Goal: Task Accomplishment & Management: Manage account settings

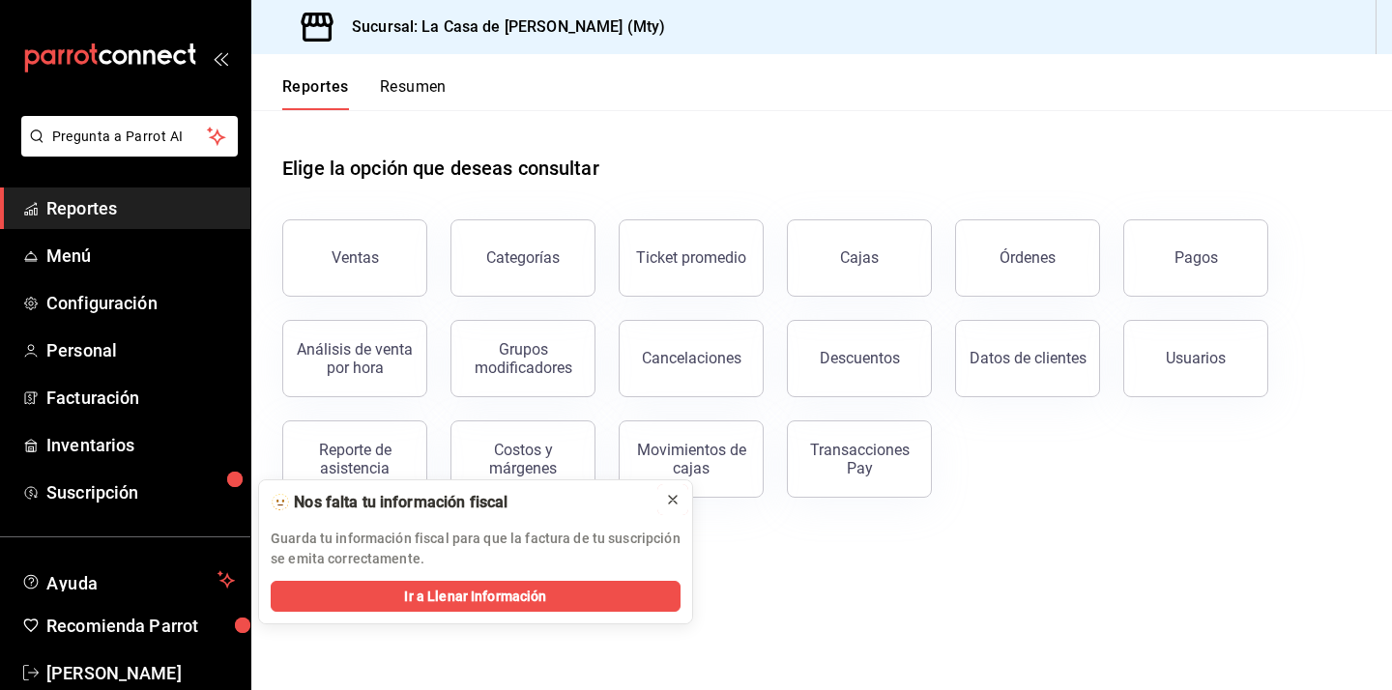
click at [671, 501] on icon at bounding box center [673, 500] width 8 height 8
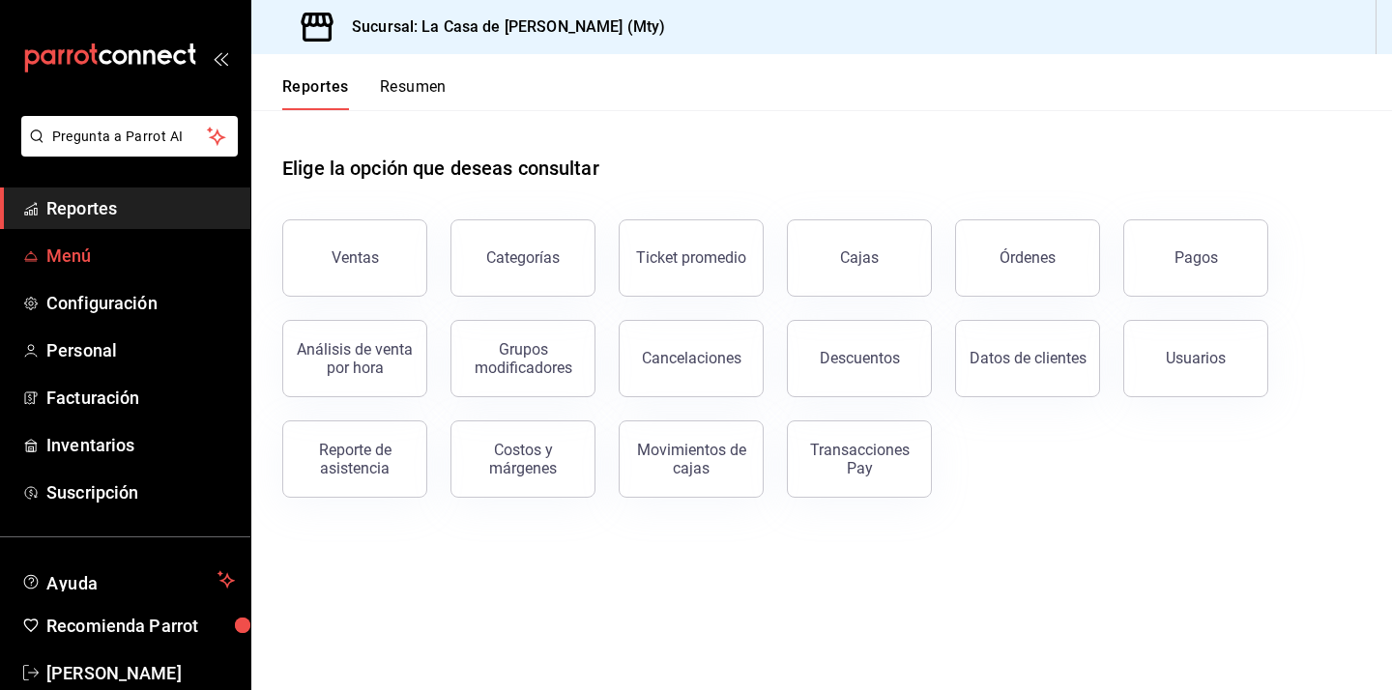
click at [85, 259] on span "Menú" at bounding box center [140, 256] width 189 height 26
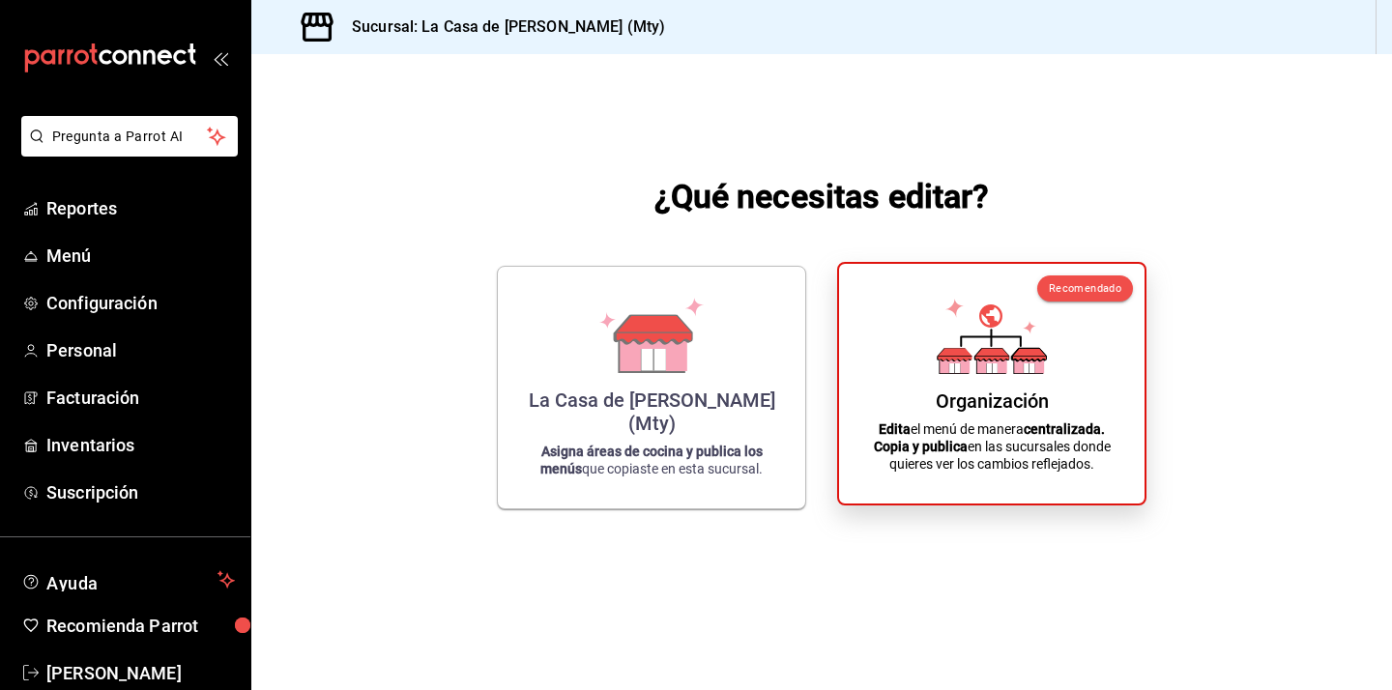
click at [886, 393] on div "Organización Edita el menú de manera centralizada. Copia y publica en las sucur…" at bounding box center [991, 383] width 259 height 209
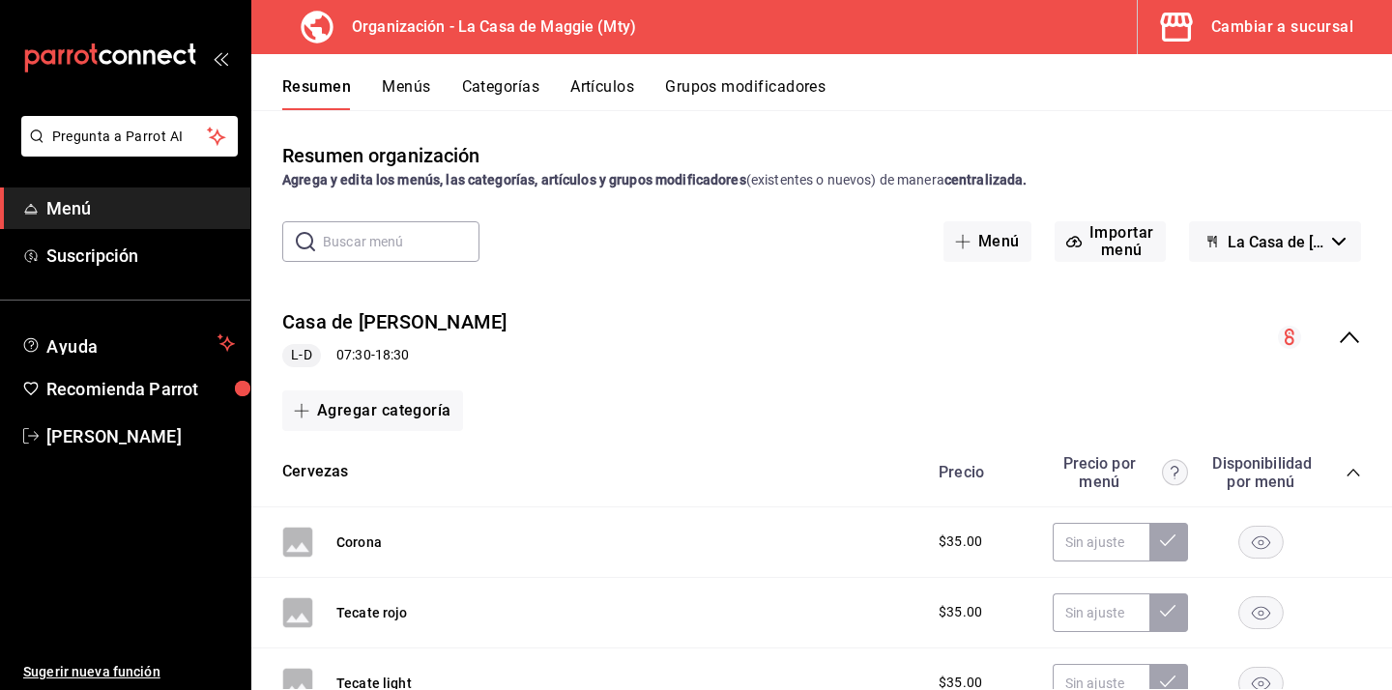
click at [508, 91] on button "Categorías" at bounding box center [501, 93] width 78 height 33
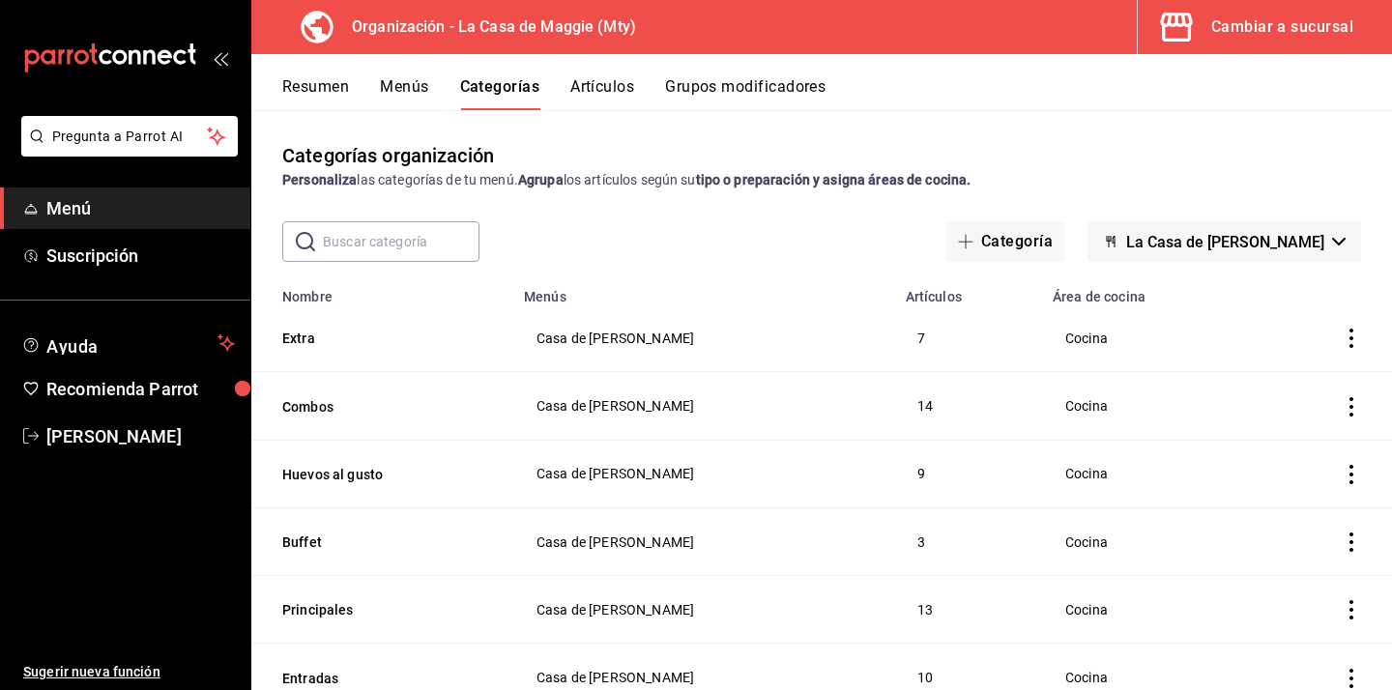
click at [329, 85] on button "Resumen" at bounding box center [315, 93] width 67 height 33
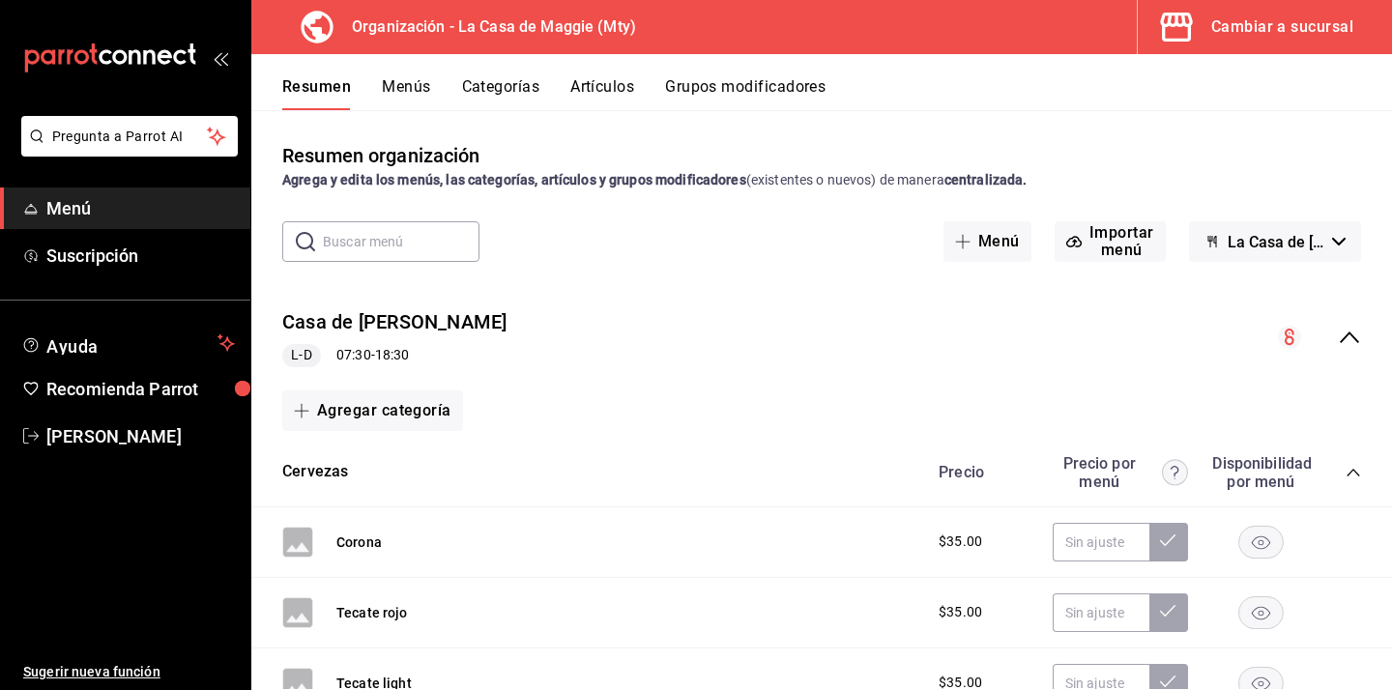
click at [1352, 349] on div "Casa de [PERSON_NAME] 07:30 - 18:30" at bounding box center [821, 338] width 1141 height 90
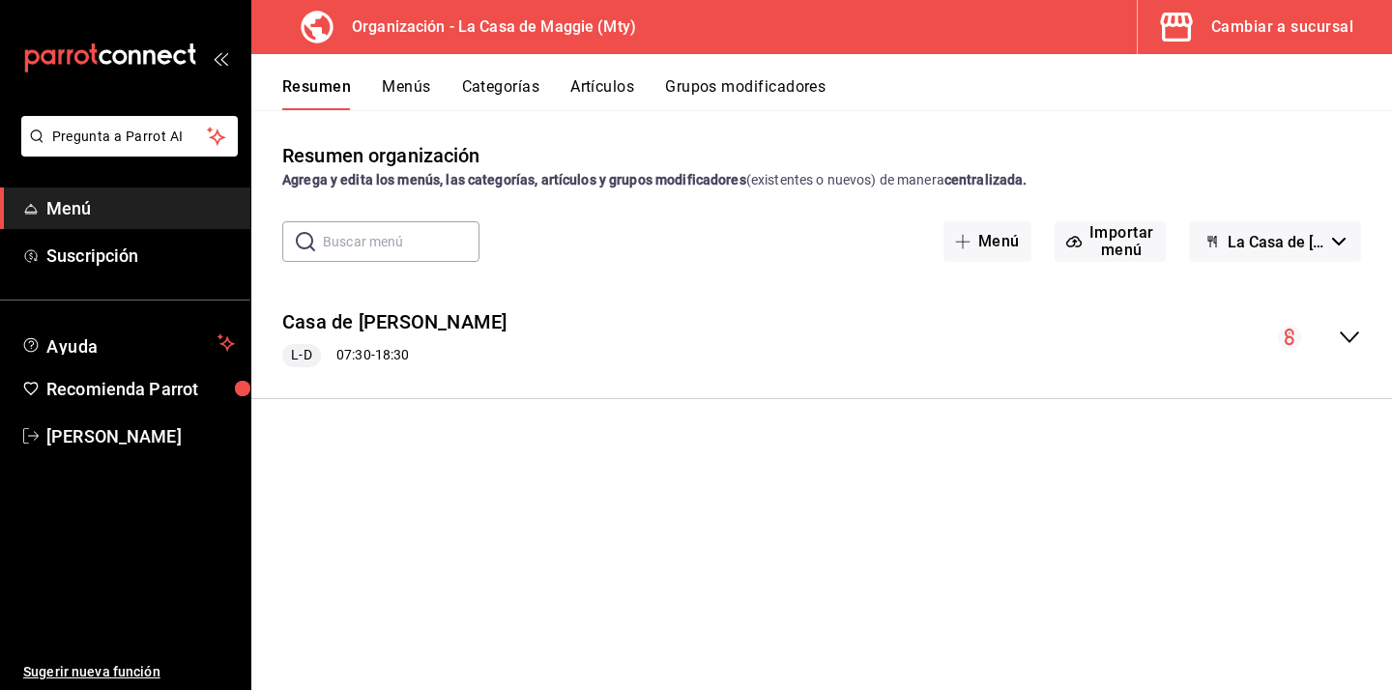
click at [399, 90] on button "Menús" at bounding box center [406, 93] width 48 height 33
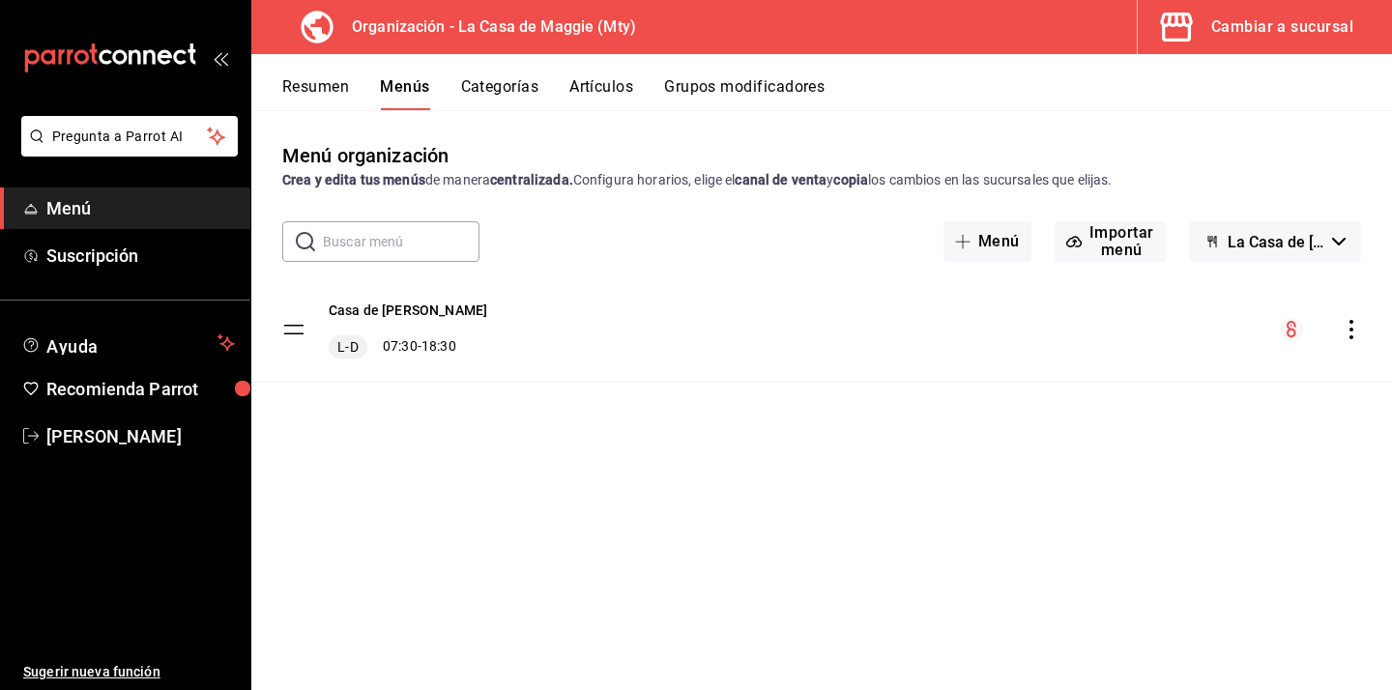
click at [1358, 329] on icon "actions" at bounding box center [1351, 329] width 19 height 19
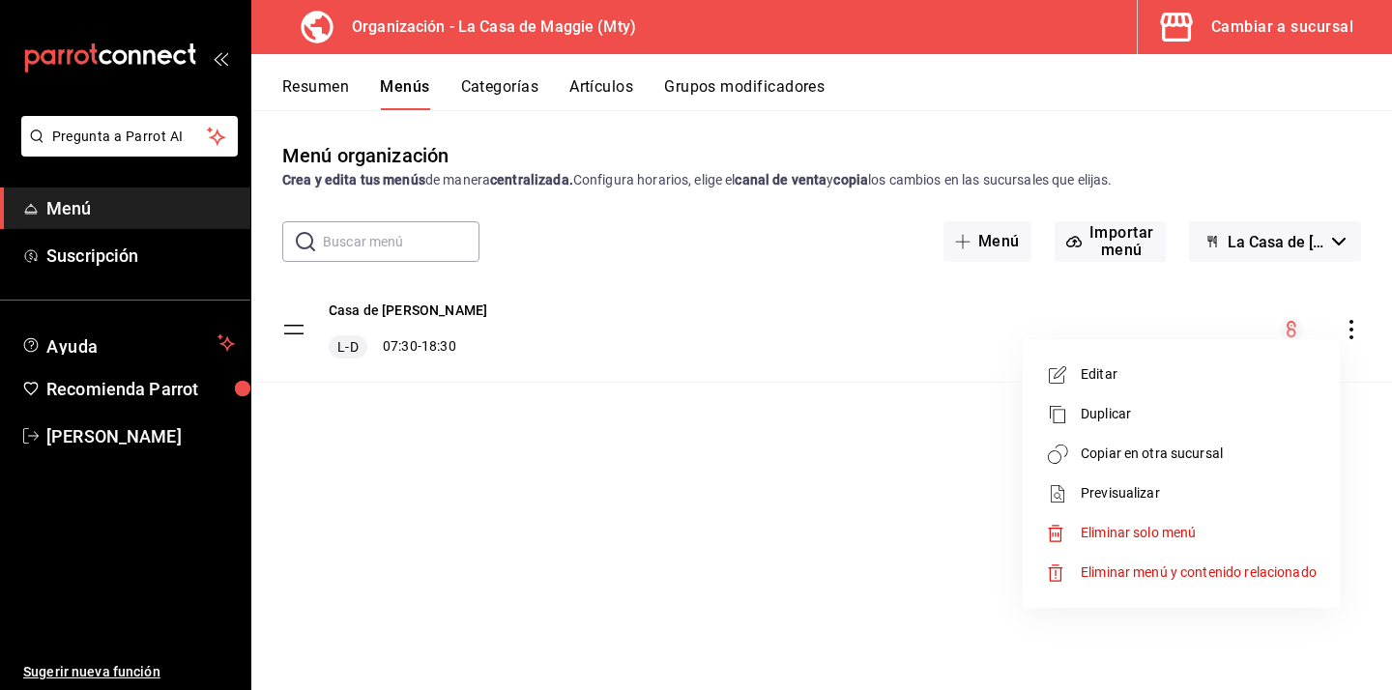
click at [1198, 450] on span "Copiar en otra sucursal" at bounding box center [1199, 454] width 236 height 20
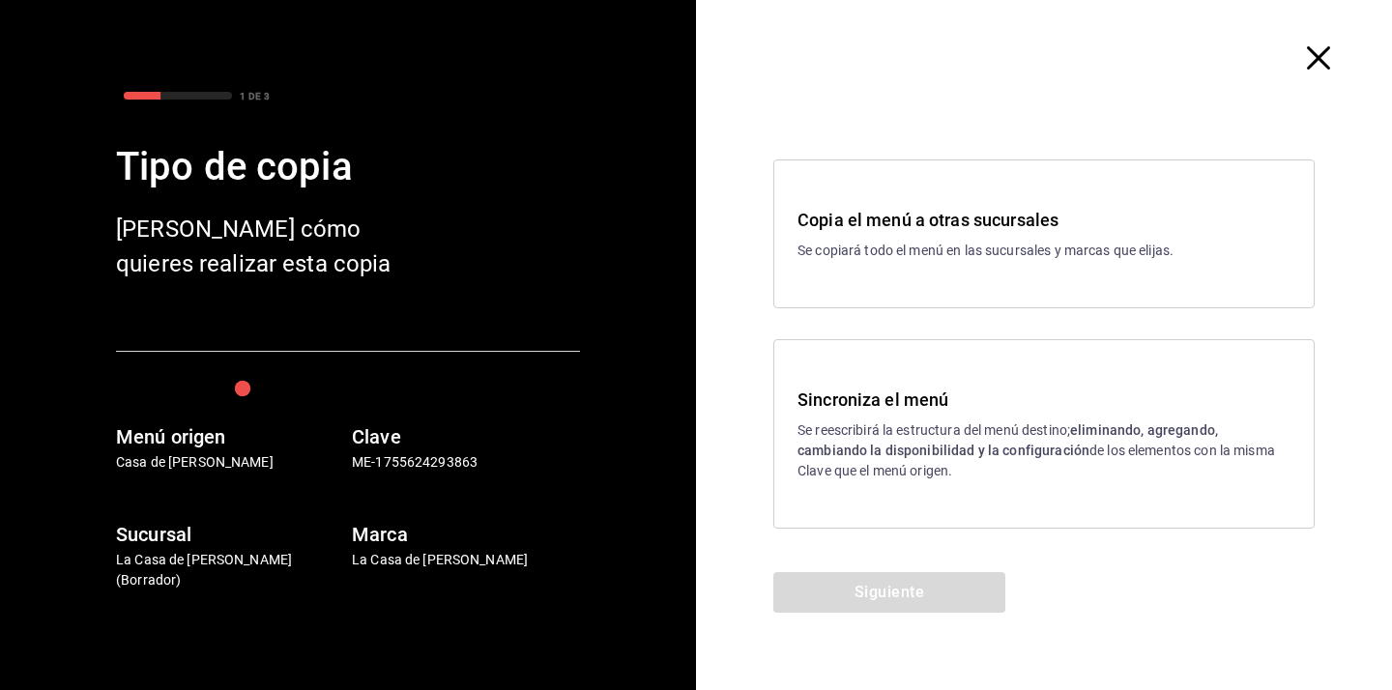
click at [981, 436] on p "Se reescribirá la estructura del menú destino; eliminando, agregando, cambiando…" at bounding box center [1044, 451] width 493 height 61
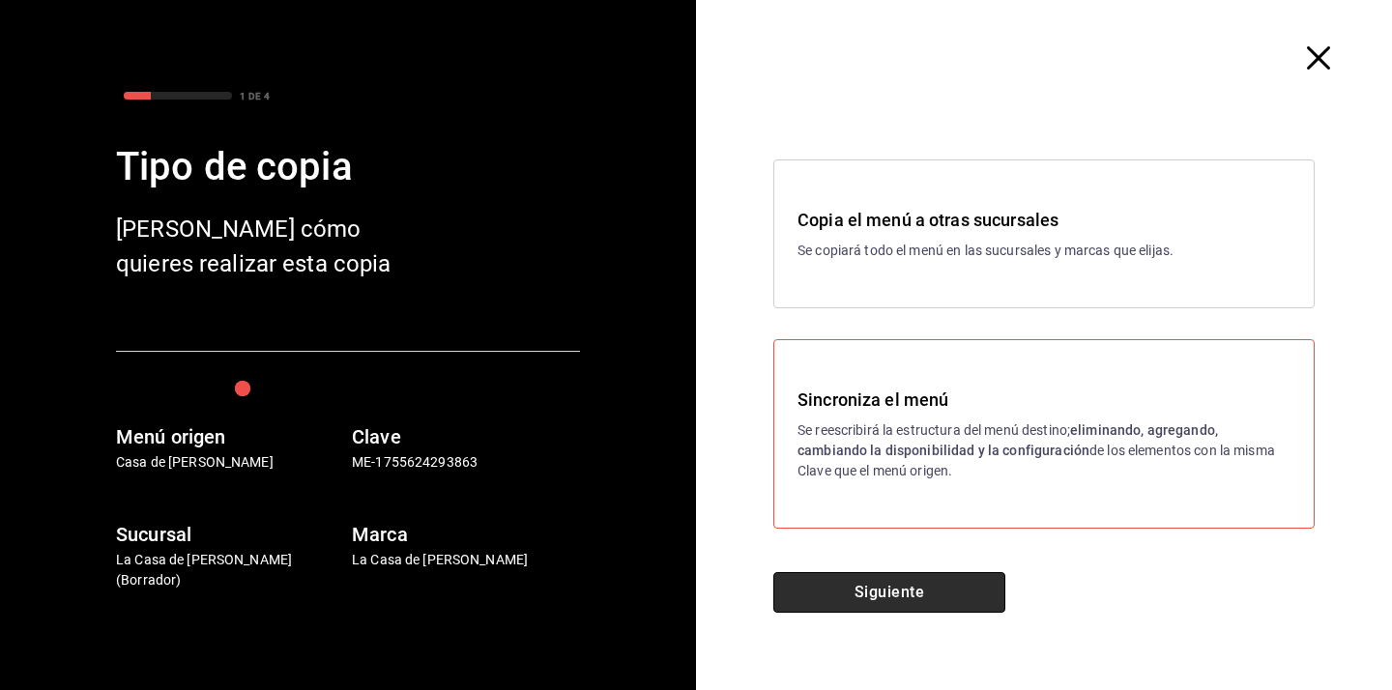
click at [886, 601] on button "Siguiente" at bounding box center [889, 592] width 232 height 41
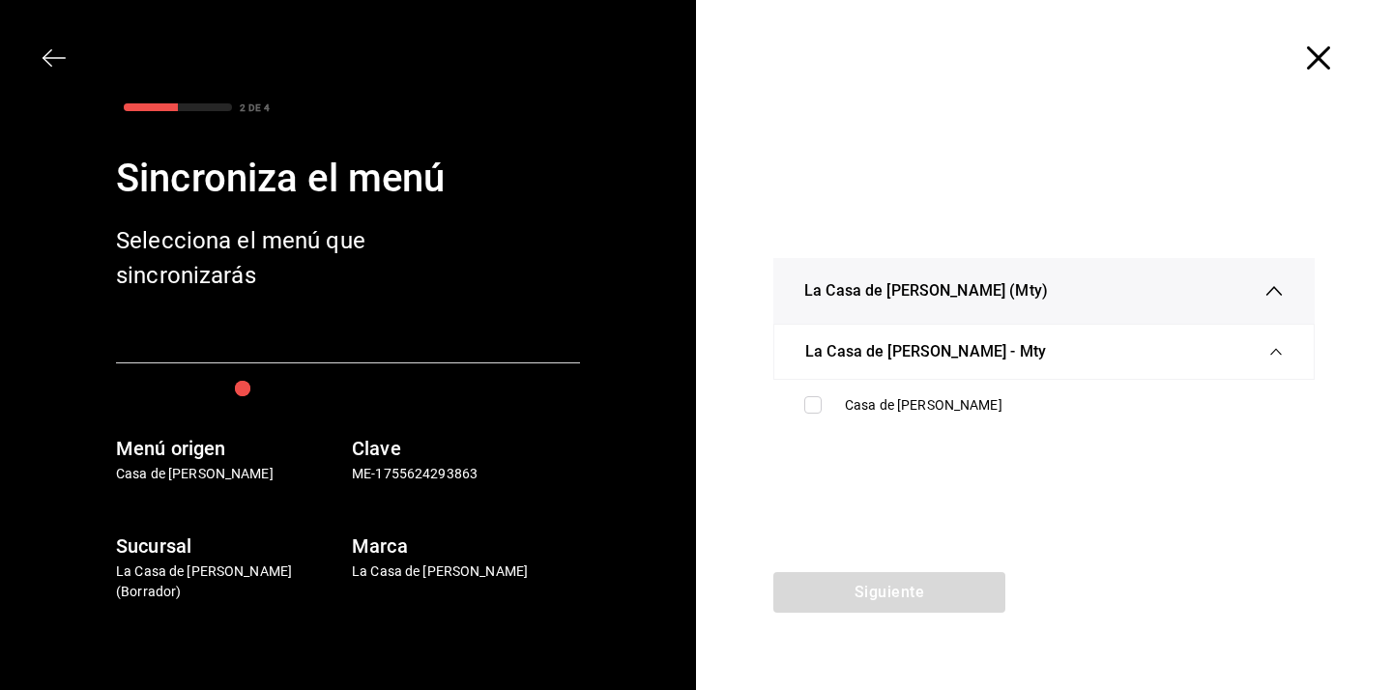
click at [859, 367] on div "La Casa de [PERSON_NAME] - Mty" at bounding box center [1044, 352] width 478 height 54
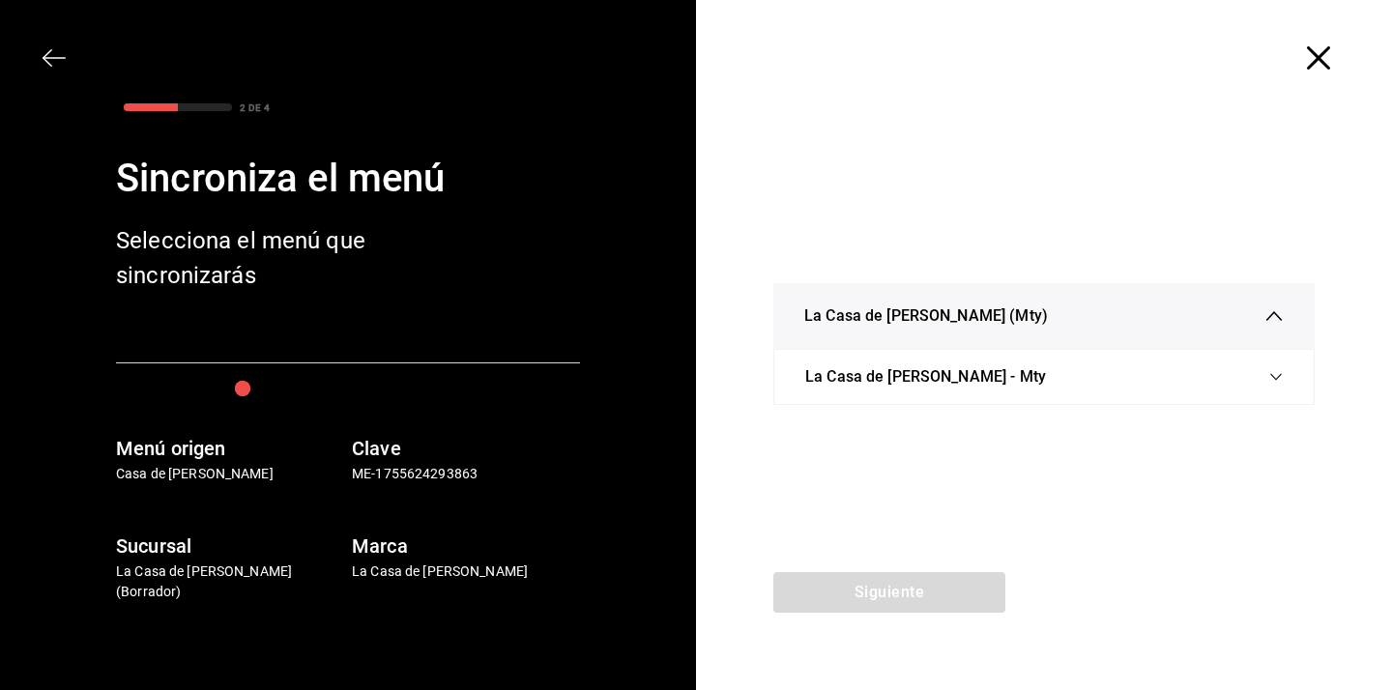
click at [842, 381] on span "La Casa de [PERSON_NAME] - Mty" at bounding box center [925, 376] width 241 height 23
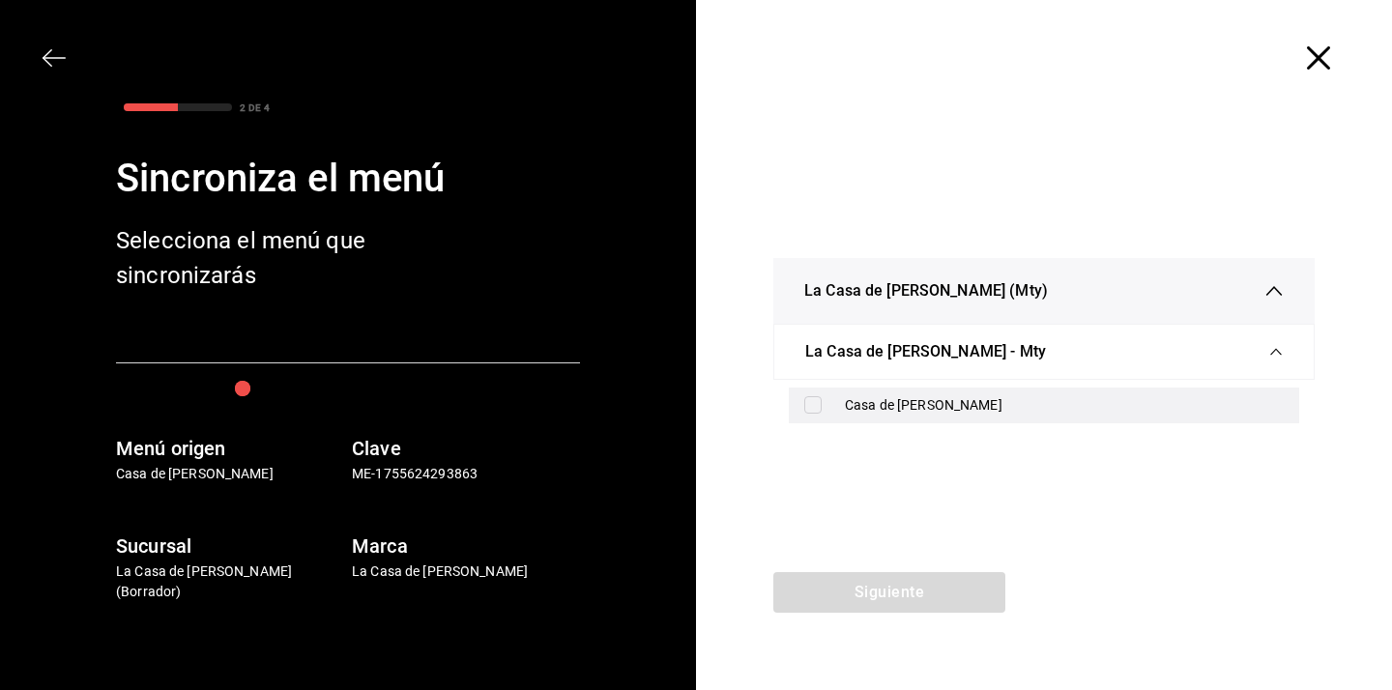
click at [814, 412] on input "checkbox" at bounding box center [812, 404] width 17 height 17
checkbox input "true"
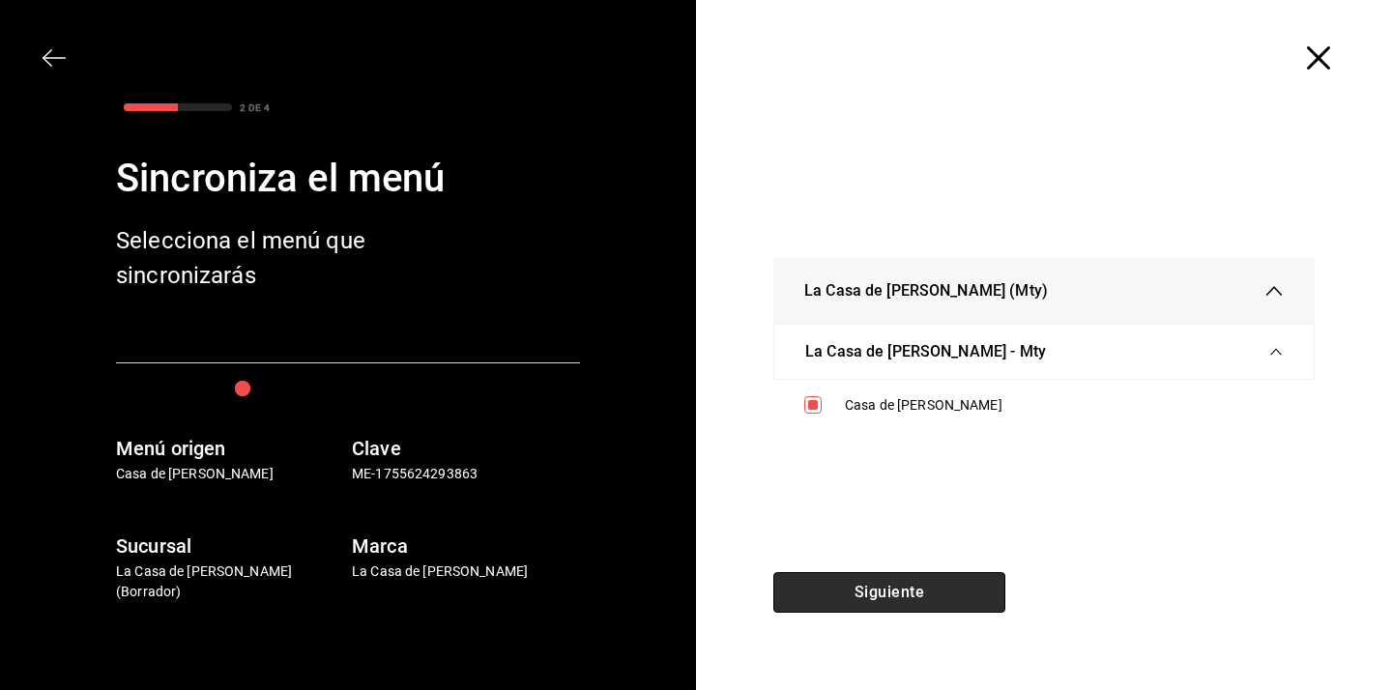
click at [856, 586] on button "Siguiente" at bounding box center [889, 592] width 232 height 41
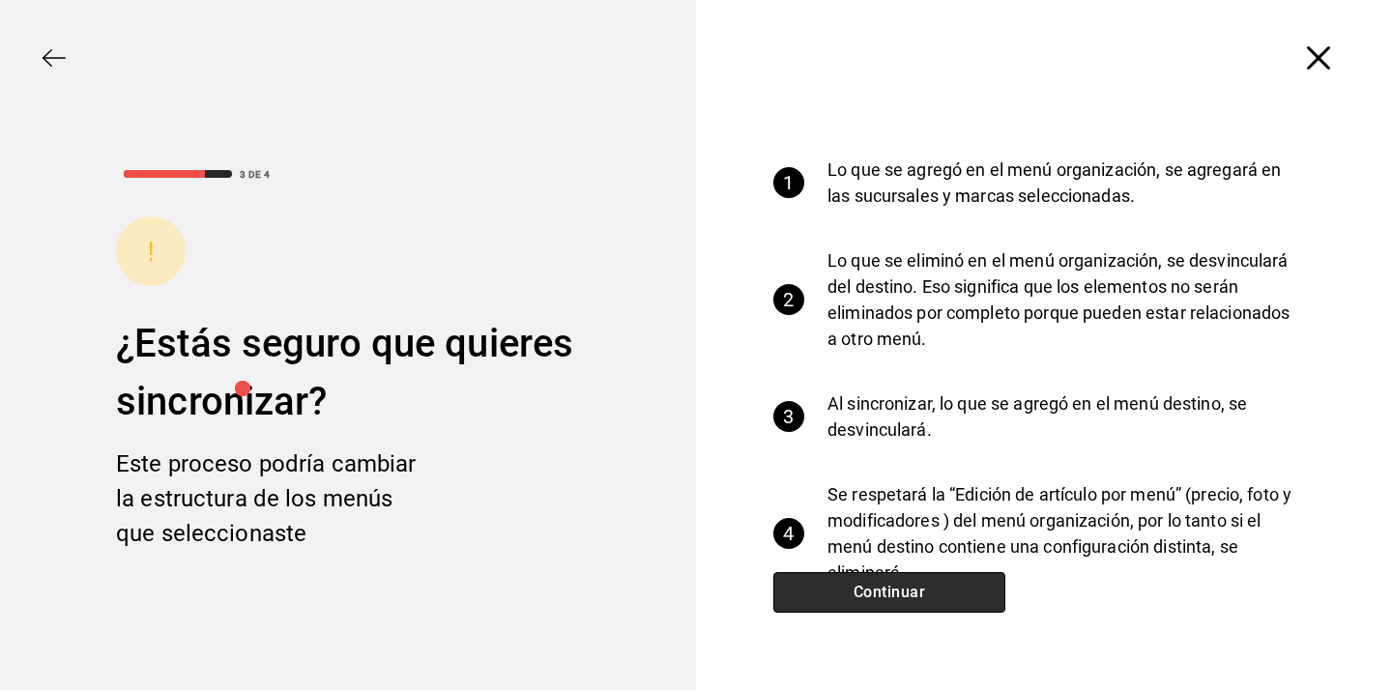
click at [856, 586] on button "Continuar" at bounding box center [889, 592] width 232 height 41
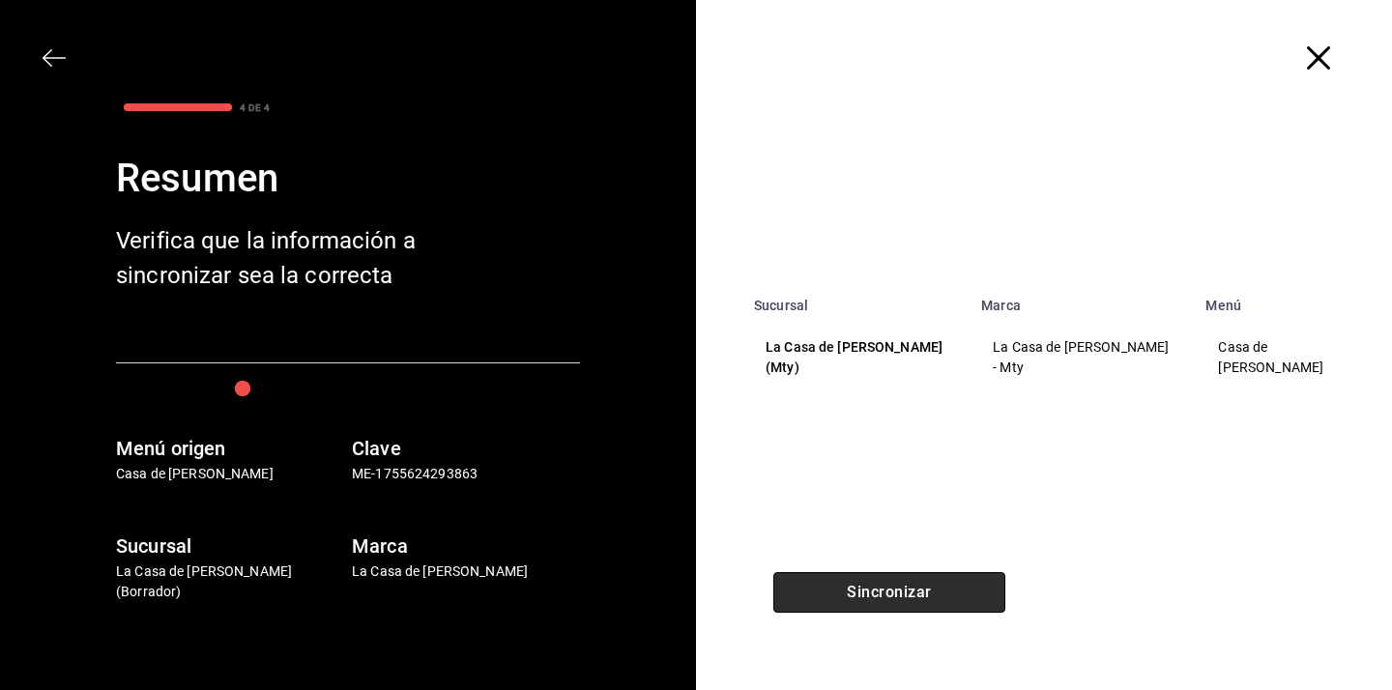
click at [856, 586] on button "Sincronizar" at bounding box center [889, 592] width 232 height 41
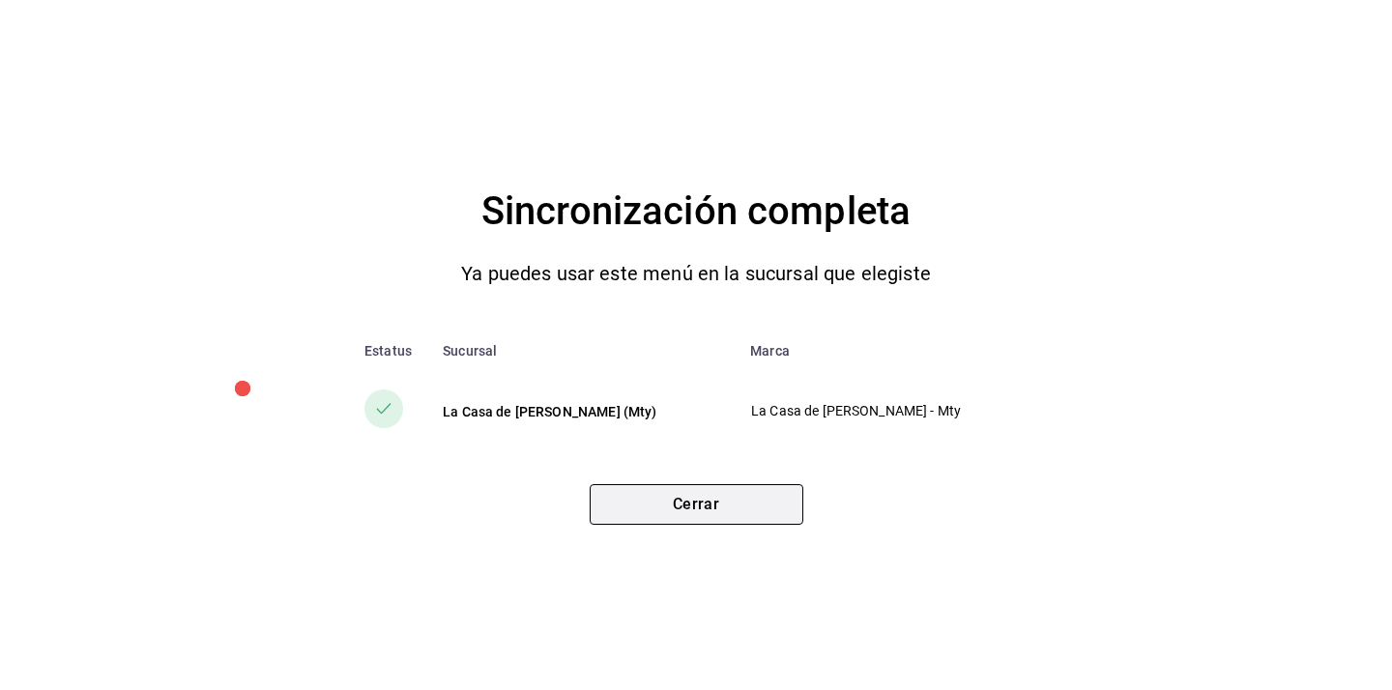
click at [677, 500] on button "Cerrar" at bounding box center [697, 504] width 214 height 41
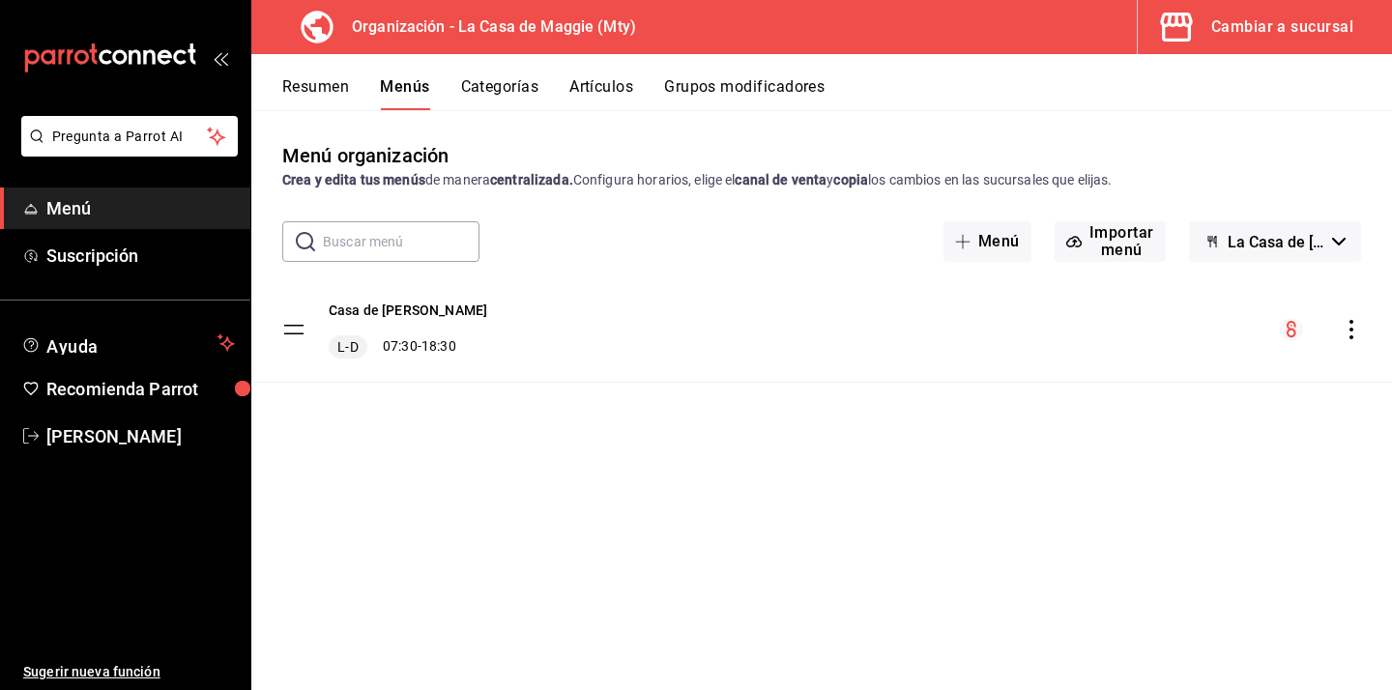
click at [505, 82] on button "Categorías" at bounding box center [500, 93] width 78 height 33
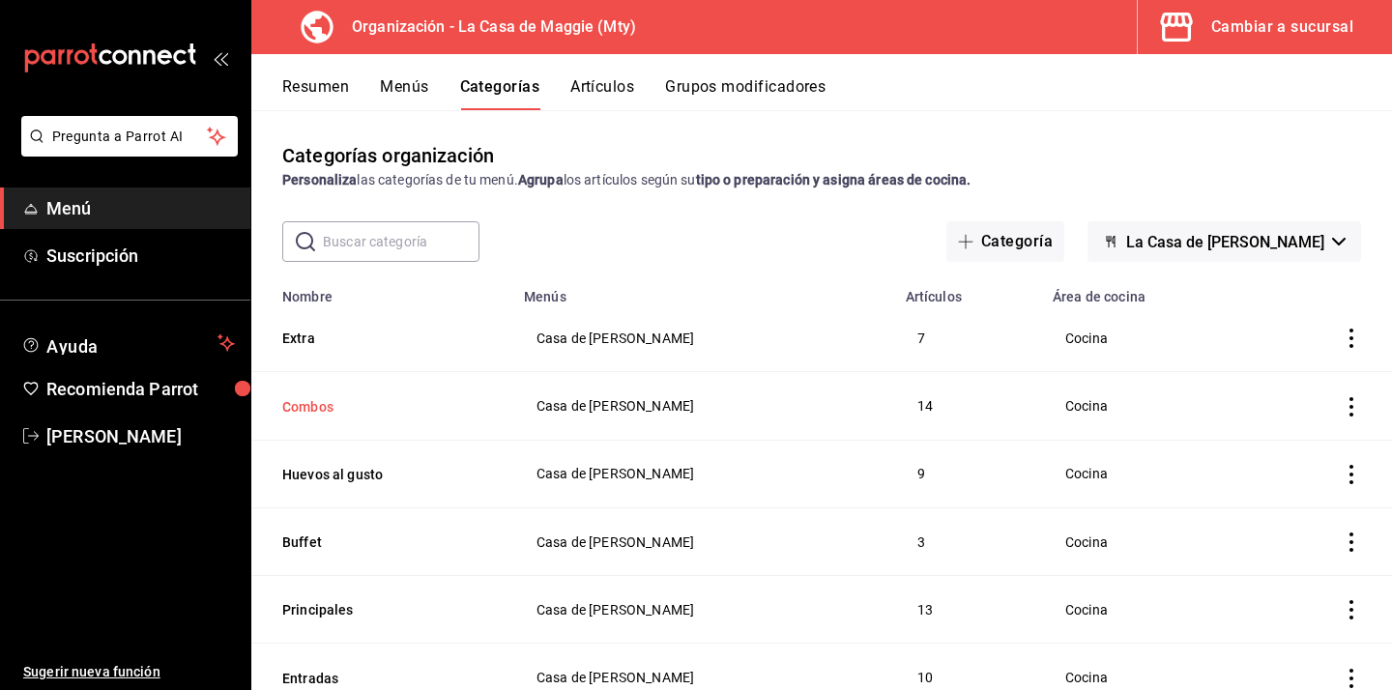
click at [313, 406] on button "Combos" at bounding box center [378, 406] width 193 height 19
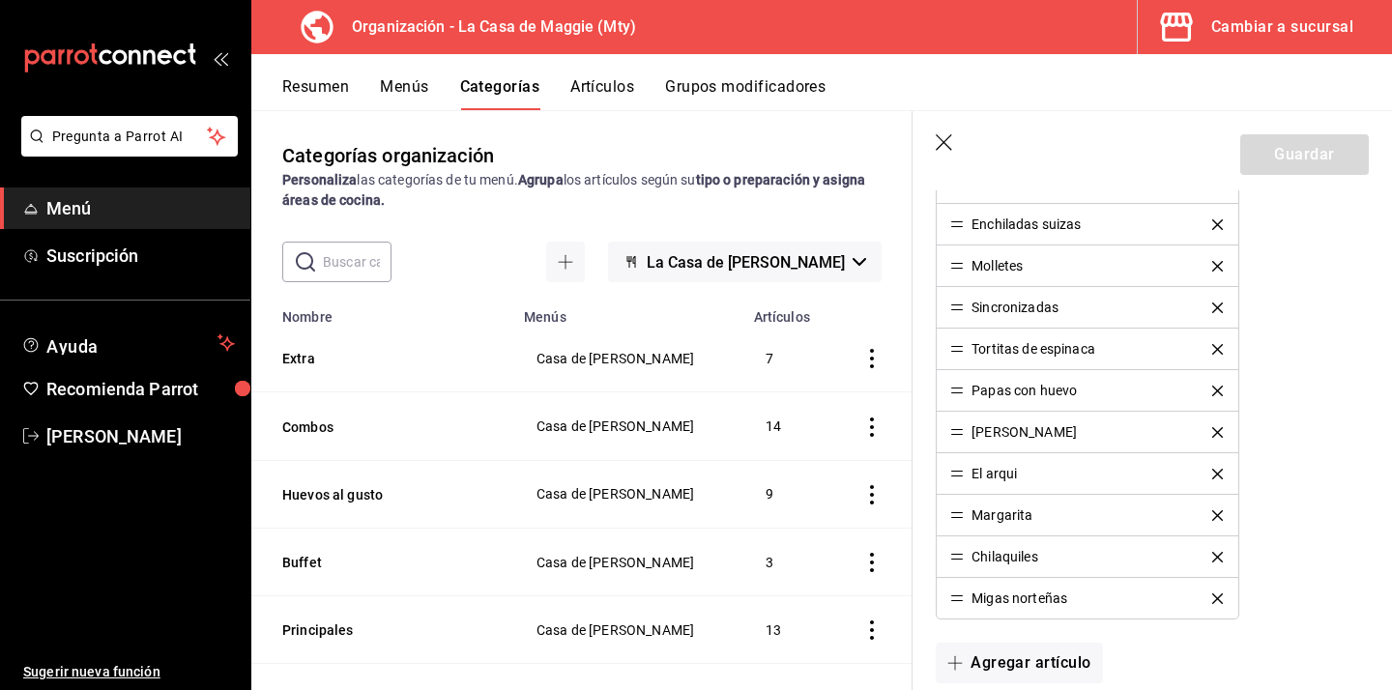
scroll to position [778, 0]
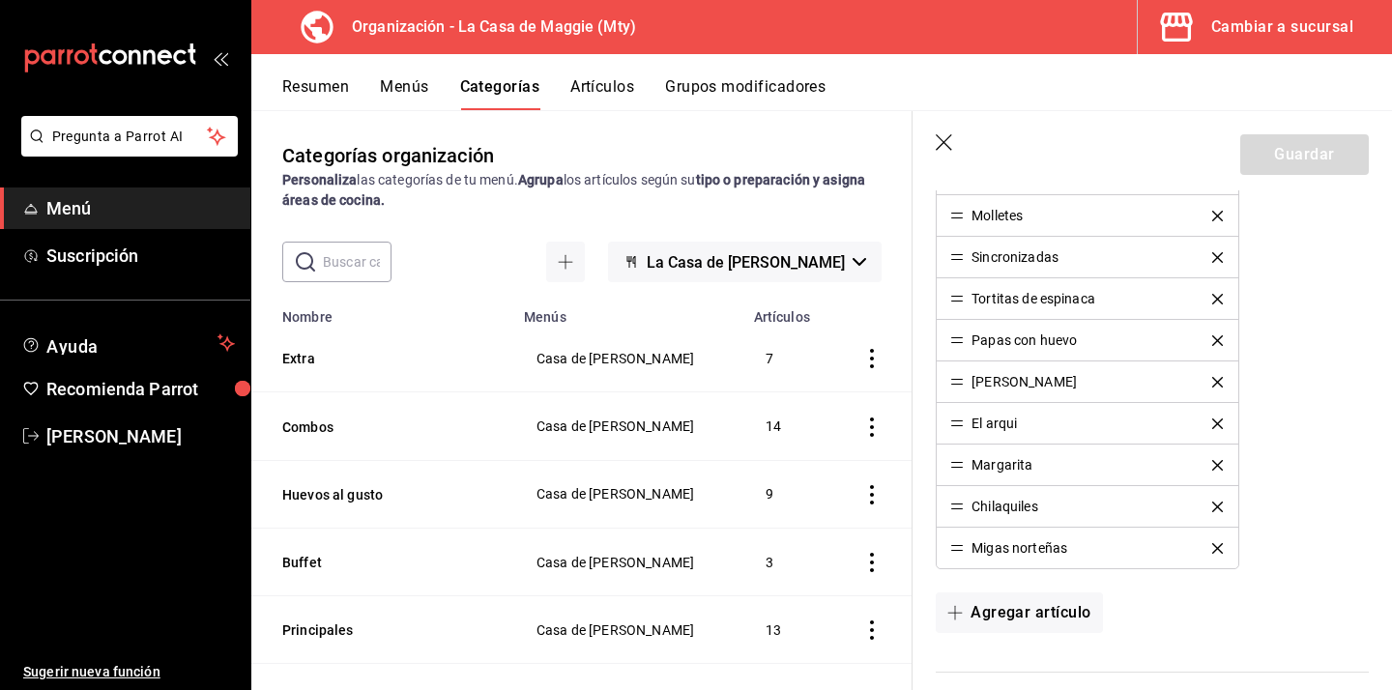
click at [1219, 466] on icon "delete" at bounding box center [1217, 465] width 11 height 11
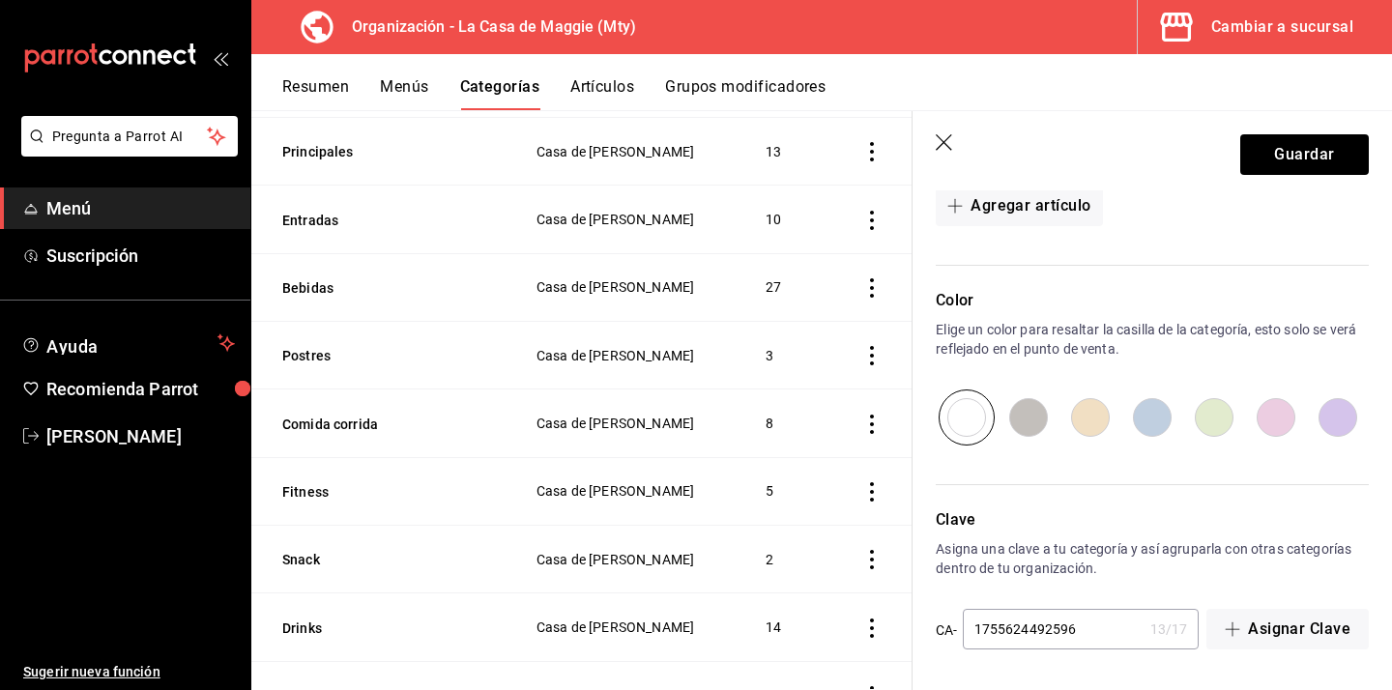
scroll to position [479, 0]
click at [1312, 146] on button "Guardar" at bounding box center [1304, 154] width 129 height 41
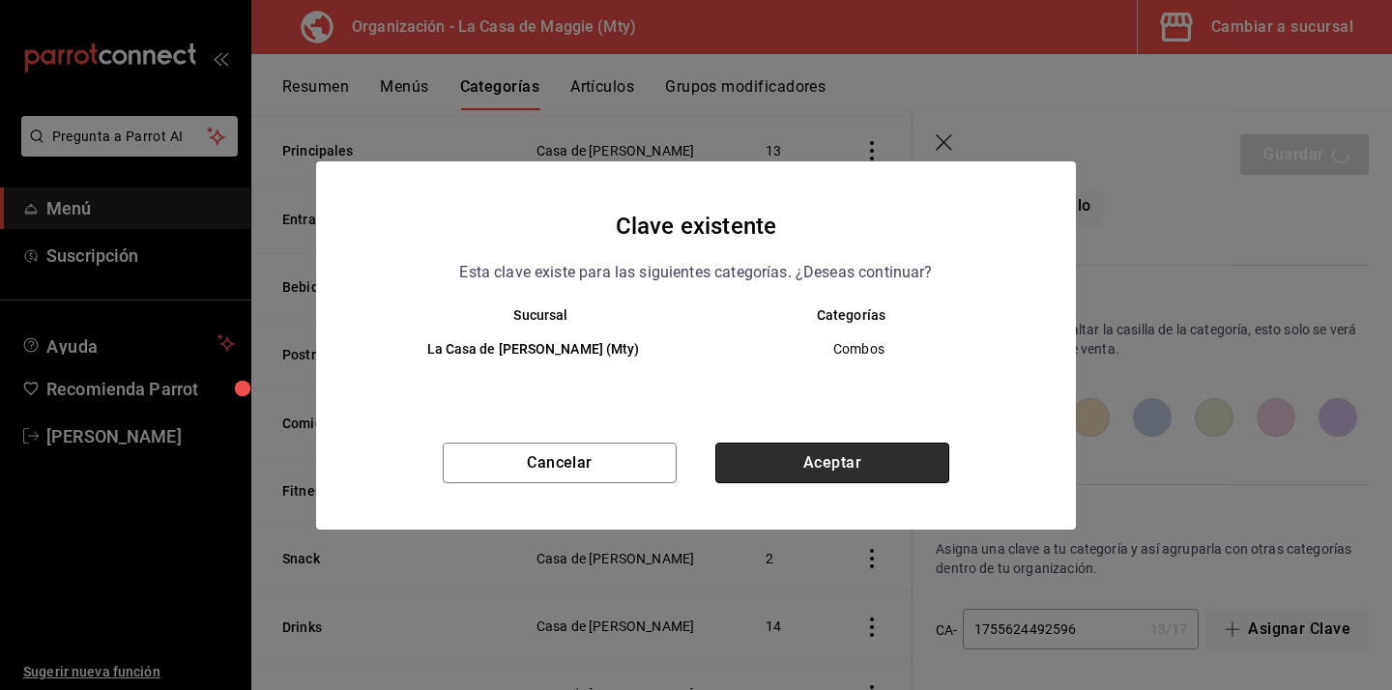
click at [838, 452] on button "Aceptar" at bounding box center [832, 463] width 234 height 41
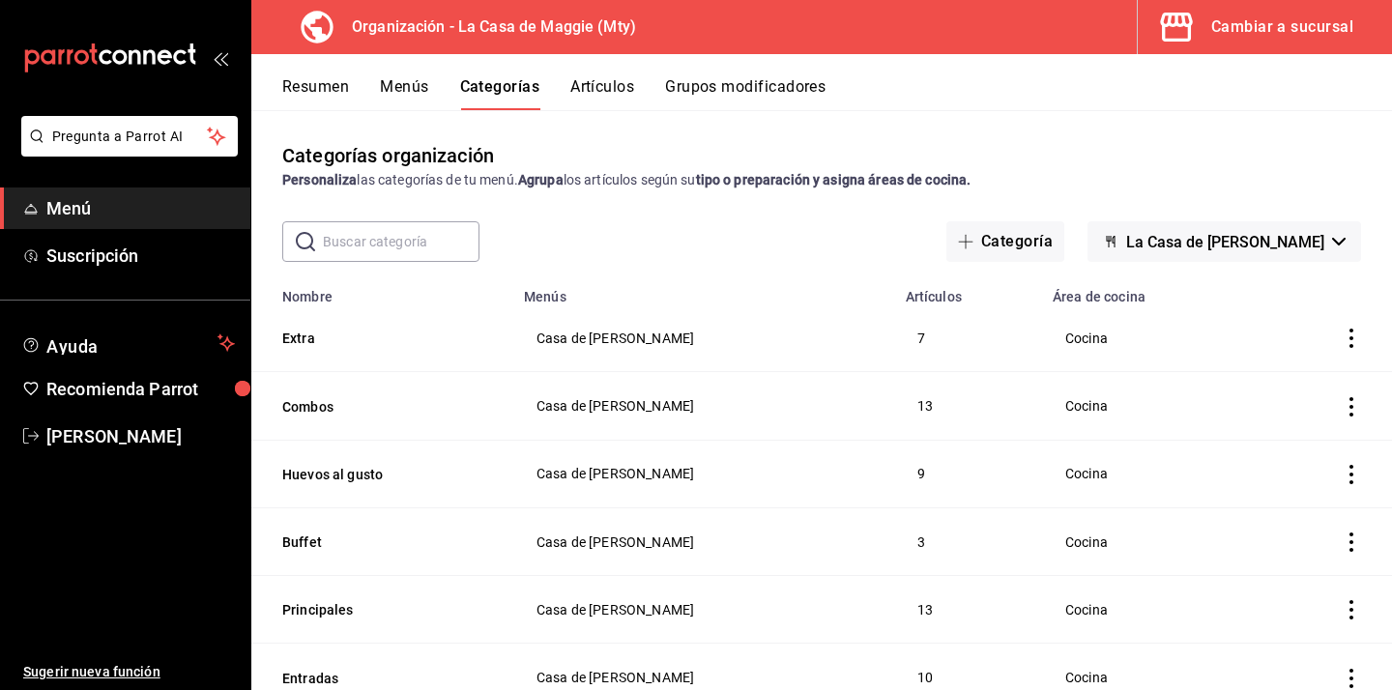
click at [414, 78] on button "Menús" at bounding box center [404, 93] width 48 height 33
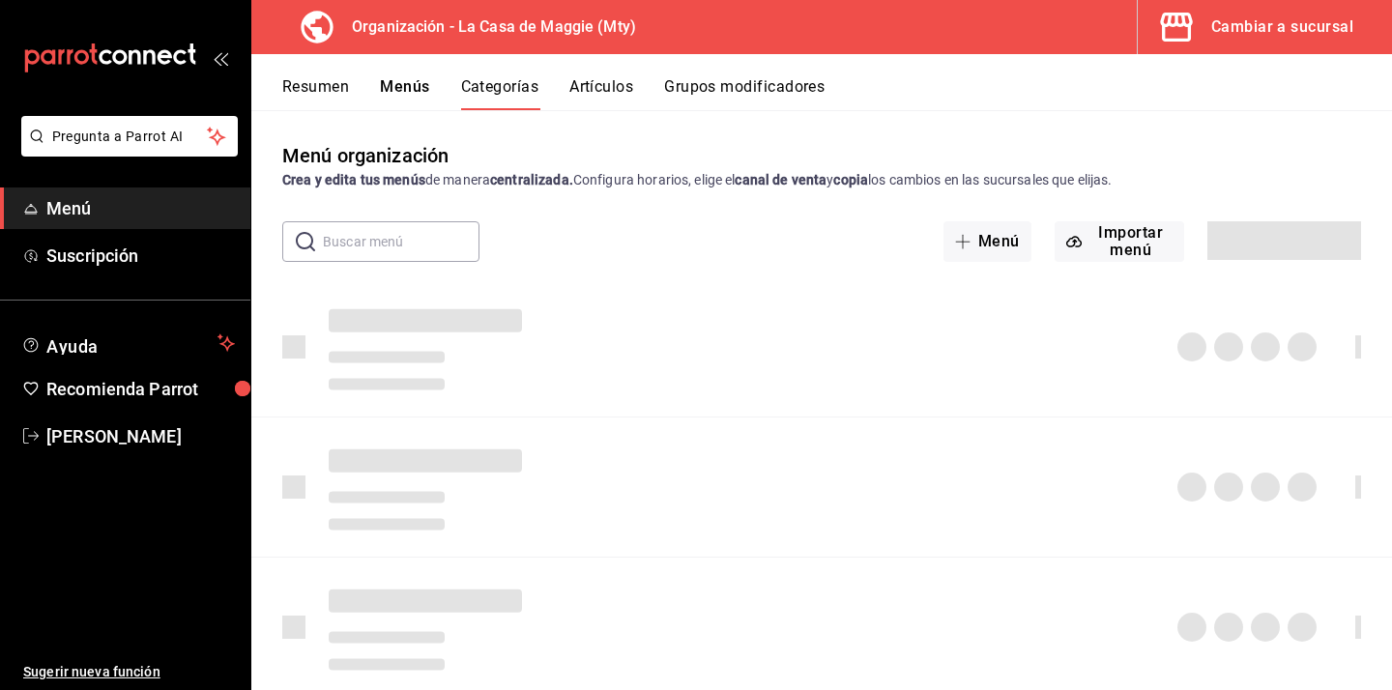
click at [595, 90] on button "Artículos" at bounding box center [601, 93] width 64 height 33
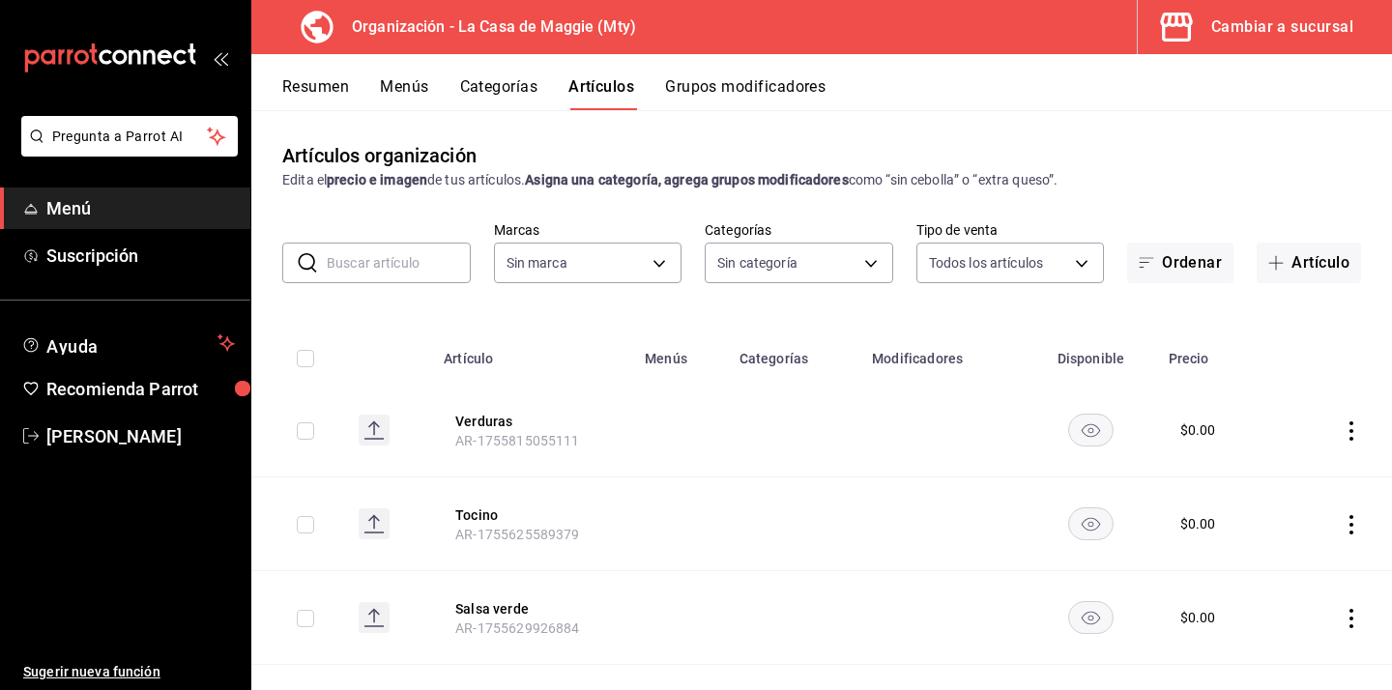
click at [403, 258] on input "text" at bounding box center [399, 263] width 144 height 39
type input "3d140fe3-76fe-4288-a746-acc0e2d86a05,04a6dccf-329b-4faf-a2b3-ba5e3f3b8d99,1b684…"
type input "a3684772-da2a-4e98-bff2-0fed7e2a3e3a"
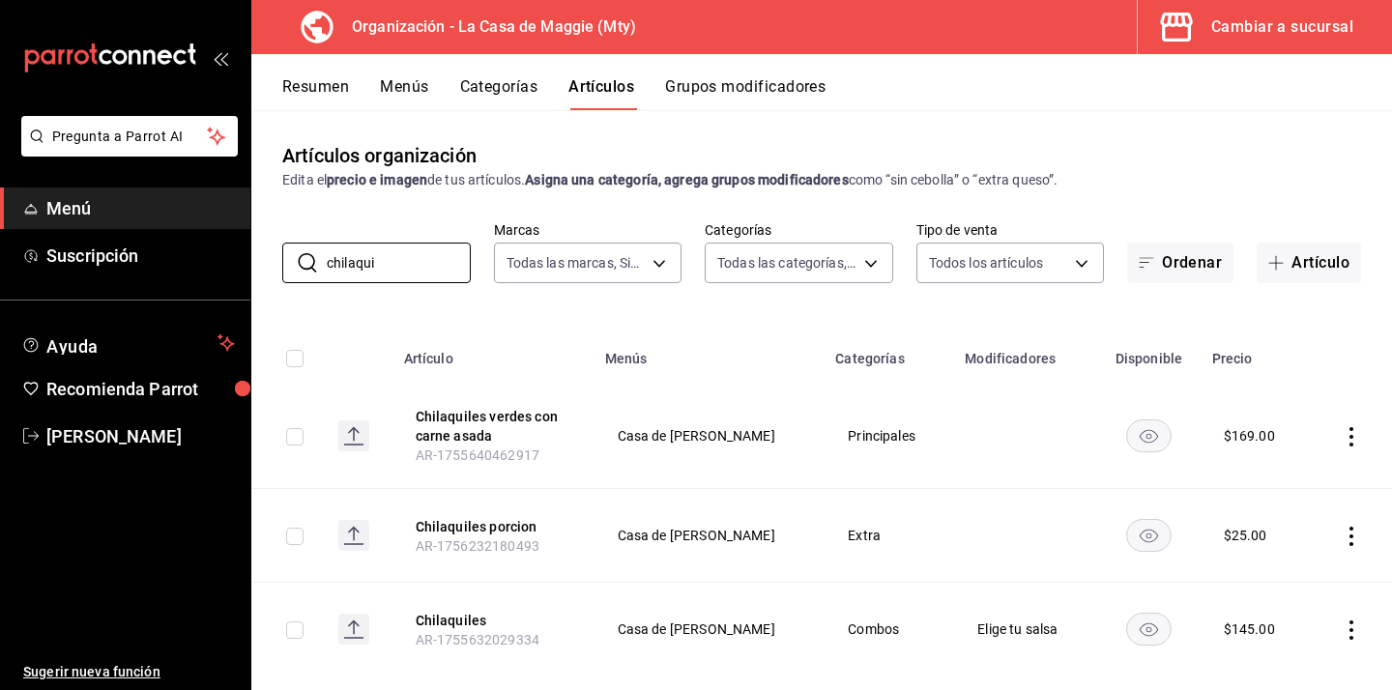
scroll to position [33, 0]
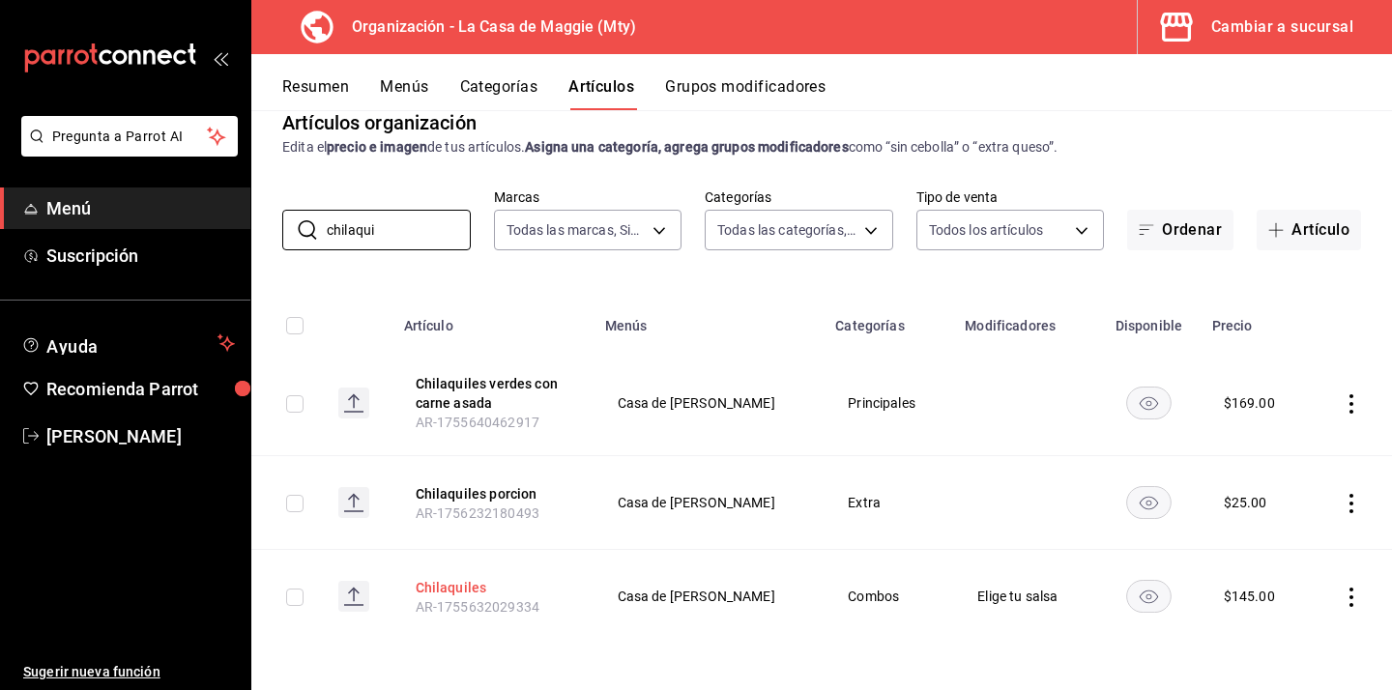
type input "chilaqui"
click at [449, 588] on button "Chilaquiles" at bounding box center [493, 587] width 155 height 19
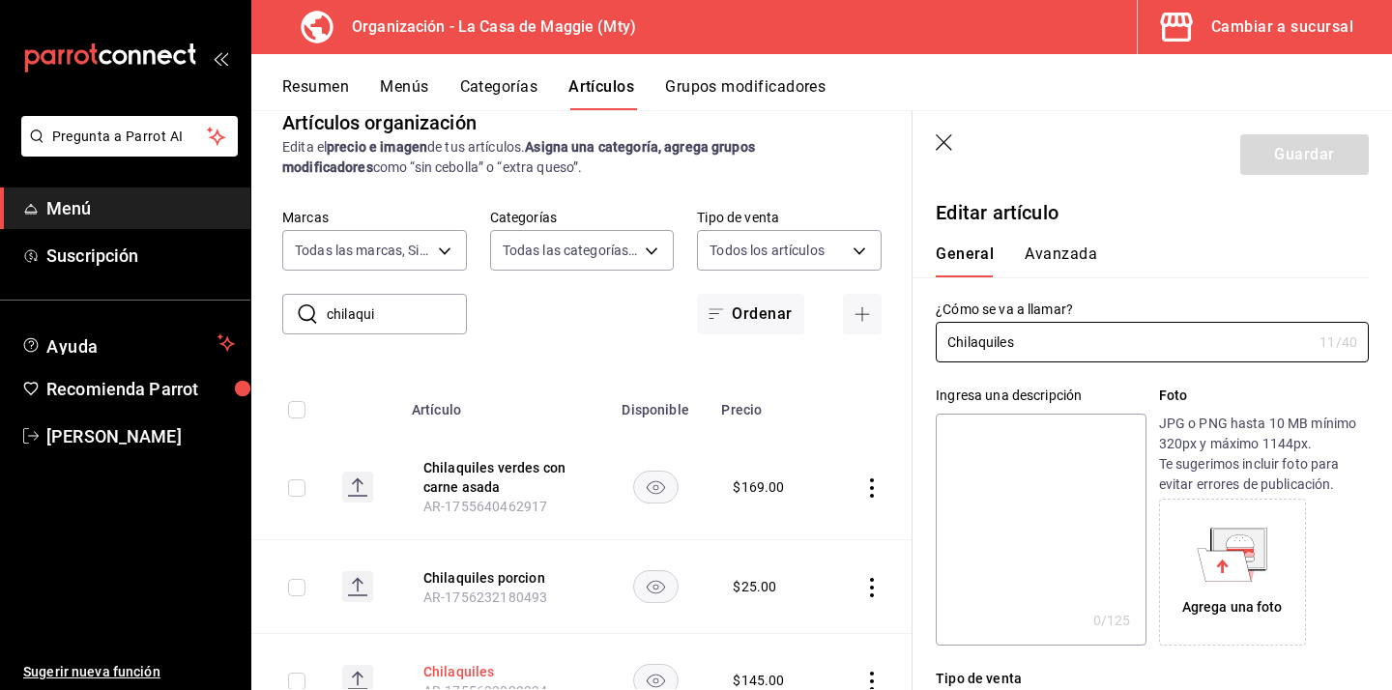
type input "$145.00"
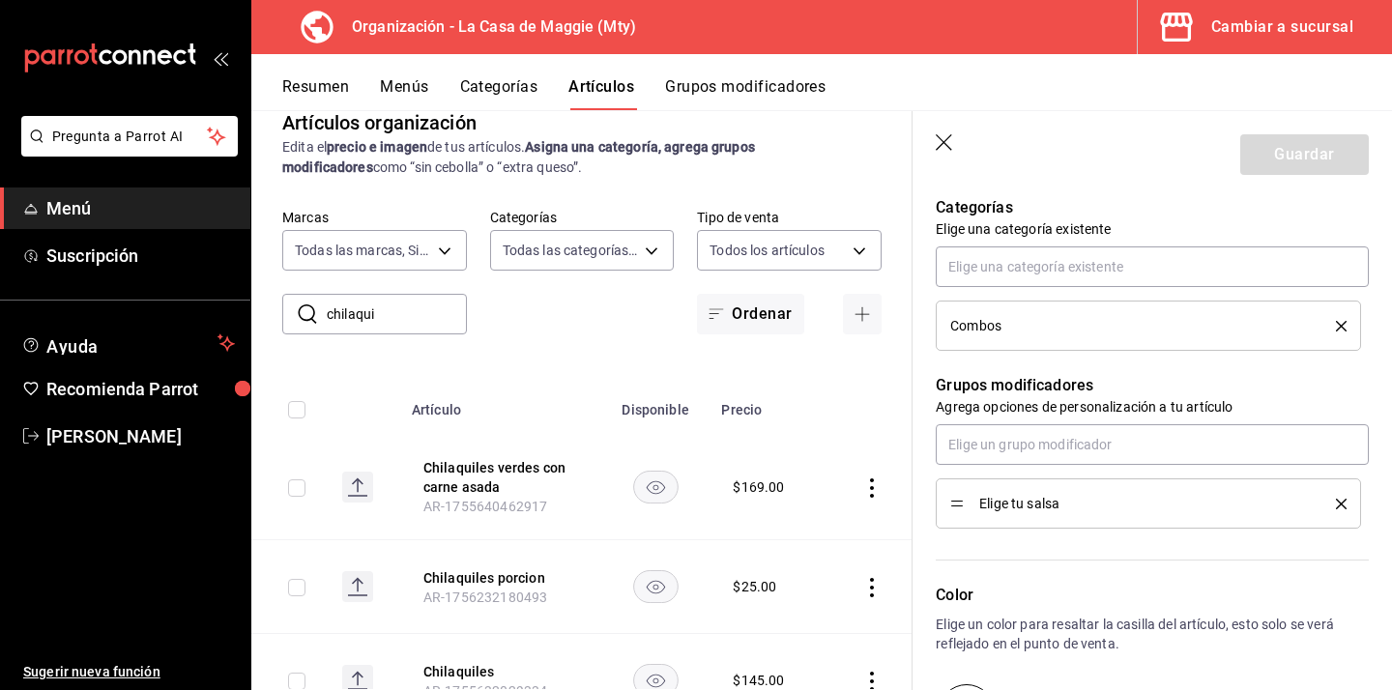
scroll to position [692, 0]
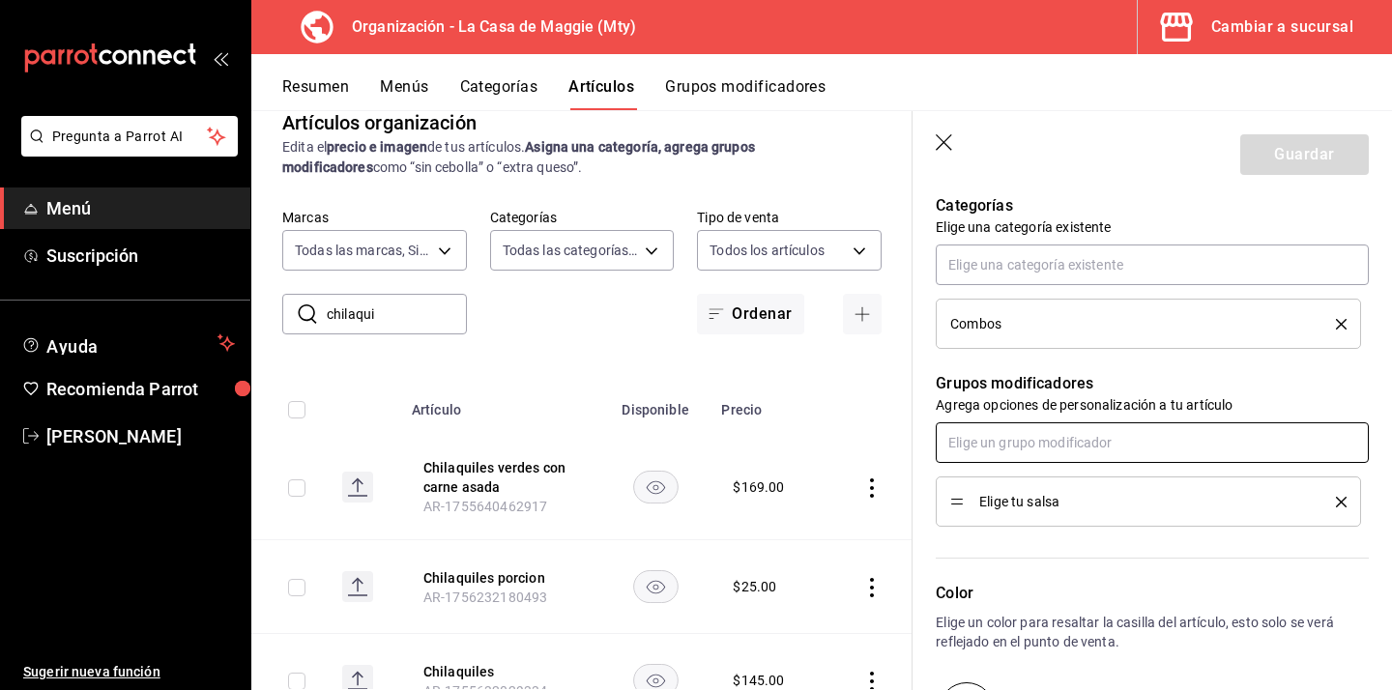
click at [1130, 453] on input "text" at bounding box center [1152, 442] width 433 height 41
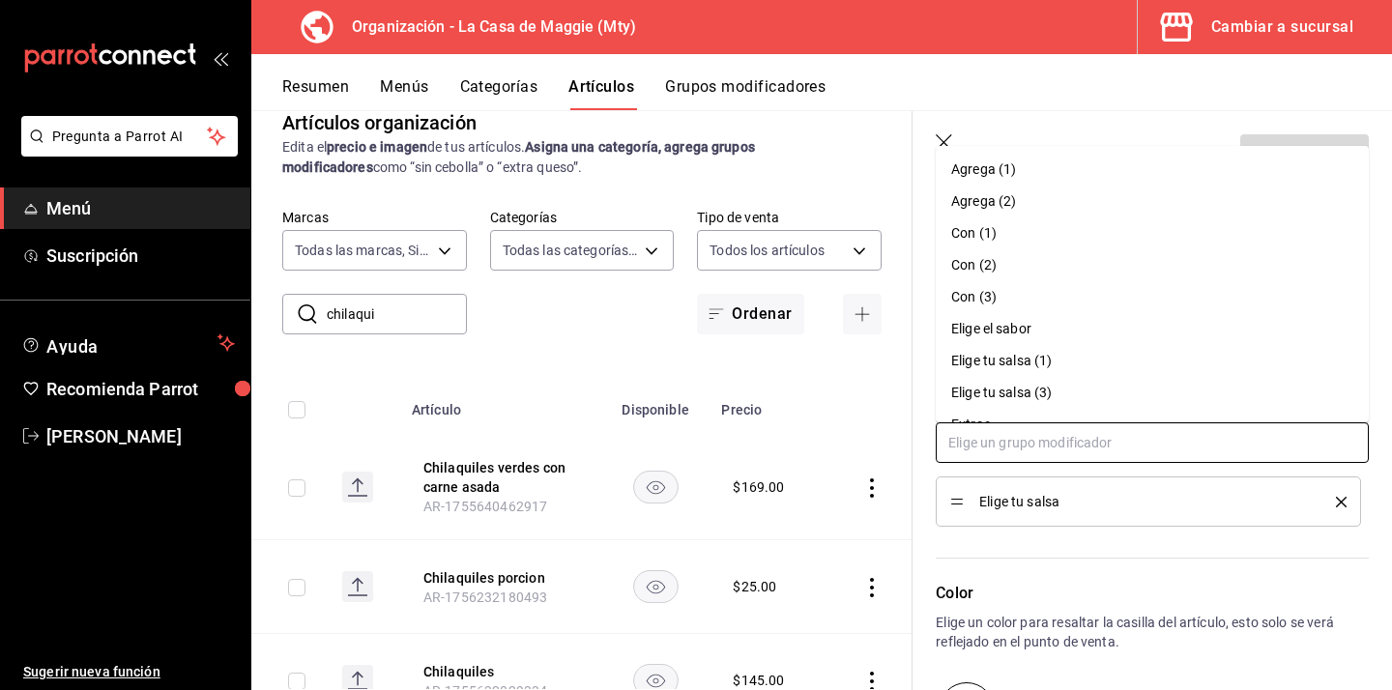
click at [1130, 453] on input "text" at bounding box center [1152, 442] width 433 height 41
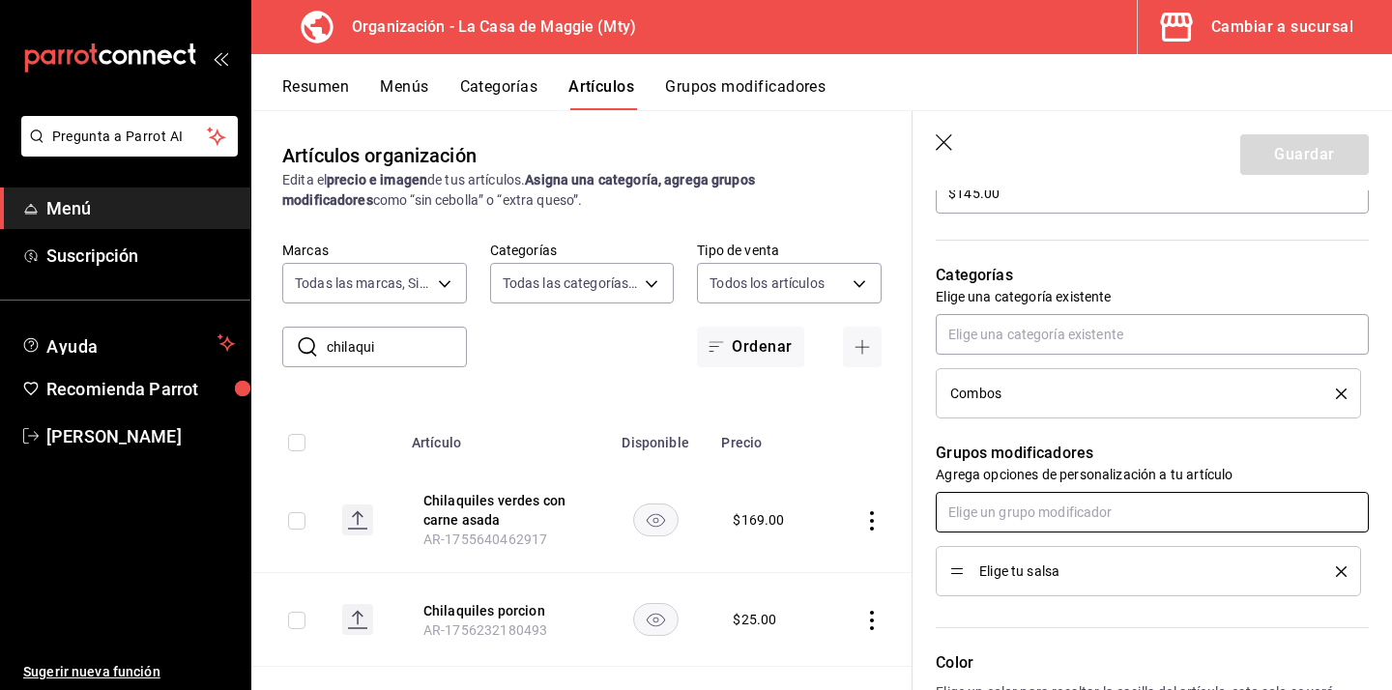
scroll to position [624, 0]
click at [1054, 626] on div "Color Elige un color para resaltar la casilla del artículo, esto solo se verá r…" at bounding box center [1141, 701] width 456 height 212
click at [945, 146] on icon "button" at bounding box center [945, 143] width 19 height 19
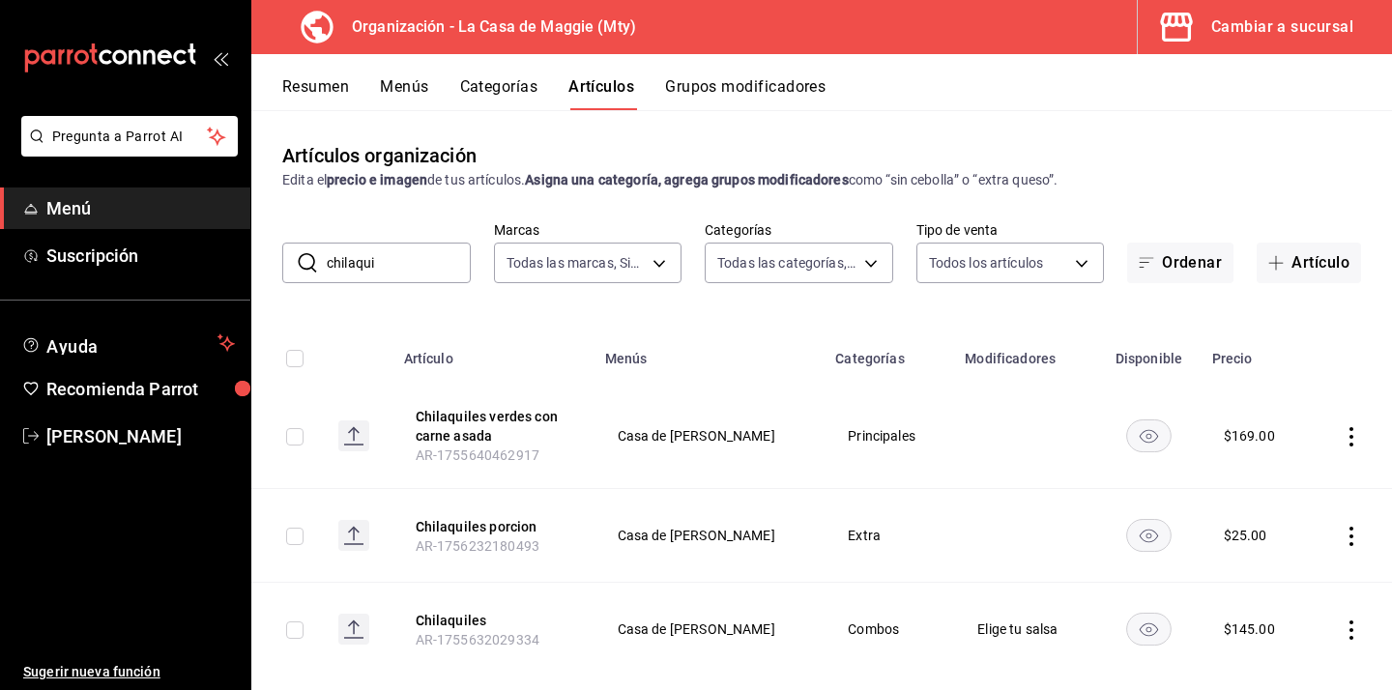
click at [736, 81] on button "Grupos modificadores" at bounding box center [745, 93] width 160 height 33
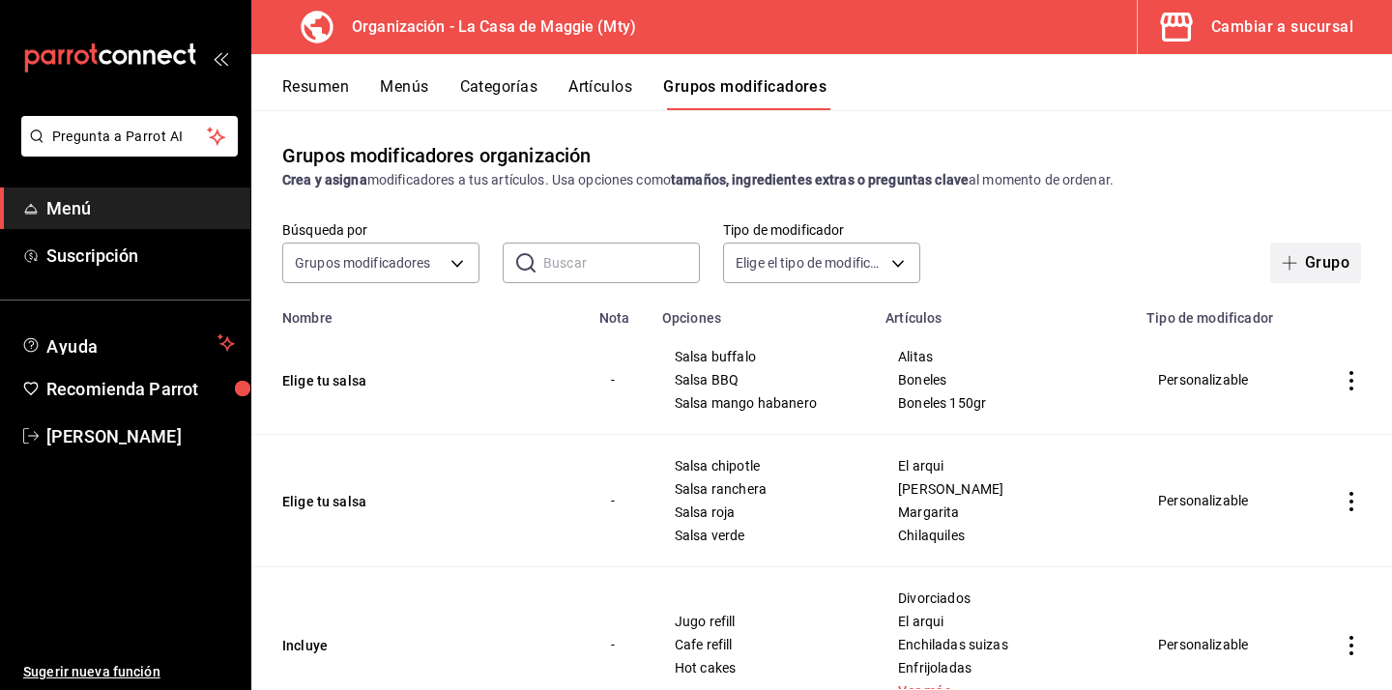
click at [1330, 262] on button "Grupo" at bounding box center [1315, 263] width 91 height 41
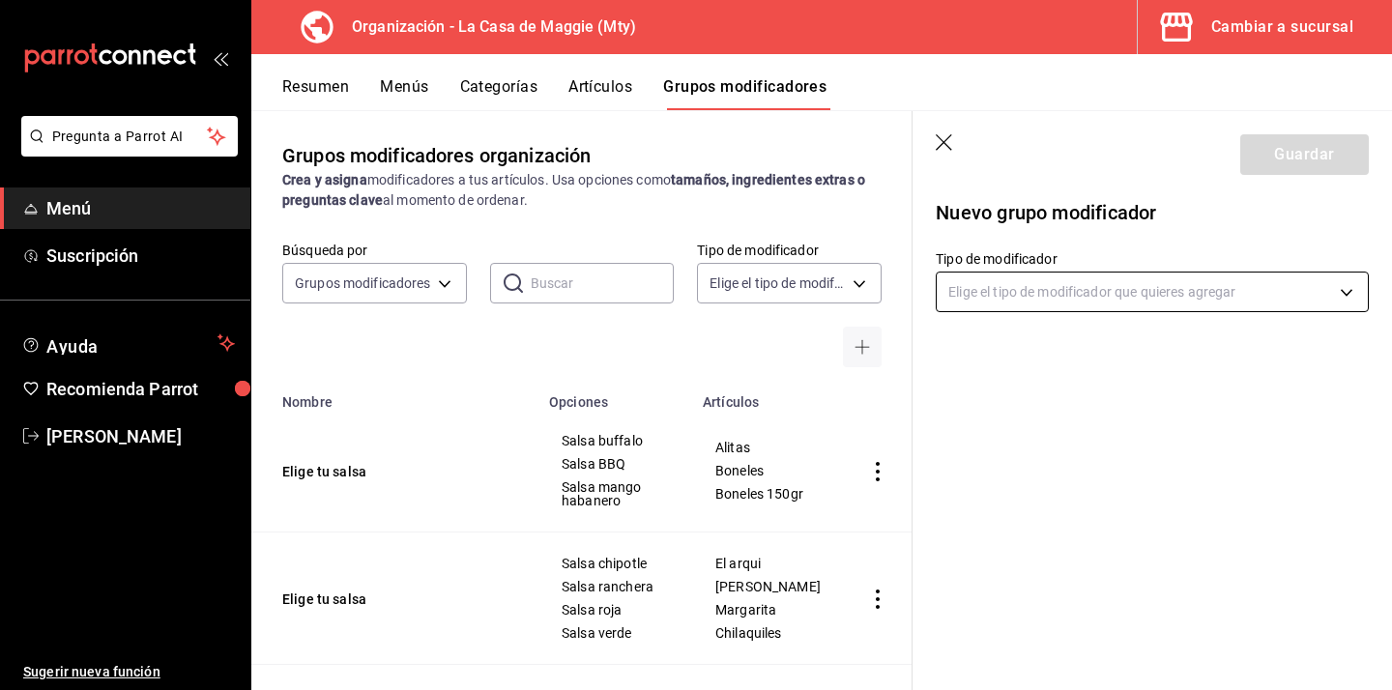
click at [1070, 290] on body "Pregunta a Parrot AI Menú Suscripción Ayuda Recomienda Parrot [PERSON_NAME] Sug…" at bounding box center [696, 345] width 1392 height 690
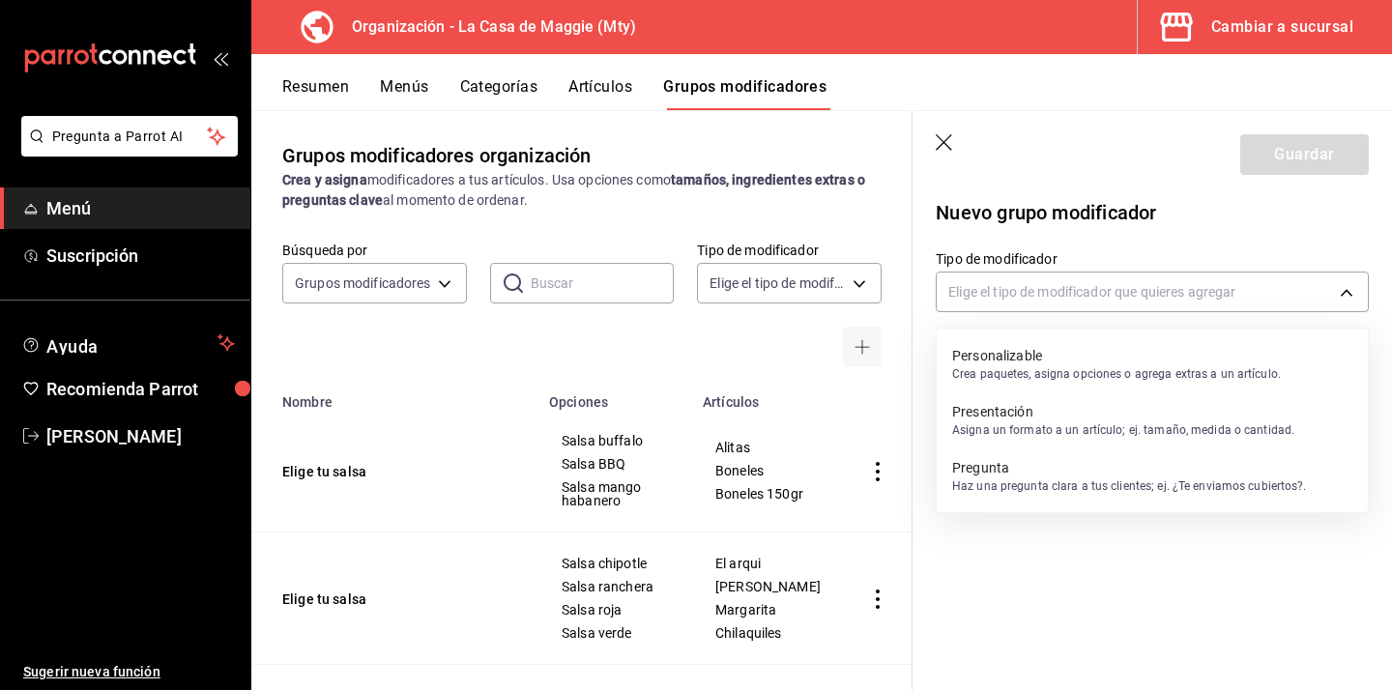
click at [1014, 355] on p "Personalizable" at bounding box center [1116, 355] width 329 height 19
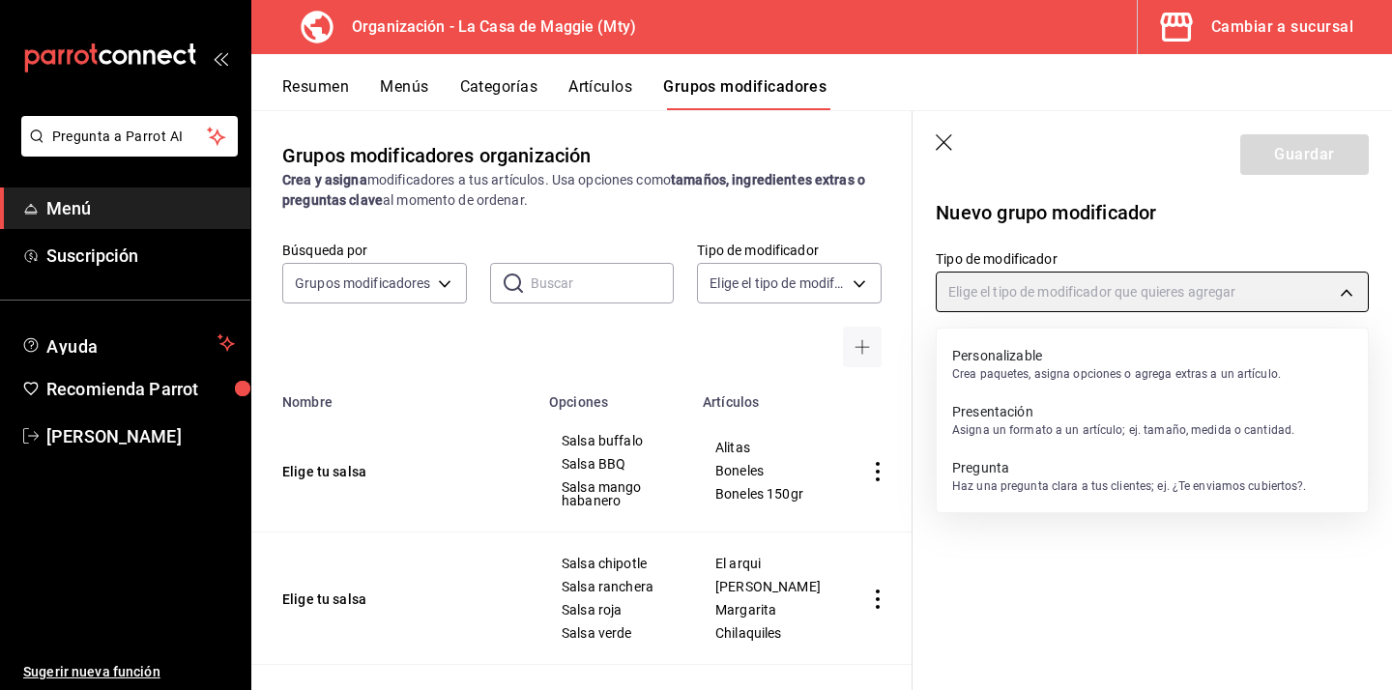
type input "CUSTOMIZABLE"
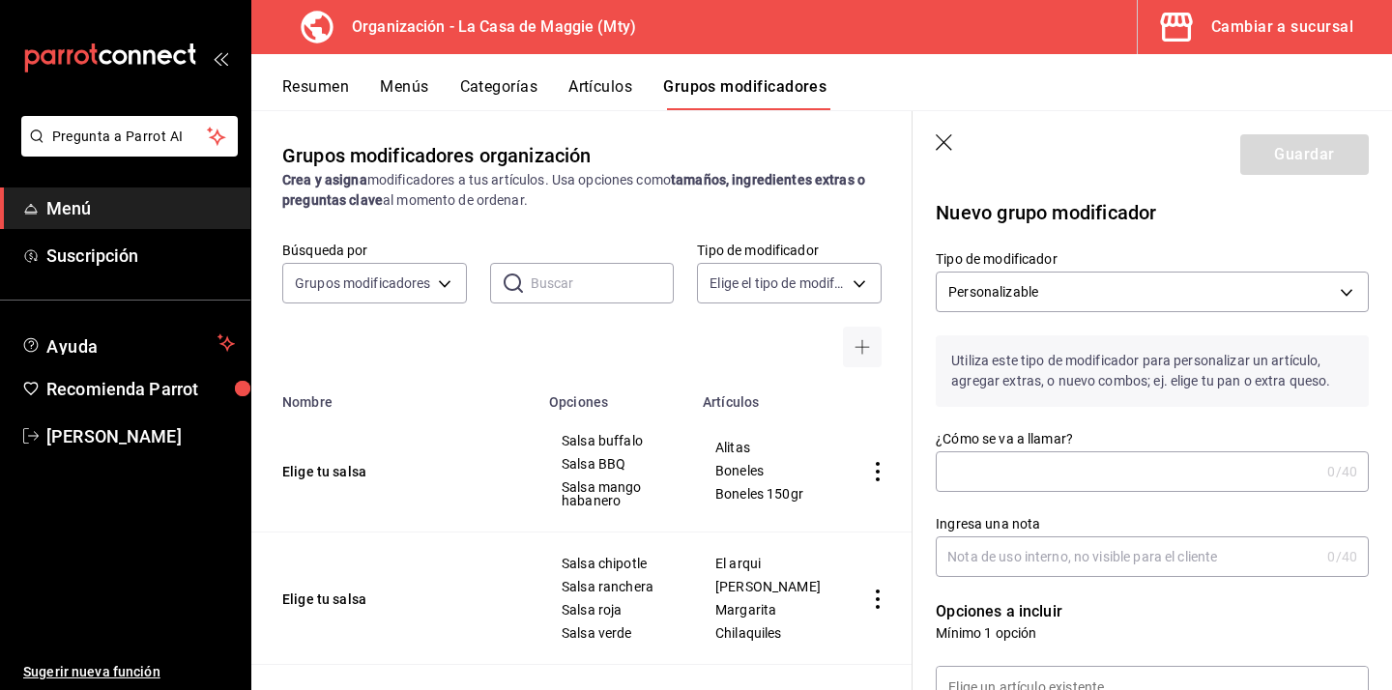
click at [983, 474] on input "¿Cómo se va a llamar?" at bounding box center [1128, 471] width 384 height 39
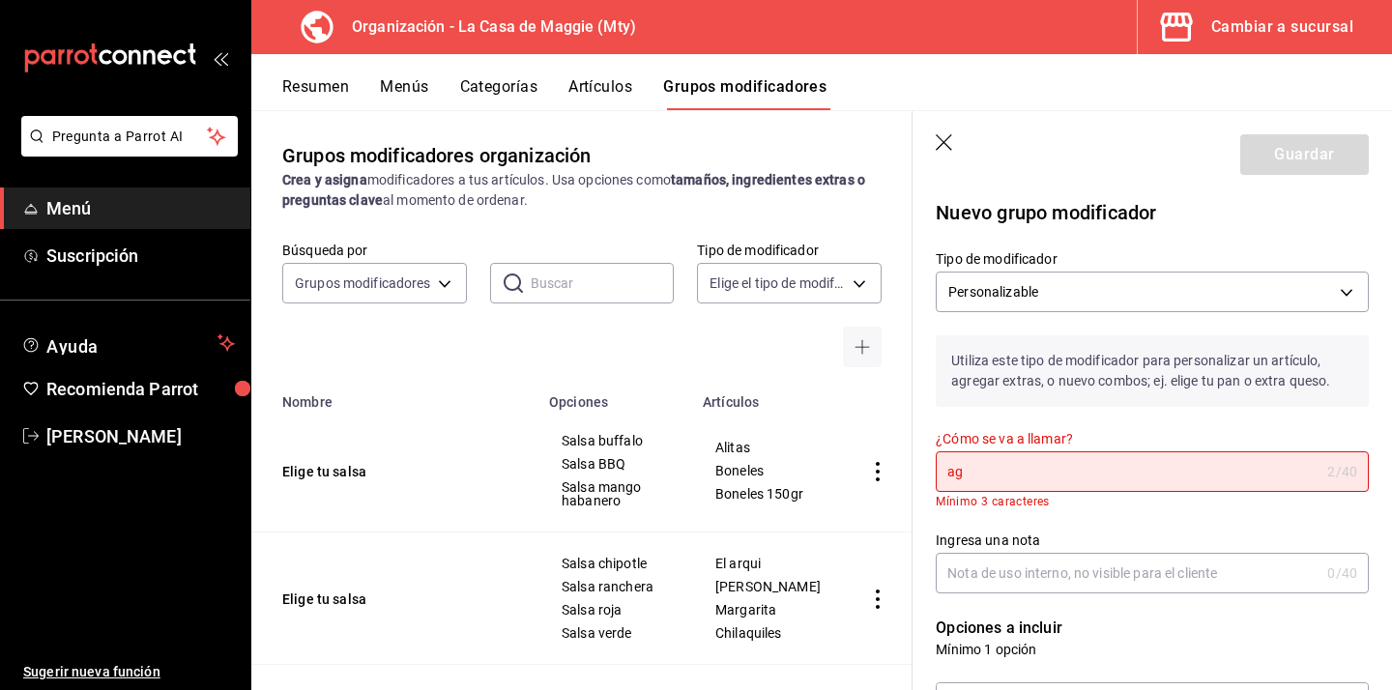
type input "a"
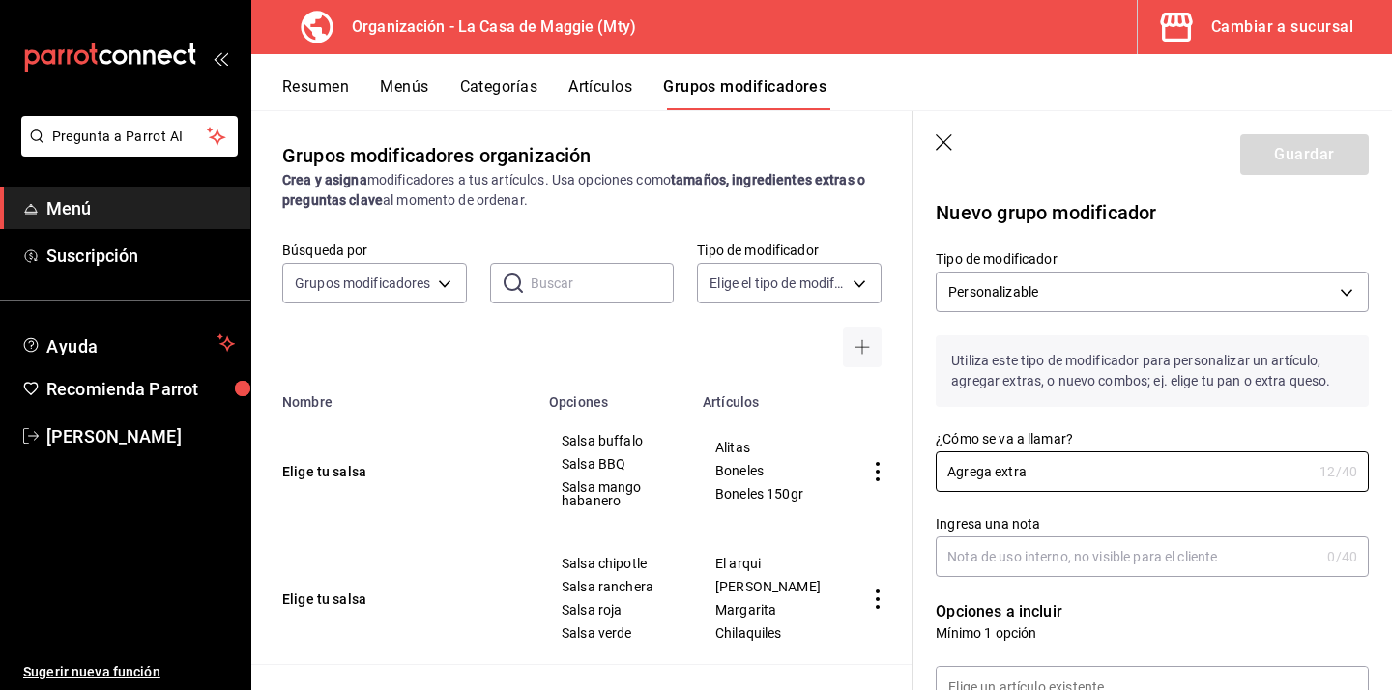
type input "Agrega extra"
click at [1097, 566] on input "Ingresa una nota" at bounding box center [1128, 556] width 384 height 39
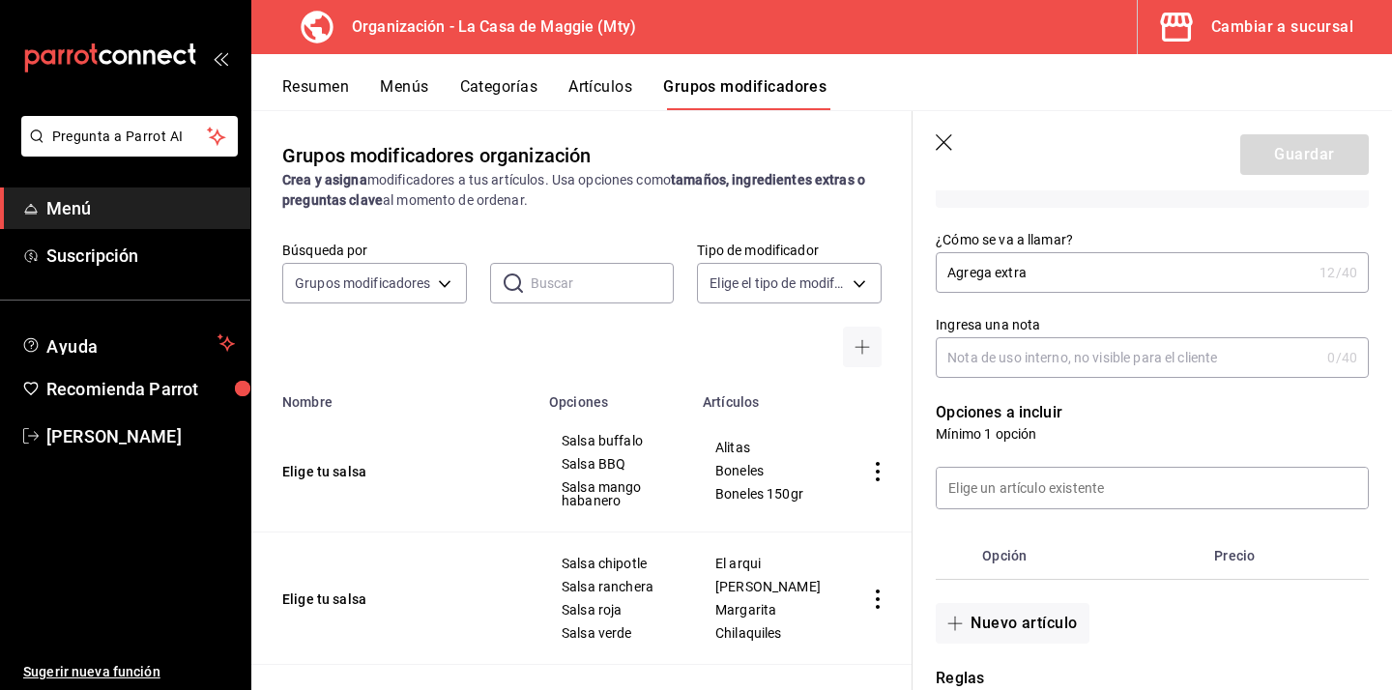
scroll to position [201, 0]
click at [1078, 480] on input at bounding box center [1152, 486] width 431 height 41
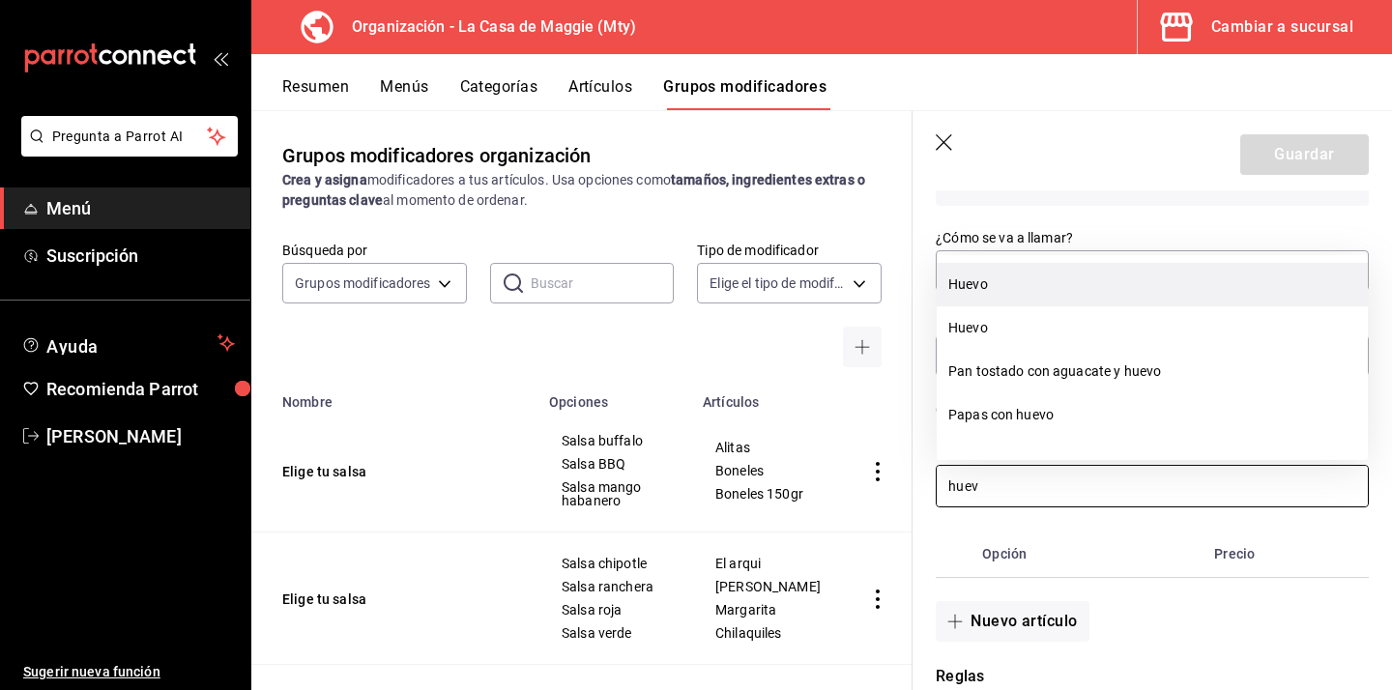
click at [1039, 283] on li "Huevo" at bounding box center [1152, 285] width 431 height 44
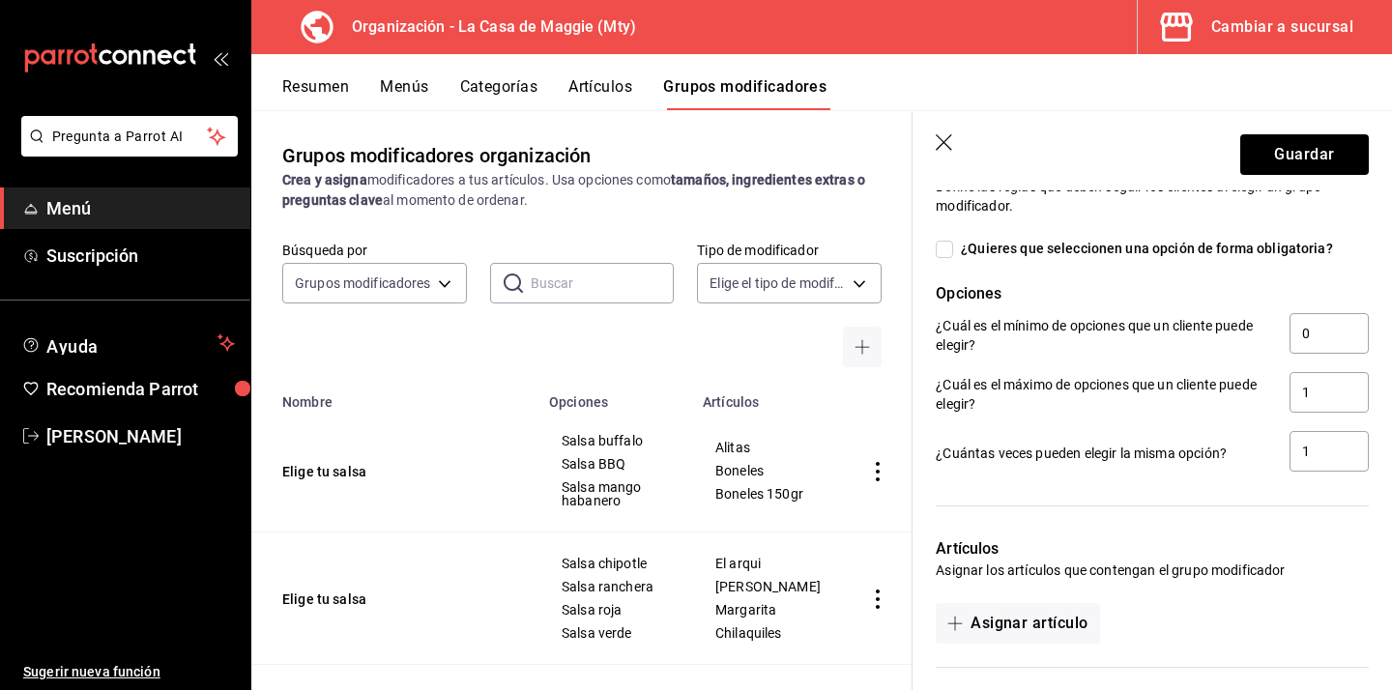
scroll to position [813, 0]
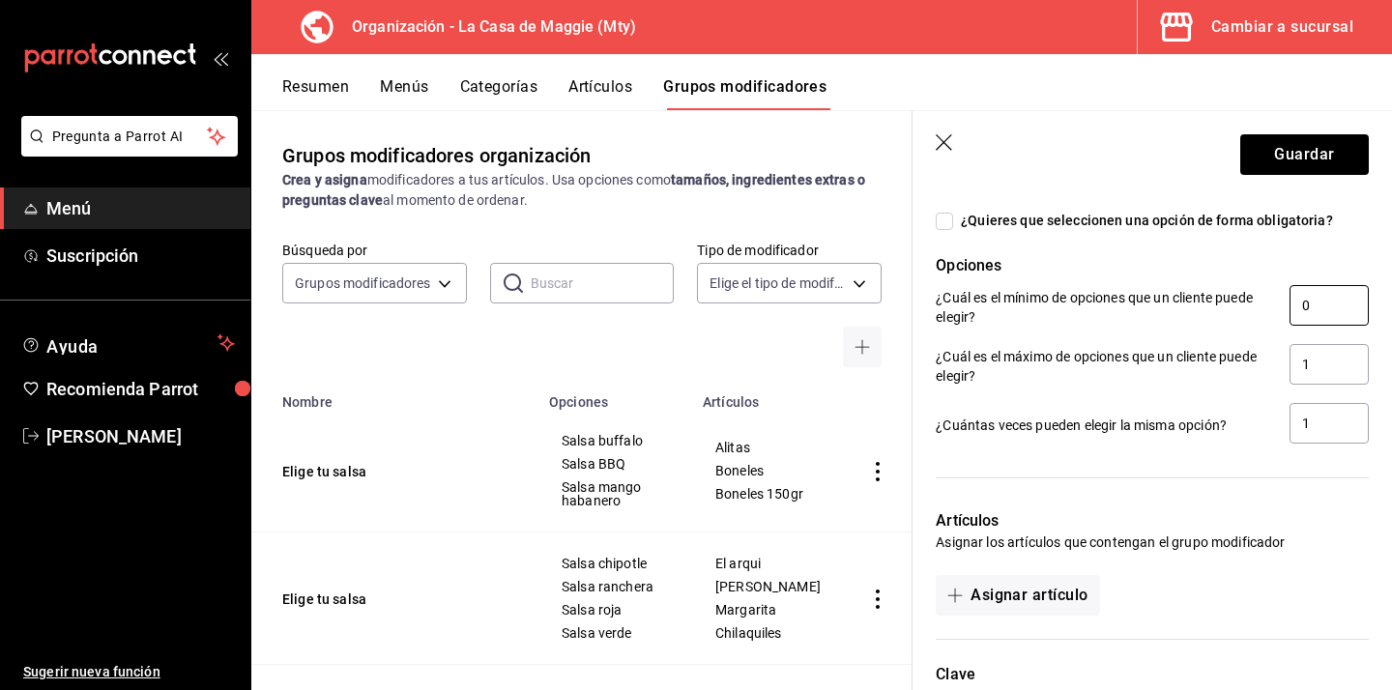
type input "huev"
click at [1331, 313] on input "0" at bounding box center [1329, 305] width 79 height 41
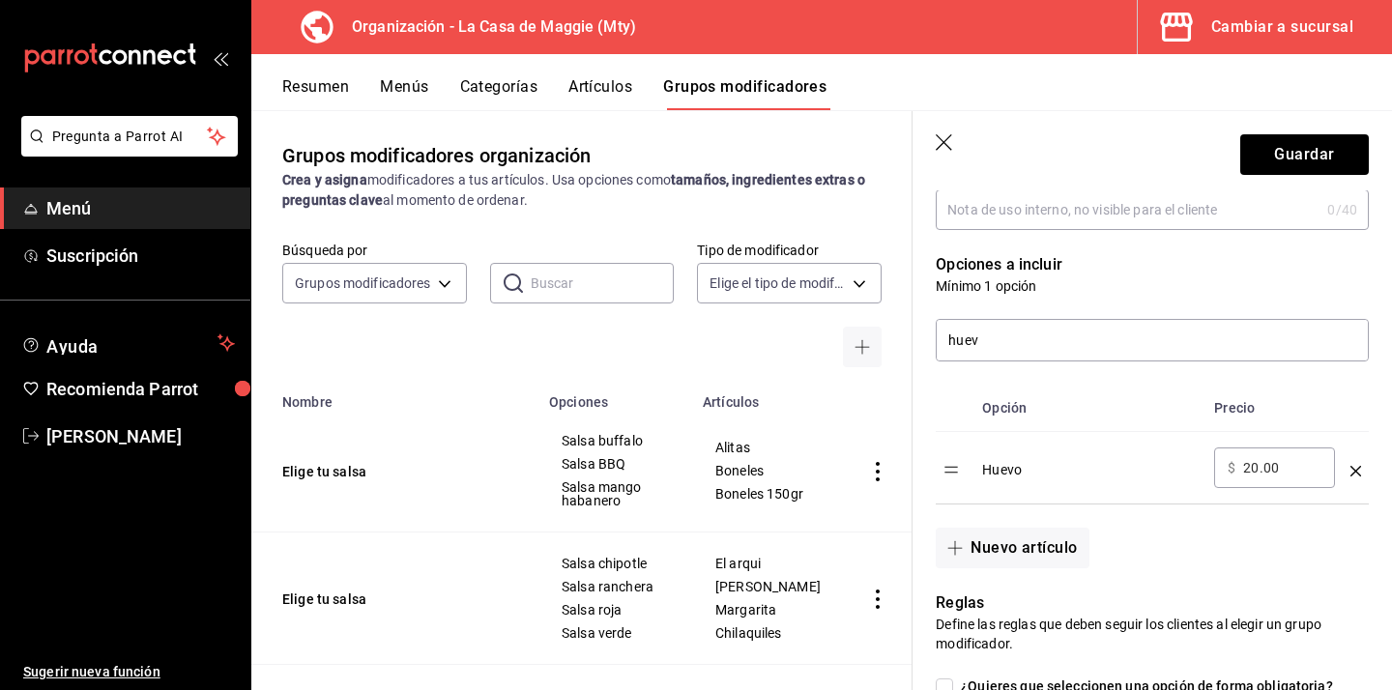
scroll to position [358, 0]
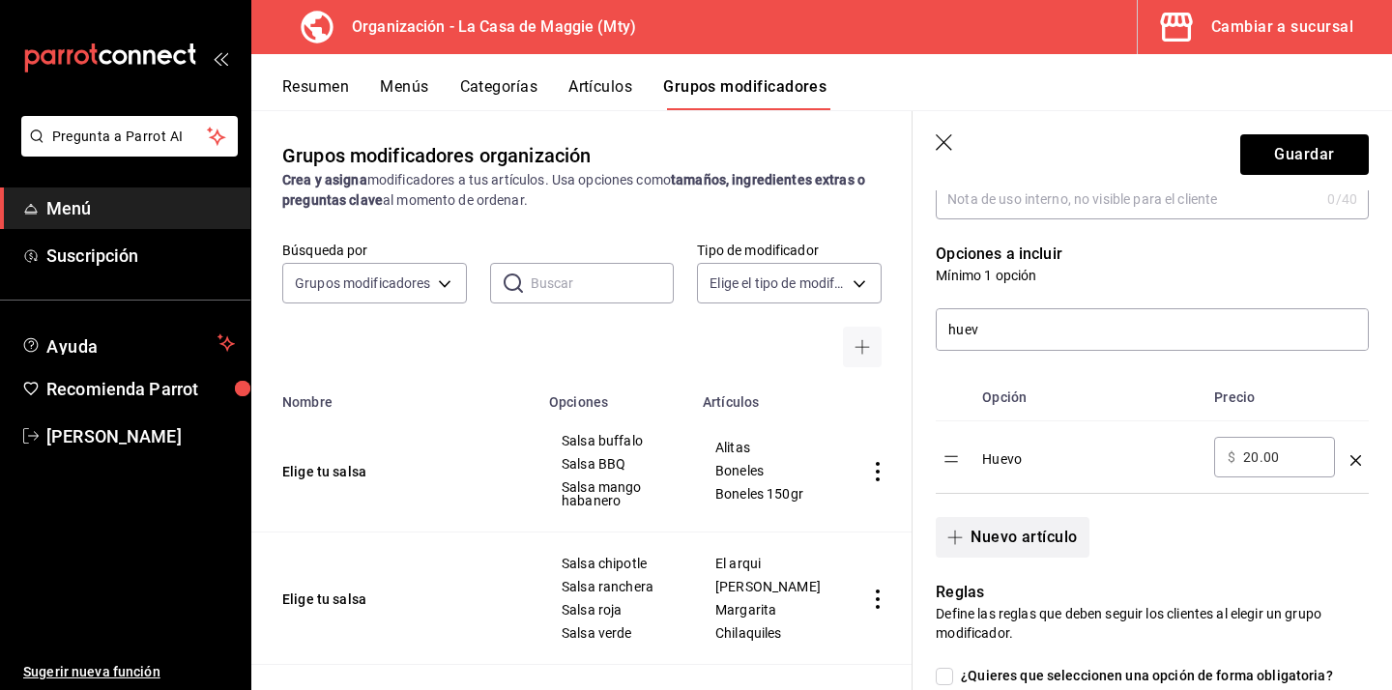
click at [1020, 529] on button "Nuevo artículo" at bounding box center [1012, 537] width 153 height 41
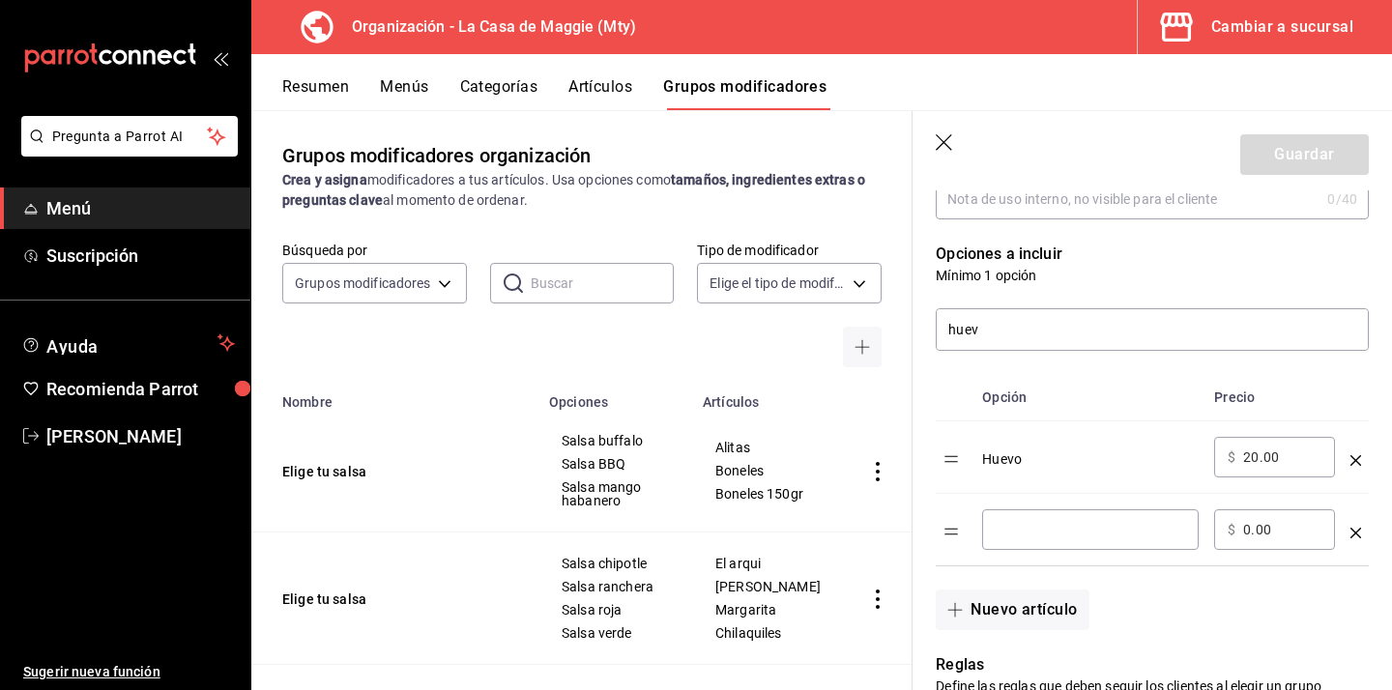
click at [1009, 530] on input "optionsTable" at bounding box center [1090, 529] width 189 height 19
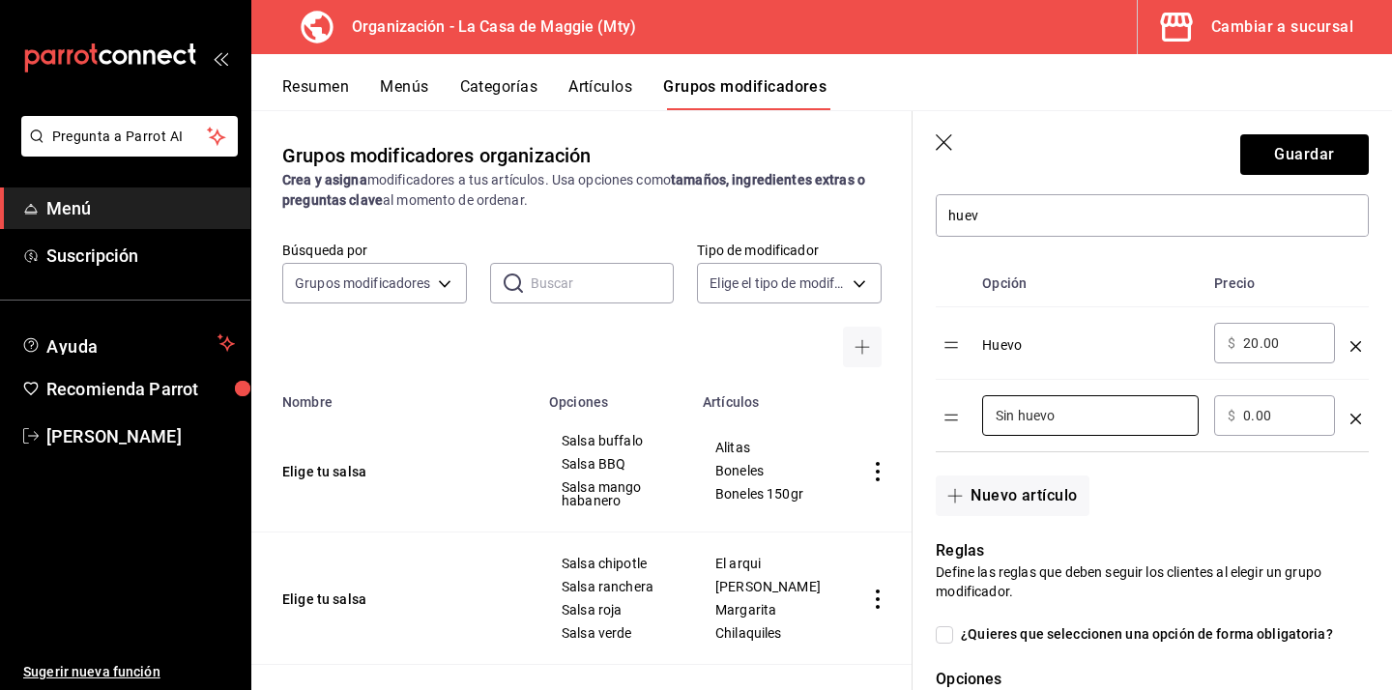
scroll to position [457, 0]
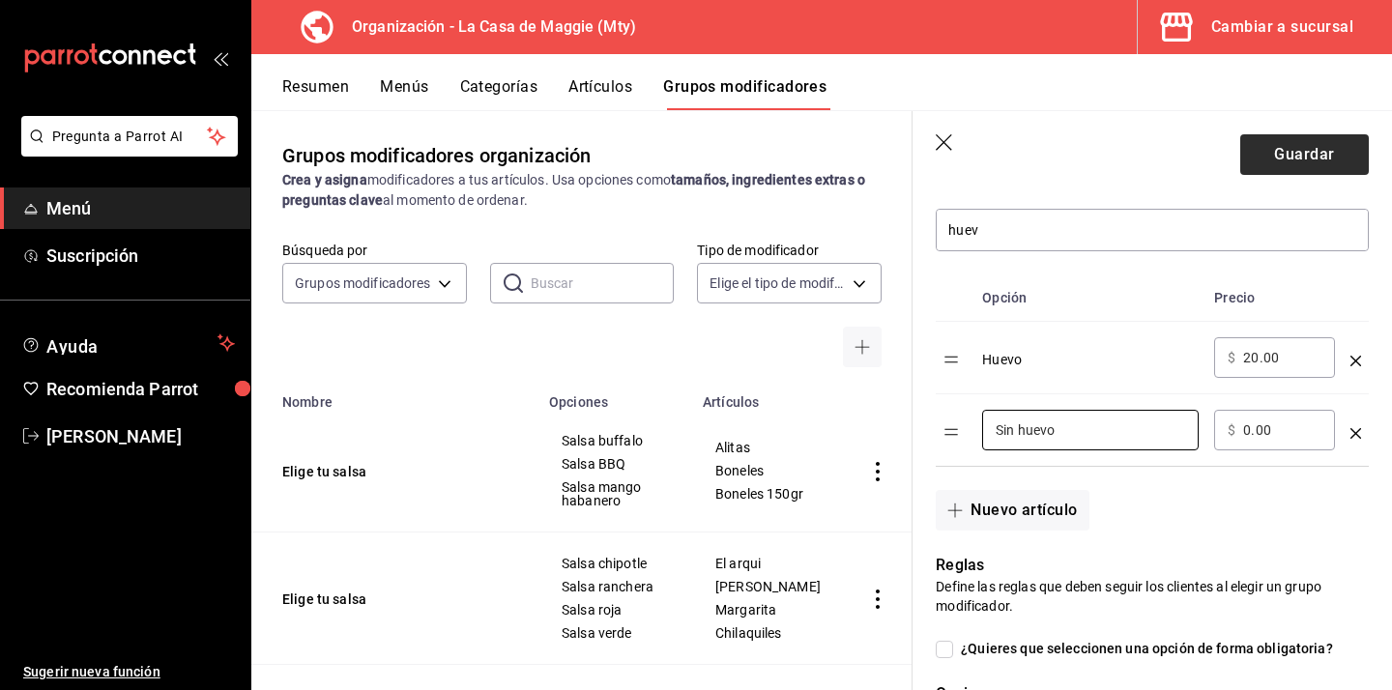
type input "Sin huevo"
click at [1318, 153] on button "Guardar" at bounding box center [1304, 154] width 129 height 41
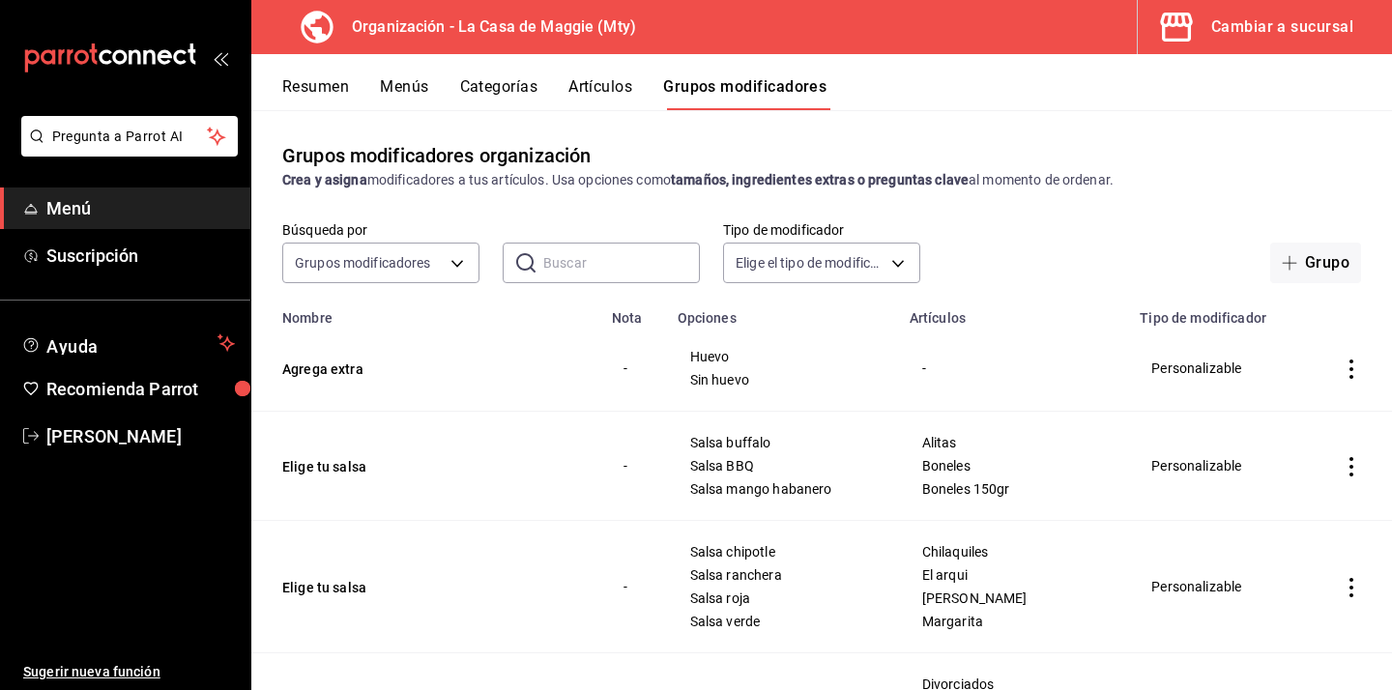
click at [391, 84] on button "Menús" at bounding box center [404, 93] width 48 height 33
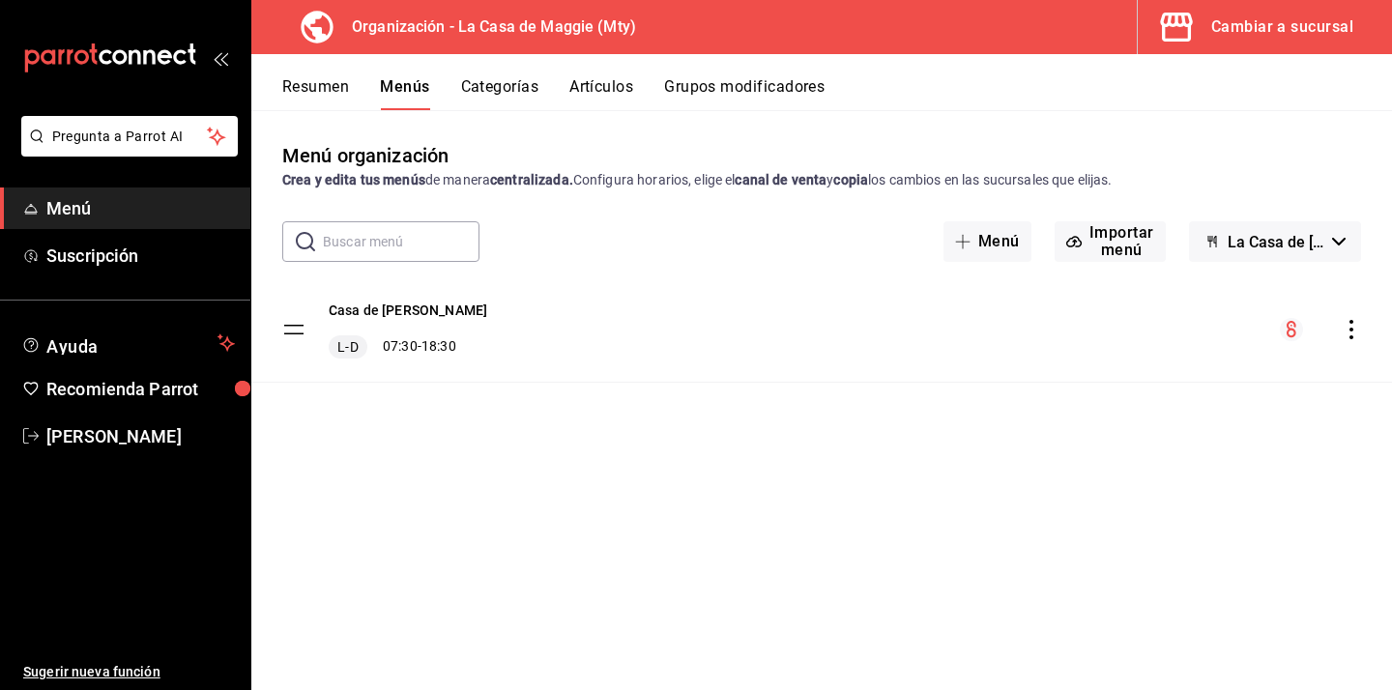
click at [1350, 322] on icon "actions" at bounding box center [1351, 329] width 4 height 19
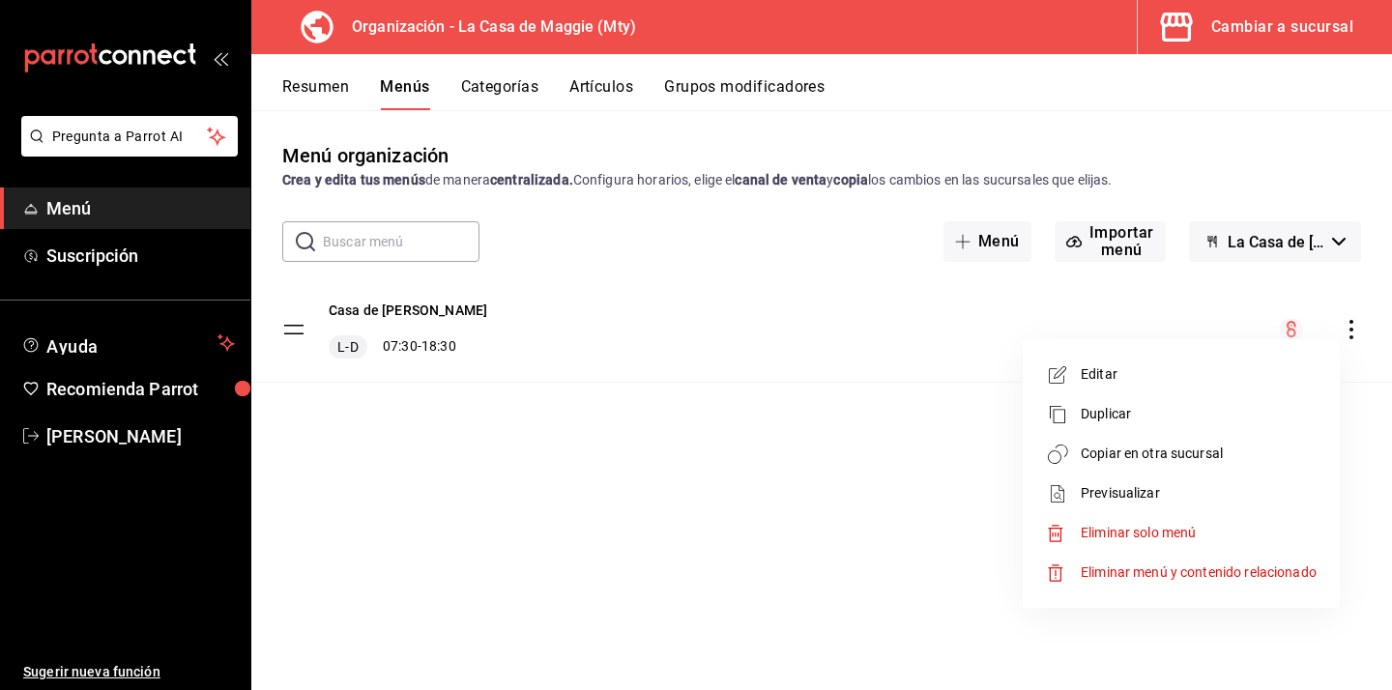
click at [1153, 457] on span "Copiar en otra sucursal" at bounding box center [1199, 454] width 236 height 20
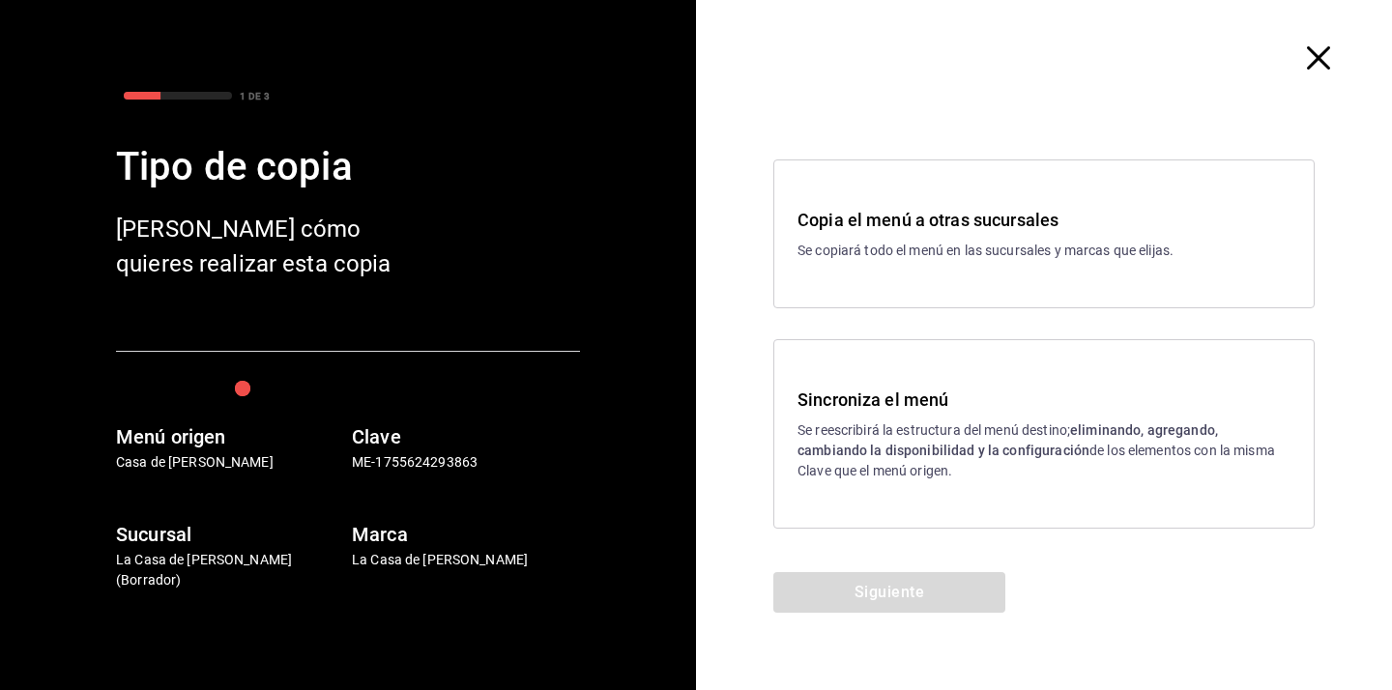
click at [857, 465] on p "Se reescribirá la estructura del menú destino; eliminando, agregando, cambiando…" at bounding box center [1044, 451] width 493 height 61
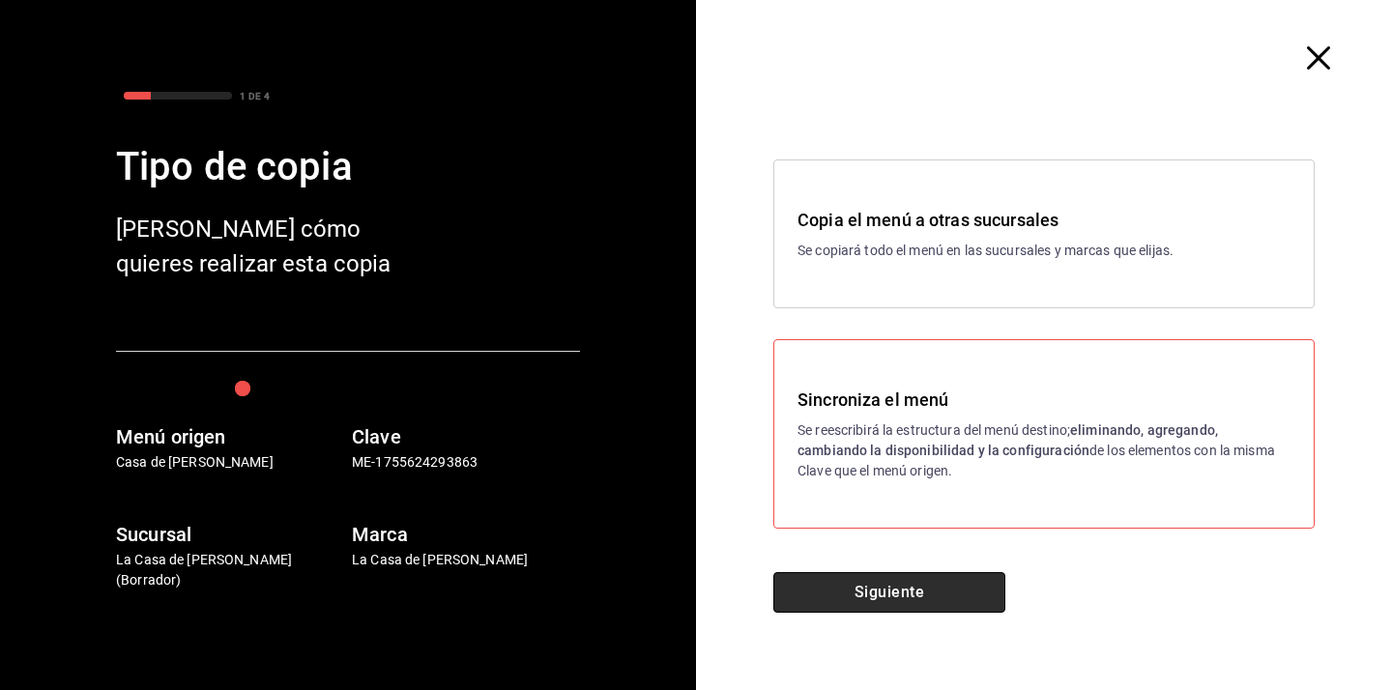
click at [842, 590] on button "Siguiente" at bounding box center [889, 592] width 232 height 41
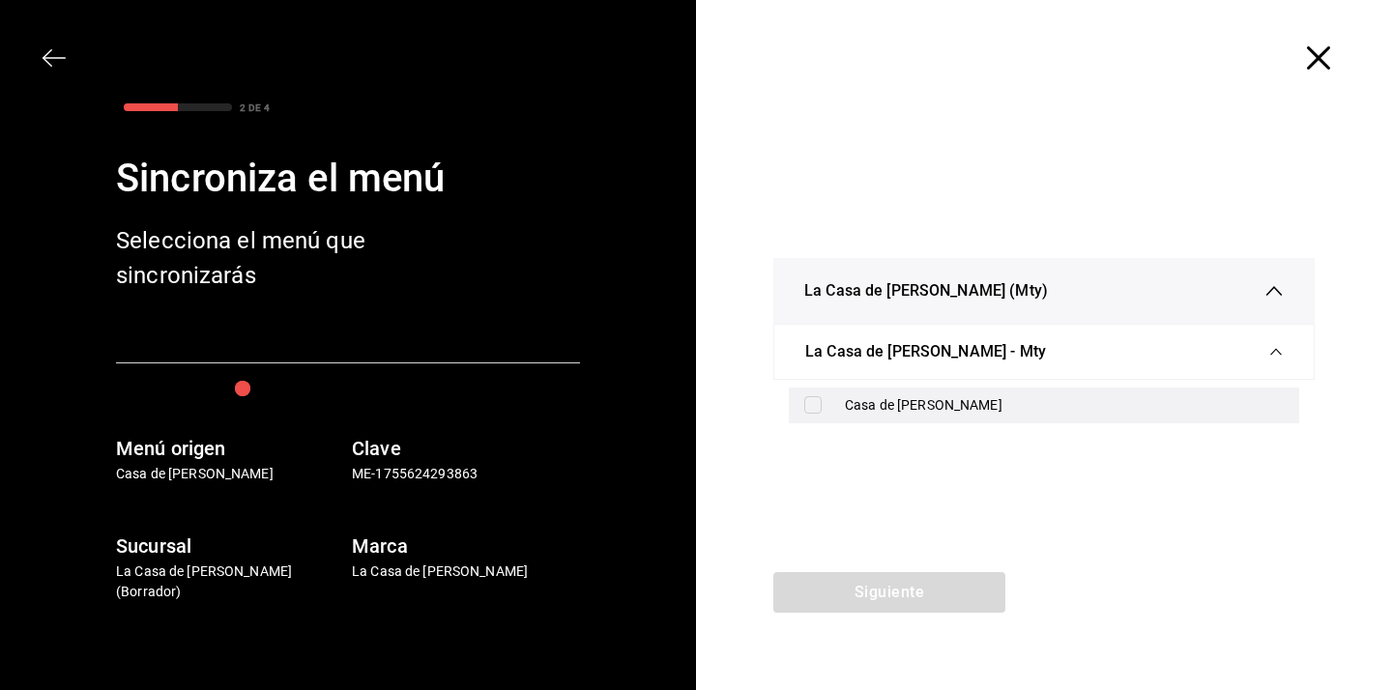
click at [885, 409] on div "Casa de [PERSON_NAME]" at bounding box center [1064, 405] width 439 height 20
checkbox input "true"
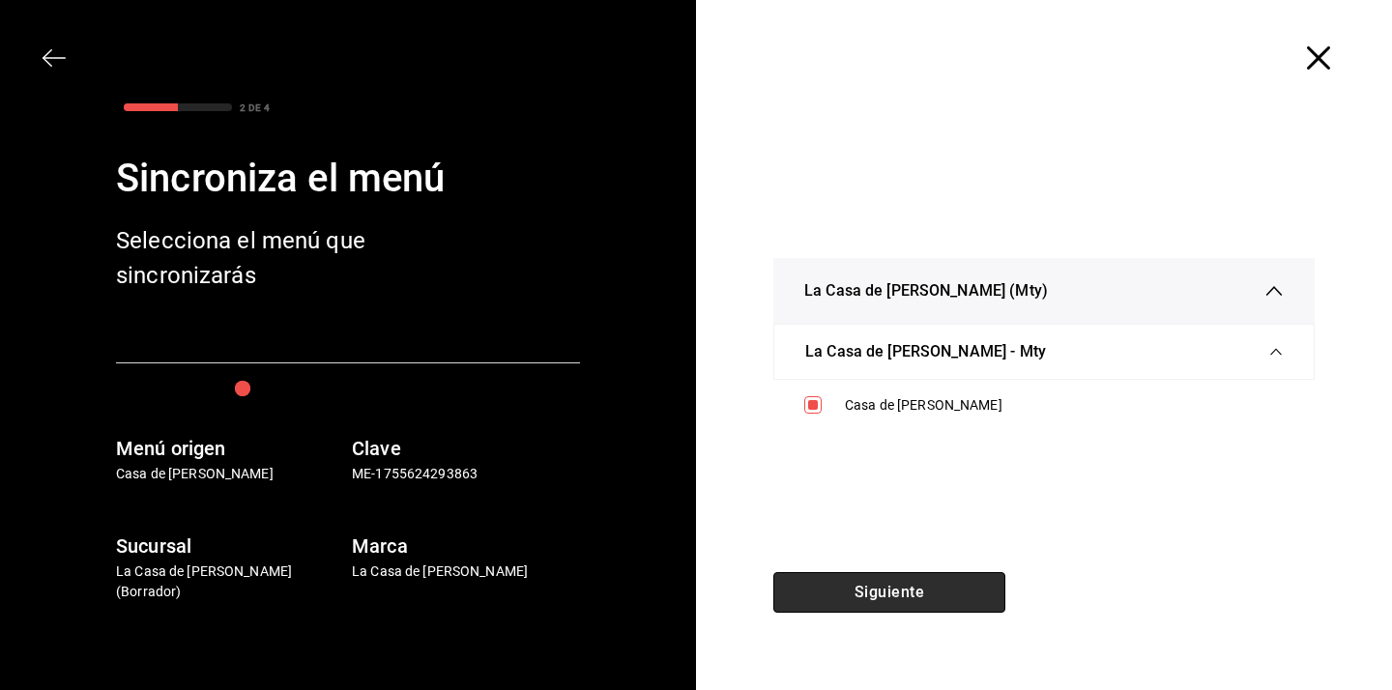
click at [870, 598] on button "Siguiente" at bounding box center [889, 592] width 232 height 41
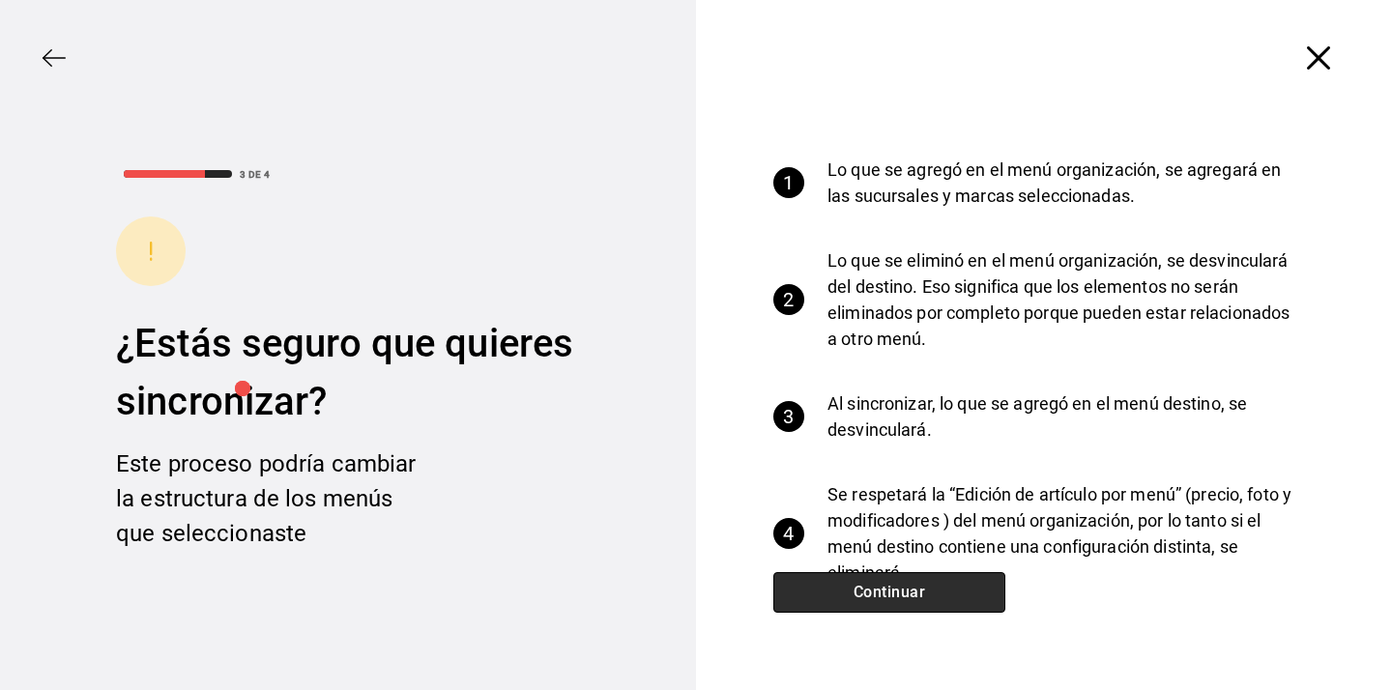
click at [870, 598] on button "Continuar" at bounding box center [889, 592] width 232 height 41
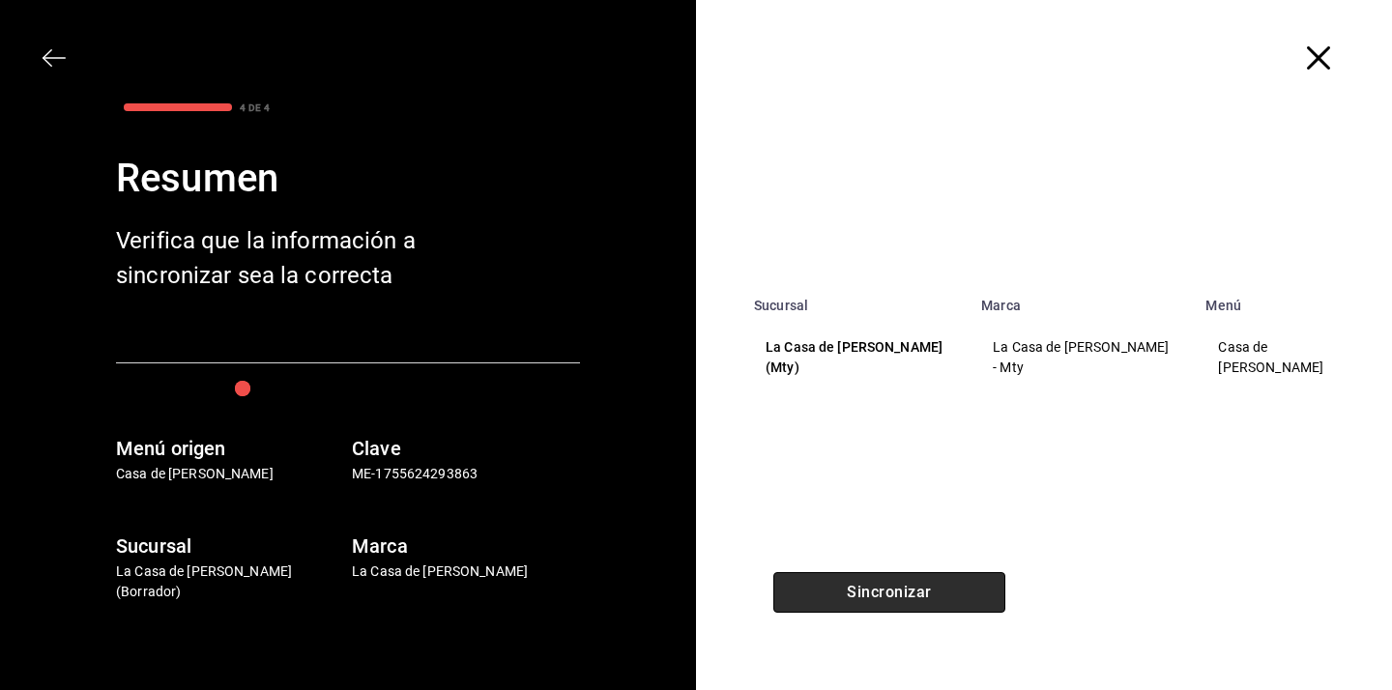
click at [870, 598] on button "Sincronizar" at bounding box center [889, 592] width 232 height 41
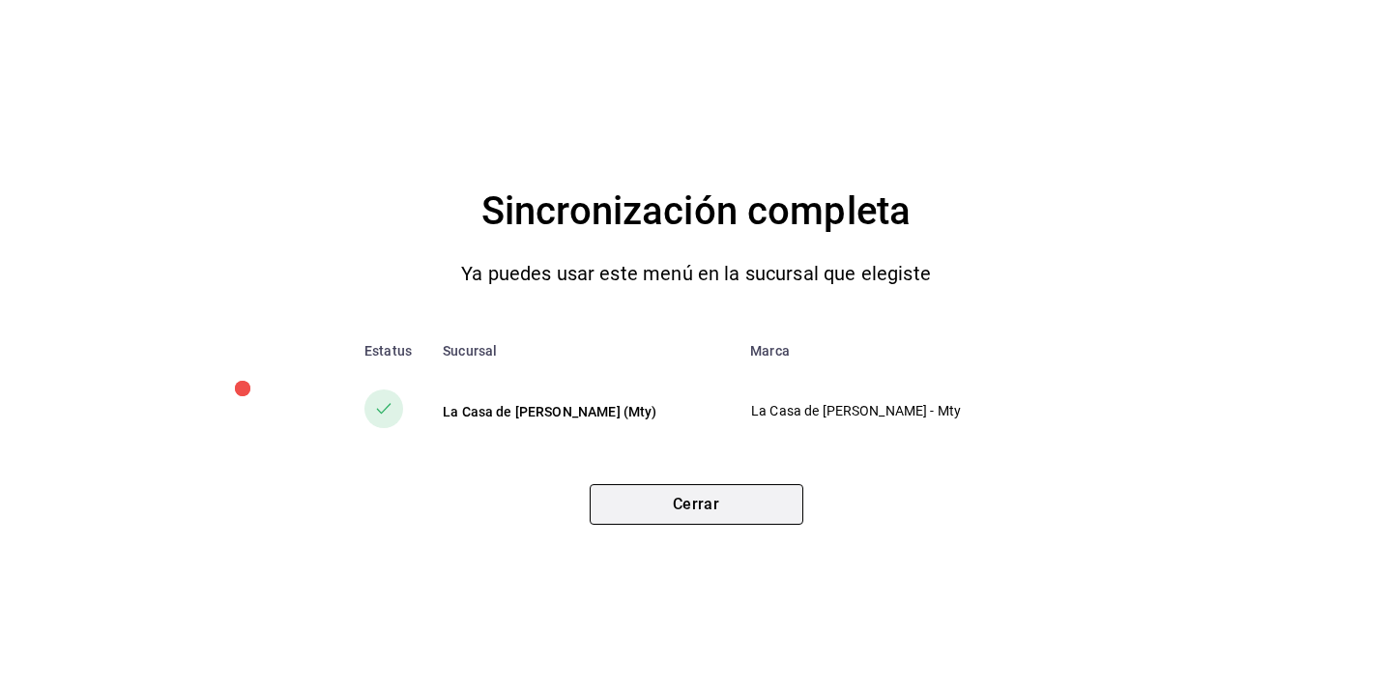
click at [688, 504] on button "Cerrar" at bounding box center [697, 504] width 214 height 41
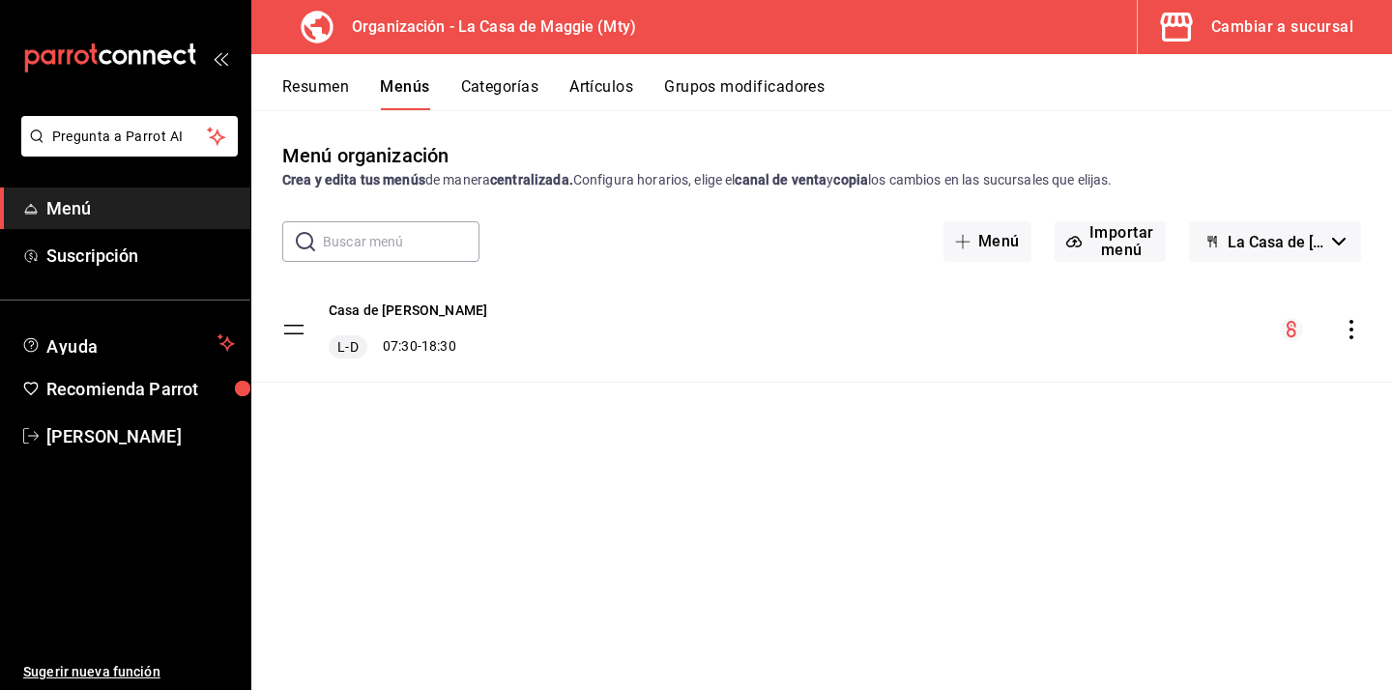
click at [498, 91] on button "Categorías" at bounding box center [500, 93] width 78 height 33
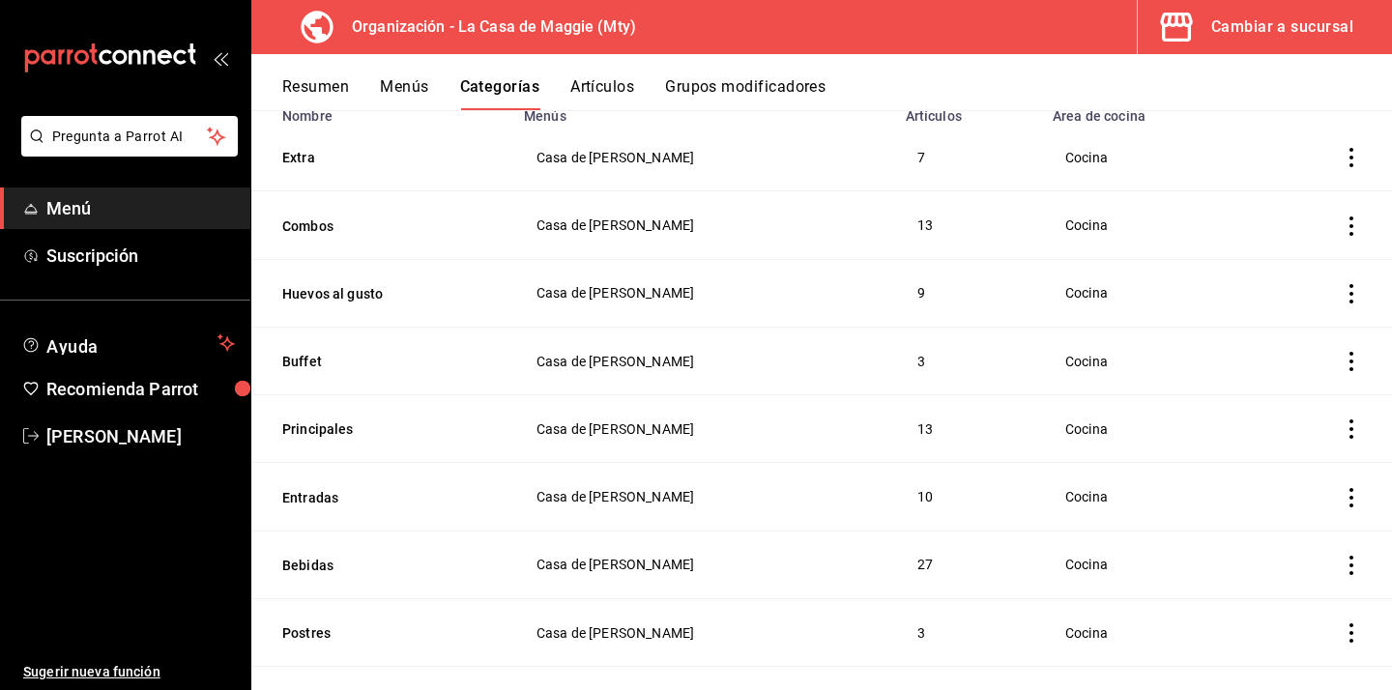
scroll to position [76, 0]
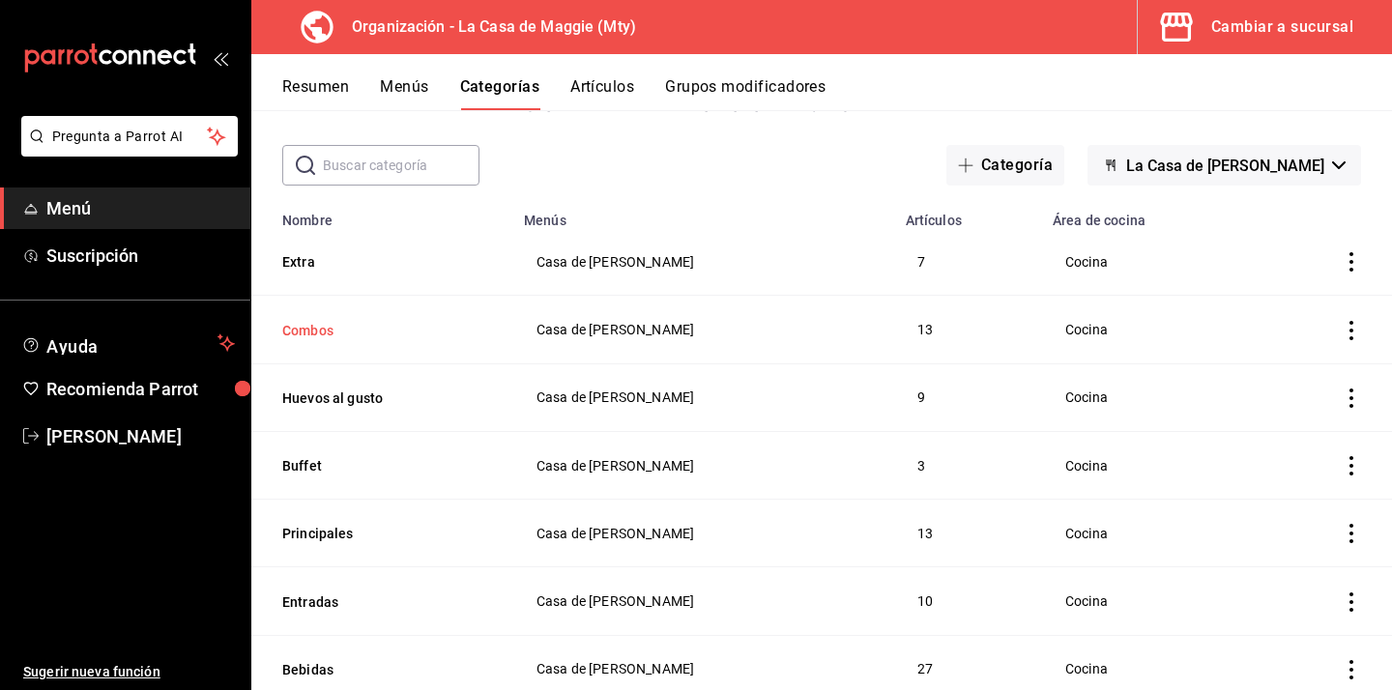
click at [311, 330] on button "Combos" at bounding box center [378, 330] width 193 height 19
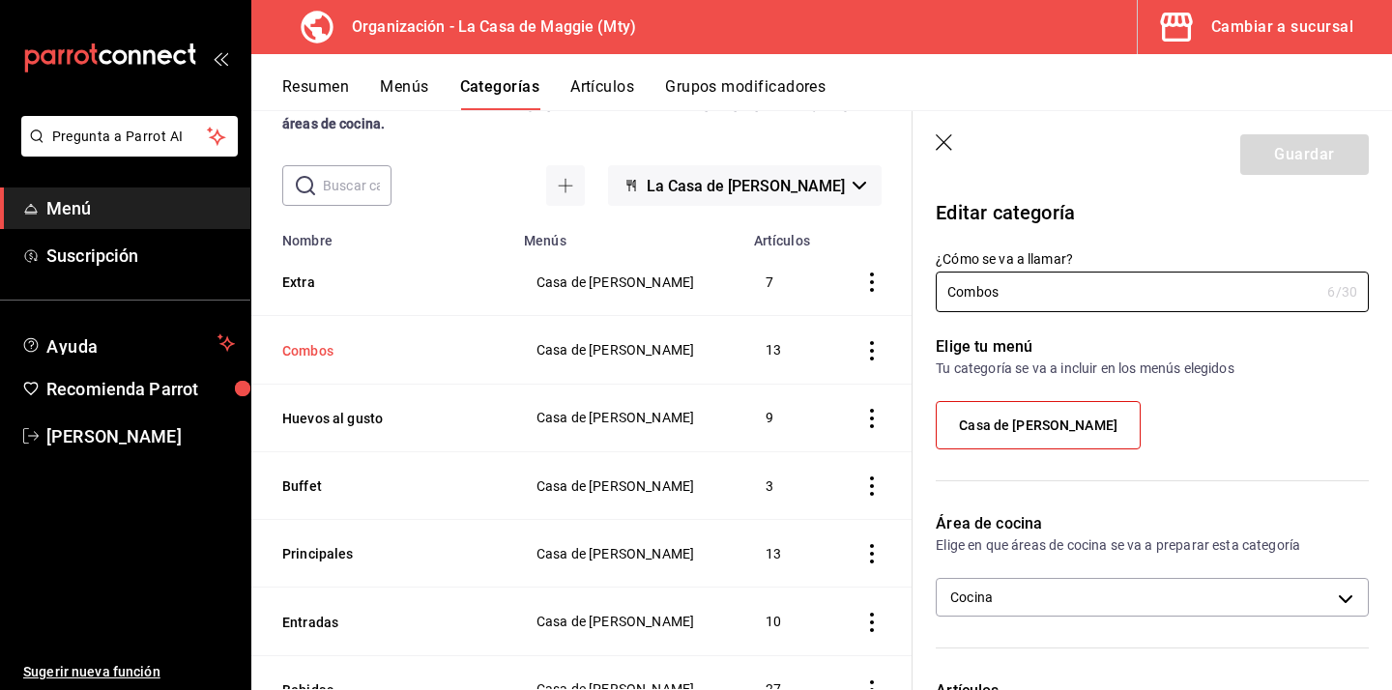
click at [339, 355] on button "Combos" at bounding box center [378, 350] width 193 height 19
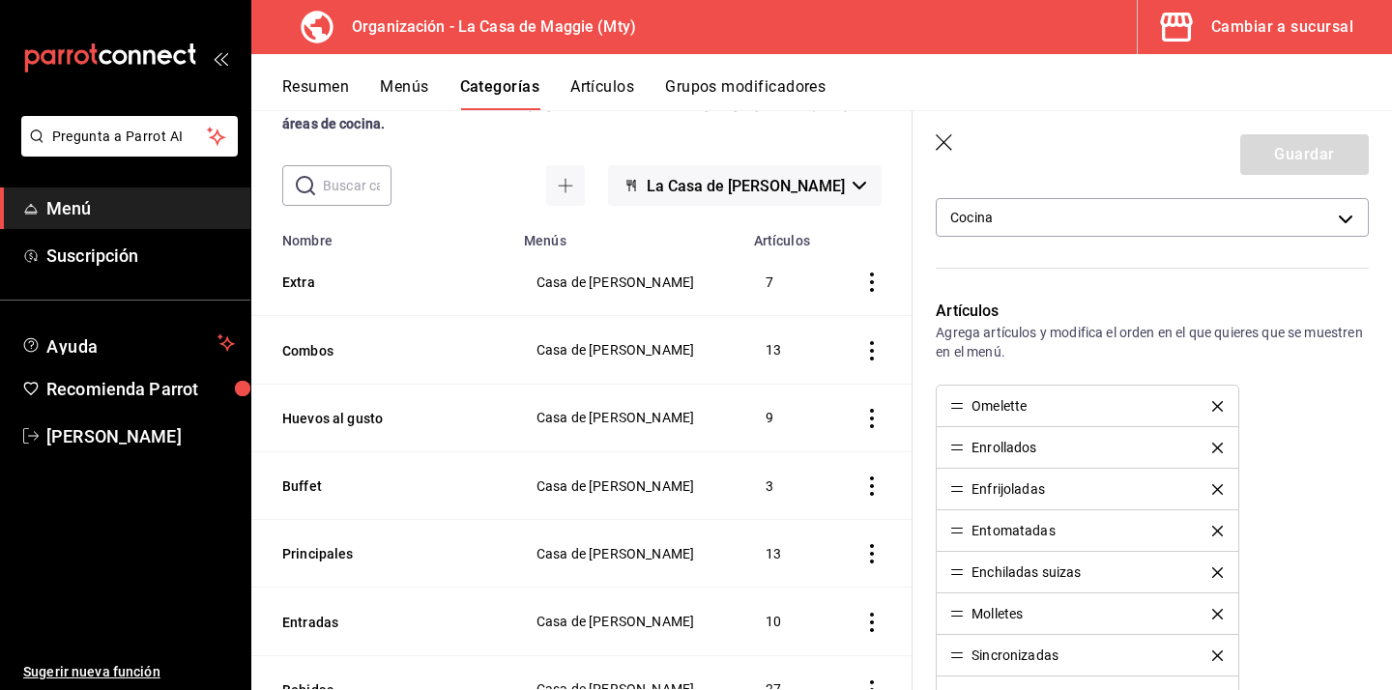
scroll to position [401, 0]
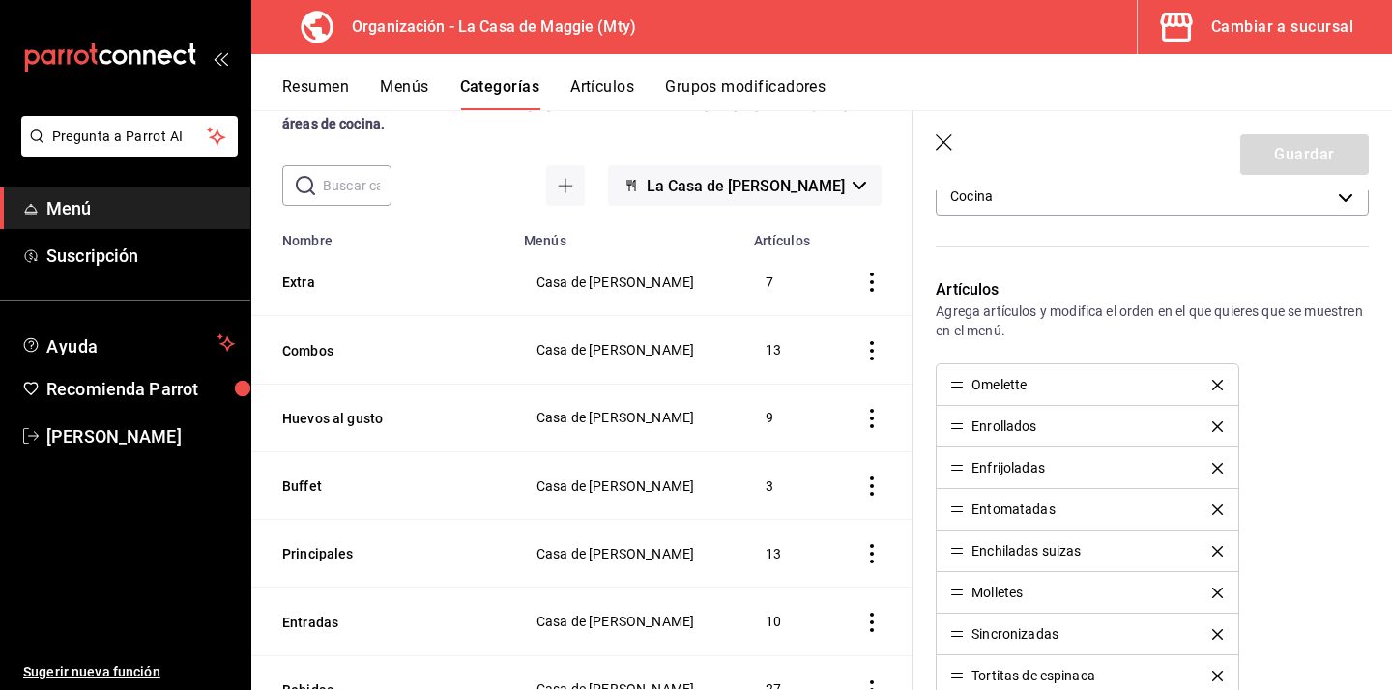
click at [1214, 425] on icon "delete" at bounding box center [1217, 426] width 11 height 11
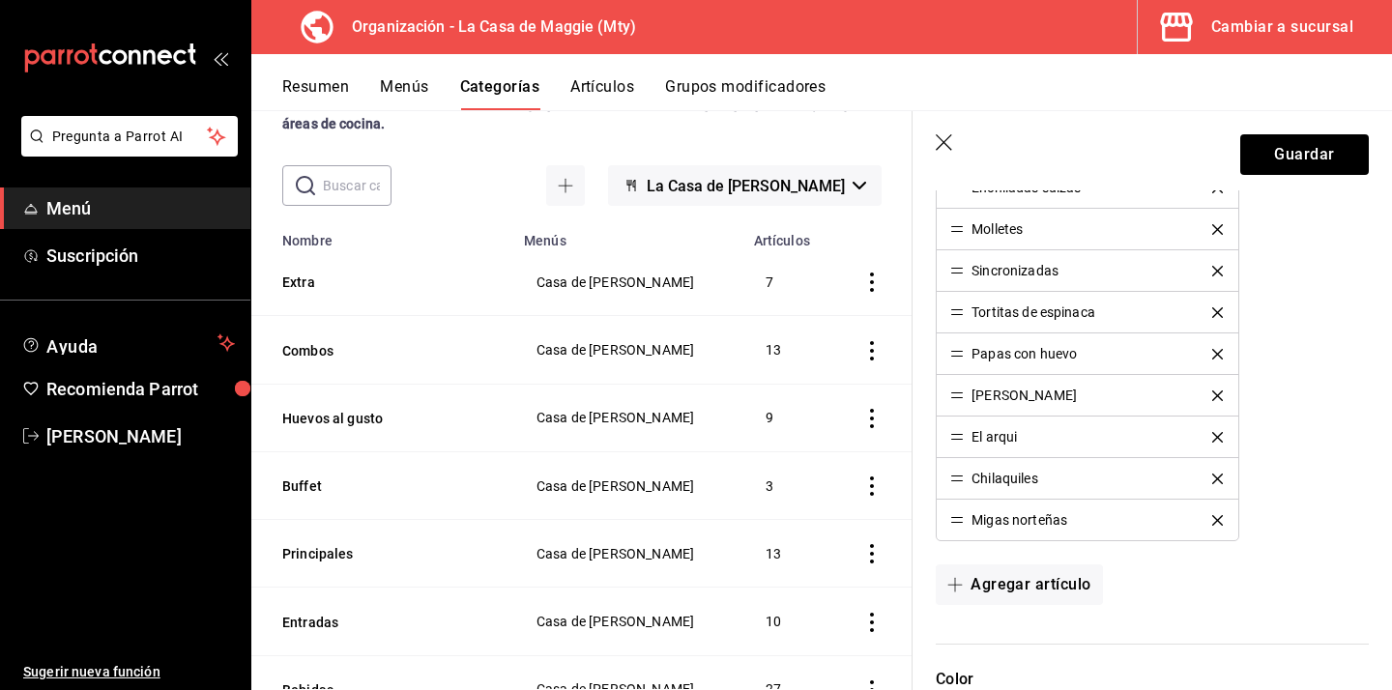
scroll to position [726, 0]
click at [1218, 392] on icon "delete" at bounding box center [1217, 393] width 11 height 11
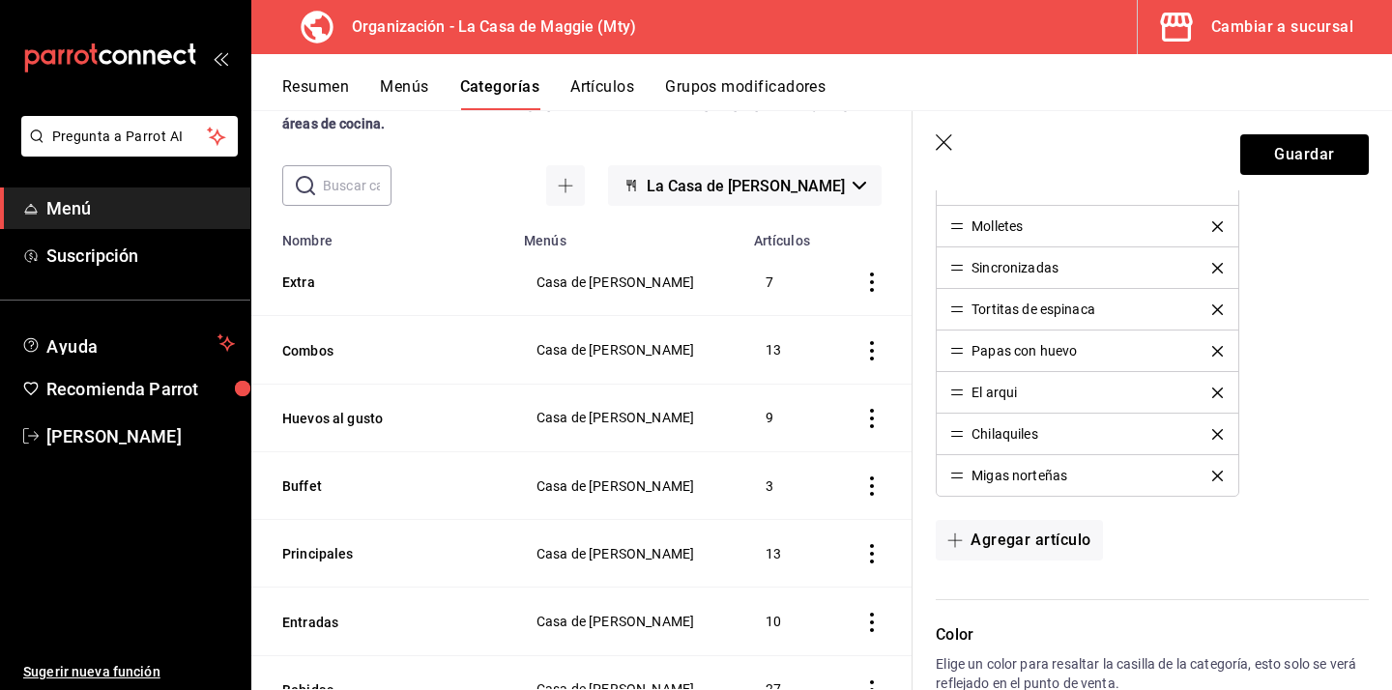
click at [1218, 391] on icon "delete" at bounding box center [1217, 393] width 11 height 11
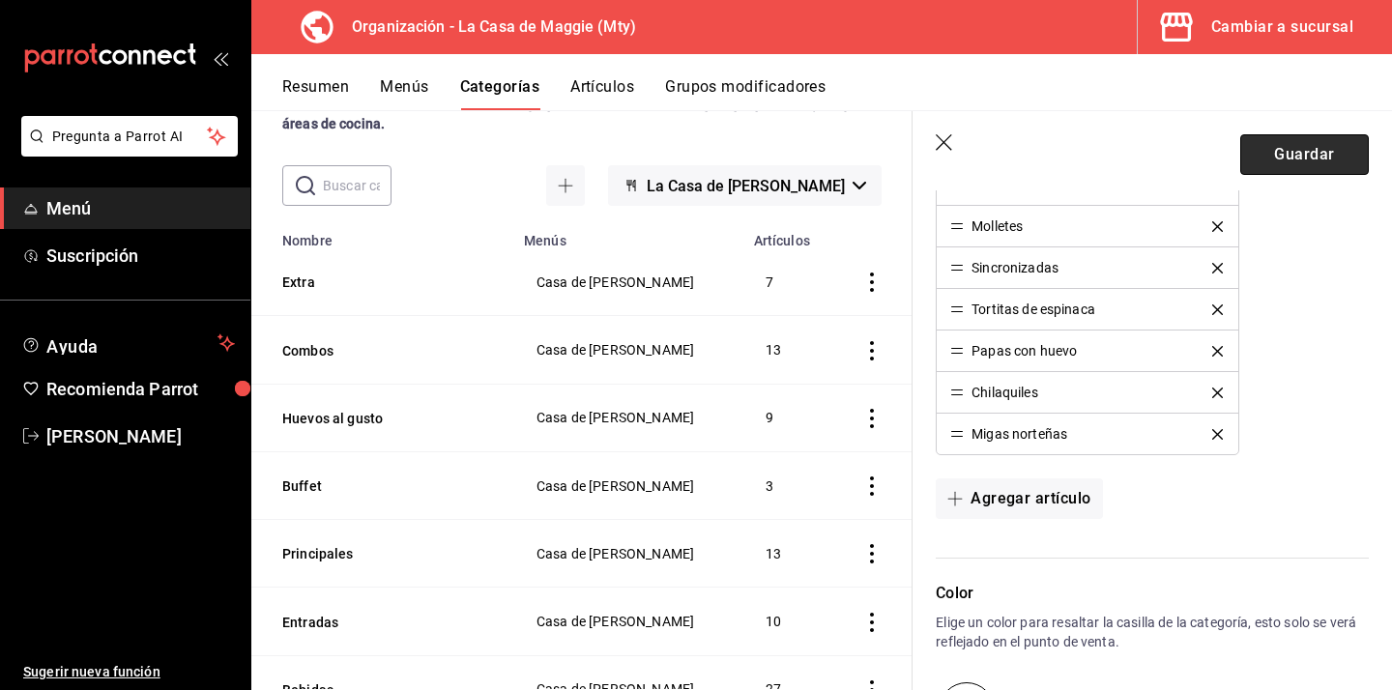
click at [1334, 148] on button "Guardar" at bounding box center [1304, 154] width 129 height 41
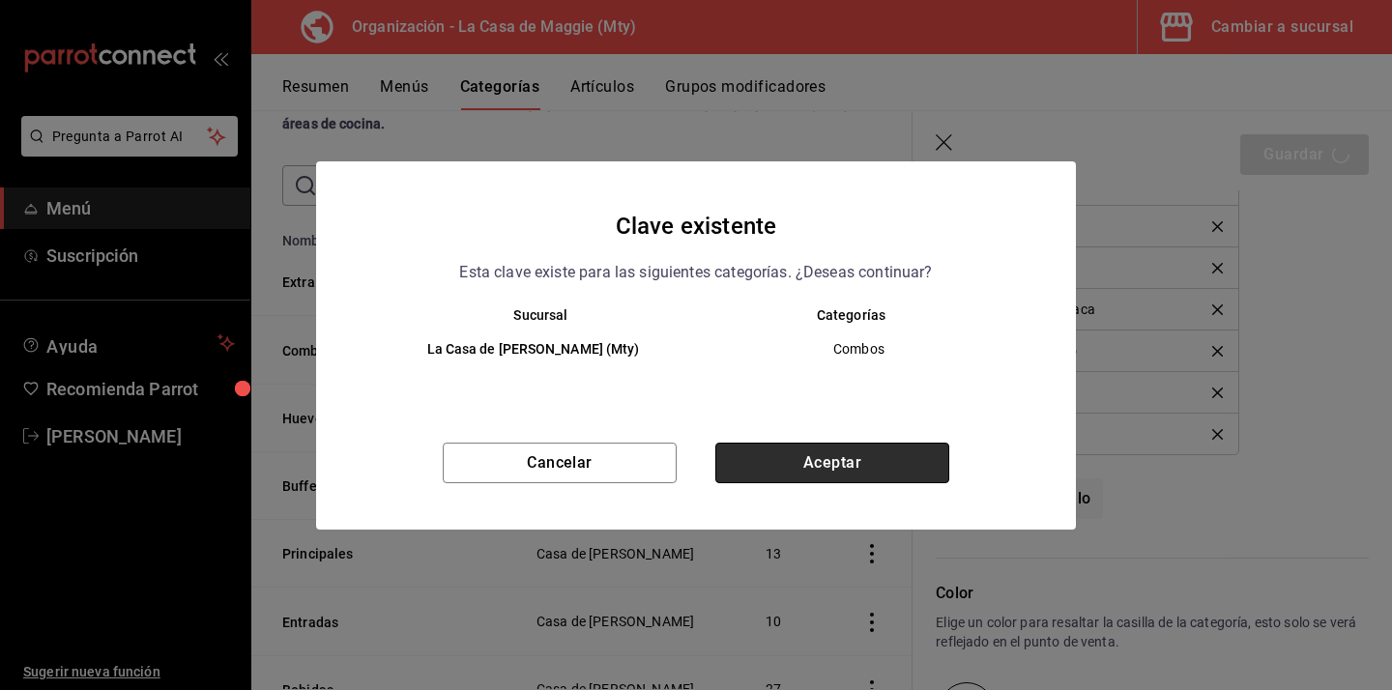
click at [871, 460] on button "Aceptar" at bounding box center [832, 463] width 234 height 41
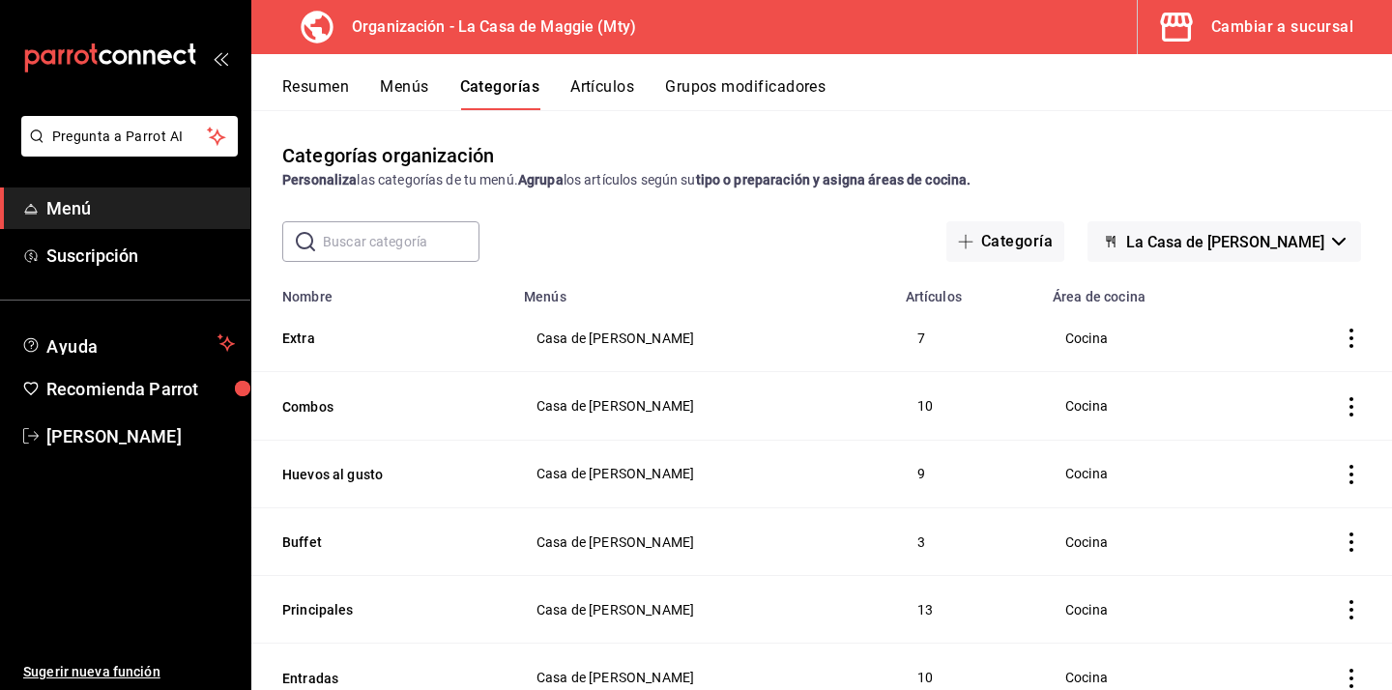
click at [401, 73] on div "Resumen Menús Categorías Artículos Grupos modificadores" at bounding box center [821, 82] width 1141 height 56
click at [401, 88] on button "Menús" at bounding box center [404, 93] width 48 height 33
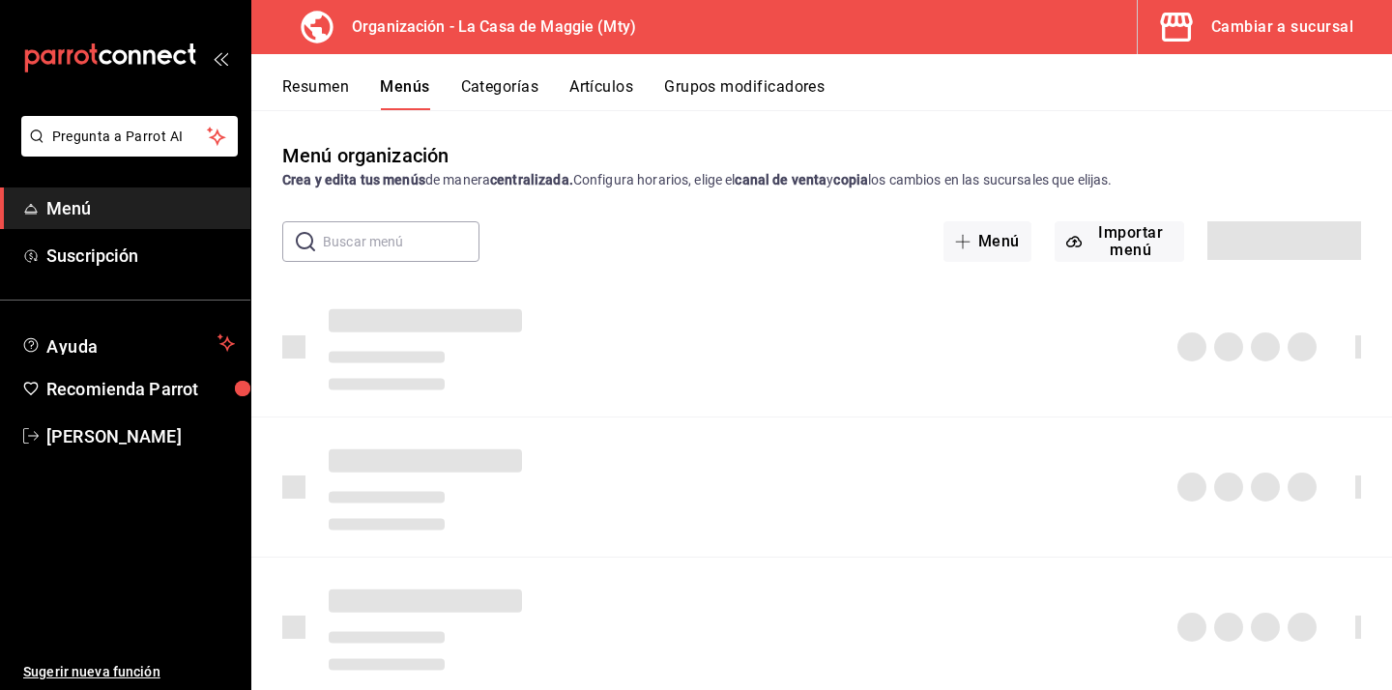
click at [402, 241] on input "text" at bounding box center [401, 241] width 157 height 39
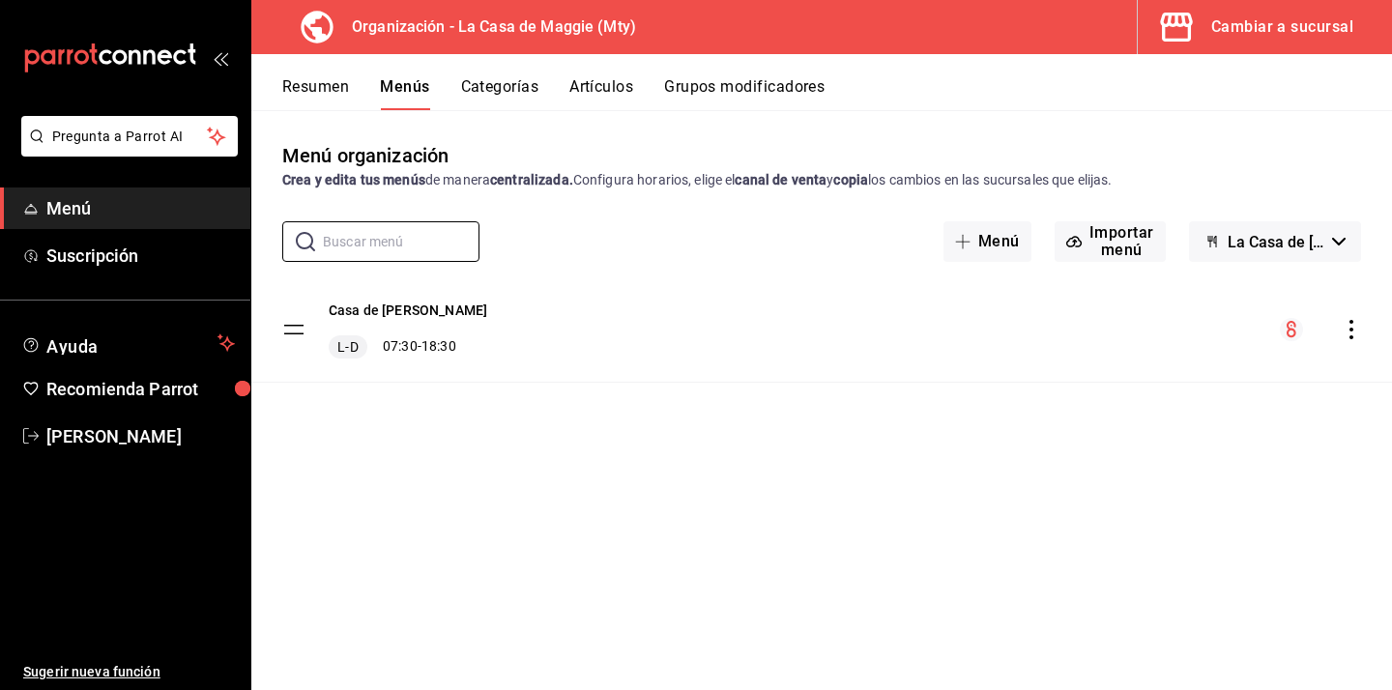
click at [592, 82] on button "Artículos" at bounding box center [601, 93] width 64 height 33
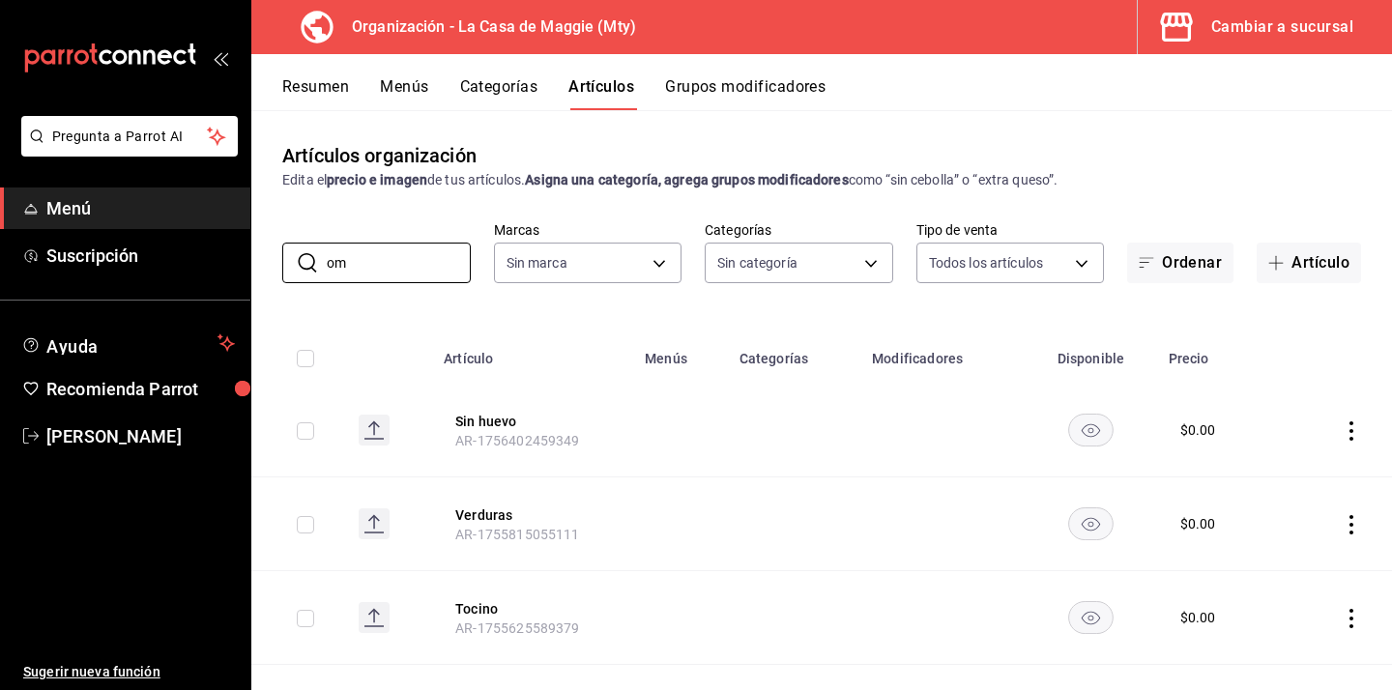
type input "ome"
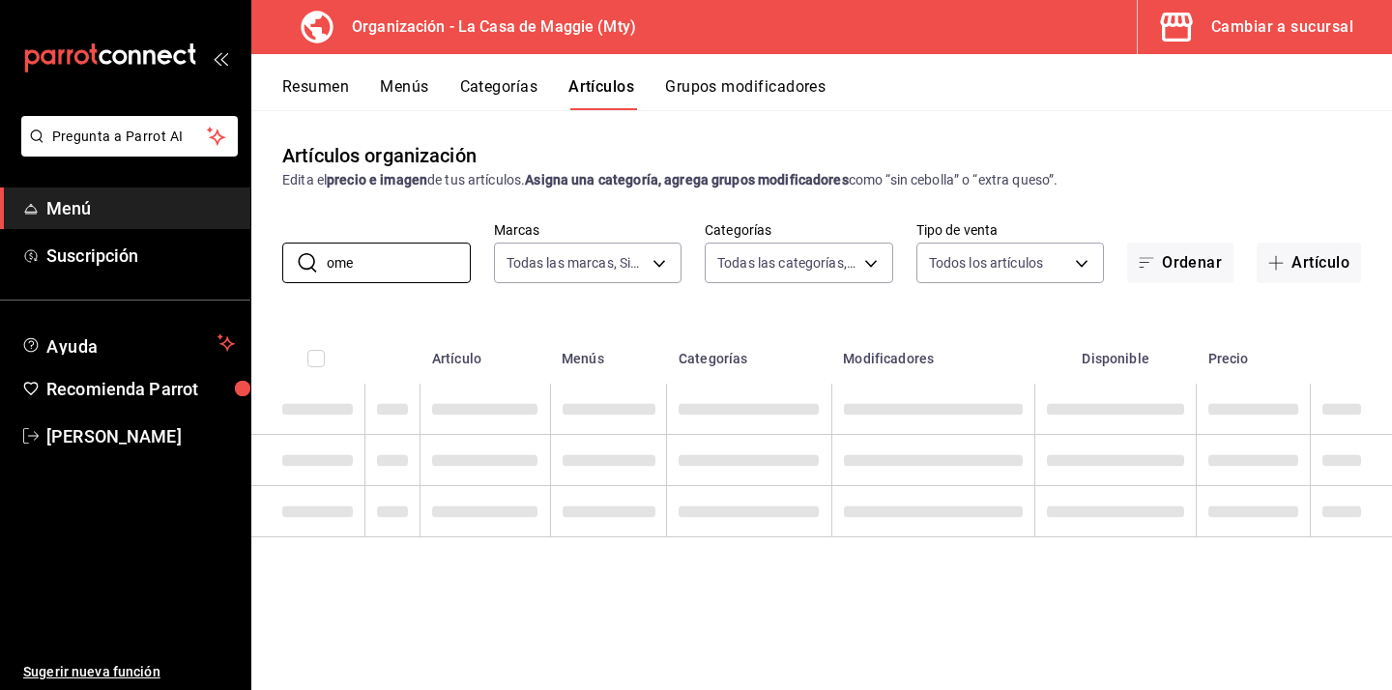
type input "a3684772-da2a-4e98-bff2-0fed7e2a3e3a"
type input "3d140fe3-76fe-4288-a746-acc0e2d86a05,04a6dccf-329b-4faf-a2b3-ba5e3f3b8d99,1b684…"
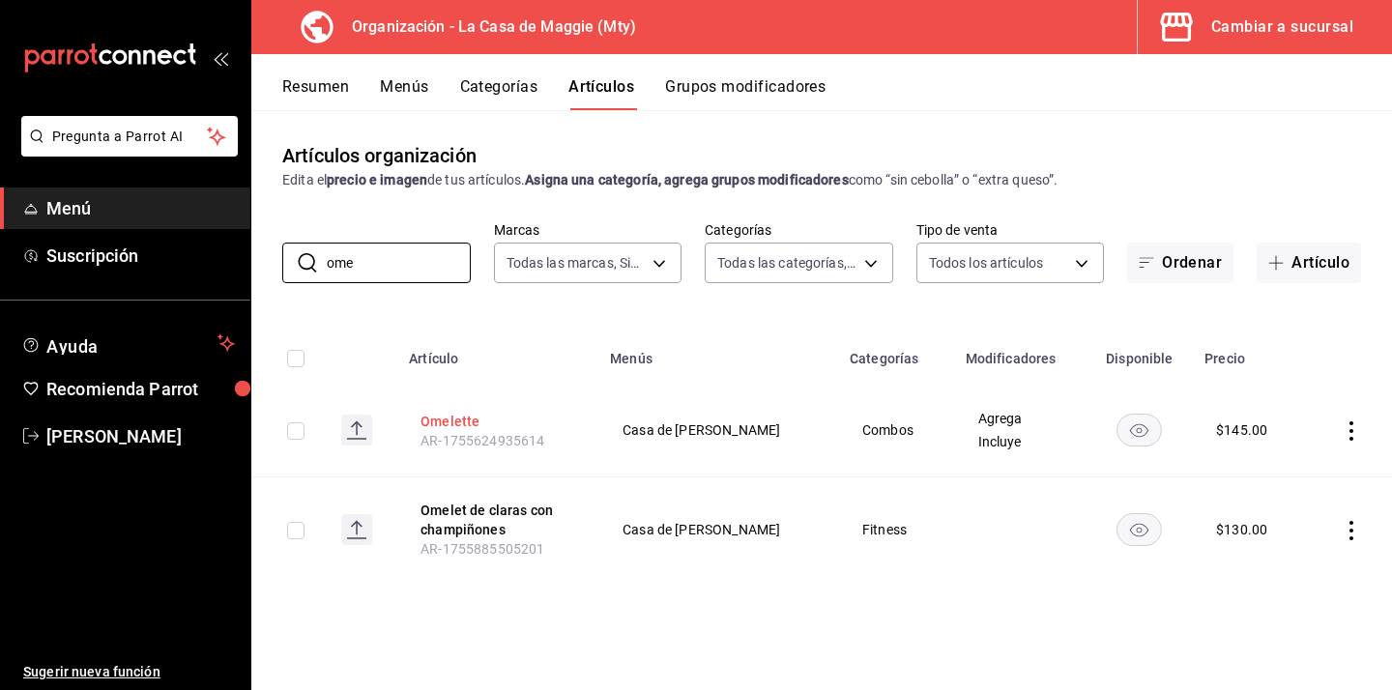
type input "ome"
click at [467, 419] on button "Omelette" at bounding box center [498, 421] width 155 height 19
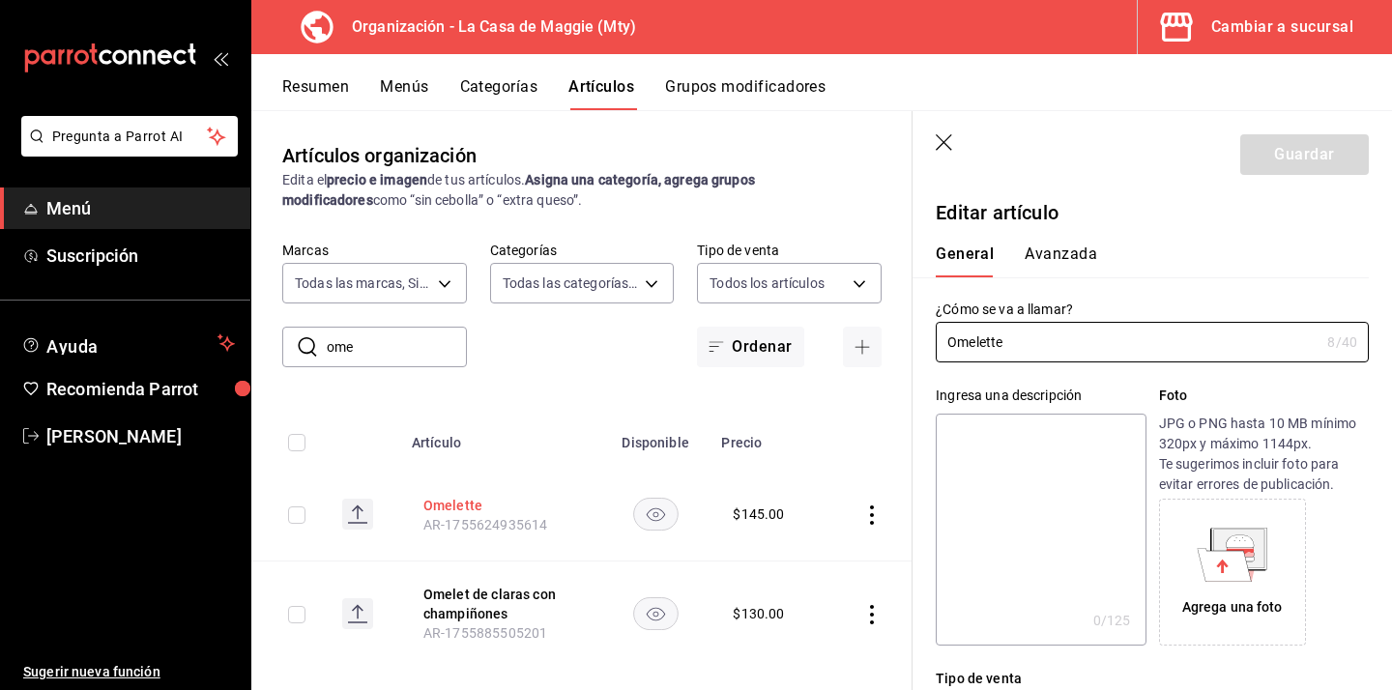
type input "$145.00"
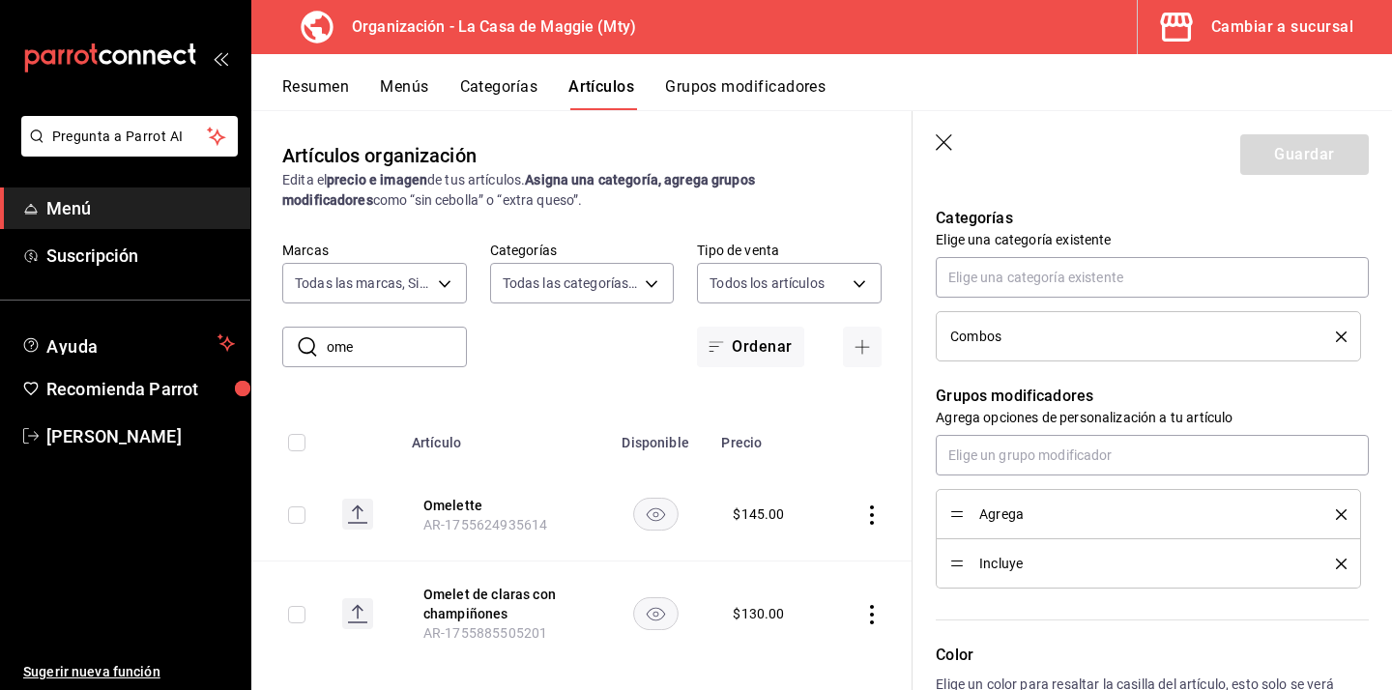
scroll to position [765, 0]
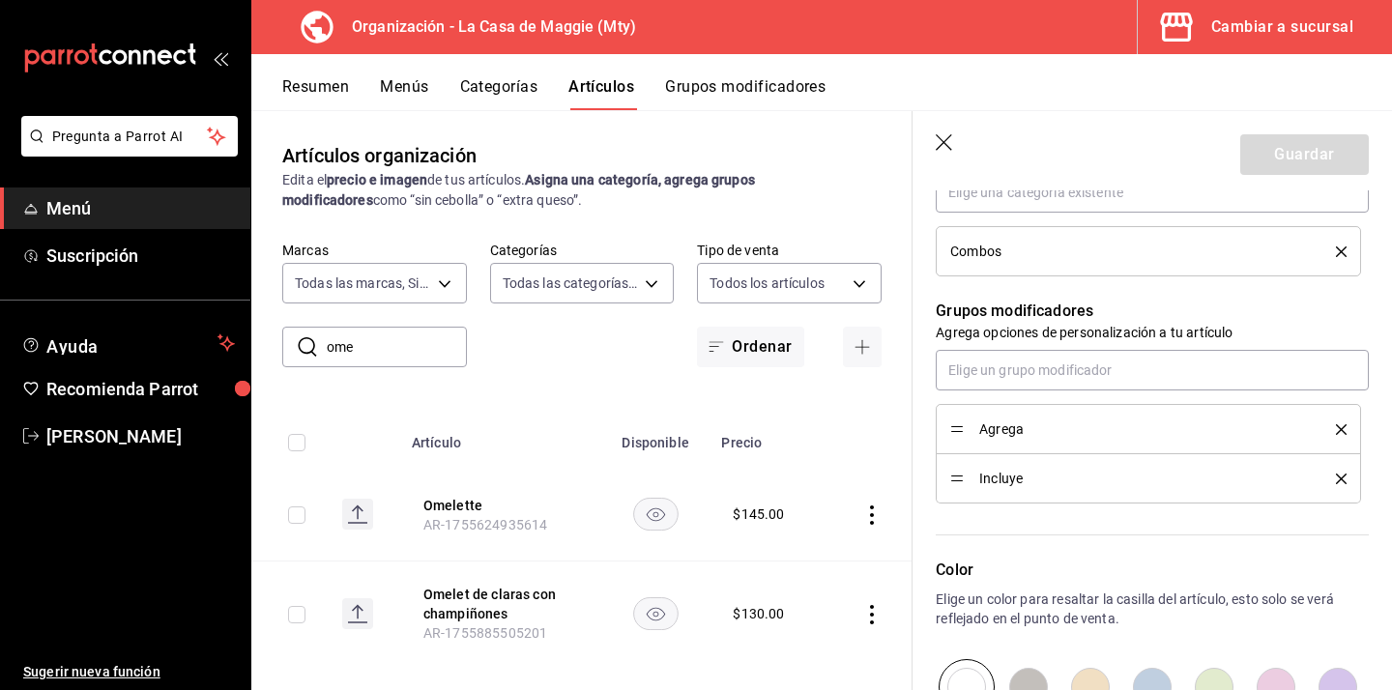
click at [947, 136] on icon "button" at bounding box center [945, 143] width 19 height 19
click at [742, 84] on button "Grupos modificadores" at bounding box center [745, 93] width 160 height 33
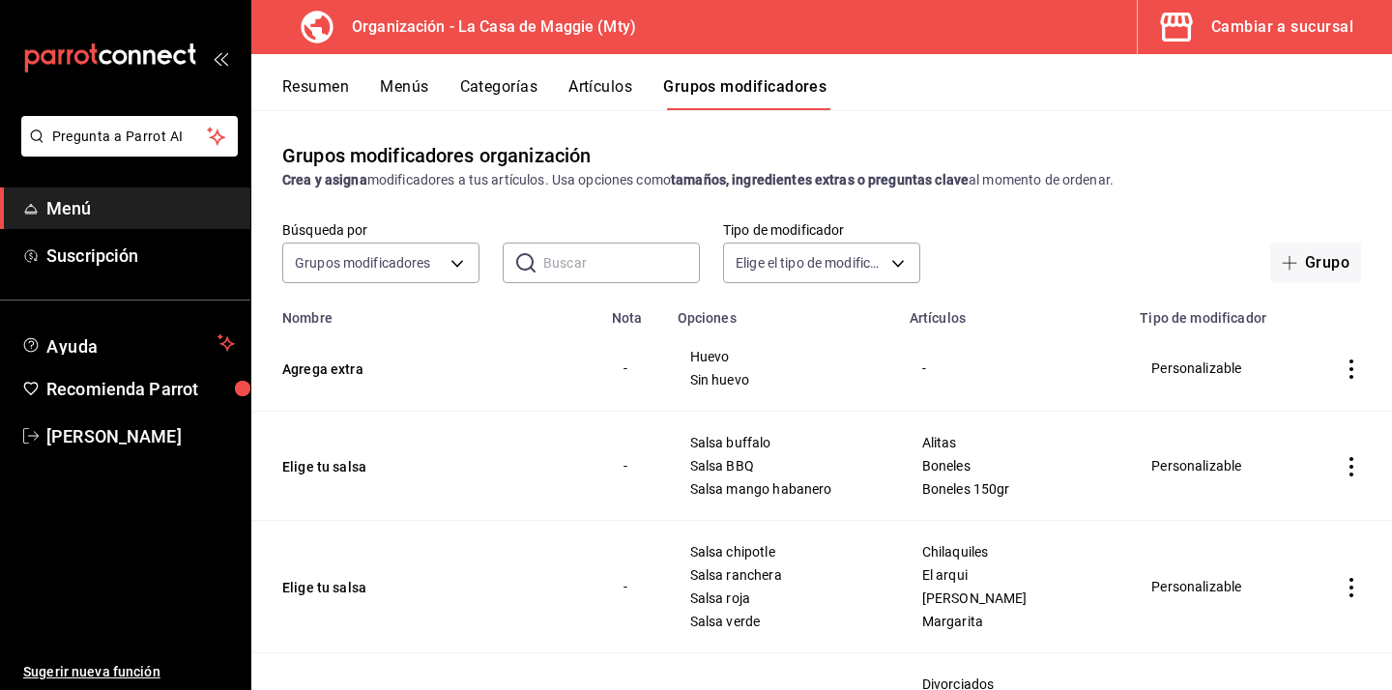
click at [558, 272] on input "text" at bounding box center [621, 263] width 157 height 39
type input "agreg"
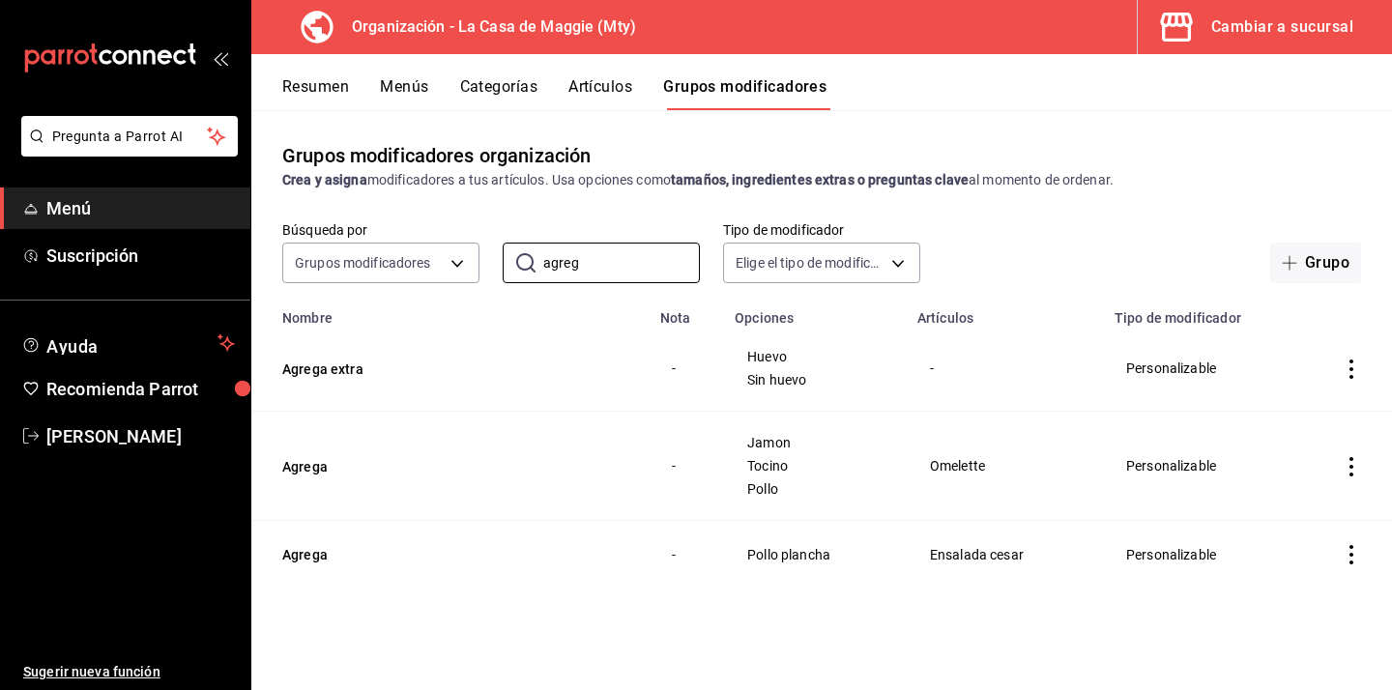
drag, startPoint x: 622, startPoint y: 265, endPoint x: 496, endPoint y: 265, distance: 125.7
click at [496, 265] on div "Búsqueda por Grupos modificadores GROUP ​ agreg ​ Tipo de modificador Elige el …" at bounding box center [821, 252] width 1141 height 62
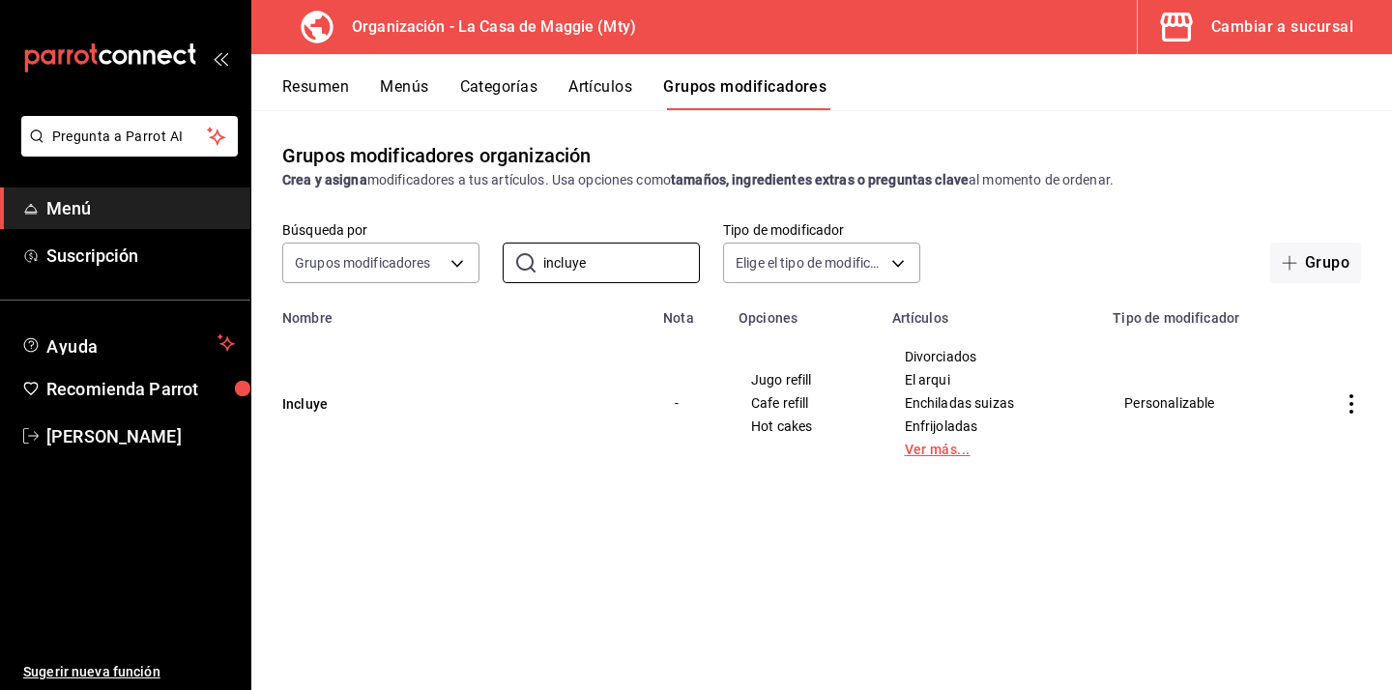
type input "incluye"
click at [927, 450] on link "Ver más..." at bounding box center [991, 450] width 173 height 14
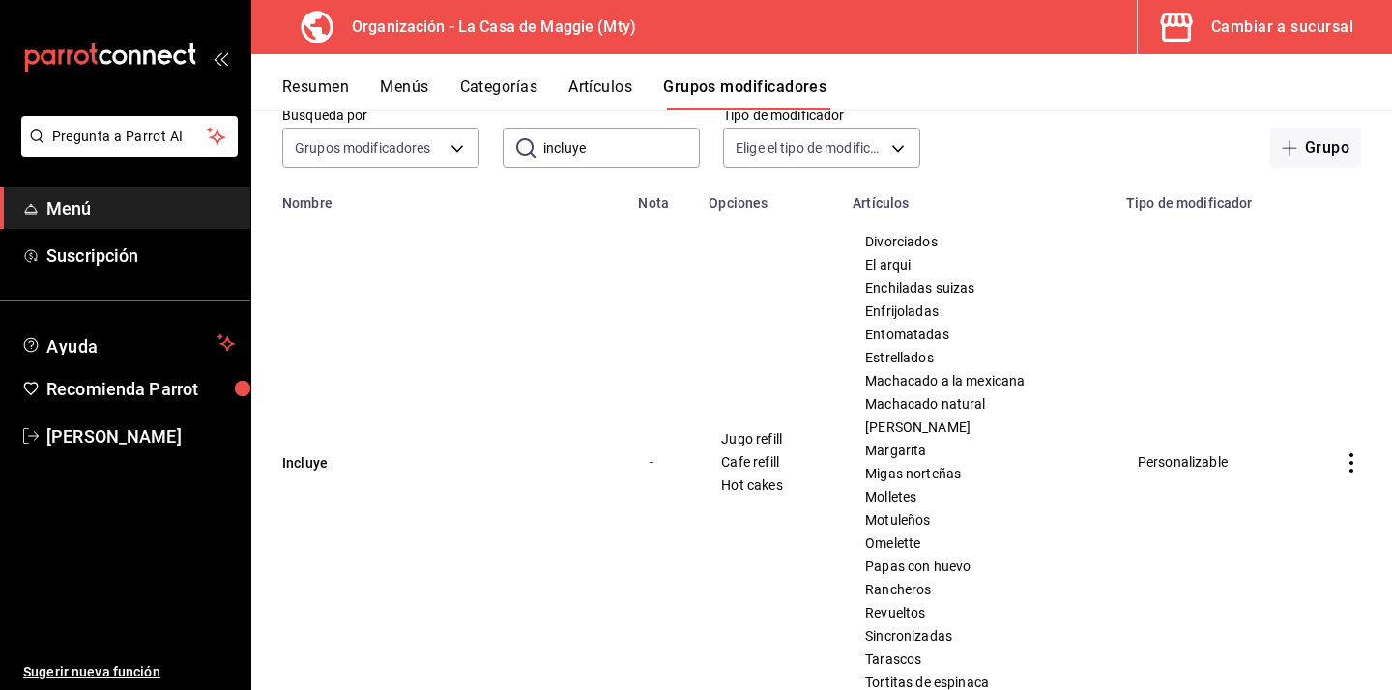
scroll to position [122, 0]
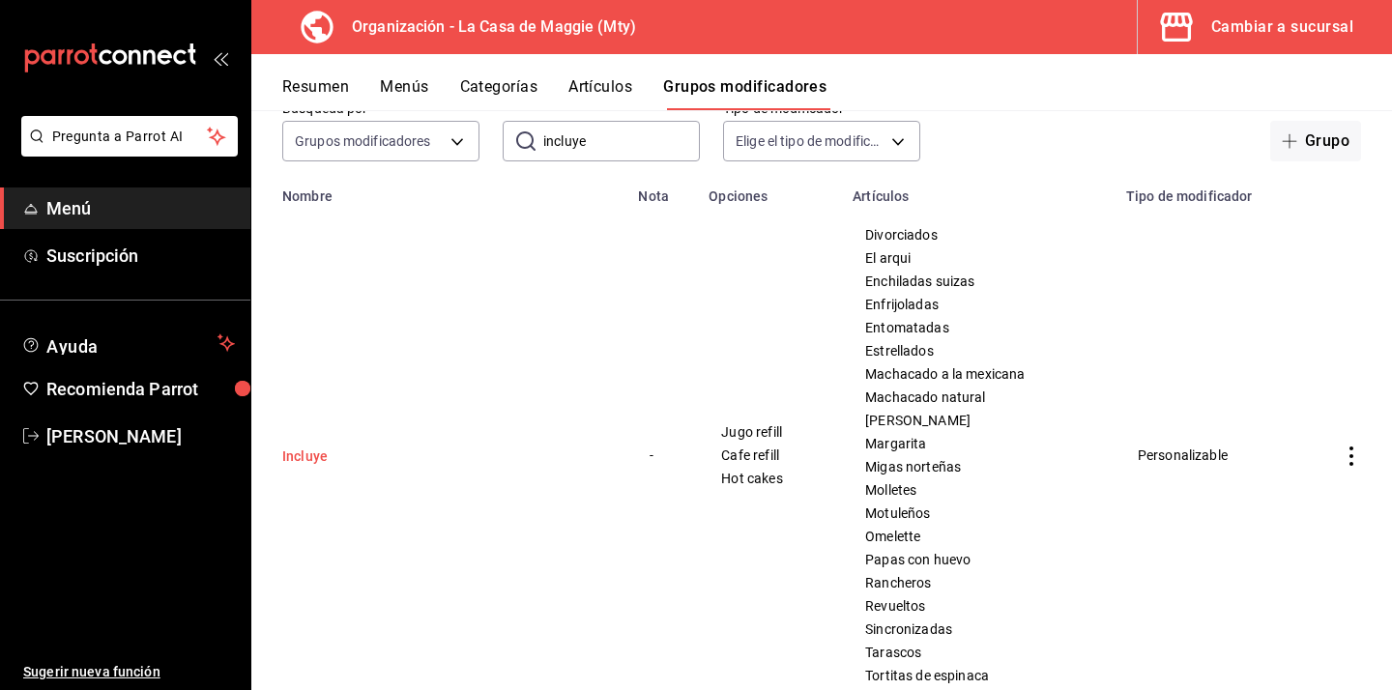
click at [297, 462] on button "Incluye" at bounding box center [398, 456] width 232 height 19
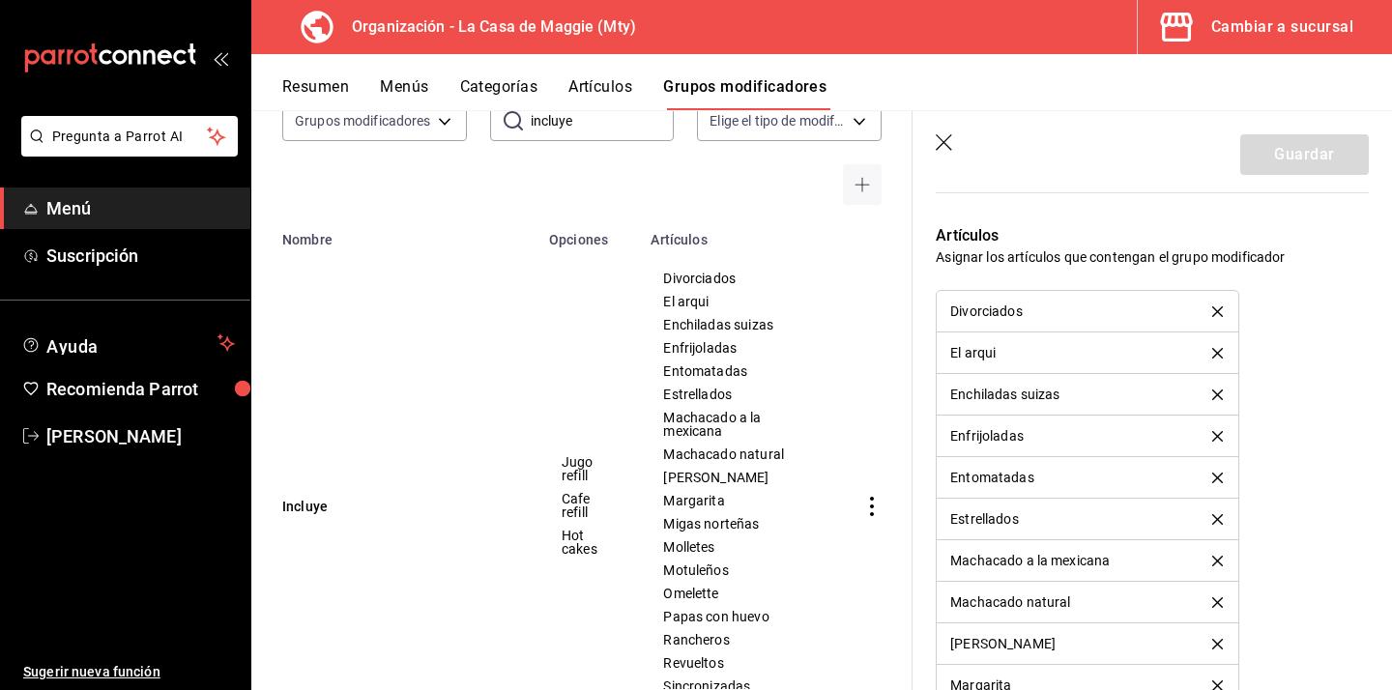
scroll to position [1339, 0]
click at [1218, 355] on icon "delete" at bounding box center [1217, 352] width 11 height 11
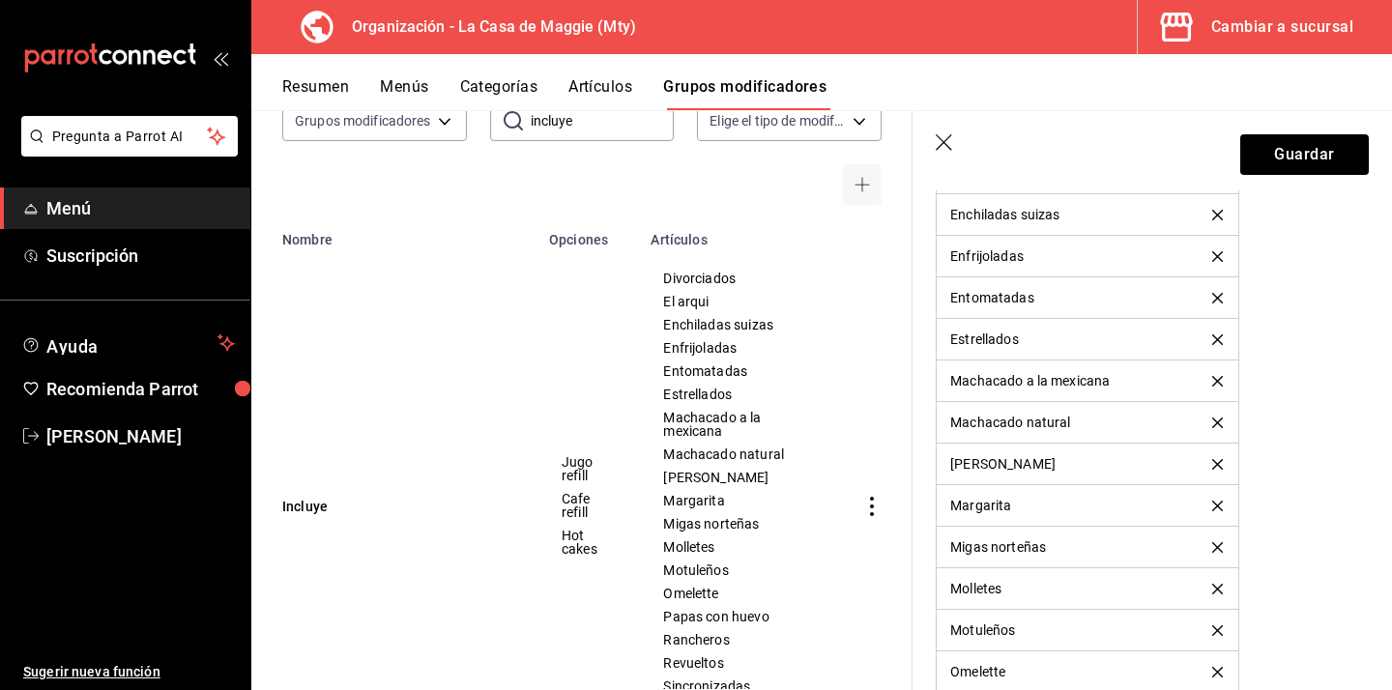
scroll to position [1480, 0]
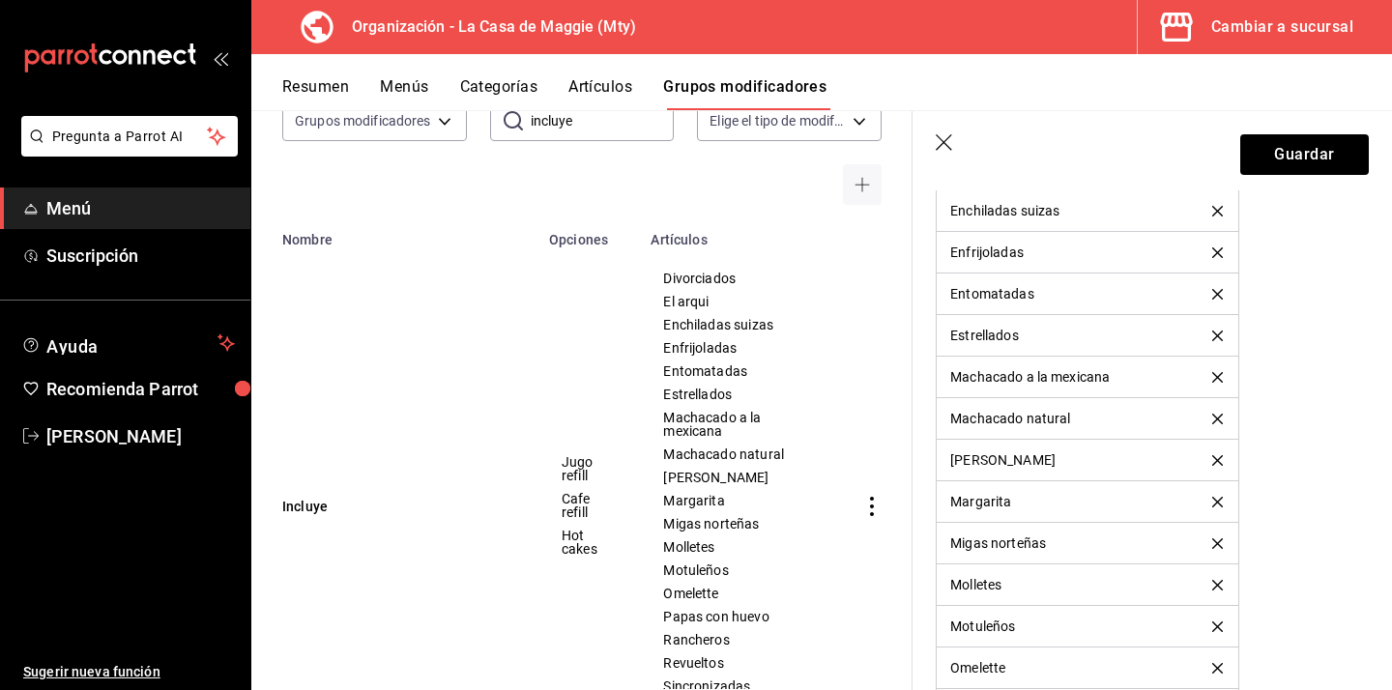
click at [1217, 460] on icon "delete" at bounding box center [1217, 460] width 11 height 11
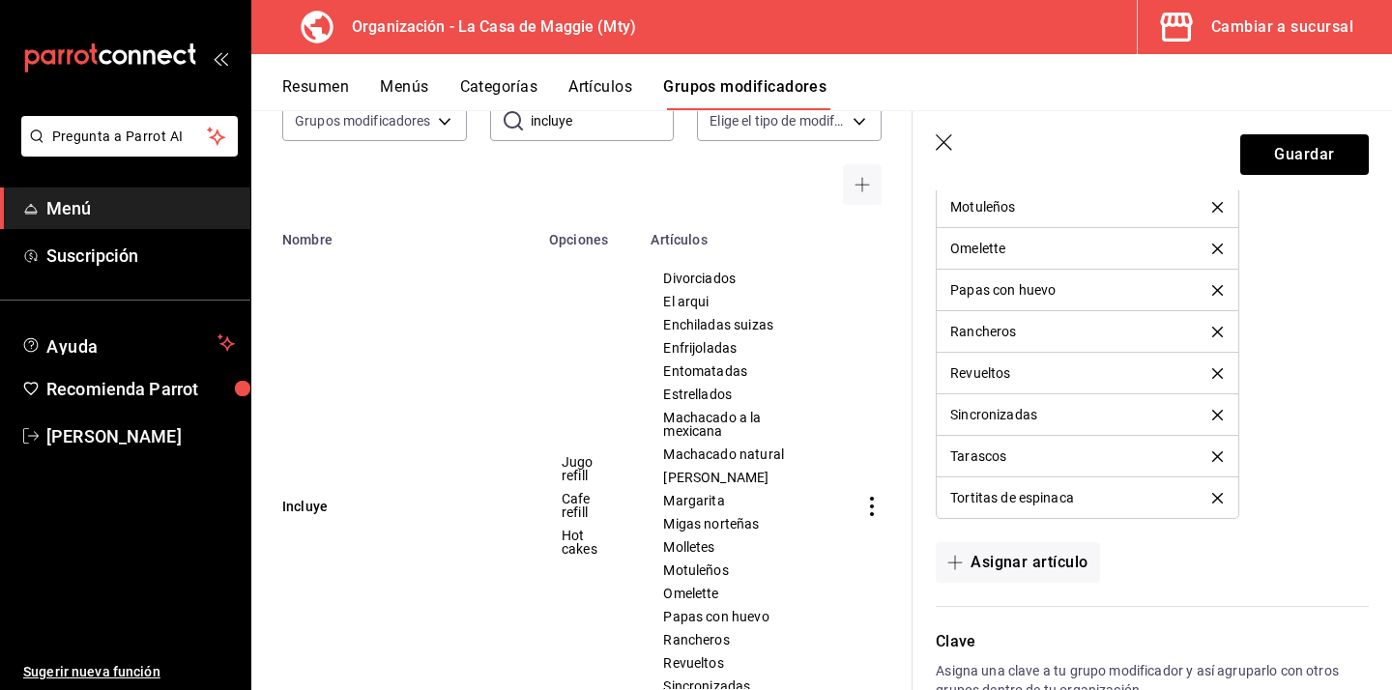
scroll to position [1832, 0]
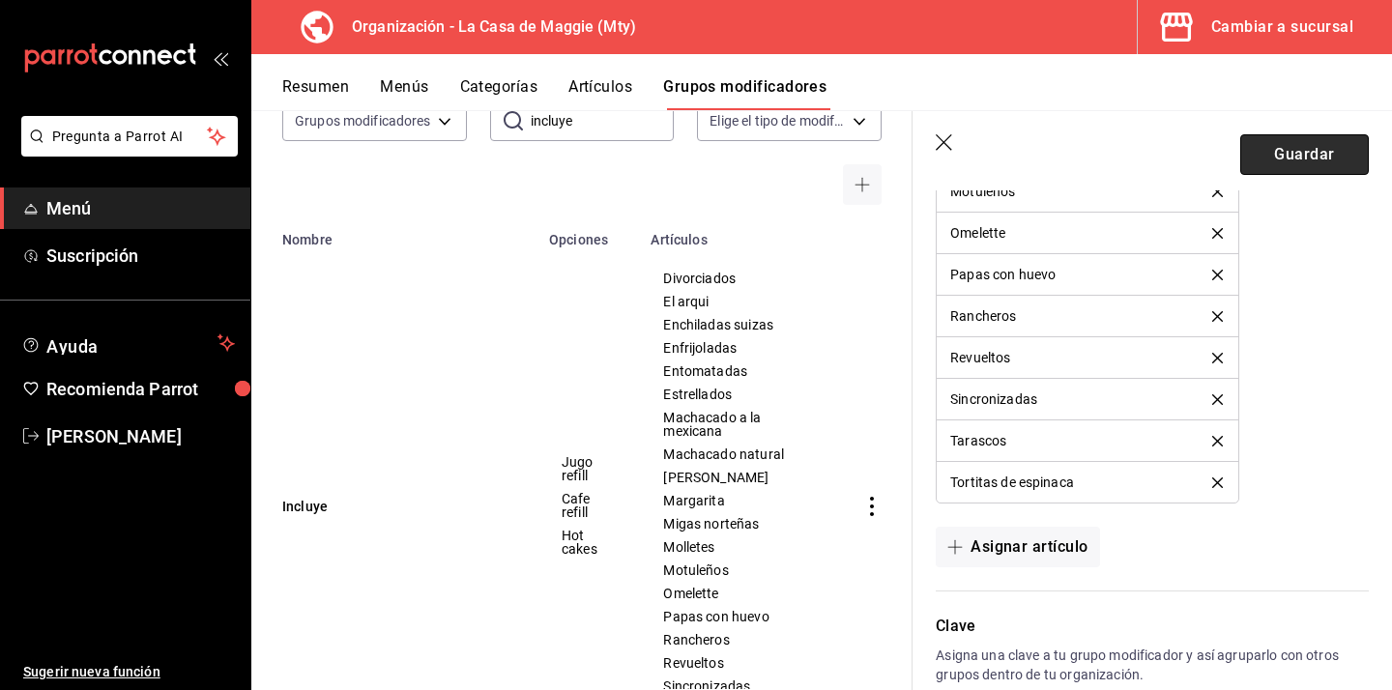
click at [1290, 152] on button "Guardar" at bounding box center [1304, 154] width 129 height 41
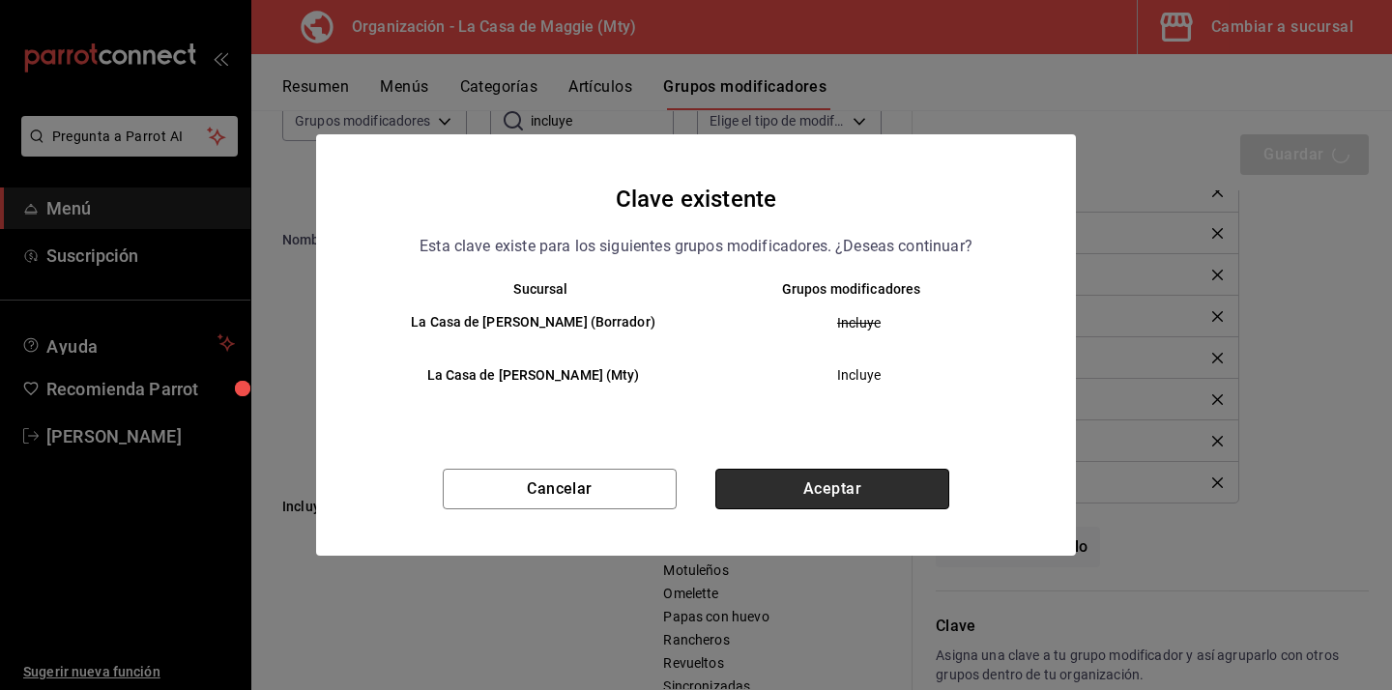
click at [864, 477] on button "Aceptar" at bounding box center [832, 489] width 234 height 41
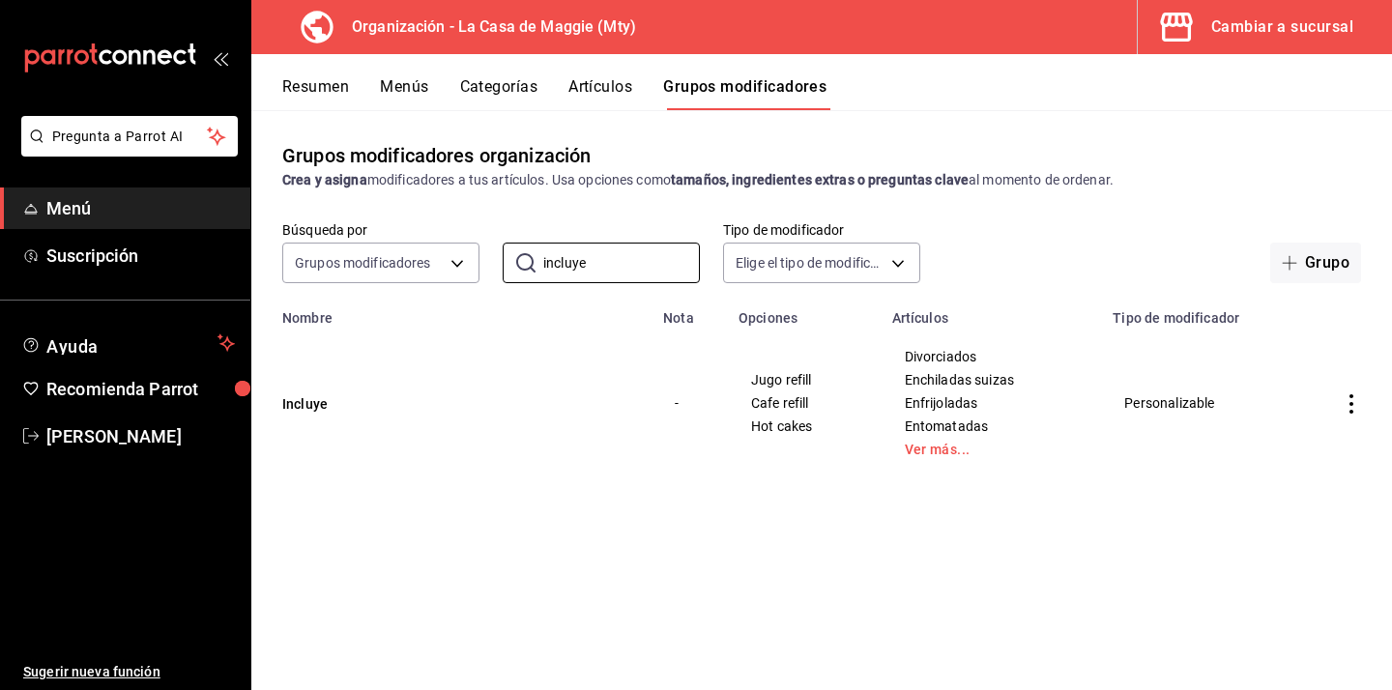
drag, startPoint x: 607, startPoint y: 271, endPoint x: 493, endPoint y: 271, distance: 114.1
click at [495, 271] on div "Búsqueda por Grupos modificadores GROUP ​ incluye ​ Tipo de modificador Elige e…" at bounding box center [821, 252] width 1141 height 62
click at [596, 89] on button "Artículos" at bounding box center [600, 93] width 64 height 33
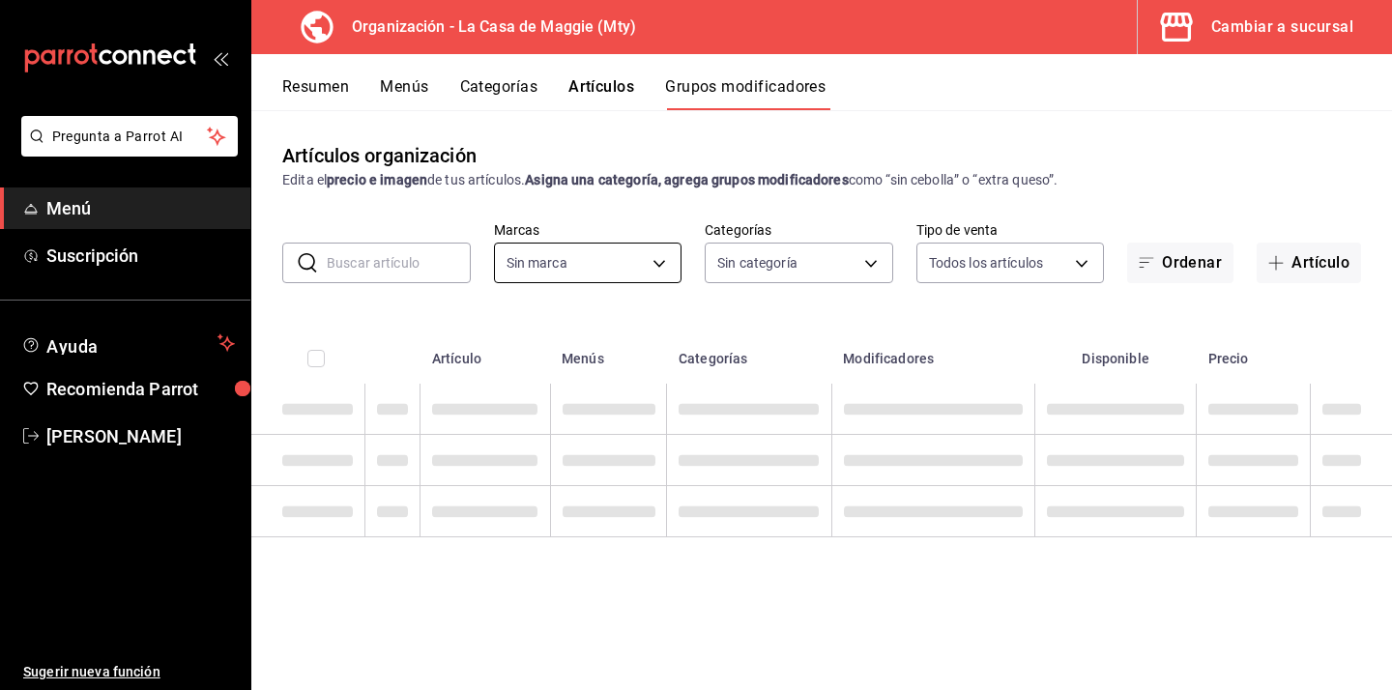
type input "a3684772-da2a-4e98-bff2-0fed7e2a3e3a"
click at [427, 272] on input "text" at bounding box center [399, 263] width 144 height 39
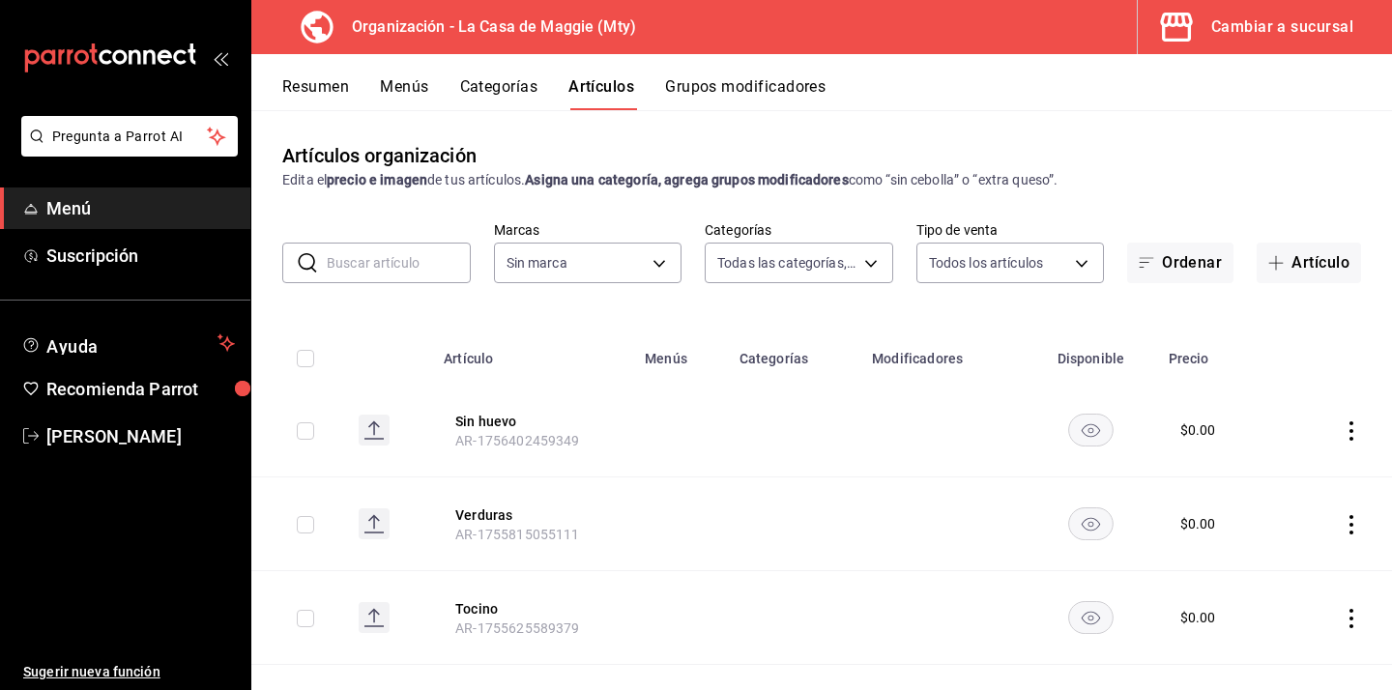
type input "3d140fe3-76fe-4288-a746-acc0e2d86a05,04a6dccf-329b-4faf-a2b3-ba5e3f3b8d99,1b684…"
type input "a3684772-da2a-4e98-bff2-0fed7e2a3e3a"
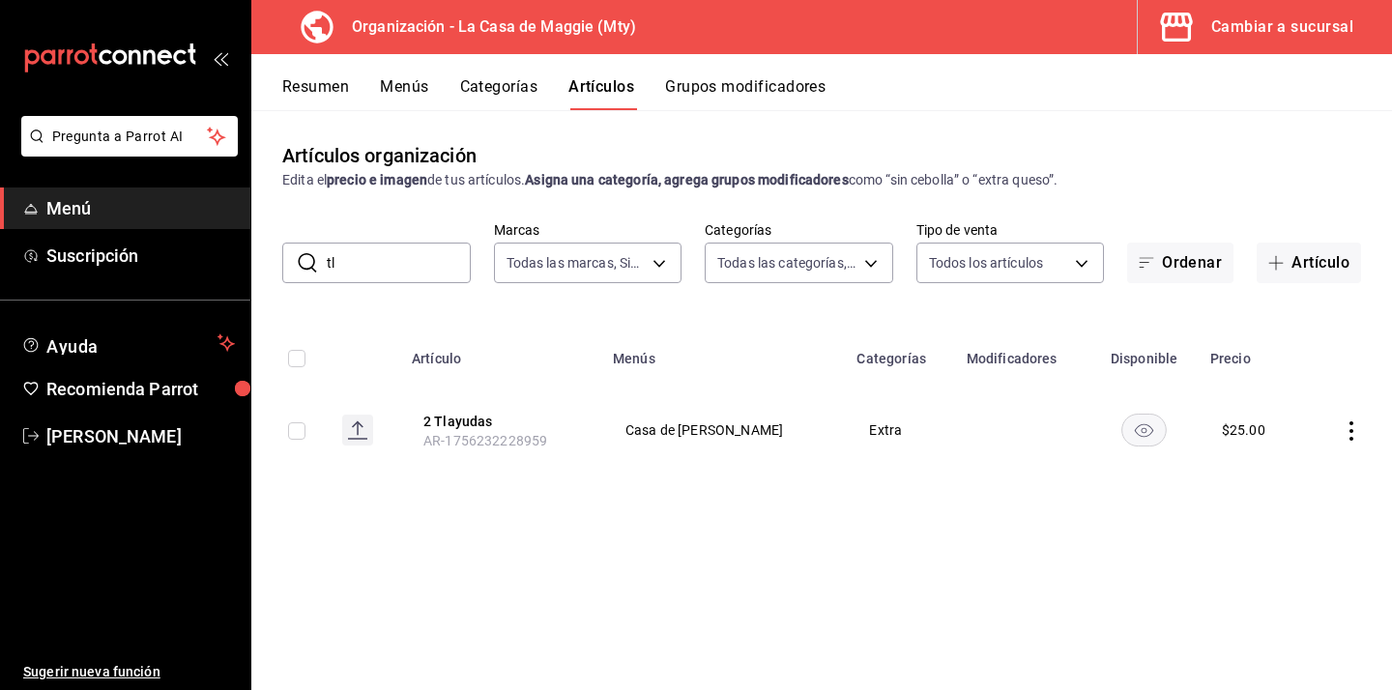
type input "t"
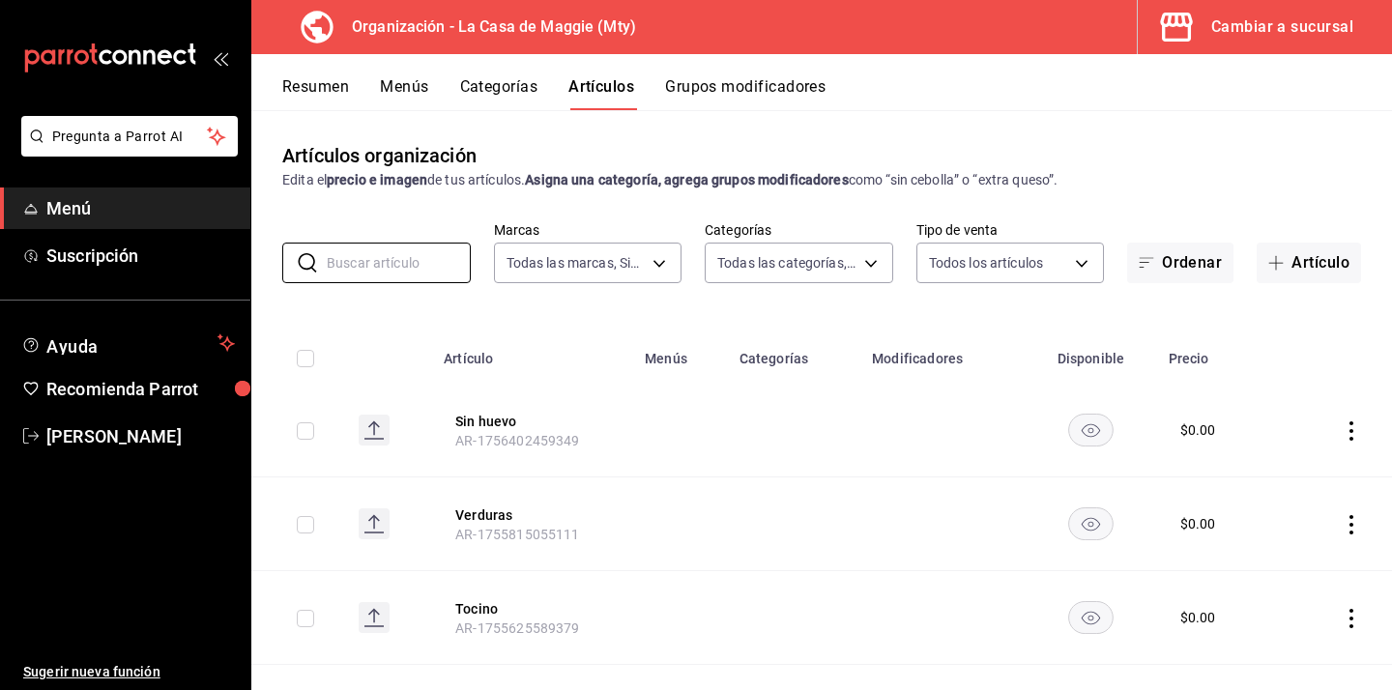
click at [386, 87] on button "Menús" at bounding box center [404, 93] width 48 height 33
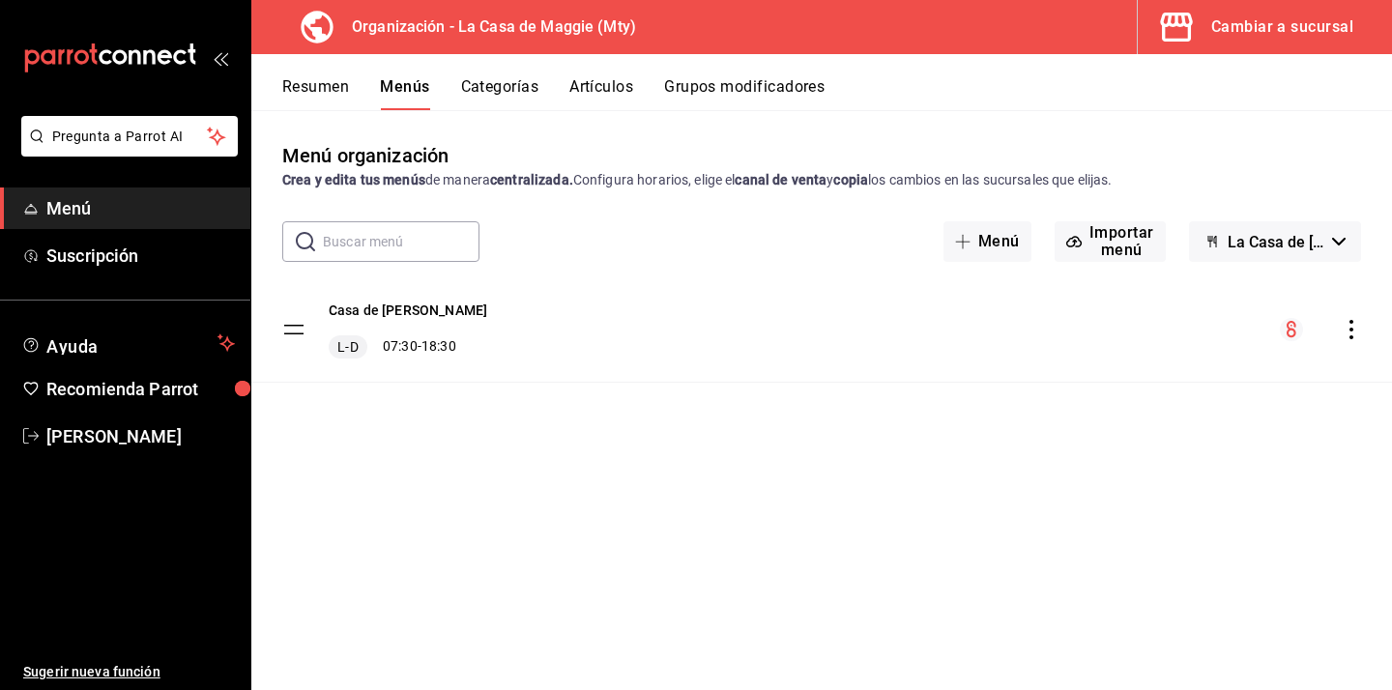
click at [1361, 334] on div "Casa de [PERSON_NAME] 07:30 - 18:30" at bounding box center [821, 329] width 1141 height 104
click at [1354, 332] on icon "actions" at bounding box center [1351, 329] width 19 height 19
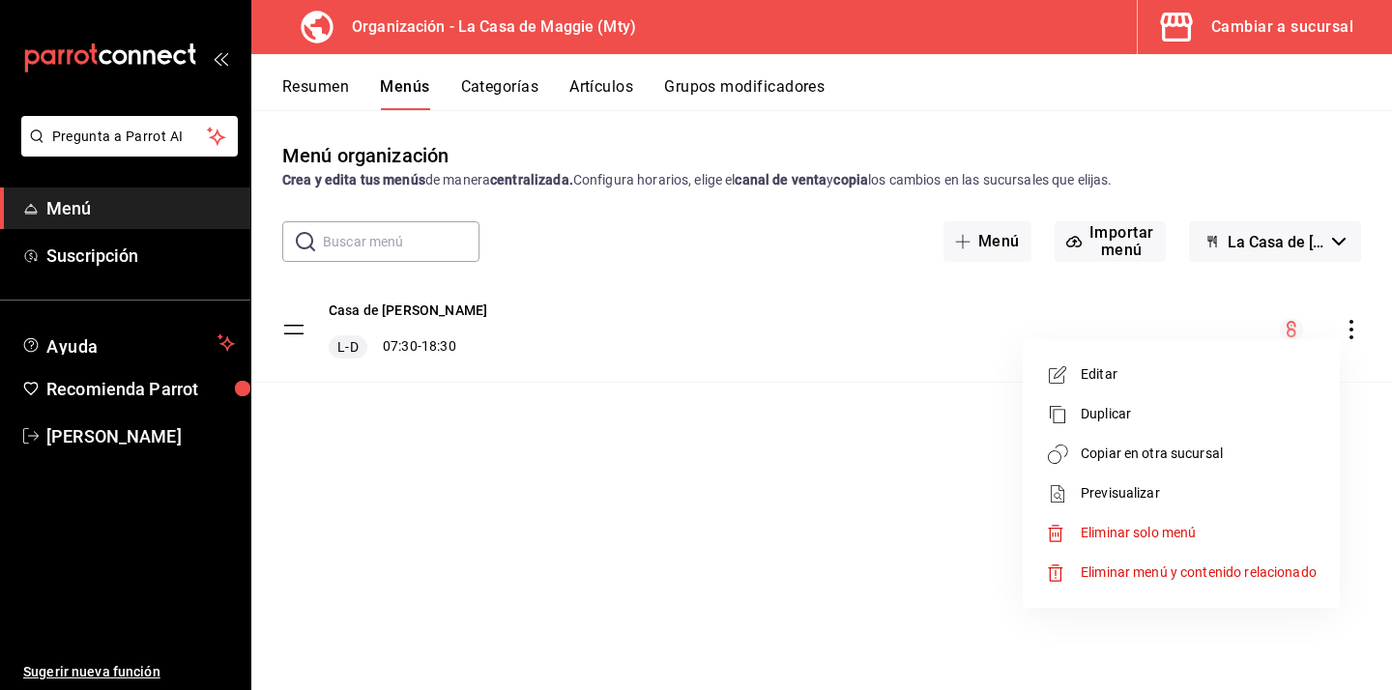
click at [1172, 455] on span "Copiar en otra sucursal" at bounding box center [1199, 454] width 236 height 20
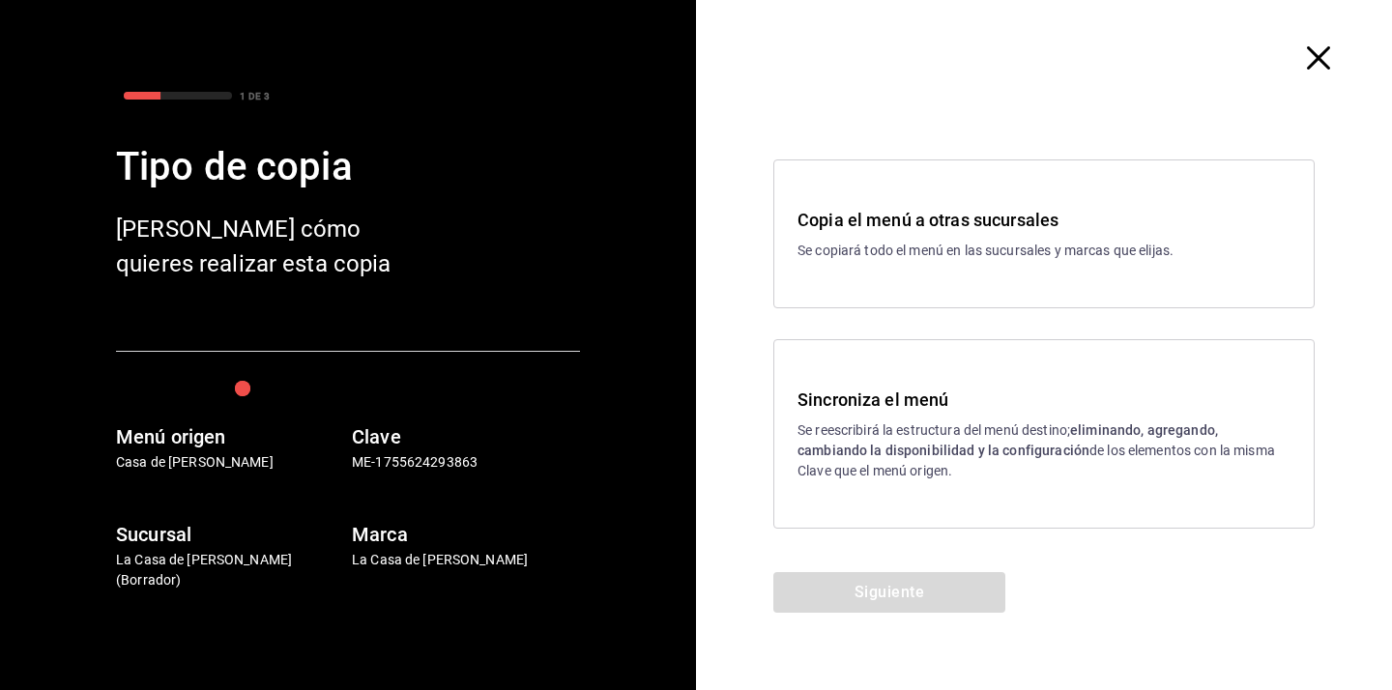
click at [924, 432] on p "Se reescribirá la estructura del menú destino; eliminando, agregando, cambiando…" at bounding box center [1044, 451] width 493 height 61
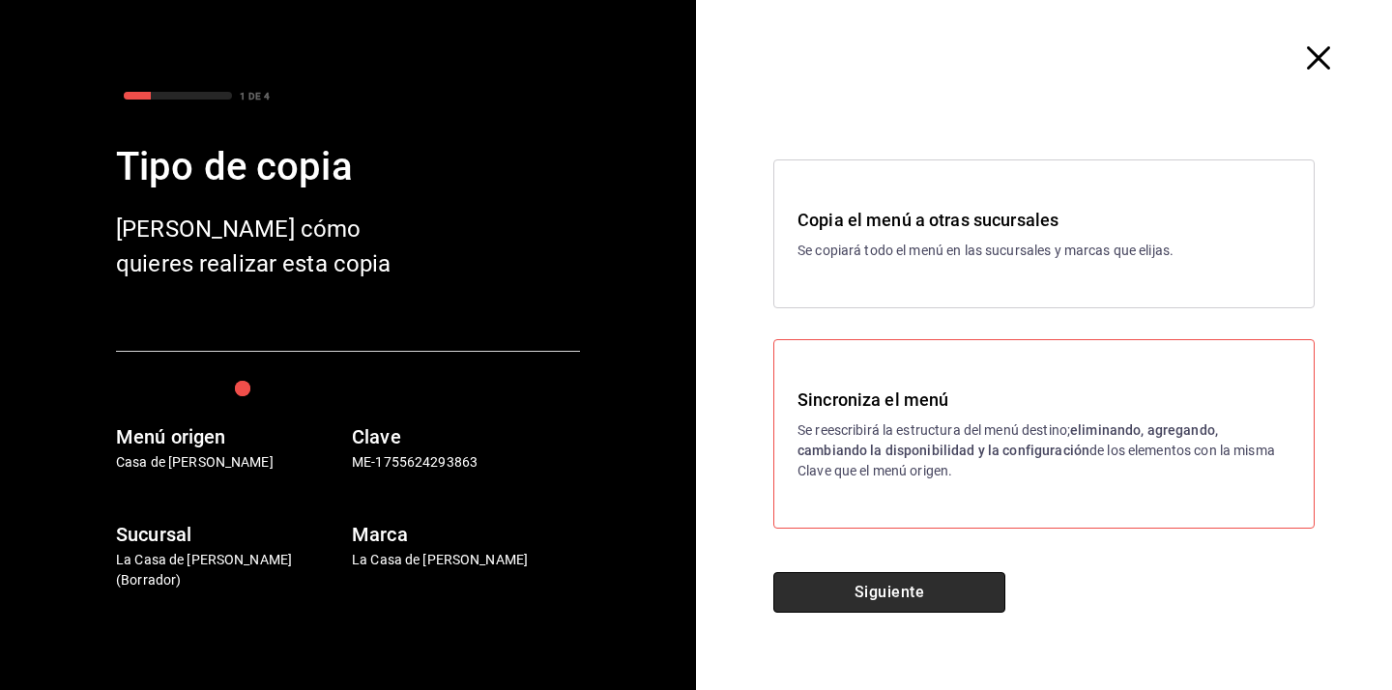
click at [882, 591] on button "Siguiente" at bounding box center [889, 592] width 232 height 41
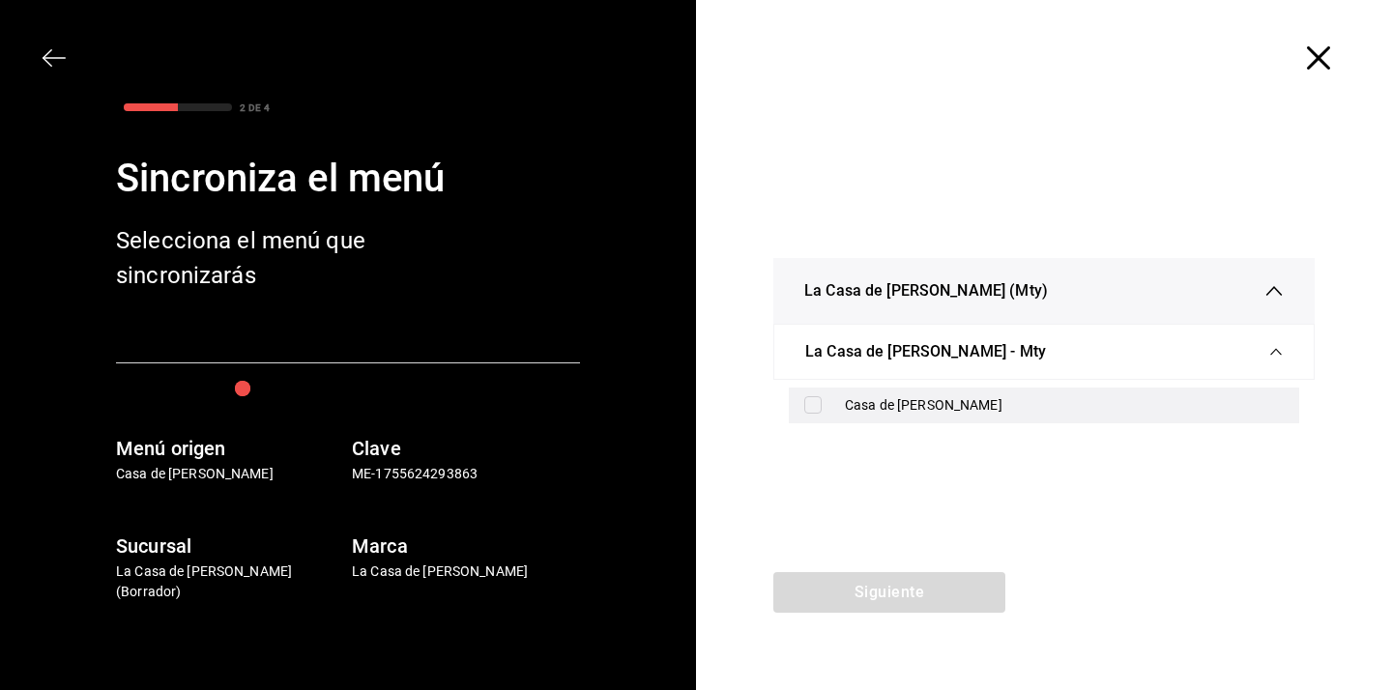
click at [865, 405] on div "Casa de [PERSON_NAME]" at bounding box center [1064, 405] width 439 height 20
checkbox input "true"
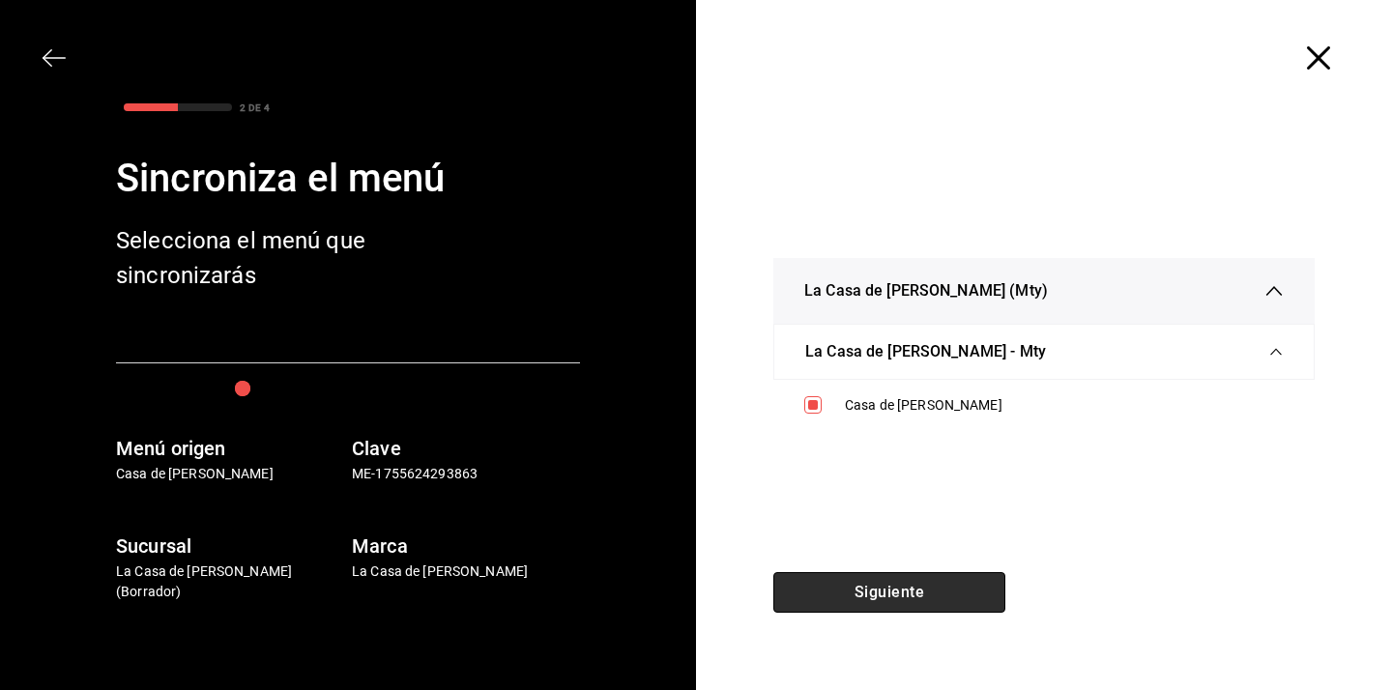
click at [871, 587] on button "Siguiente" at bounding box center [889, 592] width 232 height 41
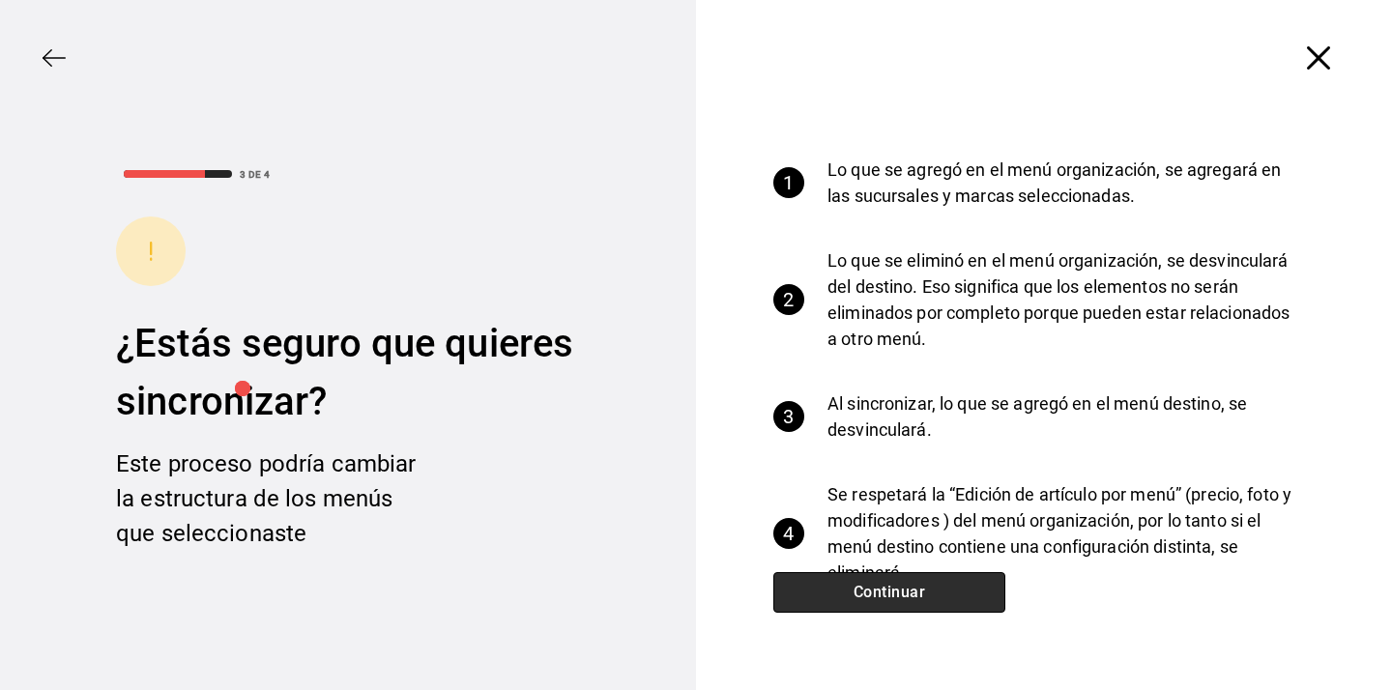
click at [871, 587] on button "Continuar" at bounding box center [889, 592] width 232 height 41
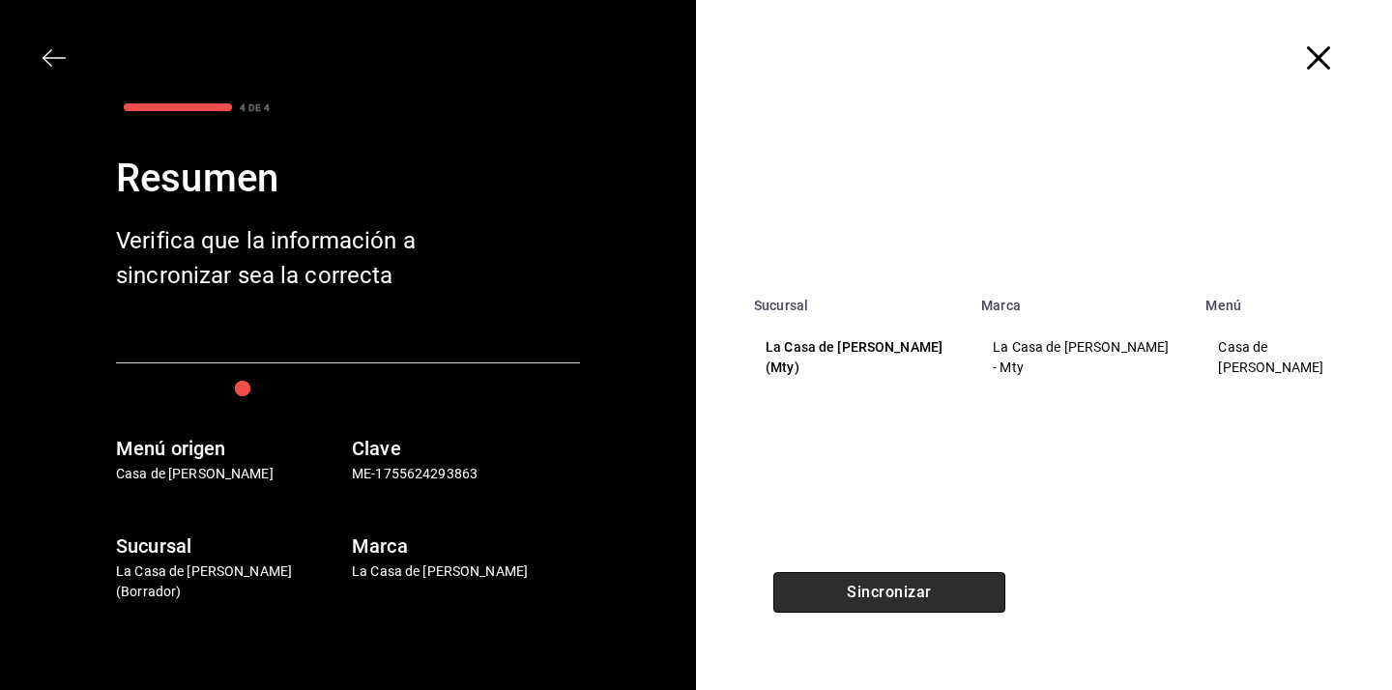
click at [871, 587] on button "Sincronizar" at bounding box center [889, 592] width 232 height 41
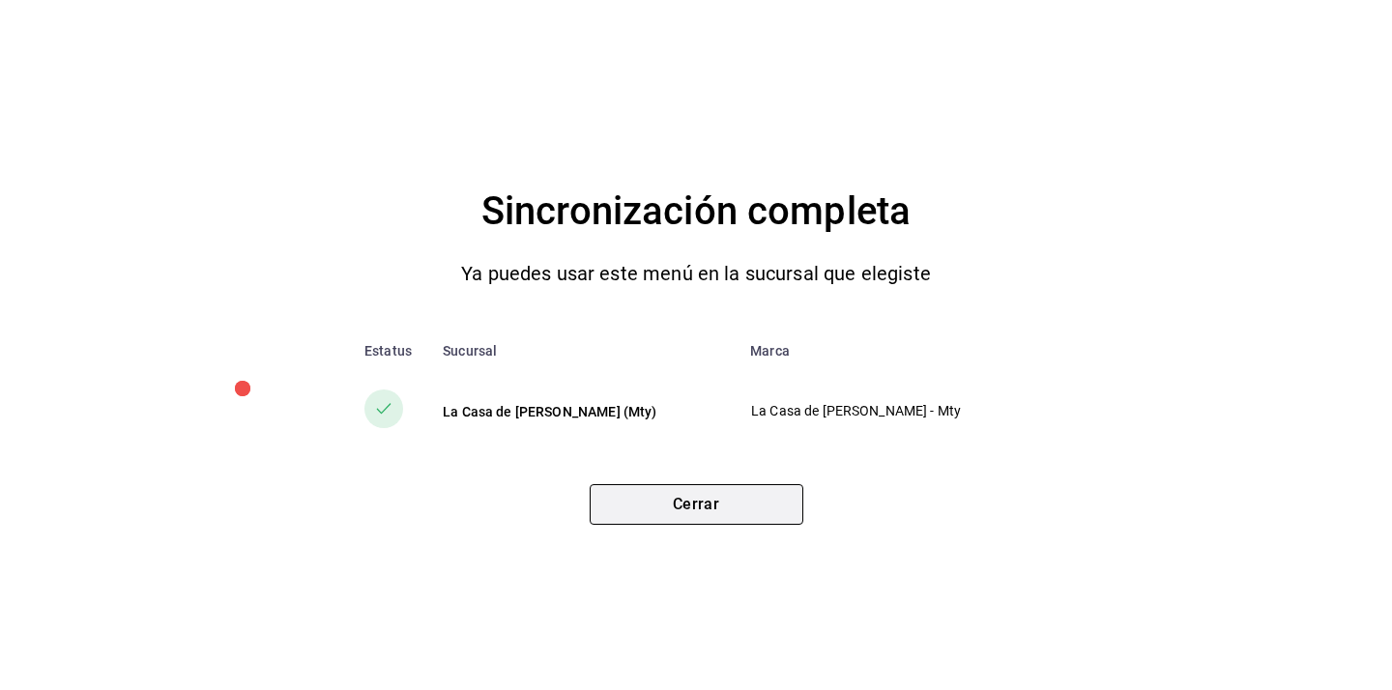
click at [754, 512] on button "Cerrar" at bounding box center [697, 504] width 214 height 41
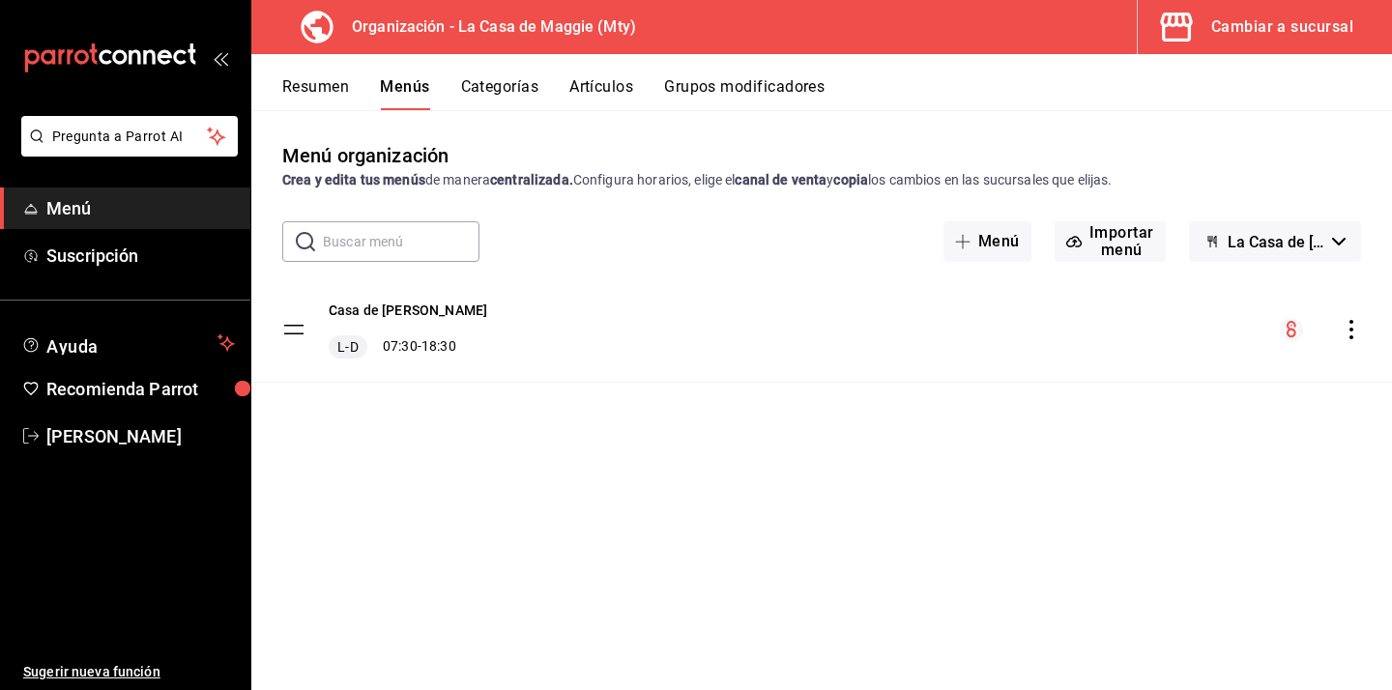
click at [613, 86] on button "Artículos" at bounding box center [601, 93] width 64 height 33
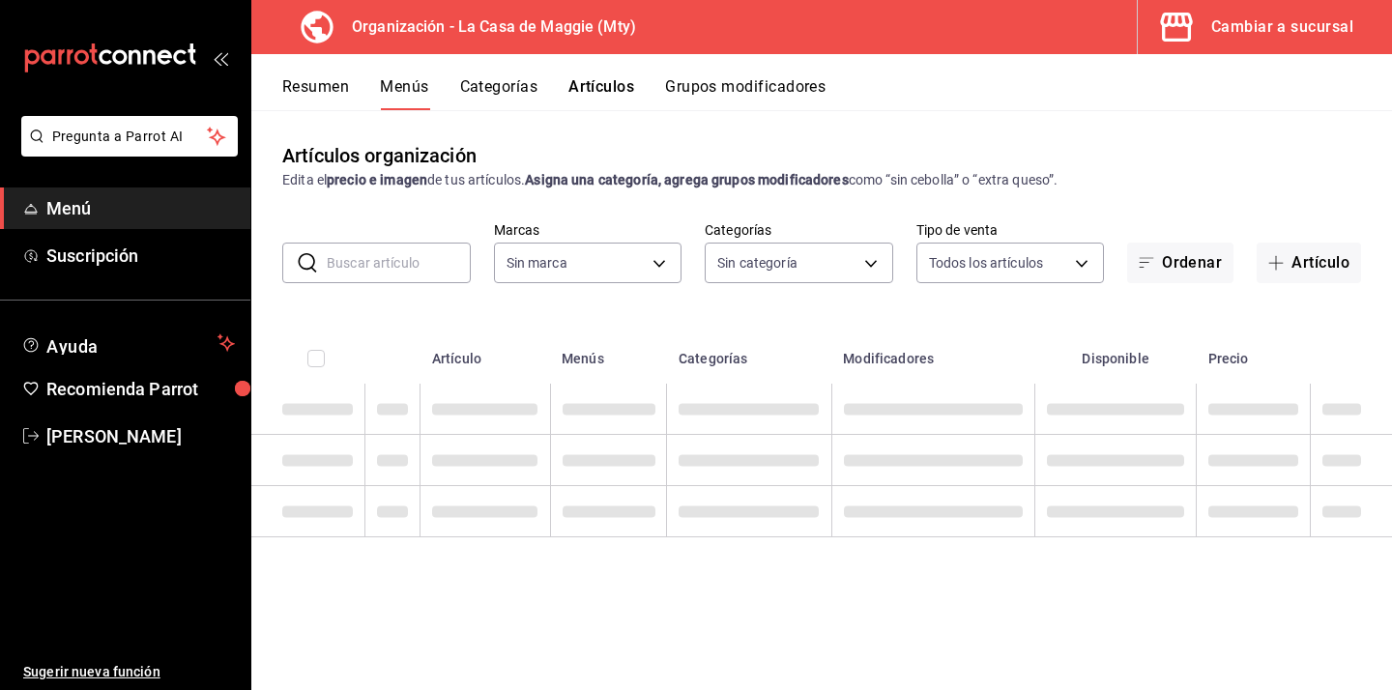
click at [394, 267] on input "text" at bounding box center [399, 263] width 144 height 39
type input "pa"
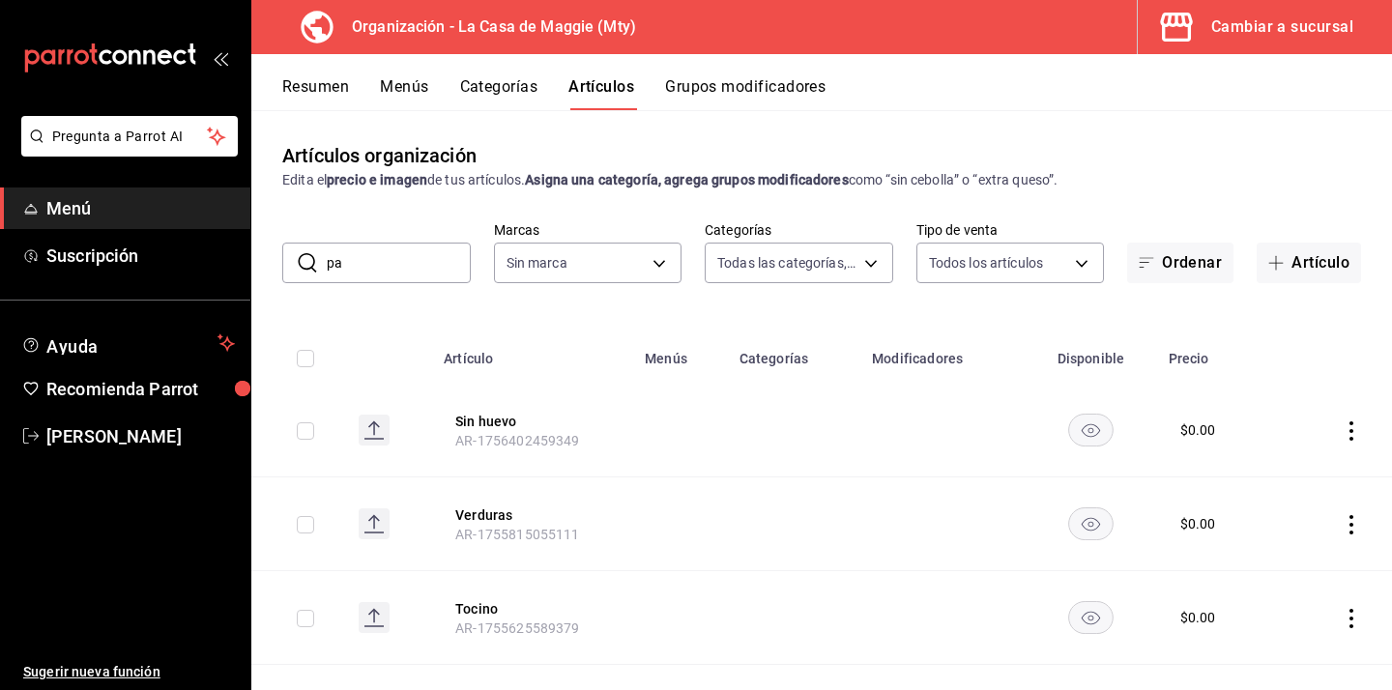
type input "3d140fe3-76fe-4288-a746-acc0e2d86a05,04a6dccf-329b-4faf-a2b3-ba5e3f3b8d99,1b684…"
type input "a3684772-da2a-4e98-bff2-0fed7e2a3e3a"
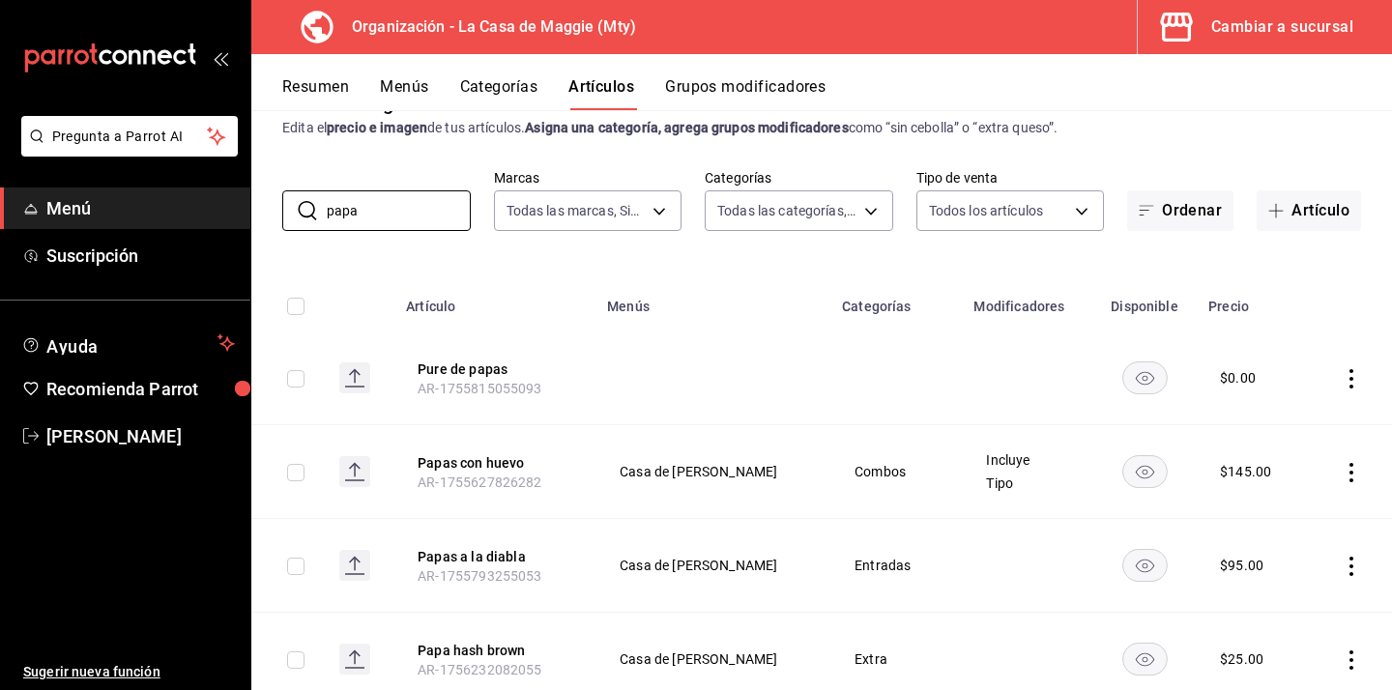
scroll to position [80, 0]
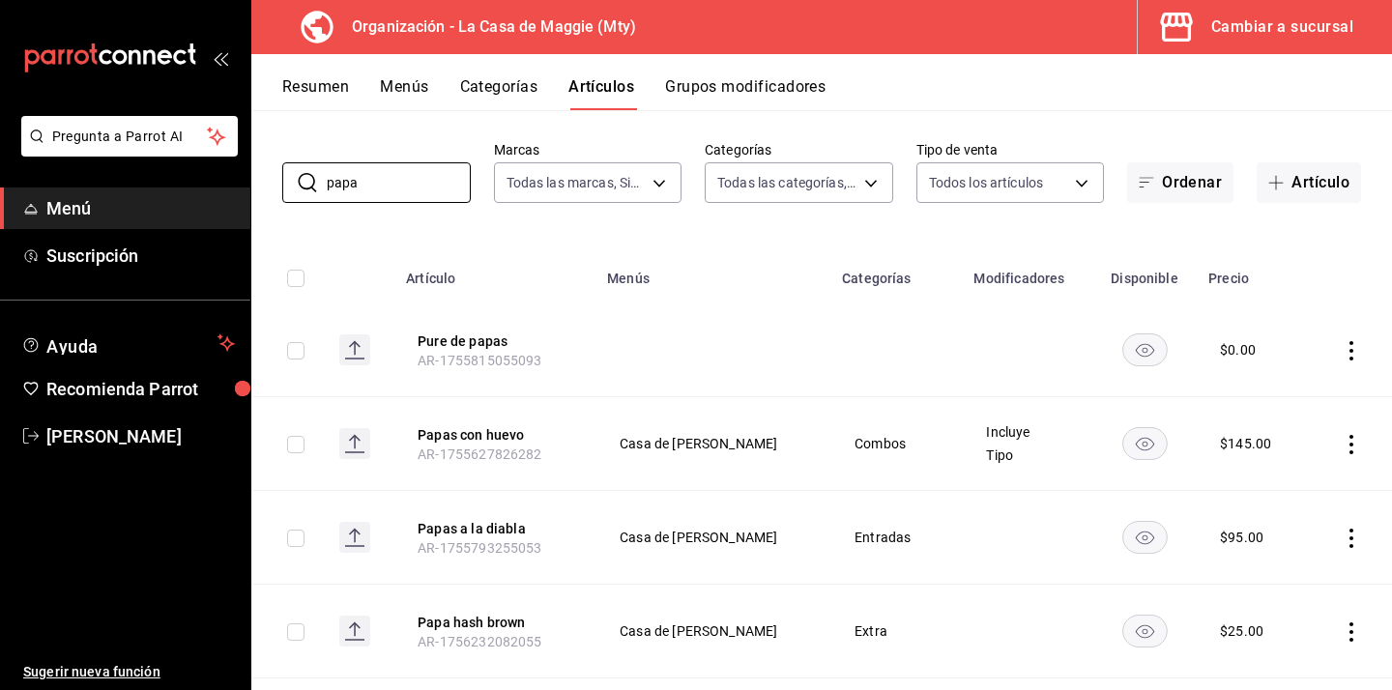
type input "papa"
click at [1350, 353] on icon "actions" at bounding box center [1351, 350] width 19 height 19
click at [1302, 392] on span "Editar" at bounding box center [1293, 396] width 50 height 20
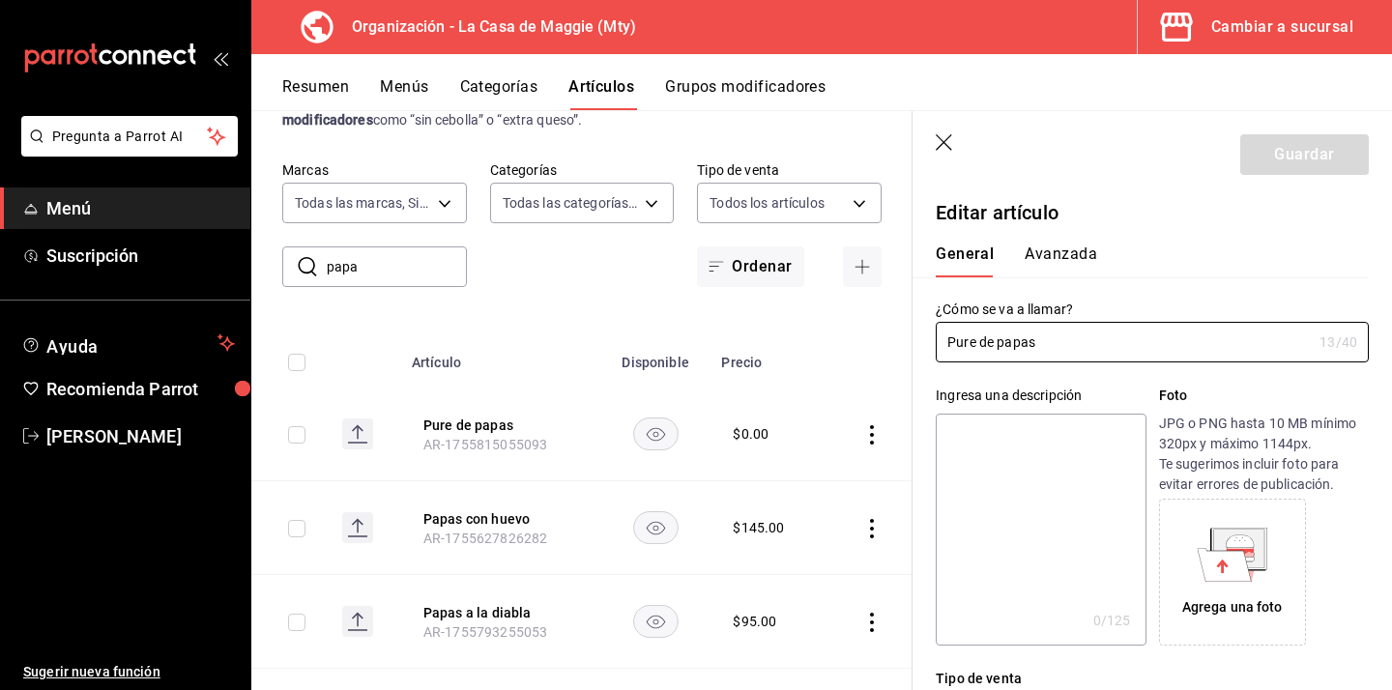
type input "$0.00"
click at [1042, 347] on input "Pure de papas" at bounding box center [1124, 342] width 376 height 39
type input "Pure de papa"
click at [1277, 141] on button "Guardar" at bounding box center [1304, 154] width 129 height 41
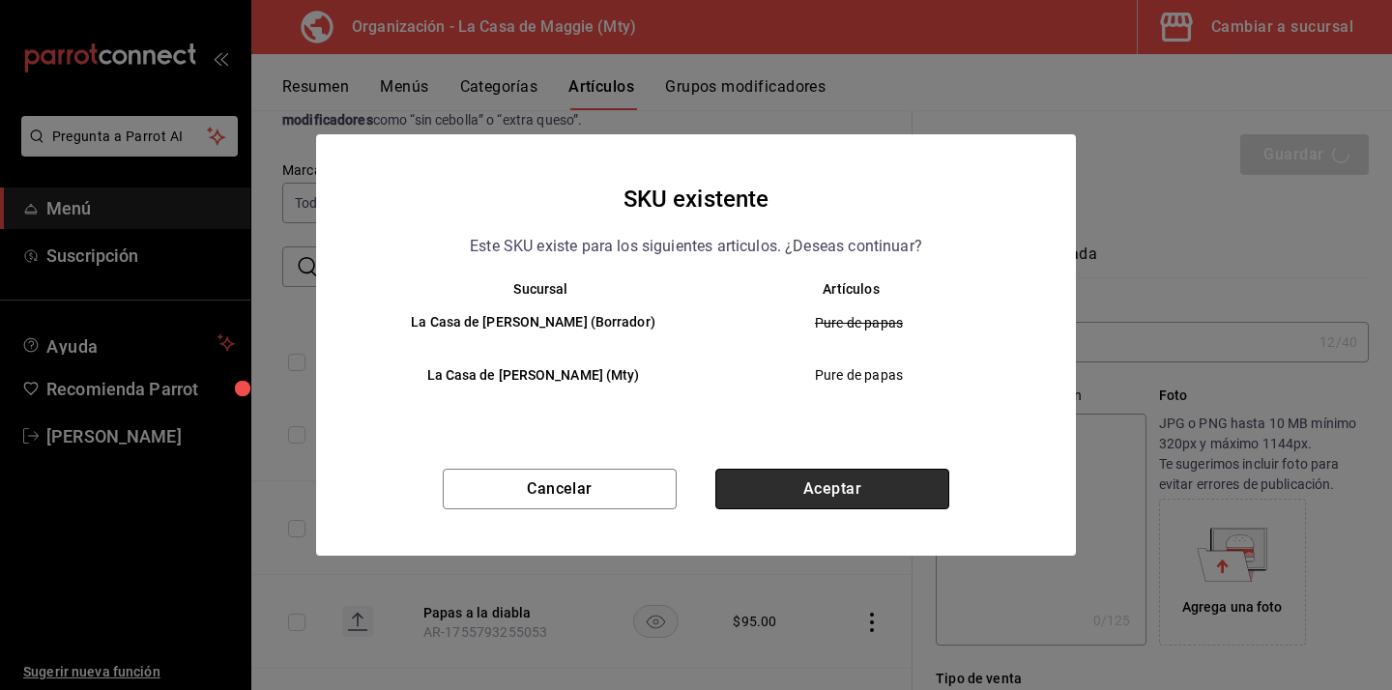
click at [852, 496] on button "Aceptar" at bounding box center [832, 489] width 234 height 41
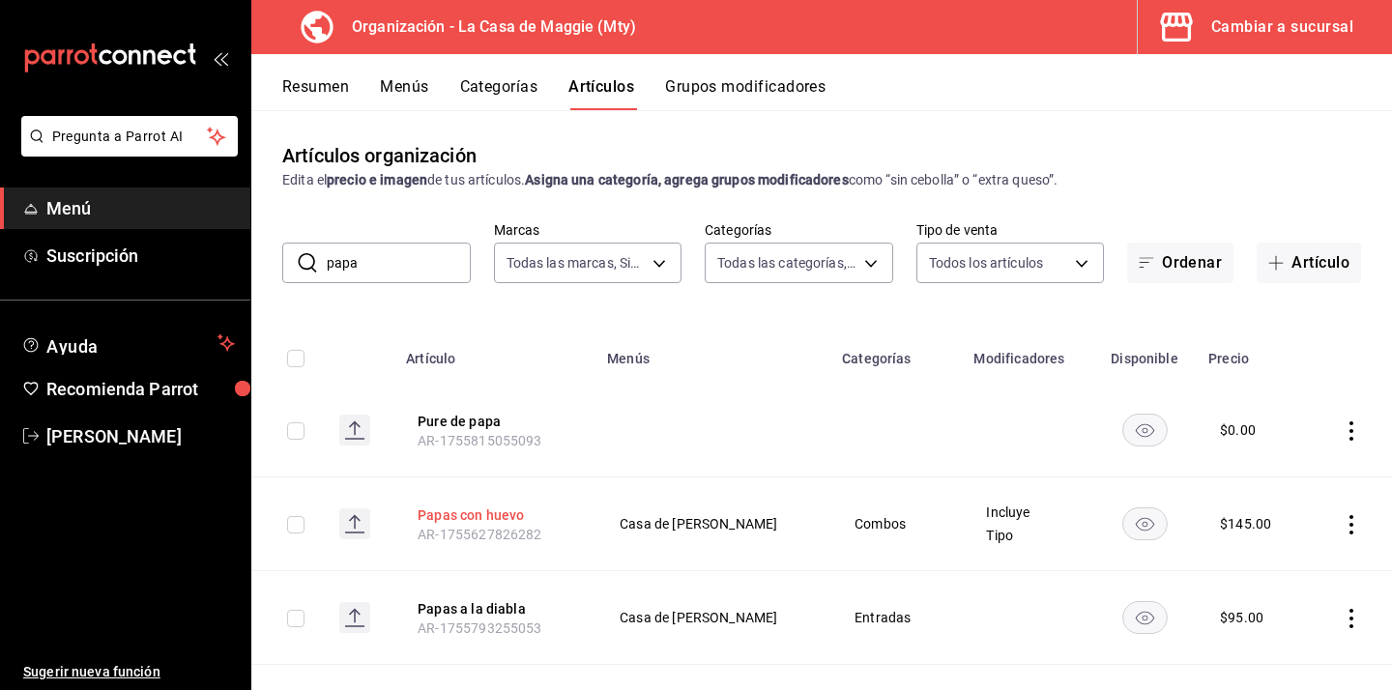
click at [522, 521] on button "Papas con huevo" at bounding box center [495, 515] width 155 height 19
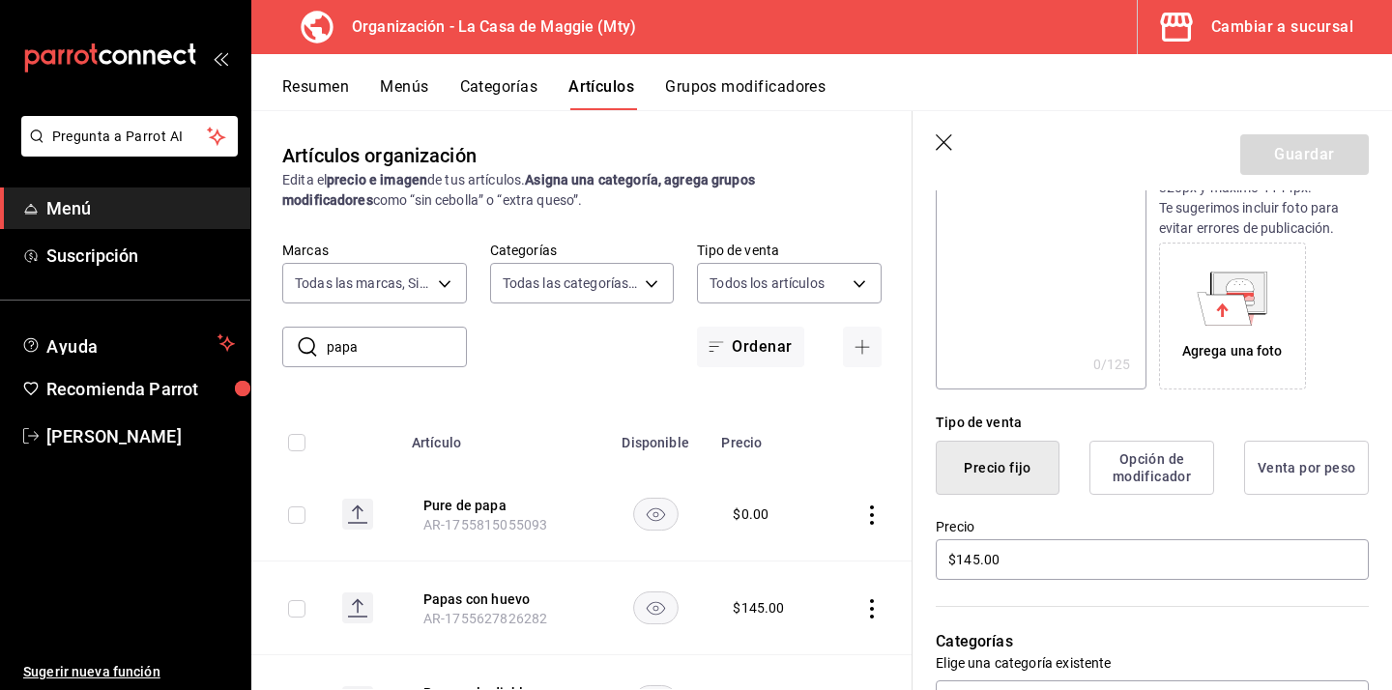
scroll to position [263, 0]
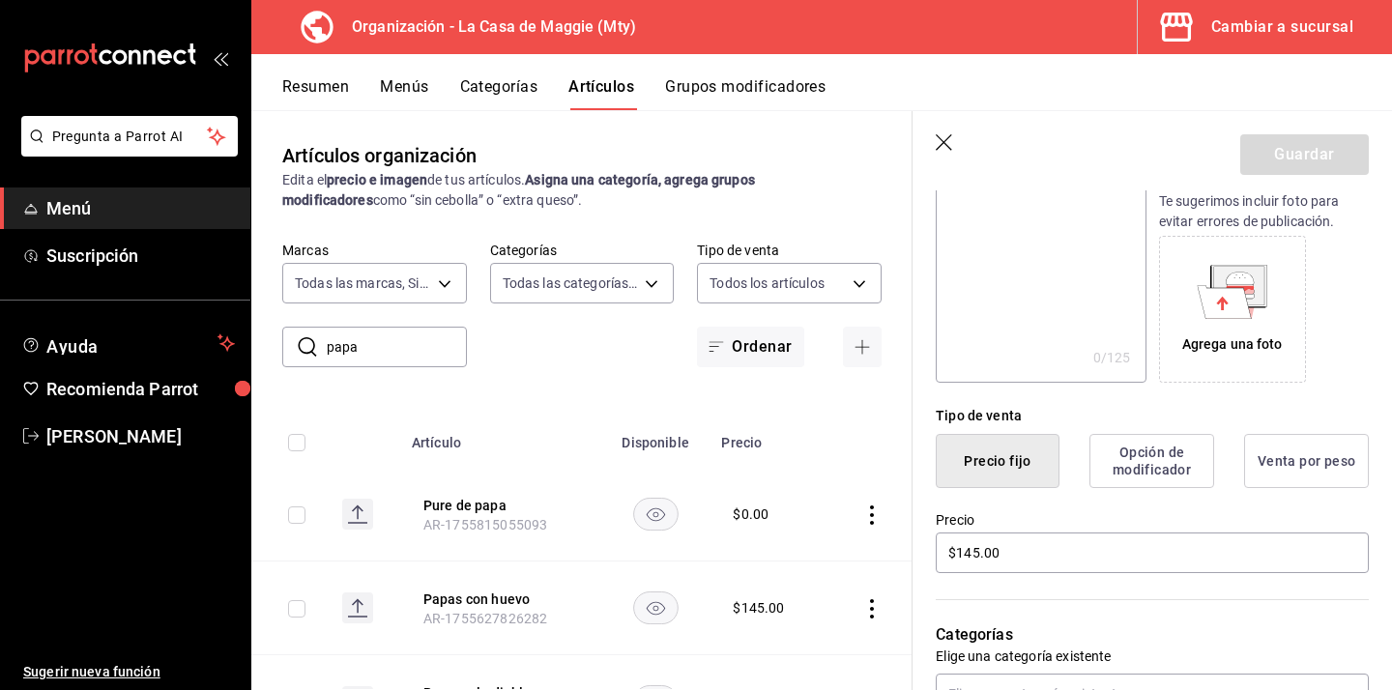
click at [710, 77] on button "Grupos modificadores" at bounding box center [745, 93] width 160 height 33
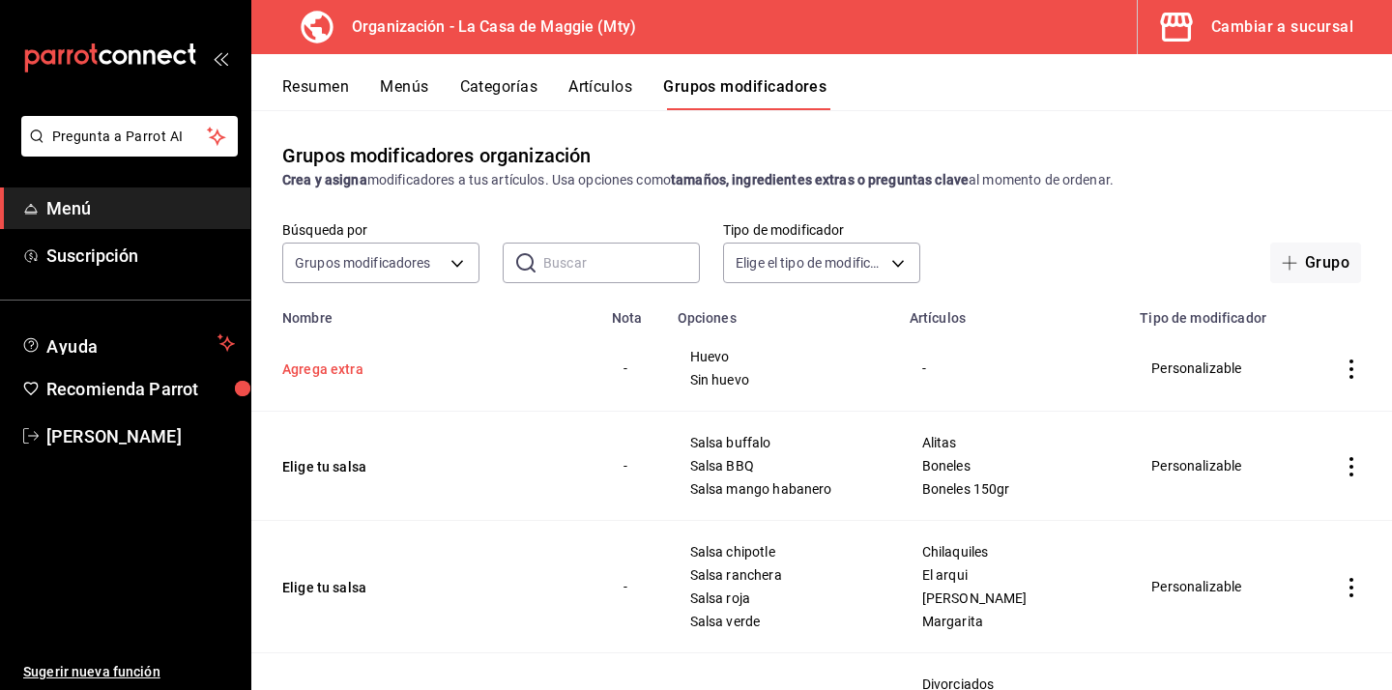
click at [324, 366] on button "Agrega extra" at bounding box center [398, 369] width 232 height 19
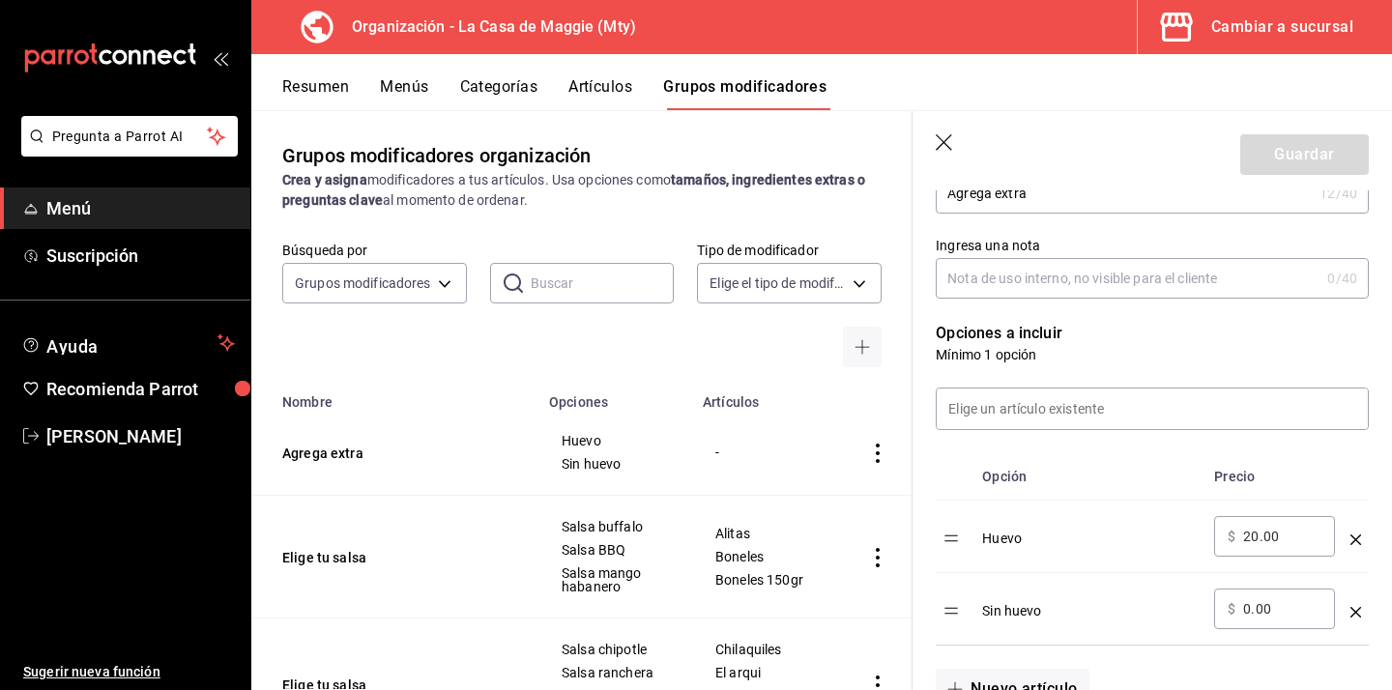
scroll to position [400, 0]
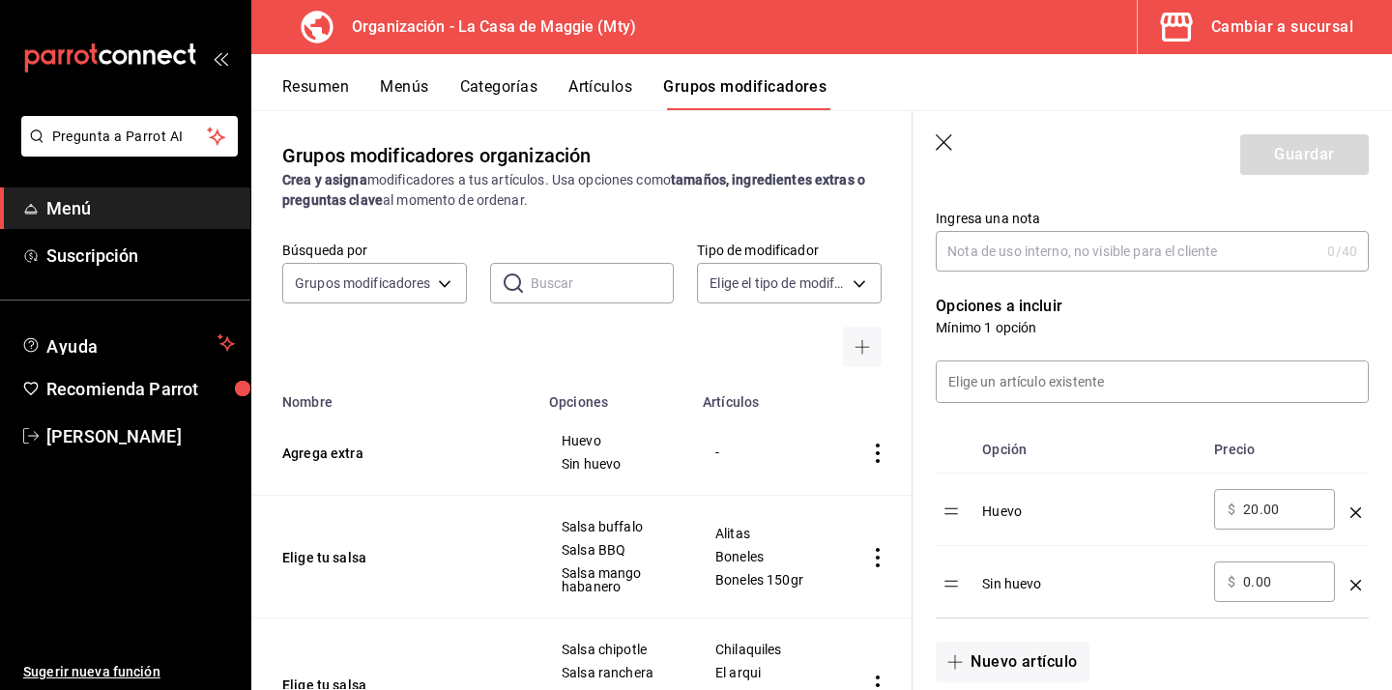
click at [588, 93] on button "Artículos" at bounding box center [600, 93] width 64 height 33
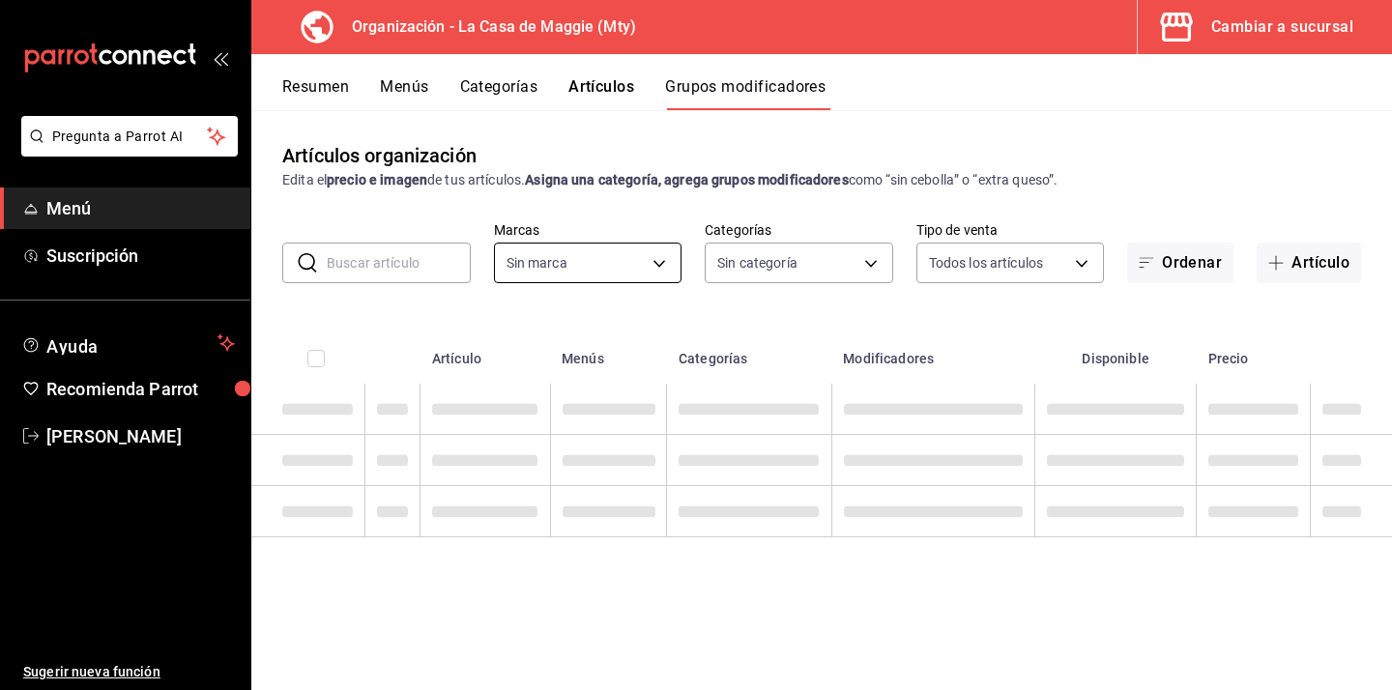
type input "a3684772-da2a-4e98-bff2-0fed7e2a3e3a"
click at [400, 265] on input "text" at bounding box center [399, 263] width 144 height 39
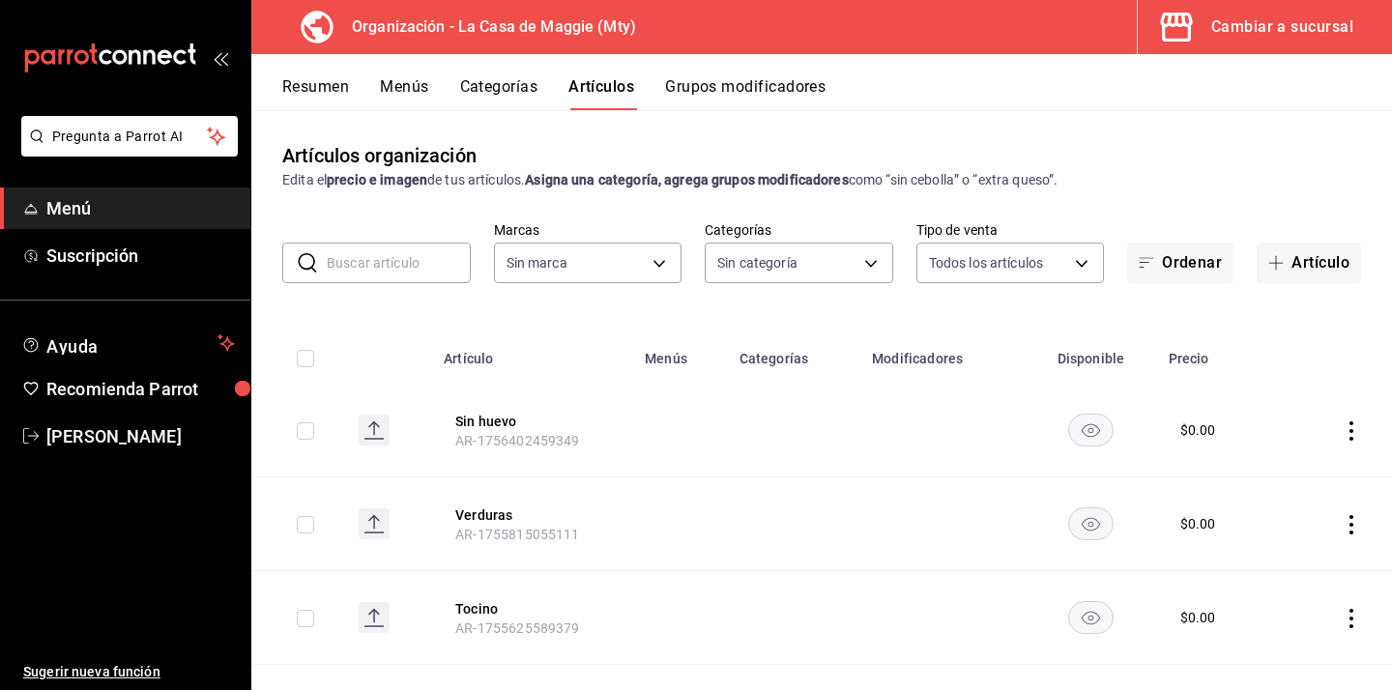
type input "c"
type input "3d140fe3-76fe-4288-a746-acc0e2d86a05,04a6dccf-329b-4faf-a2b3-ba5e3f3b8d99,1b684…"
type input "ch"
type input "a3684772-da2a-4e98-bff2-0fed7e2a3e3a"
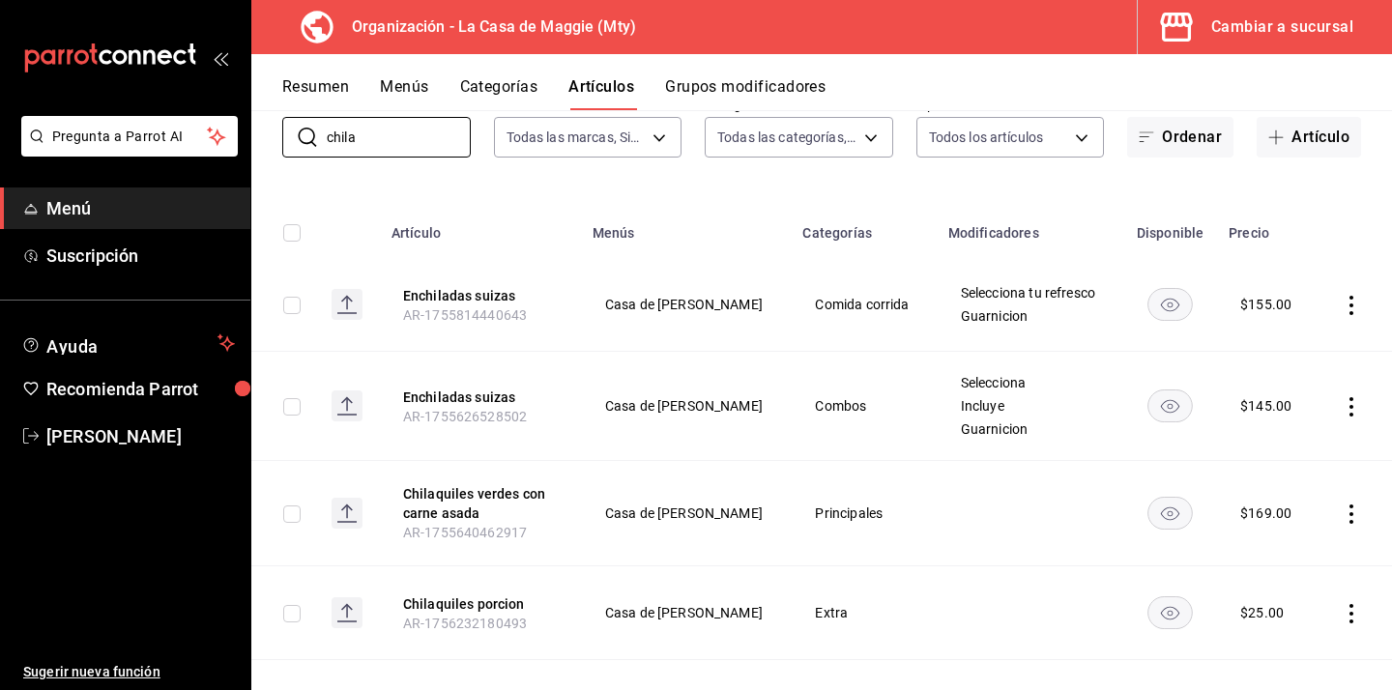
scroll to position [236, 0]
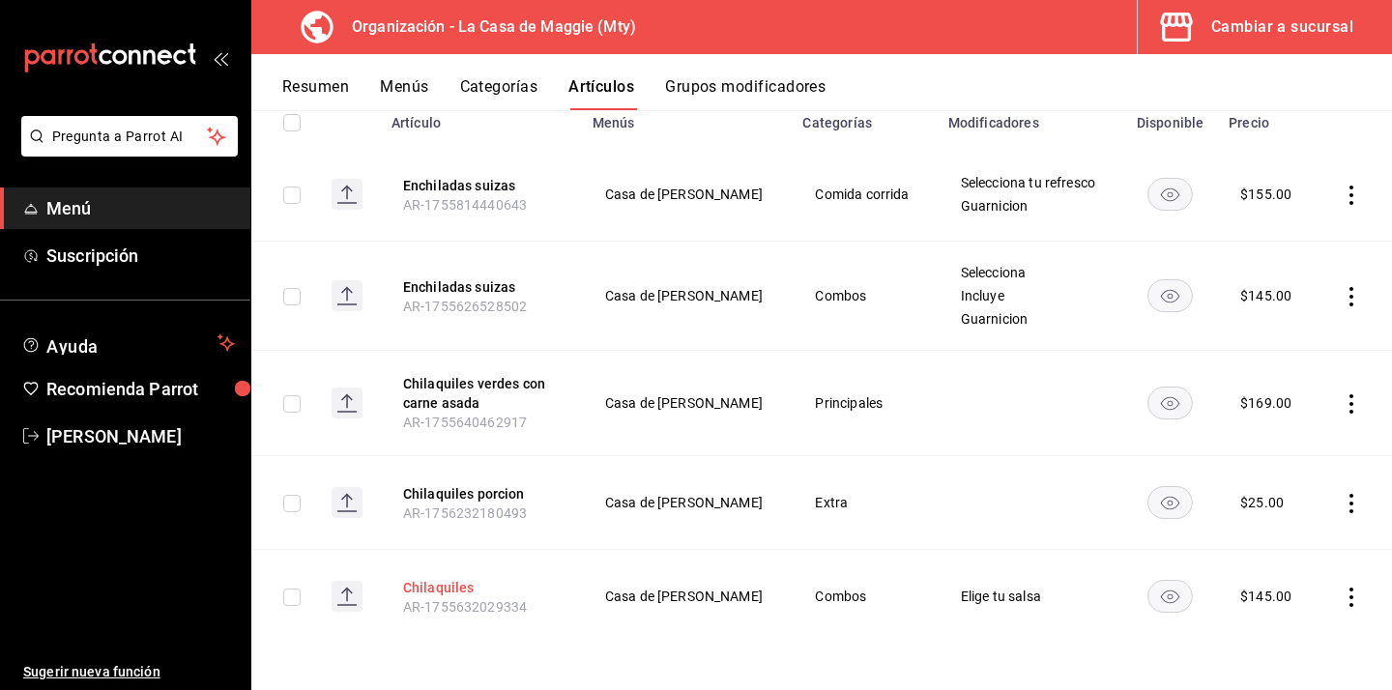
type input "chila"
click at [475, 585] on button "Chilaquiles" at bounding box center [480, 587] width 155 height 19
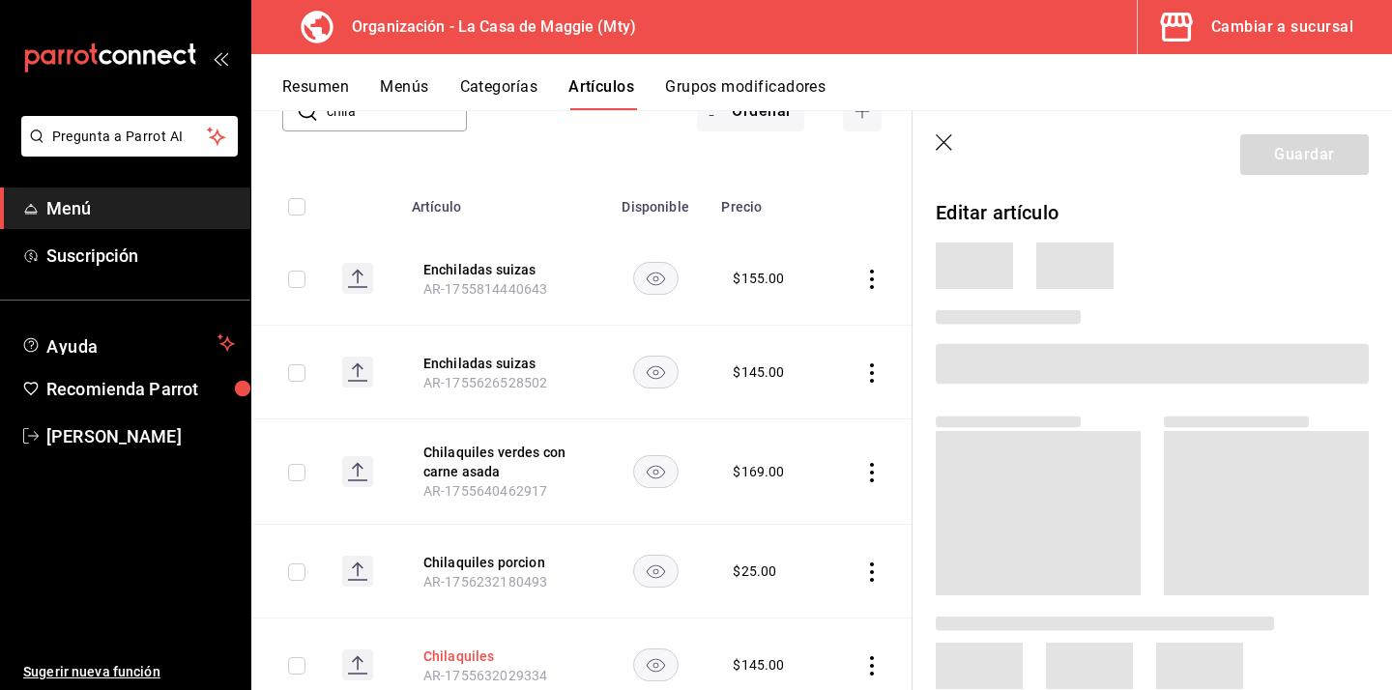
scroll to position [220, 0]
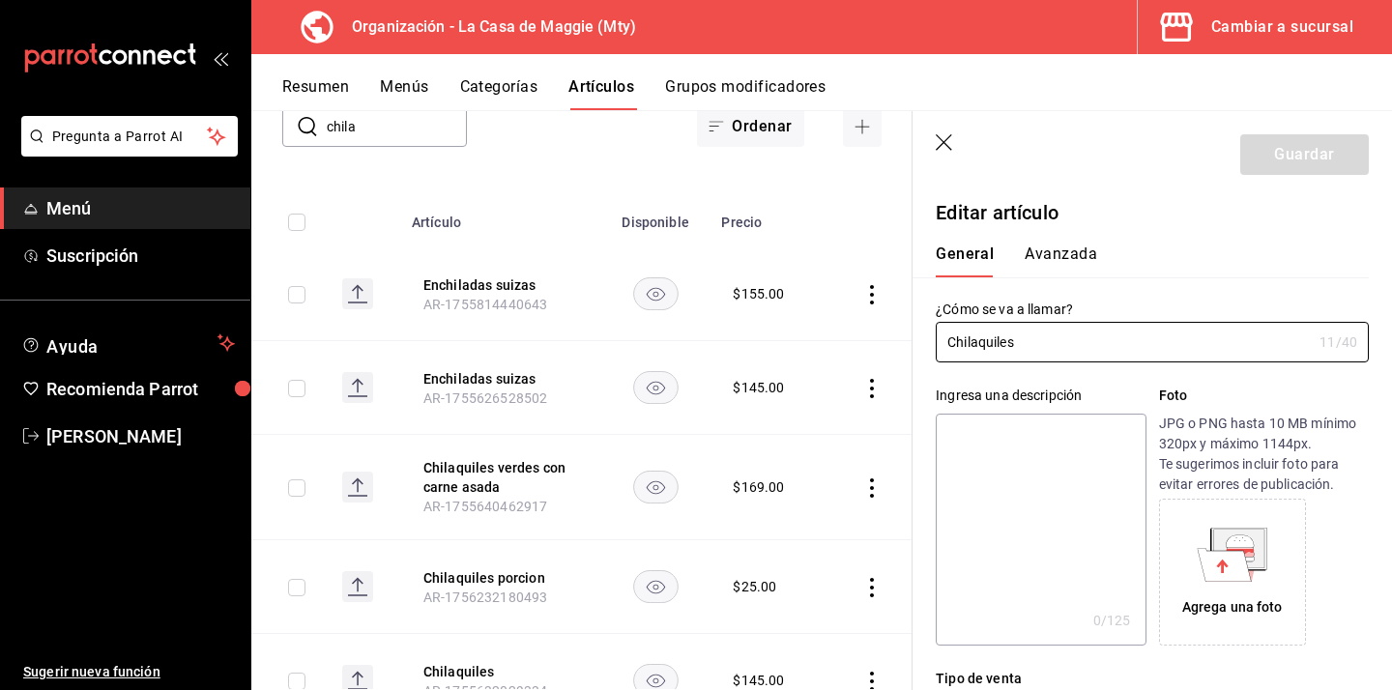
type input "$145.00"
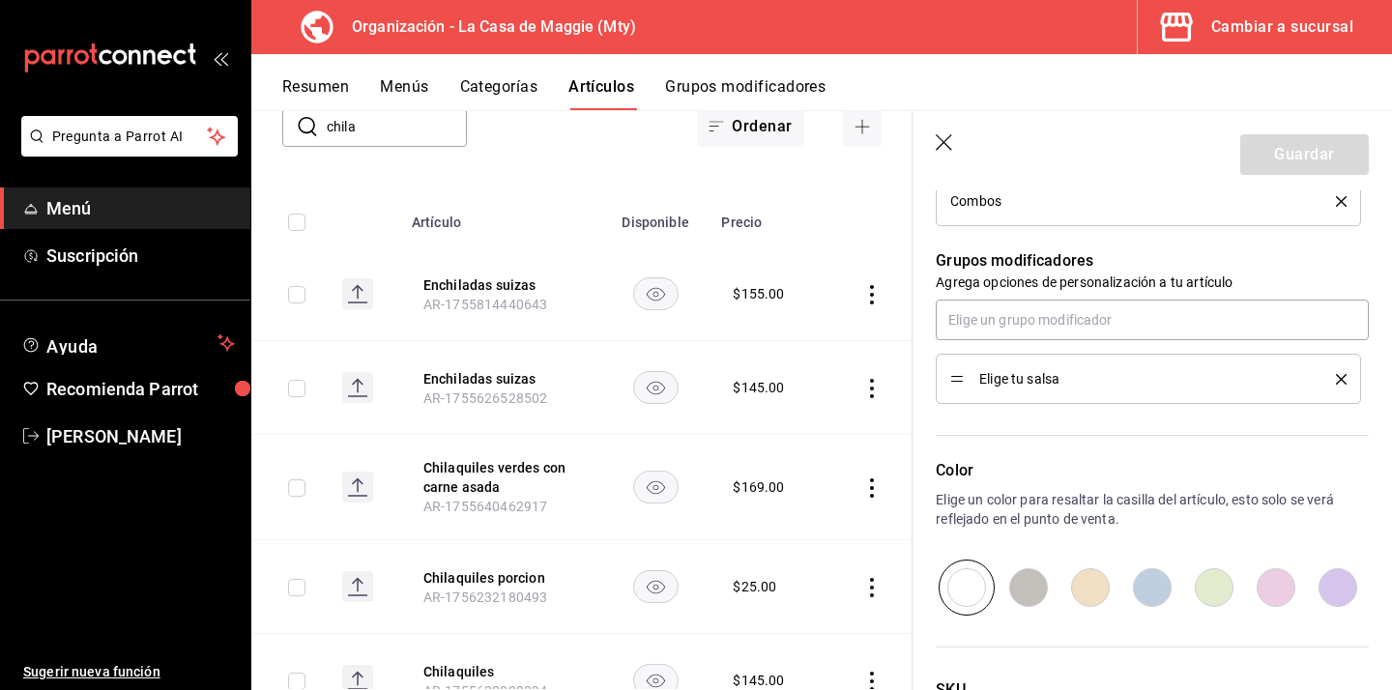
scroll to position [814, 0]
click at [1081, 317] on input "text" at bounding box center [1152, 321] width 433 height 41
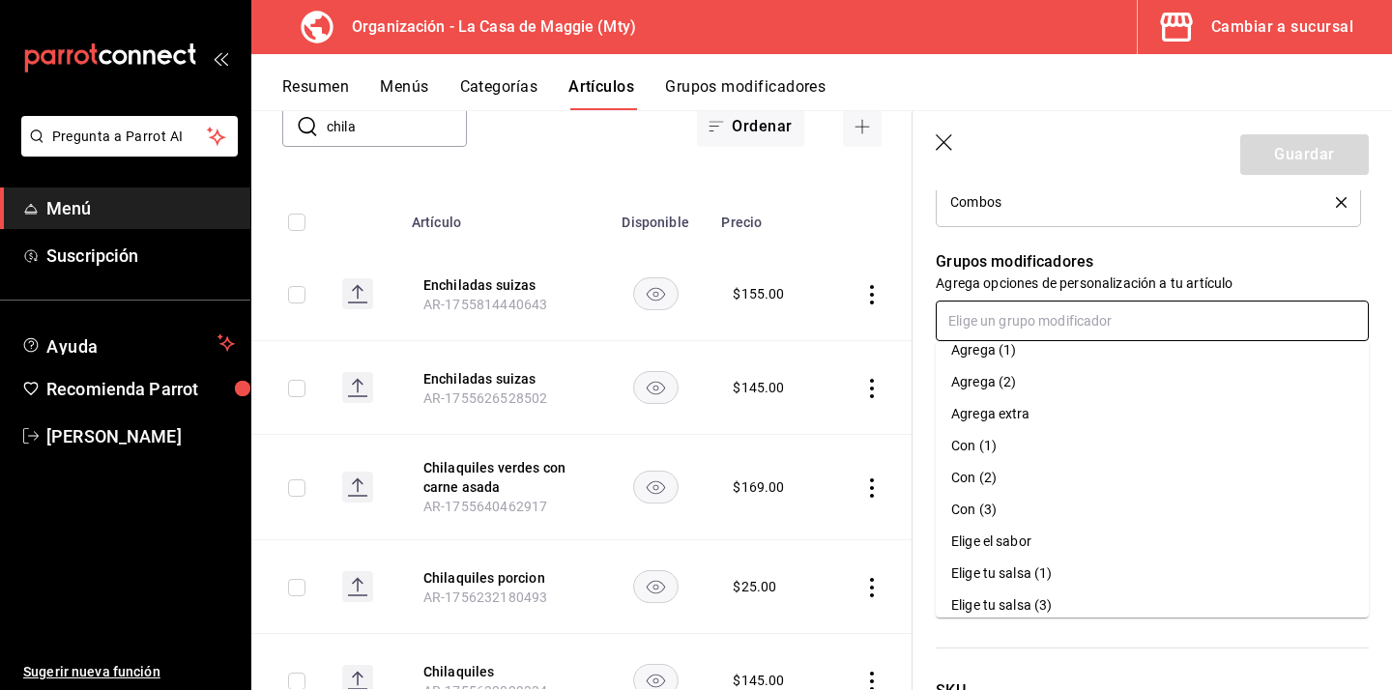
scroll to position [0, 0]
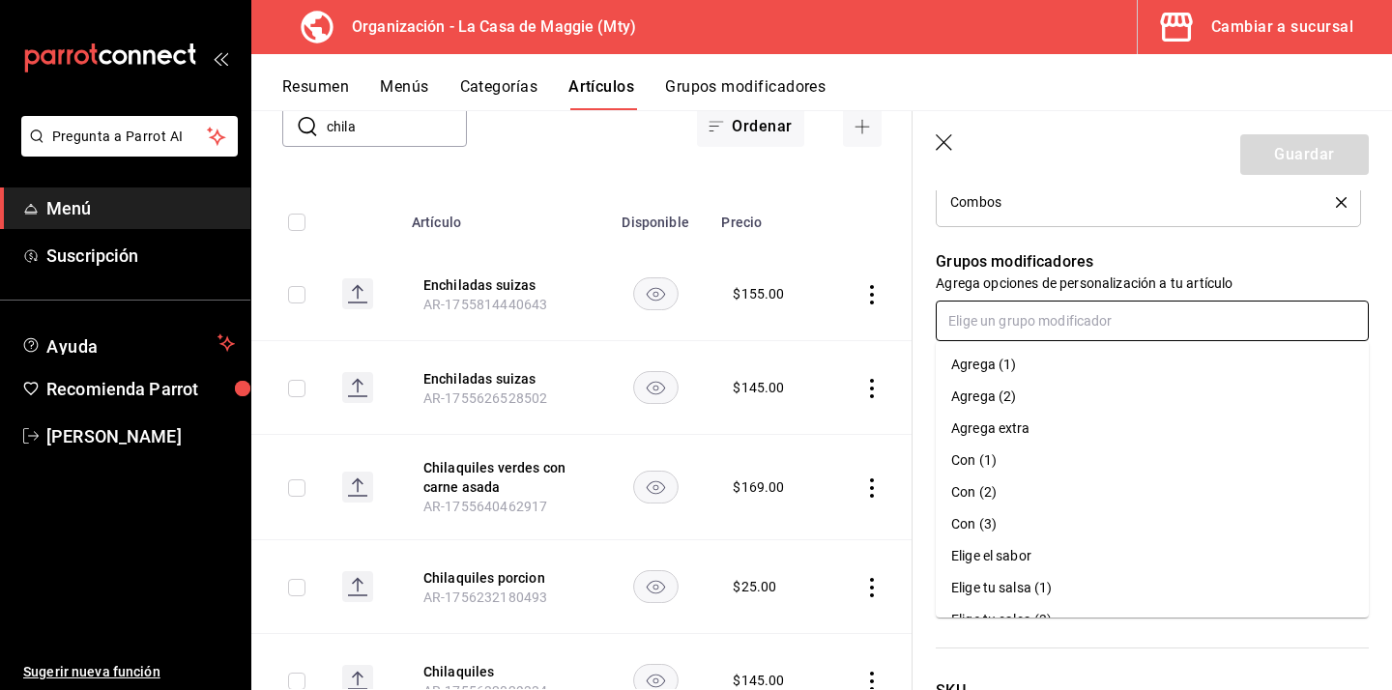
click at [1123, 426] on li "Agrega extra" at bounding box center [1152, 429] width 433 height 32
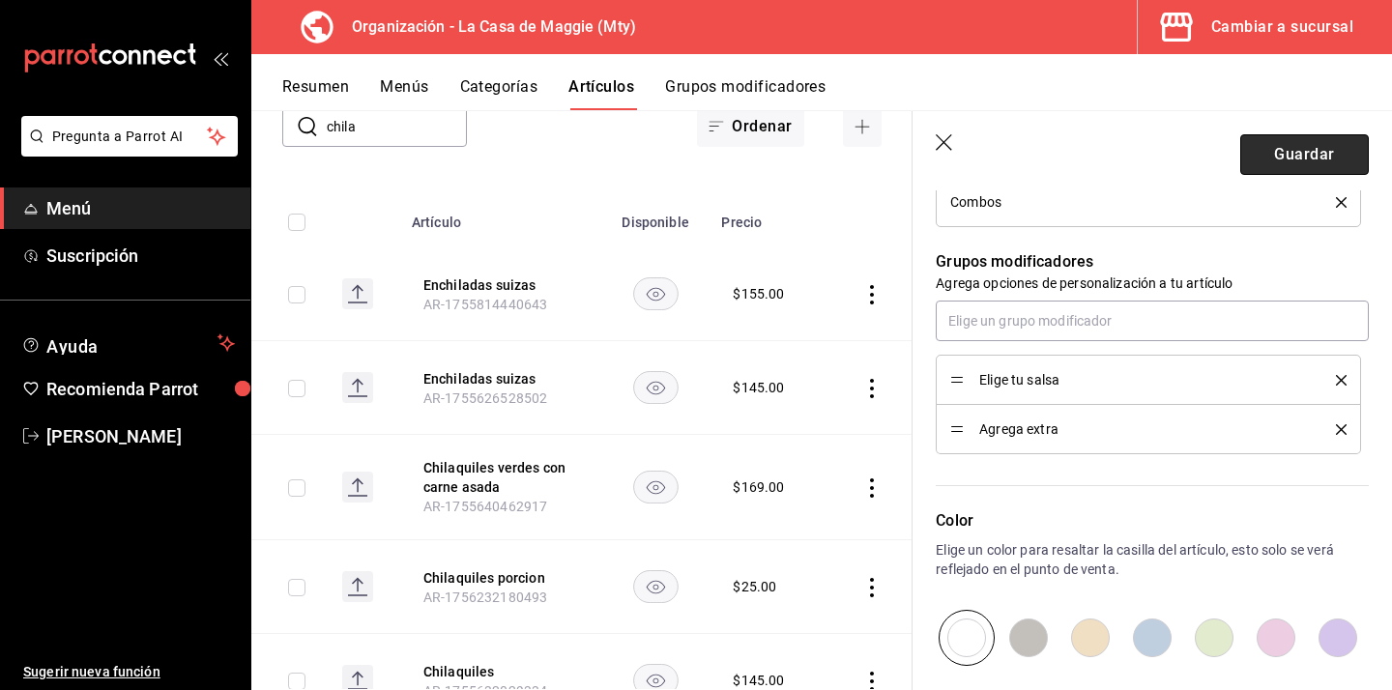
click at [1301, 172] on button "Guardar" at bounding box center [1304, 154] width 129 height 41
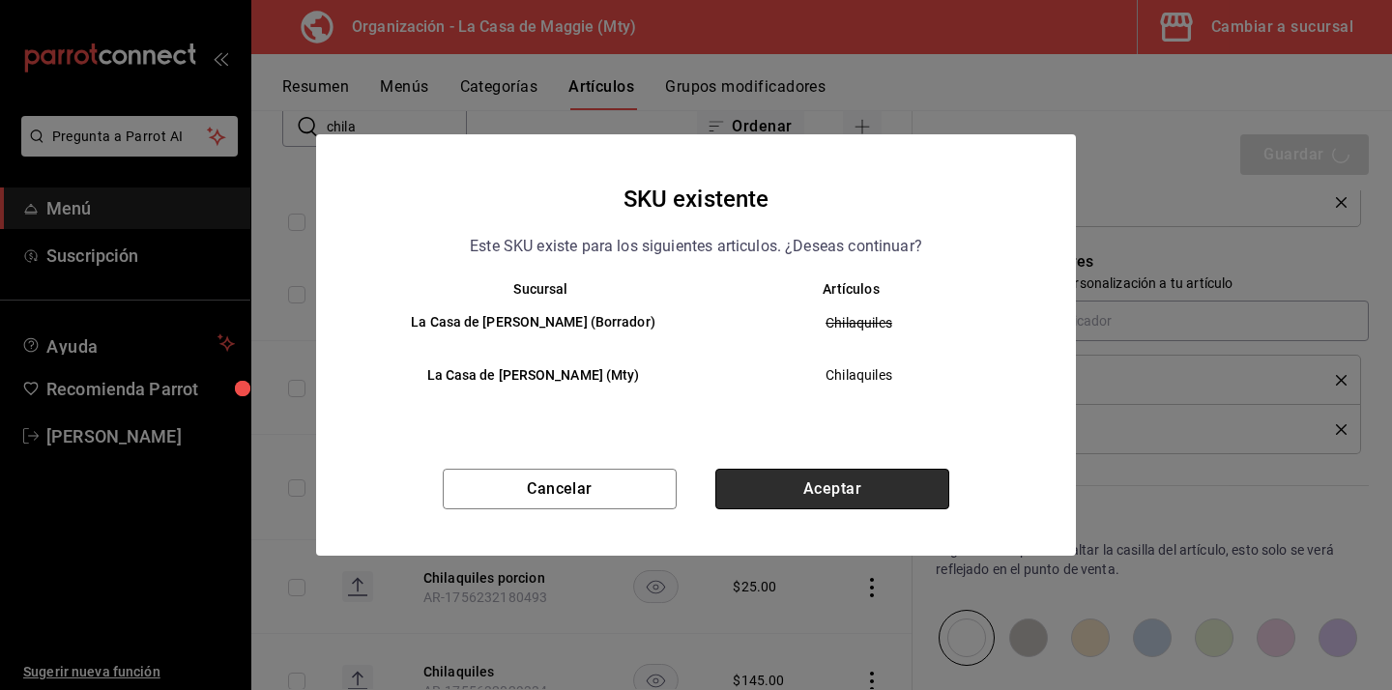
click at [764, 486] on button "Aceptar" at bounding box center [832, 489] width 234 height 41
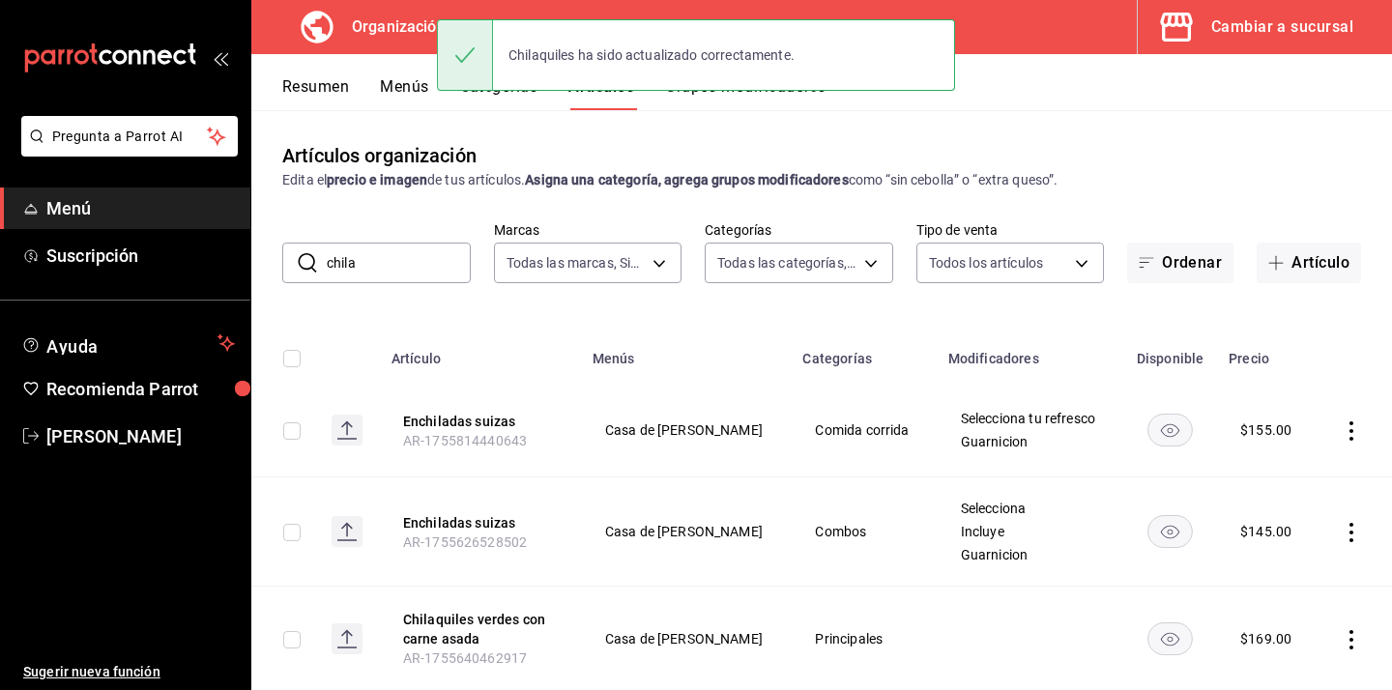
click at [756, 98] on button "Grupos modificadores" at bounding box center [745, 93] width 160 height 33
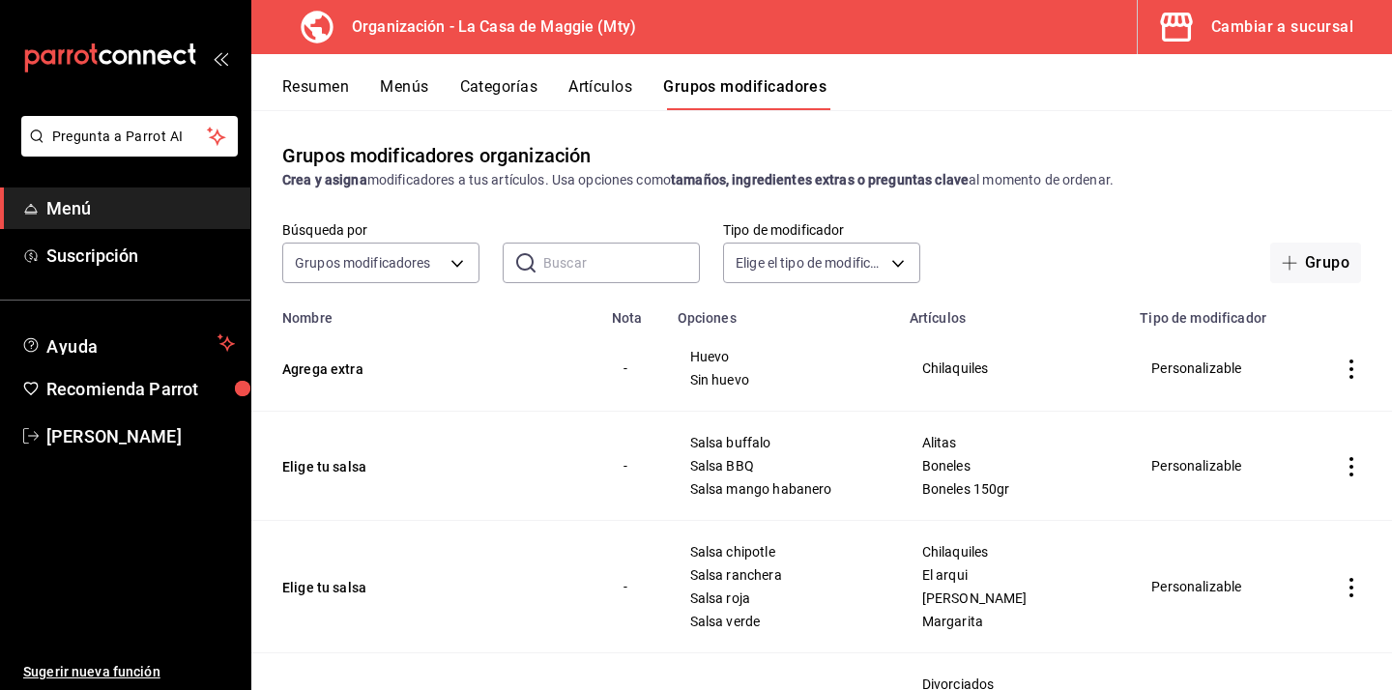
click at [406, 86] on button "Menús" at bounding box center [404, 93] width 48 height 33
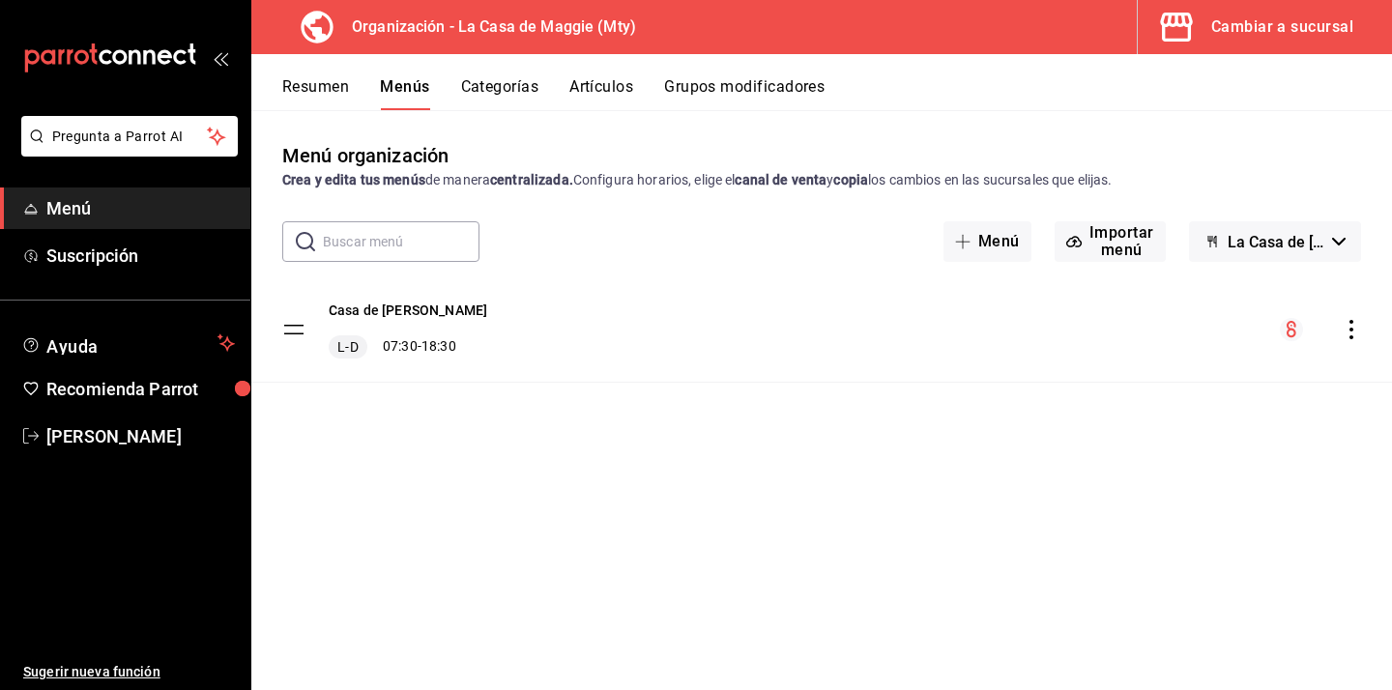
click at [1360, 328] on icon "actions" at bounding box center [1351, 329] width 19 height 19
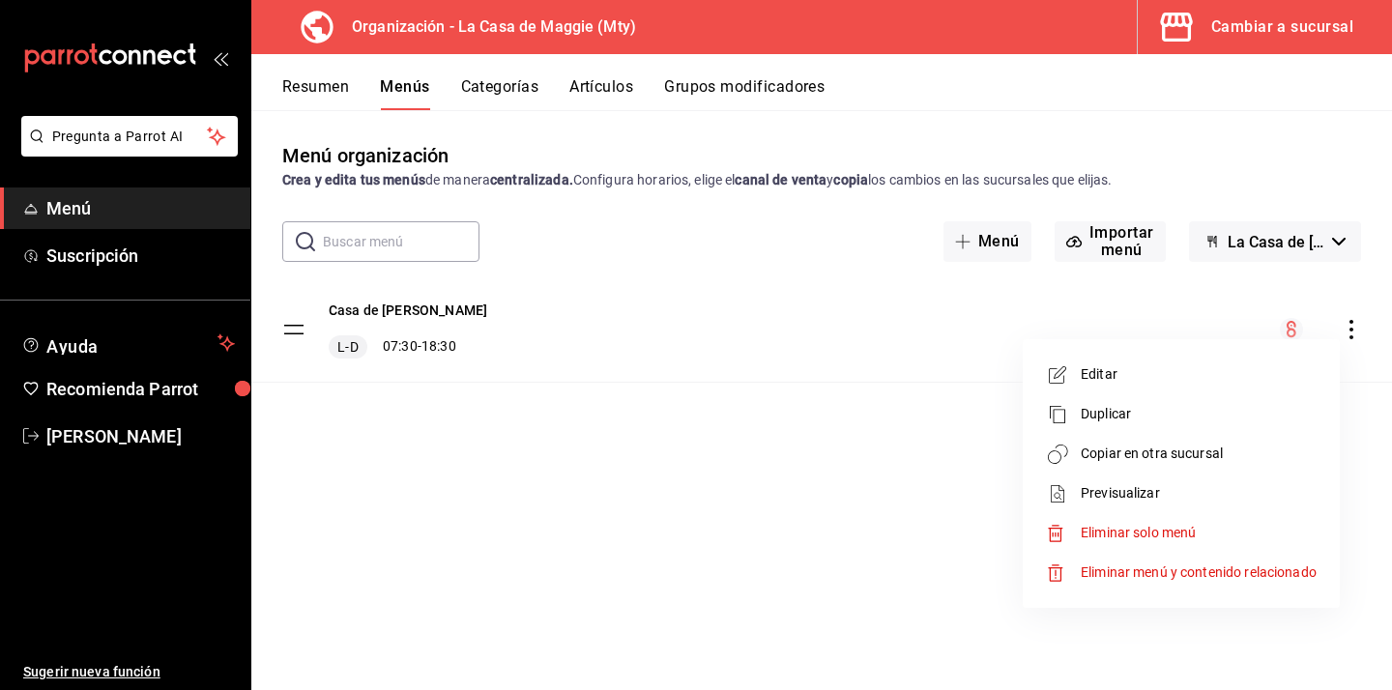
click at [1175, 452] on span "Copiar en otra sucursal" at bounding box center [1199, 454] width 236 height 20
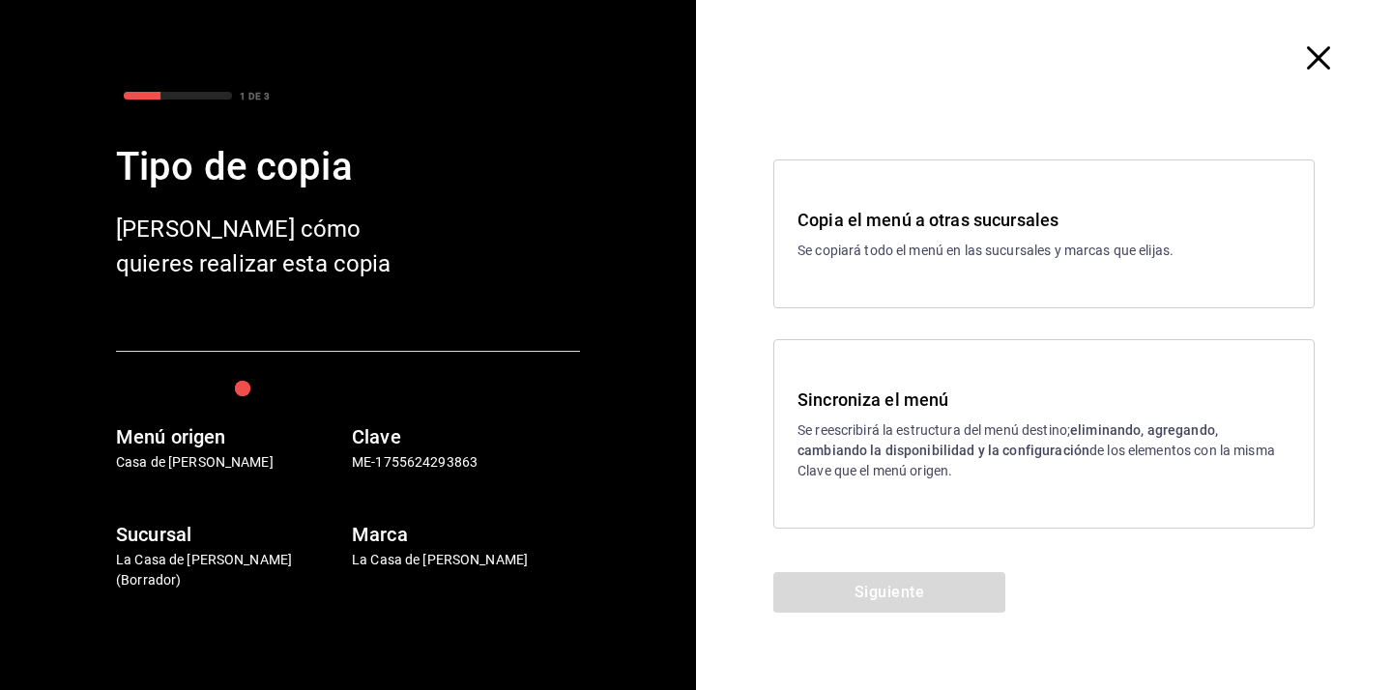
click at [1026, 468] on p "Se reescribirá la estructura del menú destino; eliminando, agregando, cambiando…" at bounding box center [1044, 451] width 493 height 61
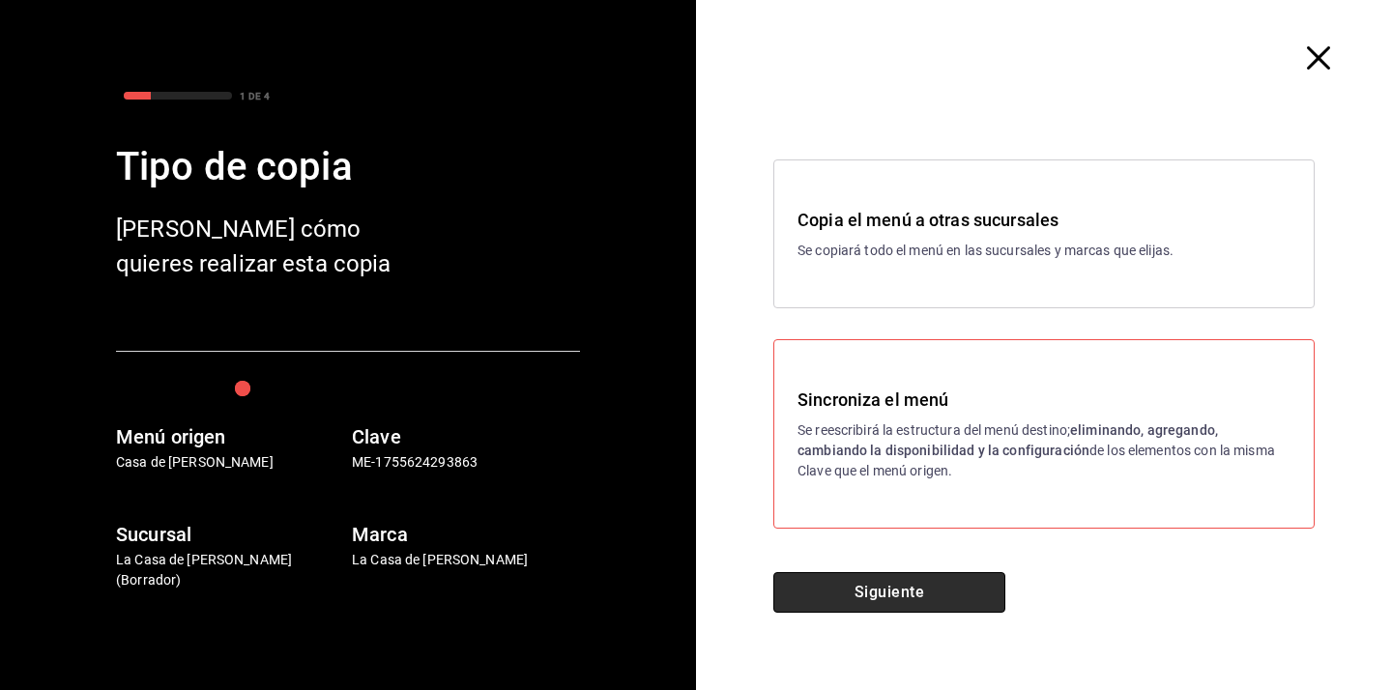
click at [919, 590] on button "Siguiente" at bounding box center [889, 592] width 232 height 41
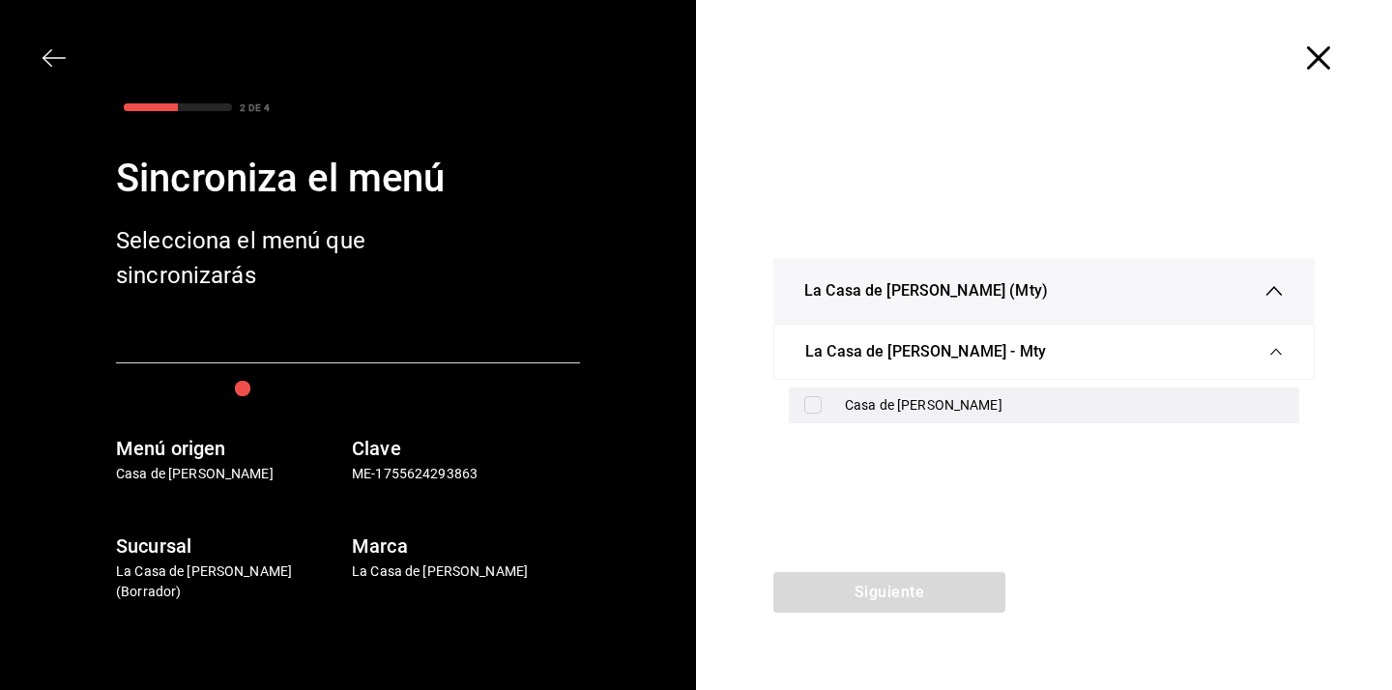
click at [875, 403] on div "Casa de [PERSON_NAME]" at bounding box center [1064, 405] width 439 height 20
checkbox input "true"
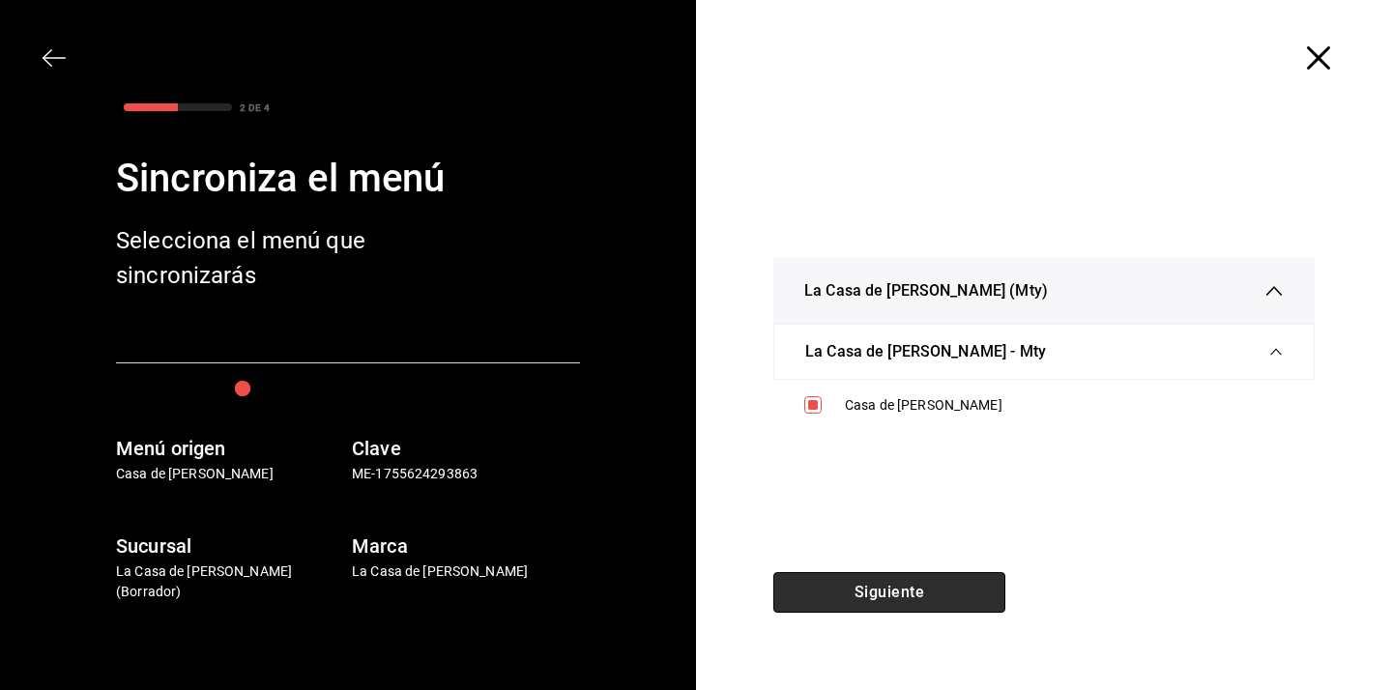
click at [882, 583] on button "Siguiente" at bounding box center [889, 592] width 232 height 41
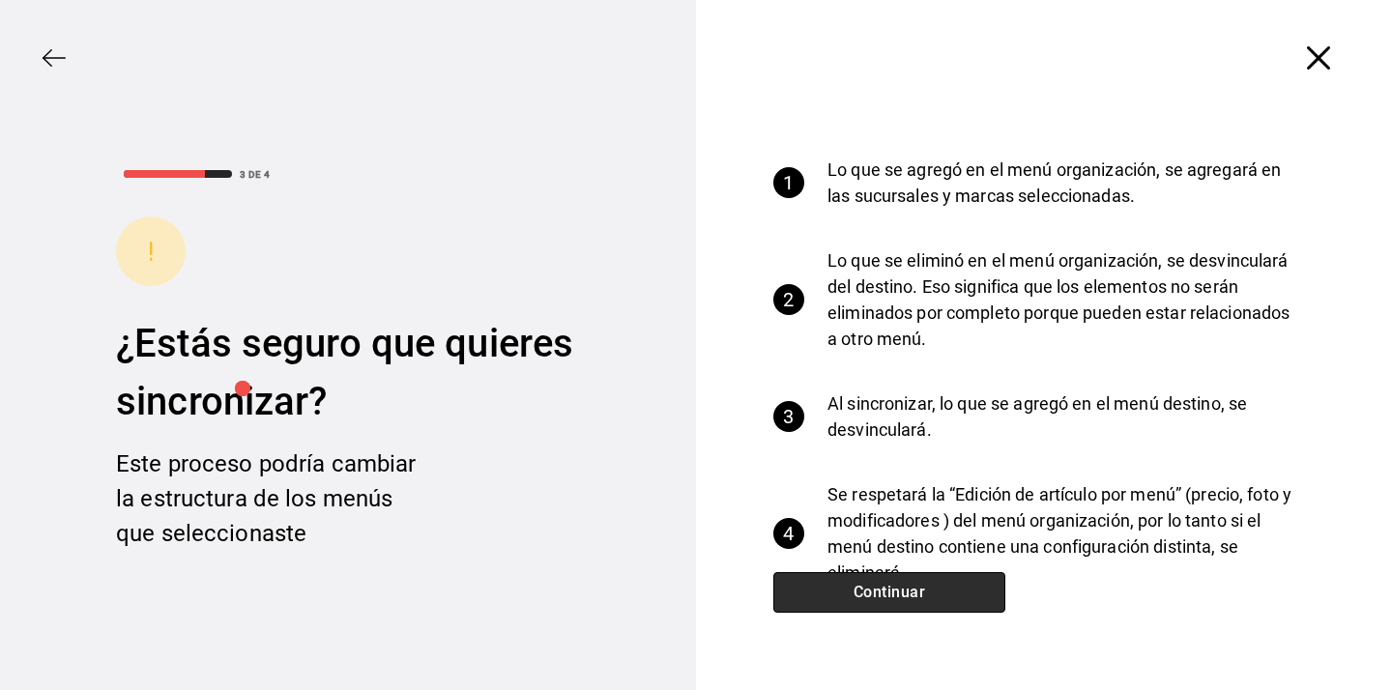
click at [882, 583] on button "Continuar" at bounding box center [889, 592] width 232 height 41
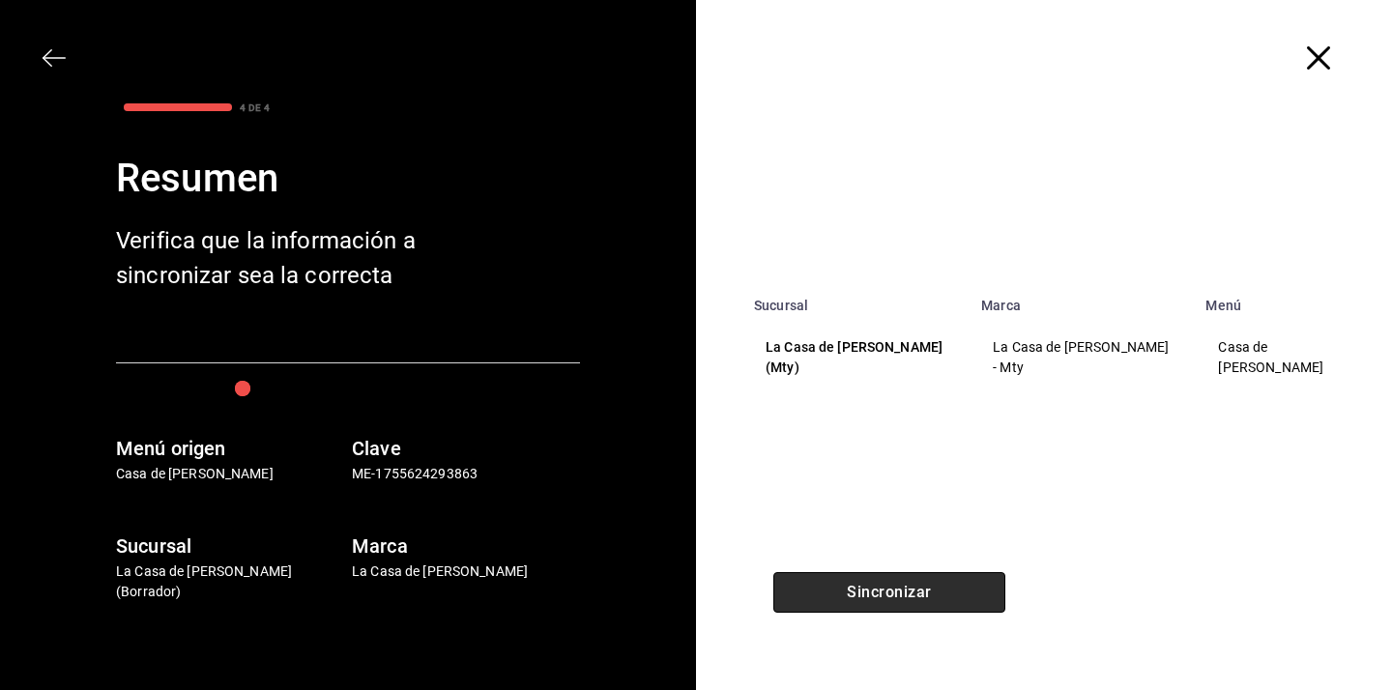
click at [882, 583] on button "Sincronizar" at bounding box center [889, 592] width 232 height 41
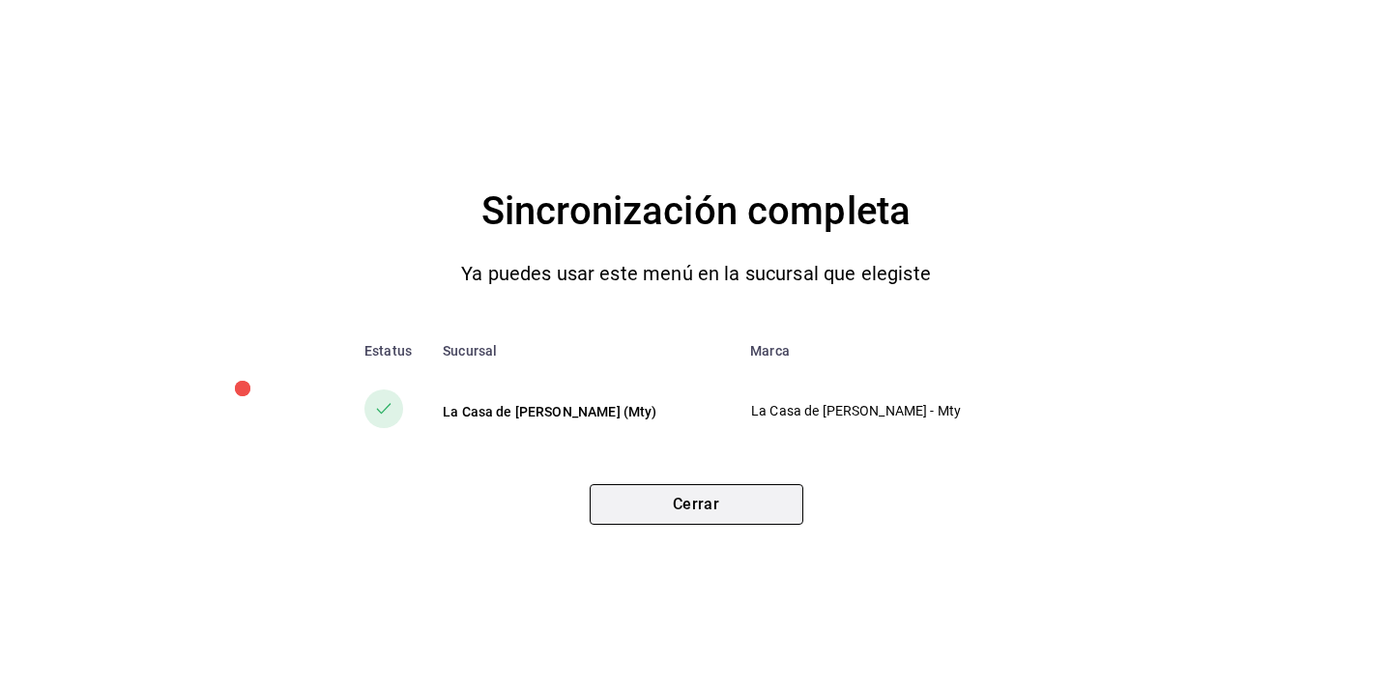
click at [735, 509] on button "Cerrar" at bounding box center [697, 504] width 214 height 41
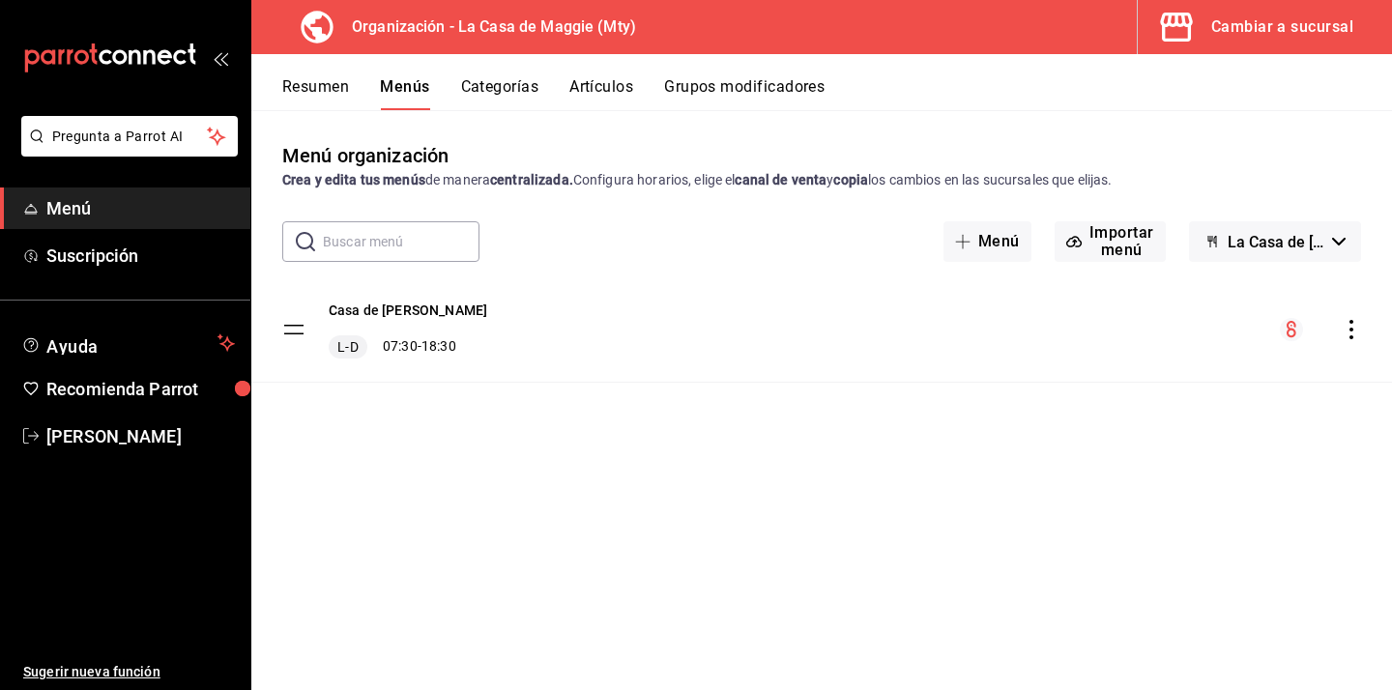
click at [603, 93] on button "Artículos" at bounding box center [601, 93] width 64 height 33
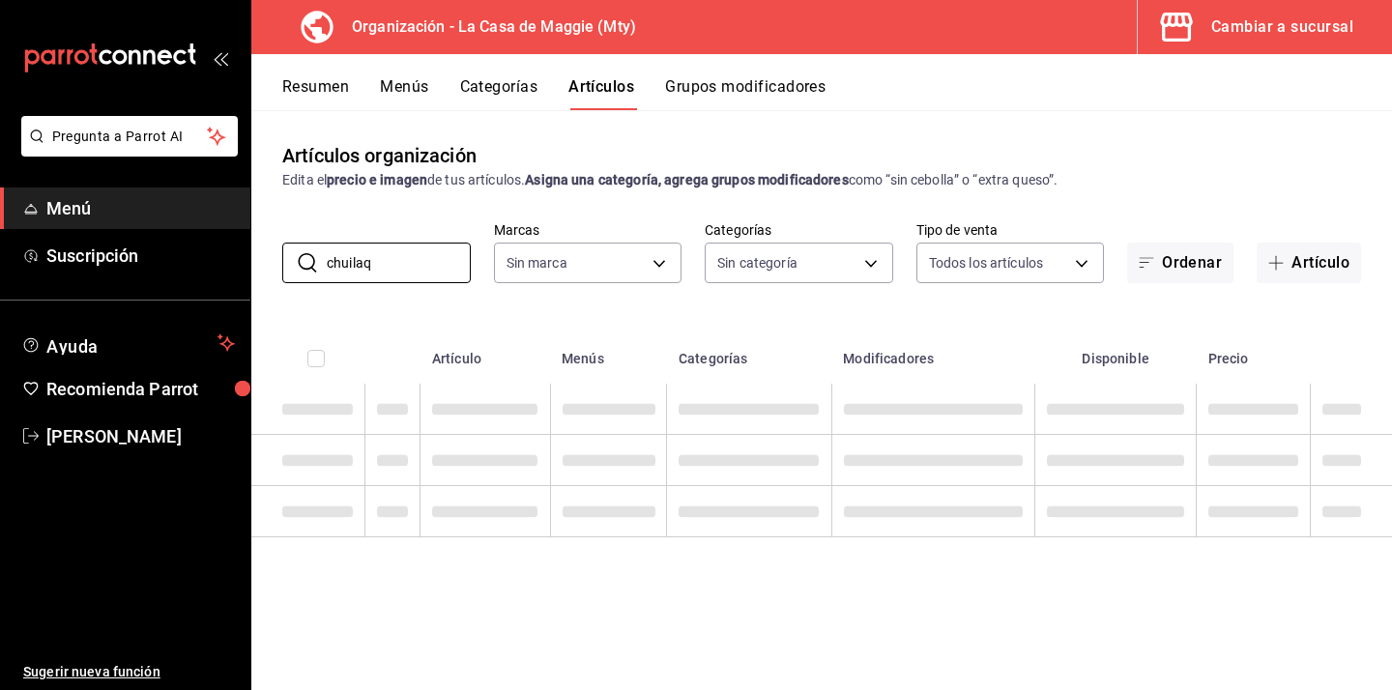
type input "chuilaqi"
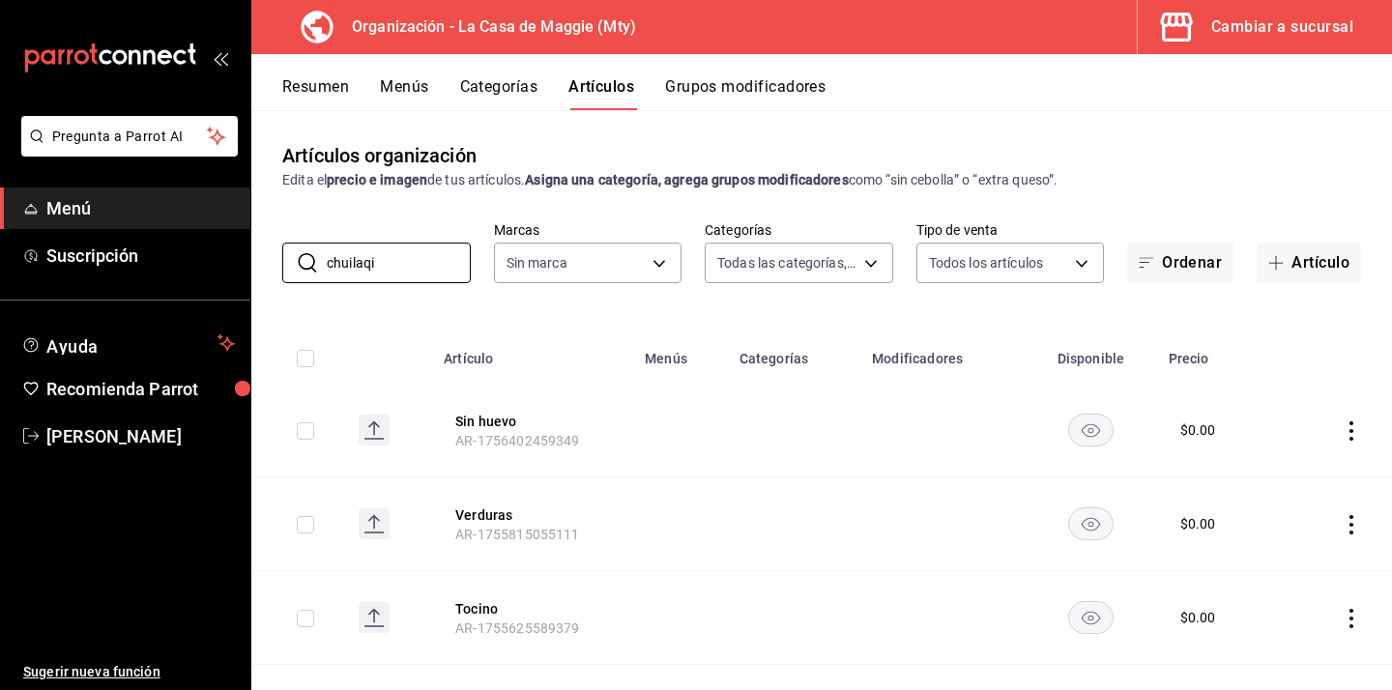
type input "3d140fe3-76fe-4288-a746-acc0e2d86a05,04a6dccf-329b-4faf-a2b3-ba5e3f3b8d99,1b684…"
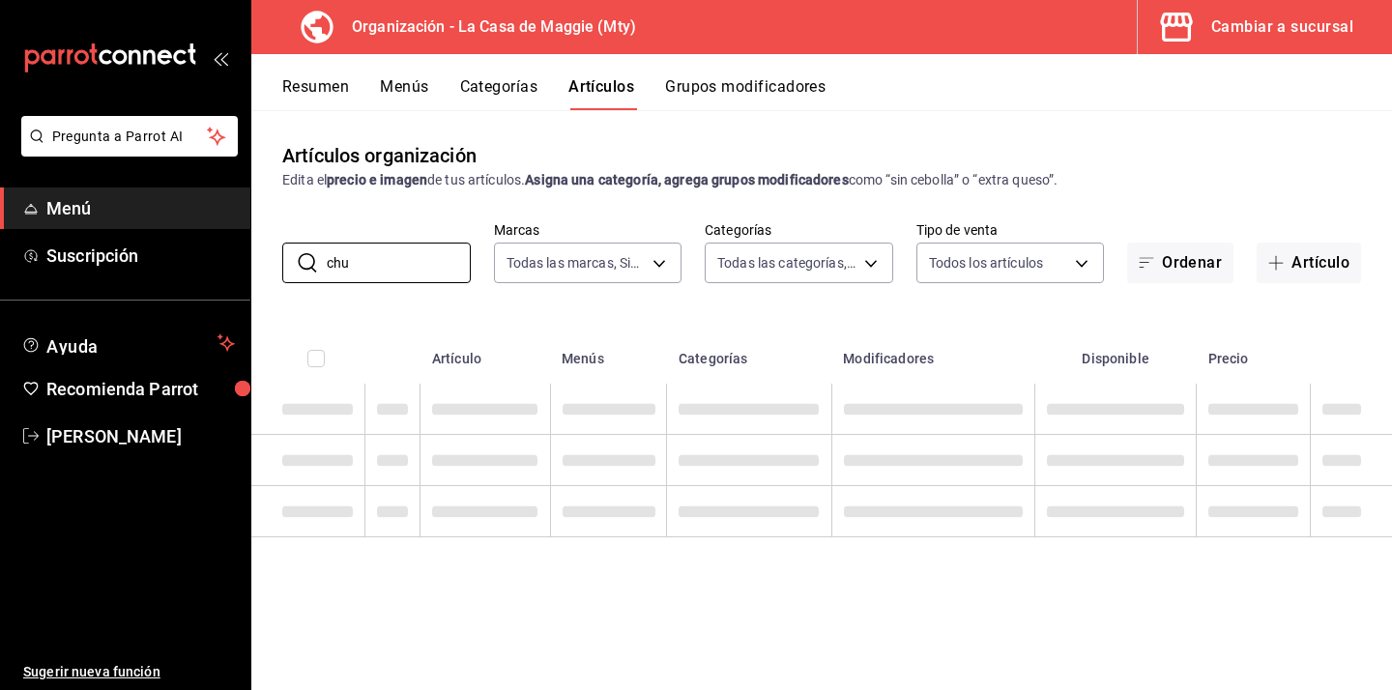
type input "ch"
type input "a3684772-da2a-4e98-bff2-0fed7e2a3e3a"
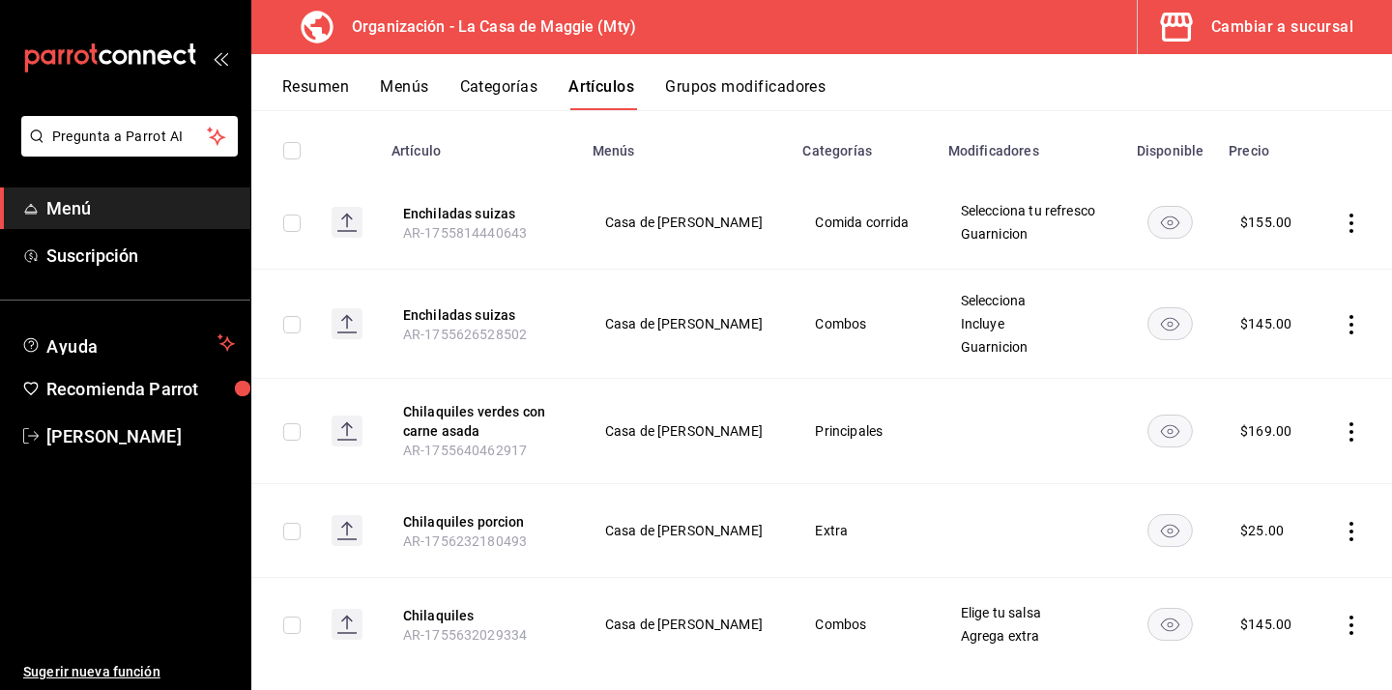
scroll to position [236, 0]
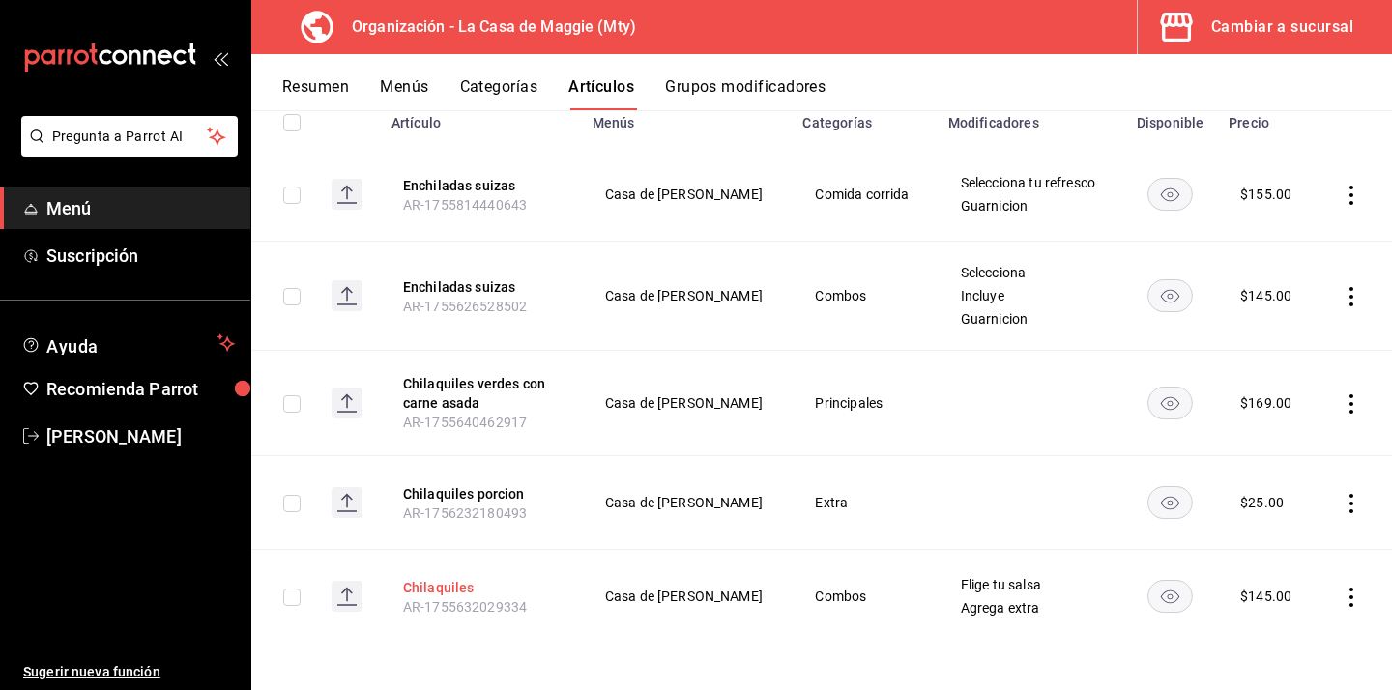
type input "chila"
click at [461, 588] on button "Chilaquiles" at bounding box center [480, 587] width 155 height 19
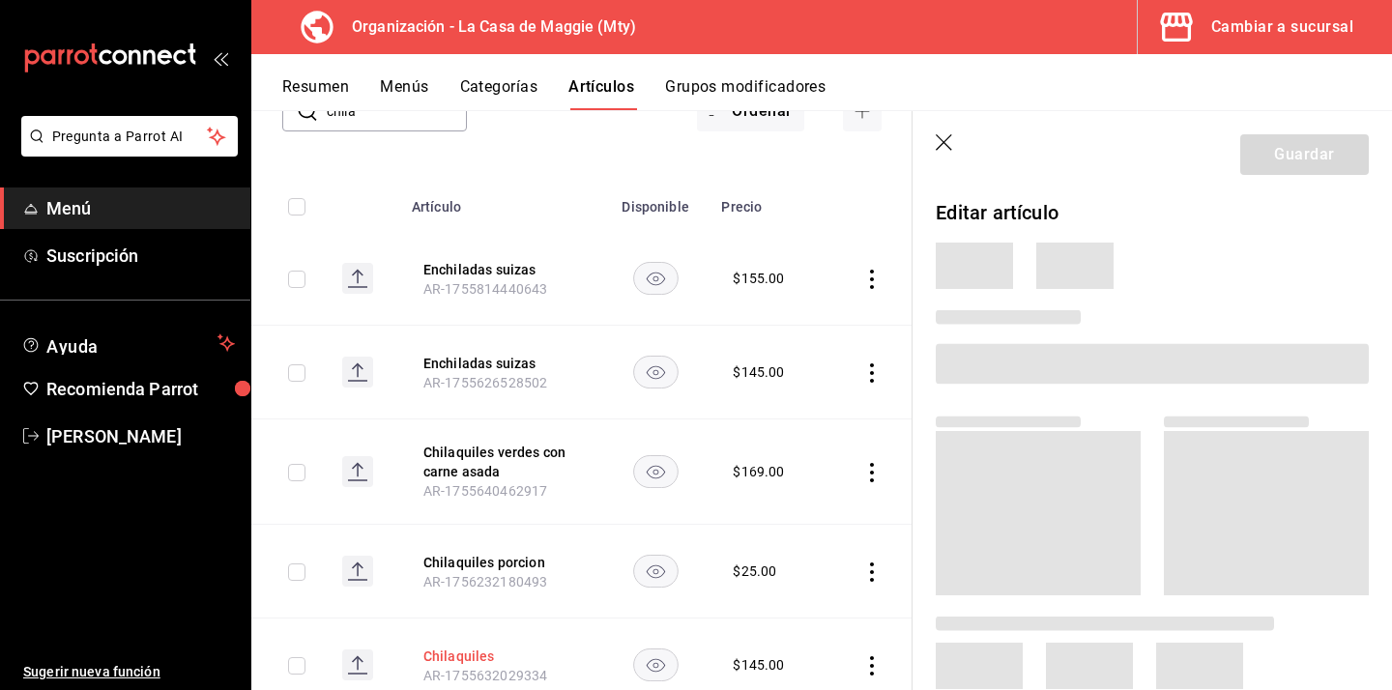
scroll to position [220, 0]
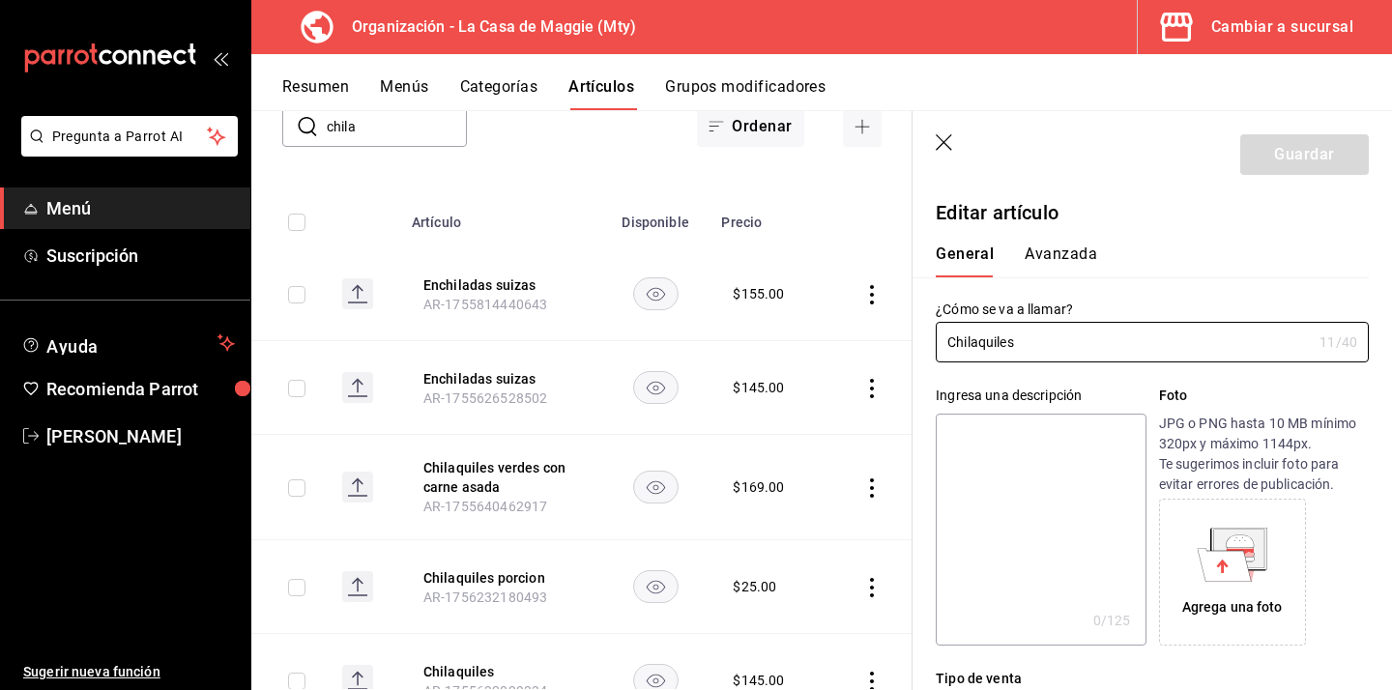
type input "$145.00"
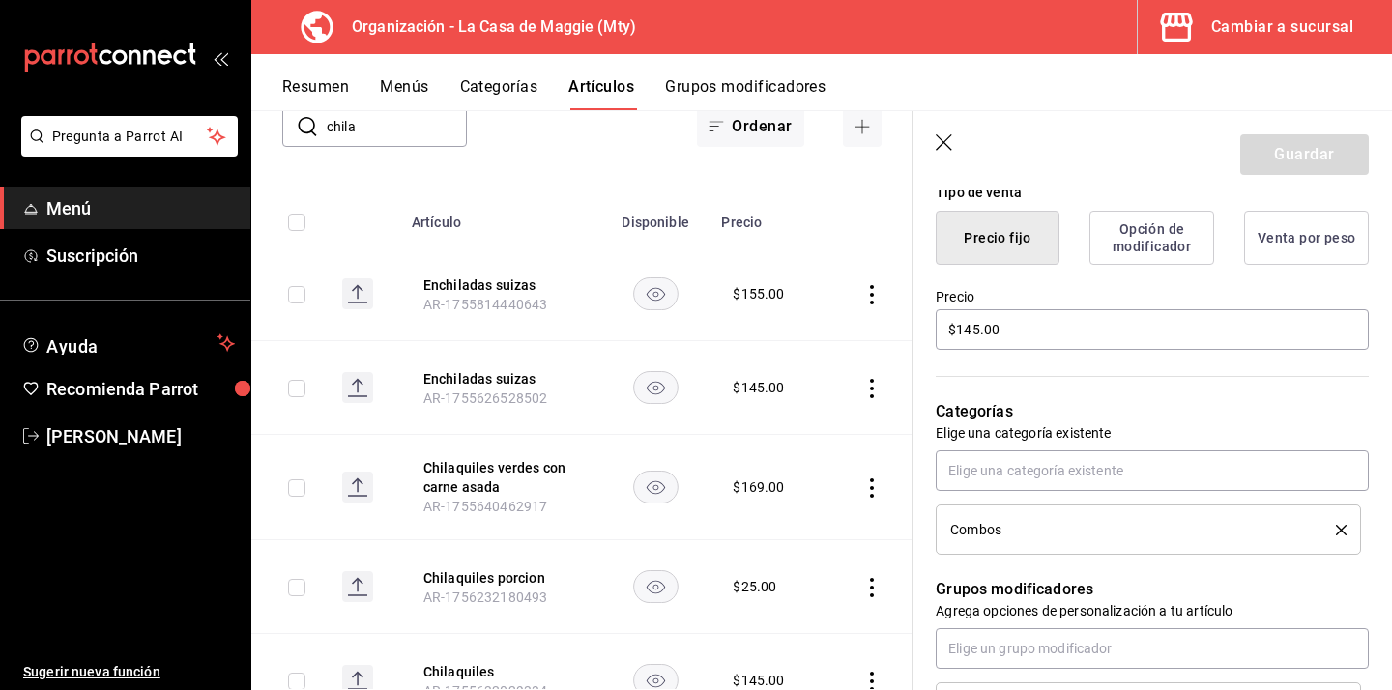
scroll to position [510, 0]
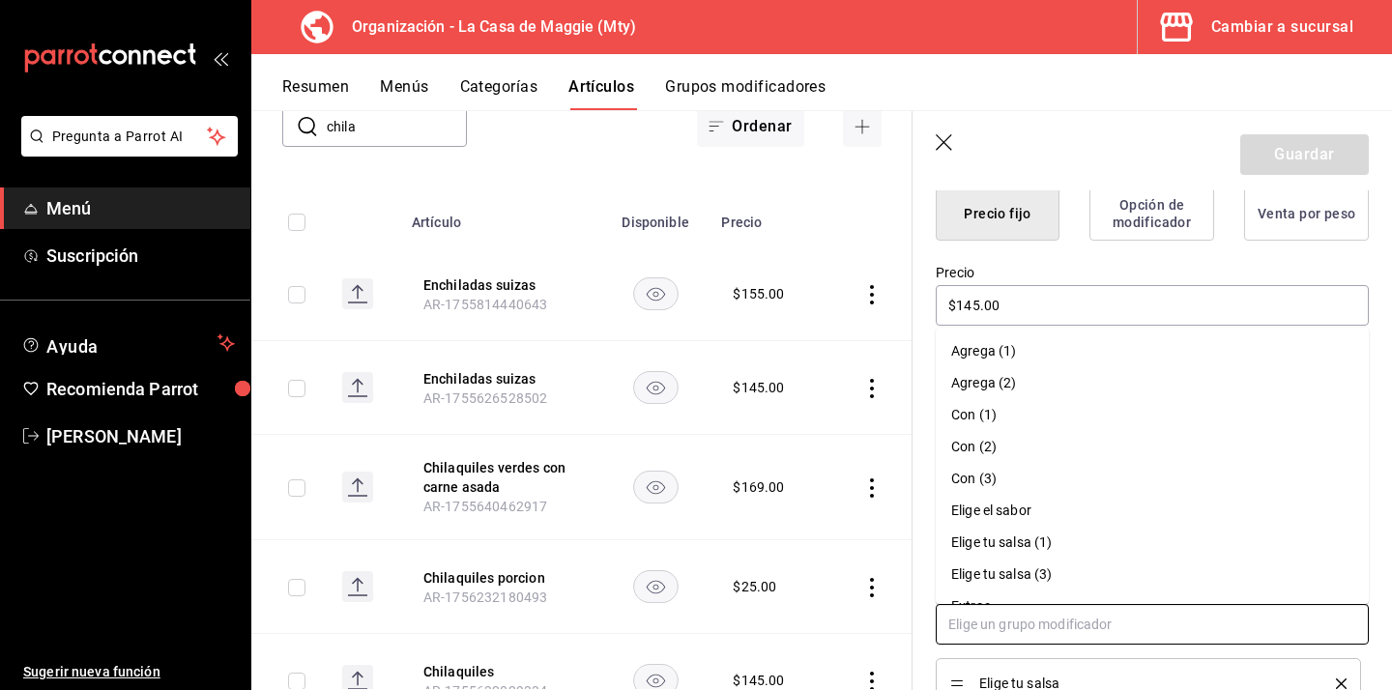
click at [1040, 638] on input "text" at bounding box center [1152, 624] width 433 height 41
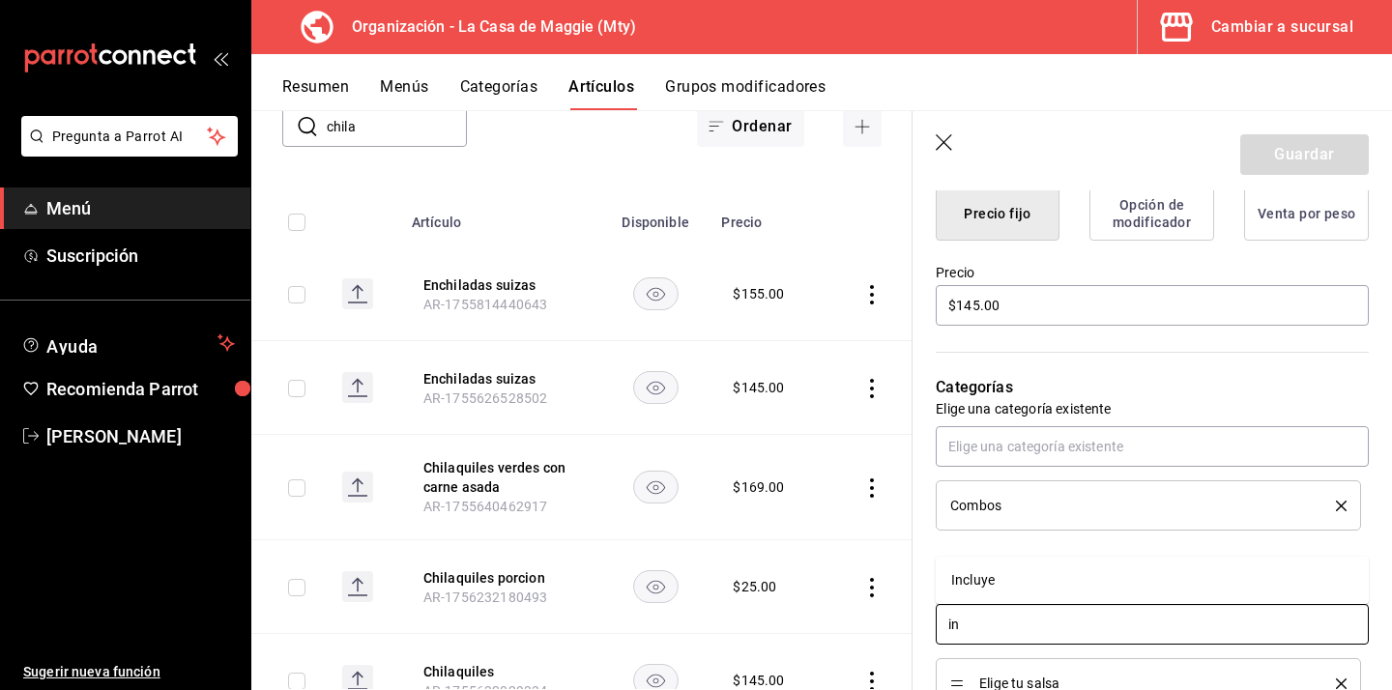
type input "inc"
click at [1052, 573] on li "Incluye" at bounding box center [1152, 581] width 433 height 32
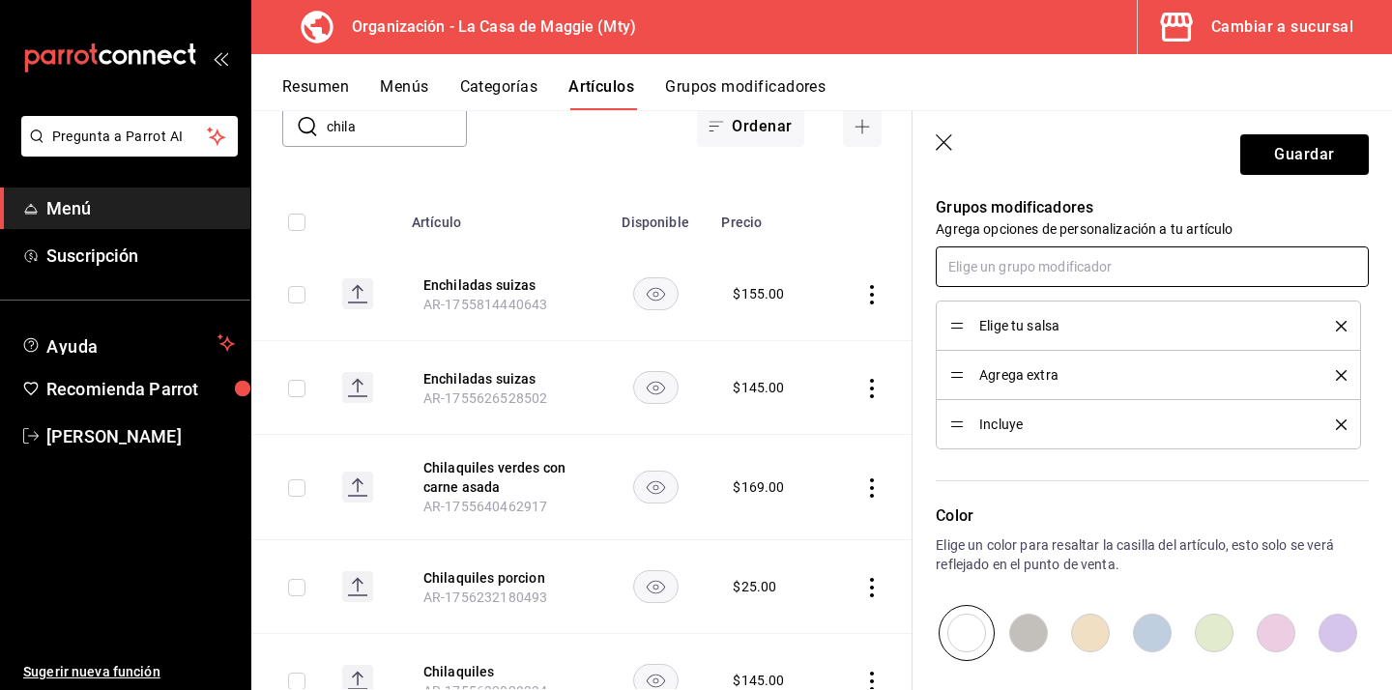
scroll to position [873, 0]
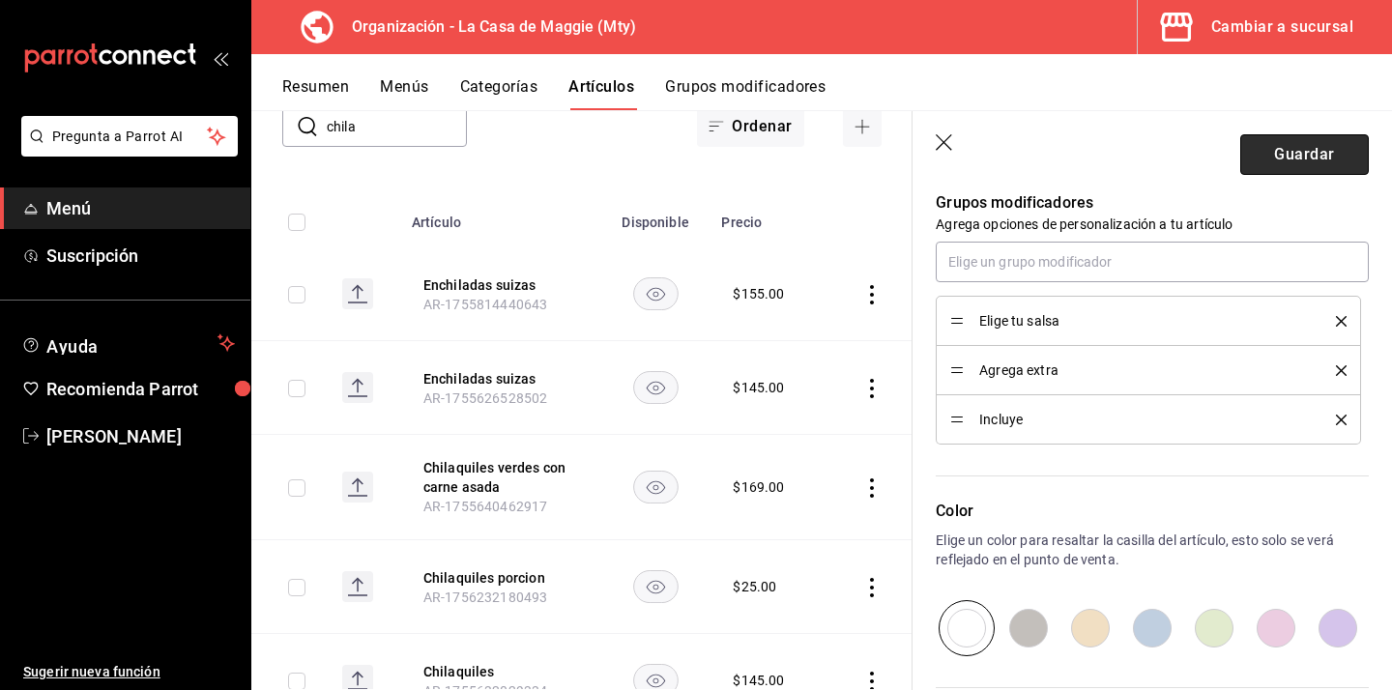
click at [1292, 143] on button "Guardar" at bounding box center [1304, 154] width 129 height 41
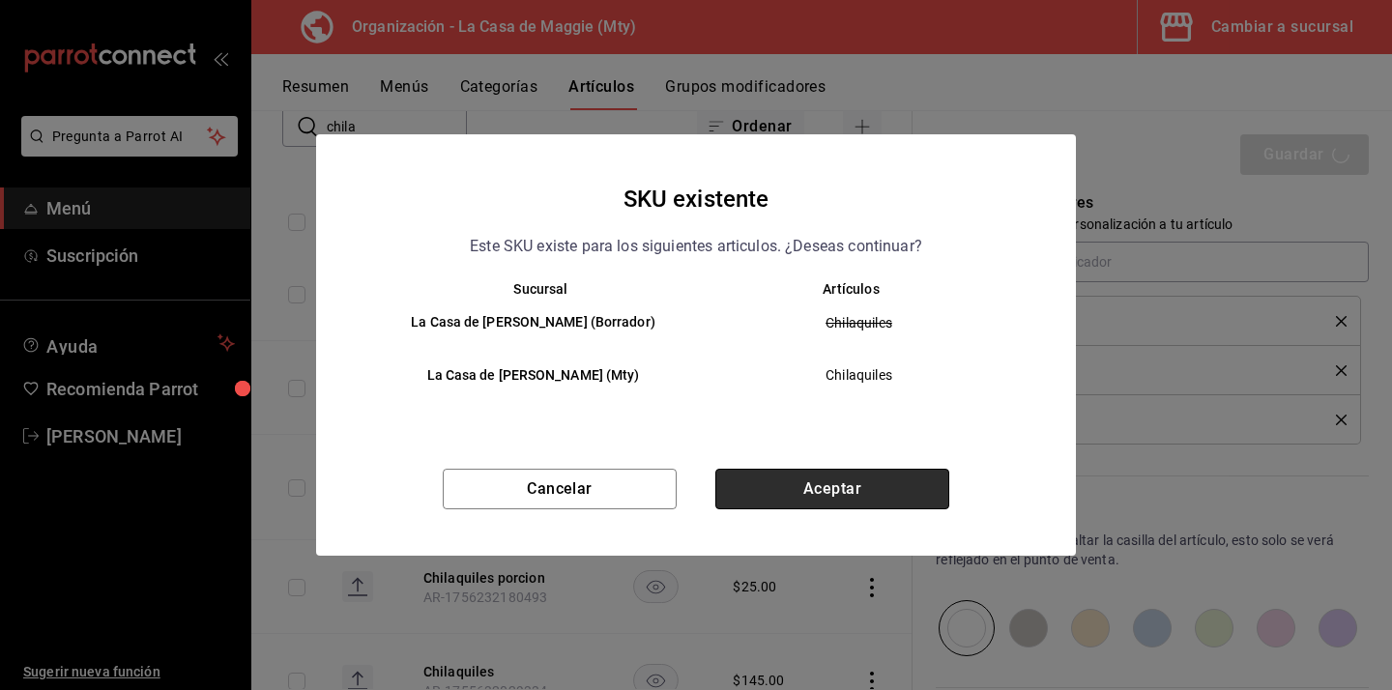
click at [809, 503] on button "Aceptar" at bounding box center [832, 489] width 234 height 41
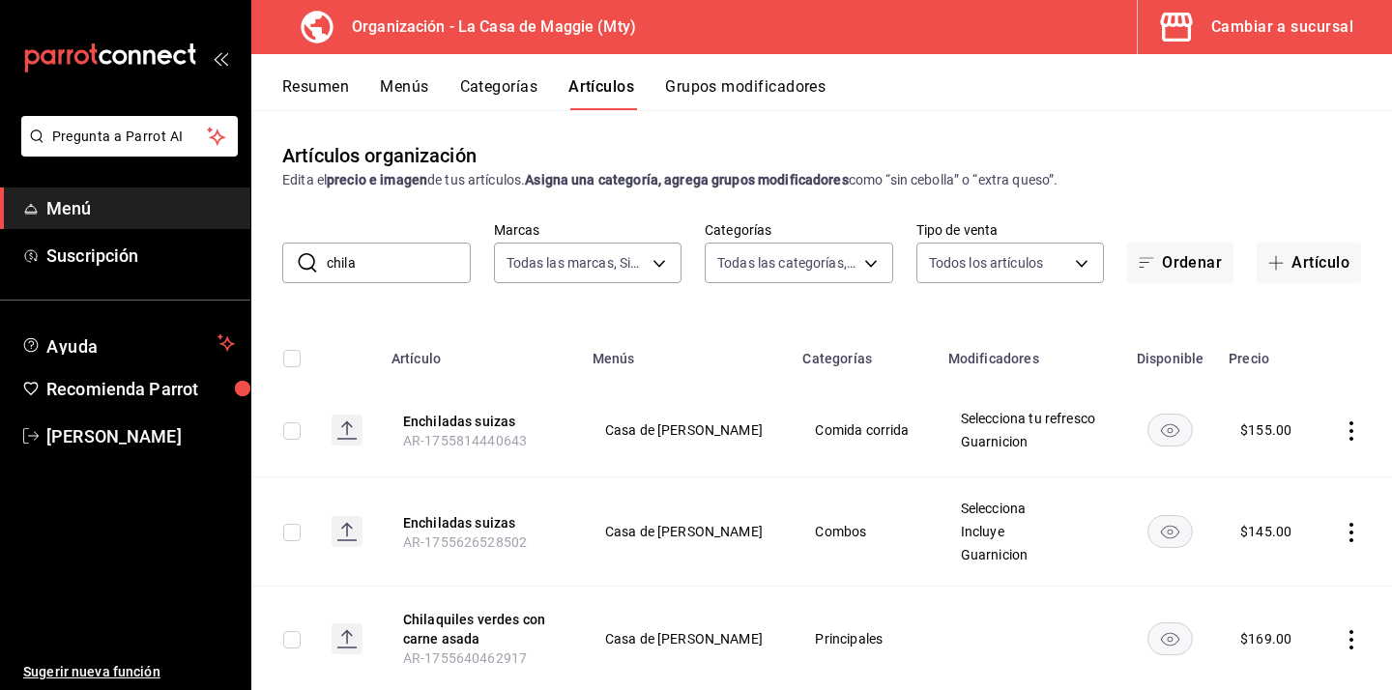
click at [418, 84] on button "Menús" at bounding box center [404, 93] width 48 height 33
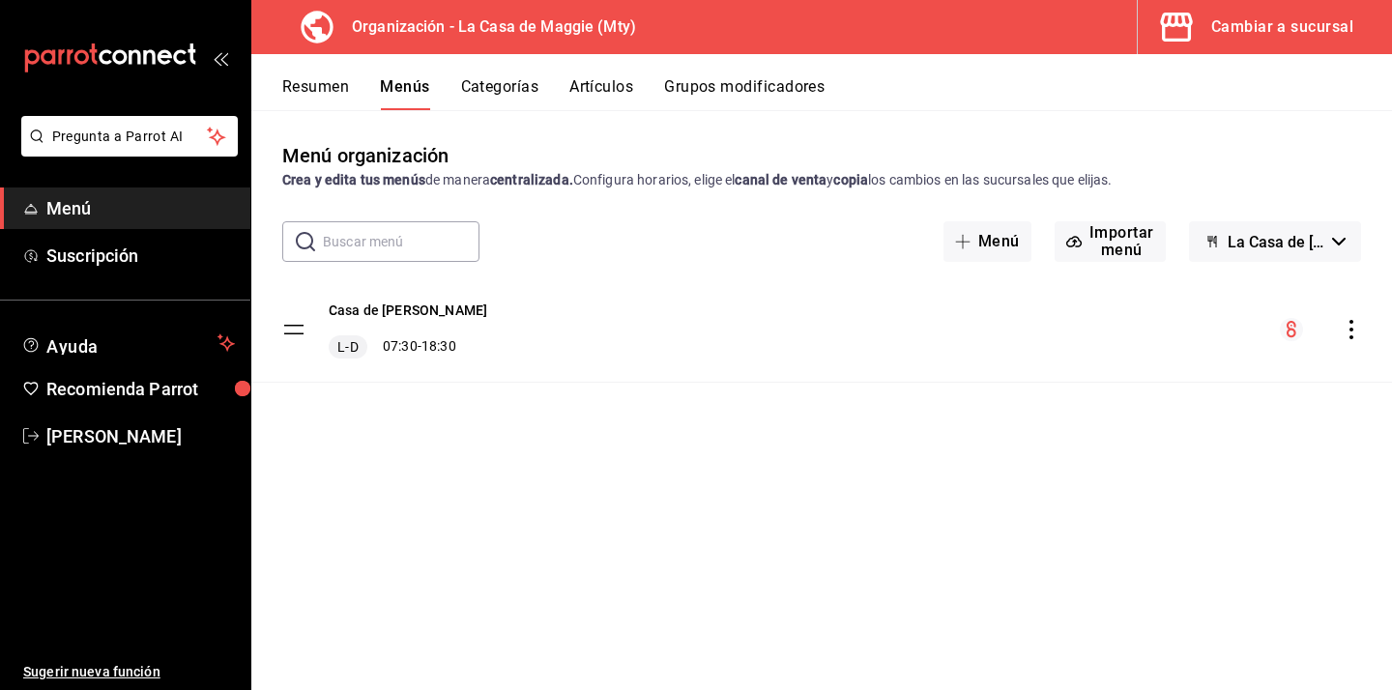
click at [1354, 336] on icon "actions" at bounding box center [1351, 329] width 19 height 19
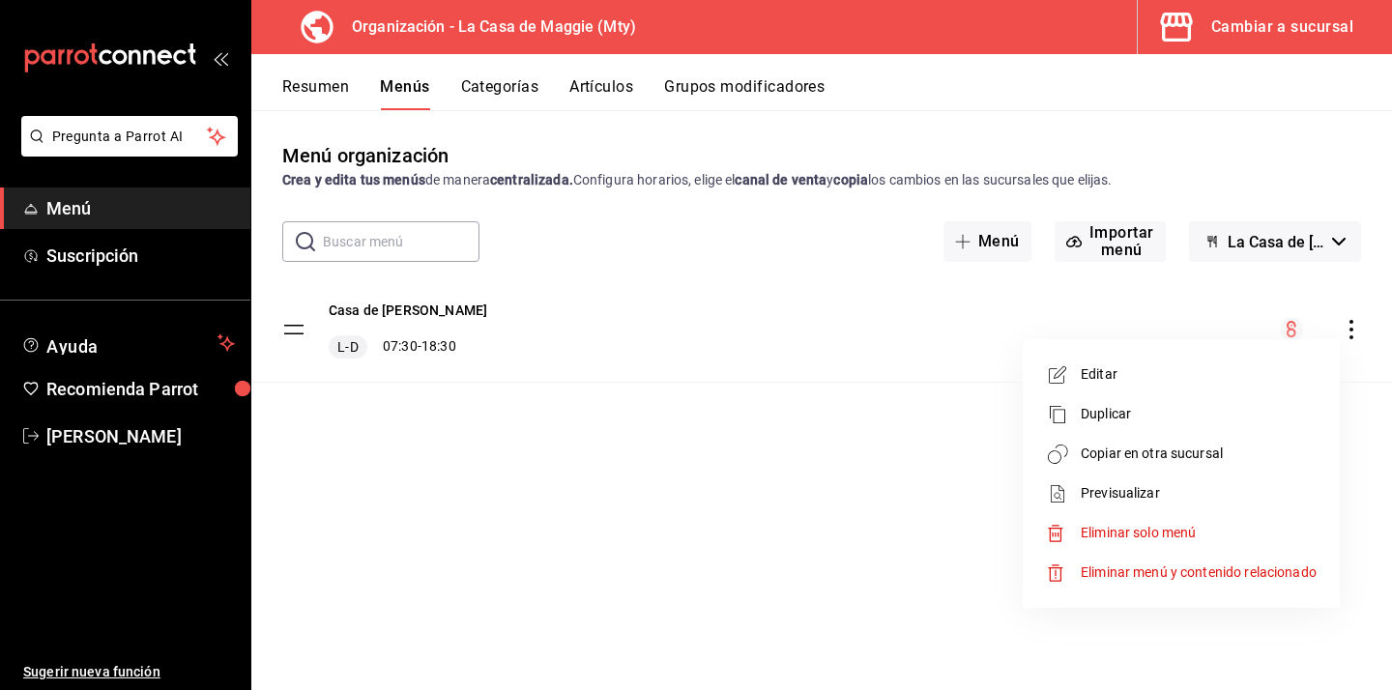
click at [1165, 450] on span "Copiar en otra sucursal" at bounding box center [1199, 454] width 236 height 20
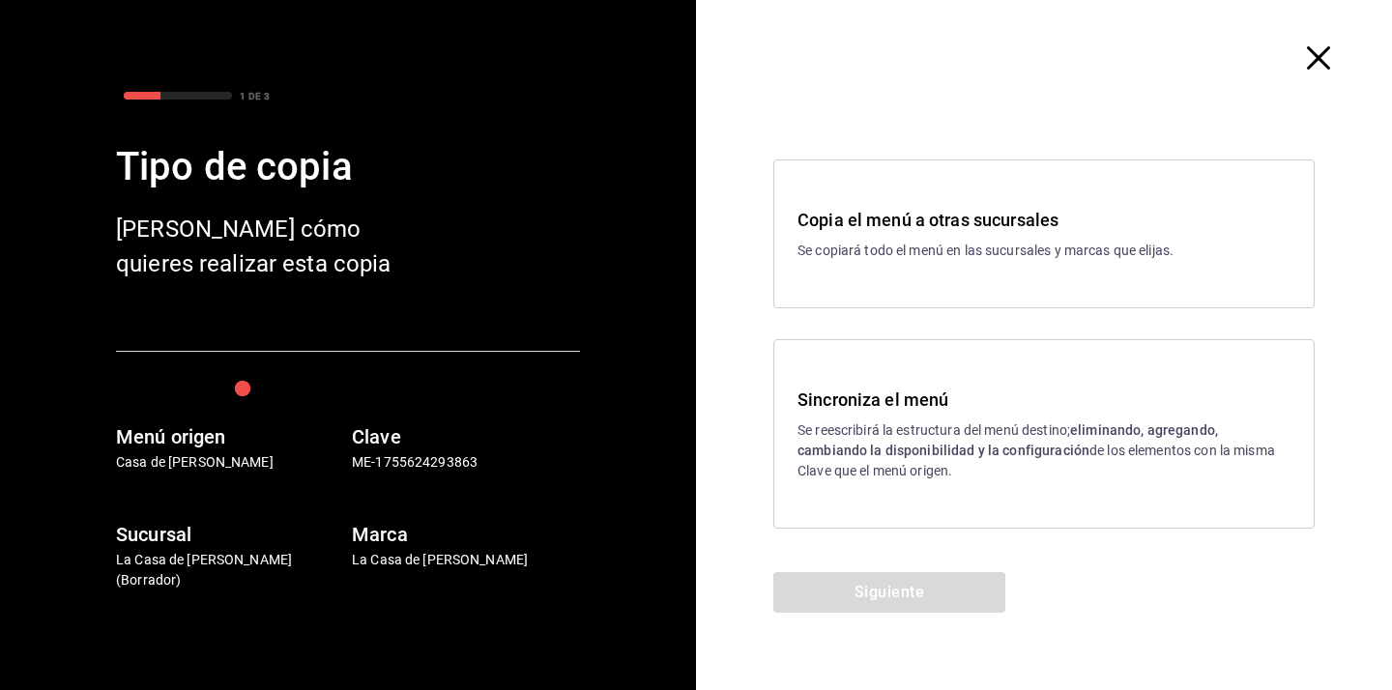
click at [961, 460] on p "Se reescribirá la estructura del menú destino; eliminando, agregando, cambiando…" at bounding box center [1044, 451] width 493 height 61
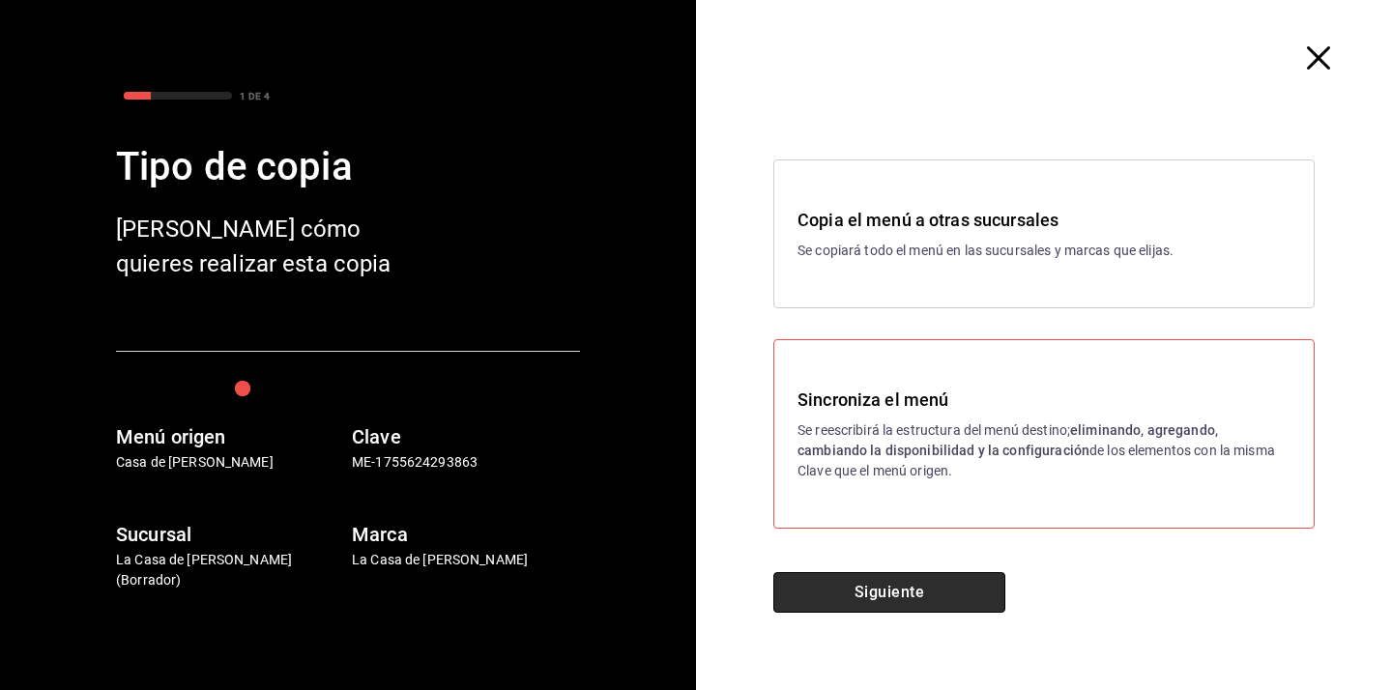
click at [896, 588] on button "Siguiente" at bounding box center [889, 592] width 232 height 41
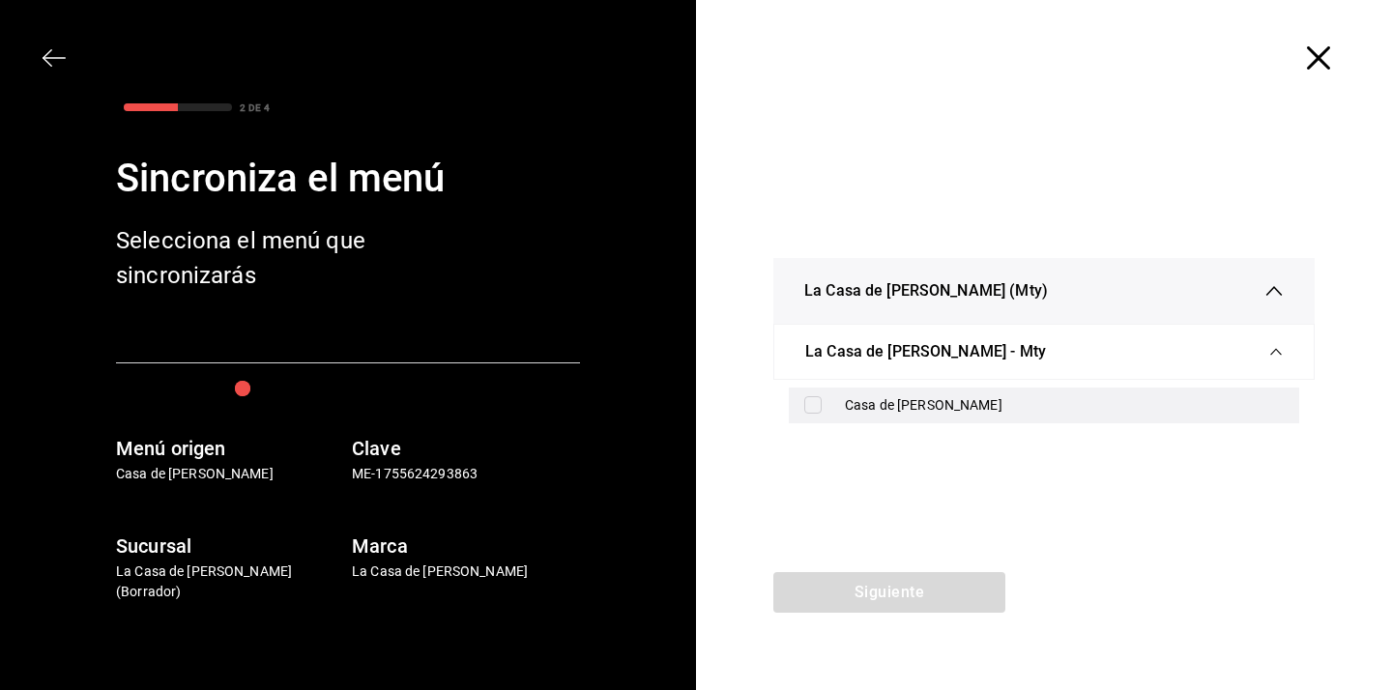
click at [865, 404] on div "Casa de [PERSON_NAME]" at bounding box center [1064, 405] width 439 height 20
checkbox input "true"
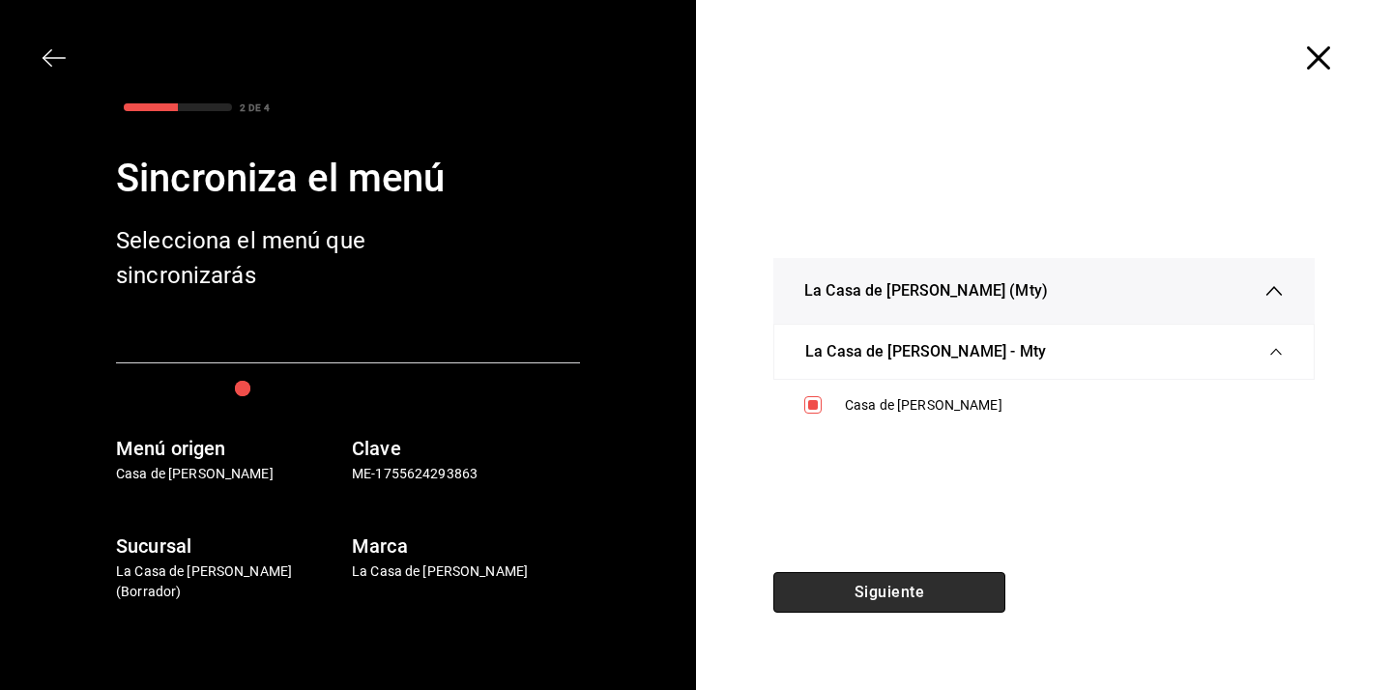
click at [859, 595] on button "Siguiente" at bounding box center [889, 592] width 232 height 41
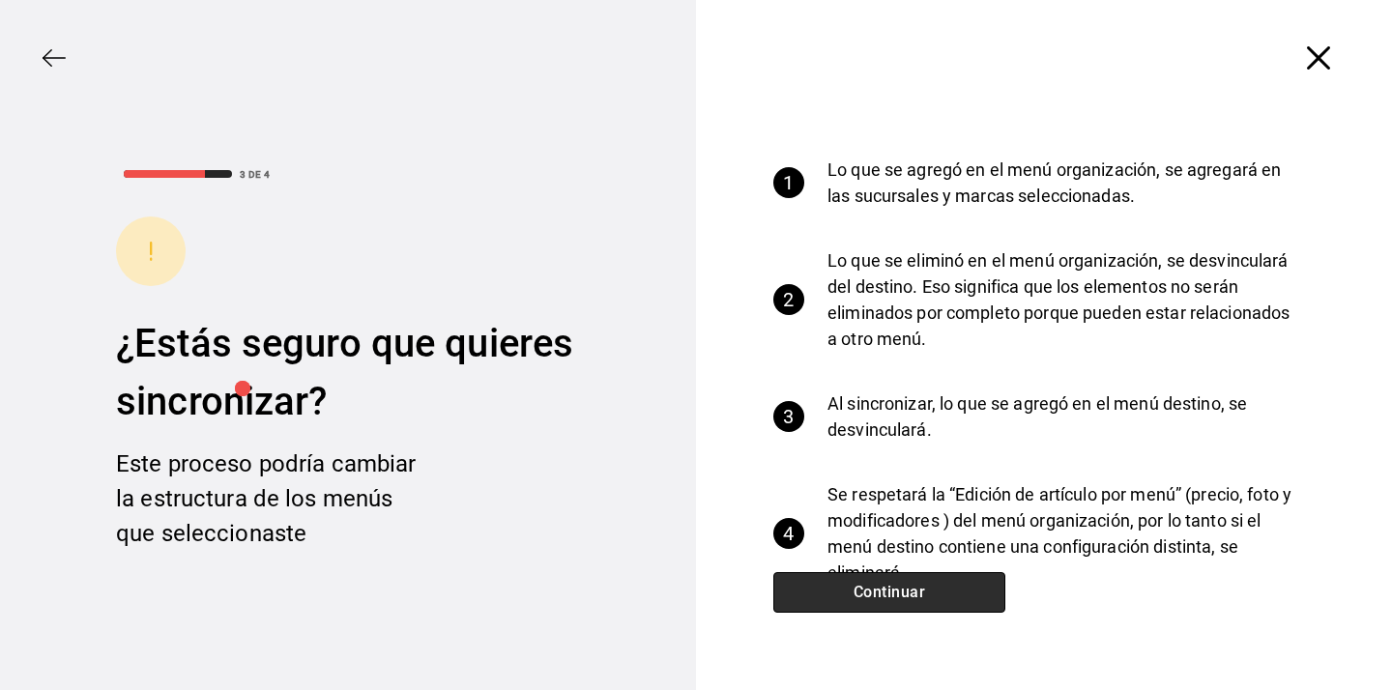
click at [859, 595] on button "Continuar" at bounding box center [889, 592] width 232 height 41
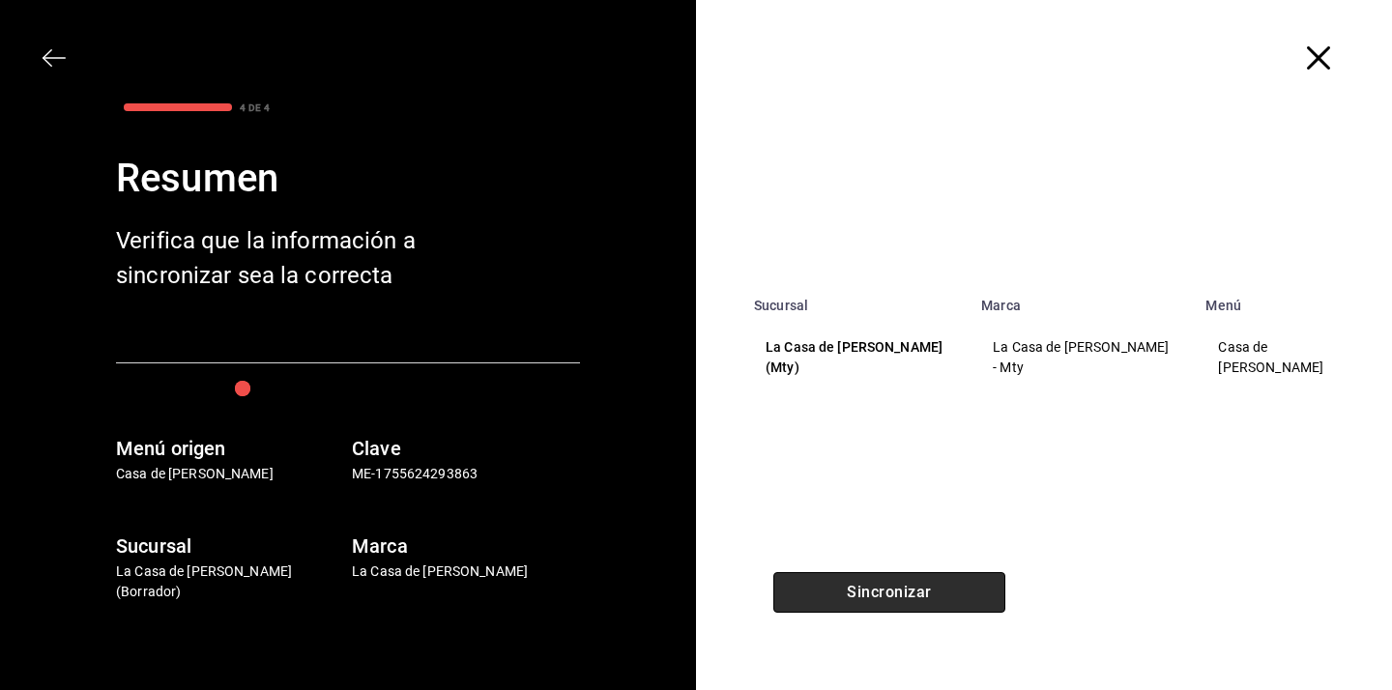
click at [859, 595] on button "Sincronizar" at bounding box center [889, 592] width 232 height 41
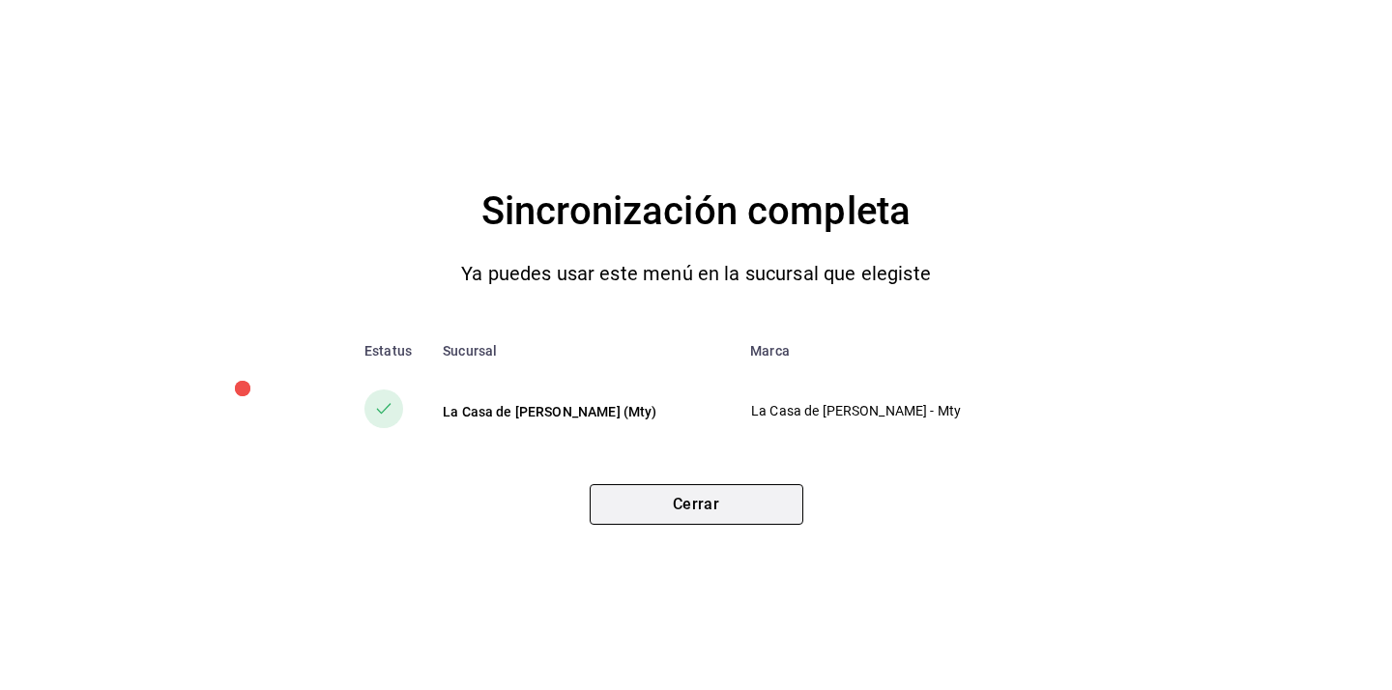
click at [696, 510] on button "Cerrar" at bounding box center [697, 504] width 214 height 41
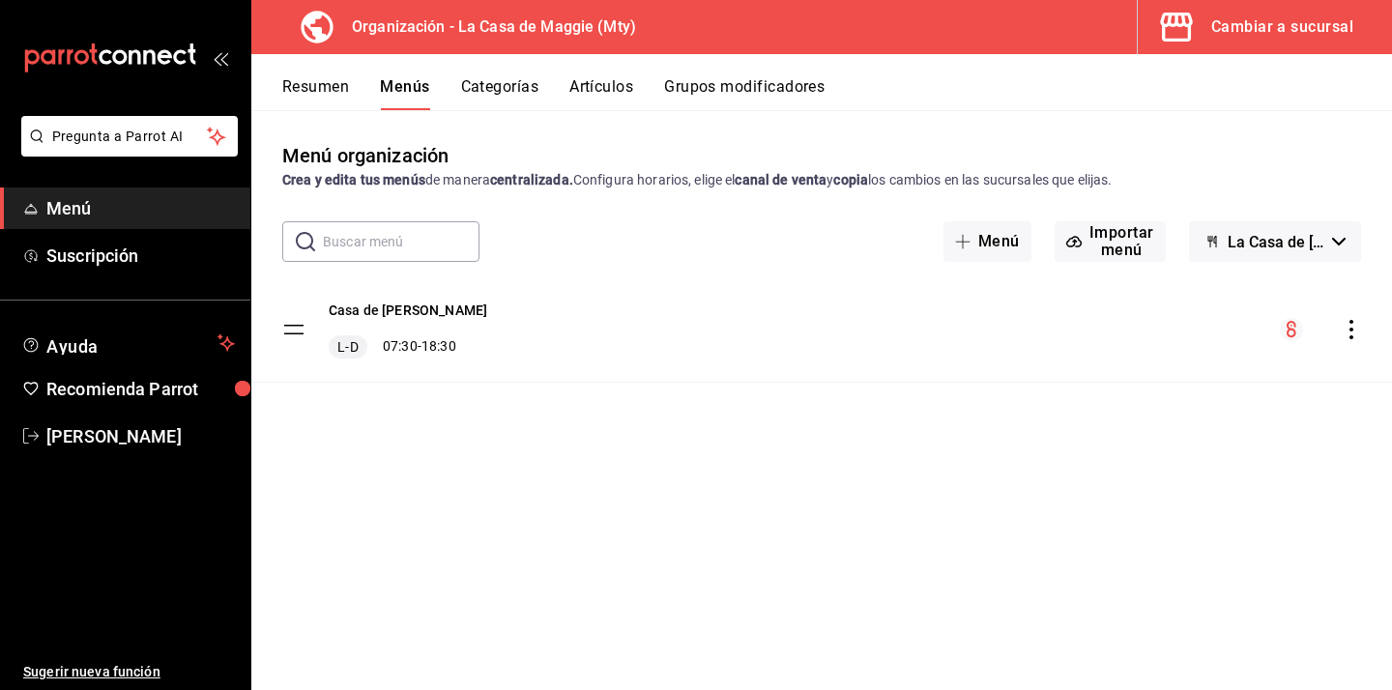
click at [484, 89] on button "Categorías" at bounding box center [500, 93] width 78 height 33
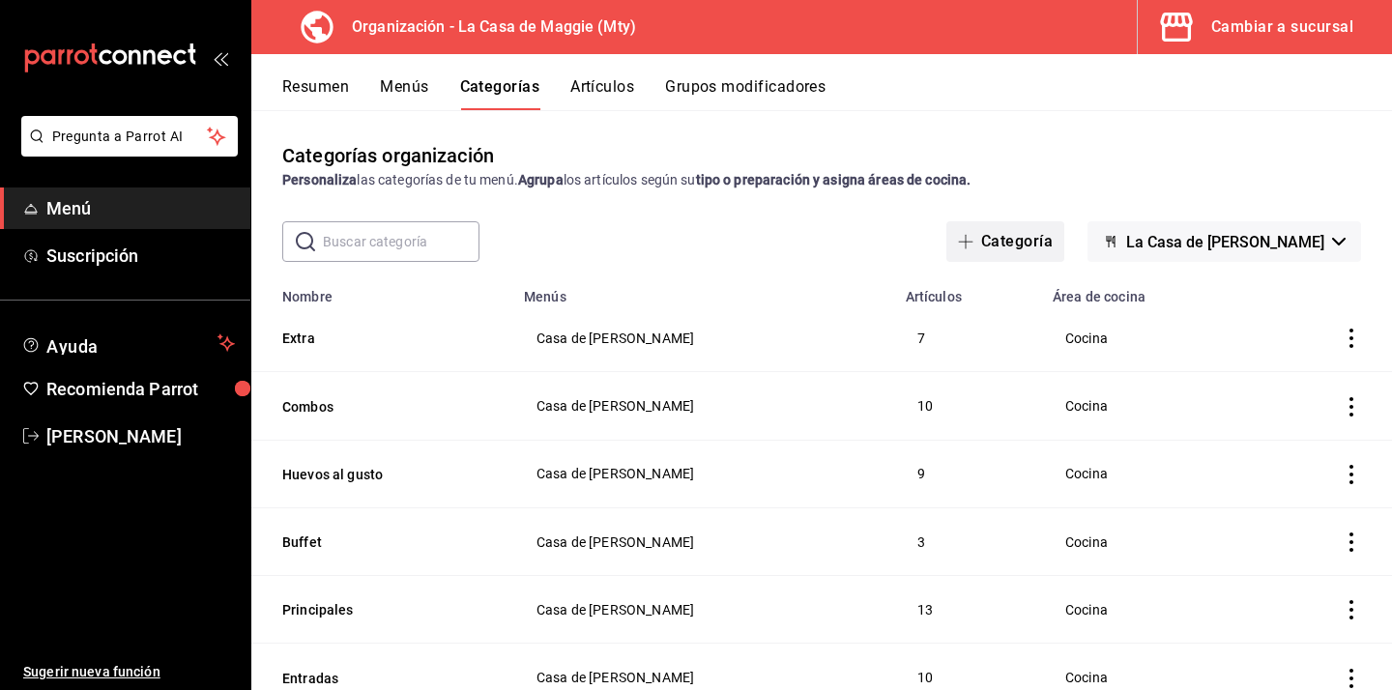
click at [972, 235] on span "button" at bounding box center [969, 241] width 23 height 15
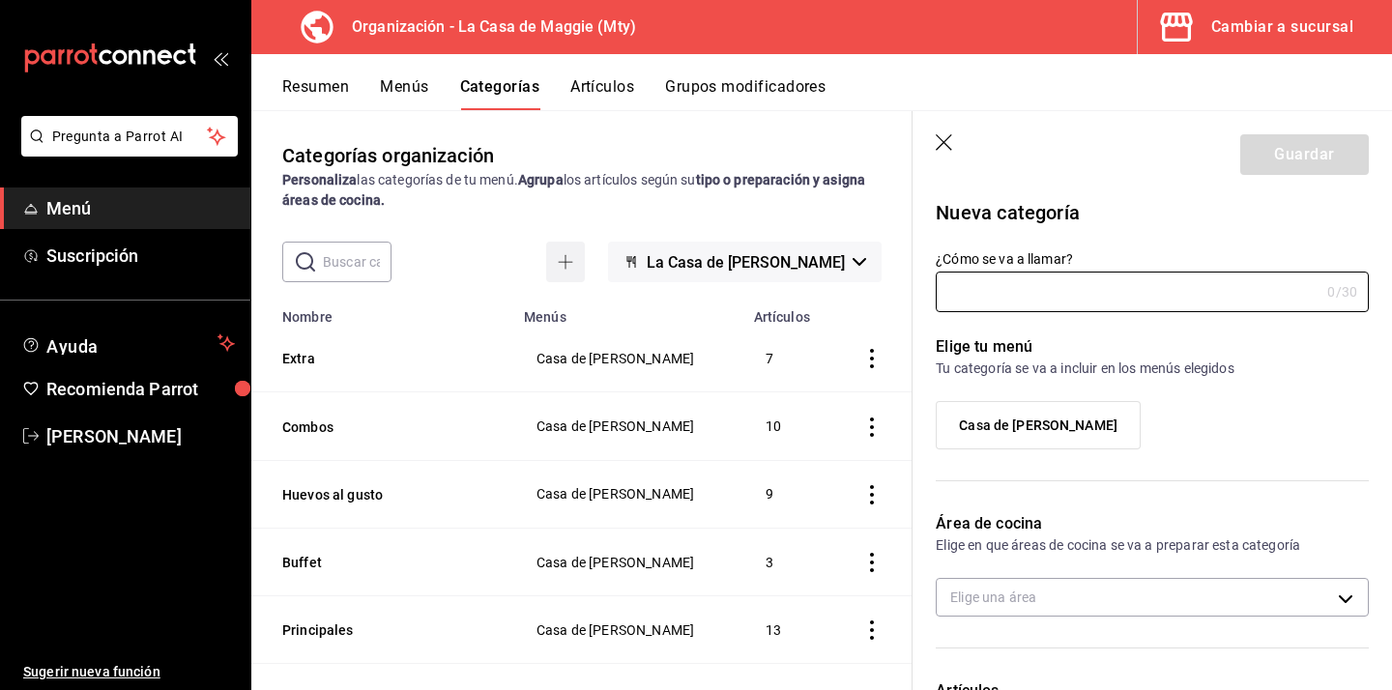
type input "569d8e44-09b4-417b-884d-be27c8e8f96b"
type input "Especiales"
click at [1060, 419] on span "Casa de [PERSON_NAME]" at bounding box center [1038, 426] width 159 height 16
click at [0, 0] on input "Casa de [PERSON_NAME]" at bounding box center [0, 0] width 0 height 0
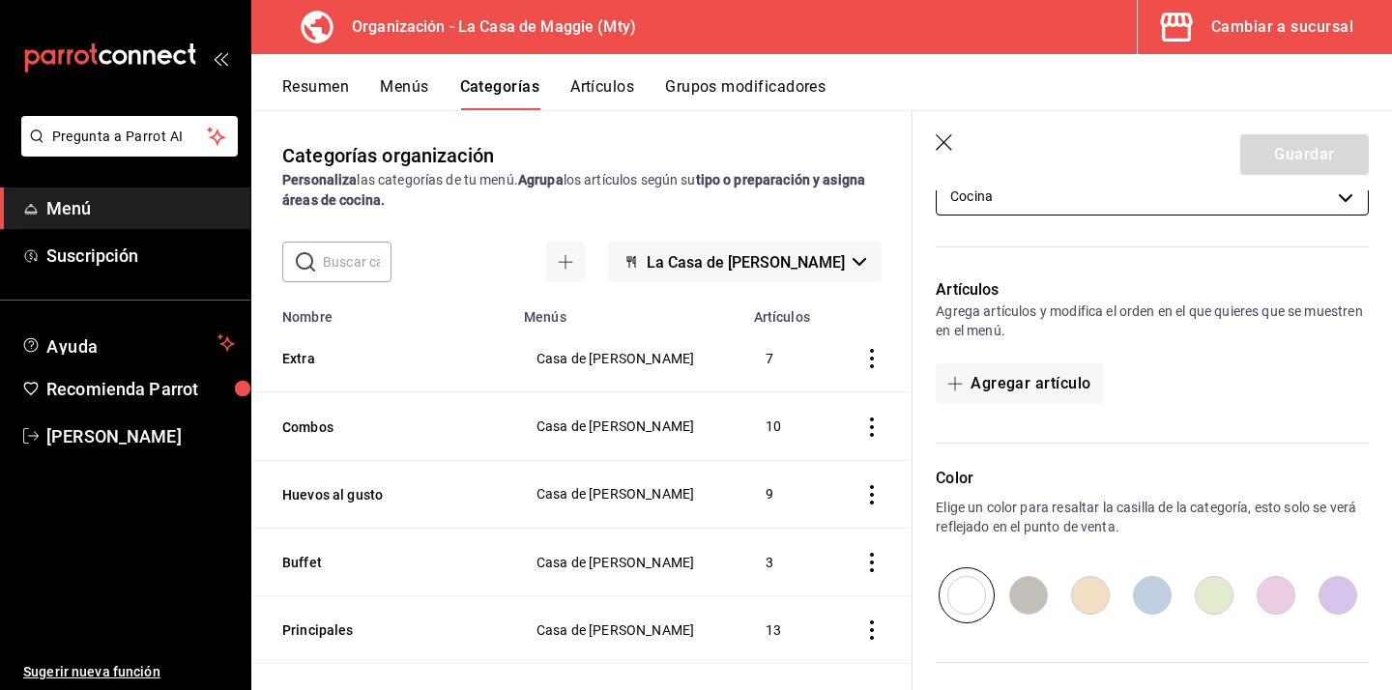
scroll to position [416, 0]
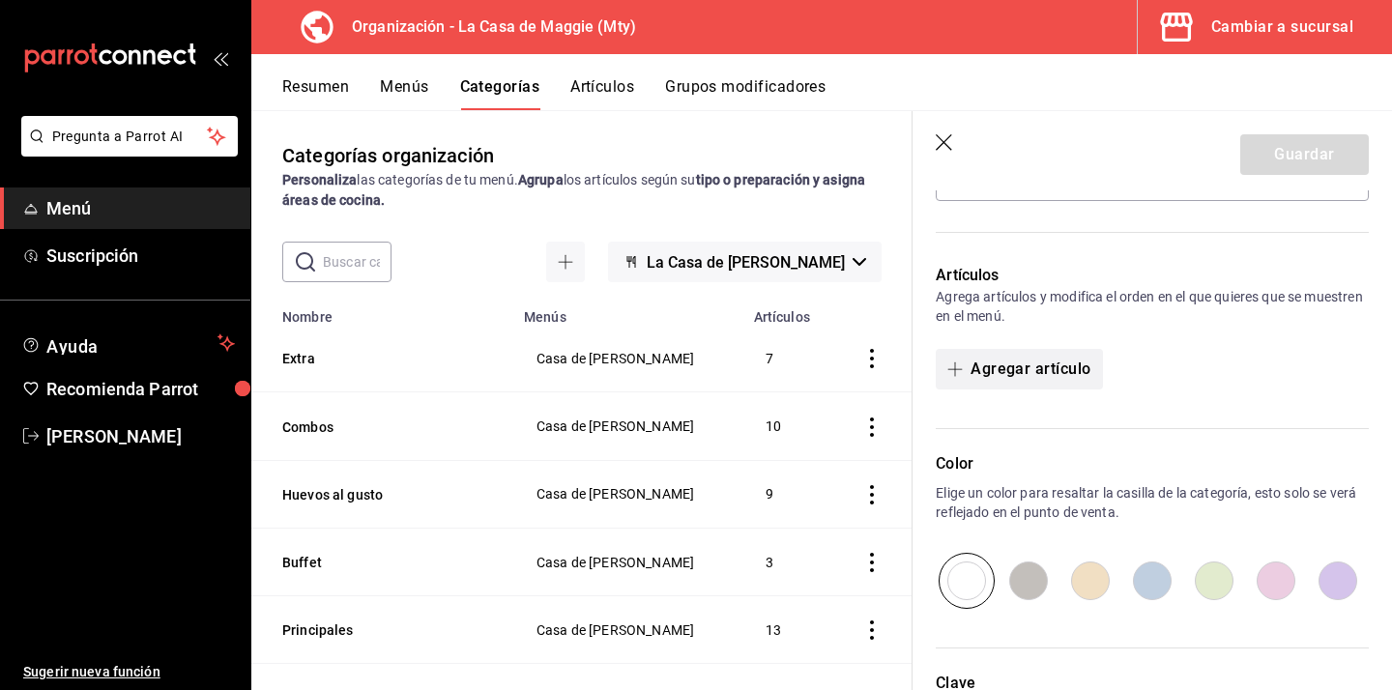
click at [1052, 364] on button "Agregar artículo" at bounding box center [1019, 369] width 166 height 41
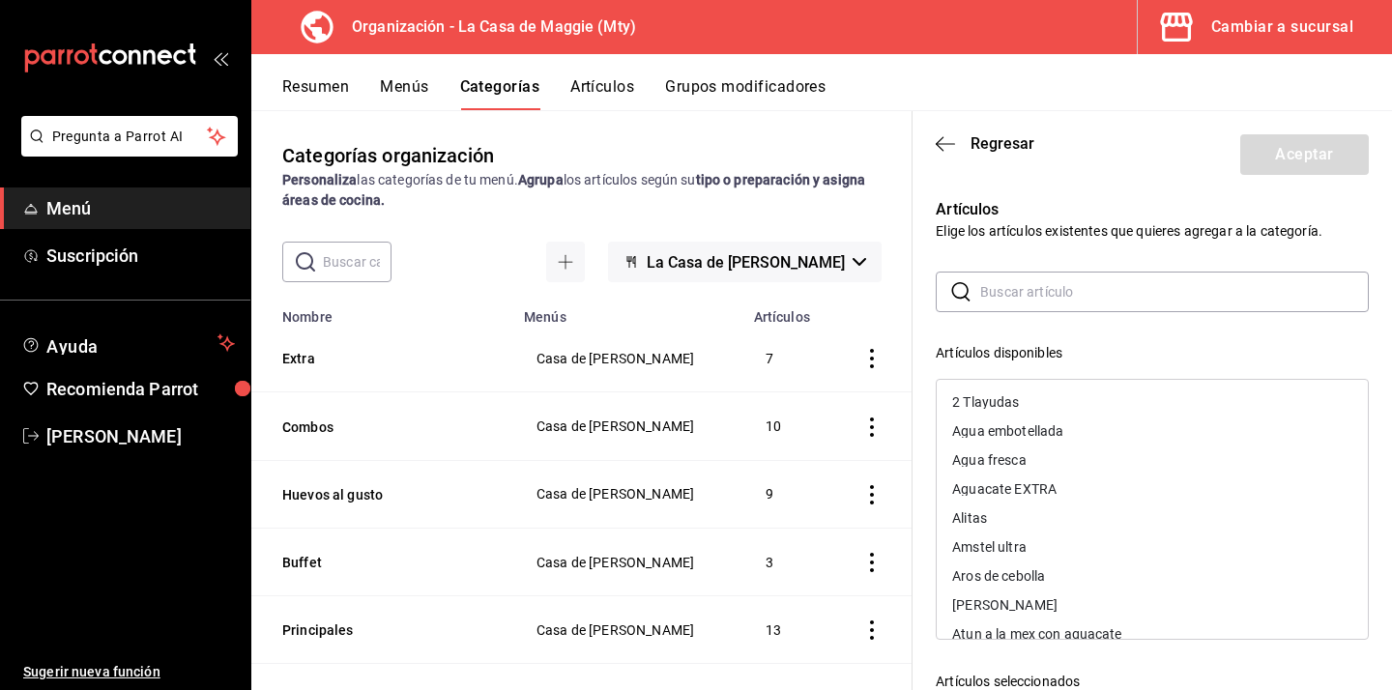
click at [1036, 292] on input "text" at bounding box center [1174, 292] width 389 height 39
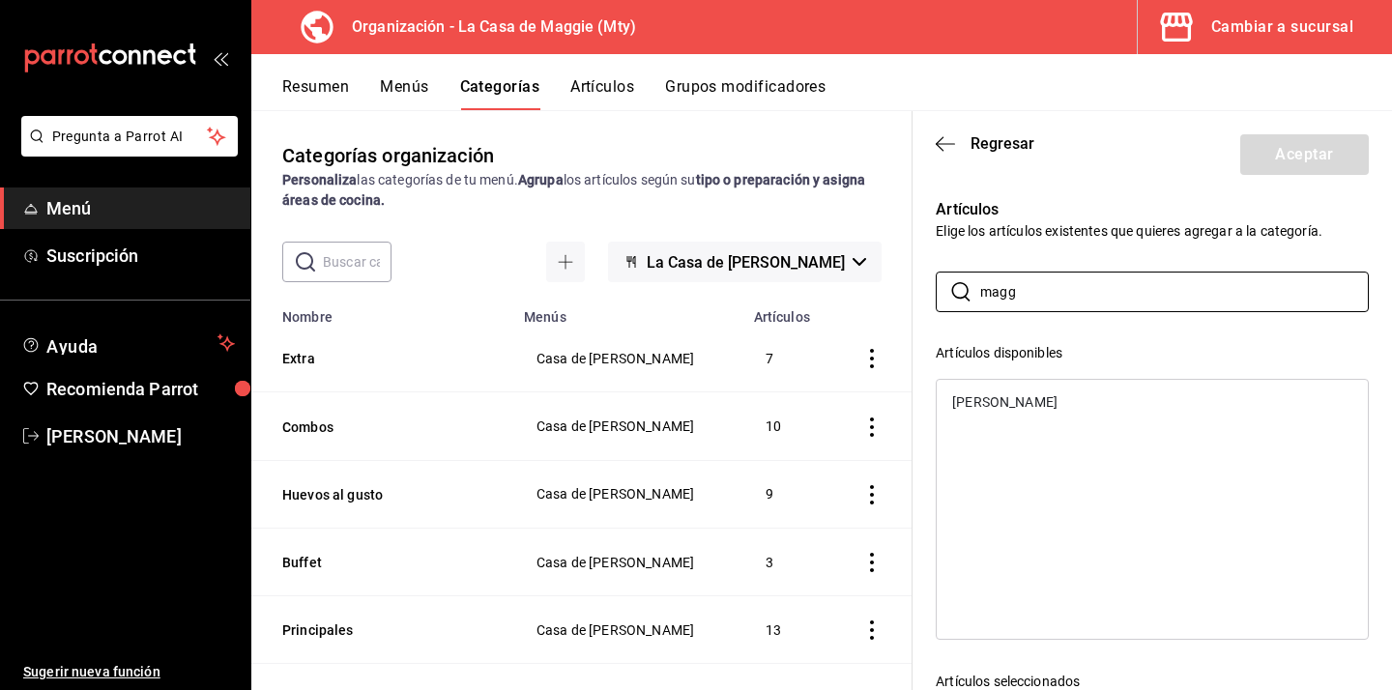
click at [972, 398] on div "[PERSON_NAME]" at bounding box center [1004, 402] width 105 height 14
click at [1060, 293] on input "magg" at bounding box center [1174, 292] width 389 height 39
type input "m"
click at [984, 403] on div "El arqui" at bounding box center [974, 402] width 45 height 14
click at [1045, 295] on input "arqu" at bounding box center [1174, 292] width 389 height 39
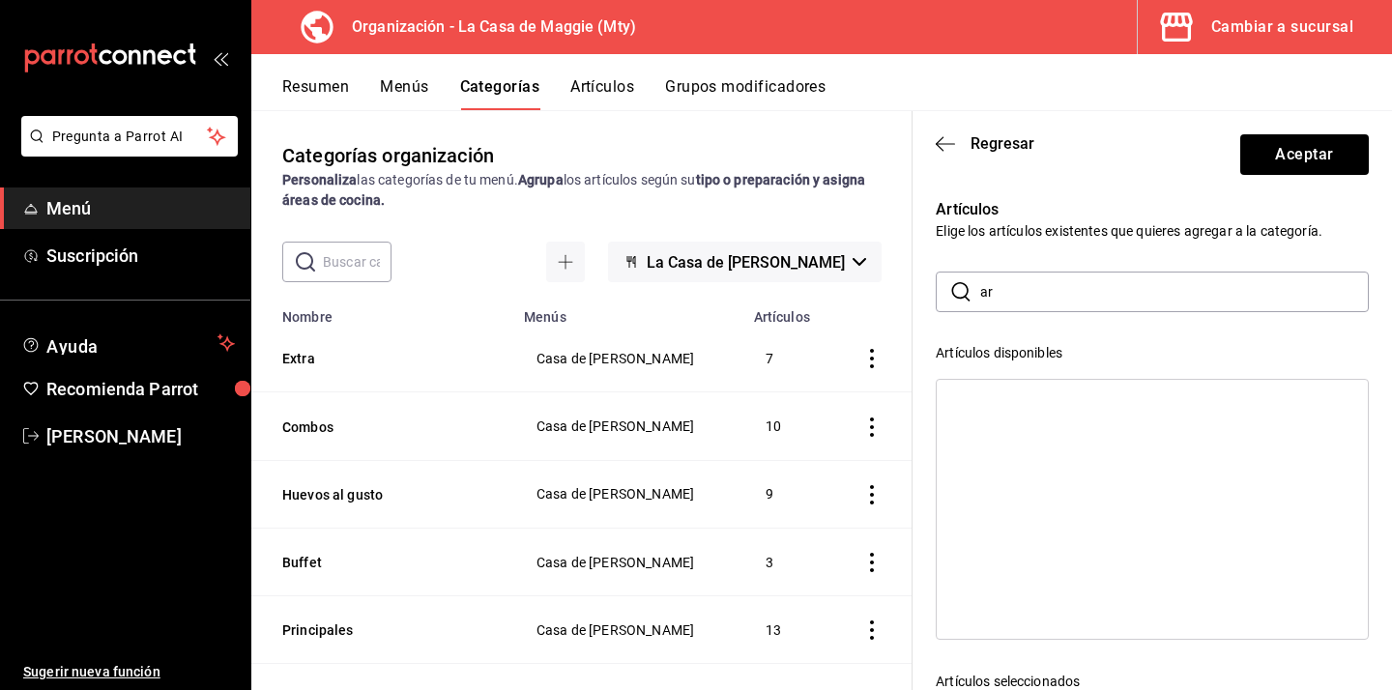
type input "a"
type input "marga"
click at [1032, 432] on div "Margarita" at bounding box center [1152, 431] width 431 height 29
click at [1290, 166] on button "Aceptar" at bounding box center [1304, 154] width 129 height 41
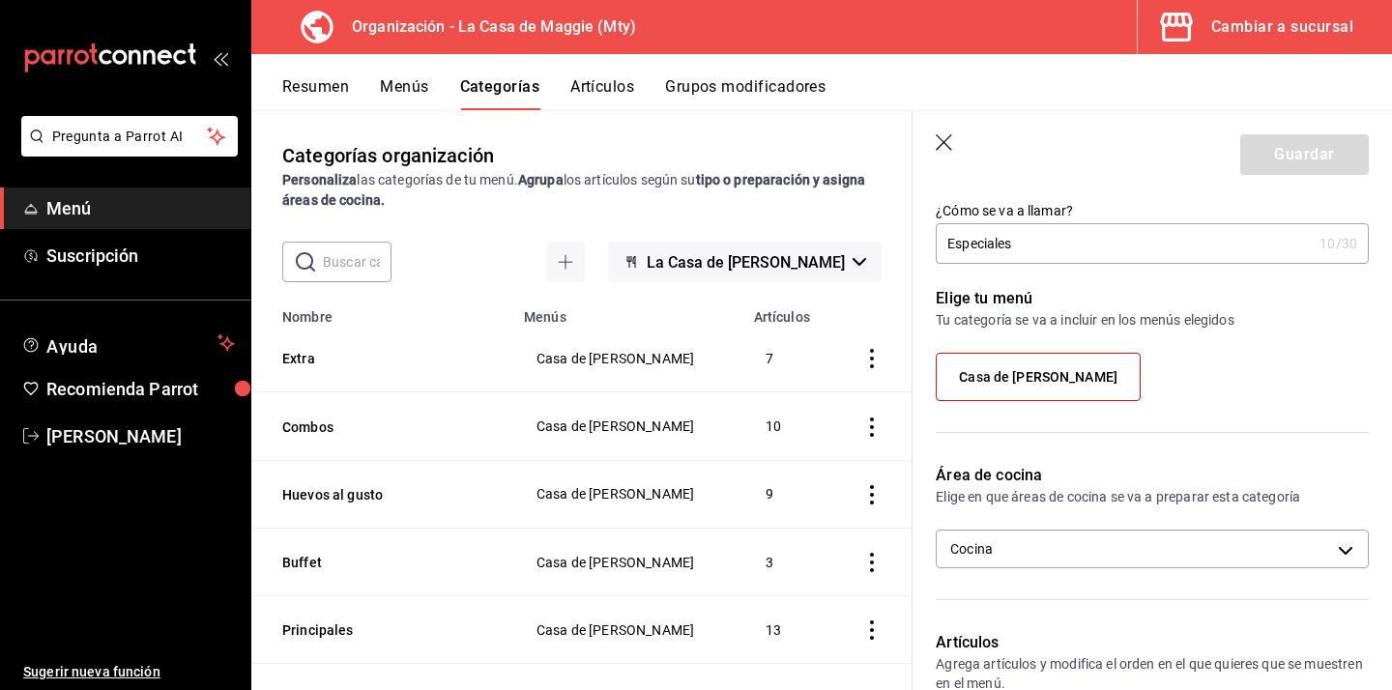
scroll to position [0, 0]
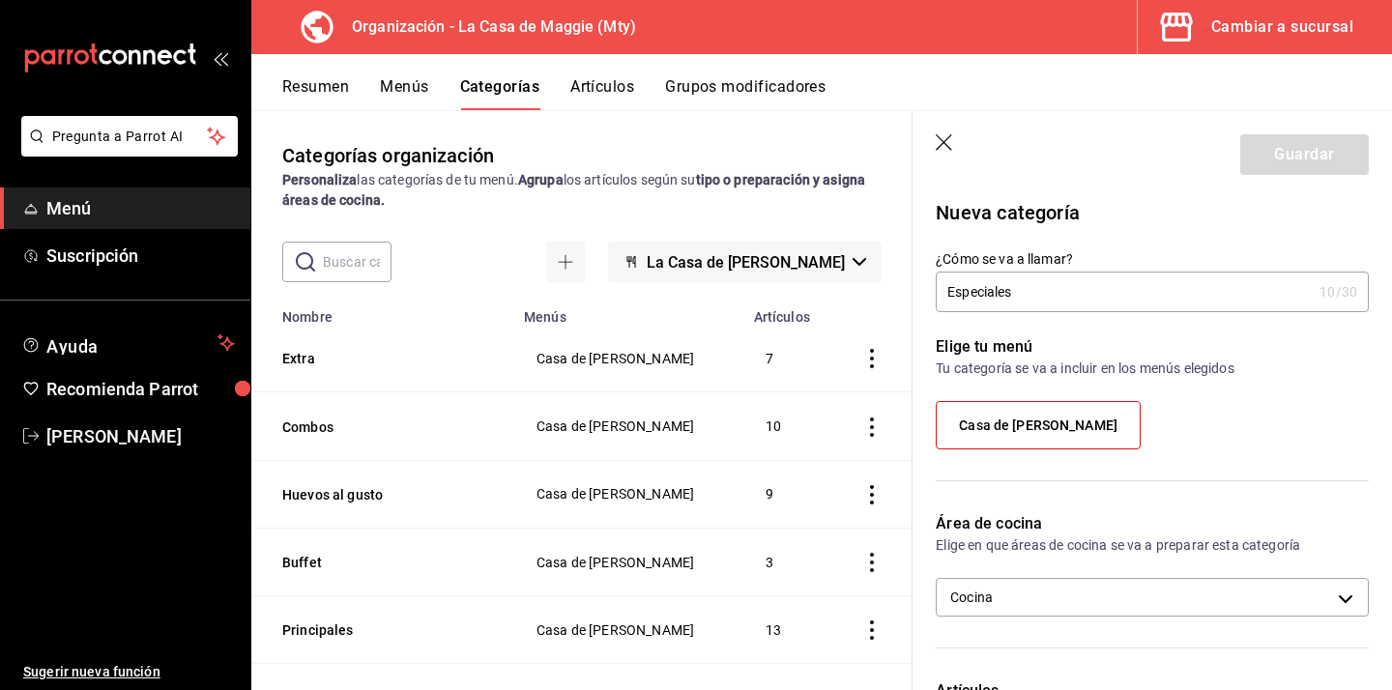
click at [946, 140] on icon "button" at bounding box center [945, 143] width 19 height 19
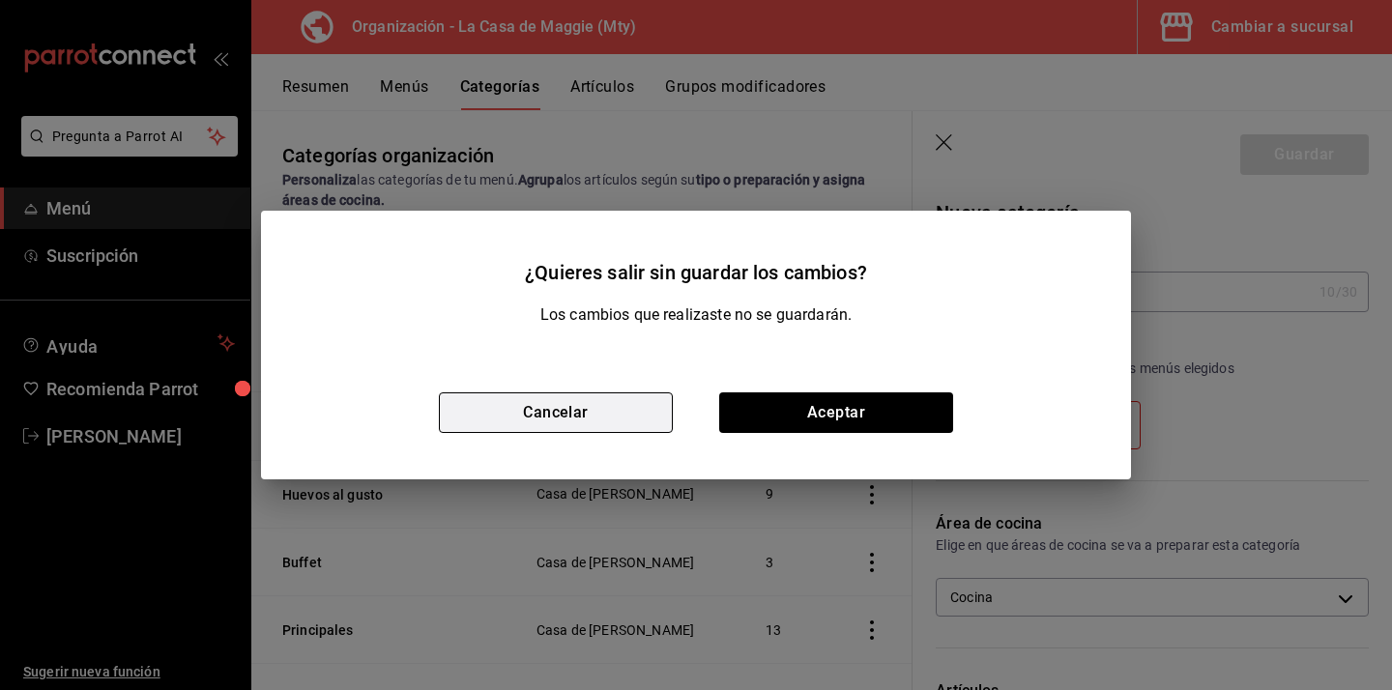
click at [619, 423] on button "Cancelar" at bounding box center [556, 412] width 234 height 41
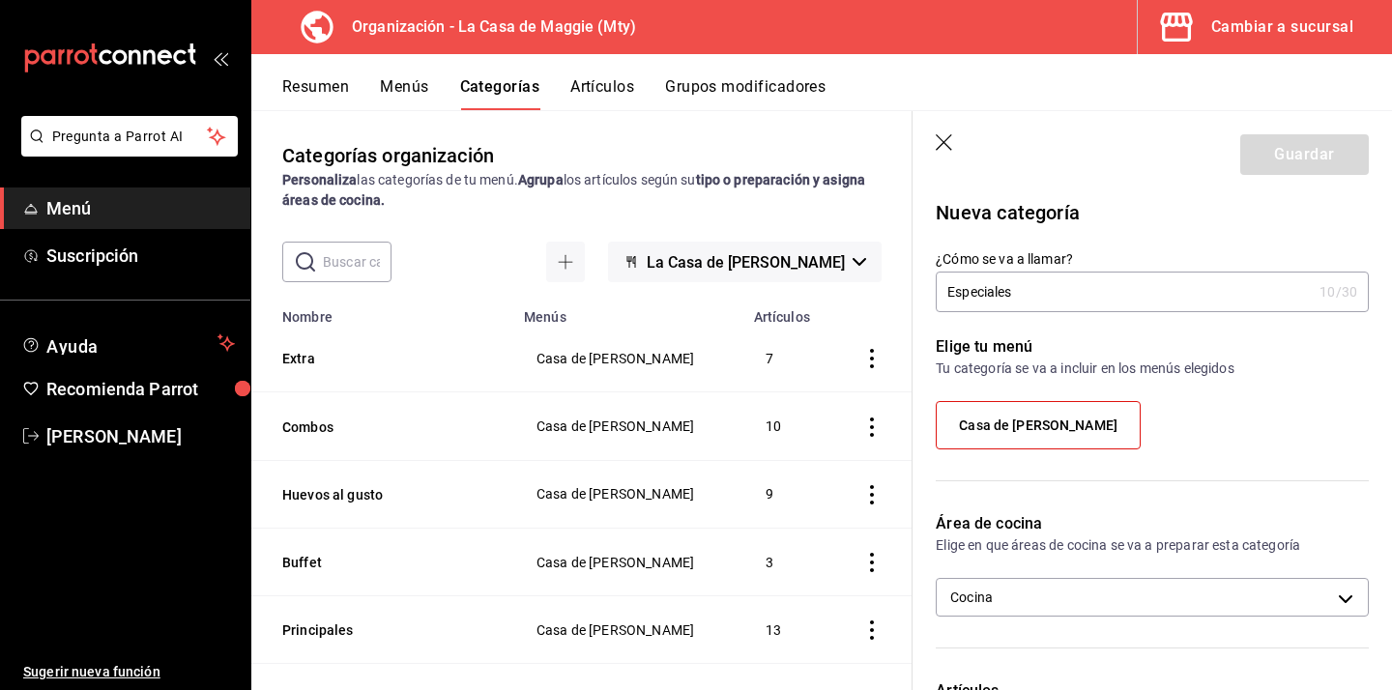
click at [1172, 301] on input "Especiales" at bounding box center [1124, 292] width 376 height 39
type input "Especiales"
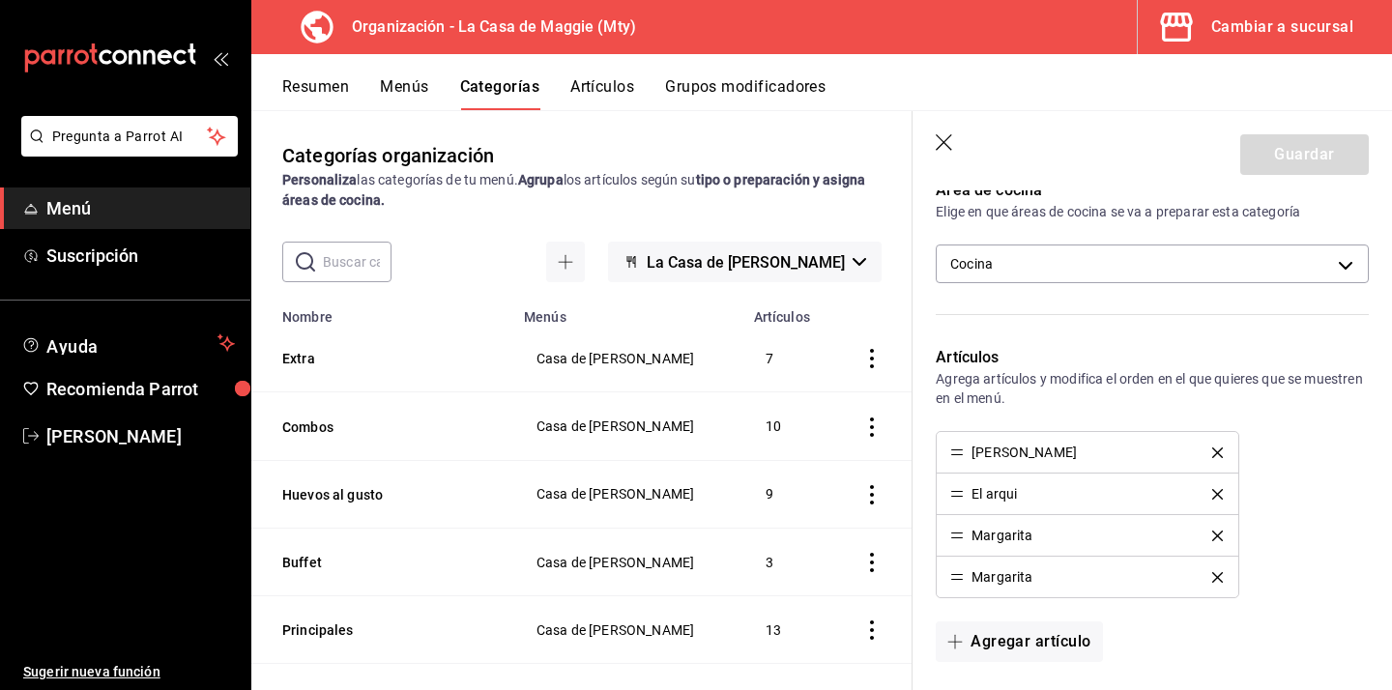
scroll to position [351, 0]
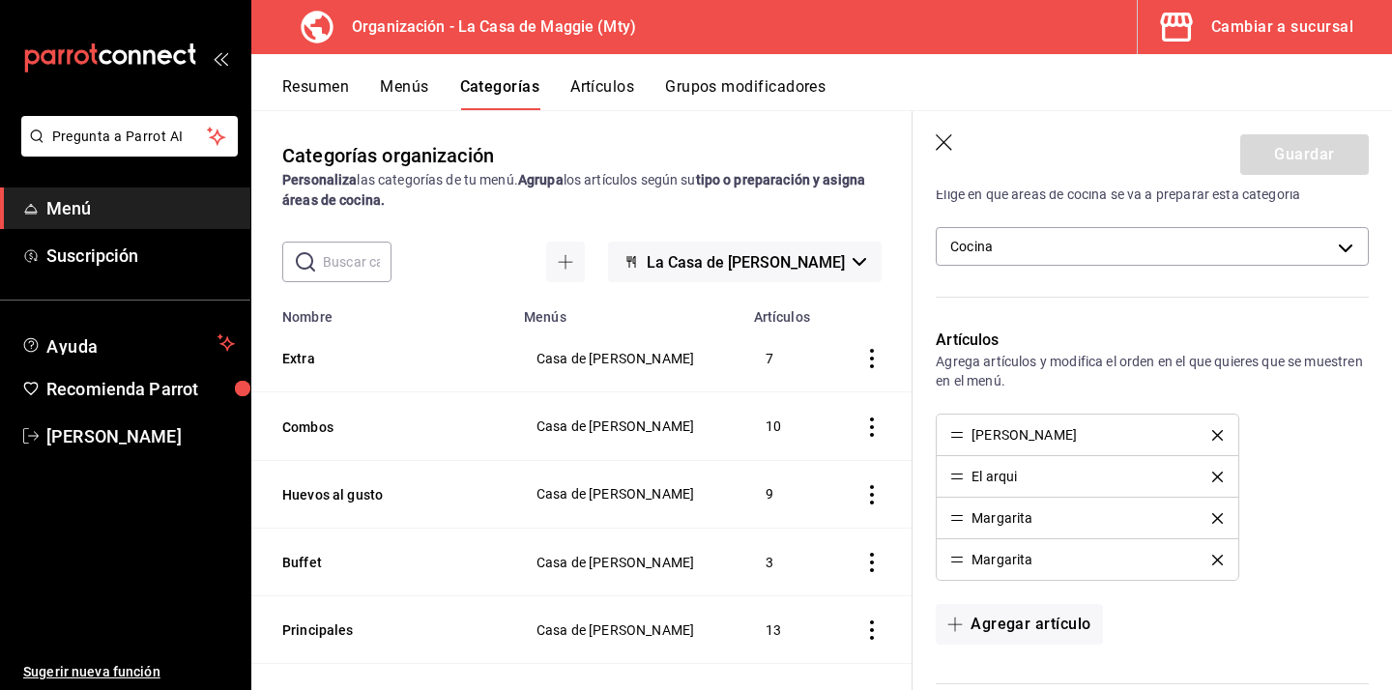
click at [1218, 565] on div "Margarita" at bounding box center [1087, 560] width 274 height 14
click at [1217, 556] on icon "delete" at bounding box center [1217, 560] width 11 height 11
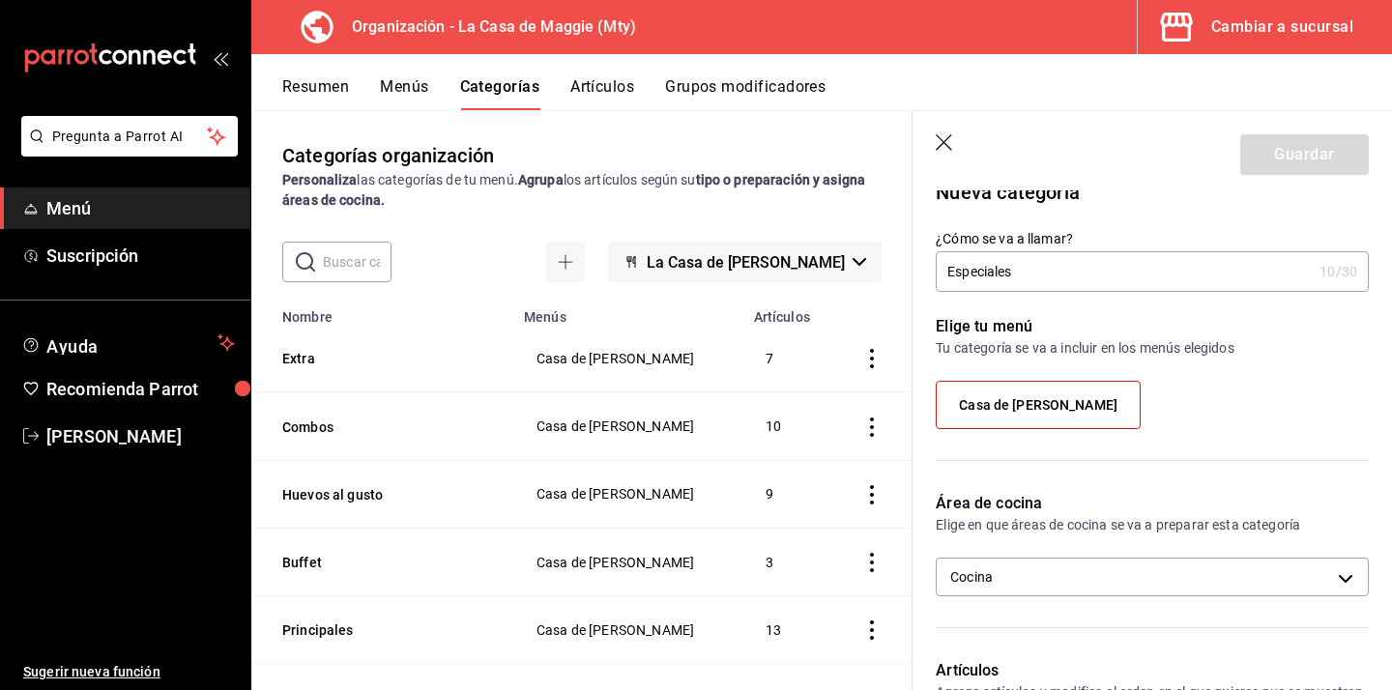
scroll to position [0, 0]
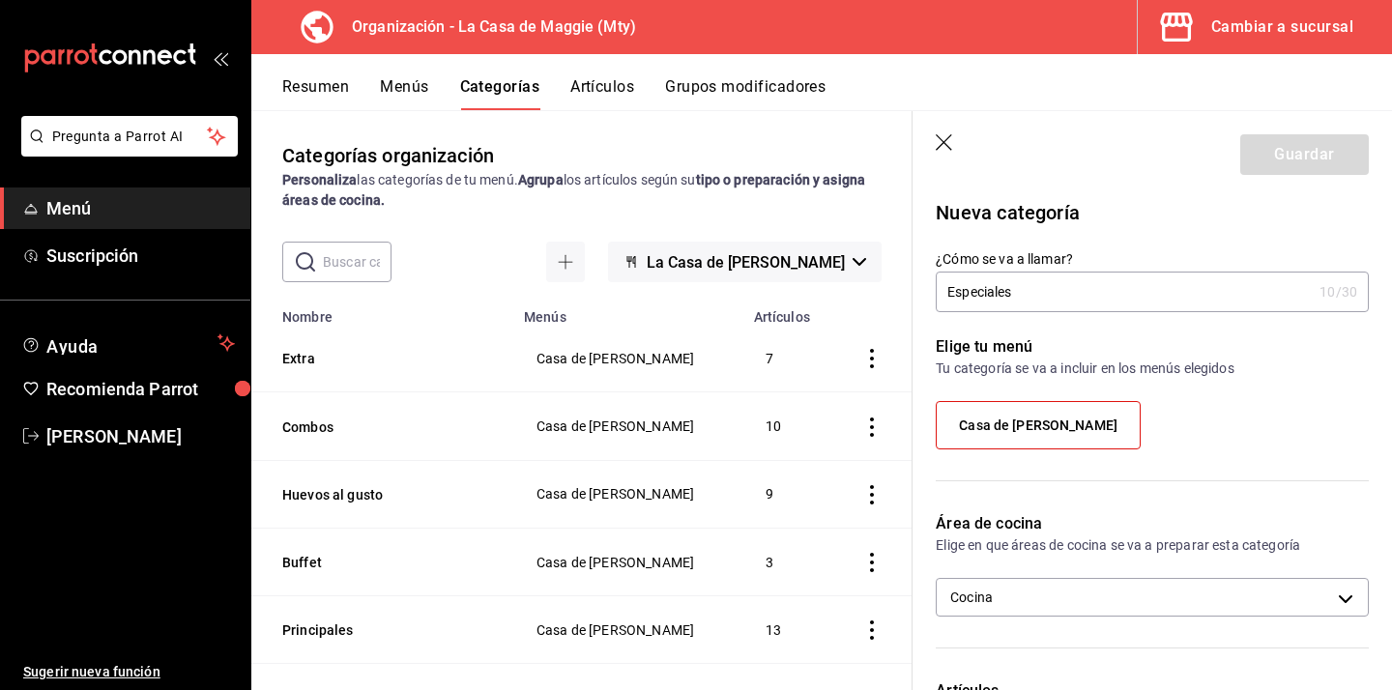
click at [1082, 424] on span "Casa de [PERSON_NAME]" at bounding box center [1038, 426] width 159 height 16
click at [0, 0] on input "Casa de [PERSON_NAME]" at bounding box center [0, 0] width 0 height 0
click at [1082, 424] on span "Casa de [PERSON_NAME]" at bounding box center [1038, 426] width 159 height 16
click at [0, 0] on input "Casa de [PERSON_NAME]" at bounding box center [0, 0] width 0 height 0
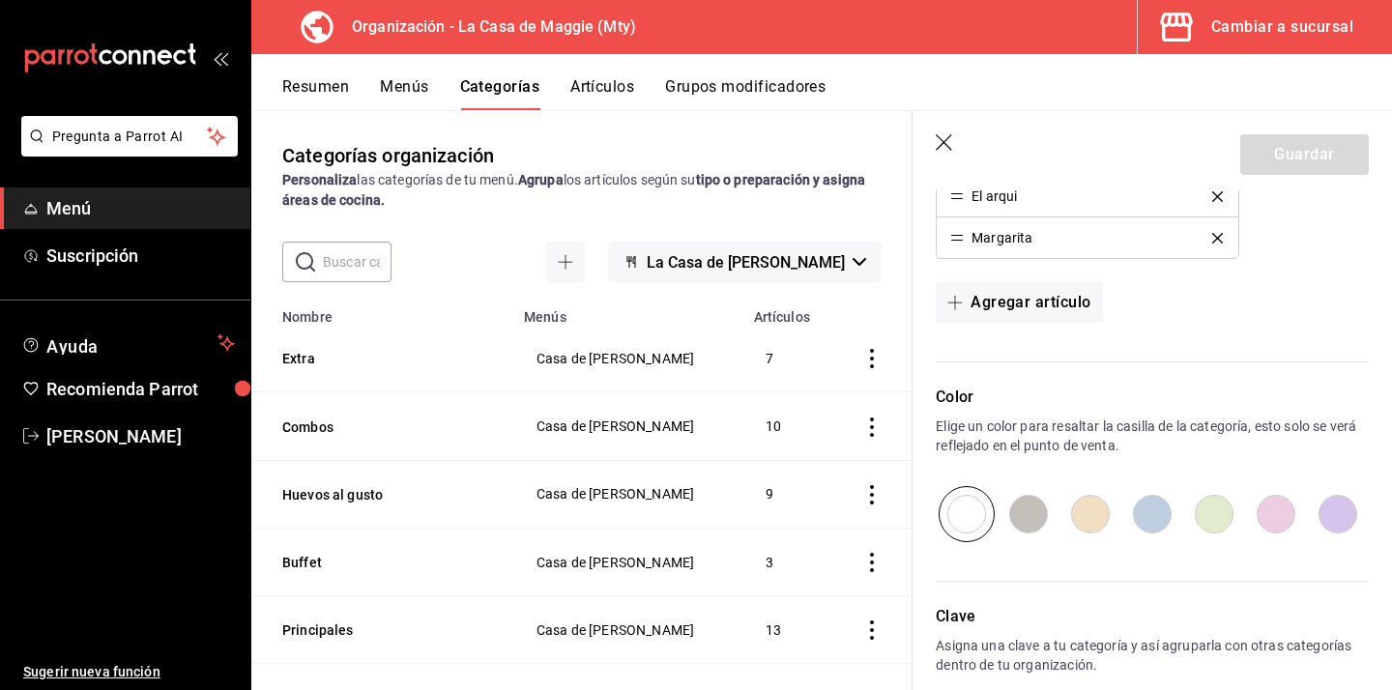
scroll to position [743, 0]
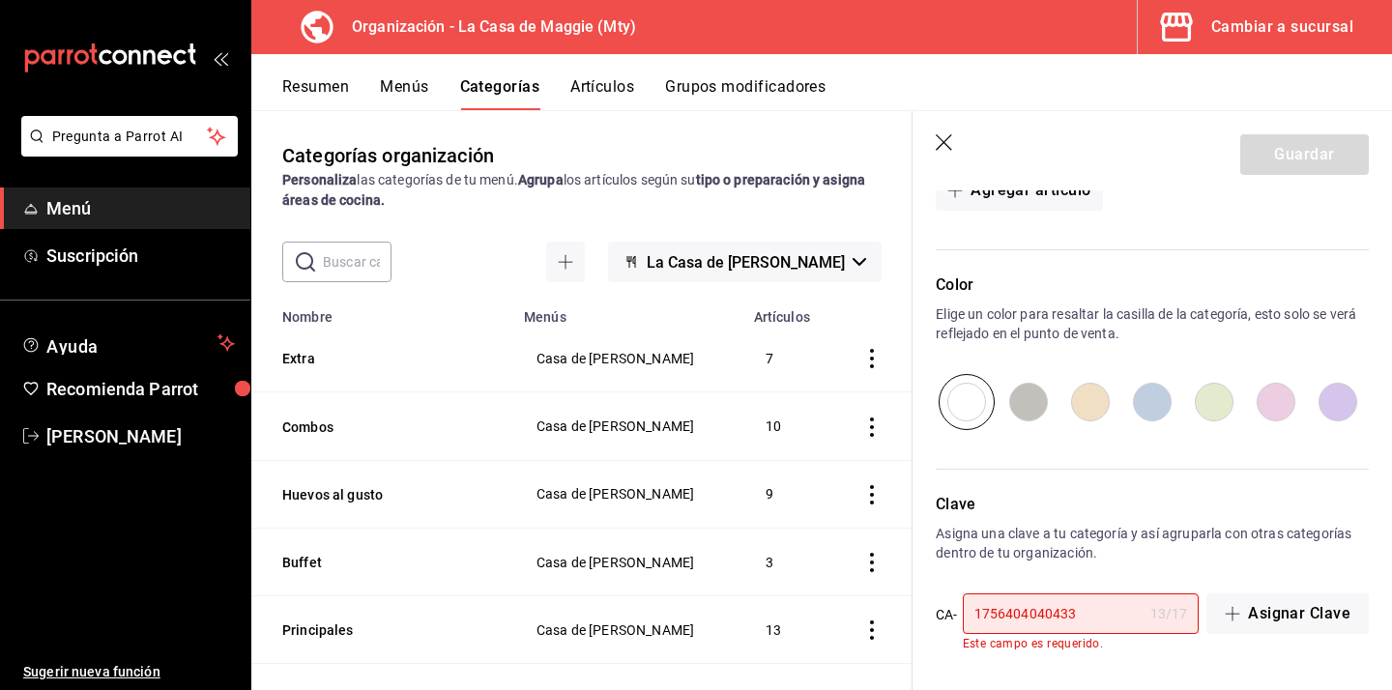
click at [1097, 622] on input "1756404040433" at bounding box center [1053, 614] width 180 height 39
click at [1237, 614] on icon "button" at bounding box center [1233, 614] width 15 height 1
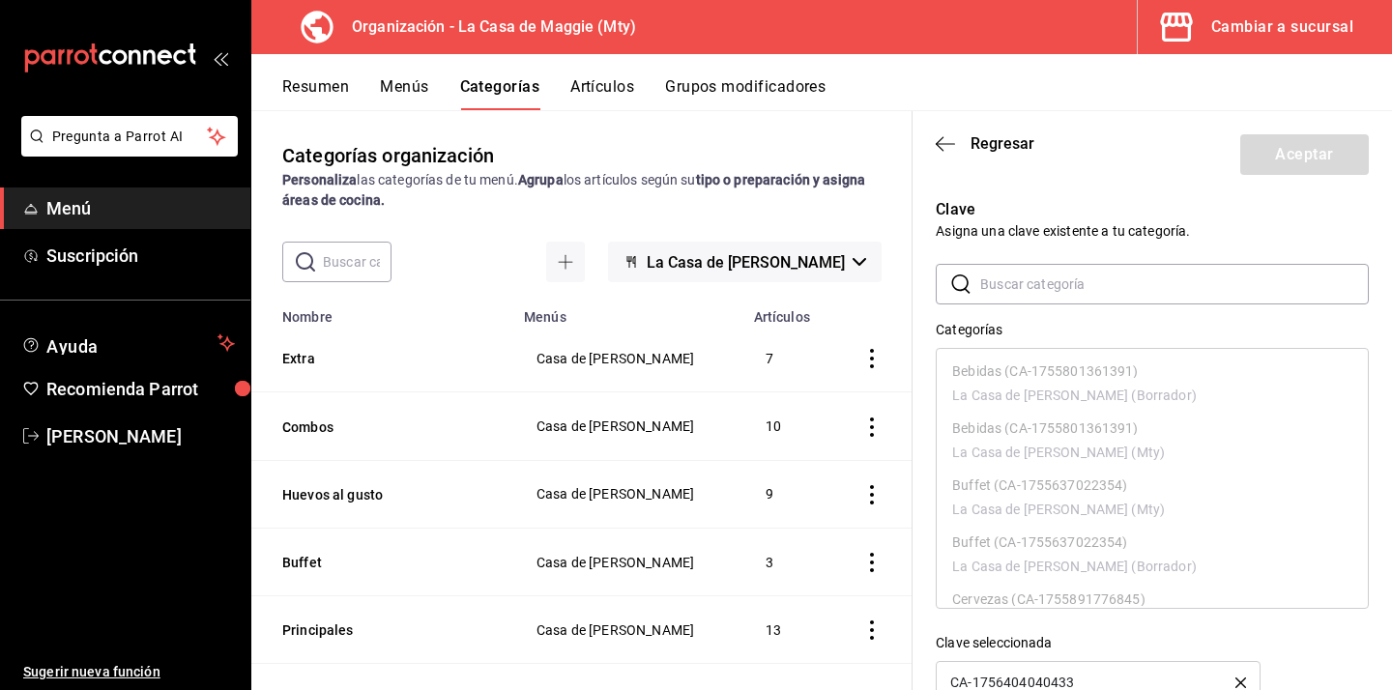
click at [1177, 193] on div "Clave Asigna una clave existente a tu categoría. ​ ​ Categorías Bebidas (CA-175…" at bounding box center [1141, 439] width 456 height 529
click at [1163, 649] on div "Clave seleccionada" at bounding box center [1152, 643] width 433 height 20
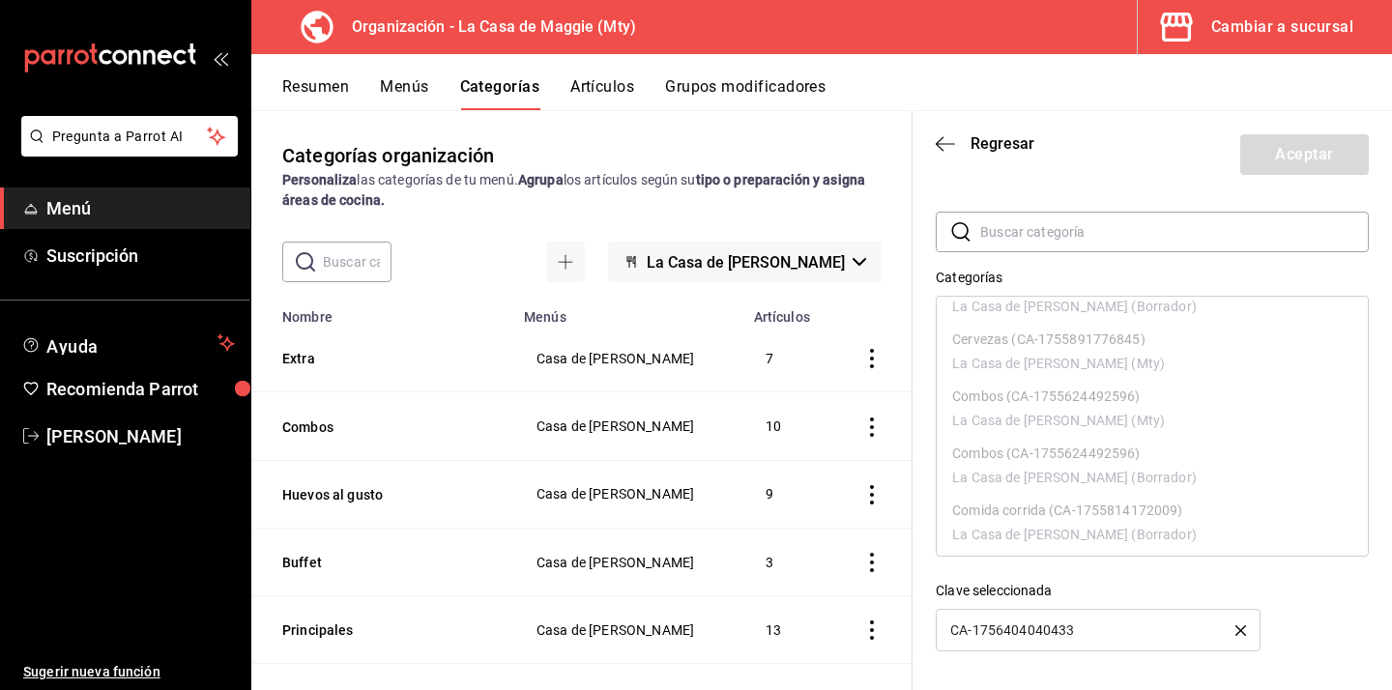
click at [1142, 638] on div "CA-1756404040433" at bounding box center [1098, 630] width 325 height 43
click at [1239, 632] on icon "button" at bounding box center [1240, 630] width 11 height 11
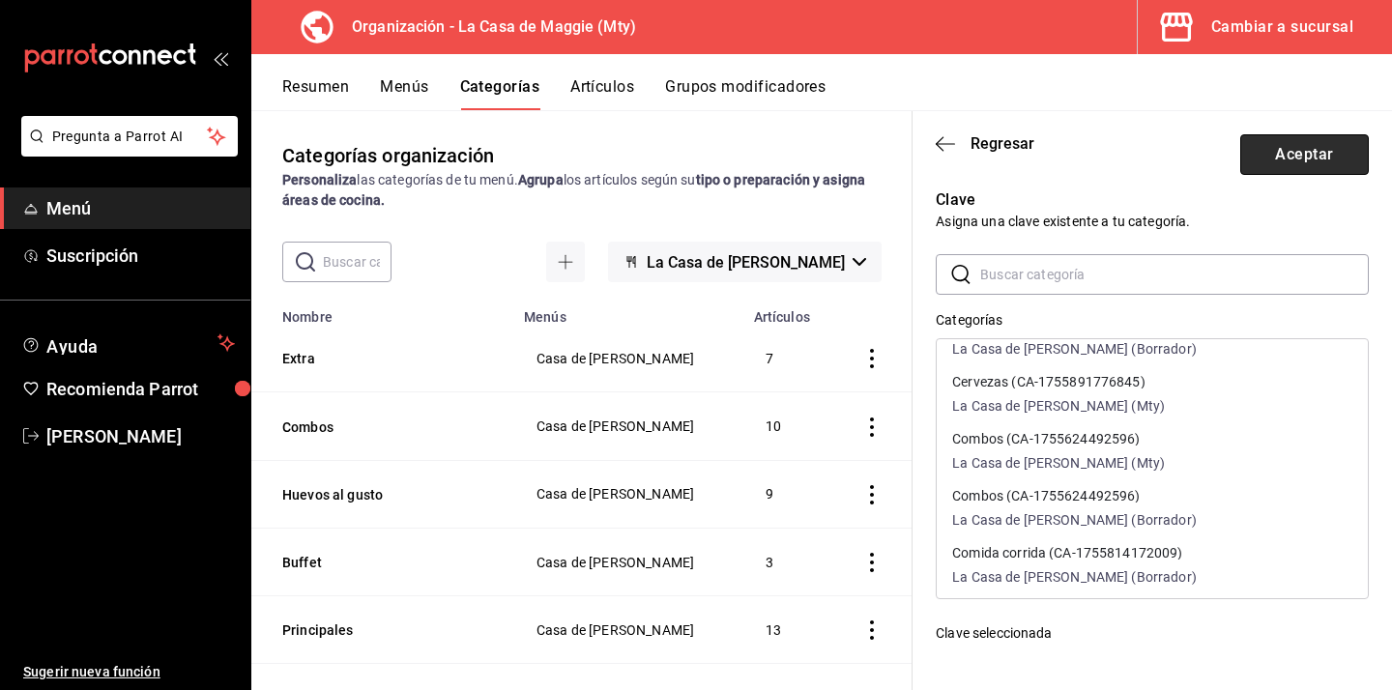
click at [1322, 154] on button "Aceptar" at bounding box center [1304, 154] width 129 height 41
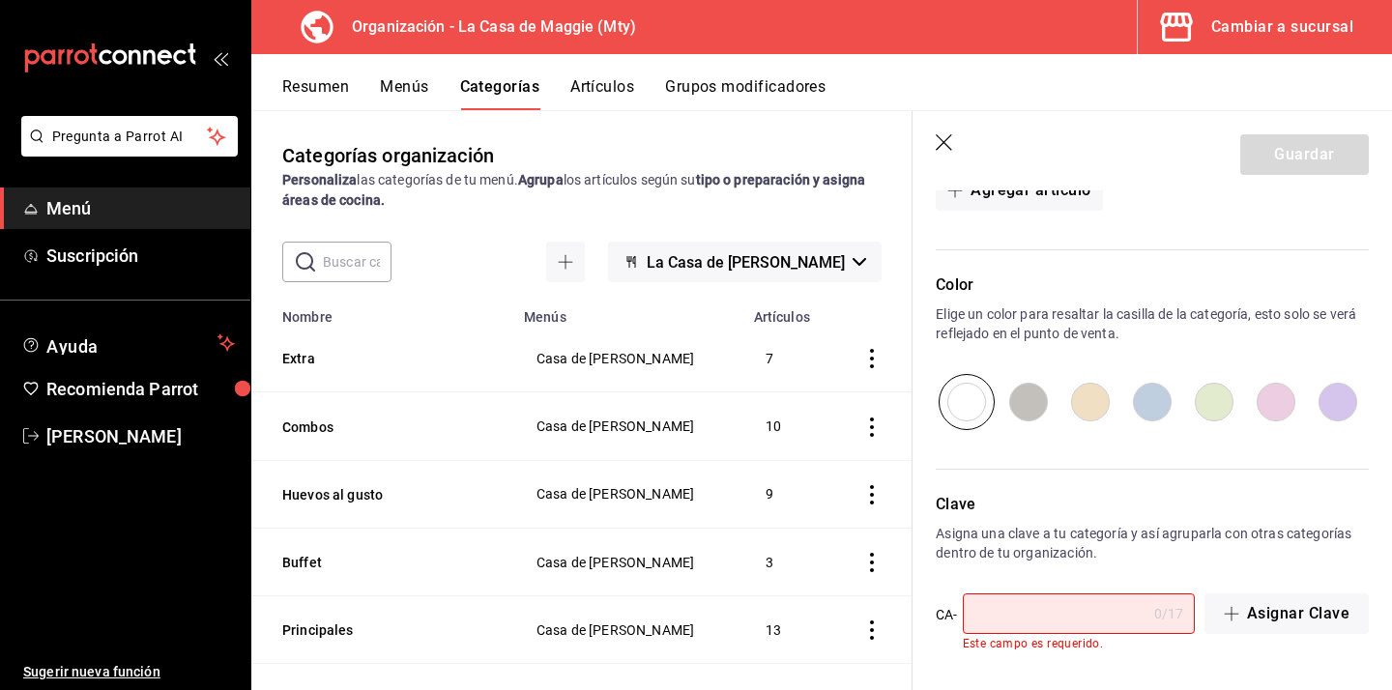
click at [939, 143] on icon "button" at bounding box center [945, 143] width 19 height 19
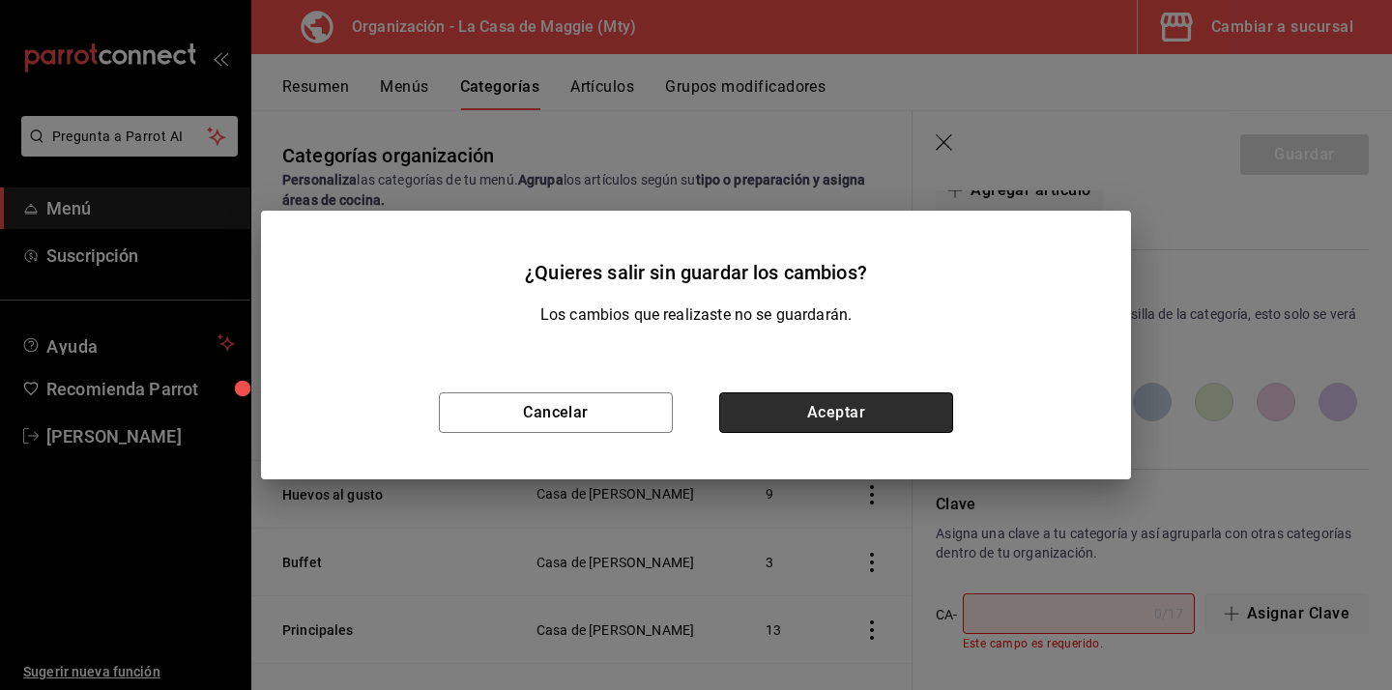
click at [824, 418] on button "Aceptar" at bounding box center [836, 412] width 234 height 41
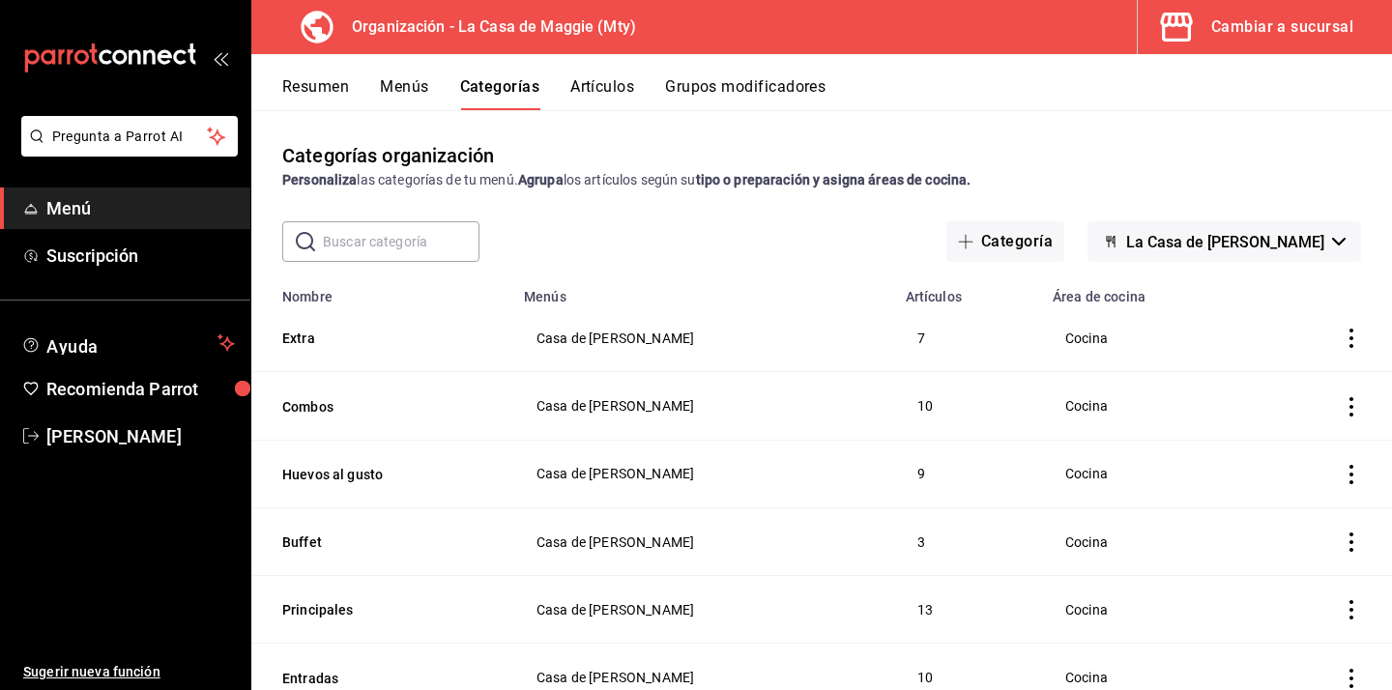
click at [389, 245] on input "text" at bounding box center [401, 241] width 157 height 39
click at [967, 235] on icon "button" at bounding box center [965, 241] width 15 height 15
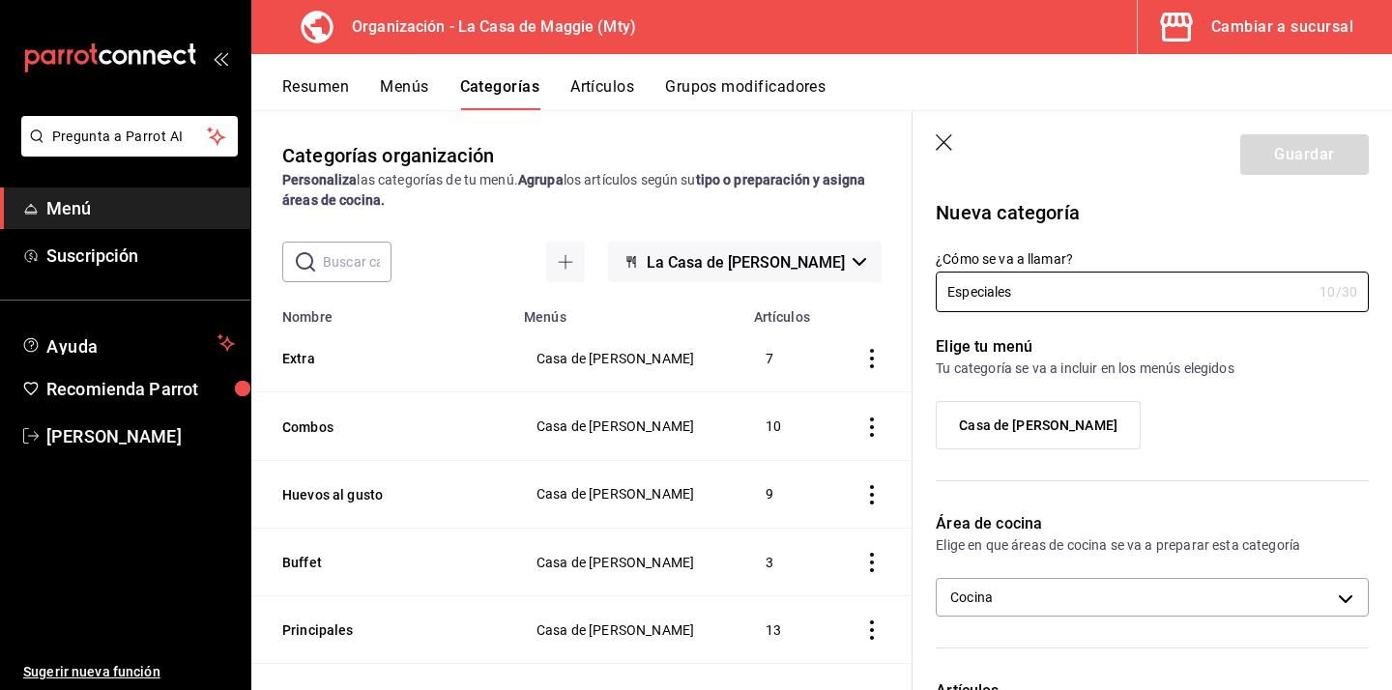
type input "Especiales"
click at [1096, 423] on label "Casa de [PERSON_NAME]" at bounding box center [1038, 425] width 203 height 46
click at [0, 0] on input "Casa de [PERSON_NAME]" at bounding box center [0, 0] width 0 height 0
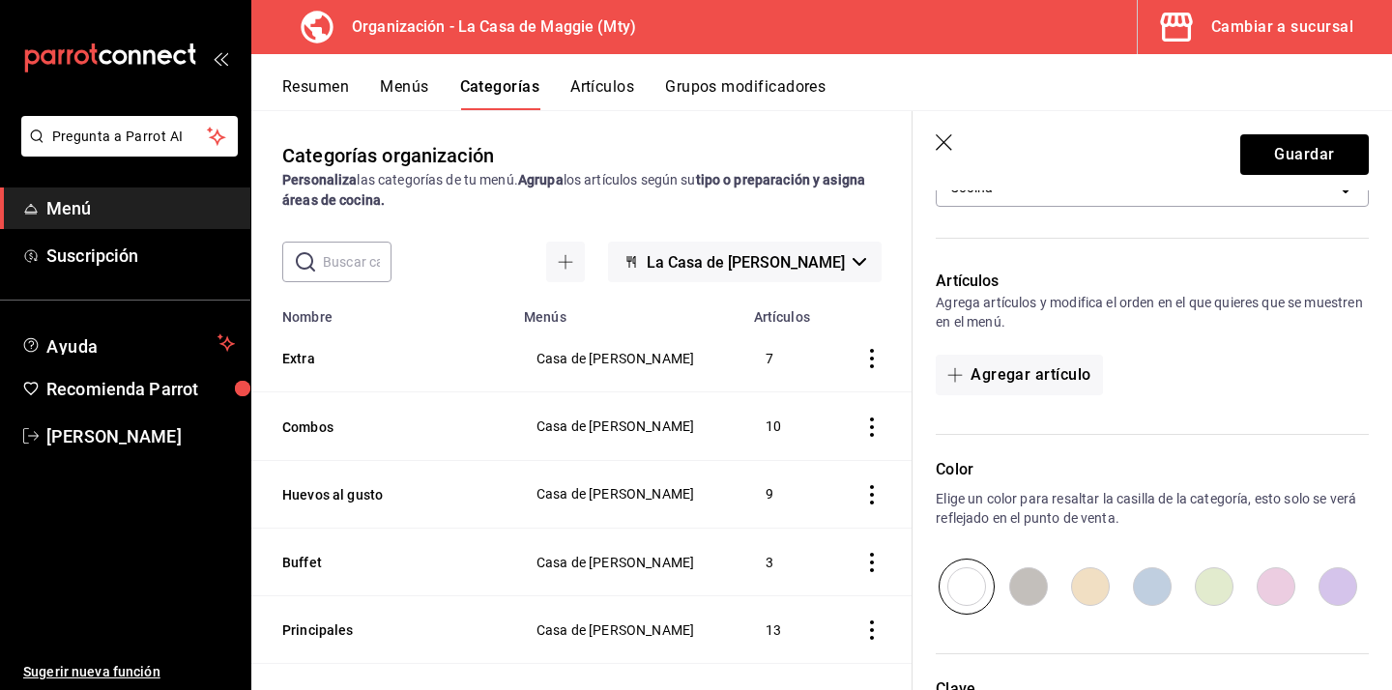
scroll to position [515, 0]
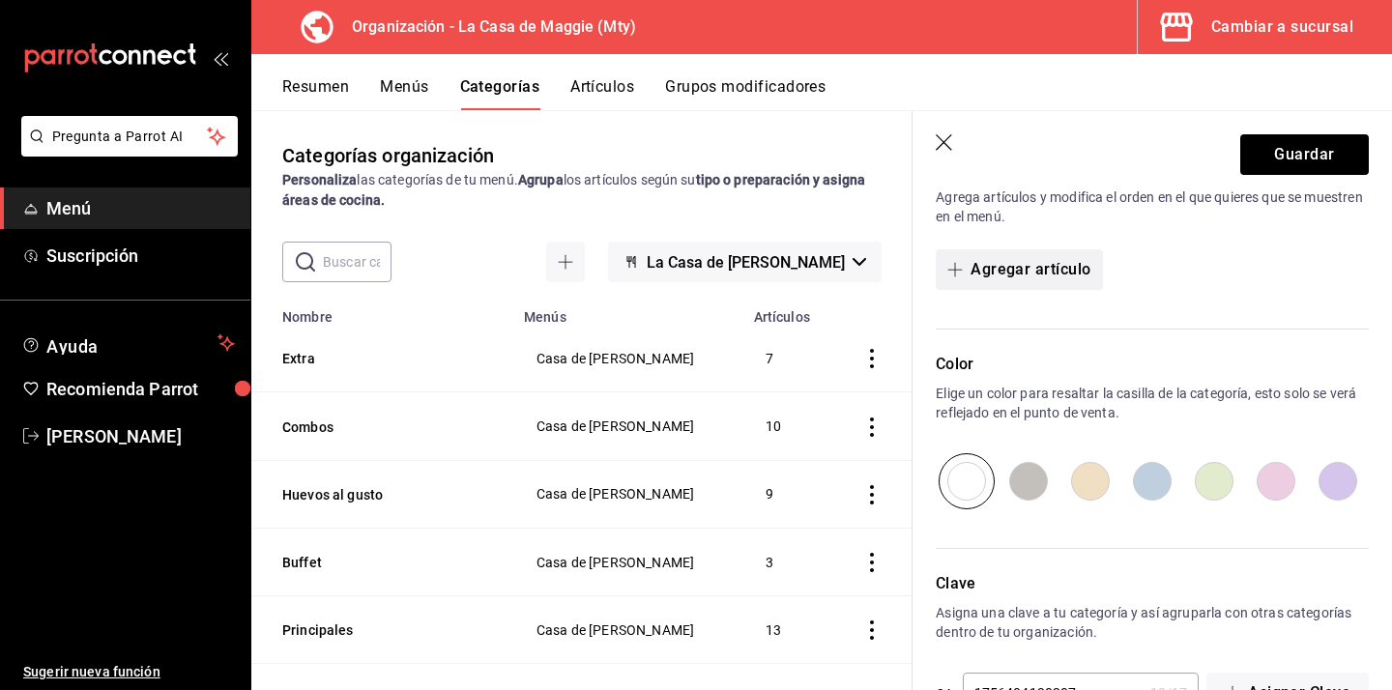
click at [1017, 256] on button "Agregar artículo" at bounding box center [1019, 269] width 166 height 41
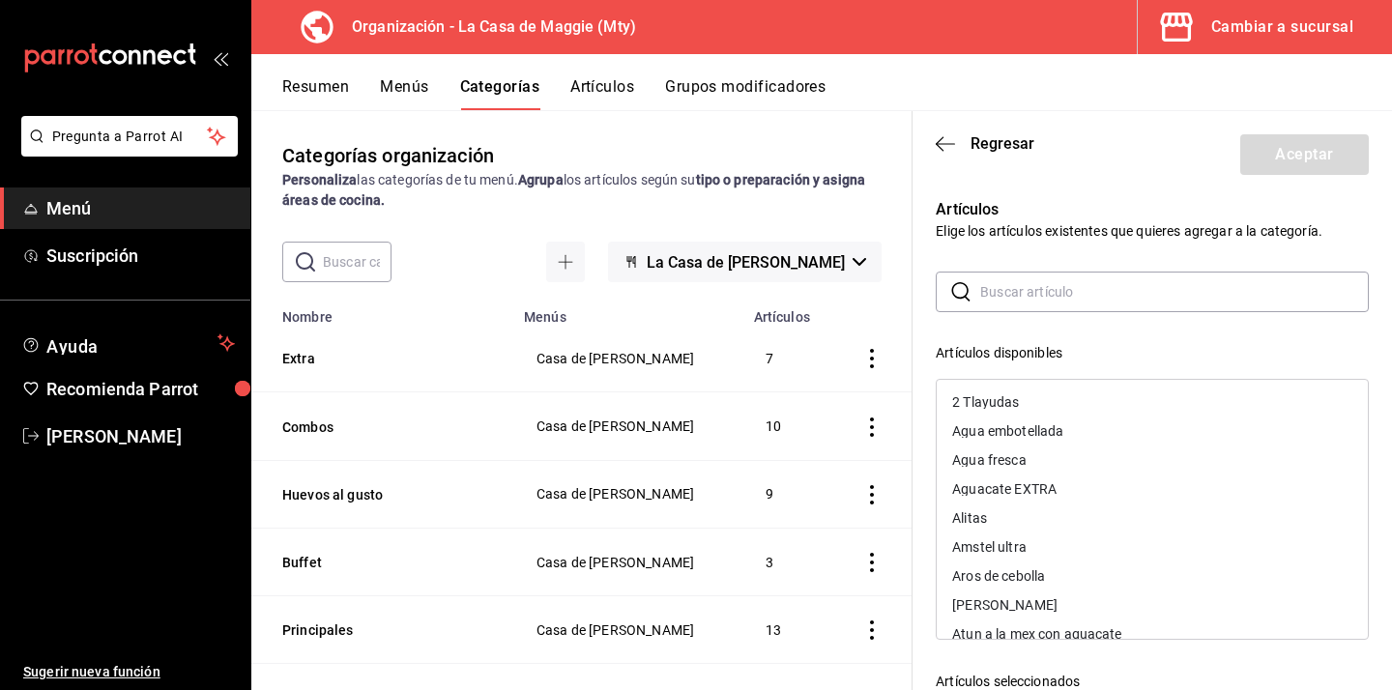
click at [1044, 293] on input "text" at bounding box center [1174, 292] width 389 height 39
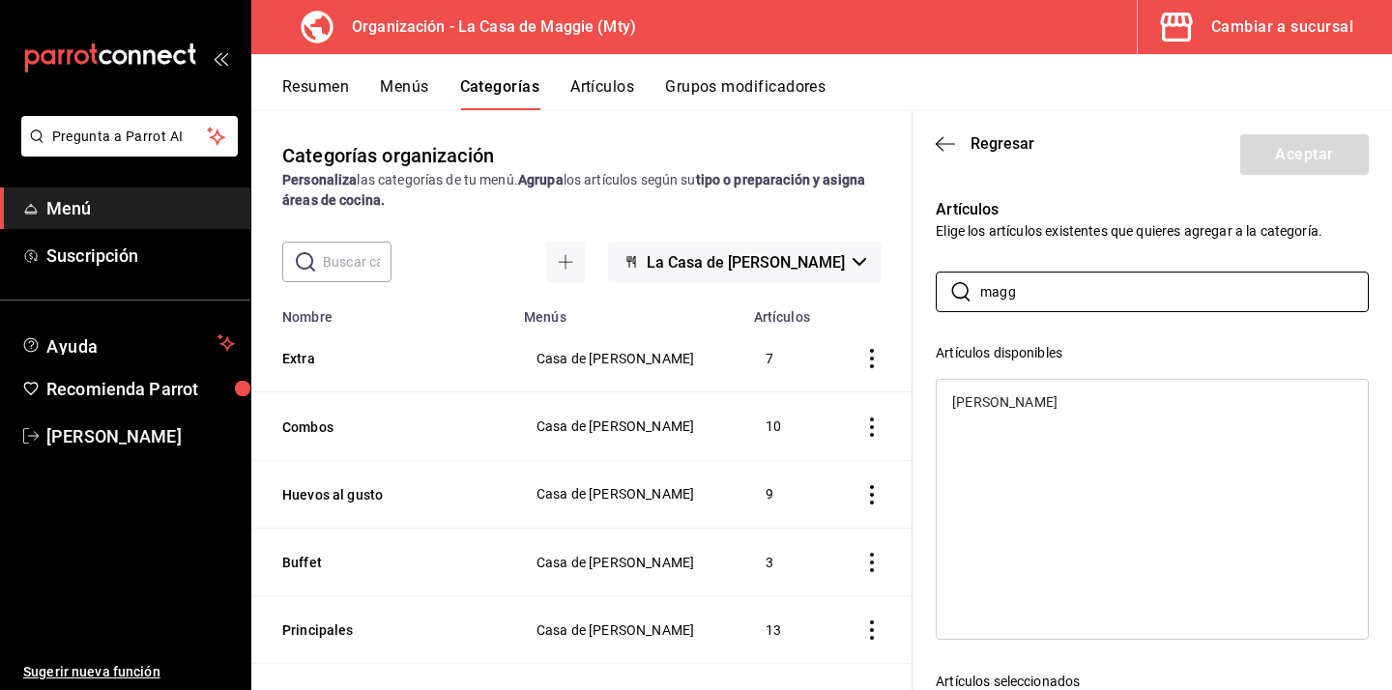
click at [972, 393] on div "[PERSON_NAME]" at bounding box center [1152, 402] width 431 height 29
drag, startPoint x: 1070, startPoint y: 299, endPoint x: 999, endPoint y: 299, distance: 71.5
click at [999, 299] on input "magg" at bounding box center [1174, 292] width 389 height 39
type input "m"
type input "el ar"
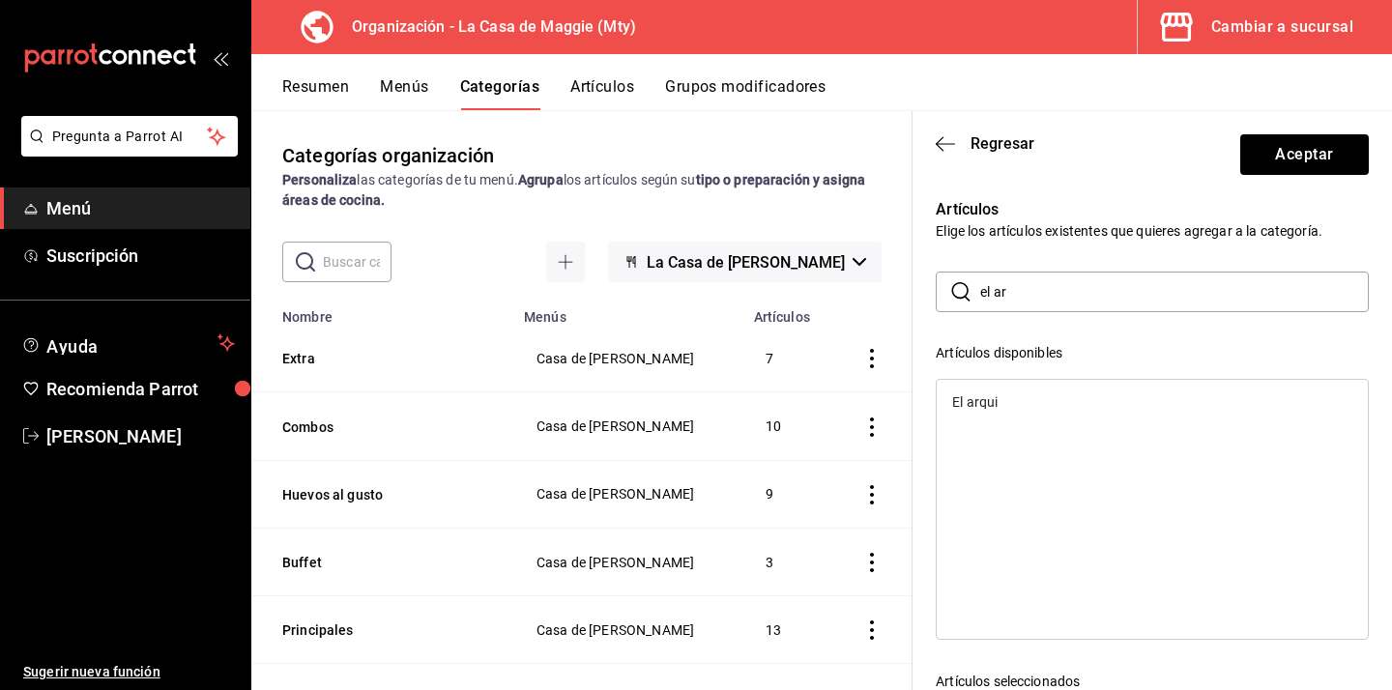
click at [998, 407] on div "El arqui" at bounding box center [1152, 402] width 431 height 29
drag, startPoint x: 1067, startPoint y: 291, endPoint x: 964, endPoint y: 291, distance: 103.4
click at [964, 291] on div "​ el ar ​" at bounding box center [1152, 292] width 433 height 41
type input "mar"
click at [996, 433] on div "Margarita" at bounding box center [982, 431] width 61 height 14
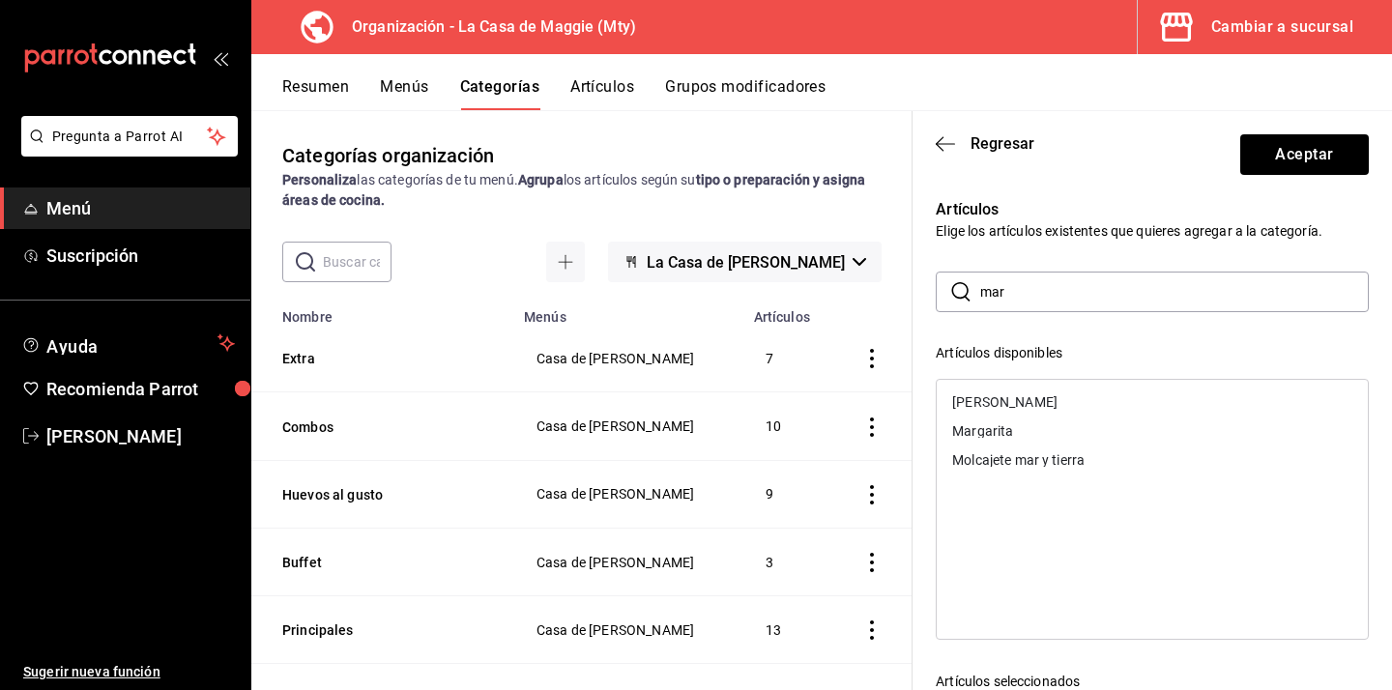
click at [1002, 435] on div "Margarita" at bounding box center [982, 431] width 61 height 14
click at [1305, 163] on button "Aceptar" at bounding box center [1304, 154] width 129 height 41
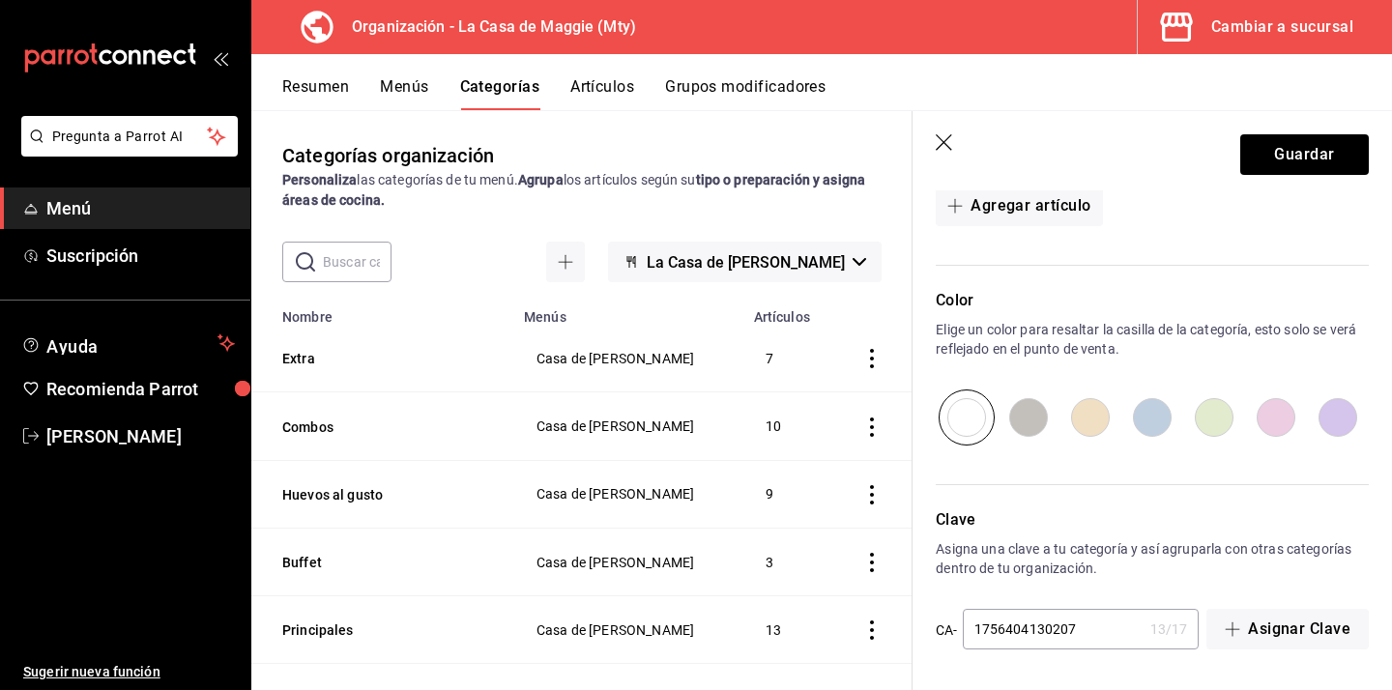
scroll to position [0, 0]
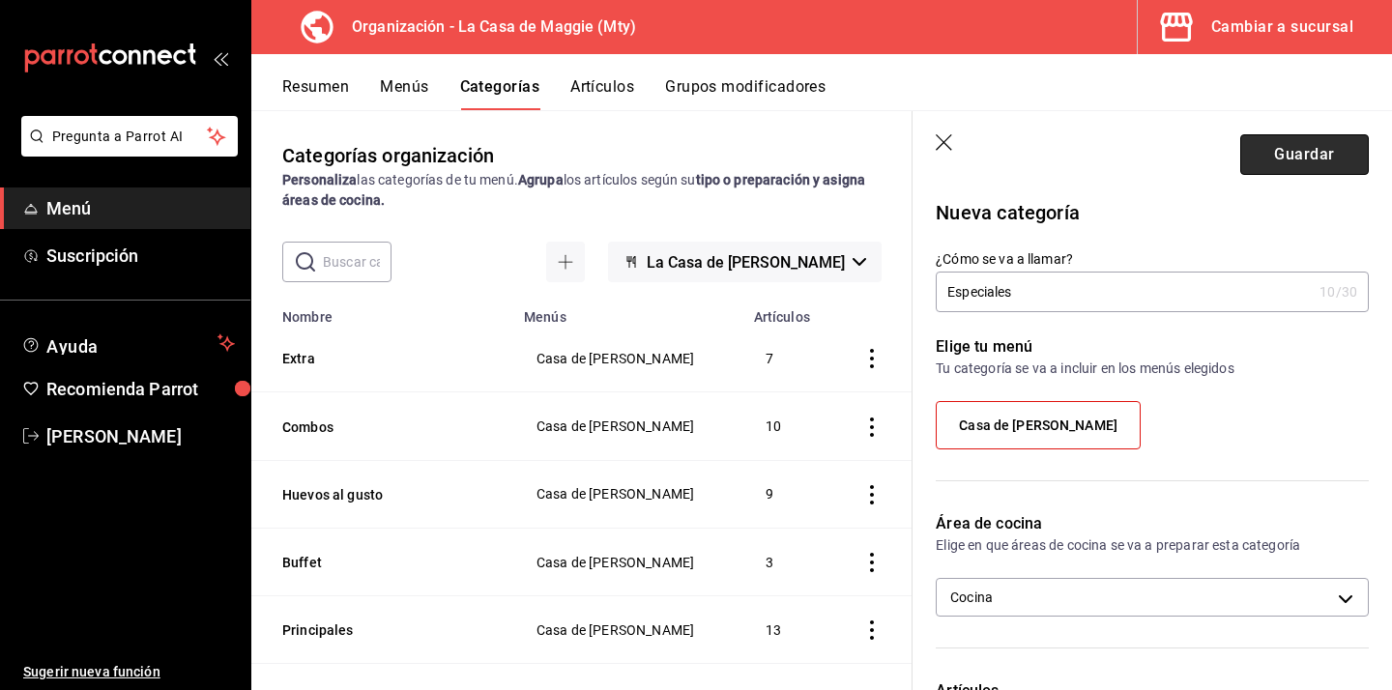
click at [1334, 158] on button "Guardar" at bounding box center [1304, 154] width 129 height 41
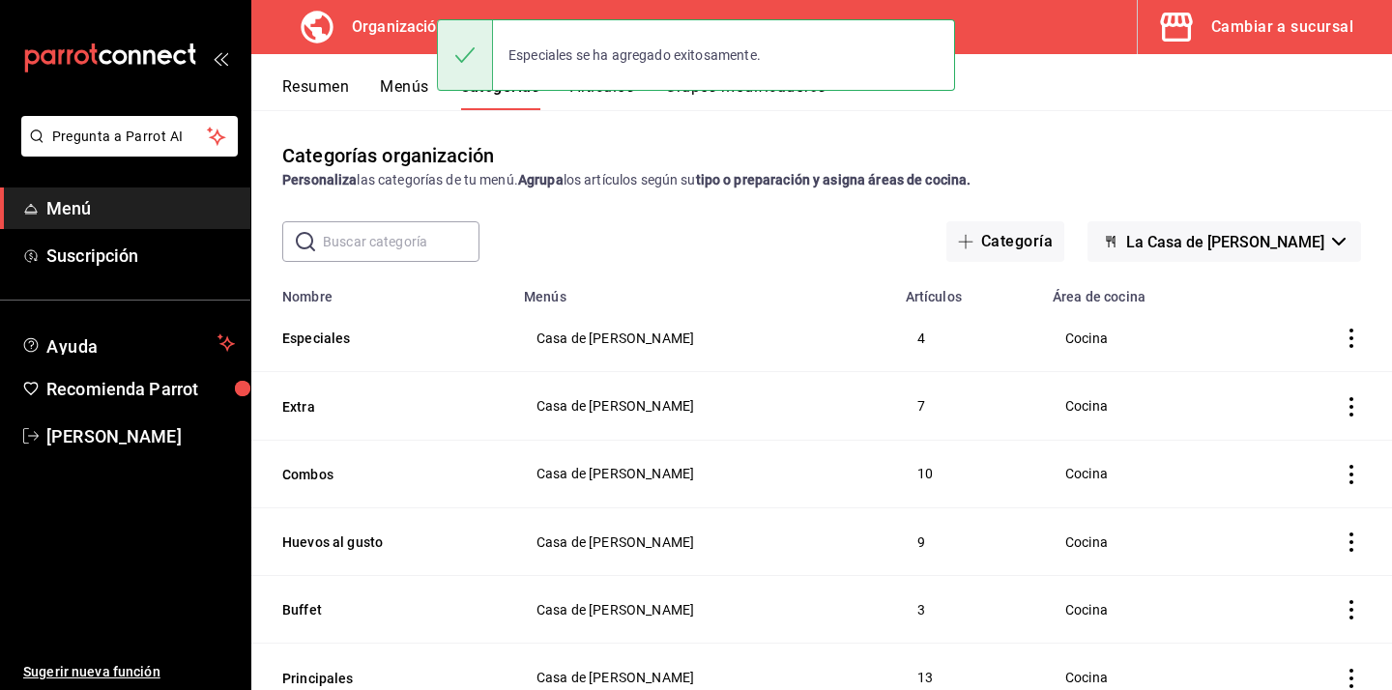
click at [393, 88] on button "Menús" at bounding box center [404, 93] width 48 height 33
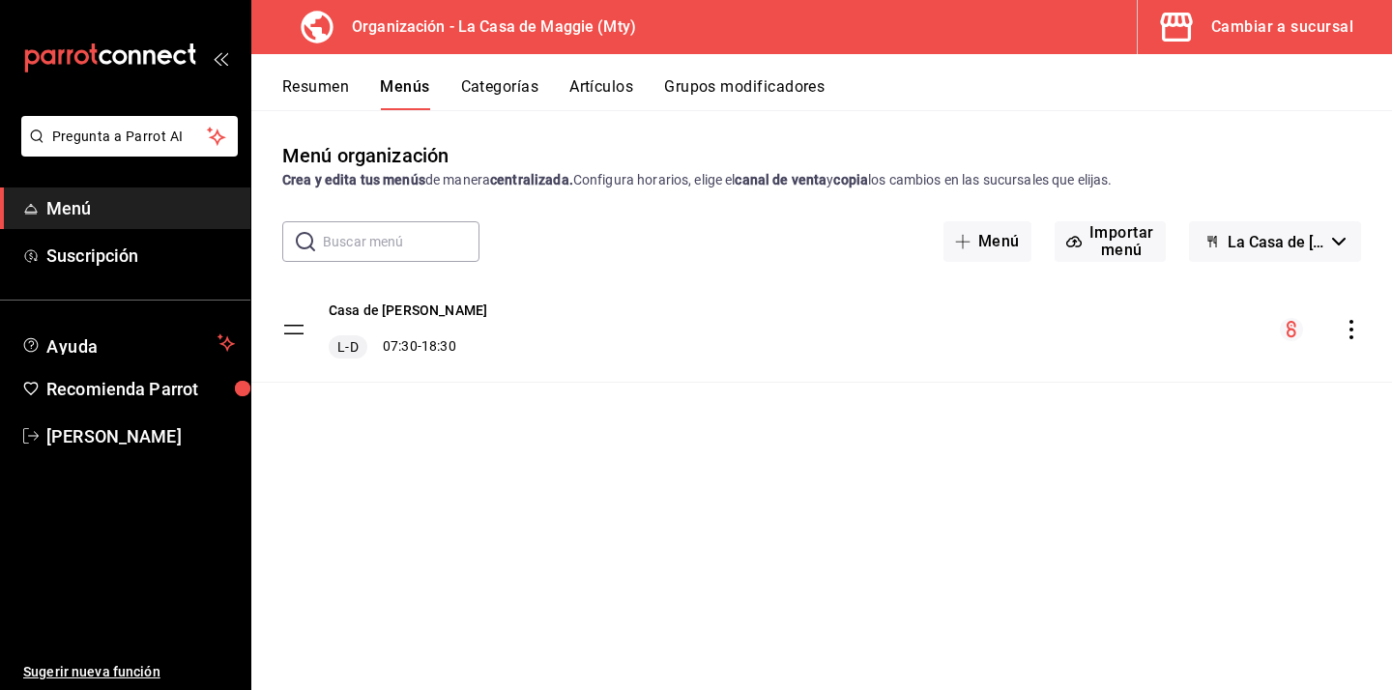
click at [1347, 326] on icon "actions" at bounding box center [1351, 329] width 19 height 19
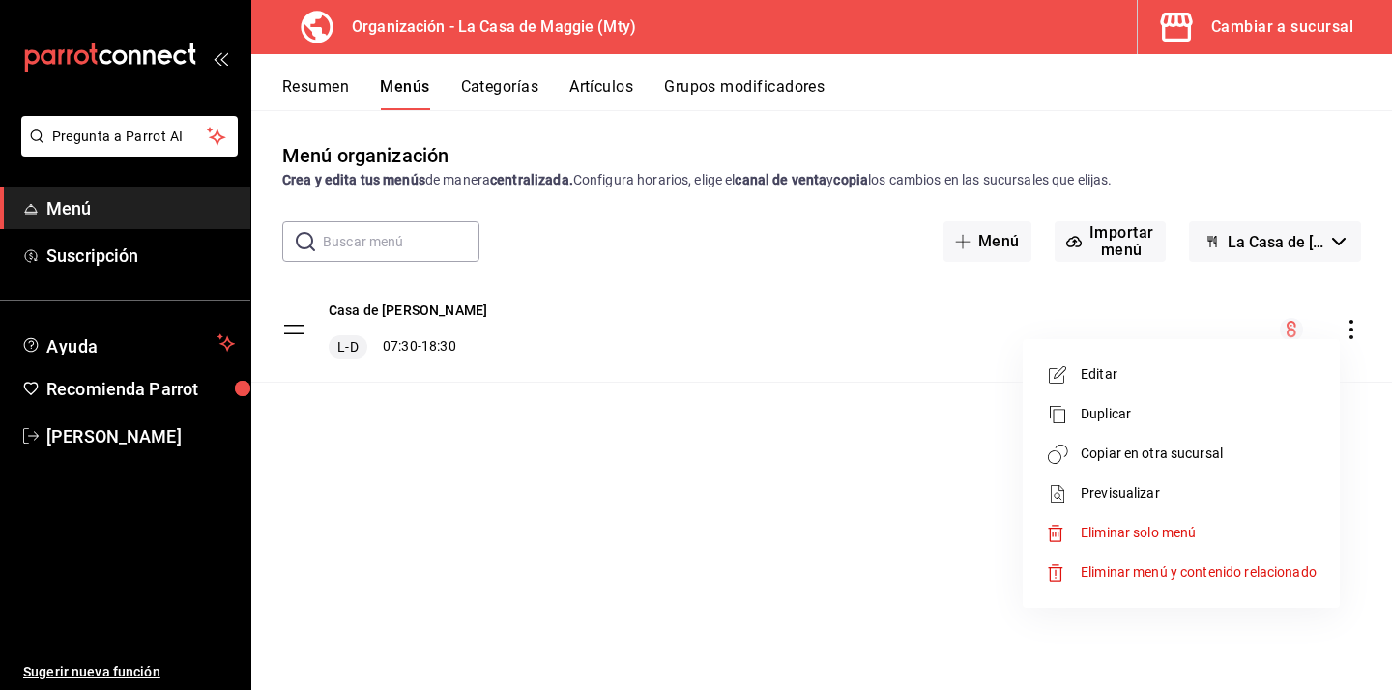
click at [1181, 455] on span "Copiar en otra sucursal" at bounding box center [1199, 454] width 236 height 20
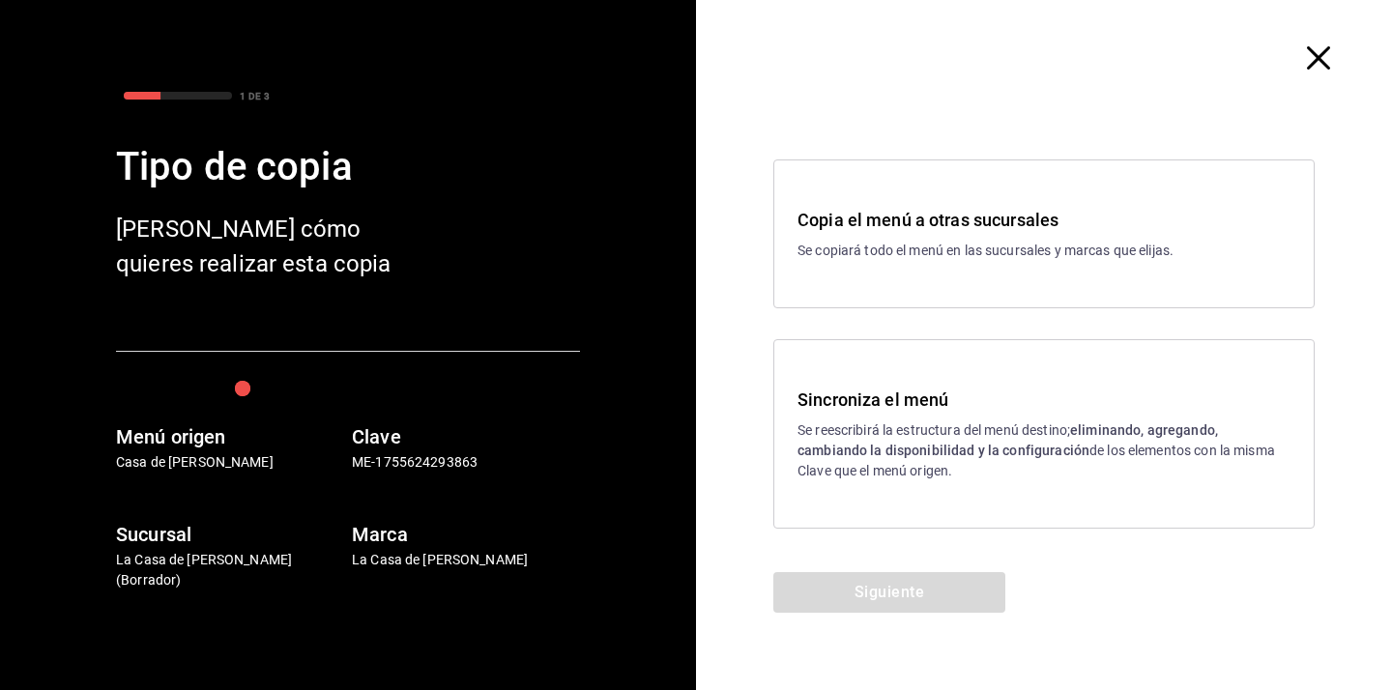
click at [1192, 419] on div "Sincroniza el menú Se reescribirá la estructura del menú destino; eliminando, a…" at bounding box center [1044, 434] width 493 height 95
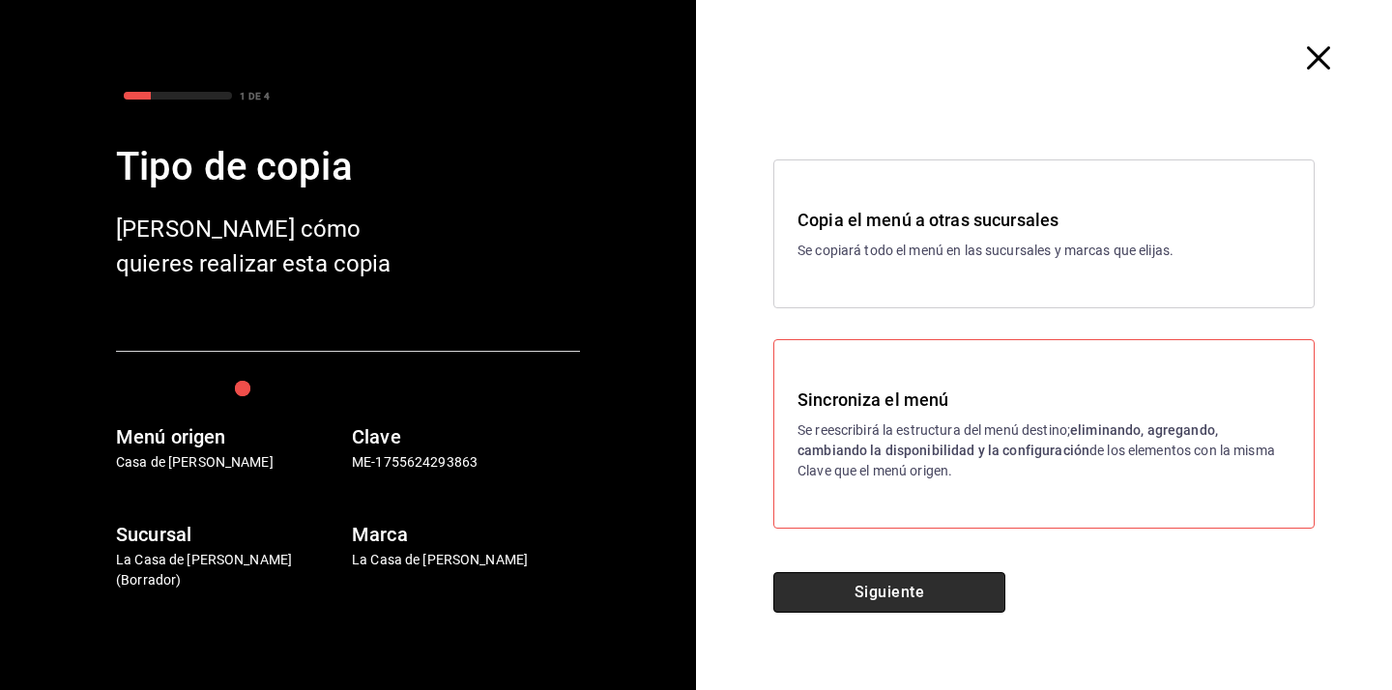
click at [934, 585] on button "Siguiente" at bounding box center [889, 592] width 232 height 41
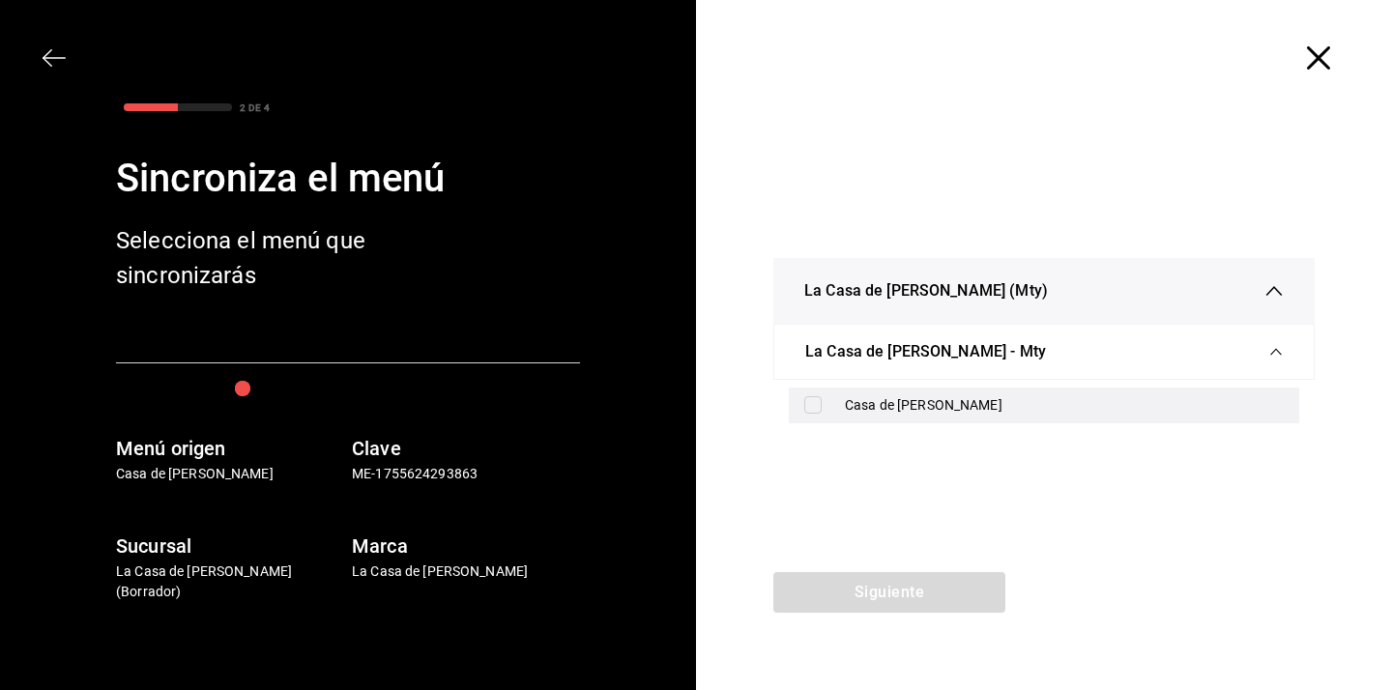
click at [1038, 414] on div "Casa de [PERSON_NAME]" at bounding box center [1064, 405] width 439 height 20
checkbox input "true"
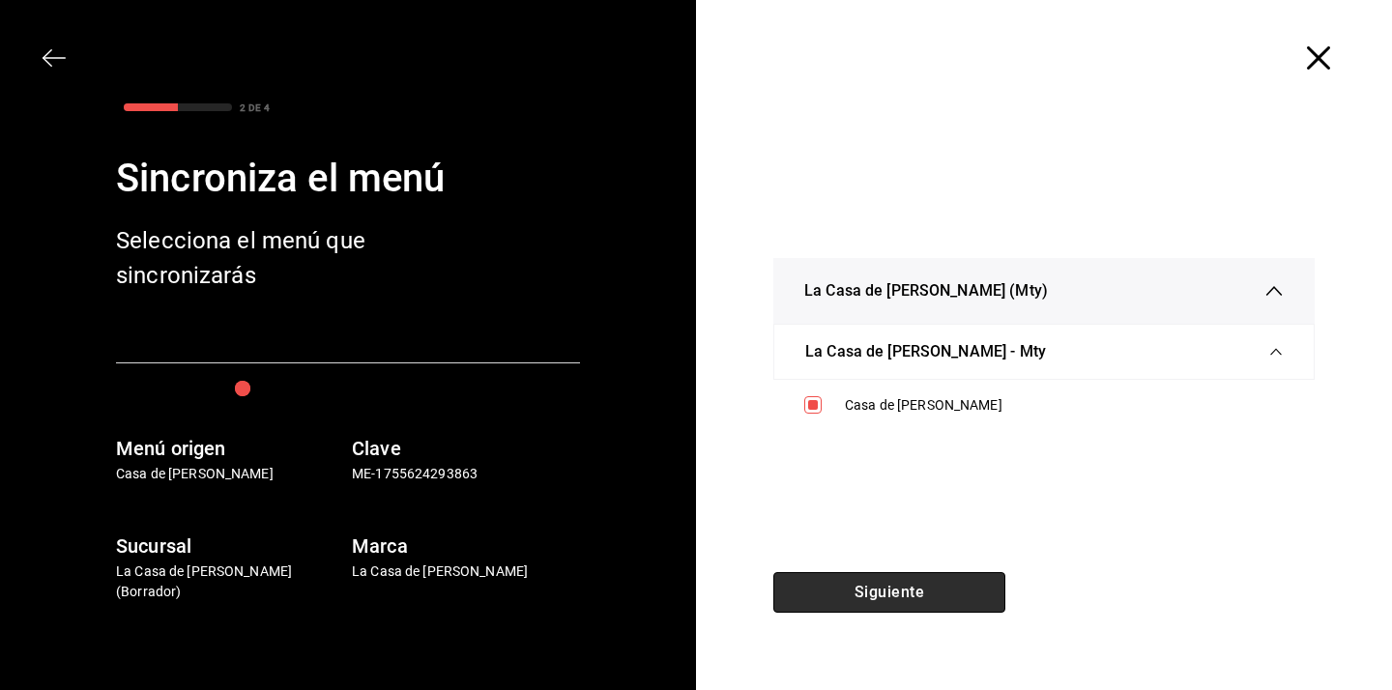
click at [942, 599] on button "Siguiente" at bounding box center [889, 592] width 232 height 41
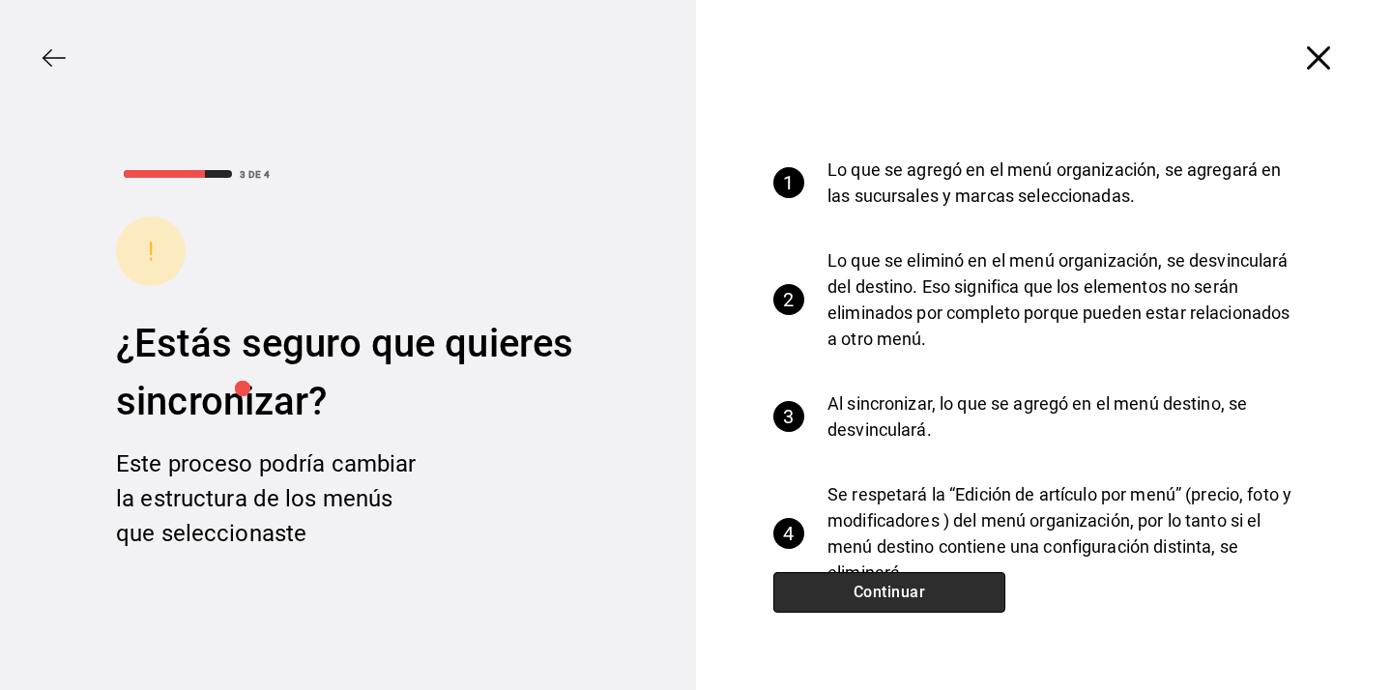
click at [942, 599] on button "Continuar" at bounding box center [889, 592] width 232 height 41
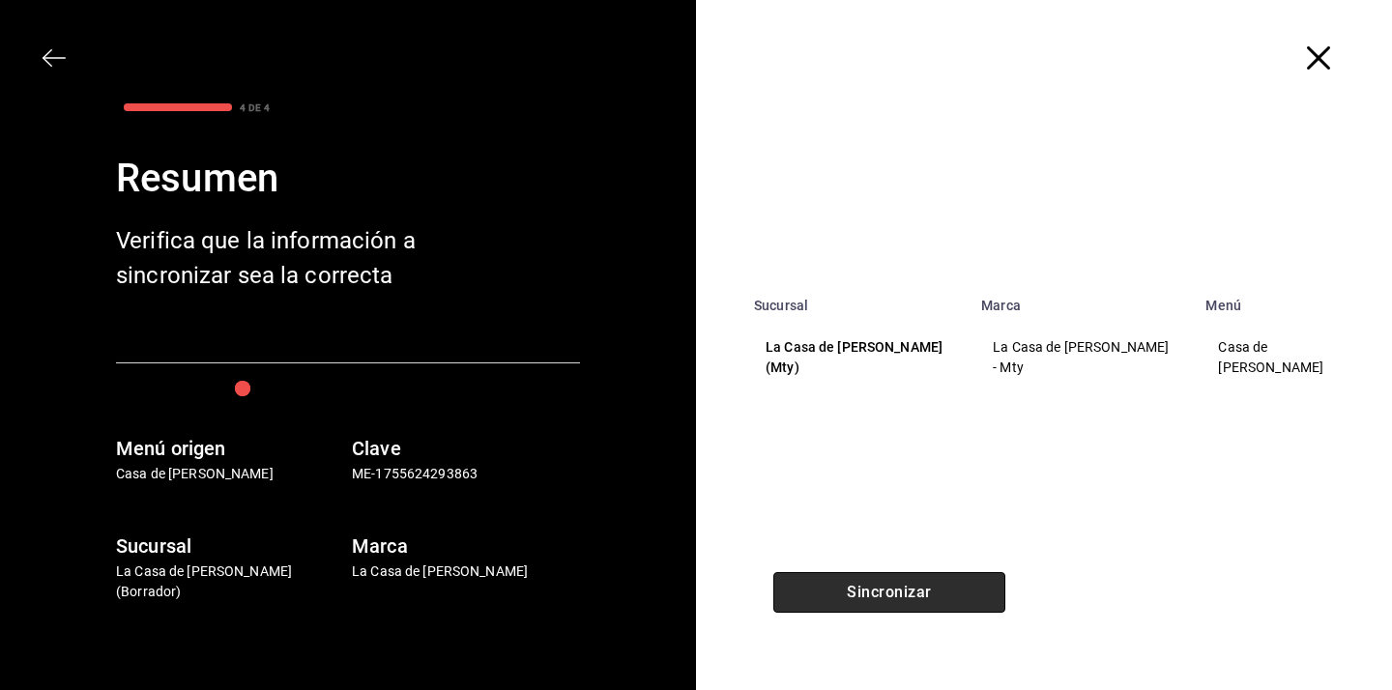
click at [942, 599] on button "Sincronizar" at bounding box center [889, 592] width 232 height 41
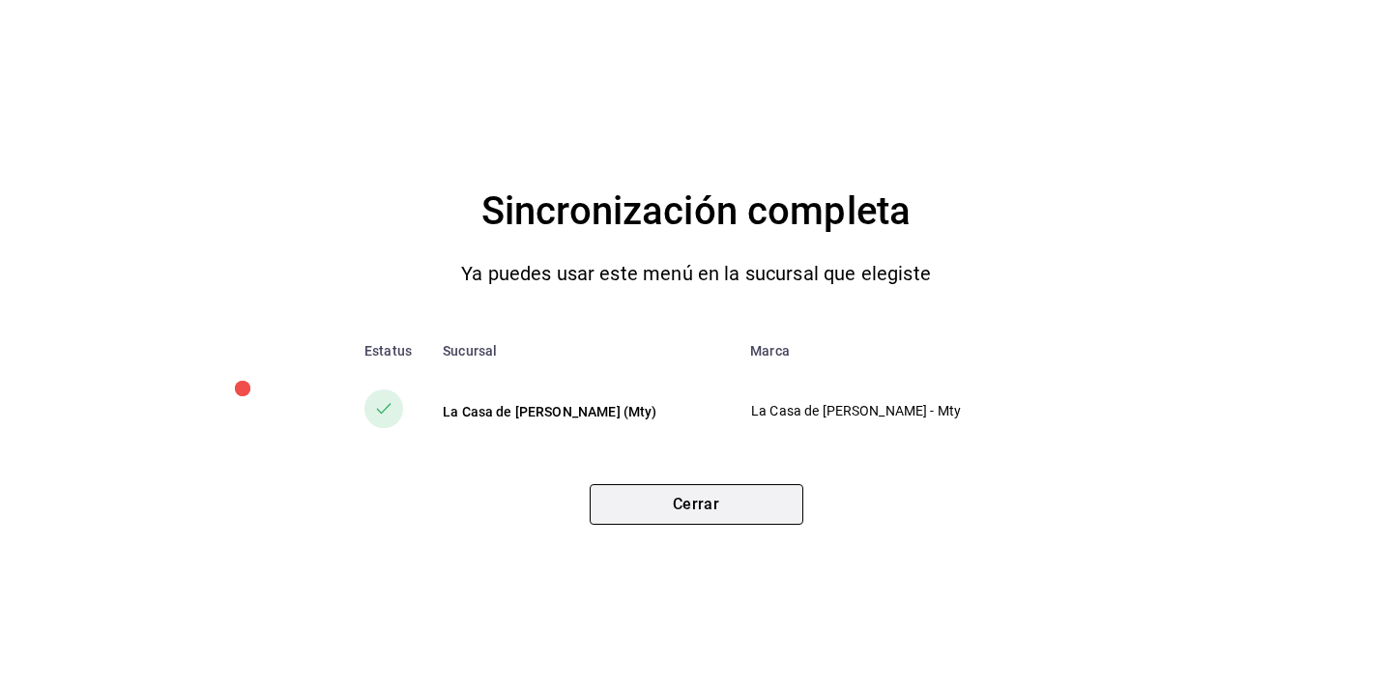
click at [762, 520] on button "Cerrar" at bounding box center [697, 504] width 214 height 41
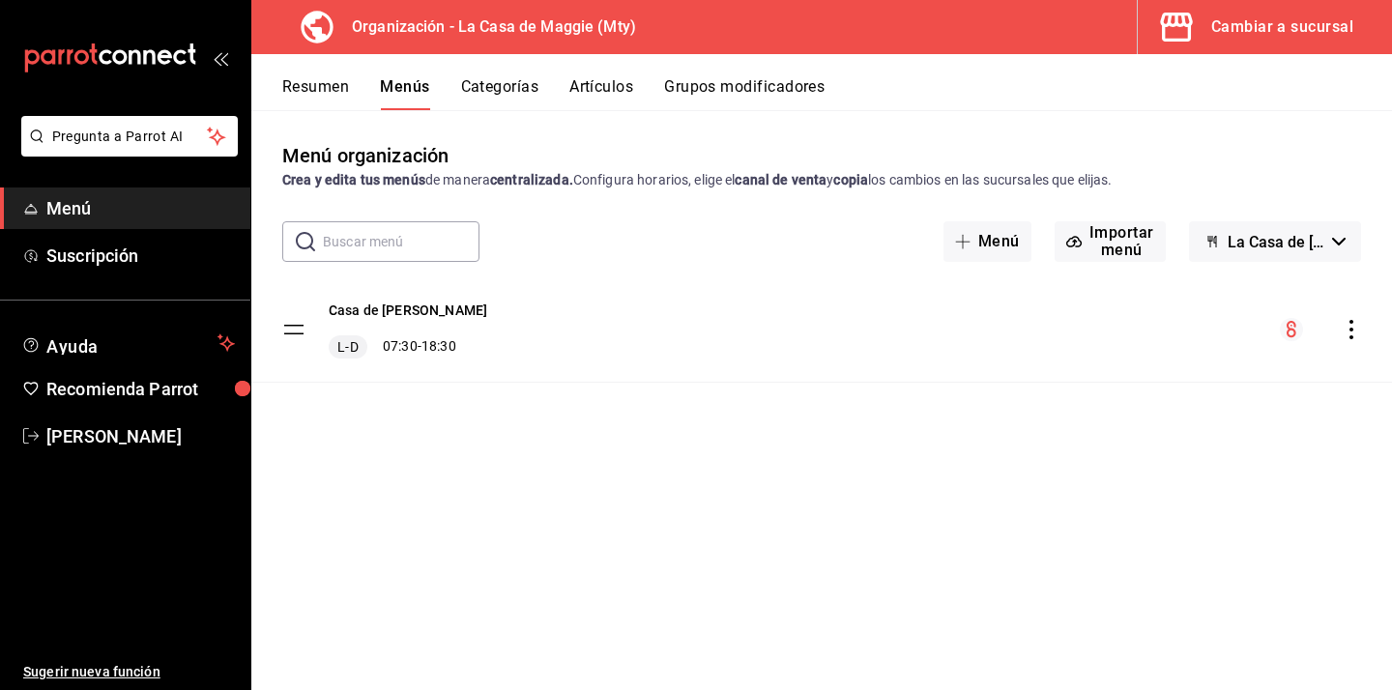
click at [591, 90] on button "Artículos" at bounding box center [601, 93] width 64 height 33
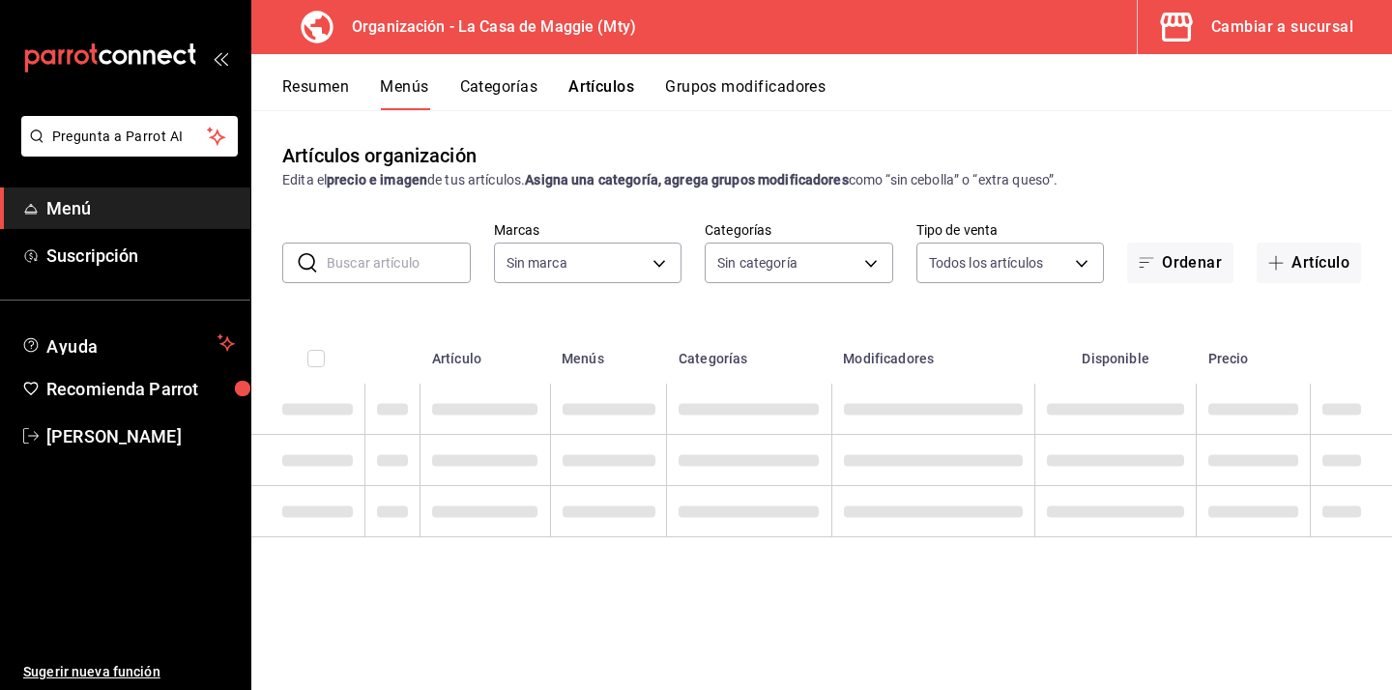
click at [406, 260] on input "text" at bounding box center [399, 263] width 144 height 39
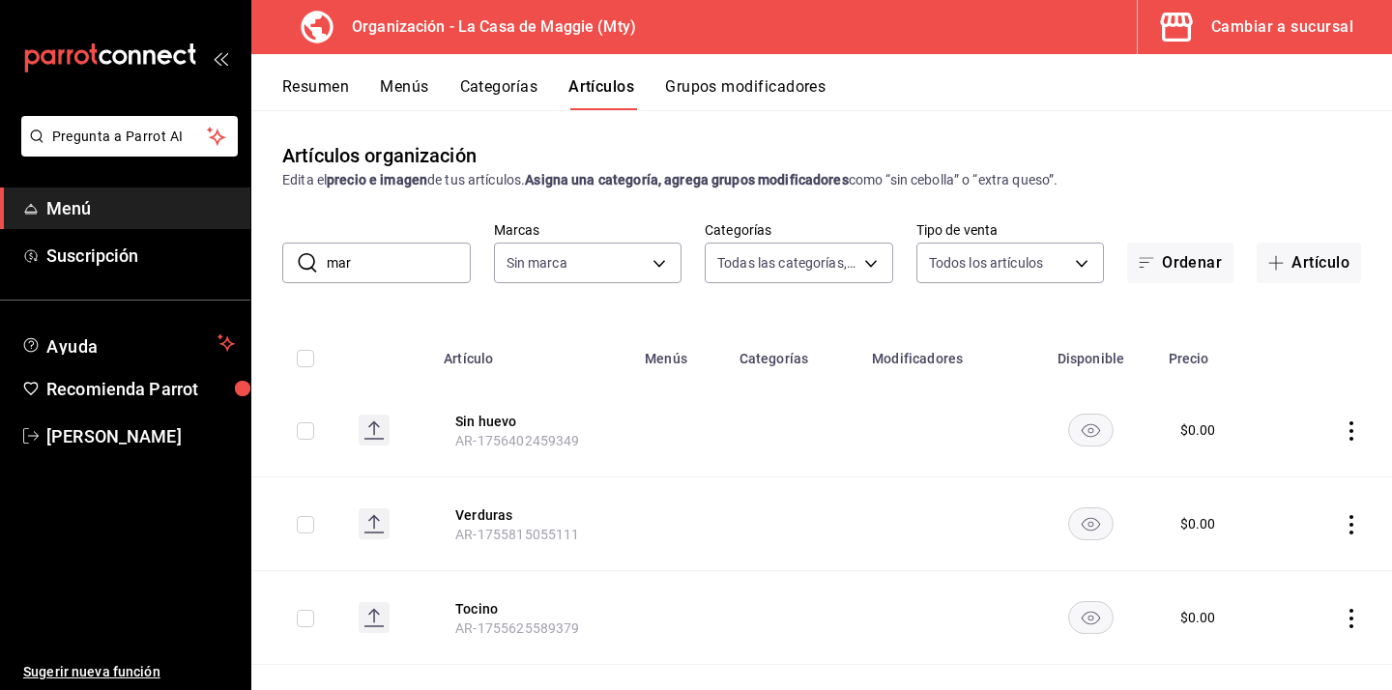
type input "marg"
type input "544b6eae-49e1-4439-8256-ca9f1c7968d7,3d140fe3-76fe-4288-a746-acc0e2d86a05,04a6d…"
type input "marga"
type input "a3684772-da2a-4e98-bff2-0fed7e2a3e3a"
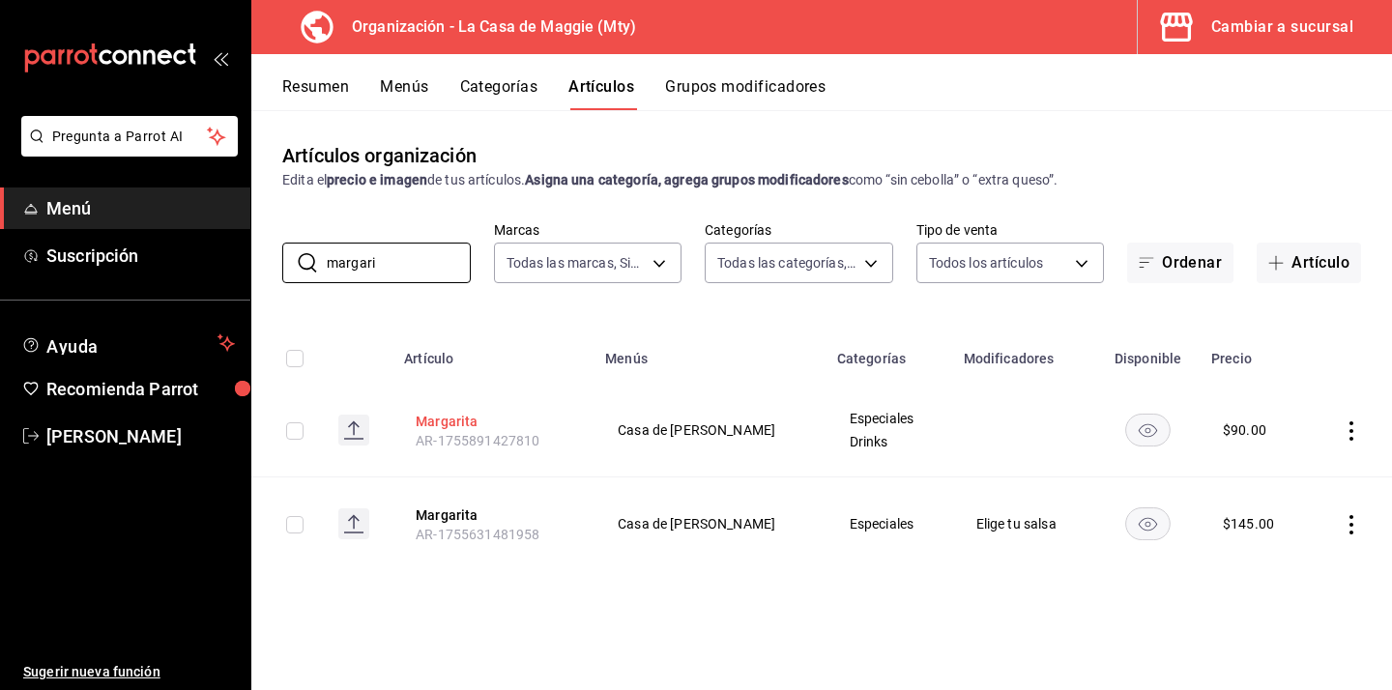
type input "margari"
click at [437, 424] on button "Margarita" at bounding box center [493, 421] width 155 height 19
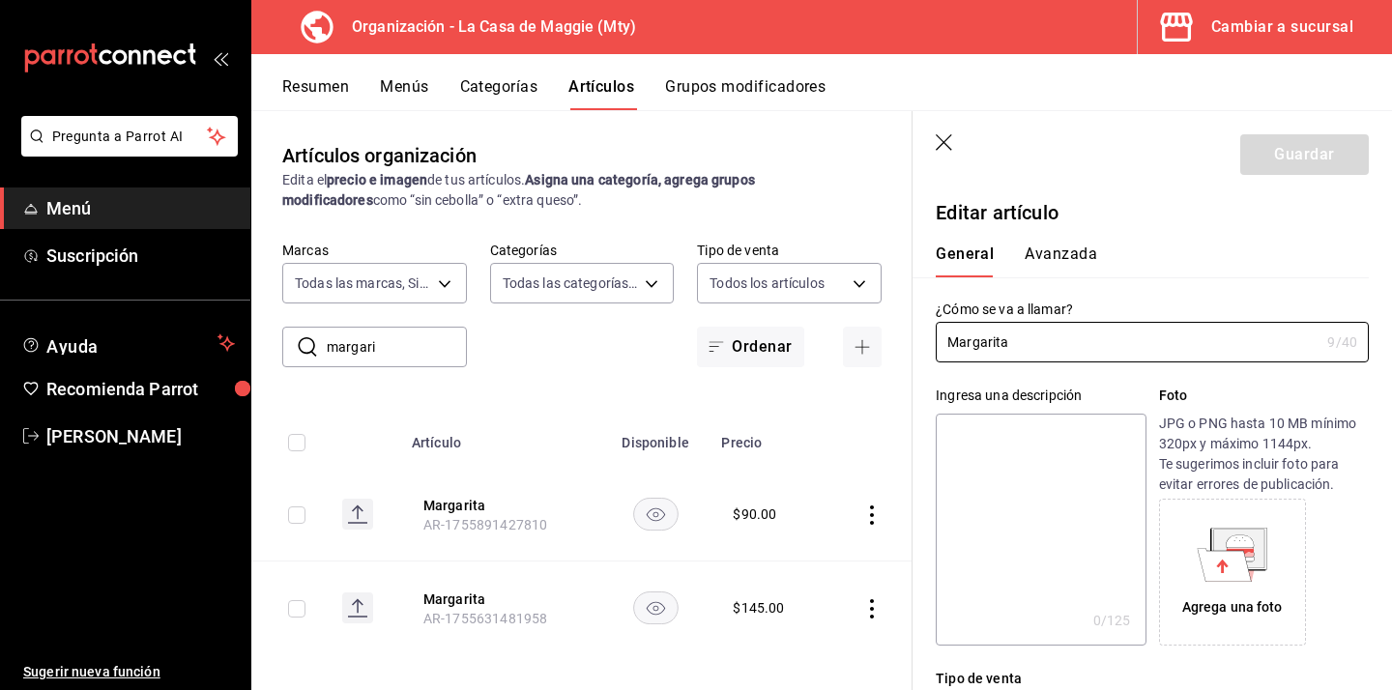
type input "$90.00"
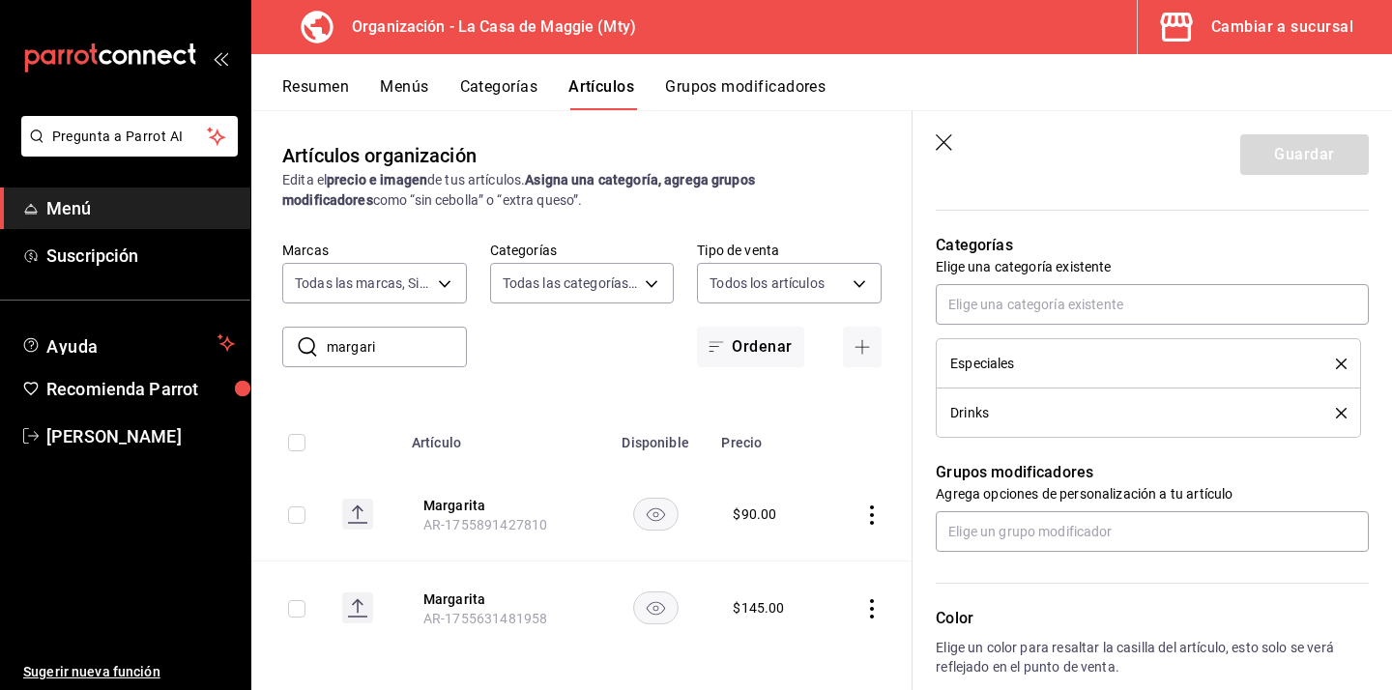
scroll to position [652, 0]
click at [1343, 363] on icon "delete" at bounding box center [1341, 365] width 11 height 11
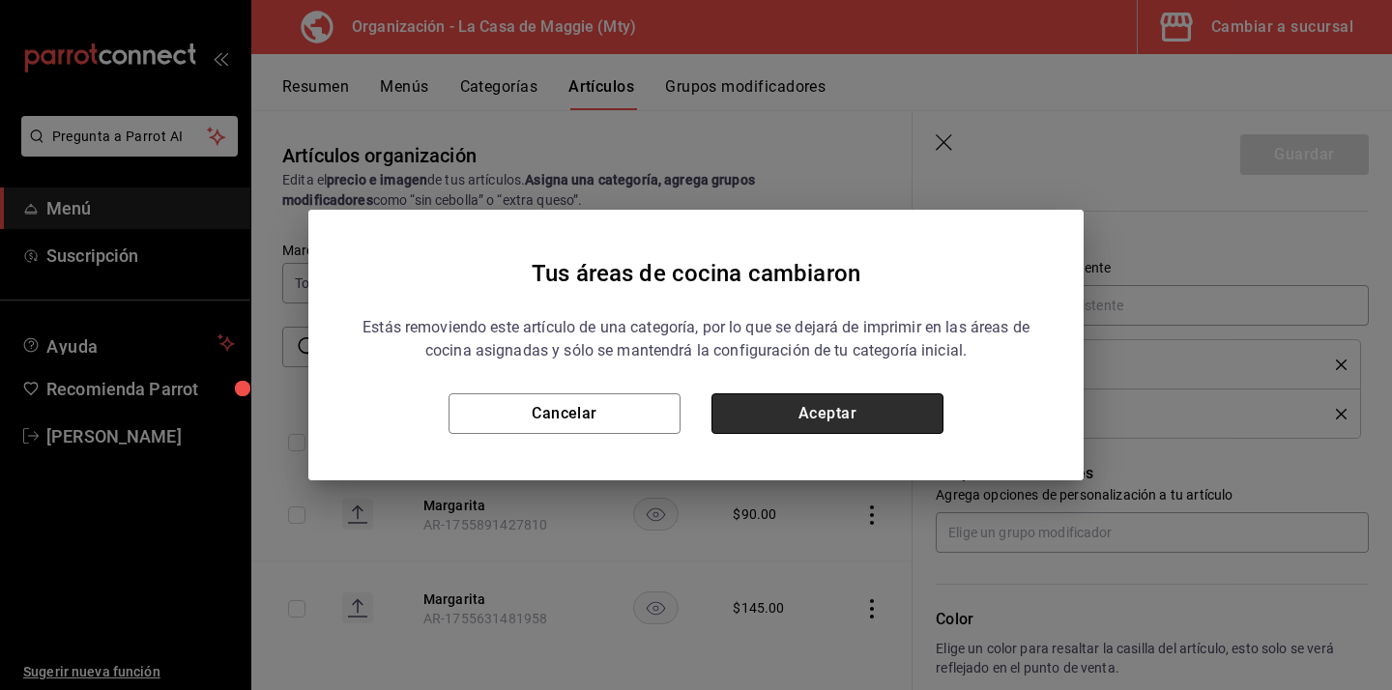
click at [909, 423] on button "Aceptar" at bounding box center [827, 413] width 232 height 41
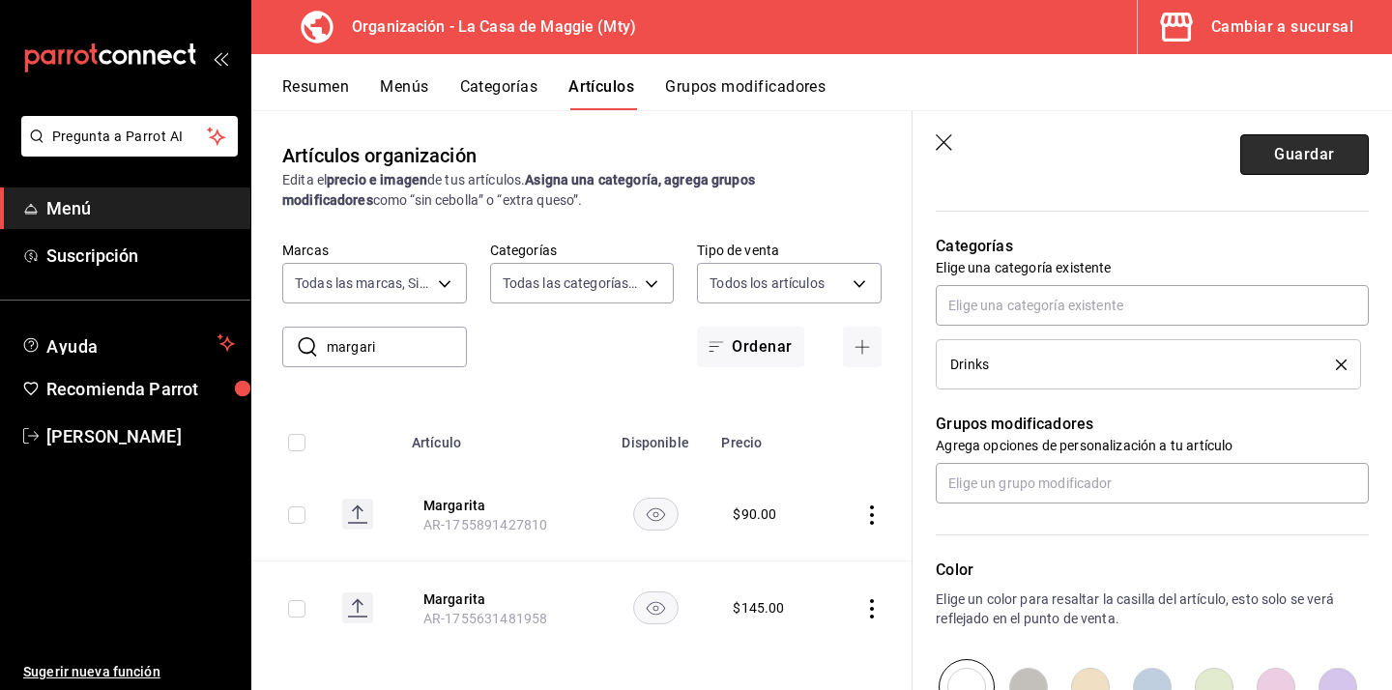
click at [1331, 169] on button "Guardar" at bounding box center [1304, 154] width 129 height 41
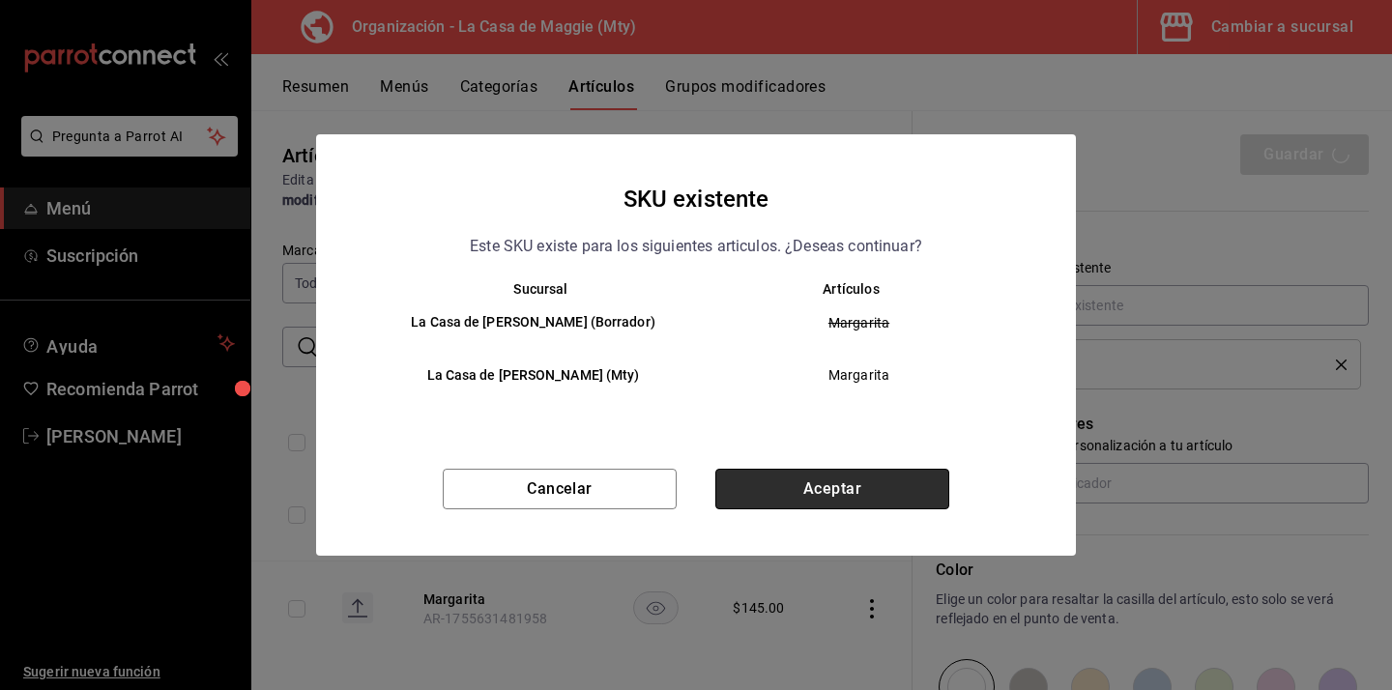
click at [885, 482] on button "Aceptar" at bounding box center [832, 489] width 234 height 41
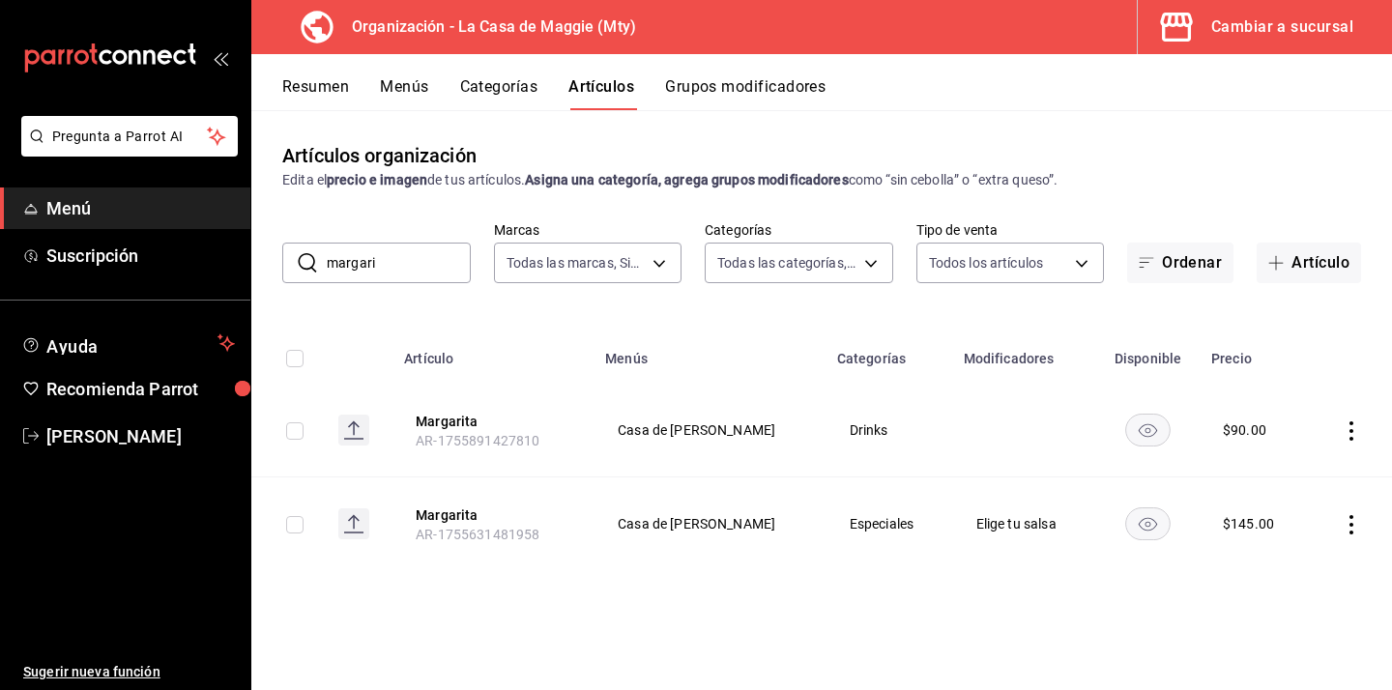
click at [456, 433] on span "AR-1755891427810" at bounding box center [478, 440] width 124 height 15
click at [457, 423] on button "Margarita" at bounding box center [493, 421] width 155 height 19
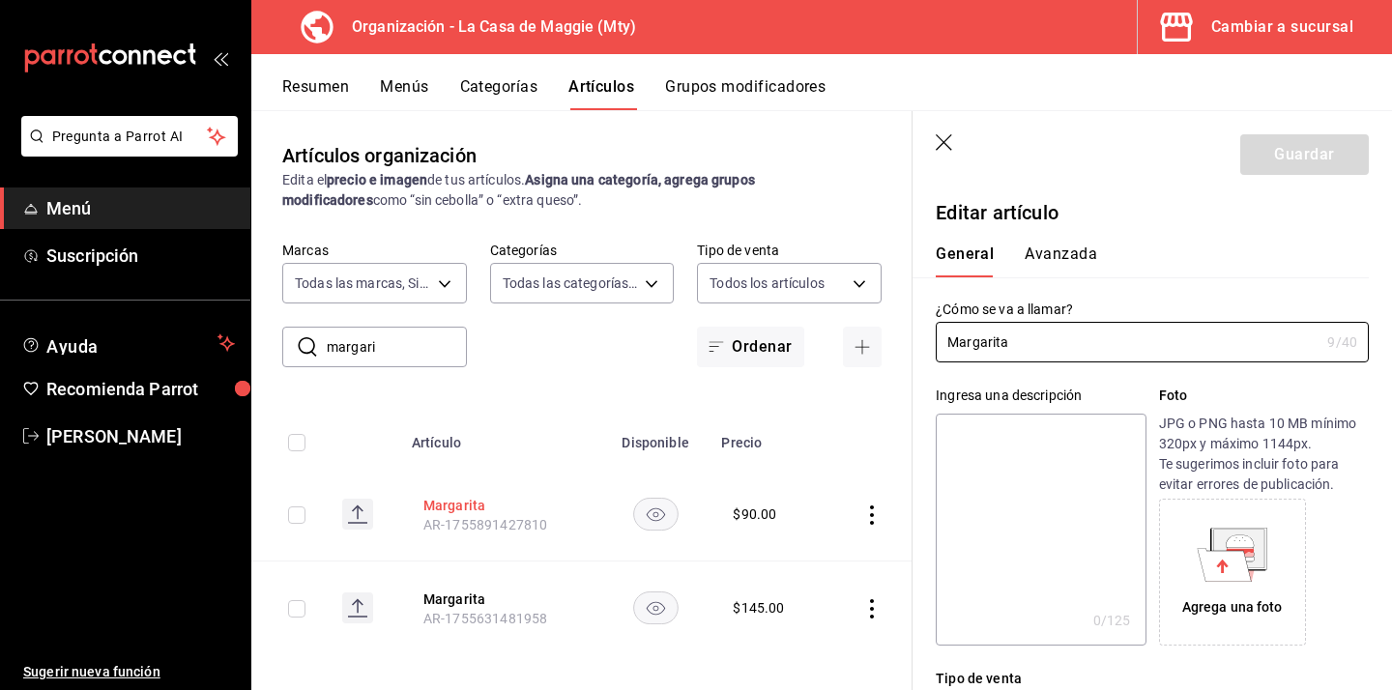
type input "$90.00"
type input "[PERSON_NAME] drinks"
click at [1301, 150] on button "Guardar" at bounding box center [1304, 154] width 129 height 41
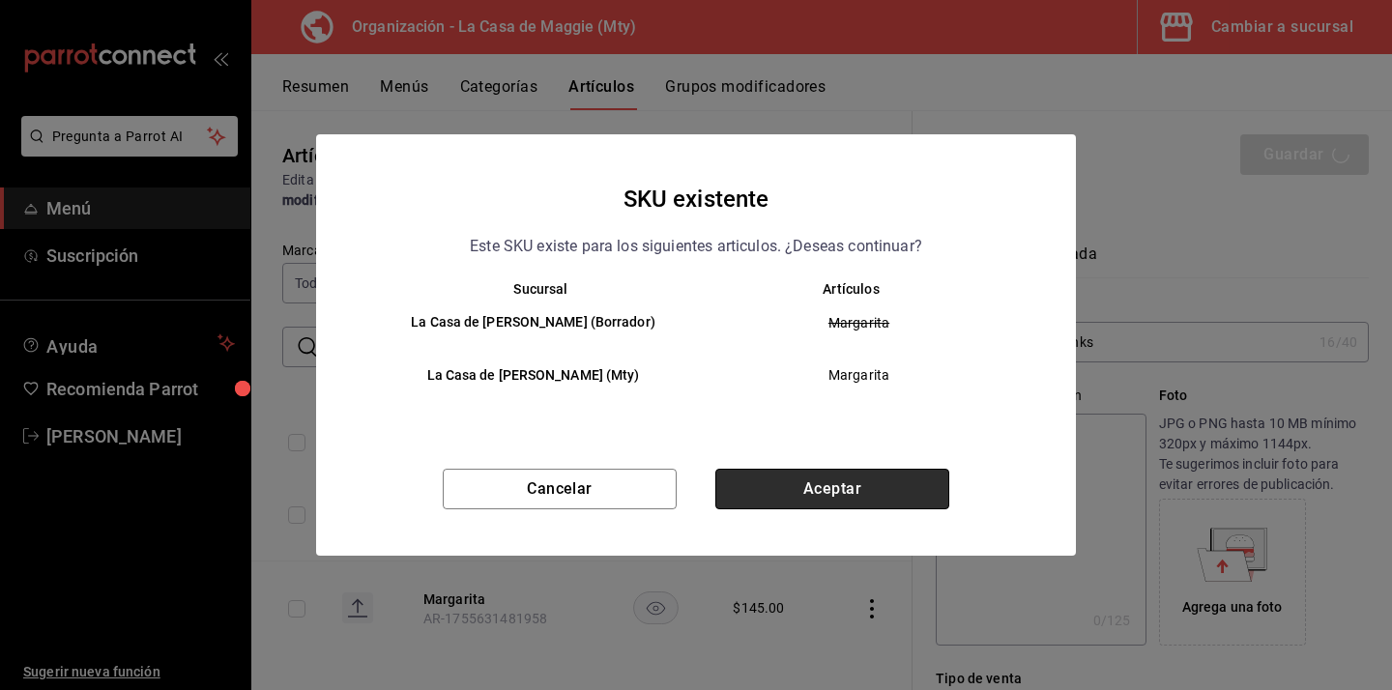
click at [897, 501] on button "Aceptar" at bounding box center [832, 489] width 234 height 41
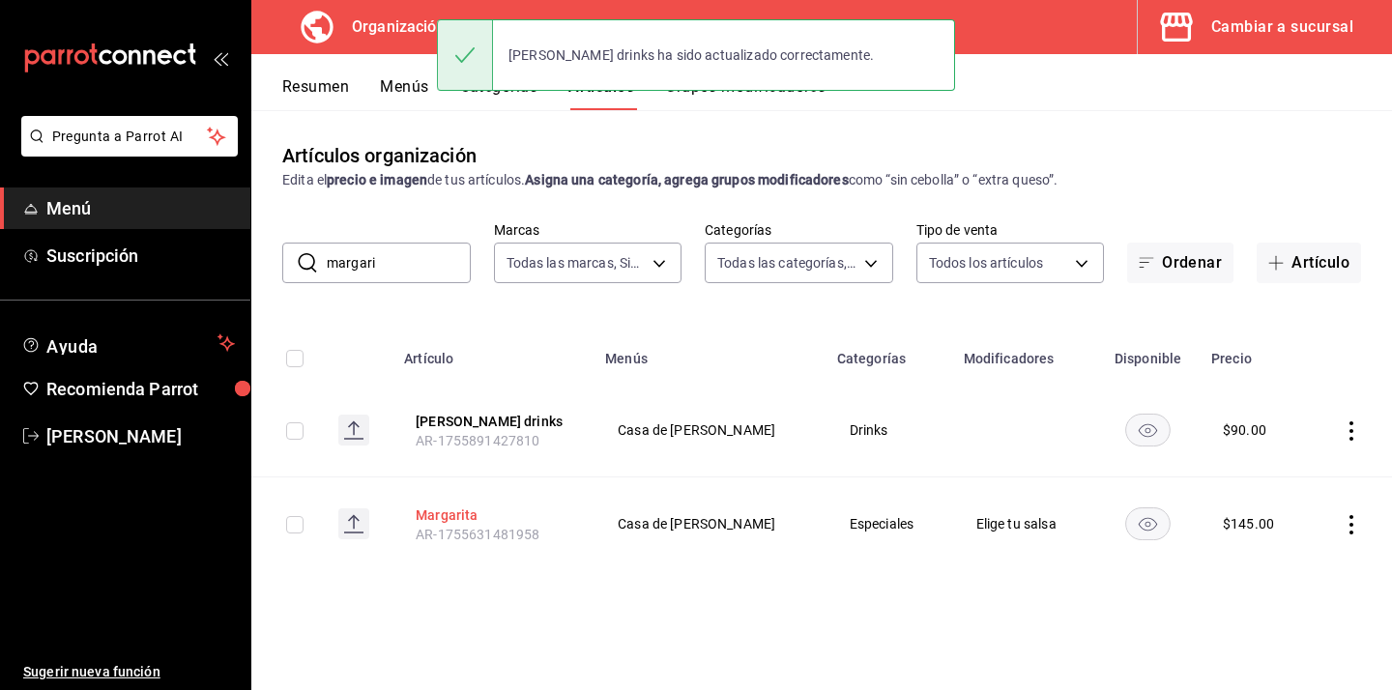
click at [463, 511] on button "Margarita" at bounding box center [493, 515] width 155 height 19
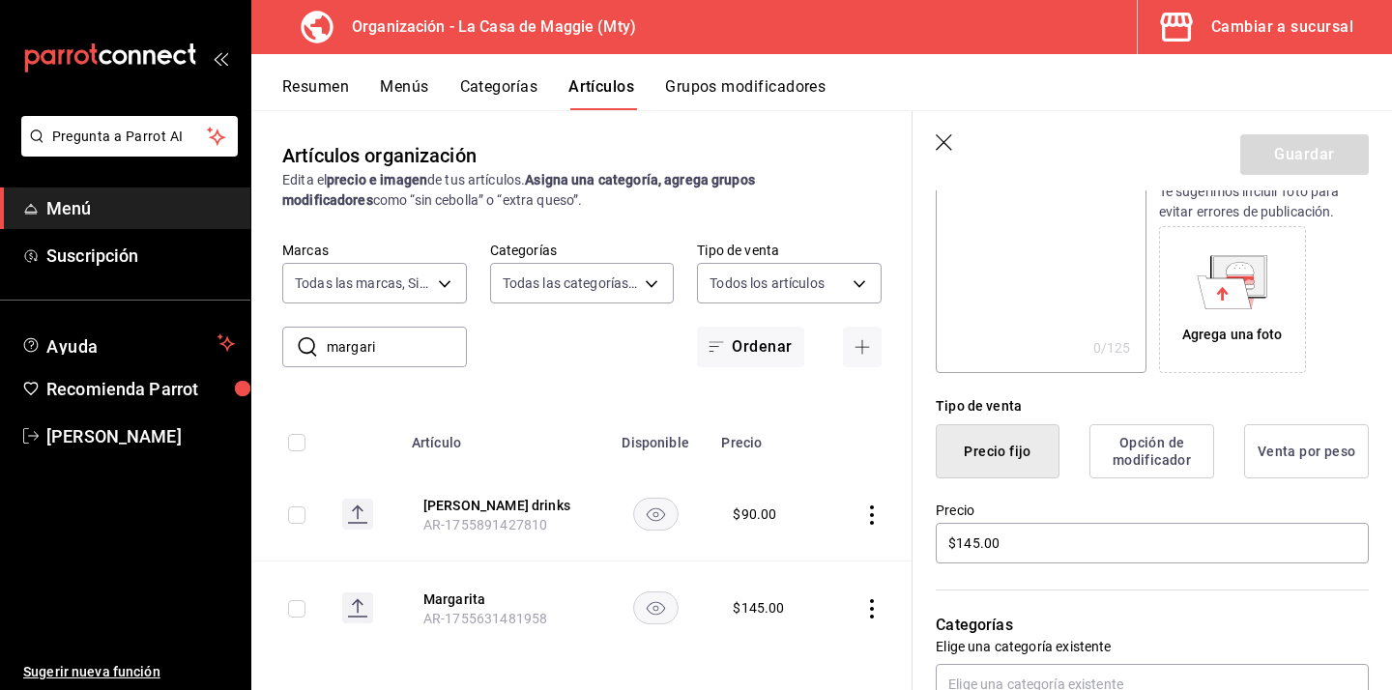
scroll to position [274, 0]
click at [972, 536] on input "$145.00" at bounding box center [1152, 542] width 433 height 41
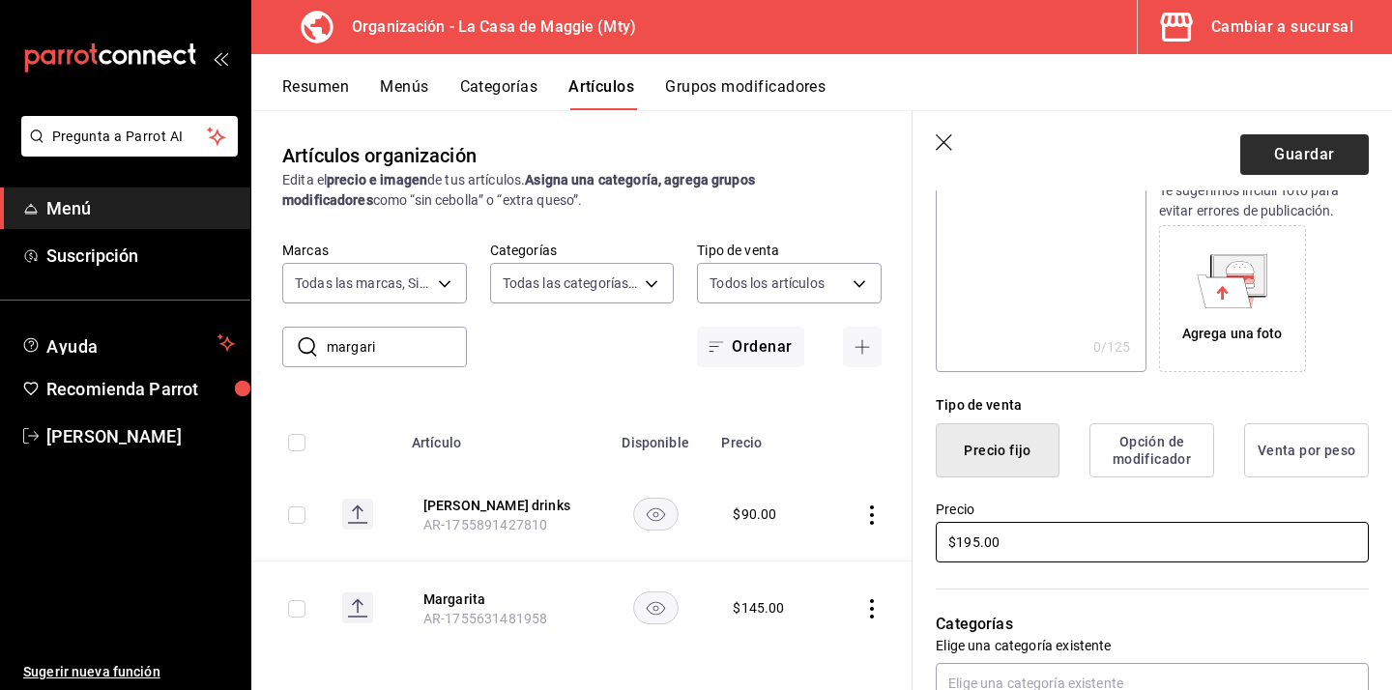
type input "$195.00"
click at [1339, 140] on button "Guardar" at bounding box center [1304, 154] width 129 height 41
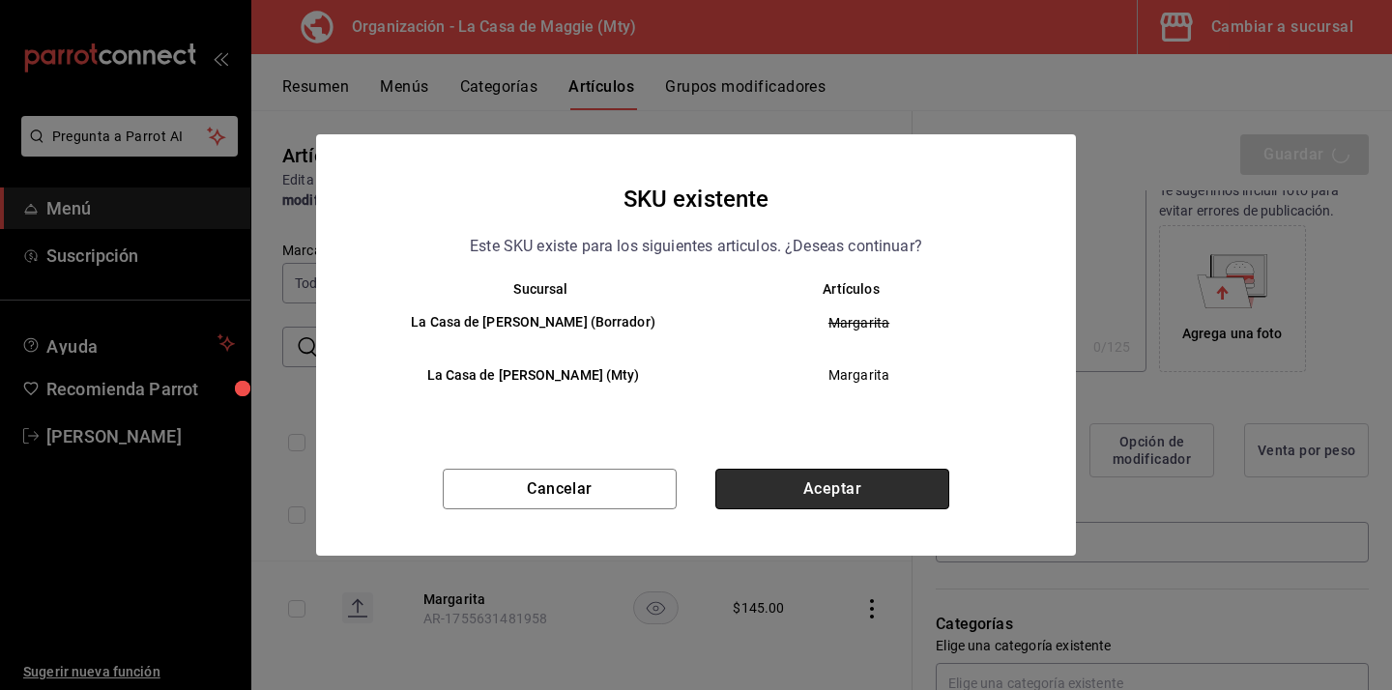
click at [803, 482] on button "Aceptar" at bounding box center [832, 489] width 234 height 41
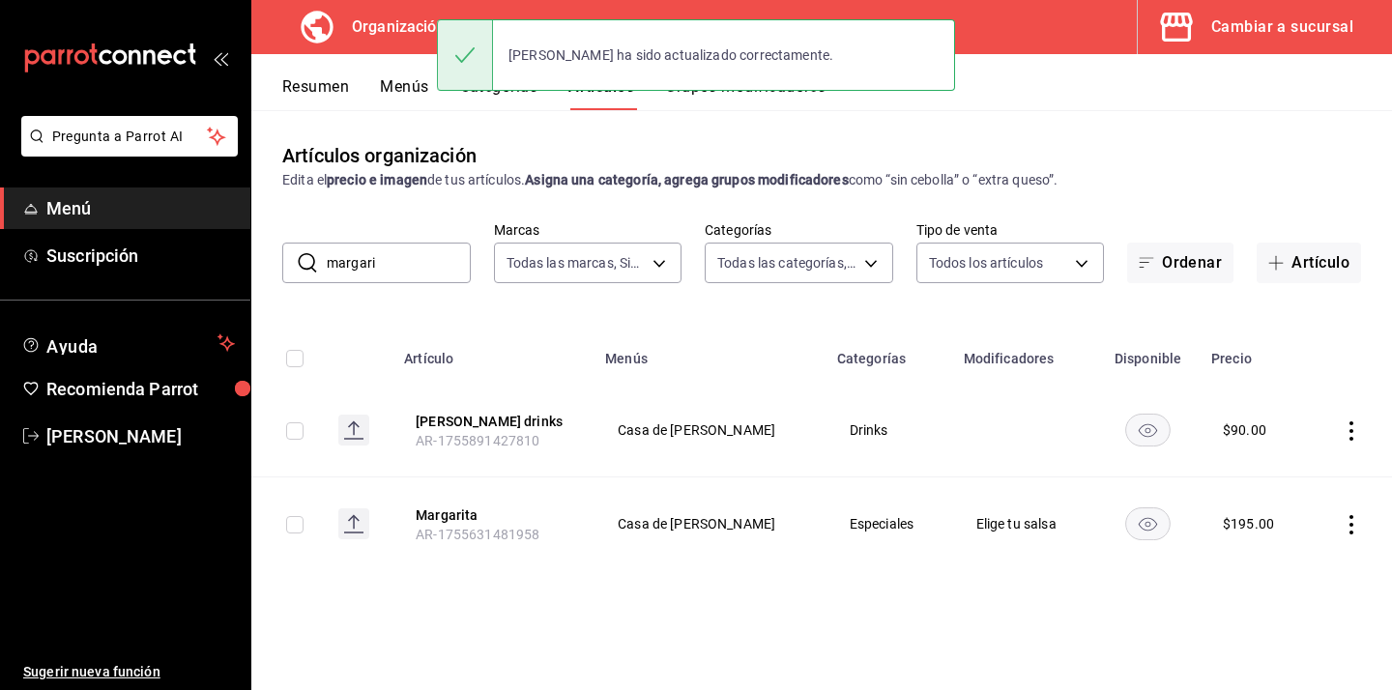
drag, startPoint x: 428, startPoint y: 274, endPoint x: 413, endPoint y: 273, distance: 15.5
click at [414, 273] on input "margari" at bounding box center [399, 263] width 144 height 39
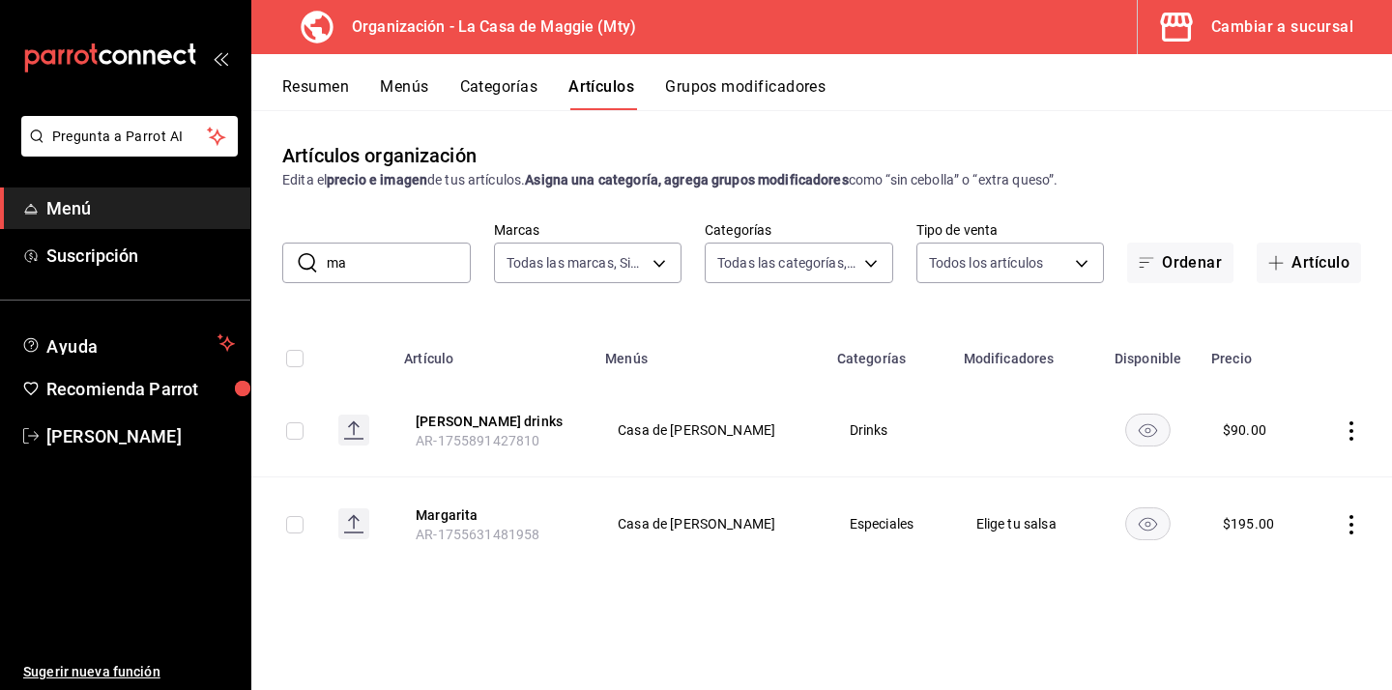
type input "m"
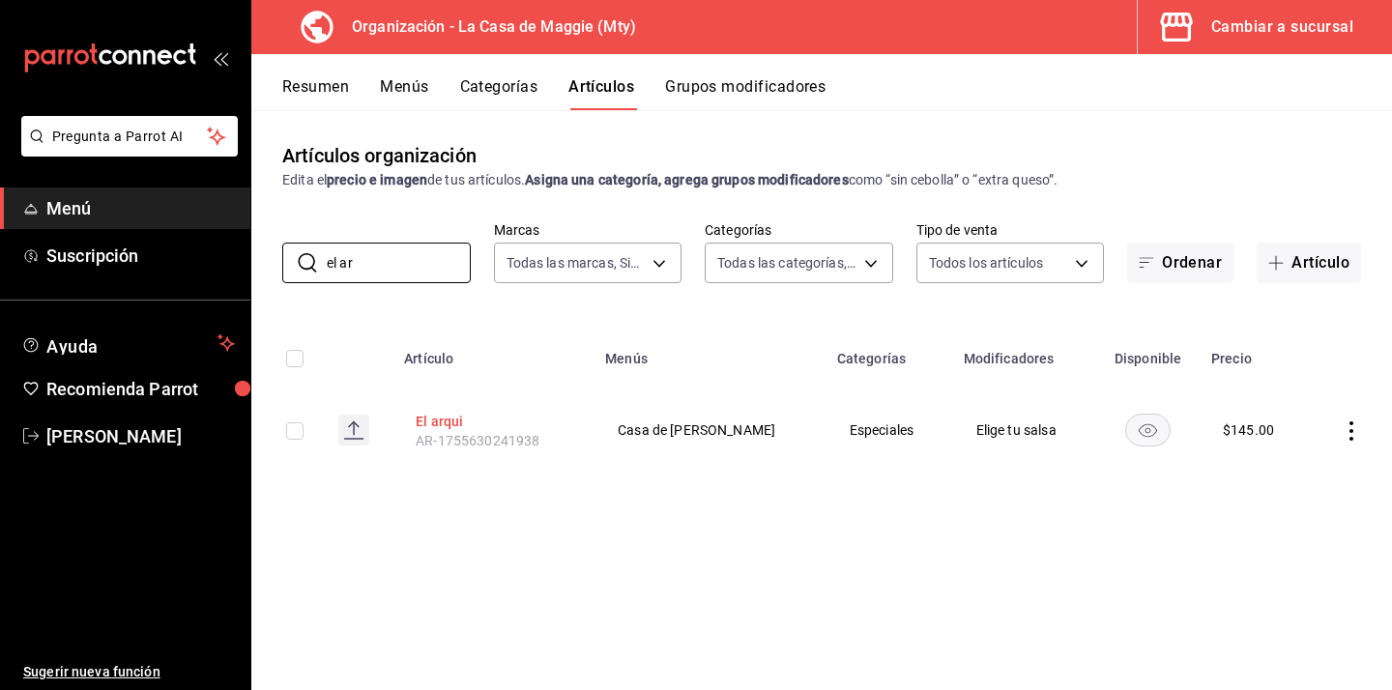
type input "el ar"
click at [456, 421] on button "El arqui" at bounding box center [493, 421] width 155 height 19
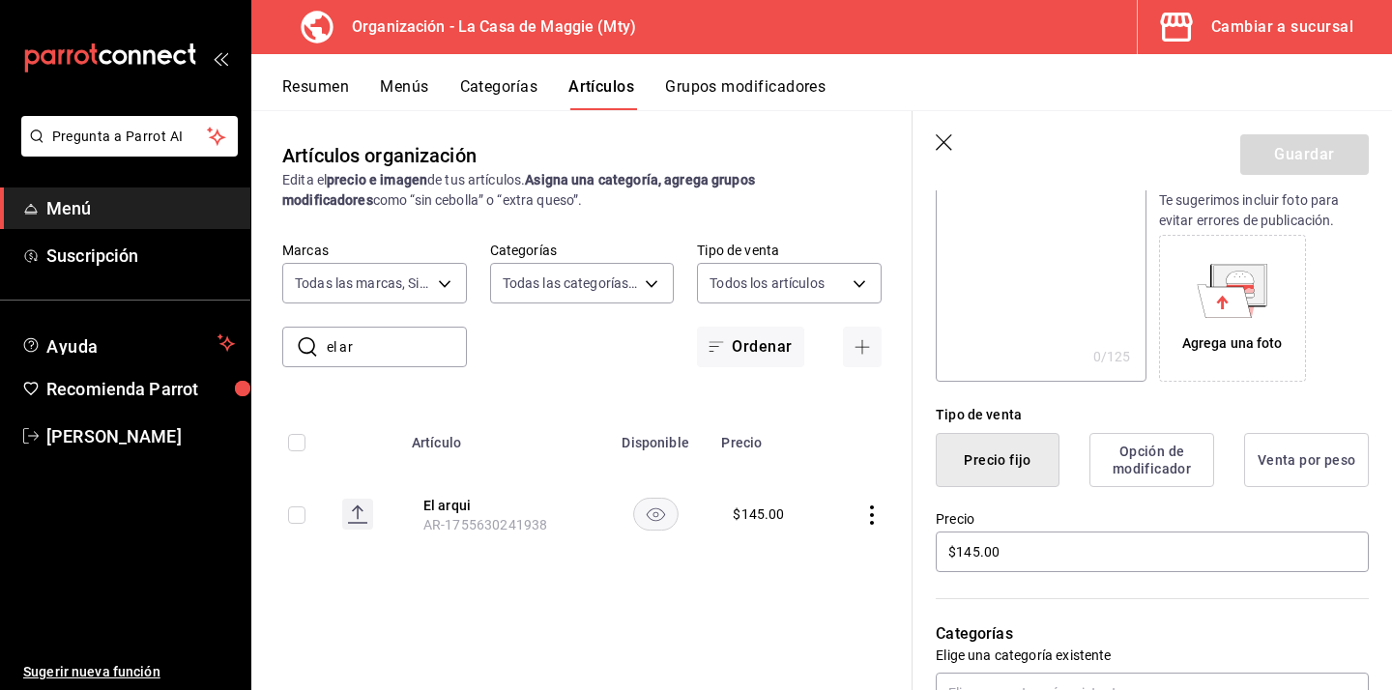
scroll to position [283, 0]
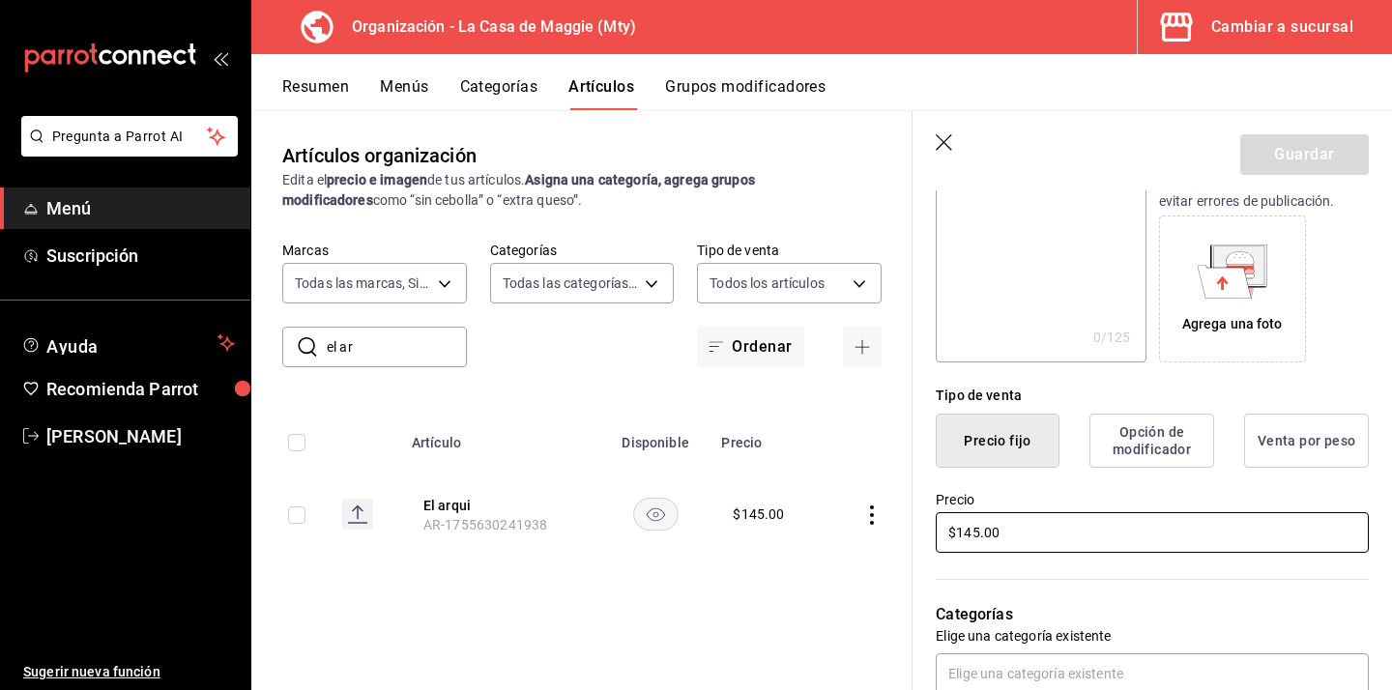
click at [971, 542] on input "$145.00" at bounding box center [1152, 532] width 433 height 41
click at [972, 534] on input "$145.00" at bounding box center [1152, 532] width 433 height 41
type input "$195.00"
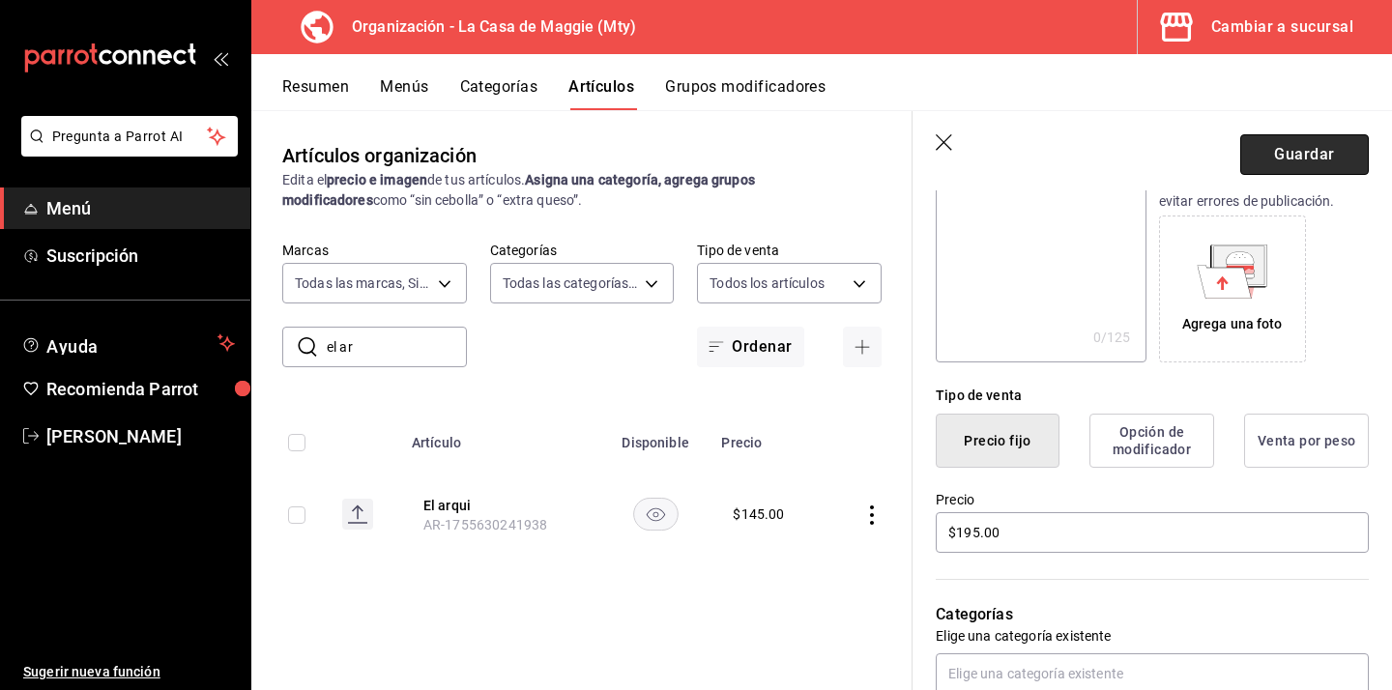
click at [1291, 157] on button "Guardar" at bounding box center [1304, 154] width 129 height 41
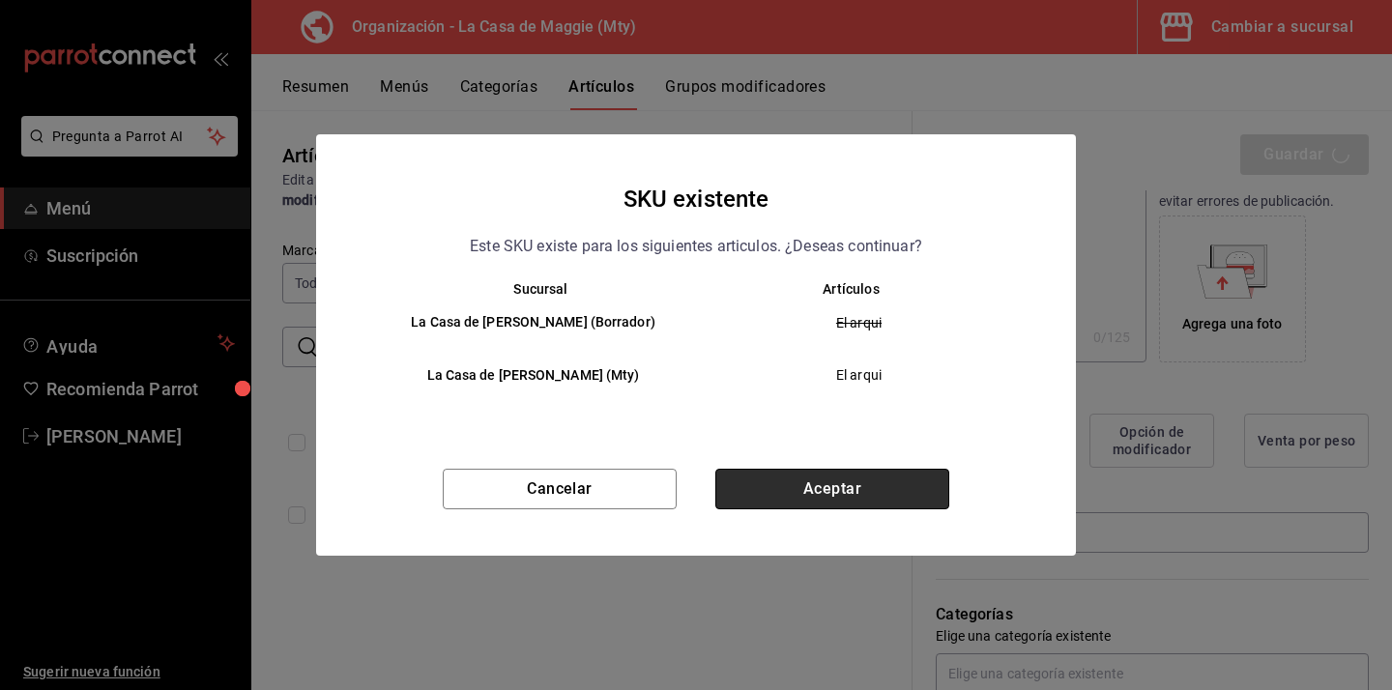
click at [808, 492] on button "Aceptar" at bounding box center [832, 489] width 234 height 41
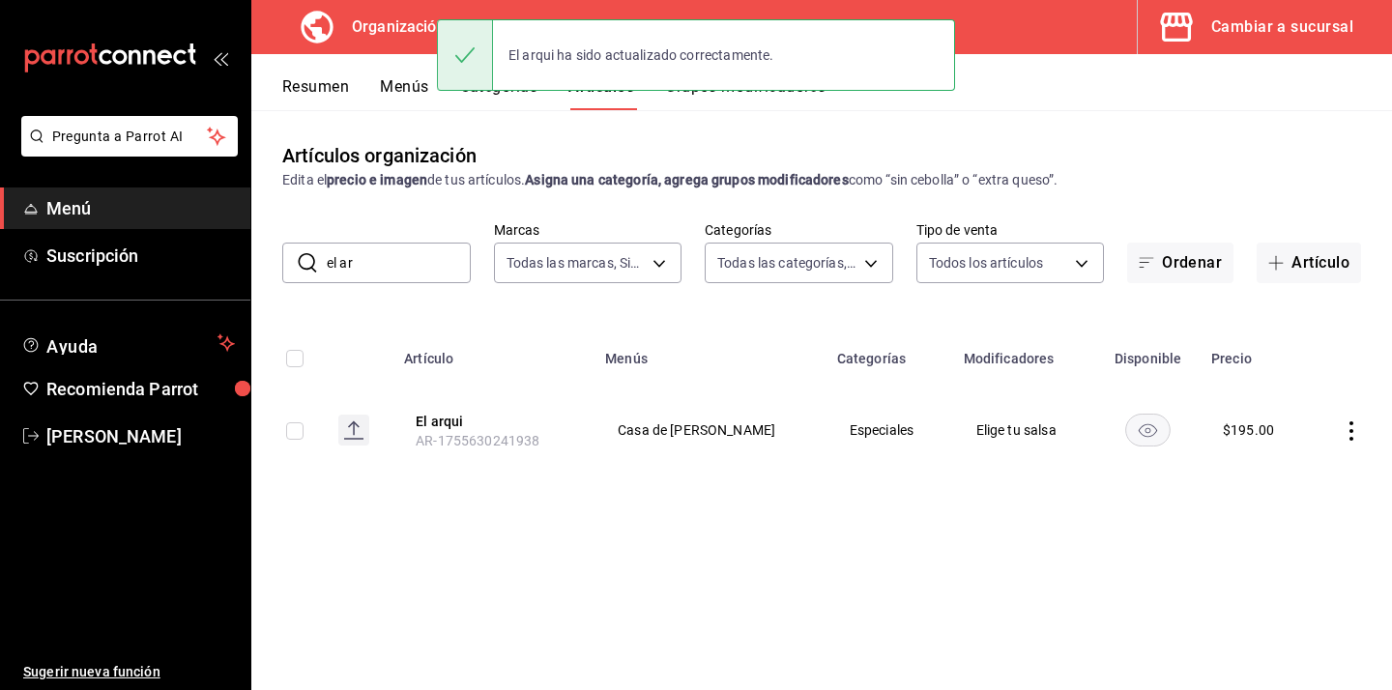
click at [413, 264] on input "el ar" at bounding box center [399, 263] width 144 height 39
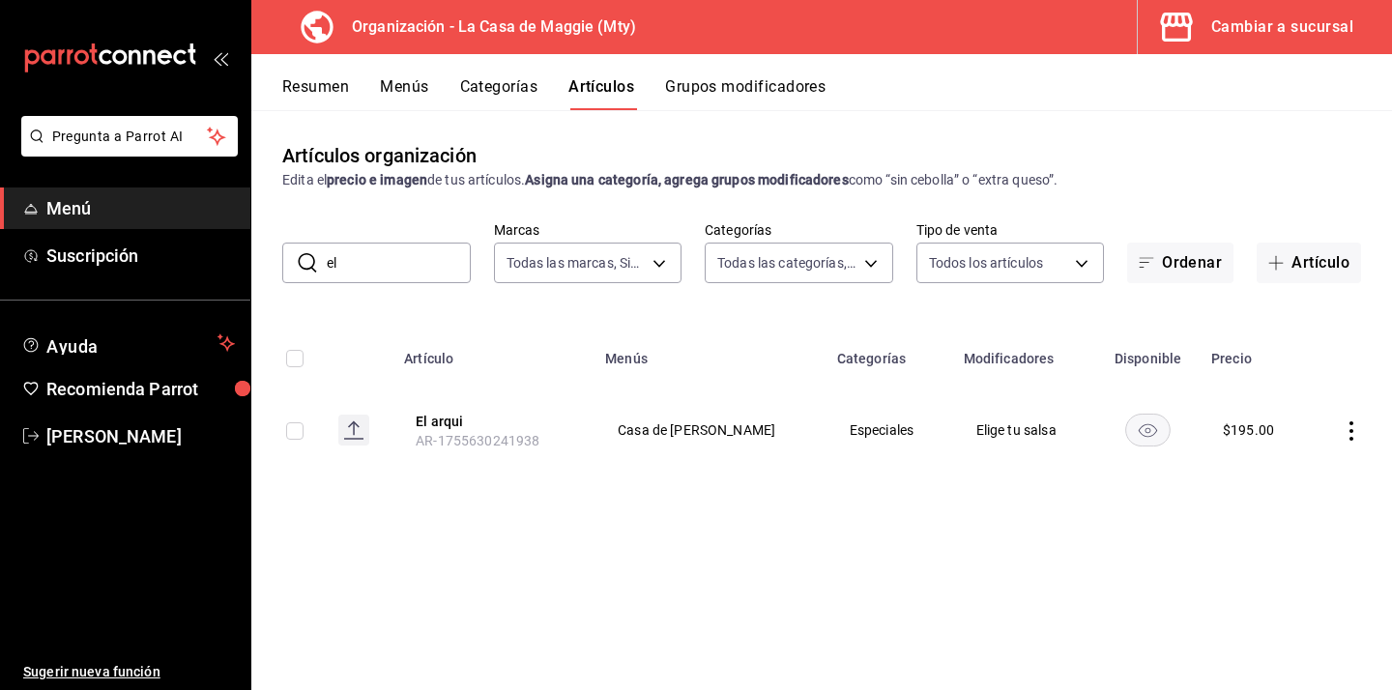
type input "e"
type input "magg"
click at [448, 416] on button "[PERSON_NAME]" at bounding box center [493, 421] width 155 height 19
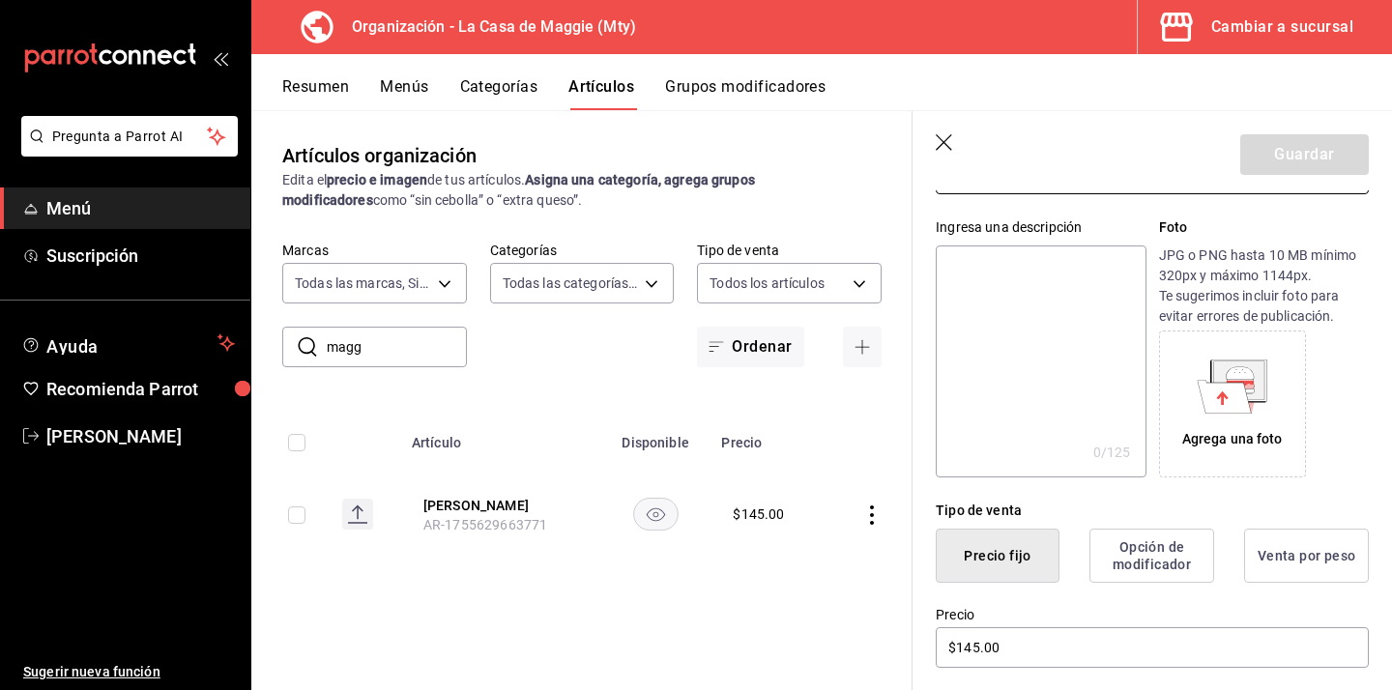
scroll to position [172, 0]
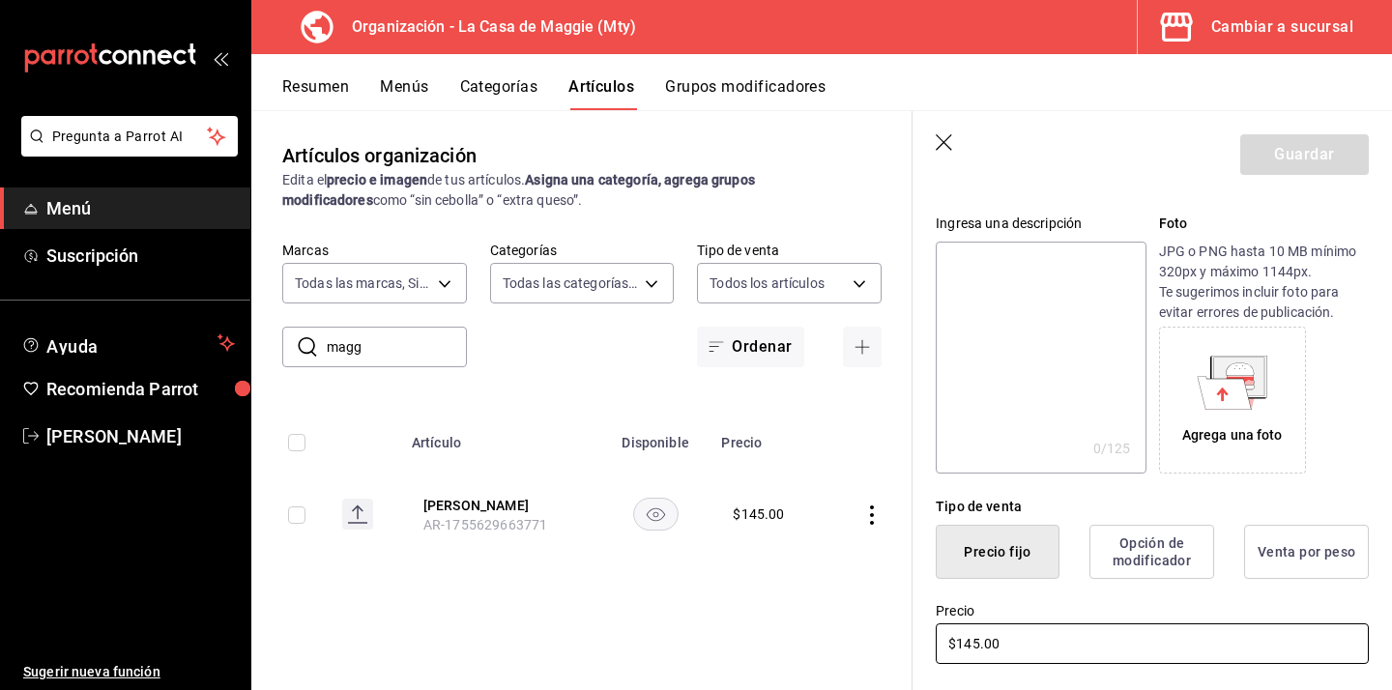
click at [974, 640] on input "$145.00" at bounding box center [1152, 644] width 433 height 41
type input "$195.00"
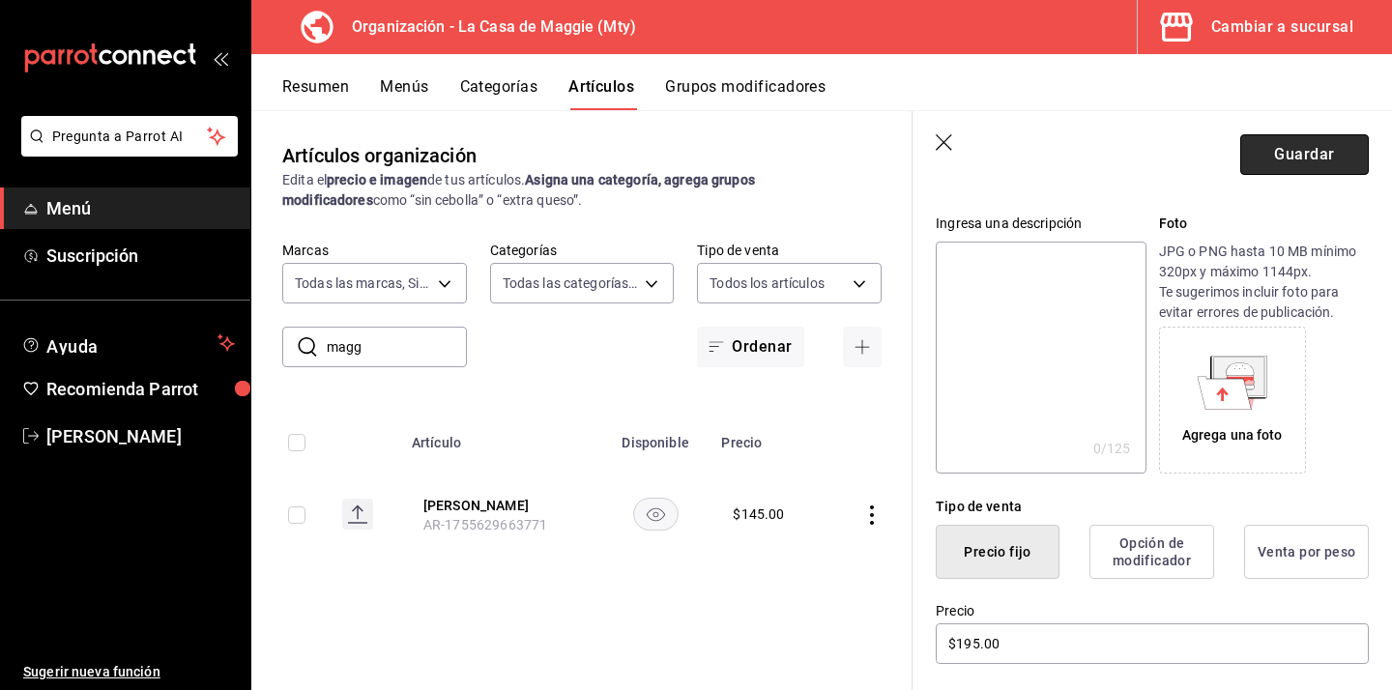
click at [1286, 149] on button "Guardar" at bounding box center [1304, 154] width 129 height 41
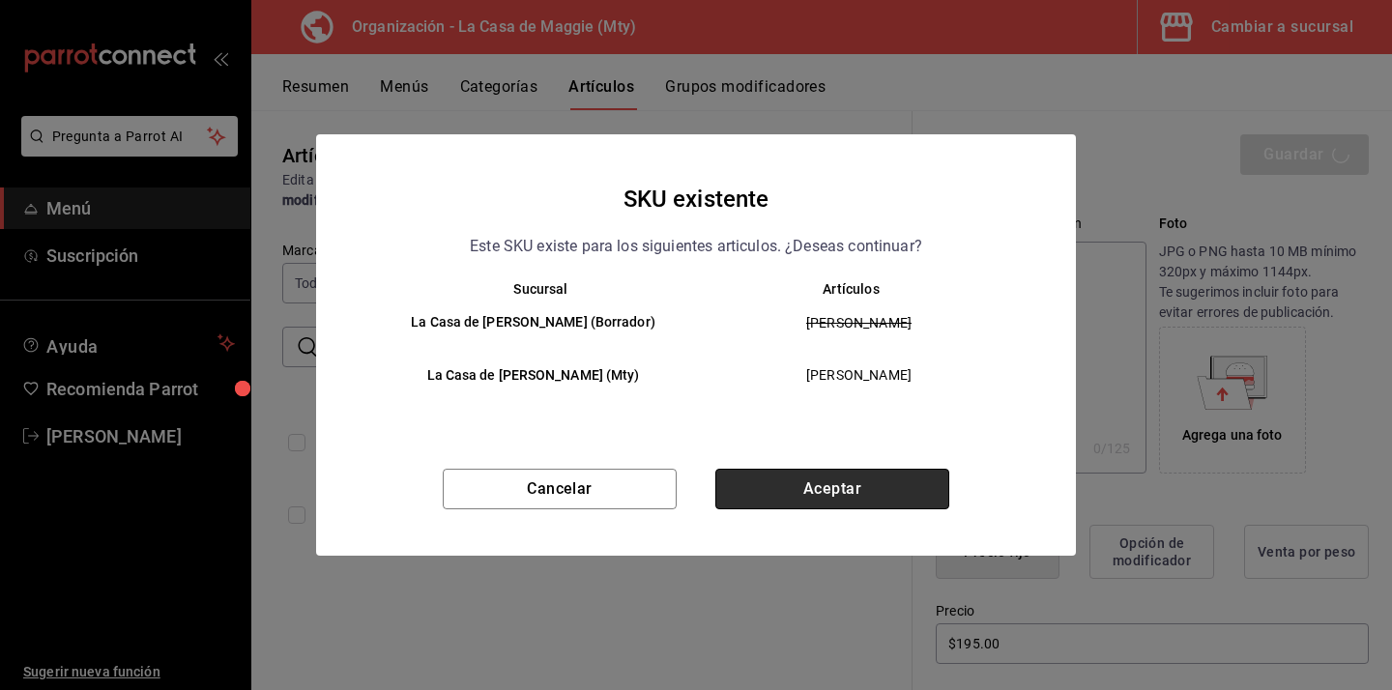
click at [806, 485] on button "Aceptar" at bounding box center [832, 489] width 234 height 41
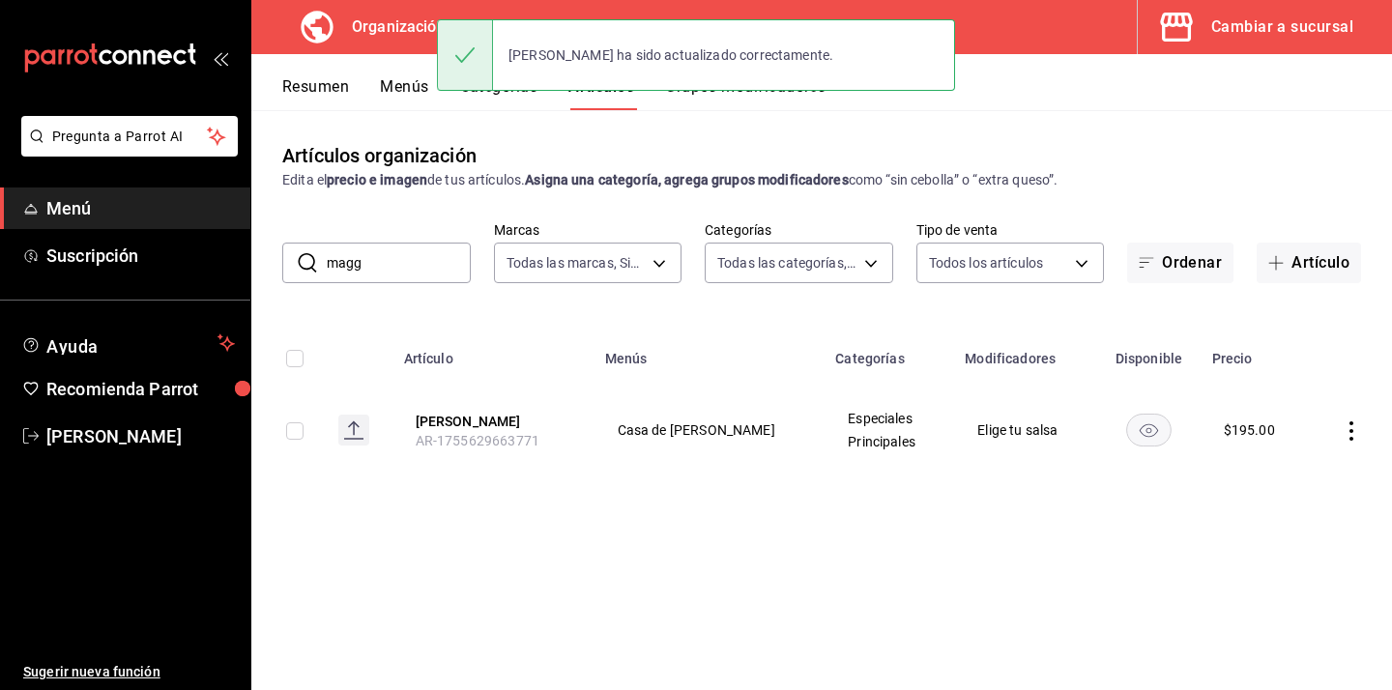
click at [394, 90] on button "Menús" at bounding box center [404, 93] width 48 height 33
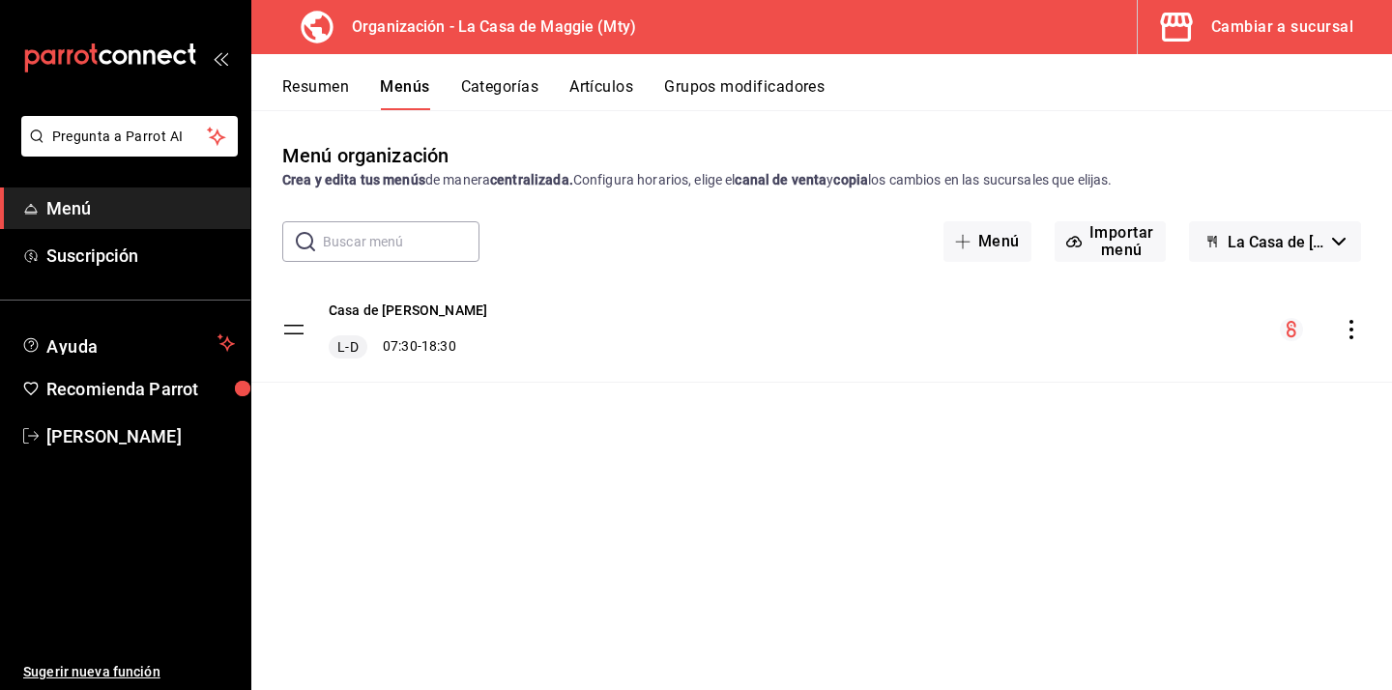
click at [1349, 333] on icon "actions" at bounding box center [1351, 329] width 19 height 19
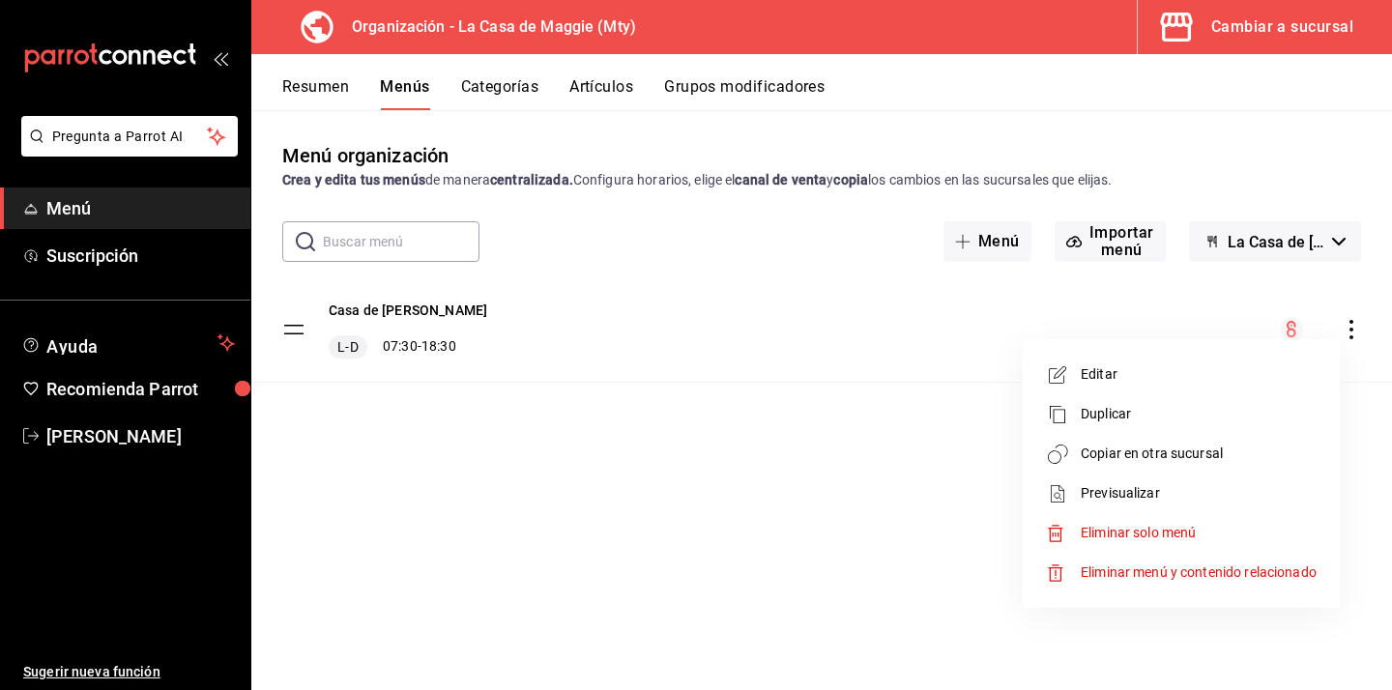
click at [1173, 444] on span "Copiar en otra sucursal" at bounding box center [1199, 454] width 236 height 20
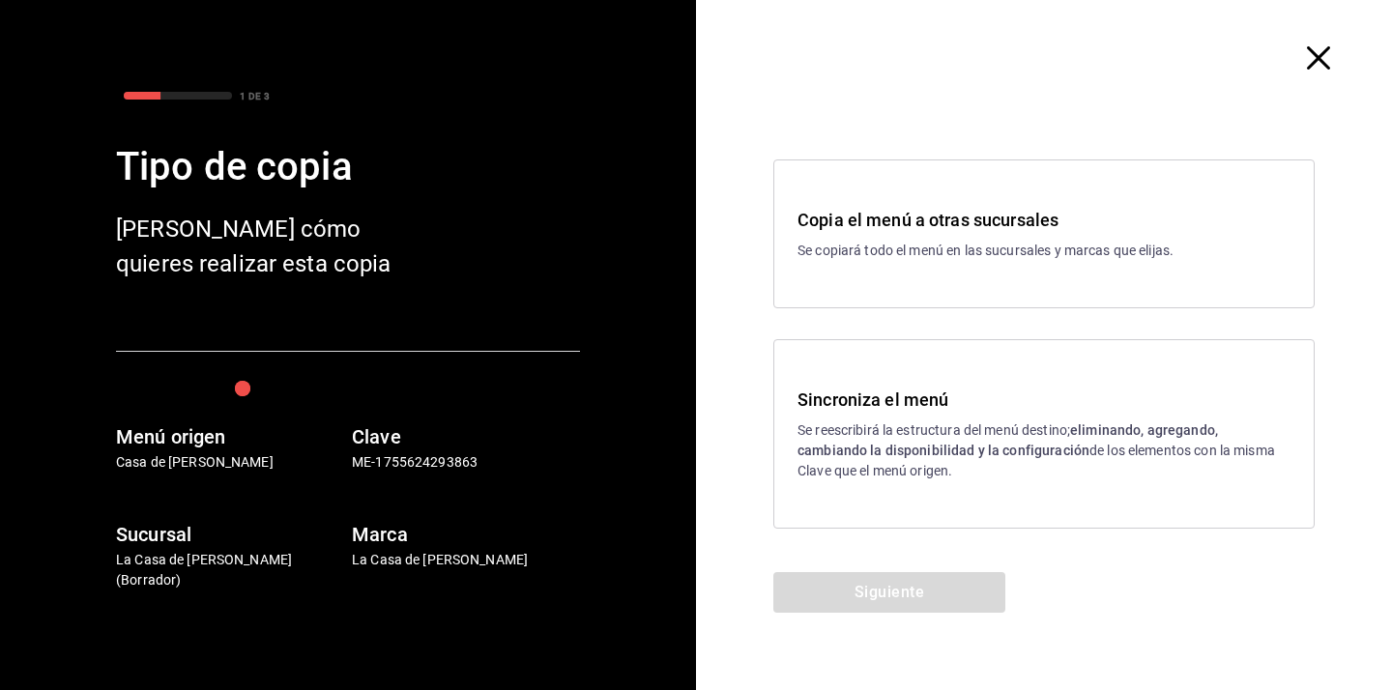
click at [887, 445] on strong "eliminando, agregando, cambiando la disponibilidad y la configuración" at bounding box center [1008, 440] width 421 height 36
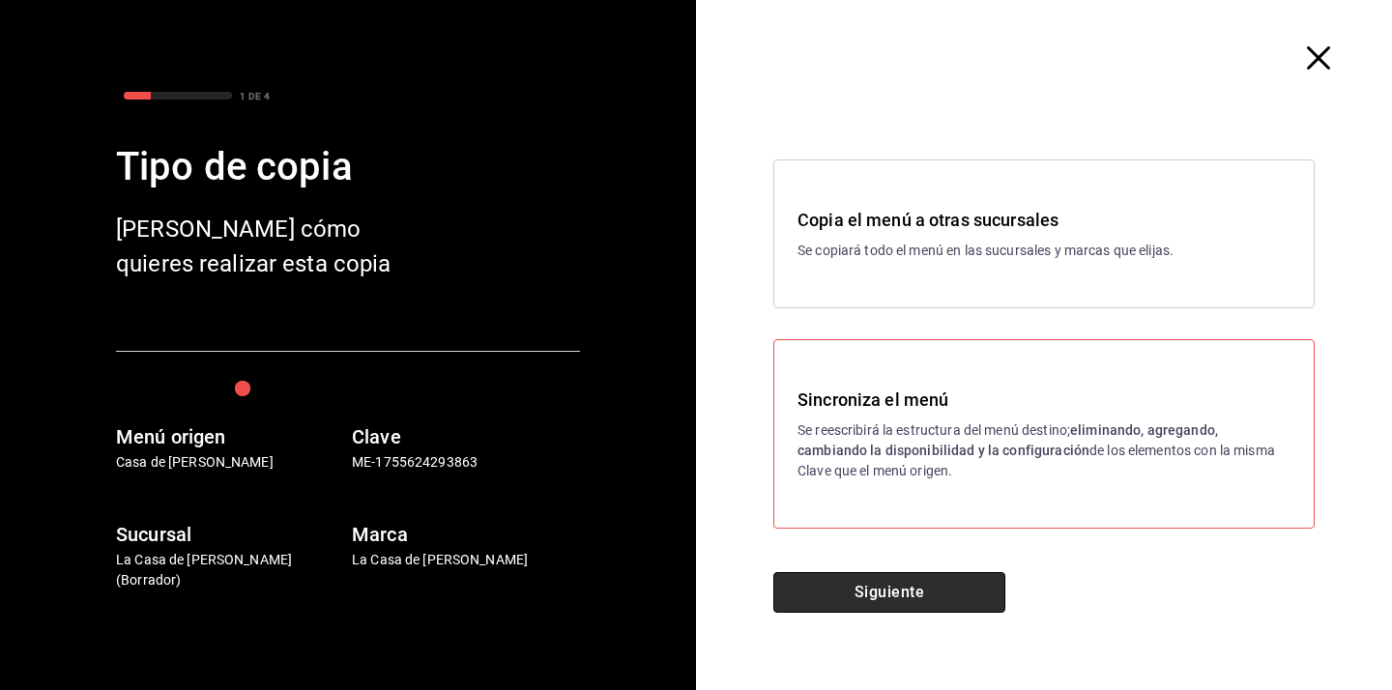
click at [875, 585] on button "Siguiente" at bounding box center [889, 592] width 232 height 41
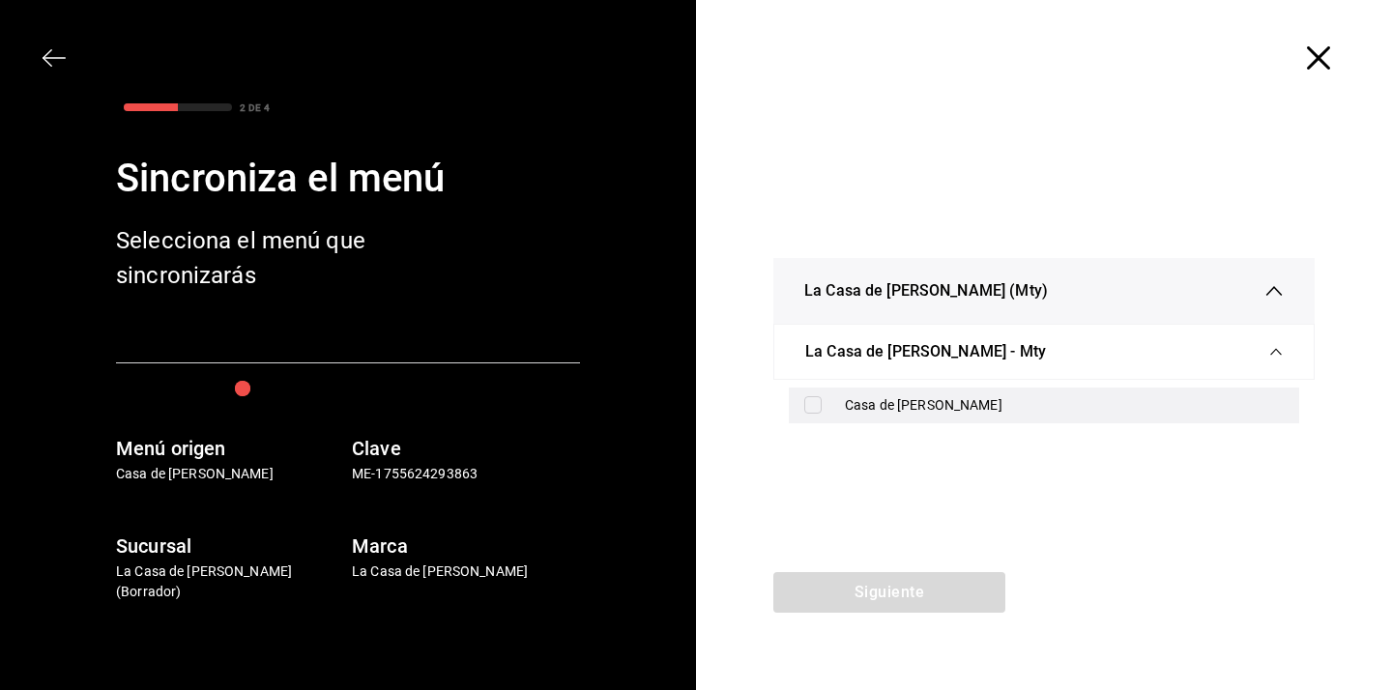
click at [901, 409] on div "Casa de [PERSON_NAME]" at bounding box center [1064, 405] width 439 height 20
checkbox input "true"
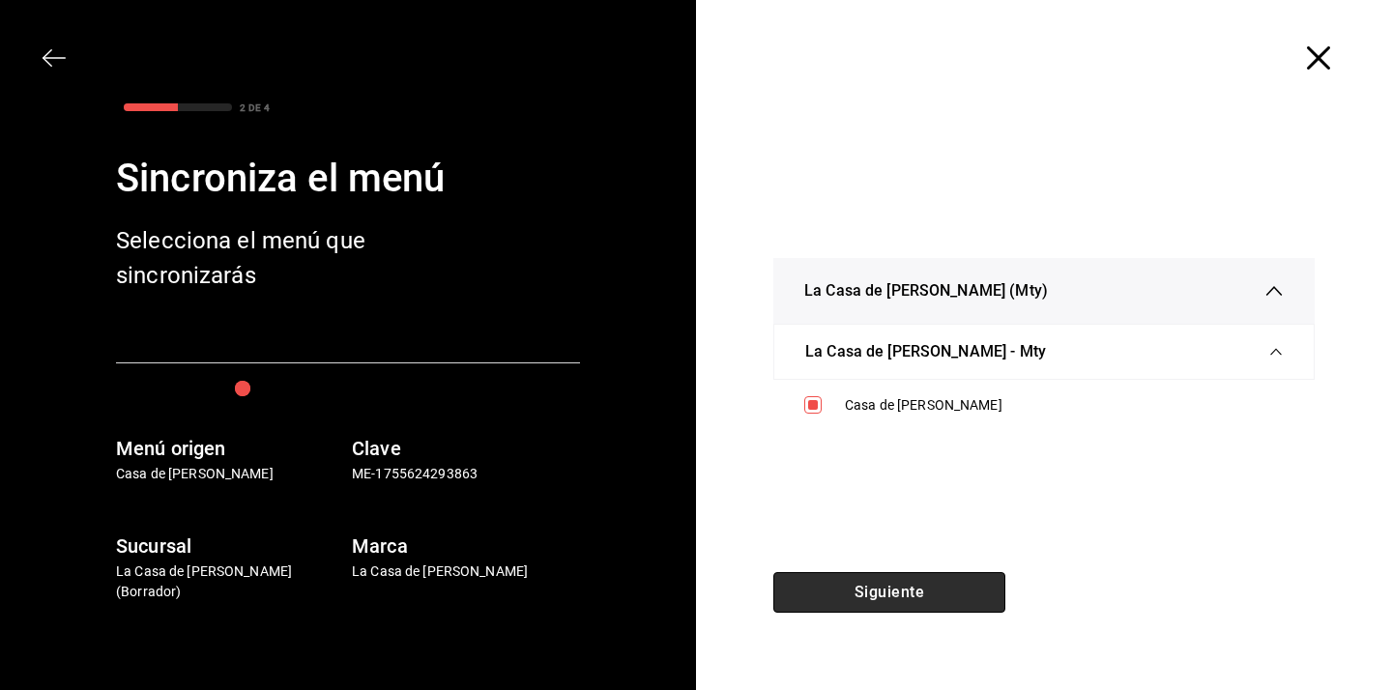
click at [856, 595] on button "Siguiente" at bounding box center [889, 592] width 232 height 41
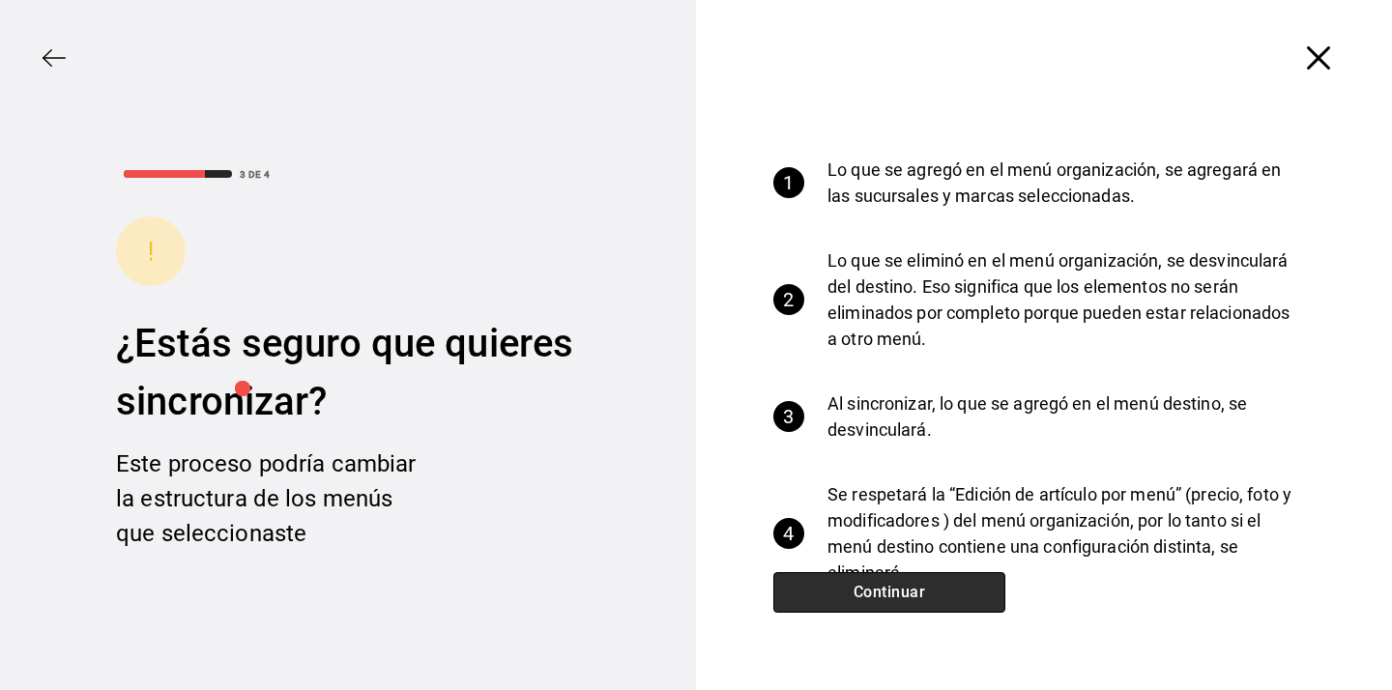
click at [856, 595] on button "Continuar" at bounding box center [889, 592] width 232 height 41
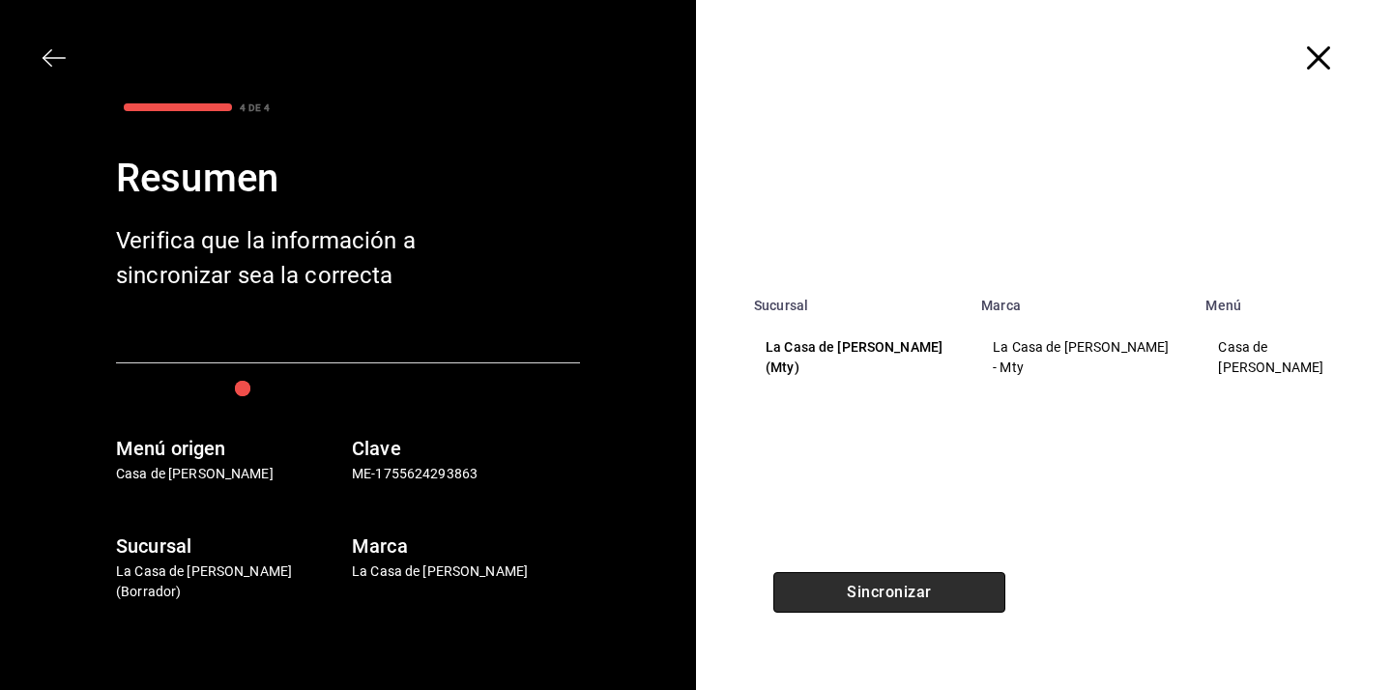
click at [856, 595] on button "Sincronizar" at bounding box center [889, 592] width 232 height 41
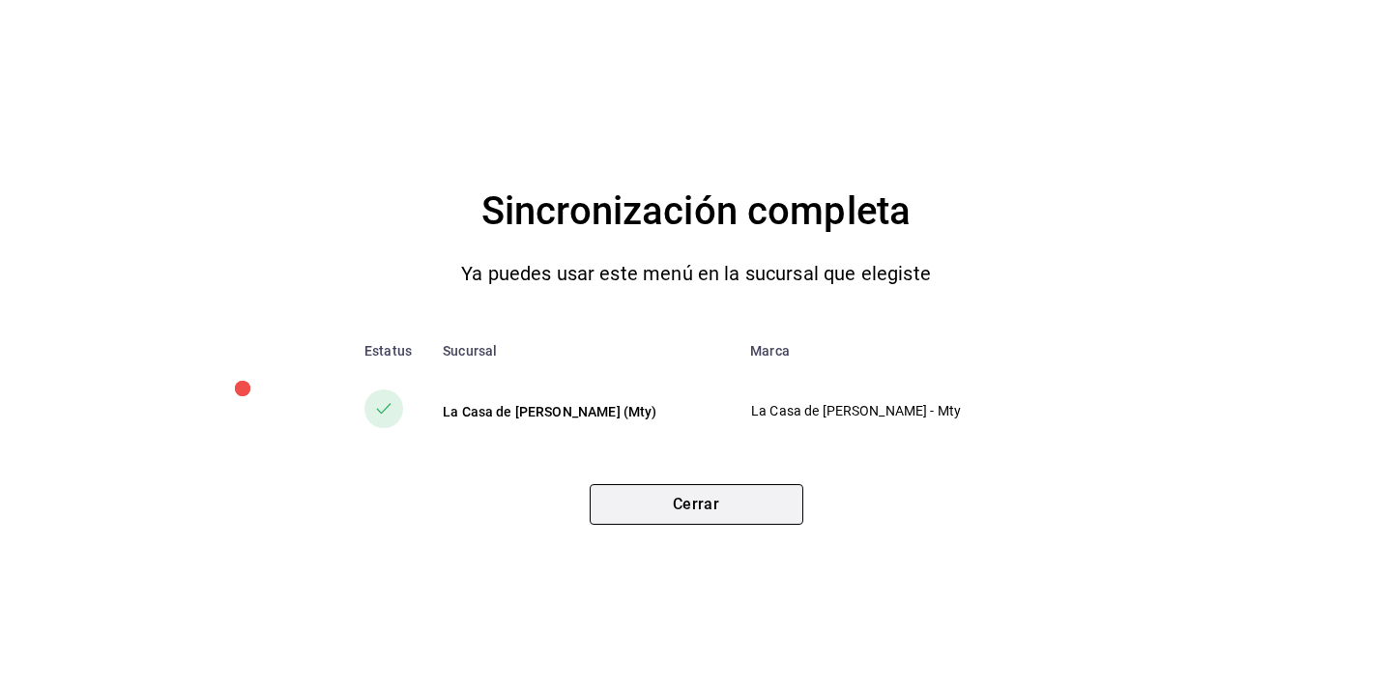
click at [741, 507] on button "Cerrar" at bounding box center [697, 504] width 214 height 41
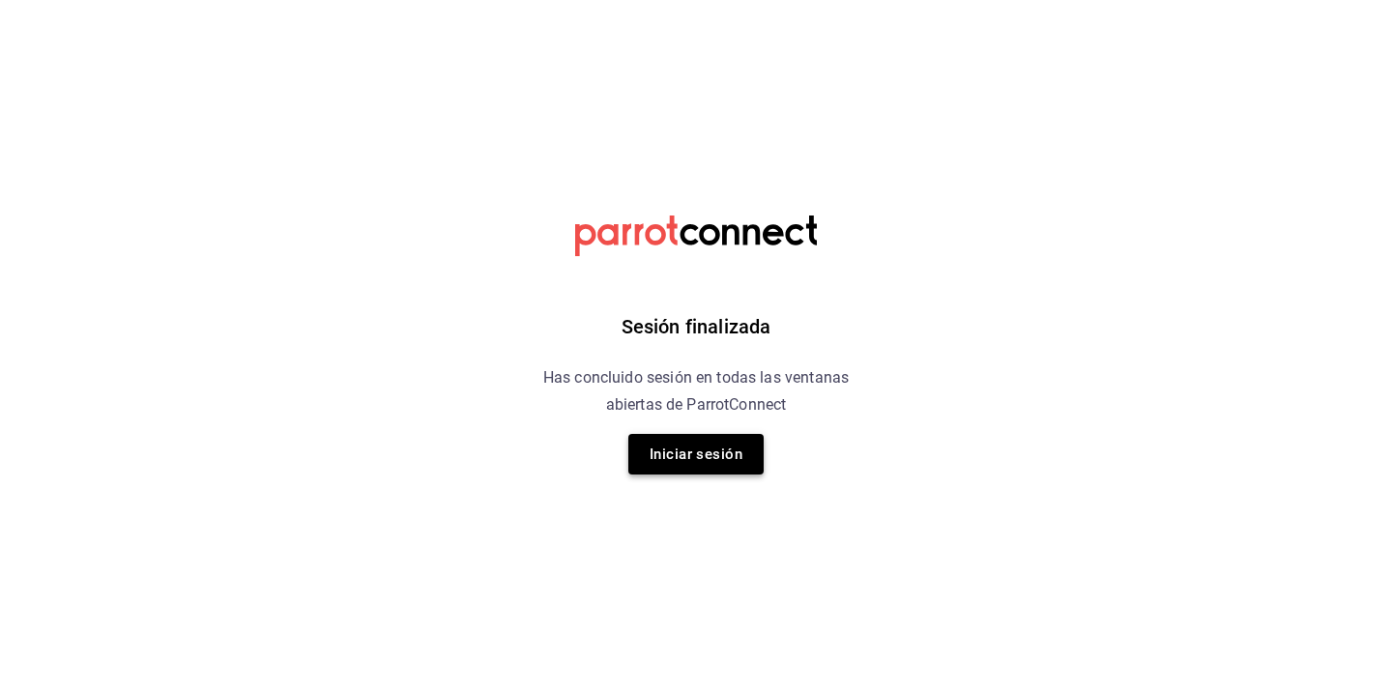
click at [708, 462] on button "Iniciar sesión" at bounding box center [695, 454] width 135 height 41
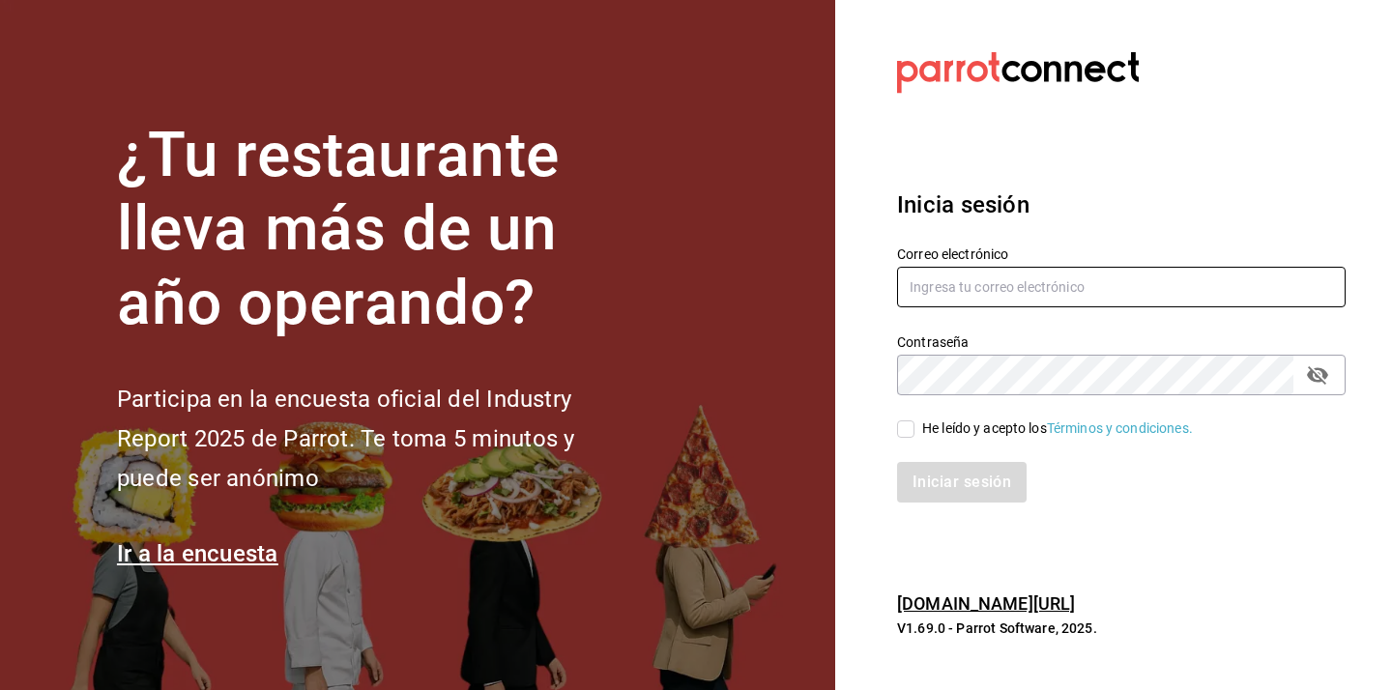
type input "[EMAIL_ADDRESS][DOMAIN_NAME]"
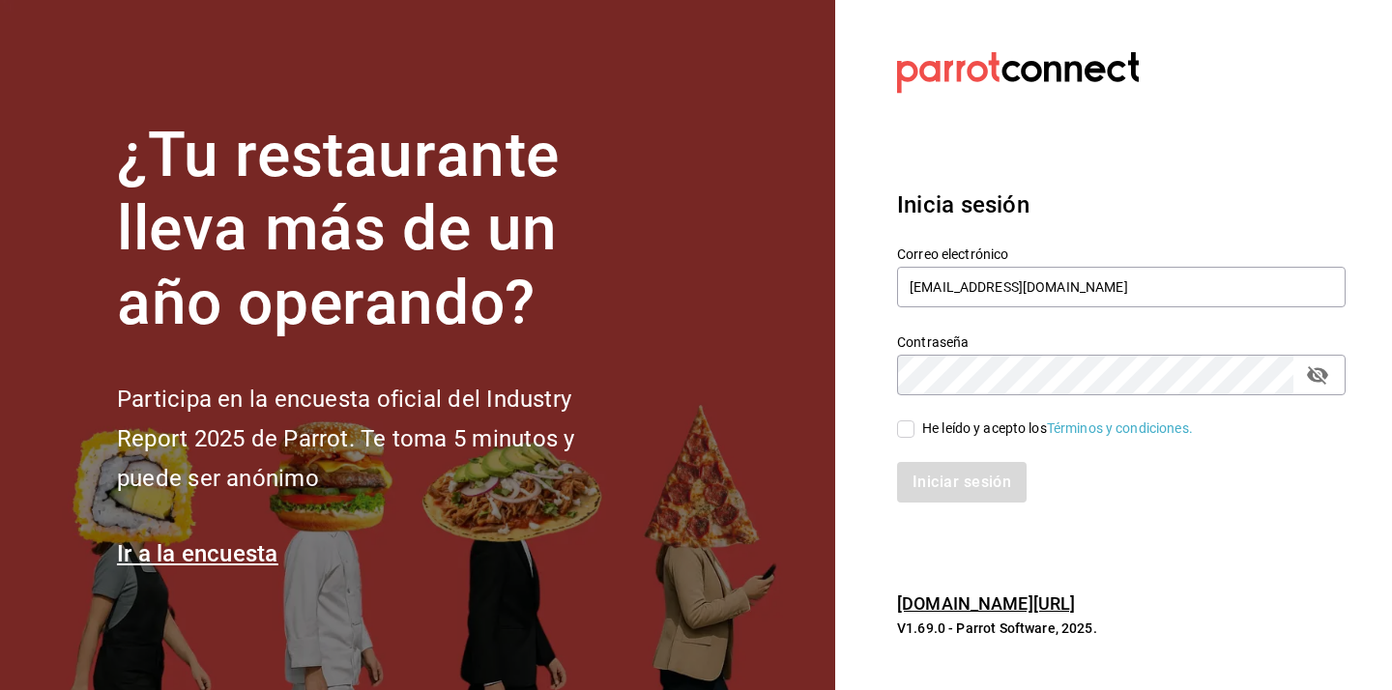
click at [941, 420] on div "He leído y acepto los Términos y condiciones." at bounding box center [1057, 429] width 271 height 20
click at [914, 421] on input "He leído y acepto los Términos y condiciones." at bounding box center [905, 429] width 17 height 17
checkbox input "true"
click at [1339, 377] on div "Contraseña" at bounding box center [1121, 375] width 449 height 41
click at [1324, 379] on icon "passwordField" at bounding box center [1317, 374] width 23 height 23
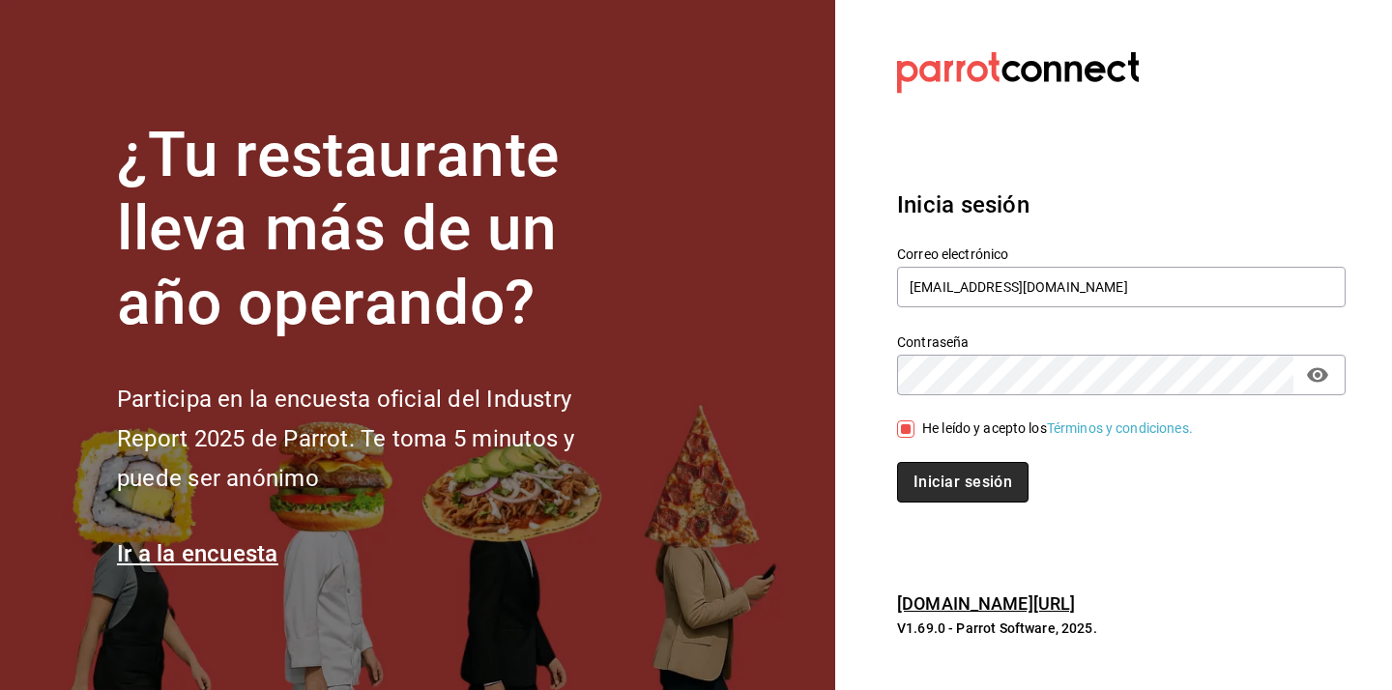
click at [961, 492] on button "Iniciar sesión" at bounding box center [962, 482] width 131 height 41
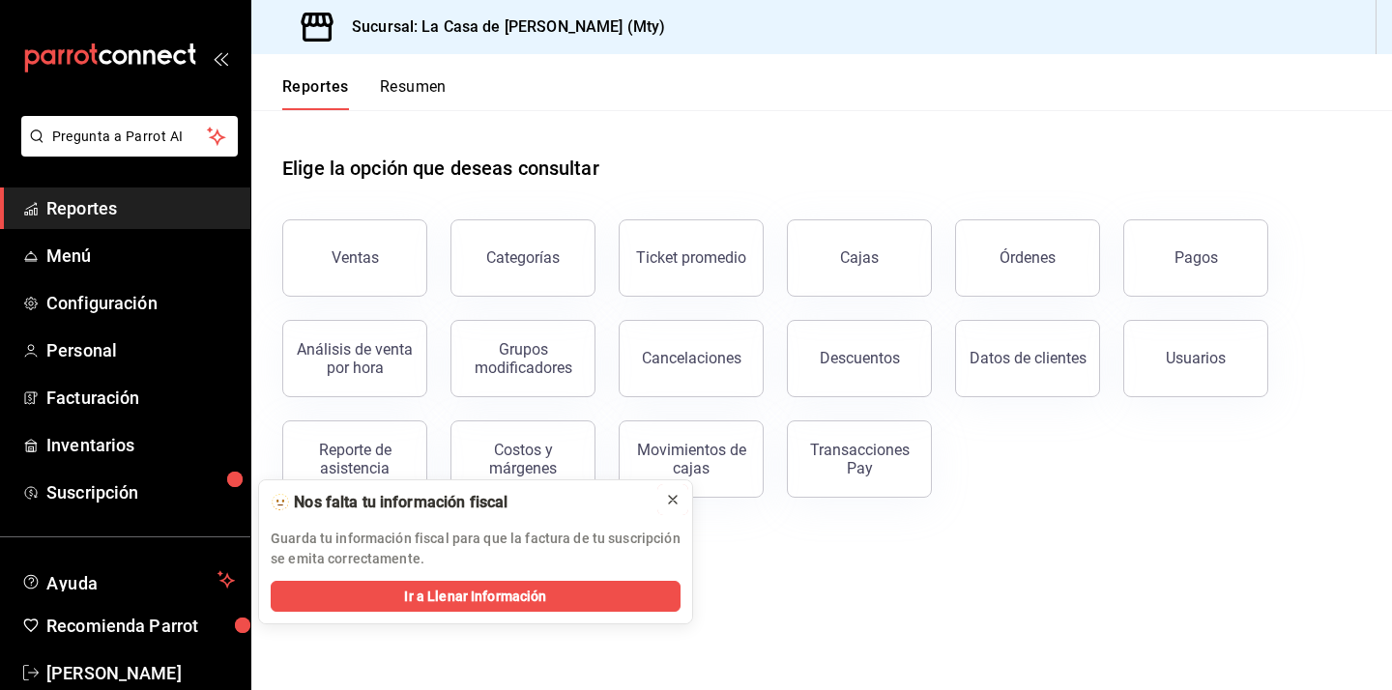
click at [674, 499] on icon at bounding box center [673, 500] width 8 height 8
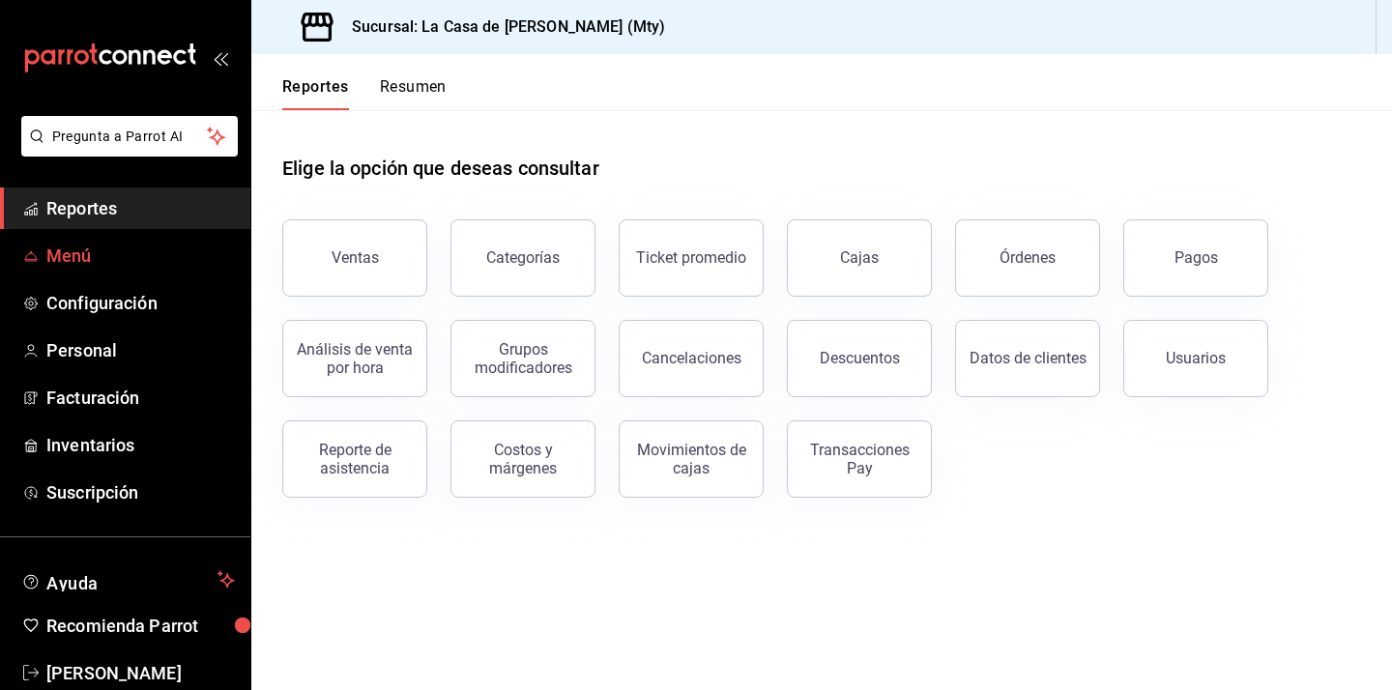
click at [102, 253] on span "Menú" at bounding box center [140, 256] width 189 height 26
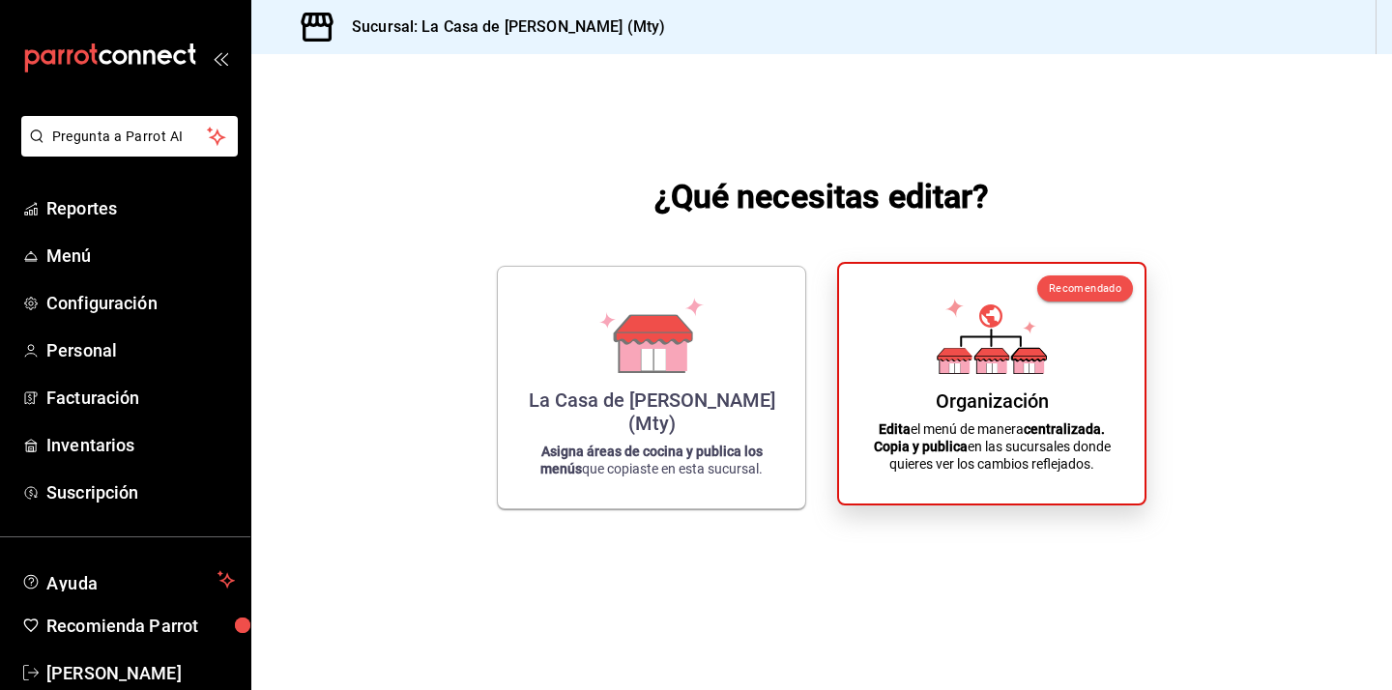
click at [982, 419] on div "Organización Edita el menú de manera centralizada. Copia y publica en las sucur…" at bounding box center [991, 383] width 259 height 209
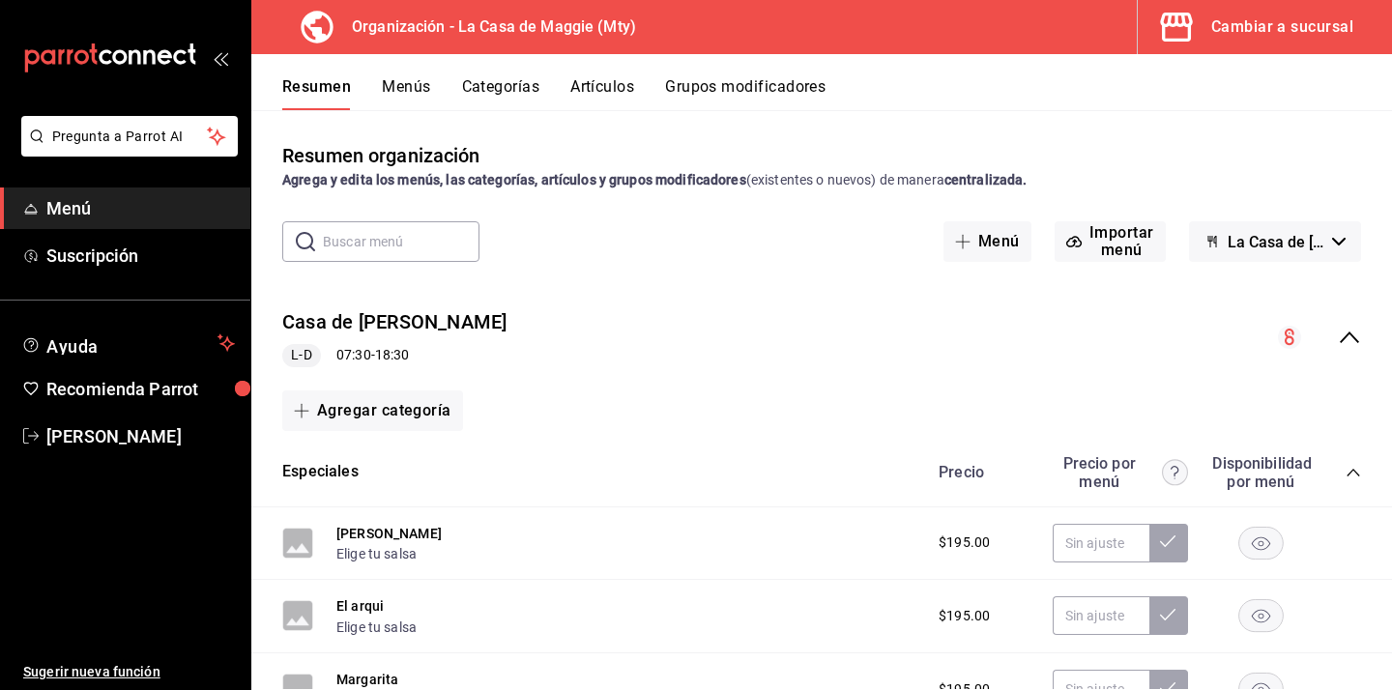
click at [596, 83] on button "Artículos" at bounding box center [602, 93] width 64 height 33
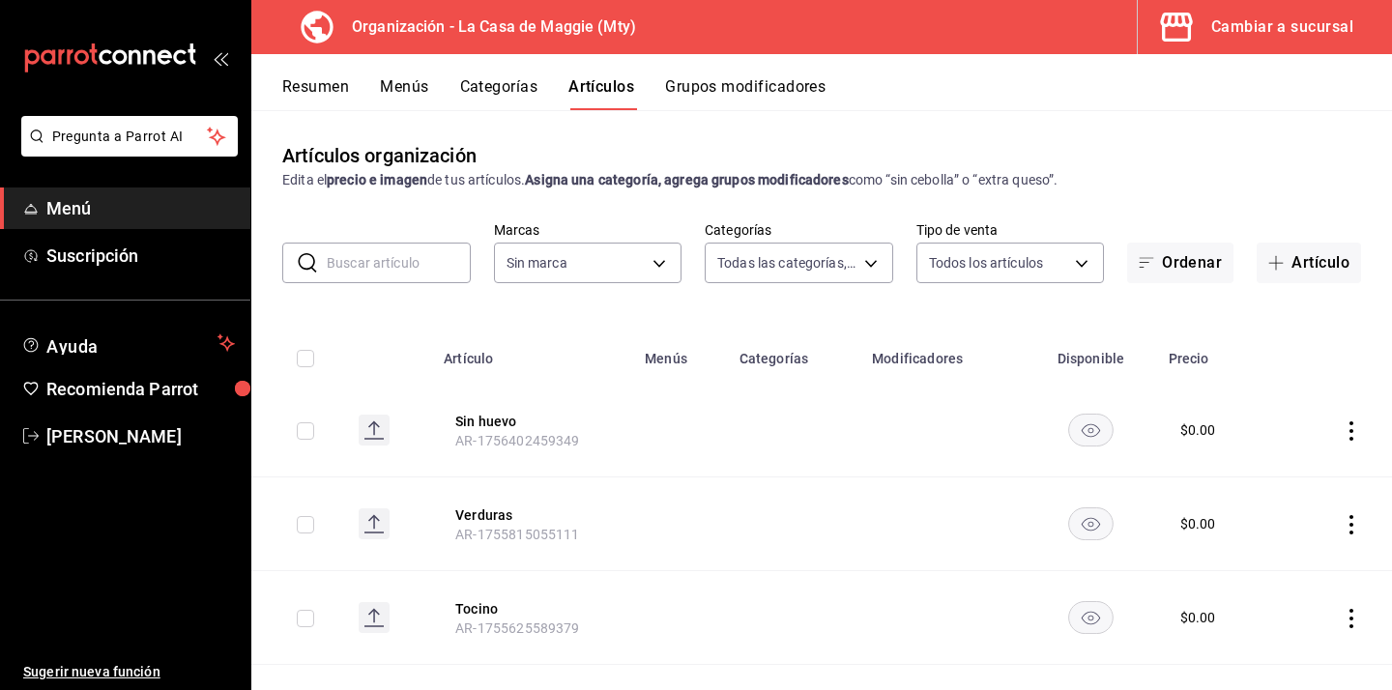
type input "544b6eae-49e1-4439-8256-ca9f1c7968d7,3d140fe3-76fe-4288-a746-acc0e2d86a05,04a6d…"
type input "a3684772-da2a-4e98-bff2-0fed7e2a3e3a"
click at [441, 273] on input "text" at bounding box center [399, 263] width 144 height 39
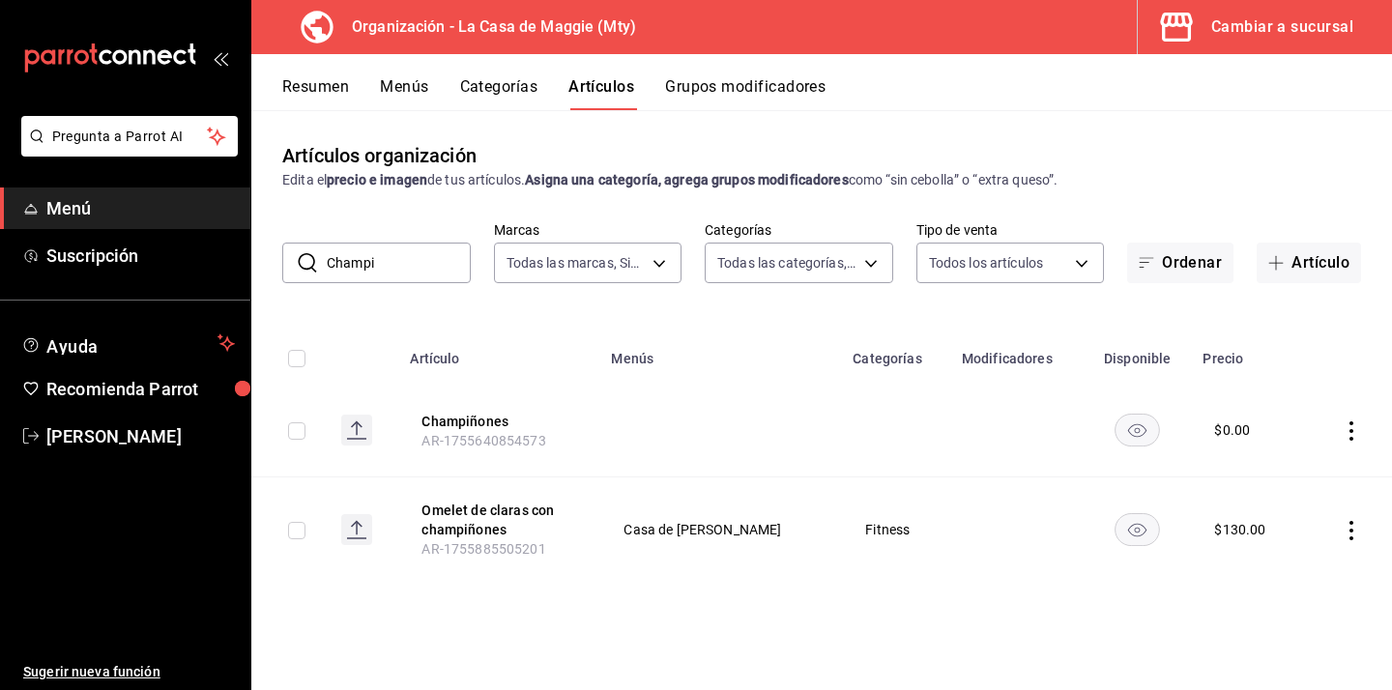
drag, startPoint x: 374, startPoint y: 270, endPoint x: 339, endPoint y: 270, distance: 34.8
click at [339, 270] on input "Champi" at bounding box center [399, 263] width 144 height 39
type input "C"
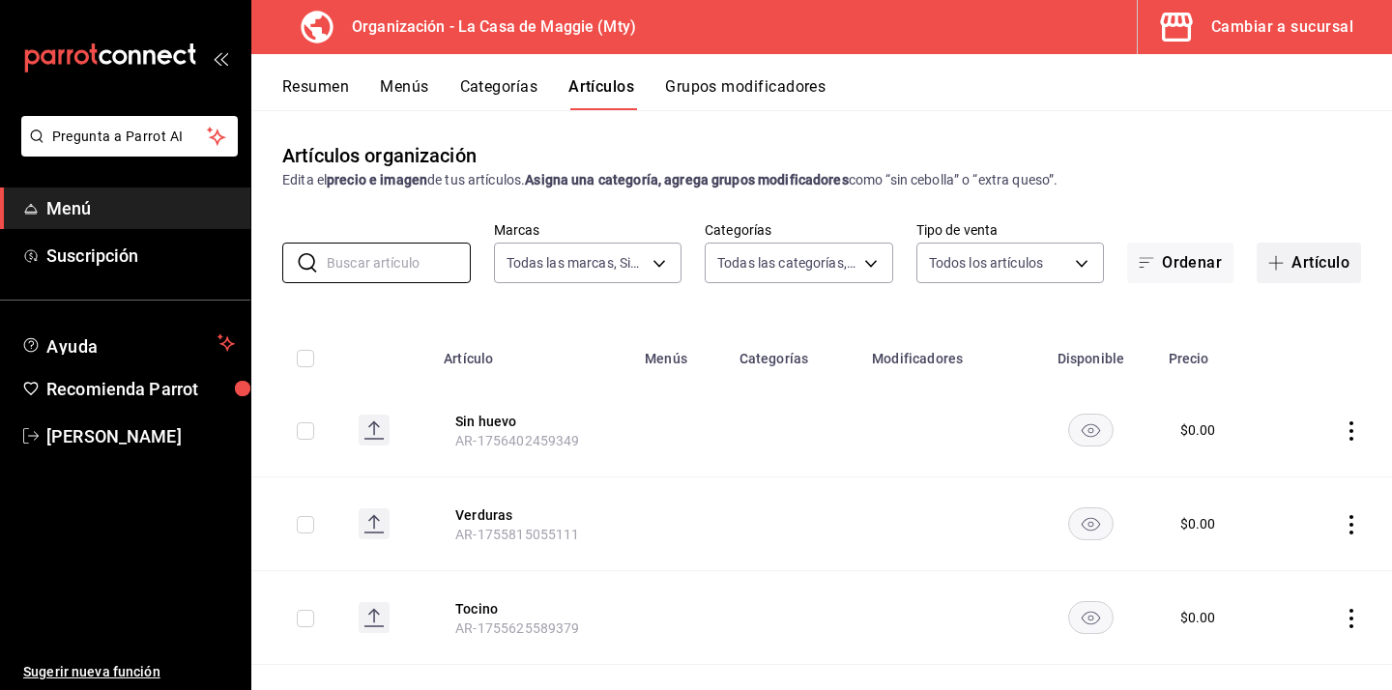
click at [1333, 277] on button "Artículo" at bounding box center [1309, 263] width 104 height 41
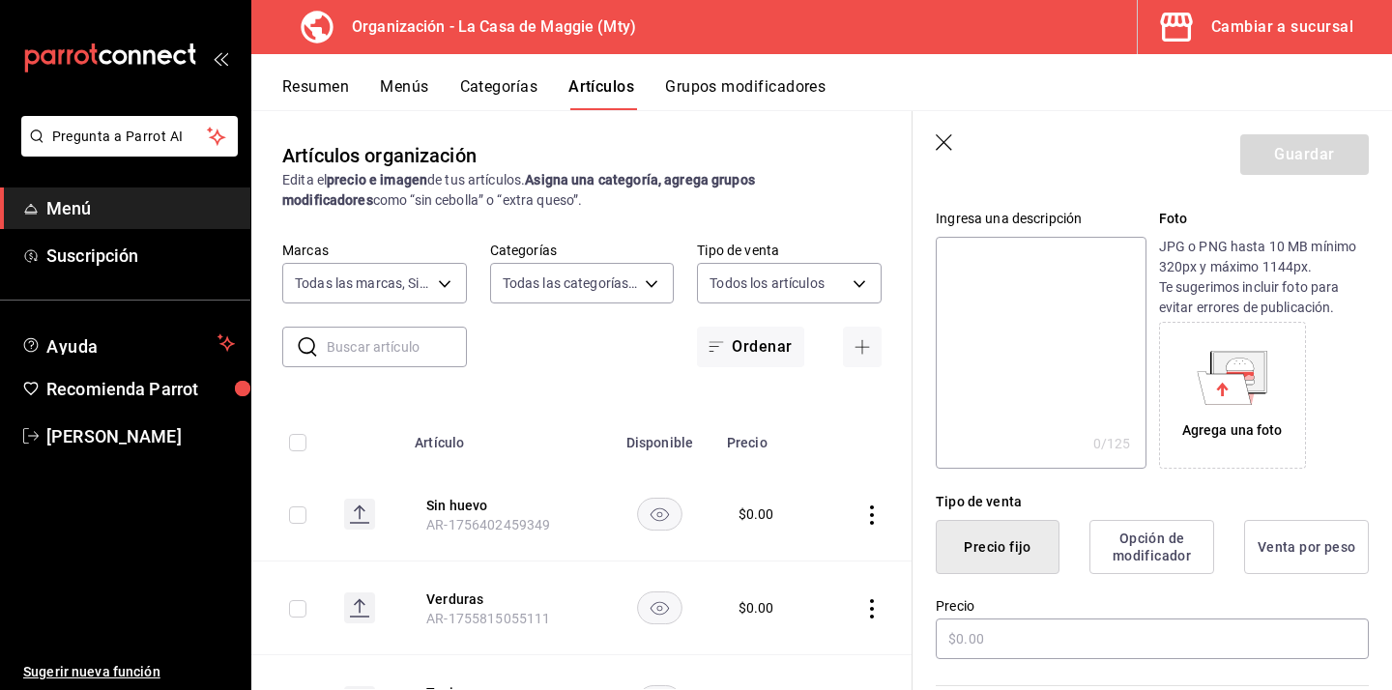
scroll to position [179, 0]
type input "Champiñones EXTRA"
click at [976, 629] on input "text" at bounding box center [1152, 637] width 433 height 41
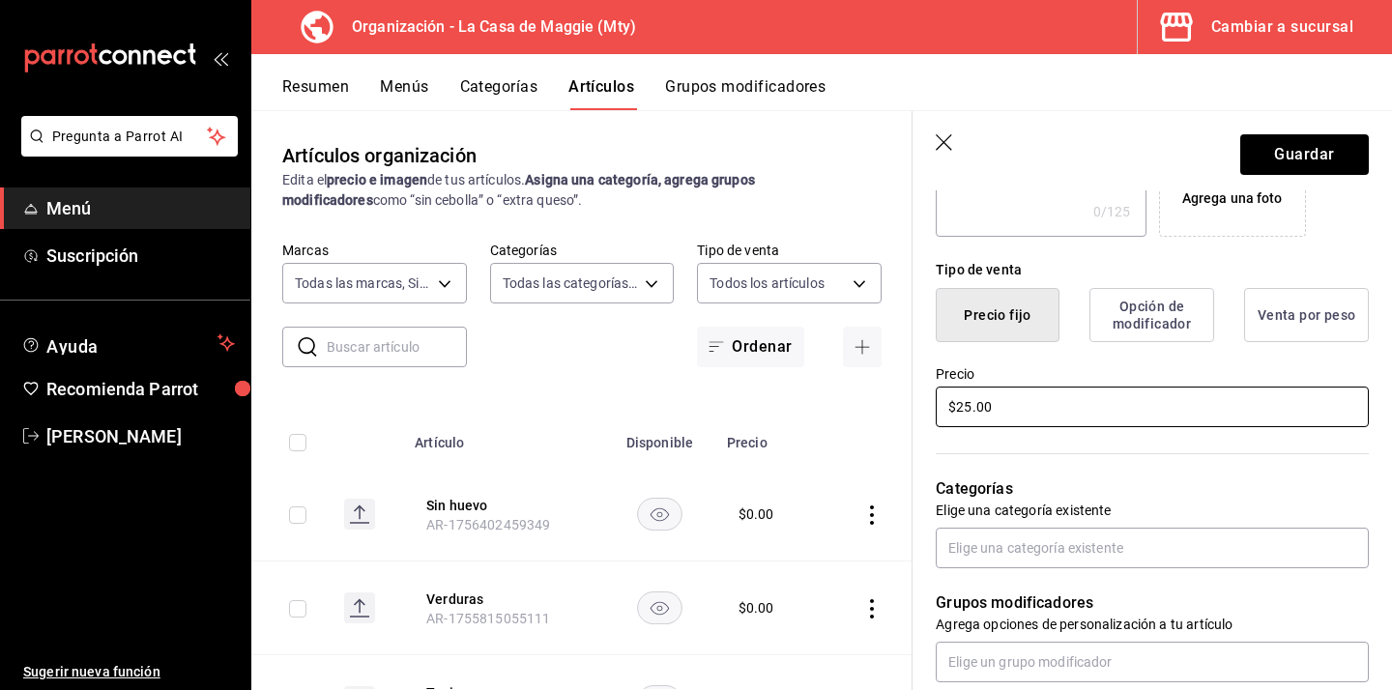
scroll to position [416, 0]
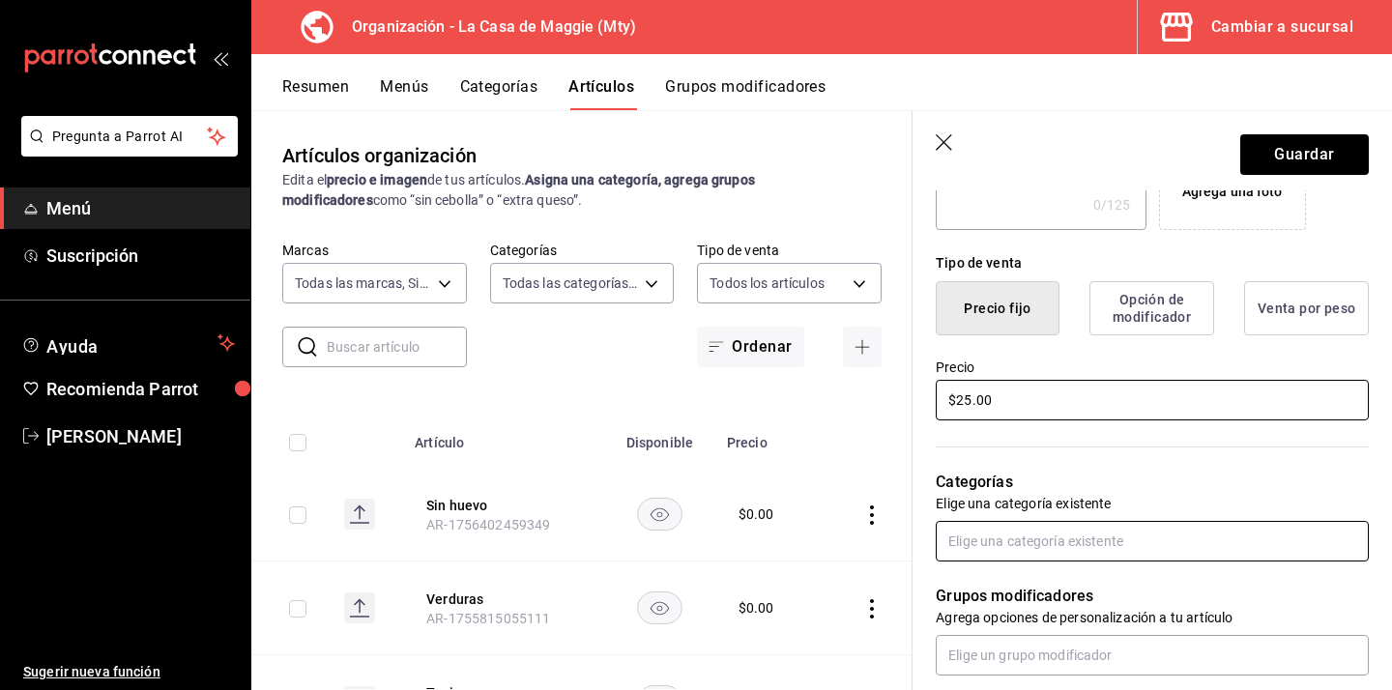
type input "$25.00"
click at [1023, 547] on input "text" at bounding box center [1152, 541] width 433 height 41
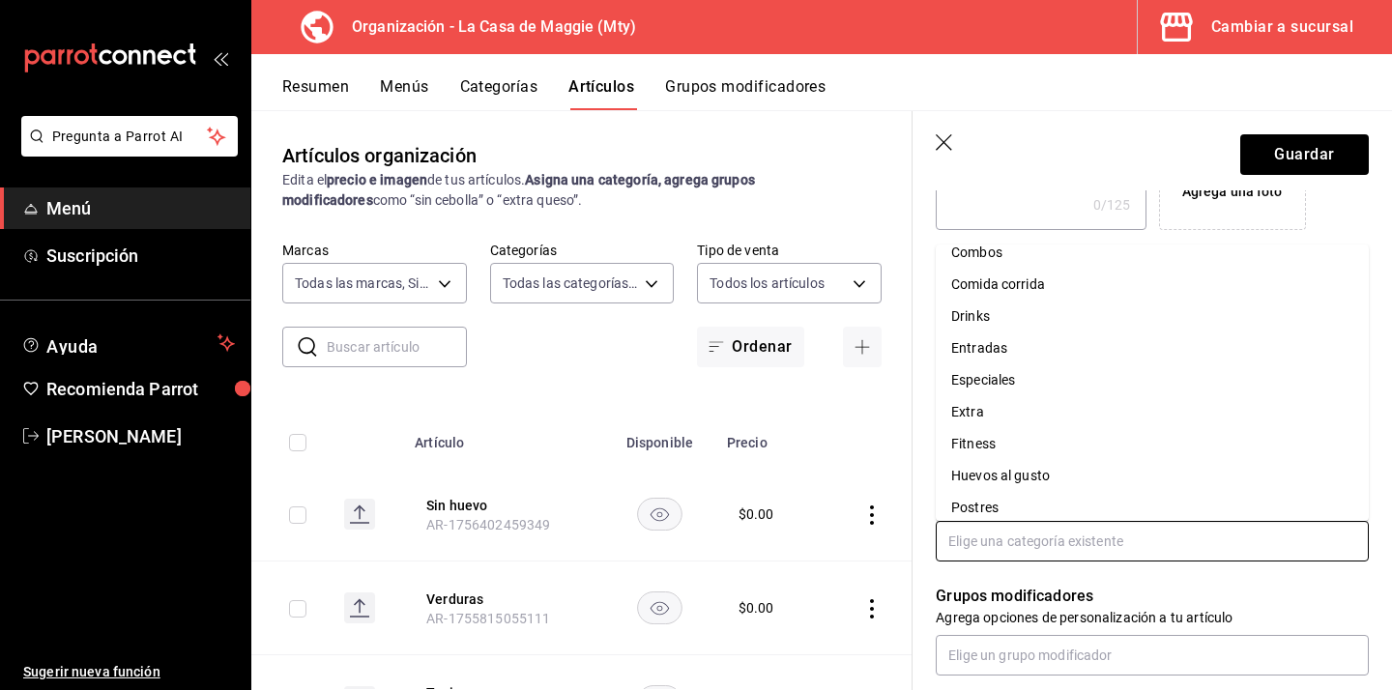
scroll to position [110, 0]
click at [1035, 413] on li "Extra" at bounding box center [1152, 413] width 433 height 32
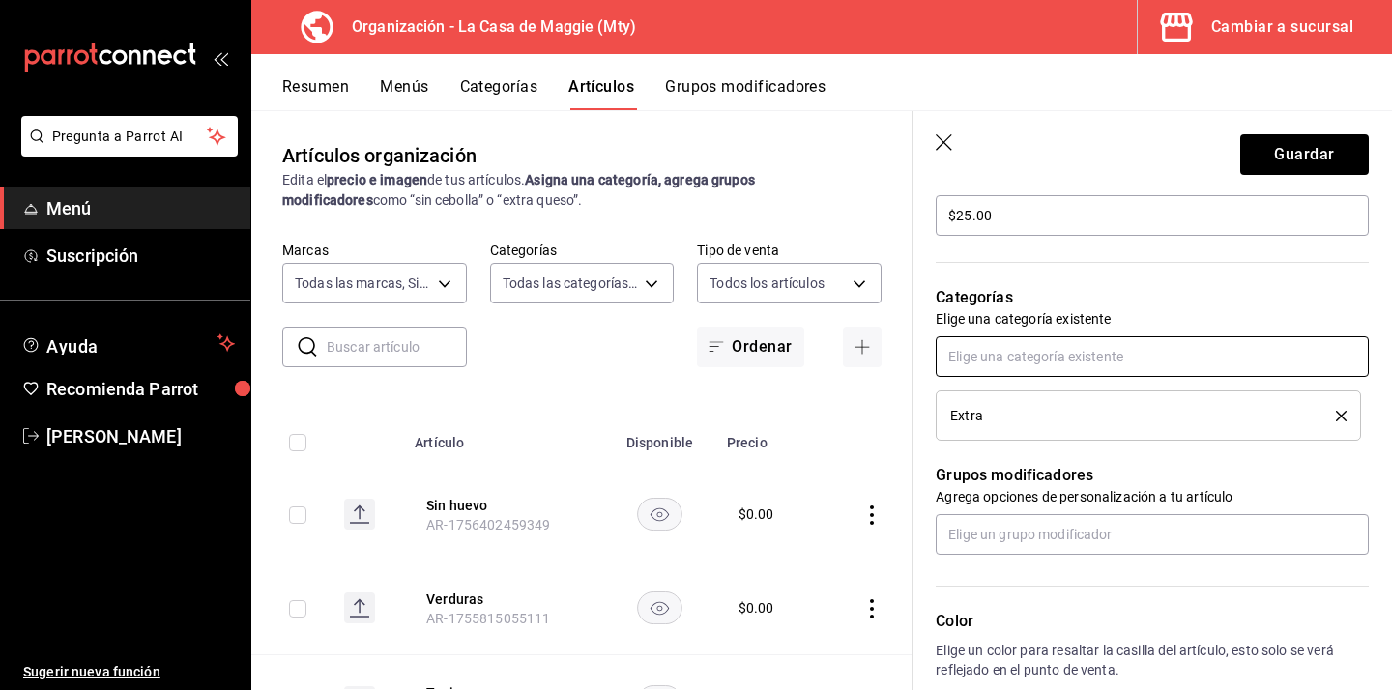
scroll to position [606, 0]
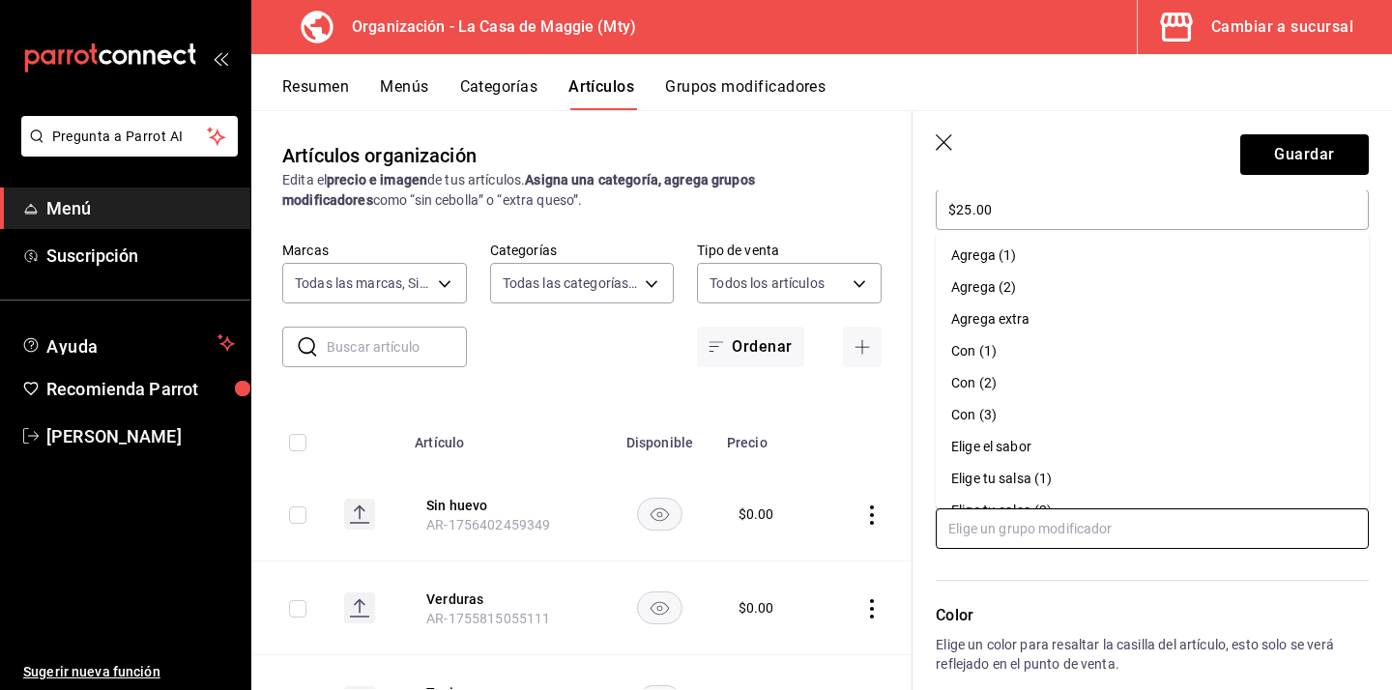
click at [1070, 529] on input "text" at bounding box center [1152, 528] width 433 height 41
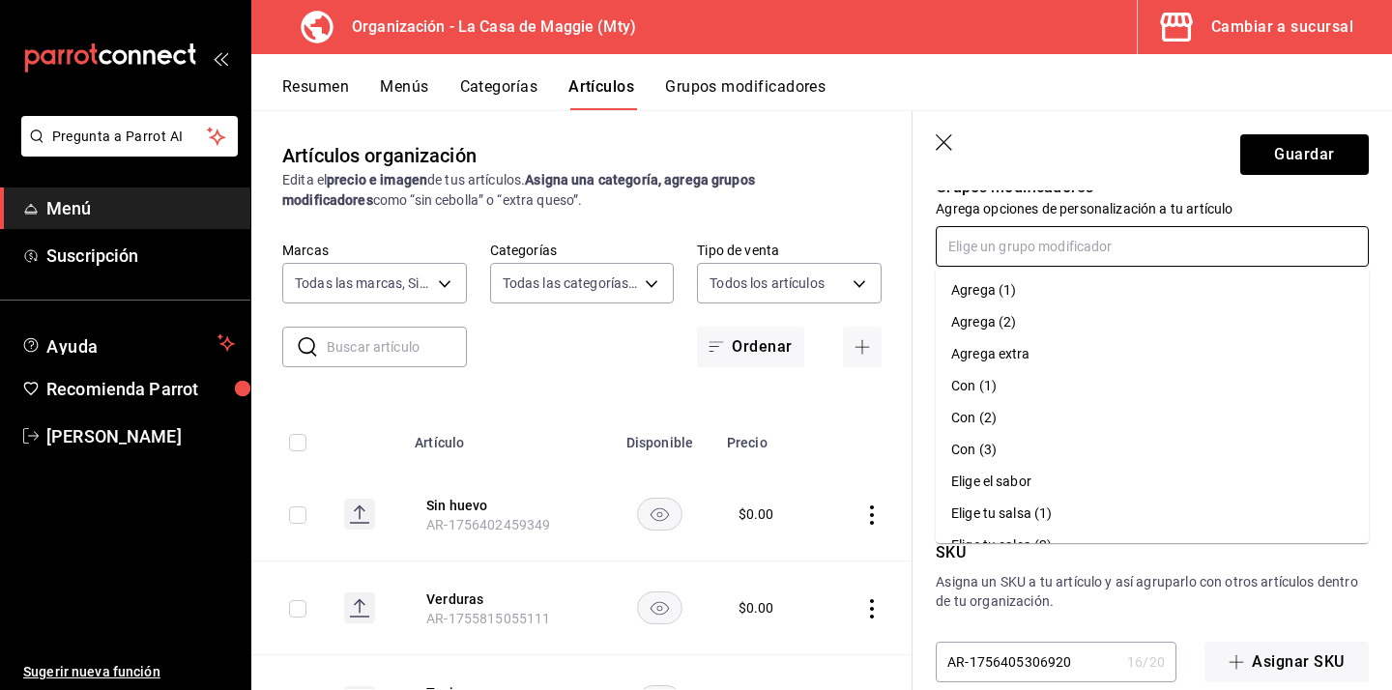
scroll to position [919, 0]
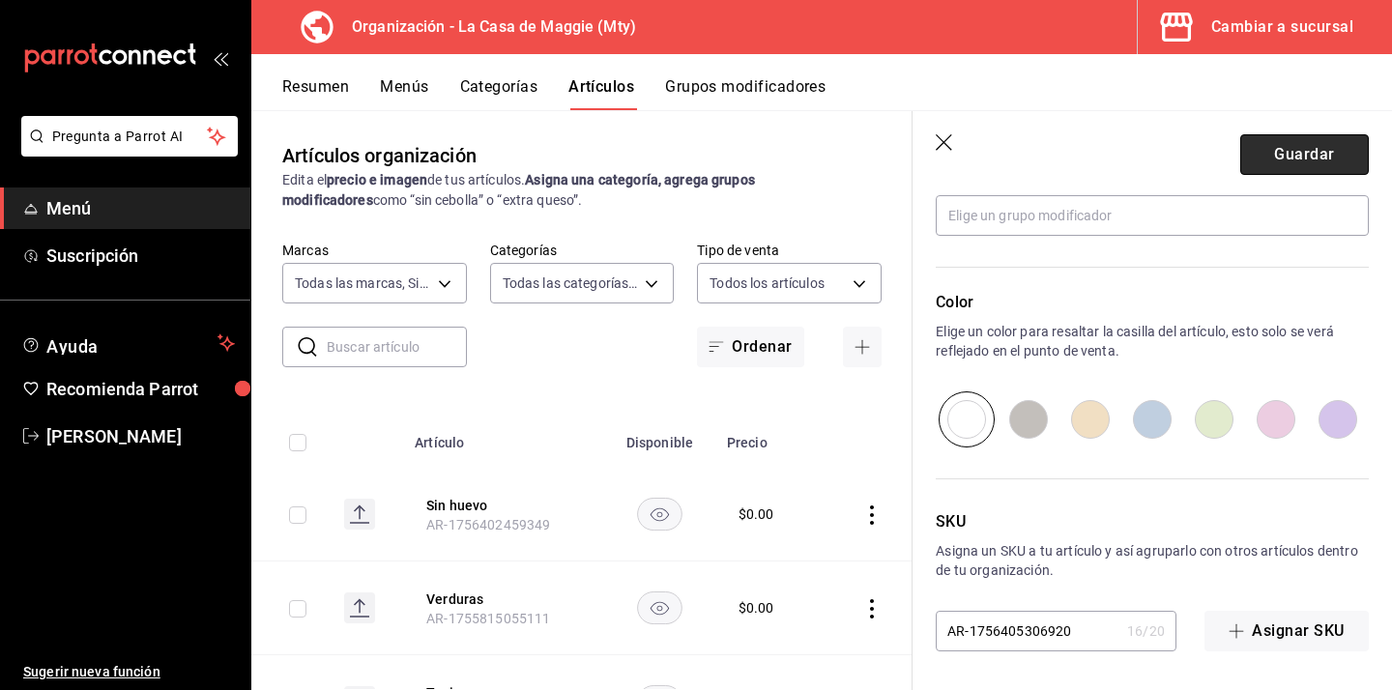
click at [1336, 138] on button "Guardar" at bounding box center [1304, 154] width 129 height 41
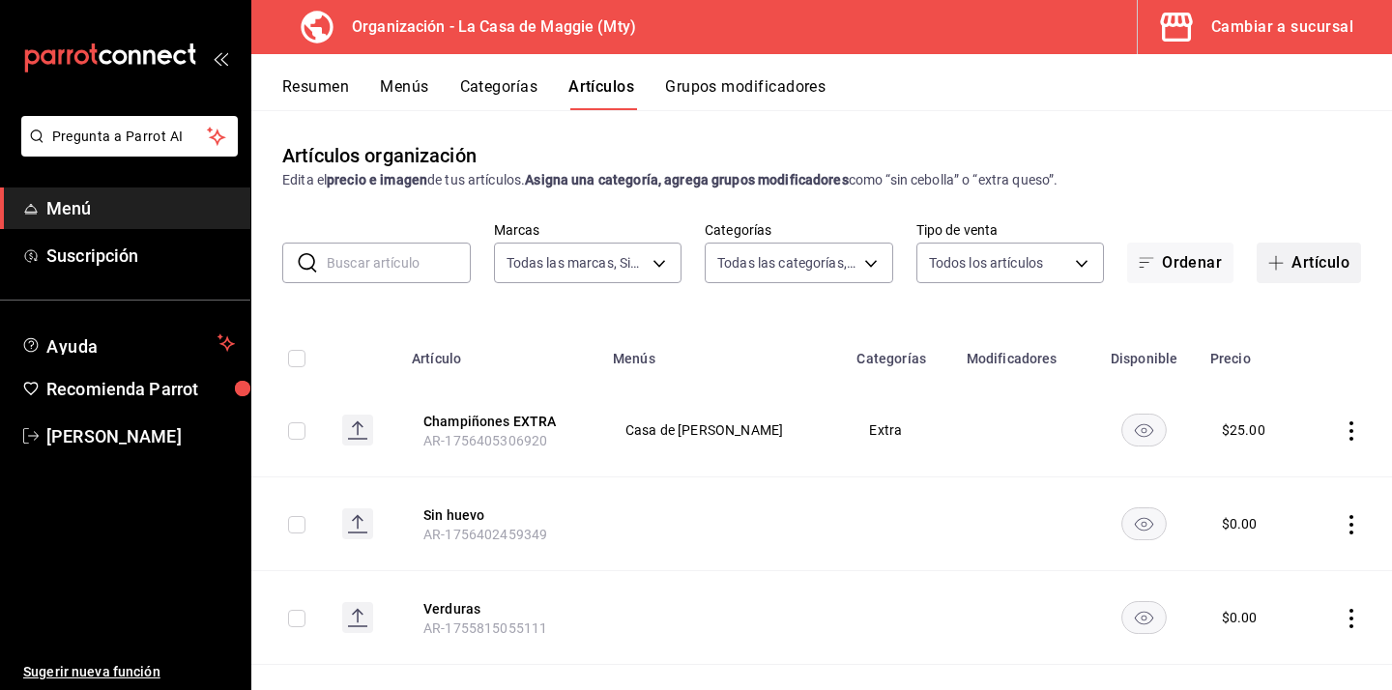
click at [1349, 250] on button "Artículo" at bounding box center [1309, 263] width 104 height 41
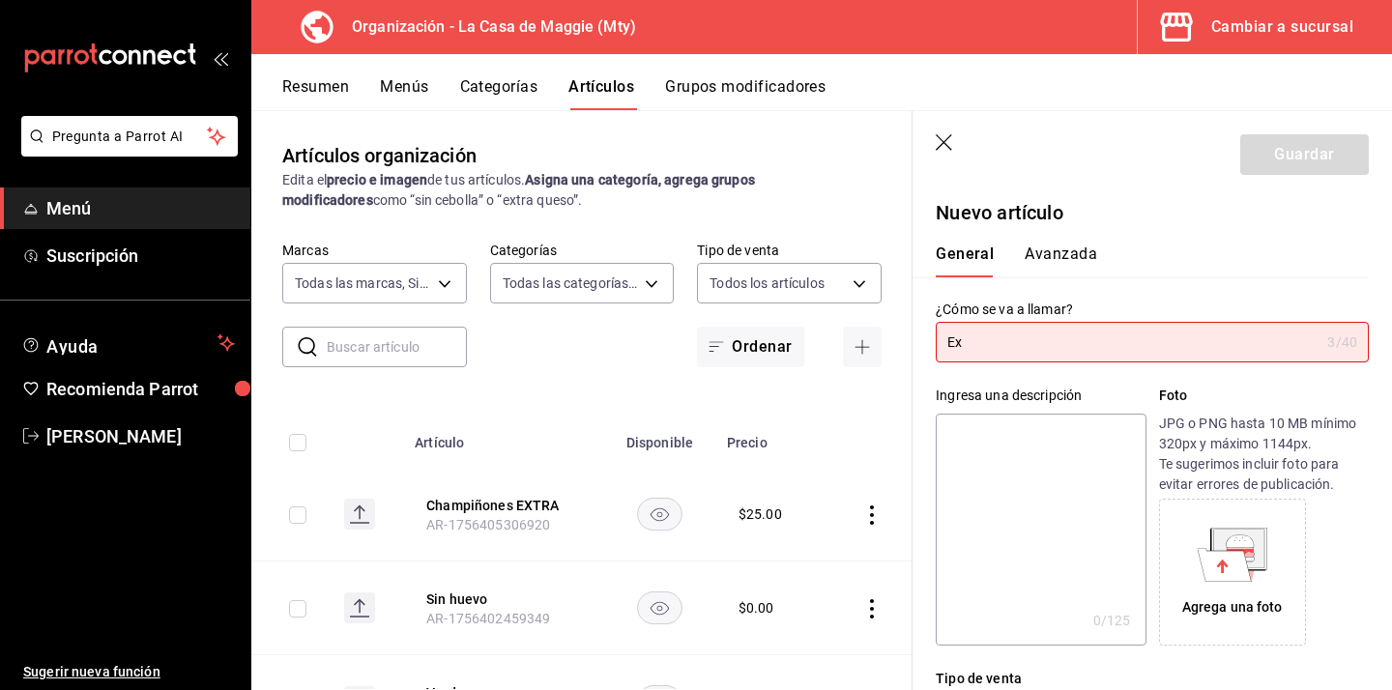
type input "E"
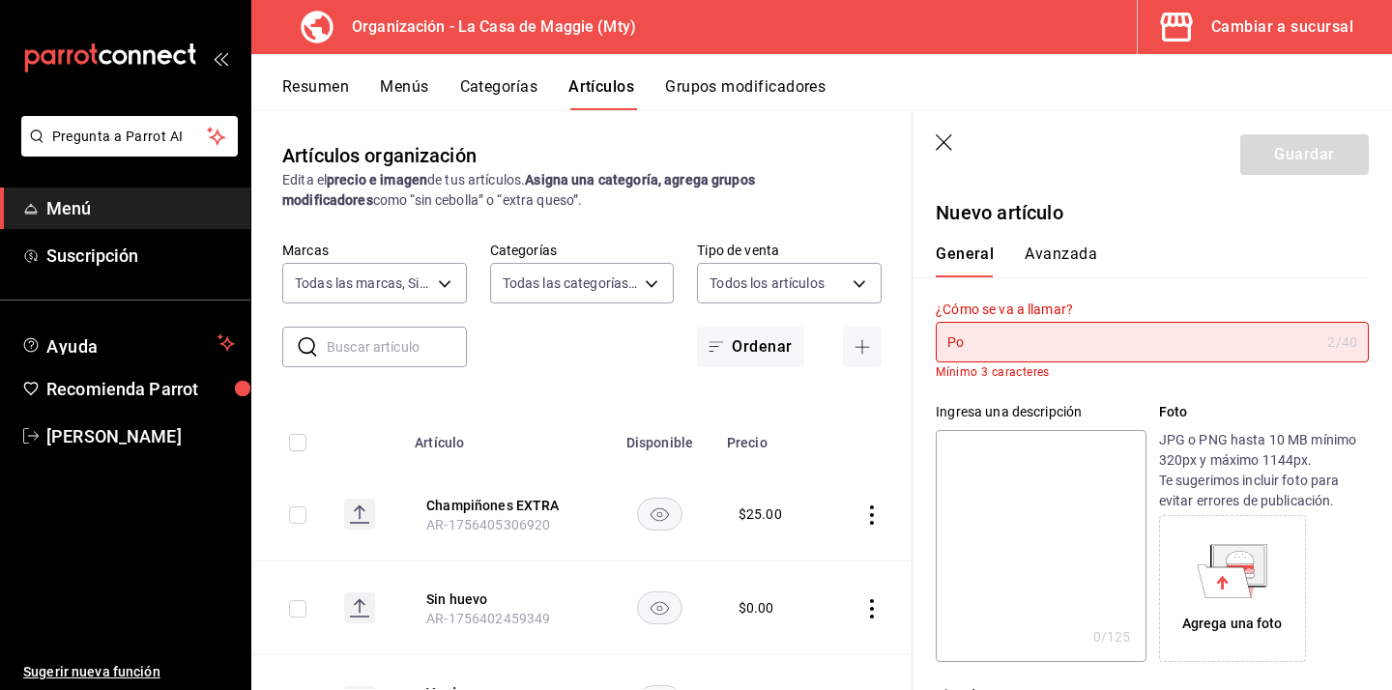
type input "P"
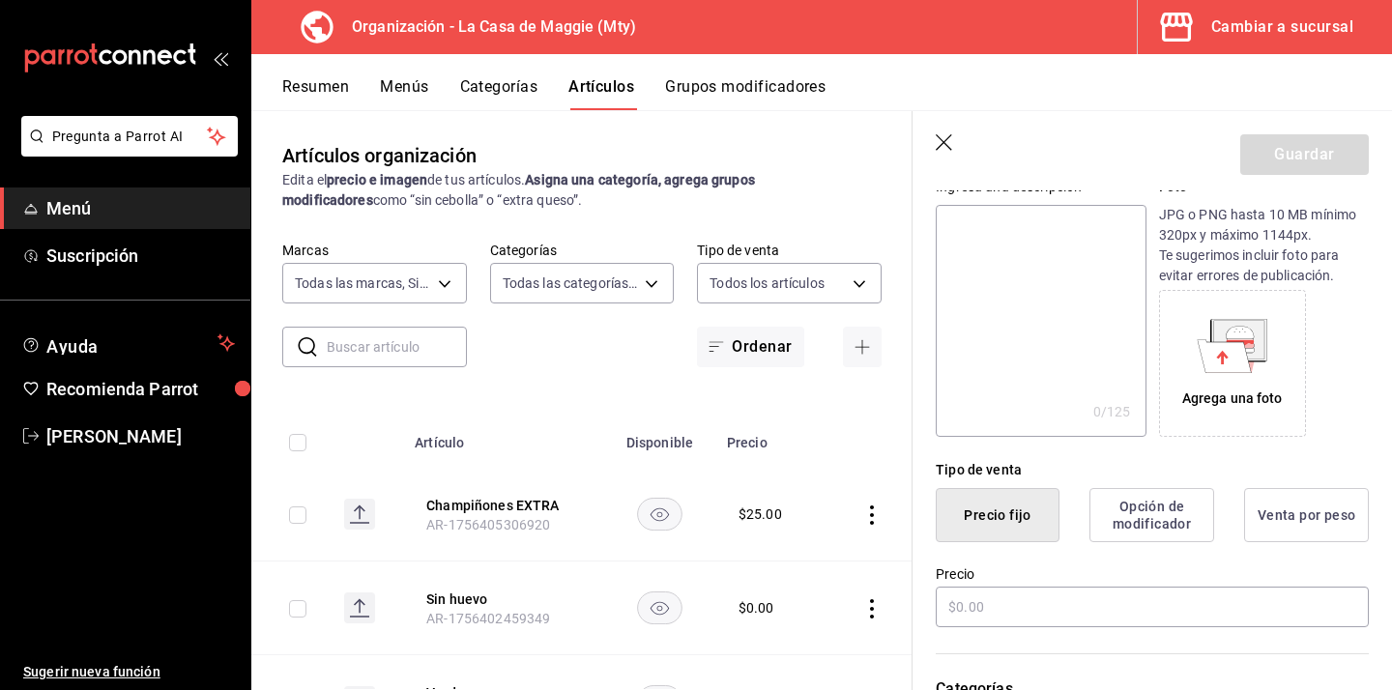
scroll to position [249, 0]
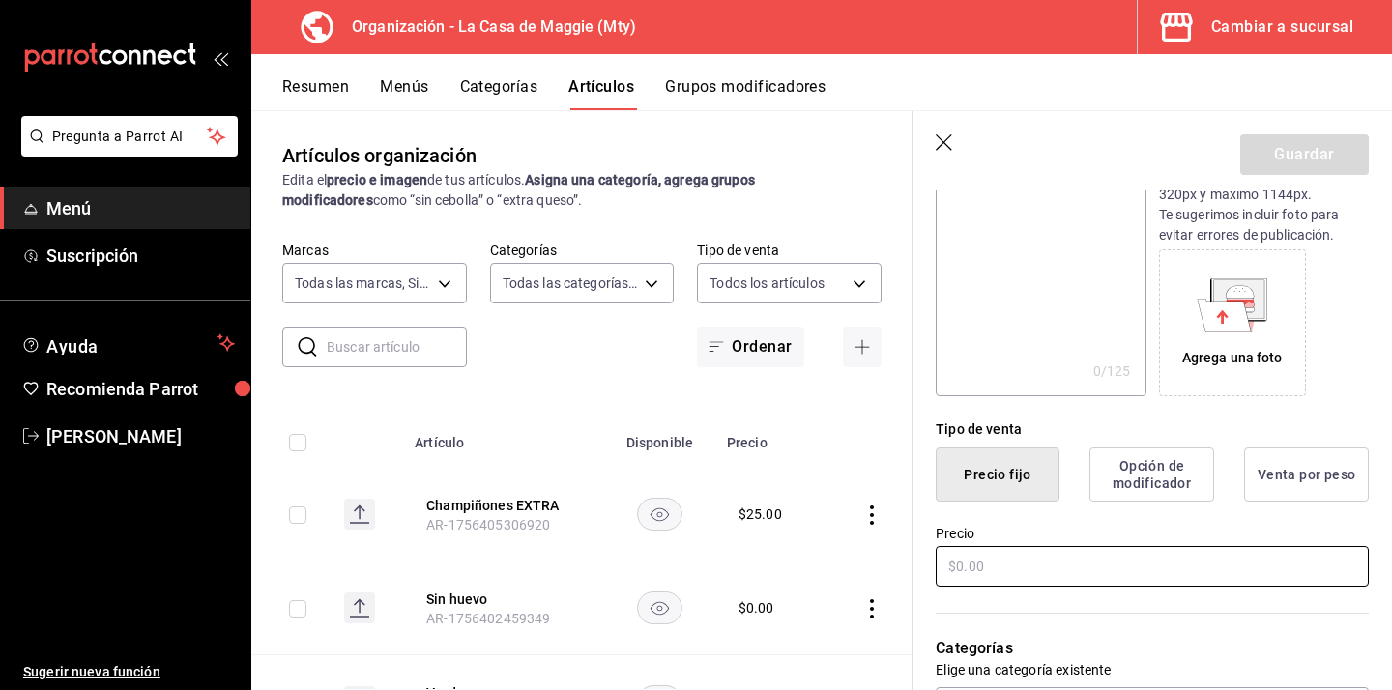
type input "Frijol porcion EXTRA"
click at [991, 580] on input "text" at bounding box center [1152, 566] width 433 height 41
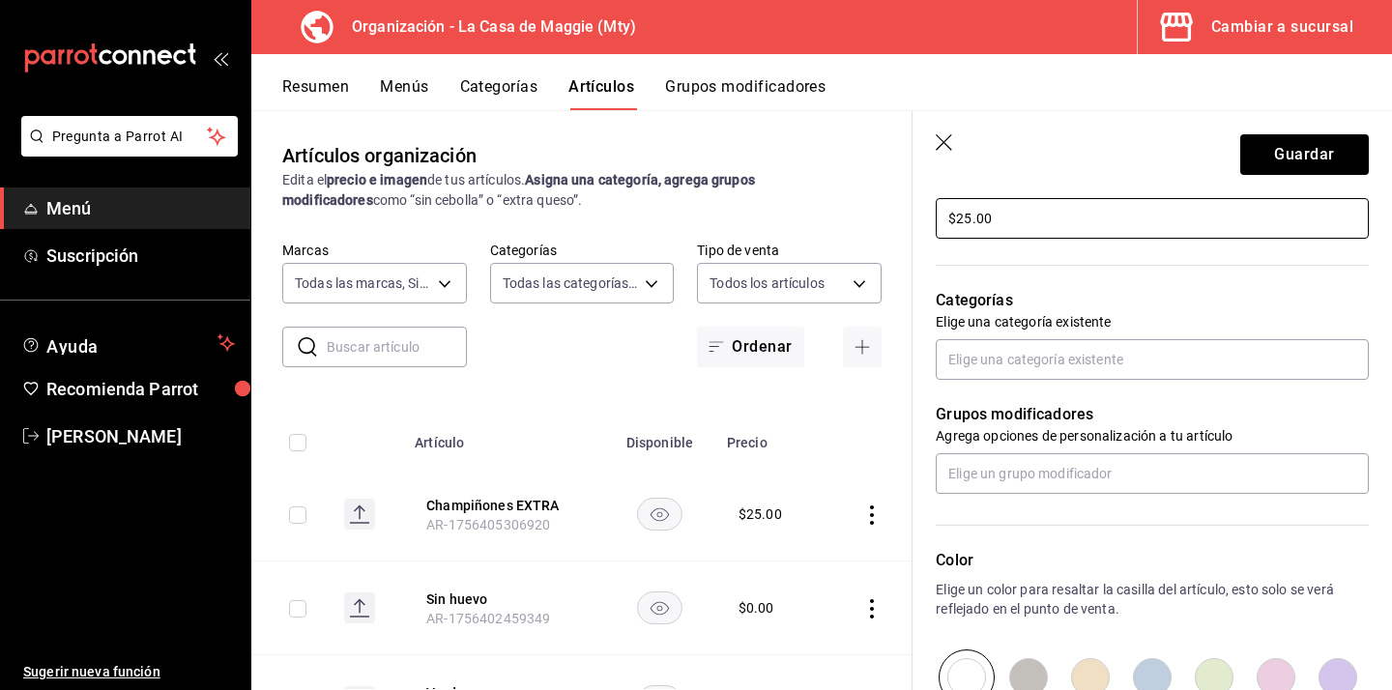
scroll to position [595, 0]
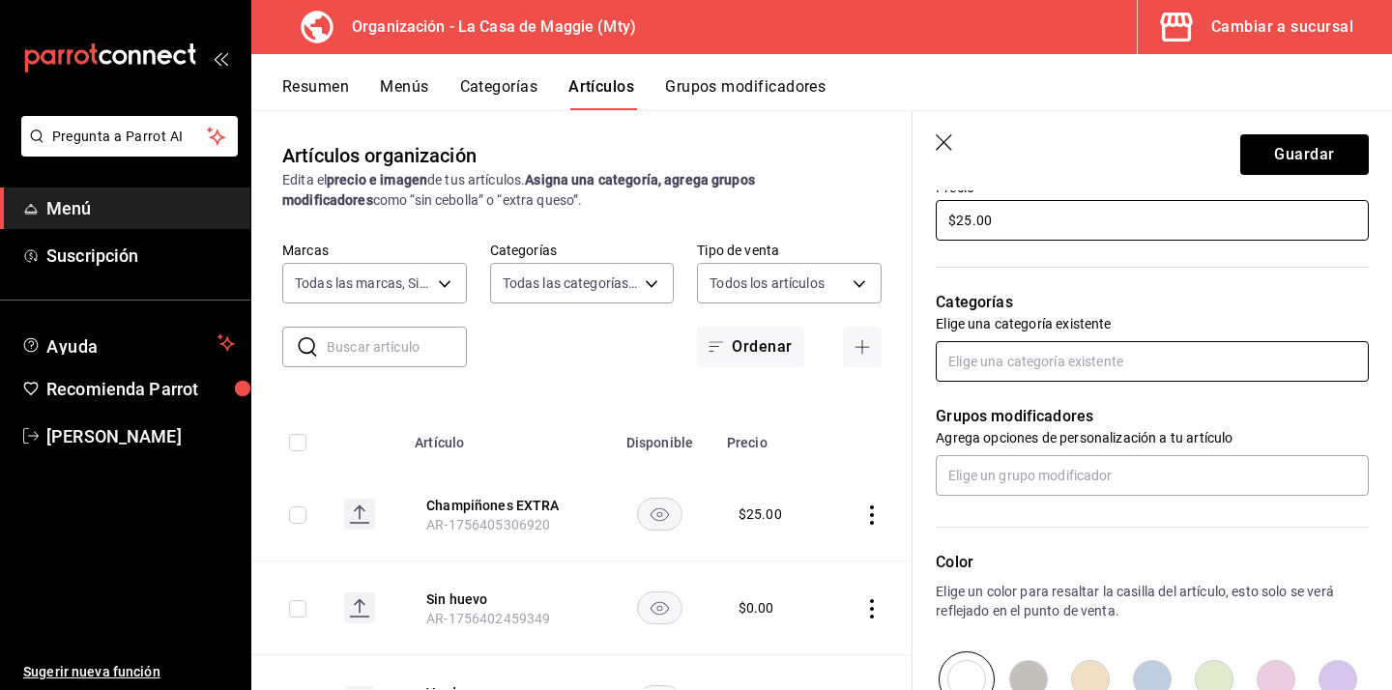
type input "$25.00"
click at [1037, 367] on input "text" at bounding box center [1152, 361] width 433 height 41
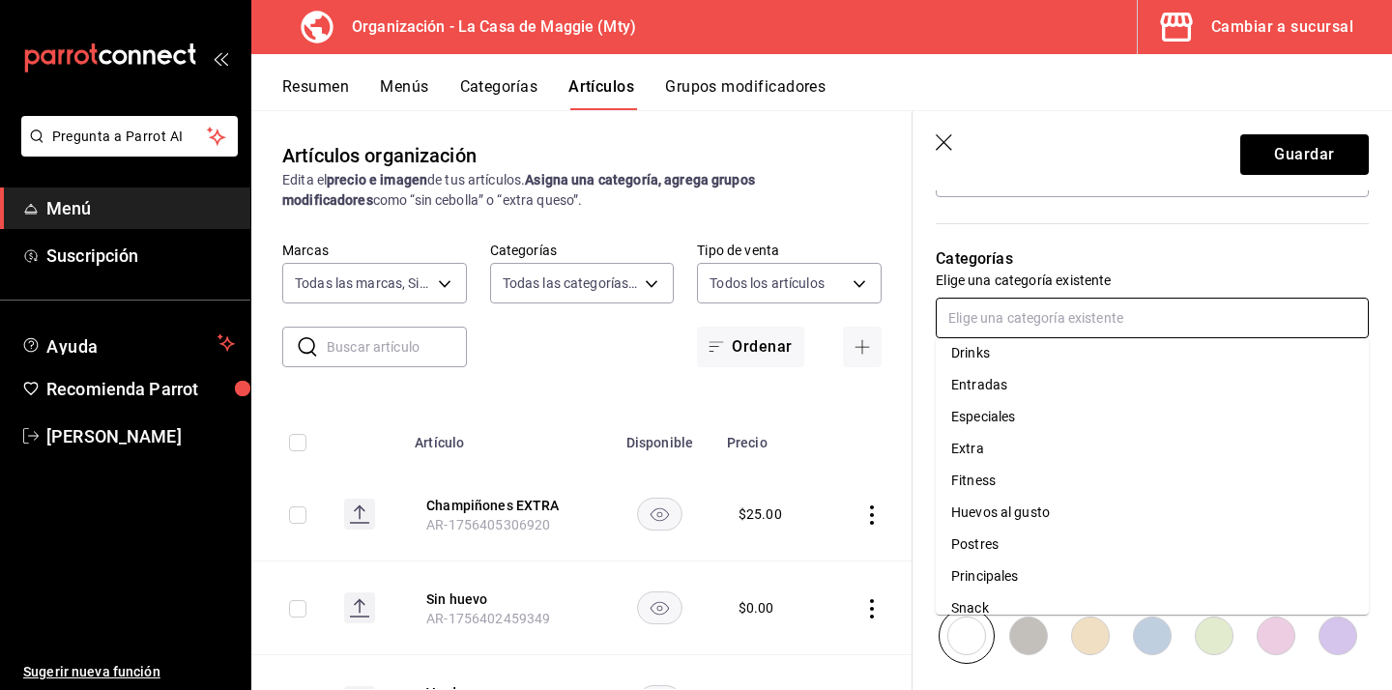
scroll to position [186, 0]
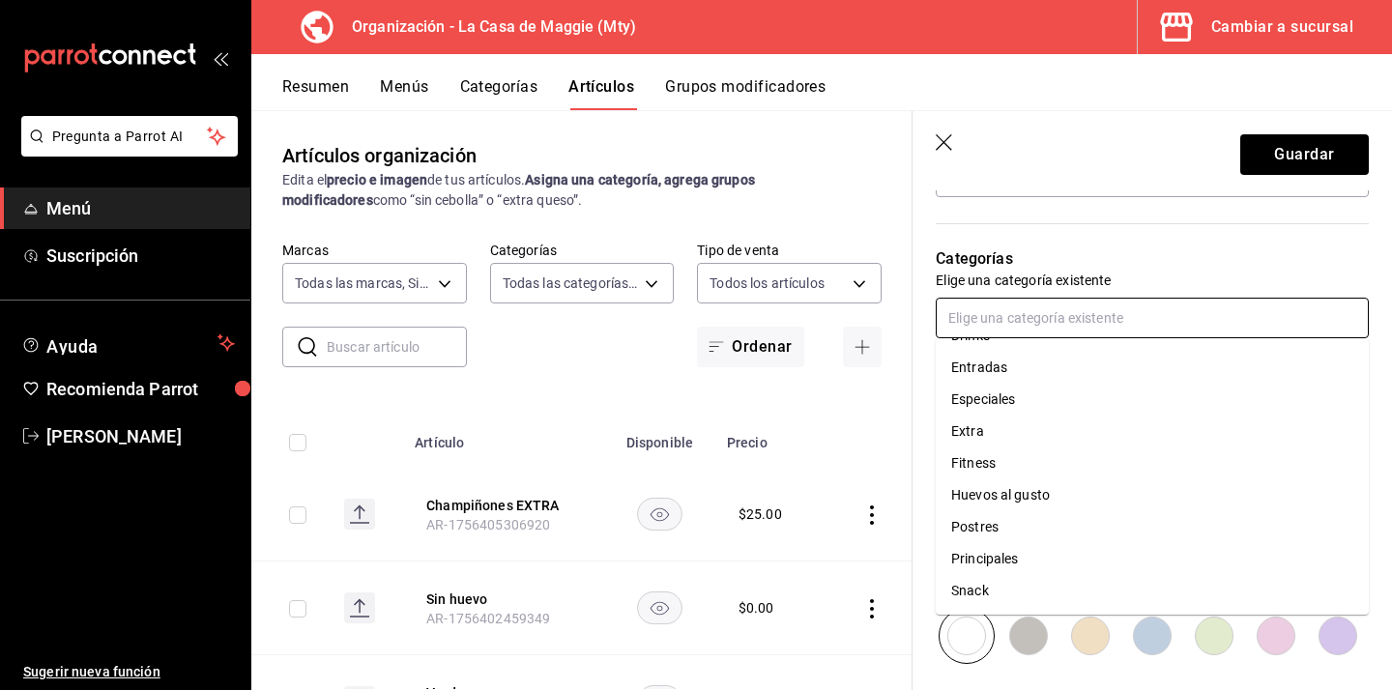
click at [1046, 441] on li "Extra" at bounding box center [1152, 432] width 433 height 32
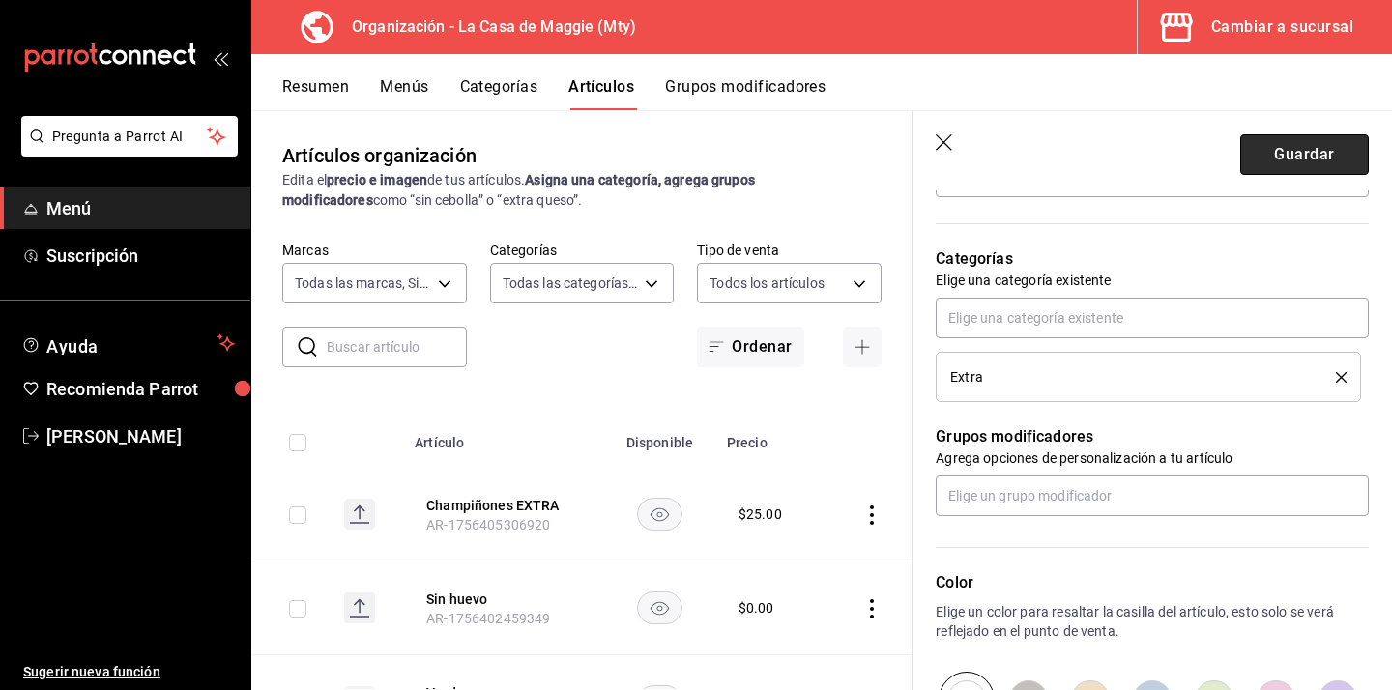
click at [1333, 162] on button "Guardar" at bounding box center [1304, 154] width 129 height 41
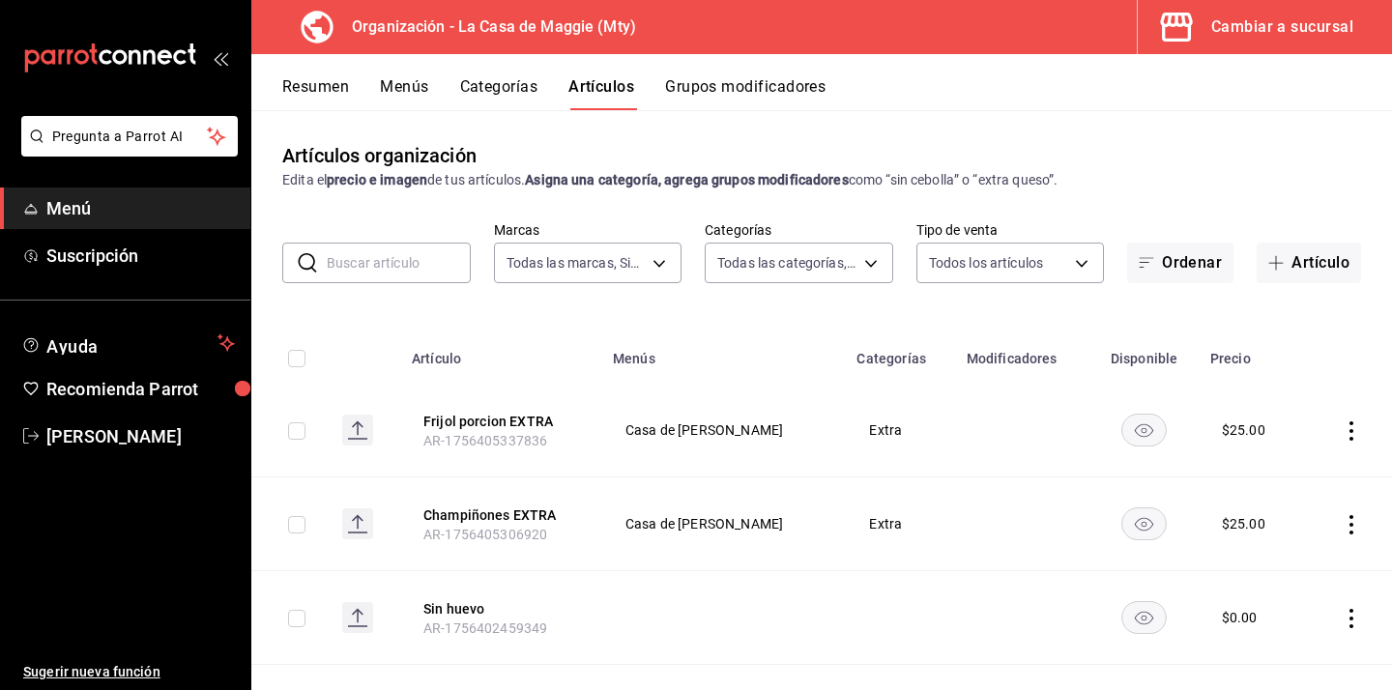
click at [396, 93] on button "Menús" at bounding box center [404, 93] width 48 height 33
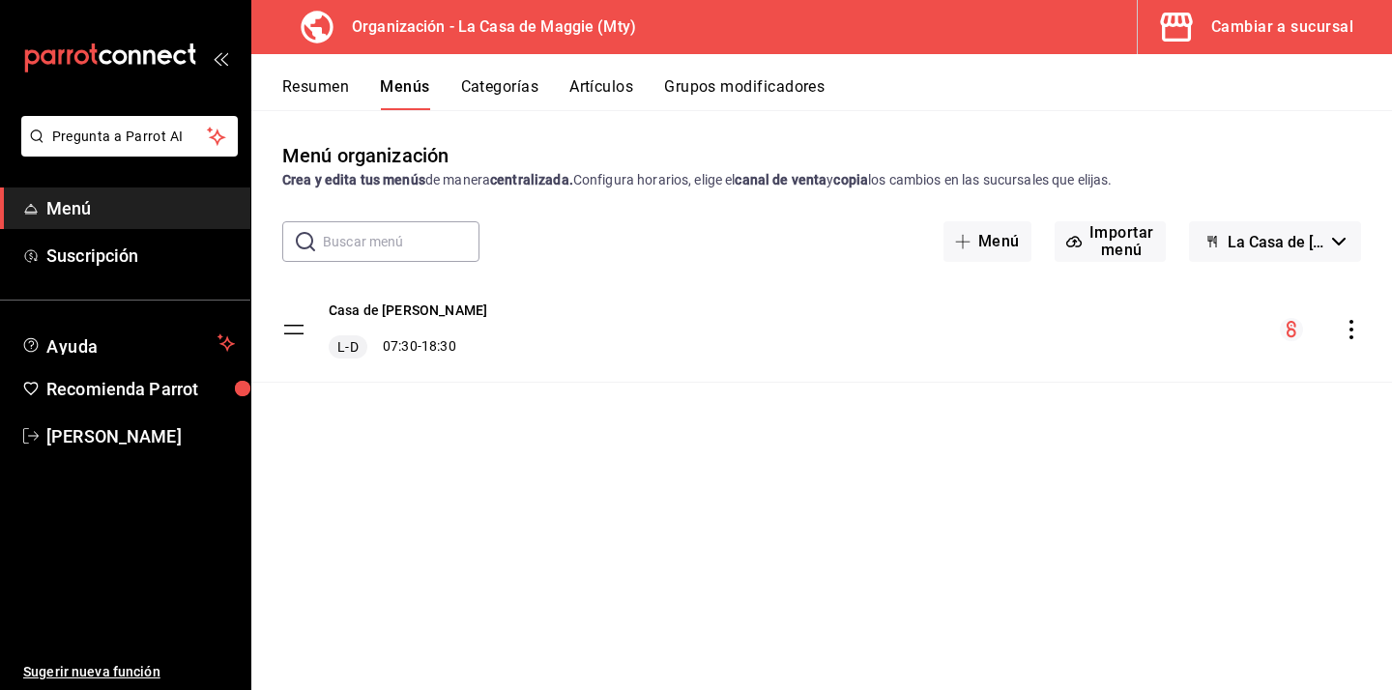
click at [1356, 327] on icon "actions" at bounding box center [1351, 329] width 19 height 19
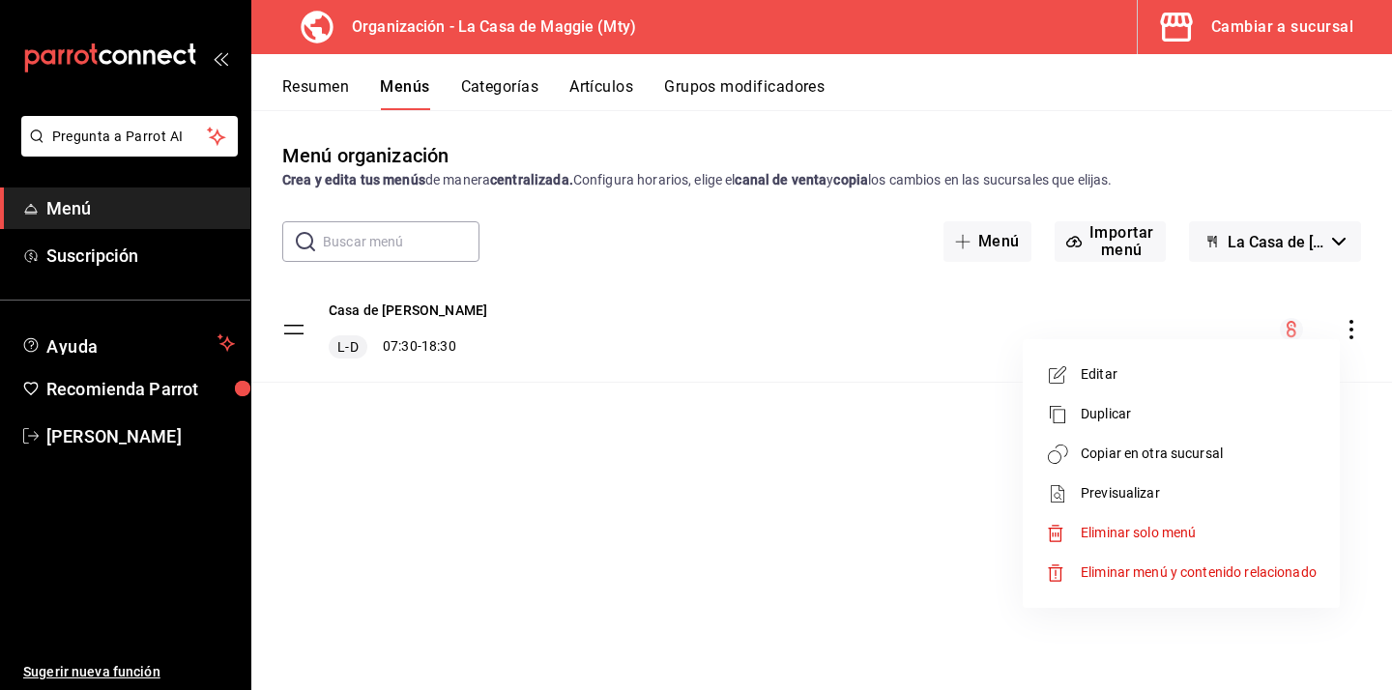
click at [1193, 456] on span "Copiar en otra sucursal" at bounding box center [1199, 454] width 236 height 20
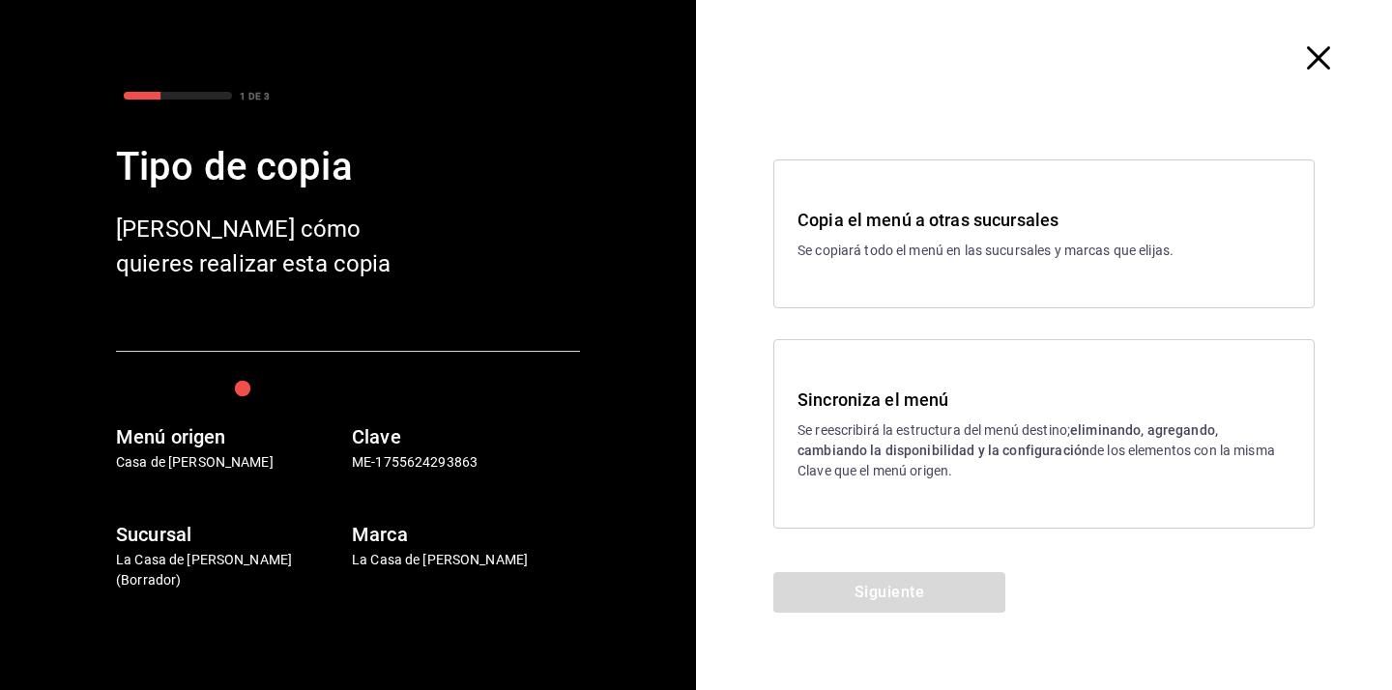
click at [904, 450] on strong "eliminando, agregando, cambiando la disponibilidad y la configuración" at bounding box center [1008, 440] width 421 height 36
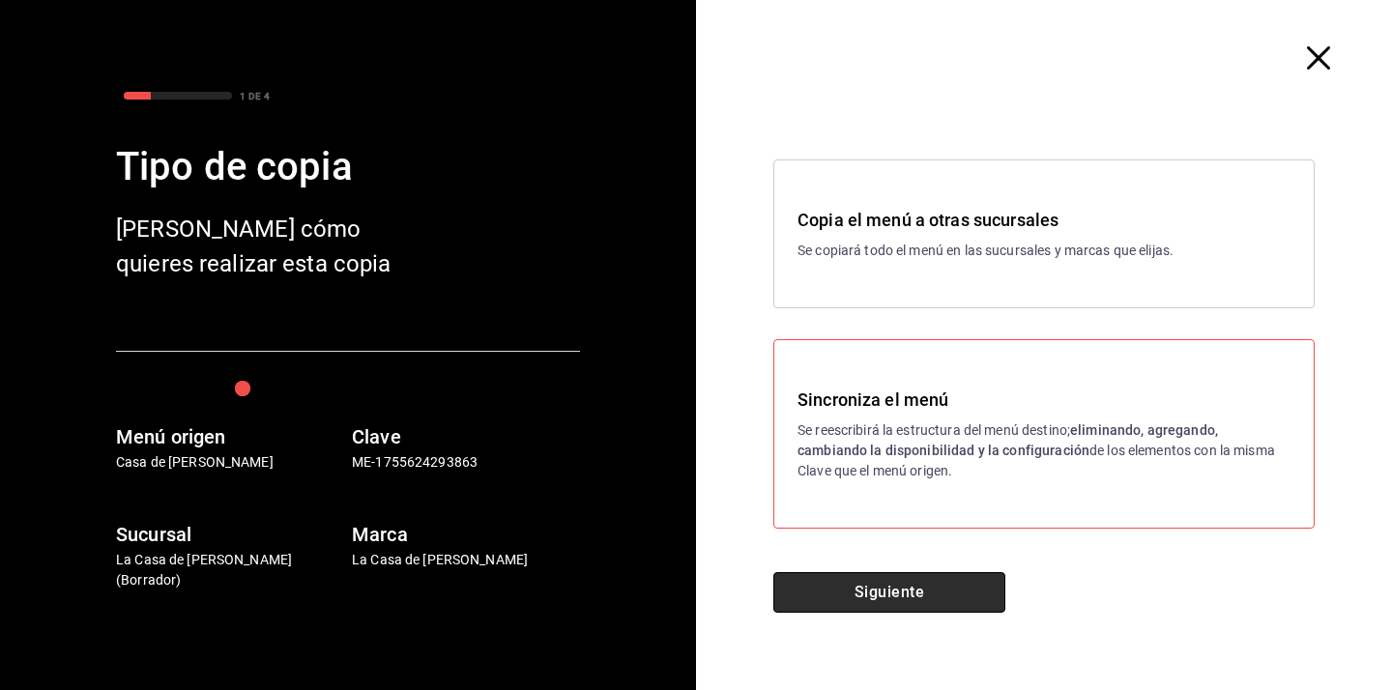
click at [882, 587] on button "Siguiente" at bounding box center [889, 592] width 232 height 41
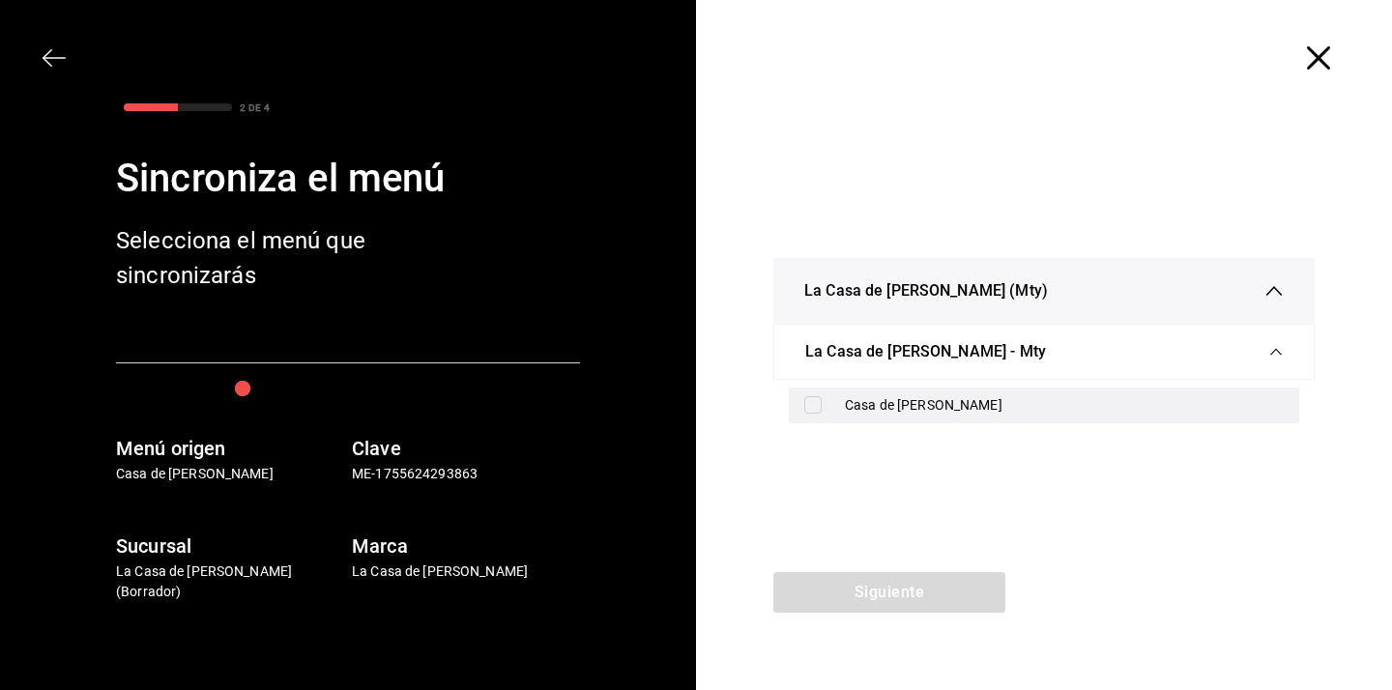
click at [956, 409] on div "Casa de [PERSON_NAME]" at bounding box center [1064, 405] width 439 height 20
checkbox input "true"
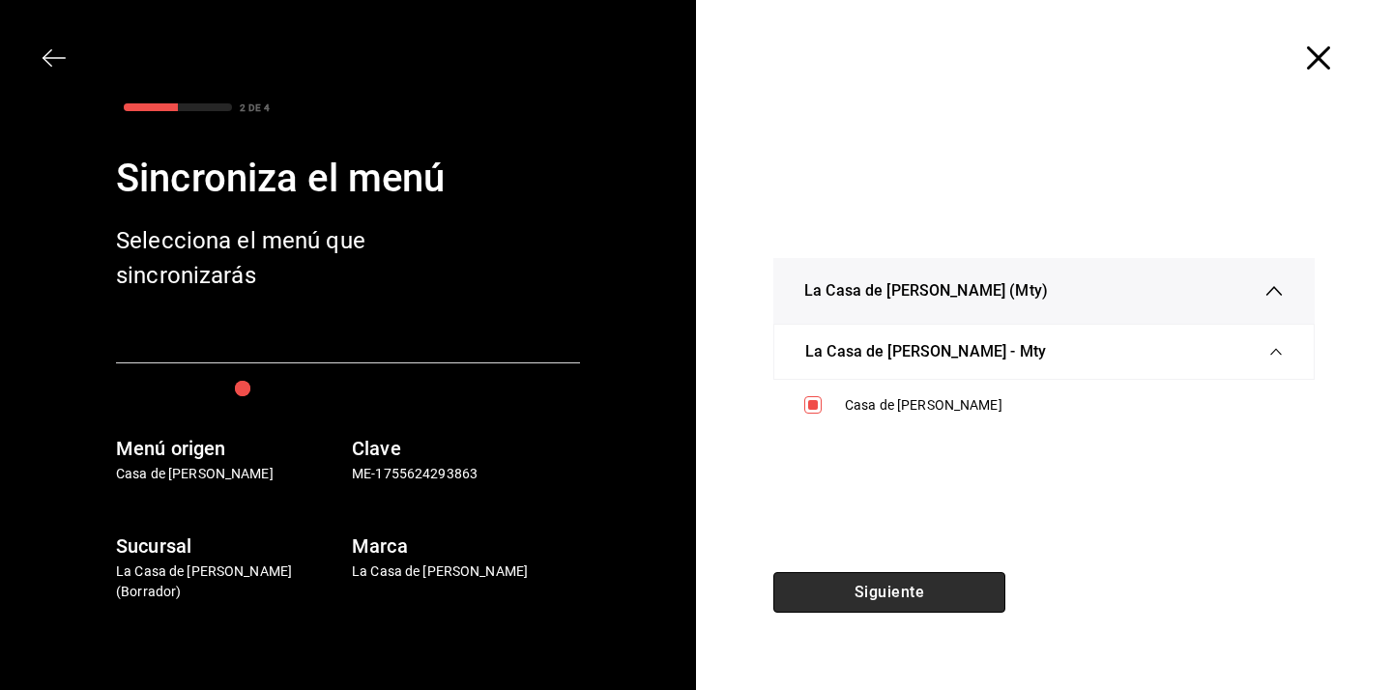
click at [914, 591] on button "Siguiente" at bounding box center [889, 592] width 232 height 41
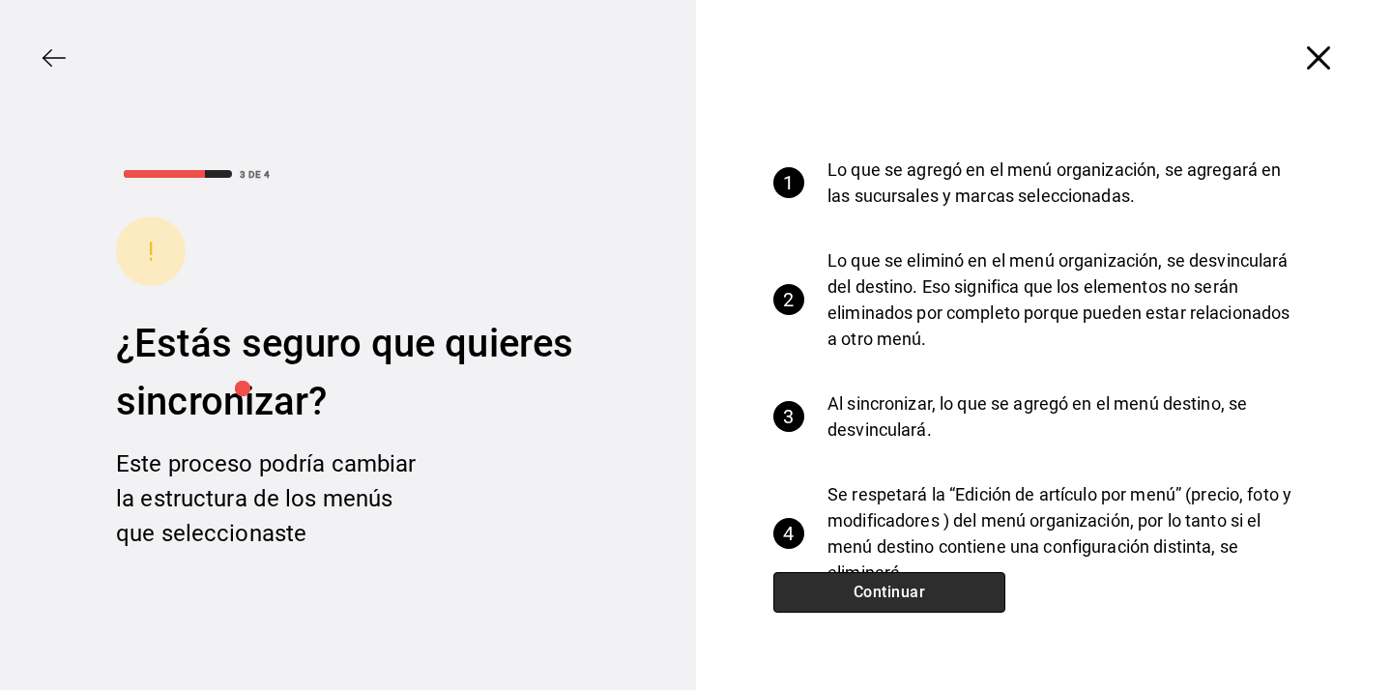
click at [914, 591] on button "Continuar" at bounding box center [889, 592] width 232 height 41
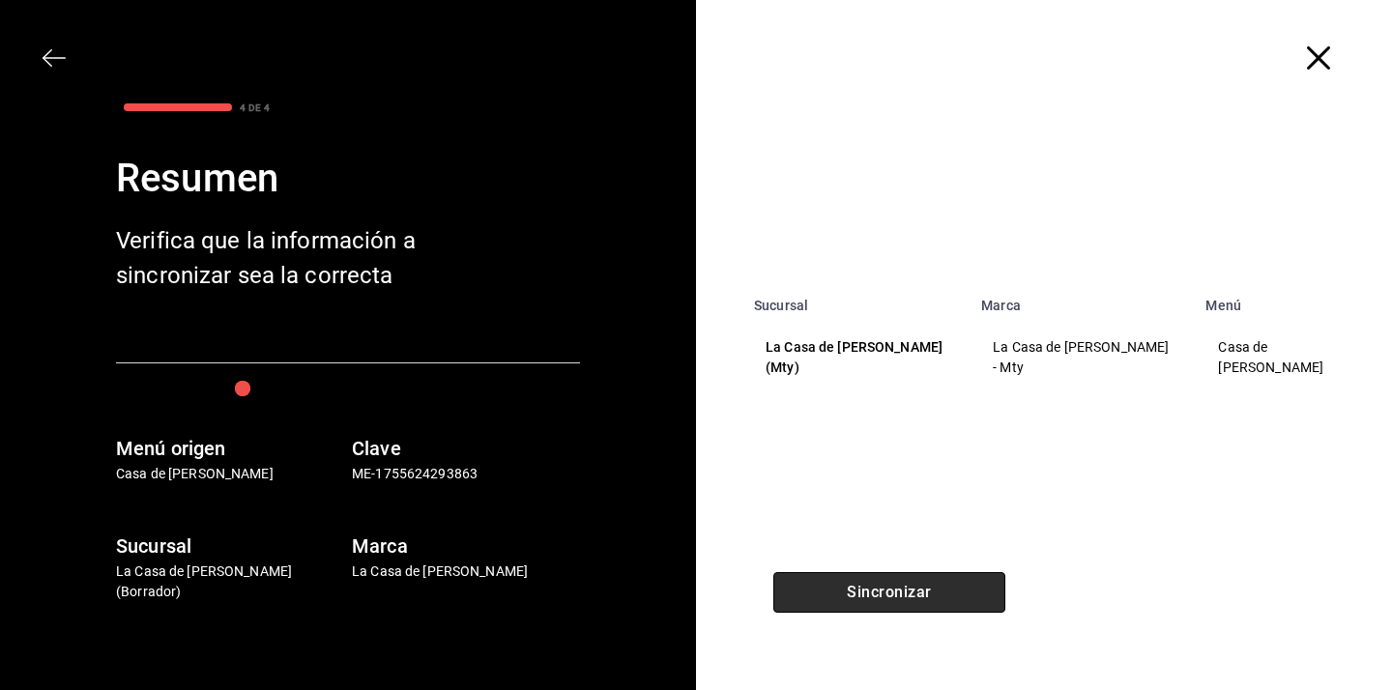
click at [914, 591] on button "Sincronizar" at bounding box center [889, 592] width 232 height 41
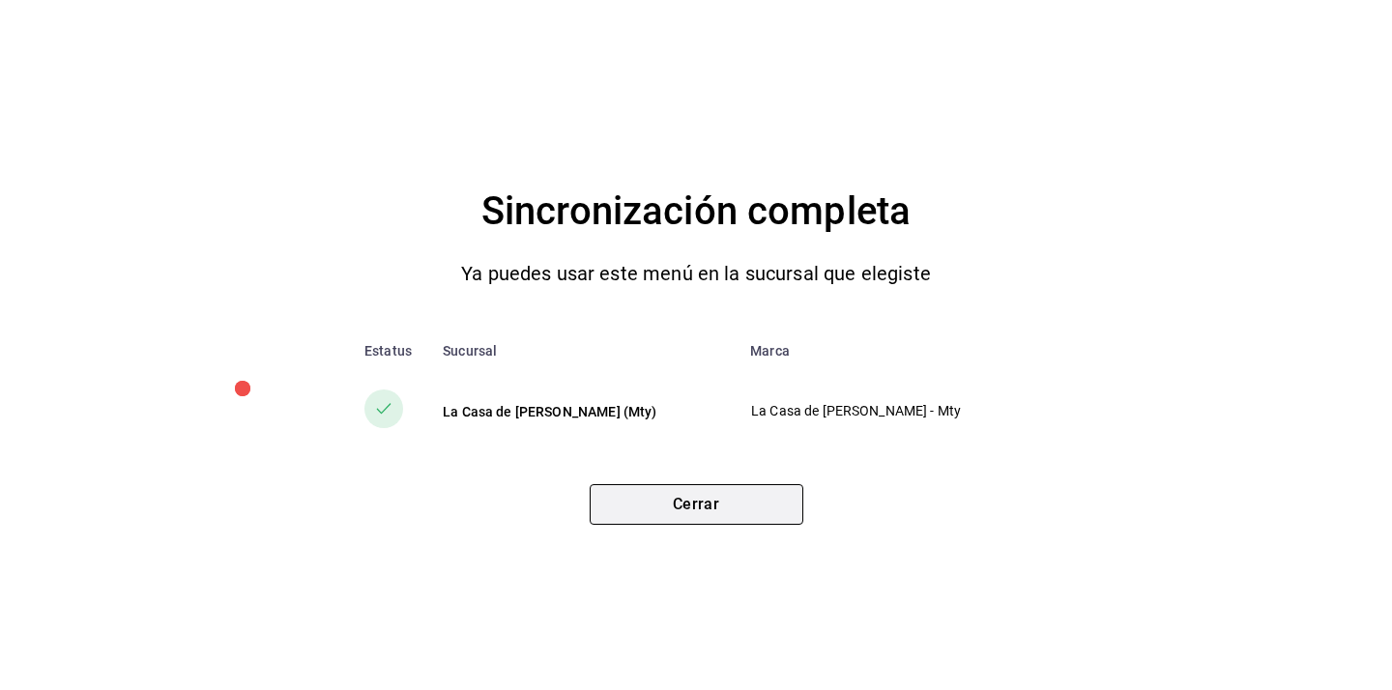
click at [712, 501] on button "Cerrar" at bounding box center [697, 504] width 214 height 41
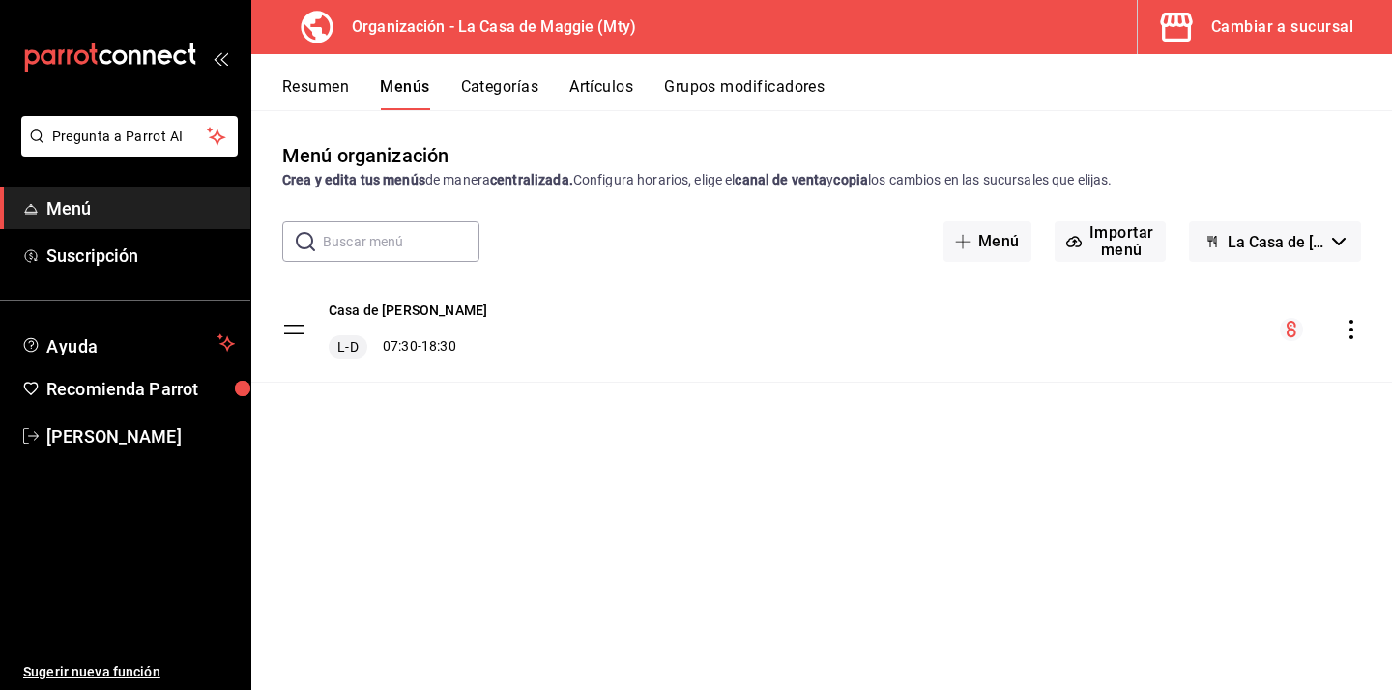
click at [508, 92] on button "Categorías" at bounding box center [500, 93] width 78 height 33
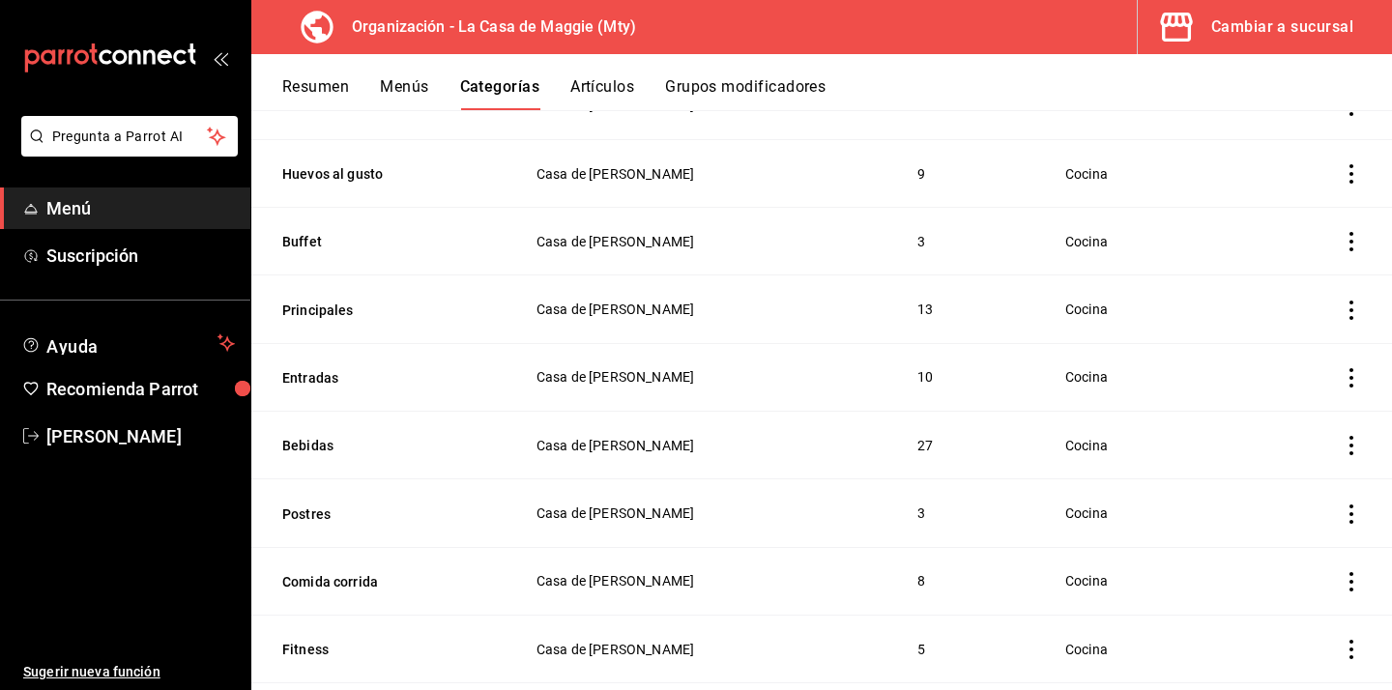
scroll to position [371, 0]
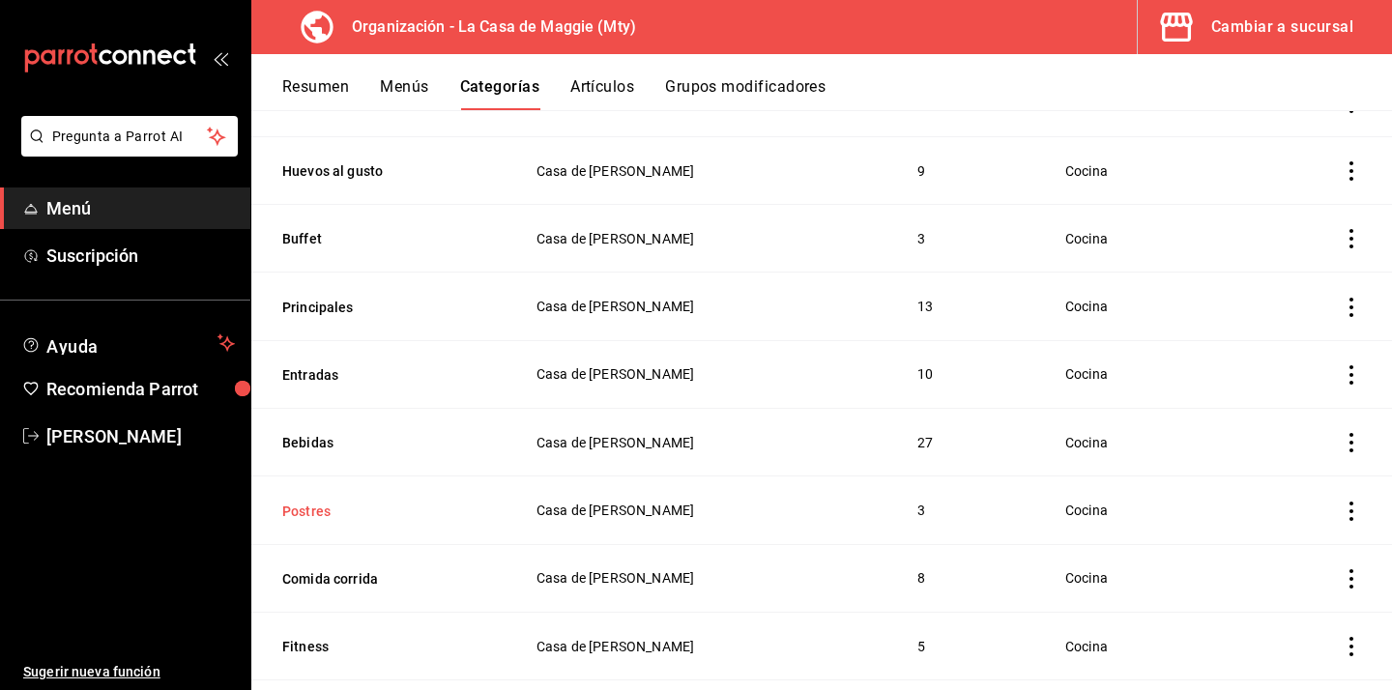
click at [317, 514] on button "Postres" at bounding box center [378, 511] width 193 height 19
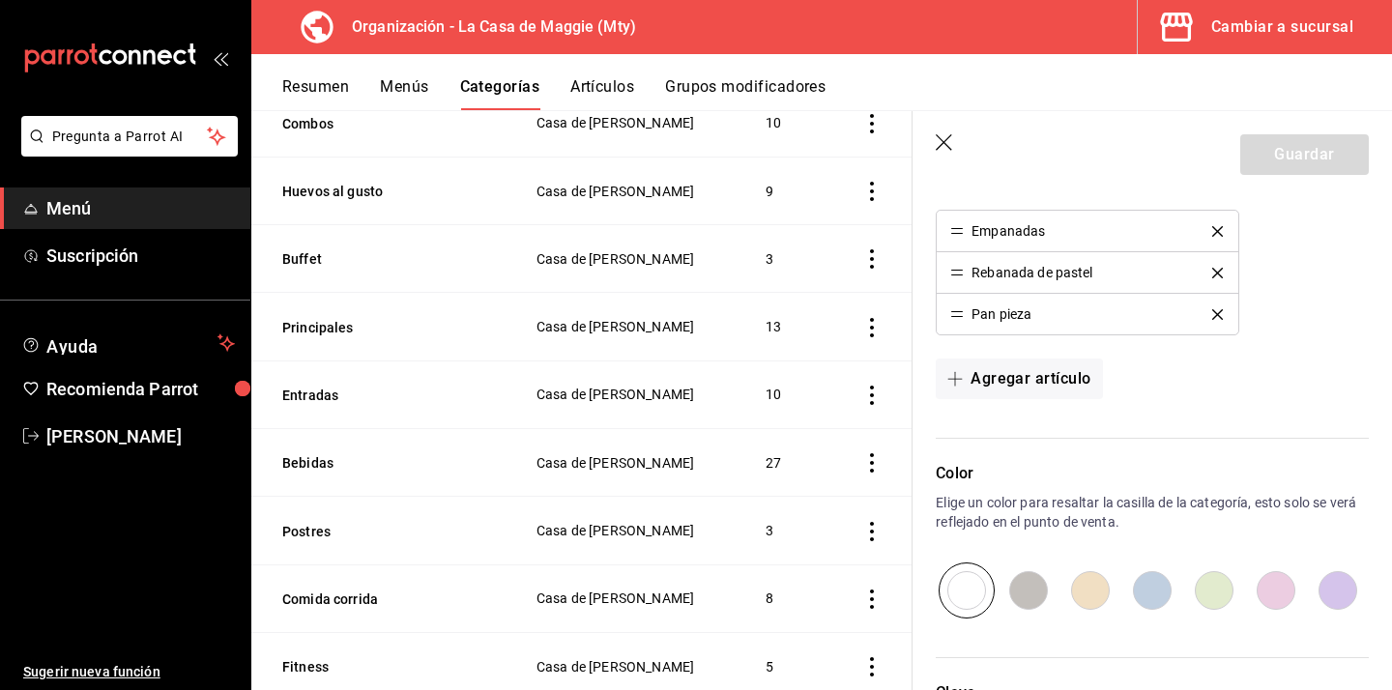
scroll to position [567, 0]
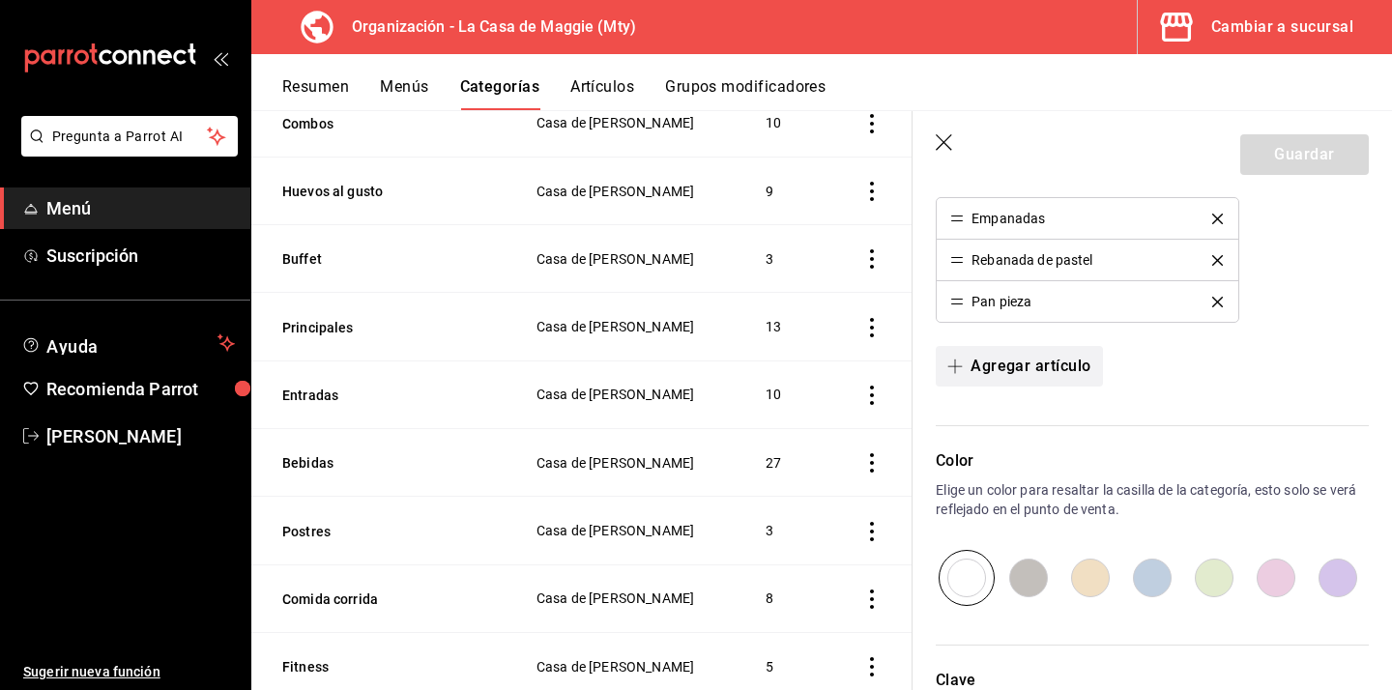
click at [1025, 363] on button "Agregar artículo" at bounding box center [1019, 366] width 166 height 41
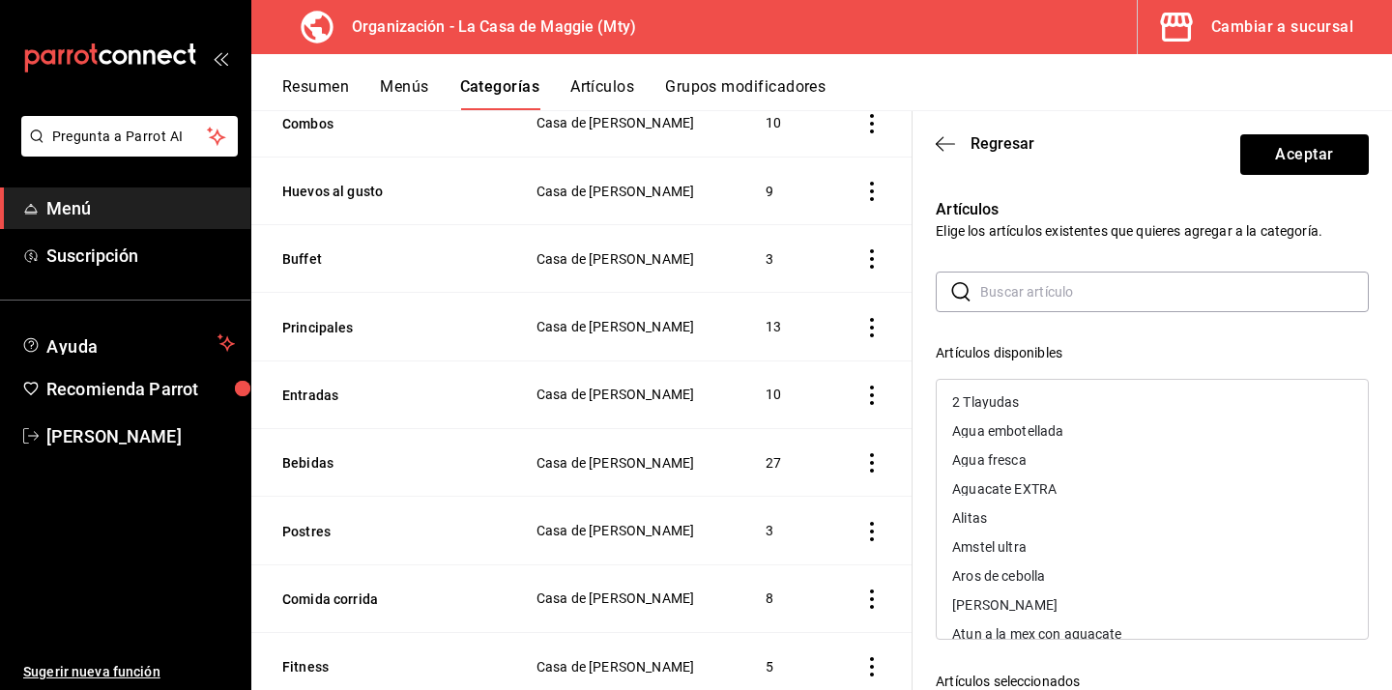
click at [1091, 301] on input "text" at bounding box center [1174, 292] width 389 height 39
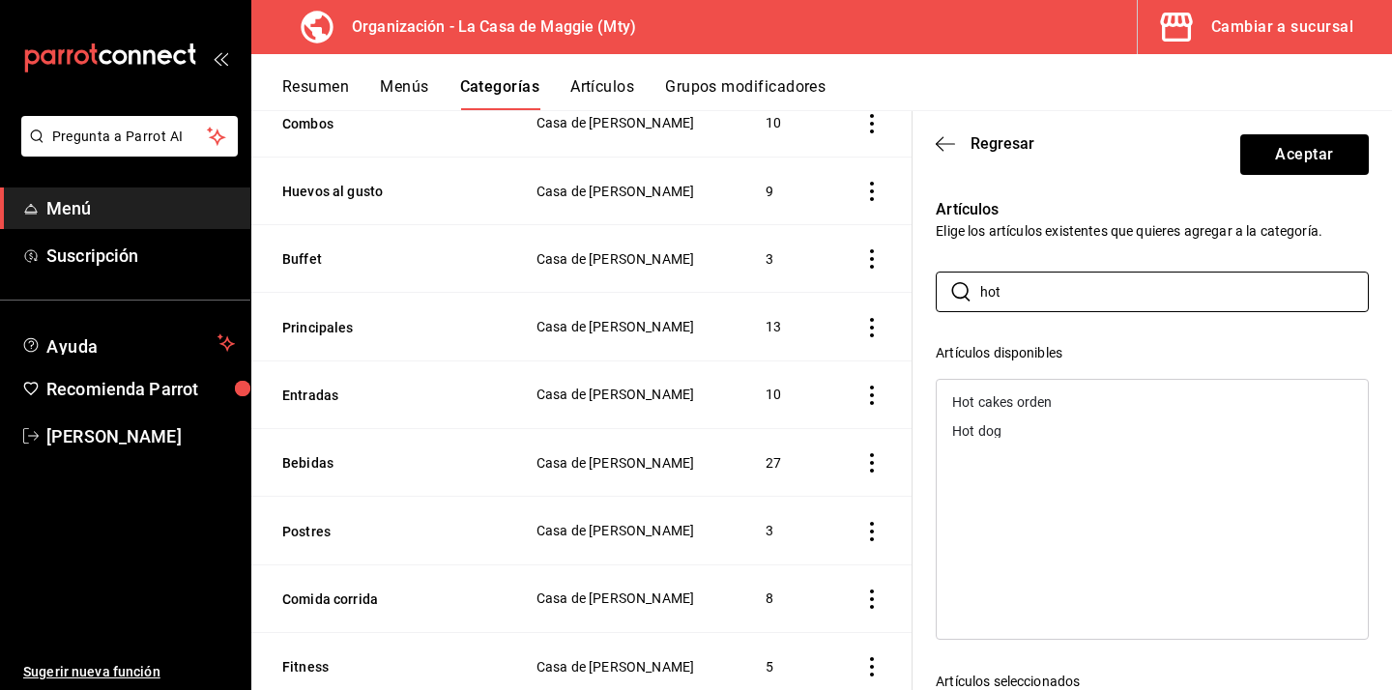
type input "hot"
click at [1020, 412] on div "Hot cakes orden" at bounding box center [1152, 402] width 431 height 29
click at [1287, 166] on button "Aceptar" at bounding box center [1304, 154] width 129 height 41
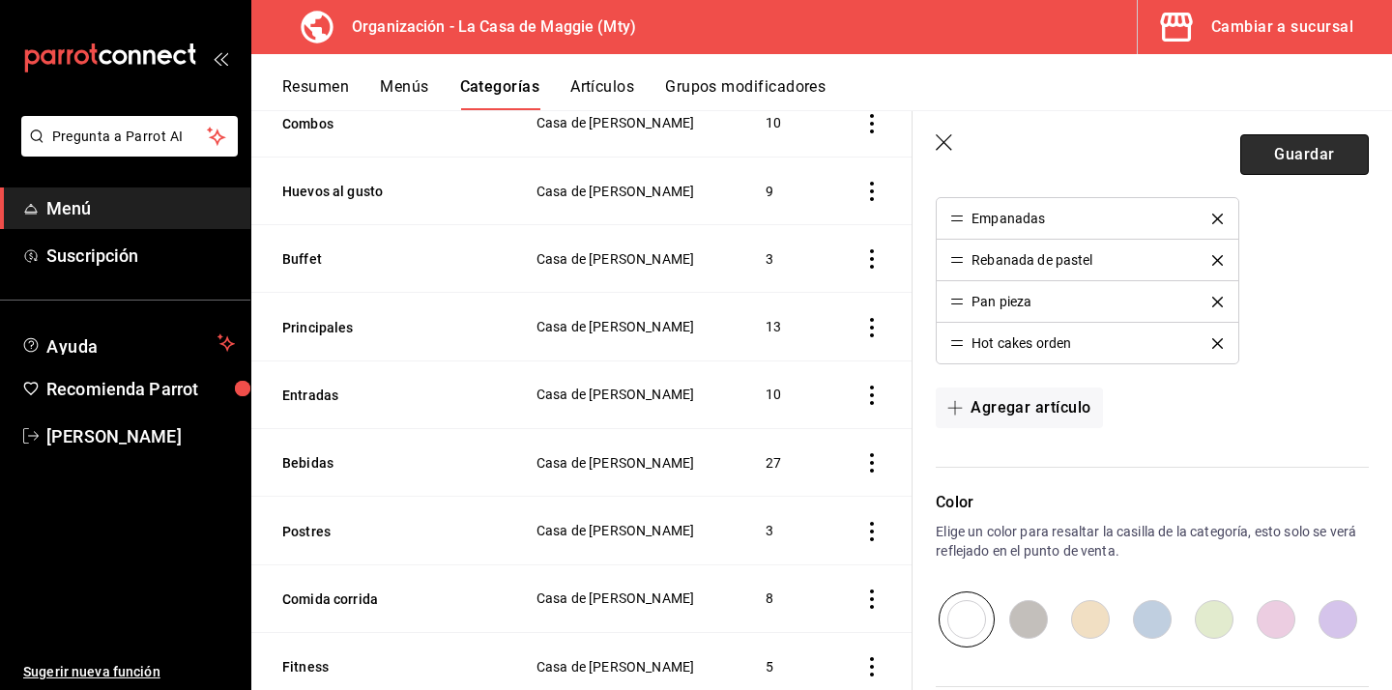
click at [1316, 142] on button "Guardar" at bounding box center [1304, 154] width 129 height 41
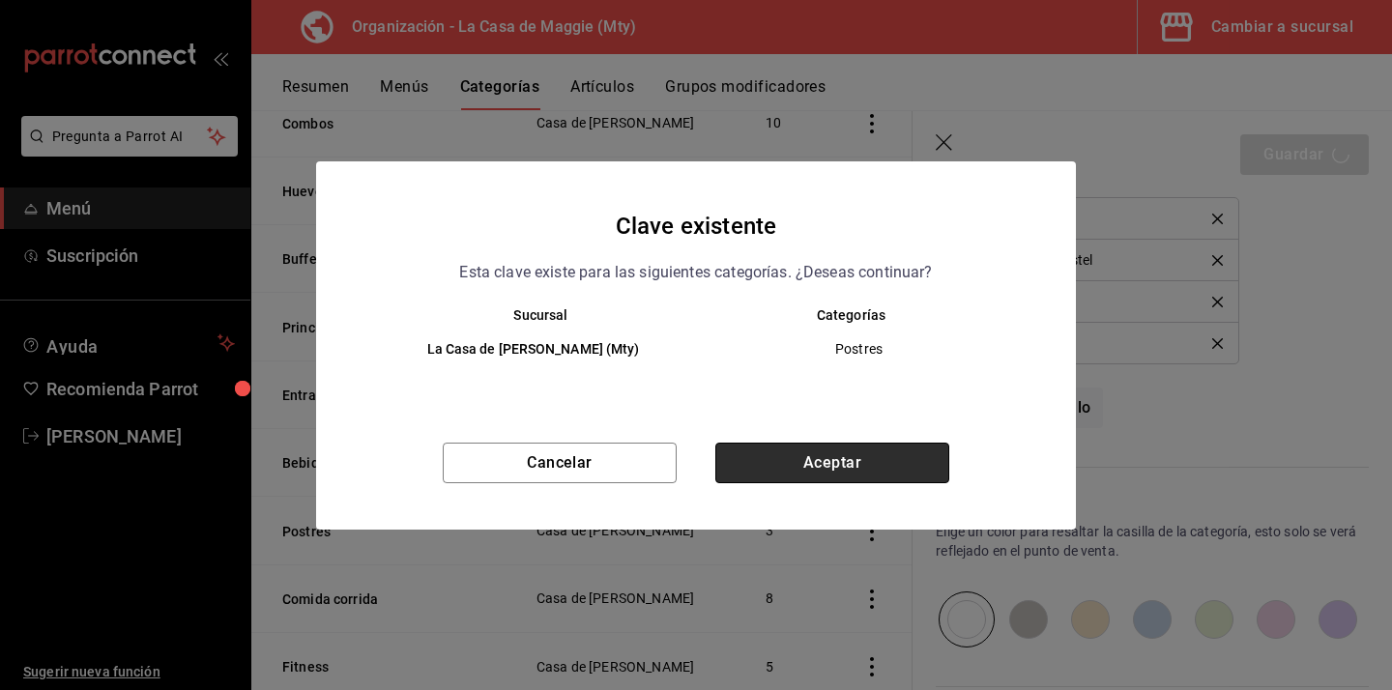
click at [833, 471] on button "Aceptar" at bounding box center [832, 463] width 234 height 41
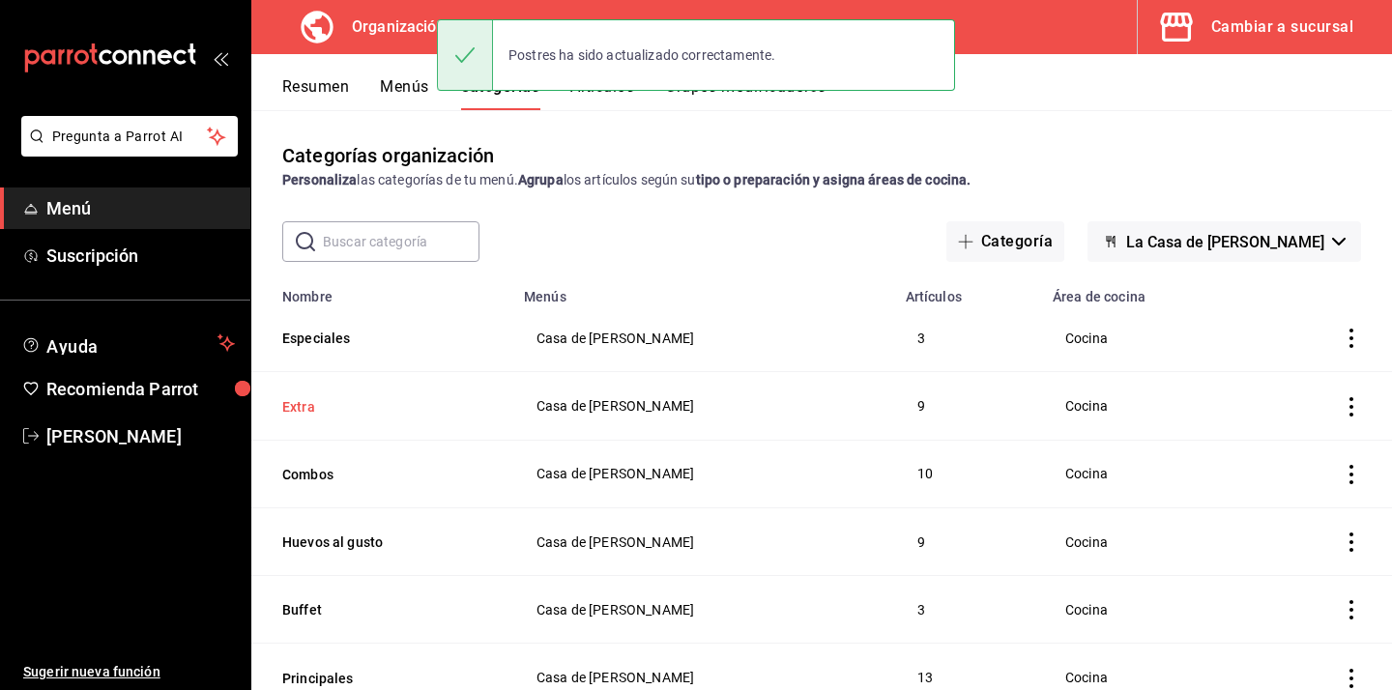
click at [305, 410] on button "Extra" at bounding box center [378, 406] width 193 height 19
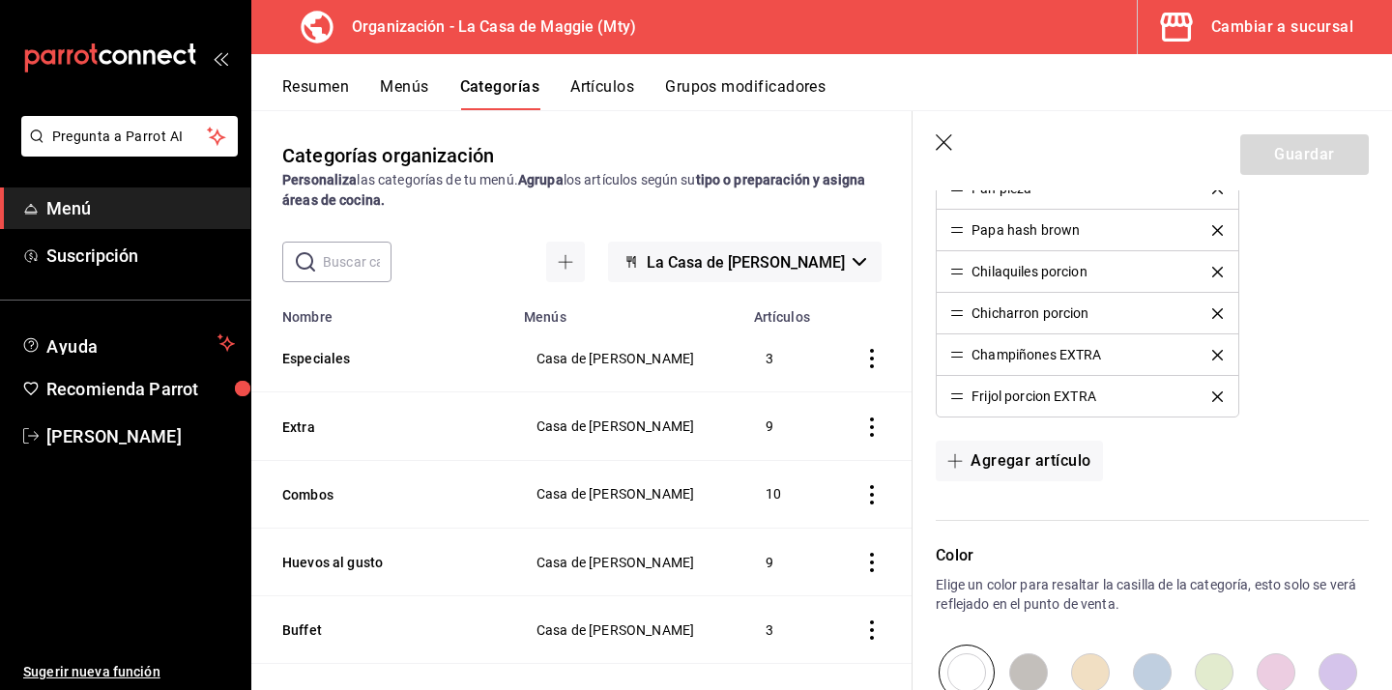
scroll to position [721, 0]
click at [1041, 465] on button "Agregar artículo" at bounding box center [1019, 462] width 166 height 41
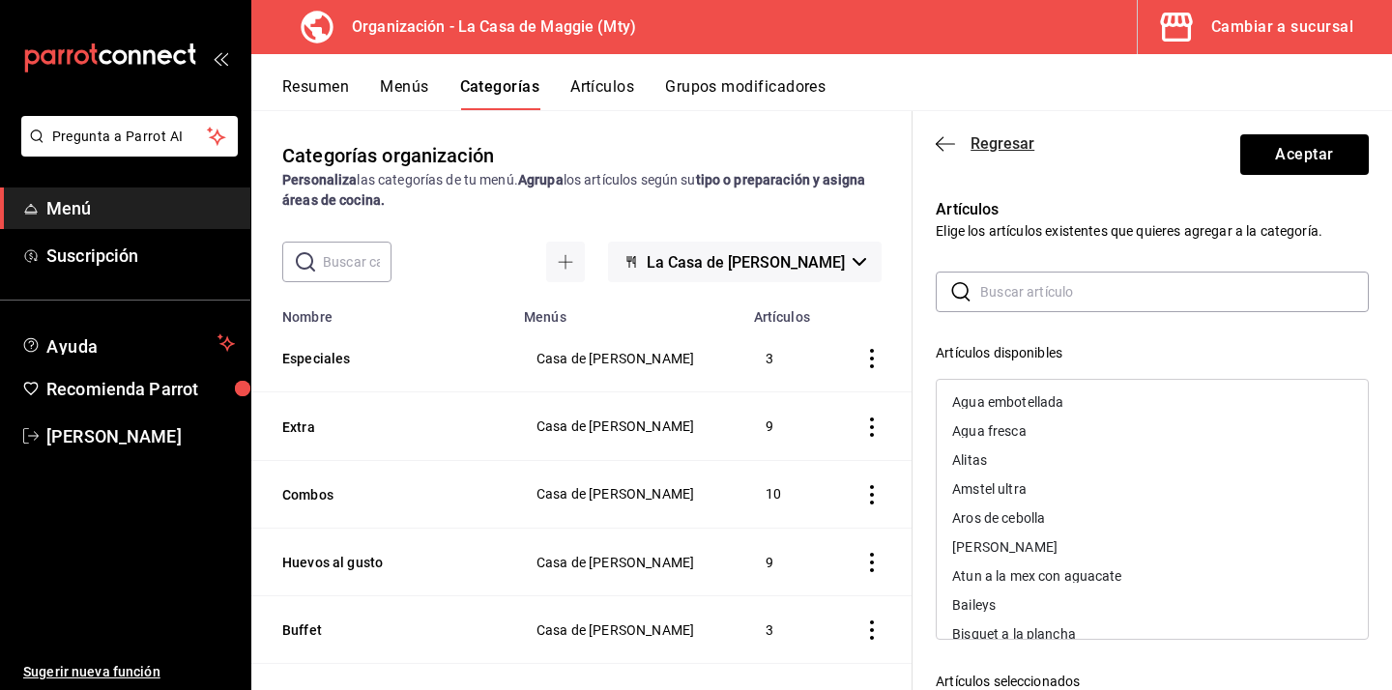
click at [983, 137] on span "Regresar" at bounding box center [1003, 143] width 64 height 18
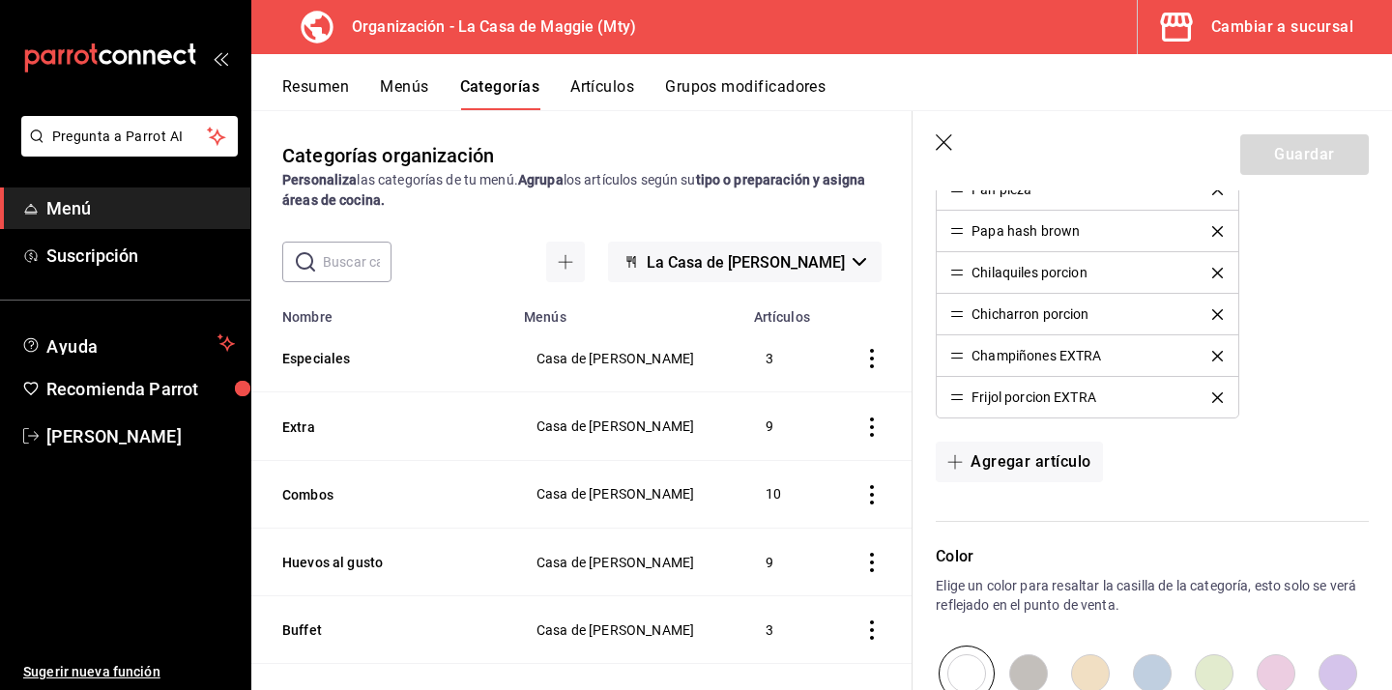
click at [602, 100] on button "Artículos" at bounding box center [602, 93] width 64 height 33
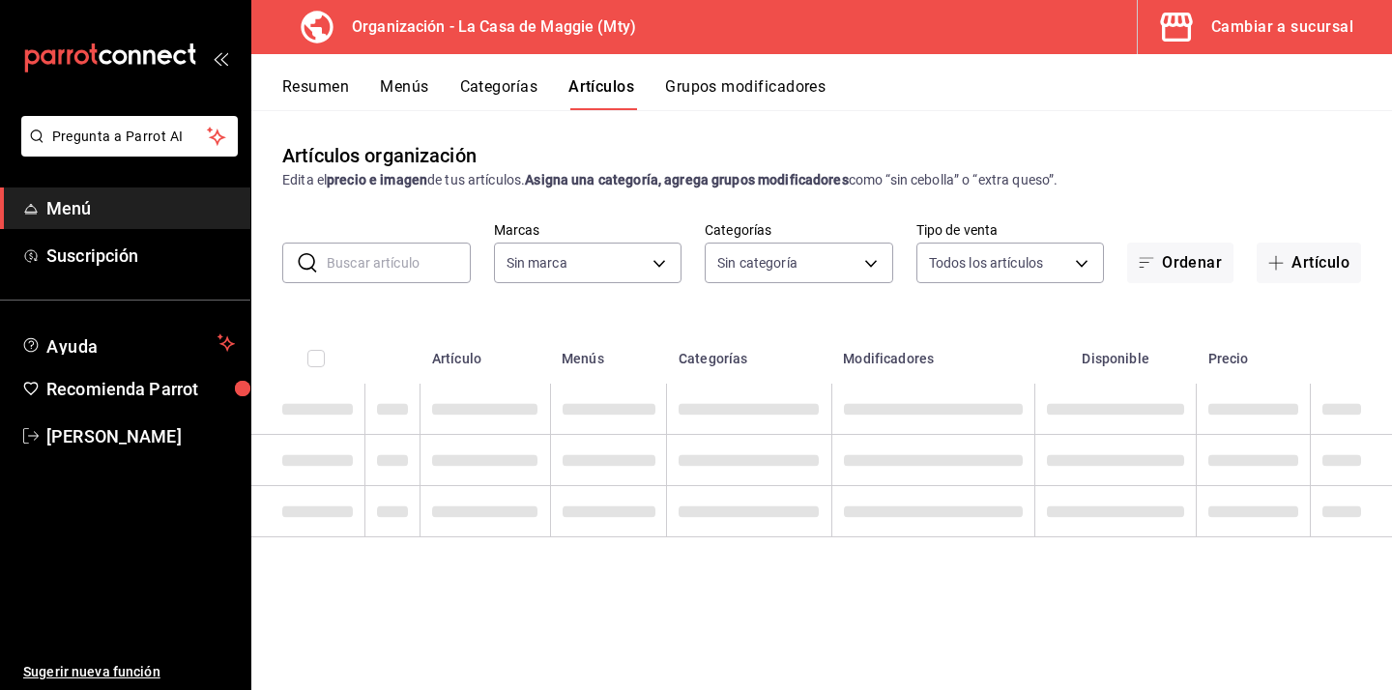
type input "a3684772-da2a-4e98-bff2-0fed7e2a3e3a"
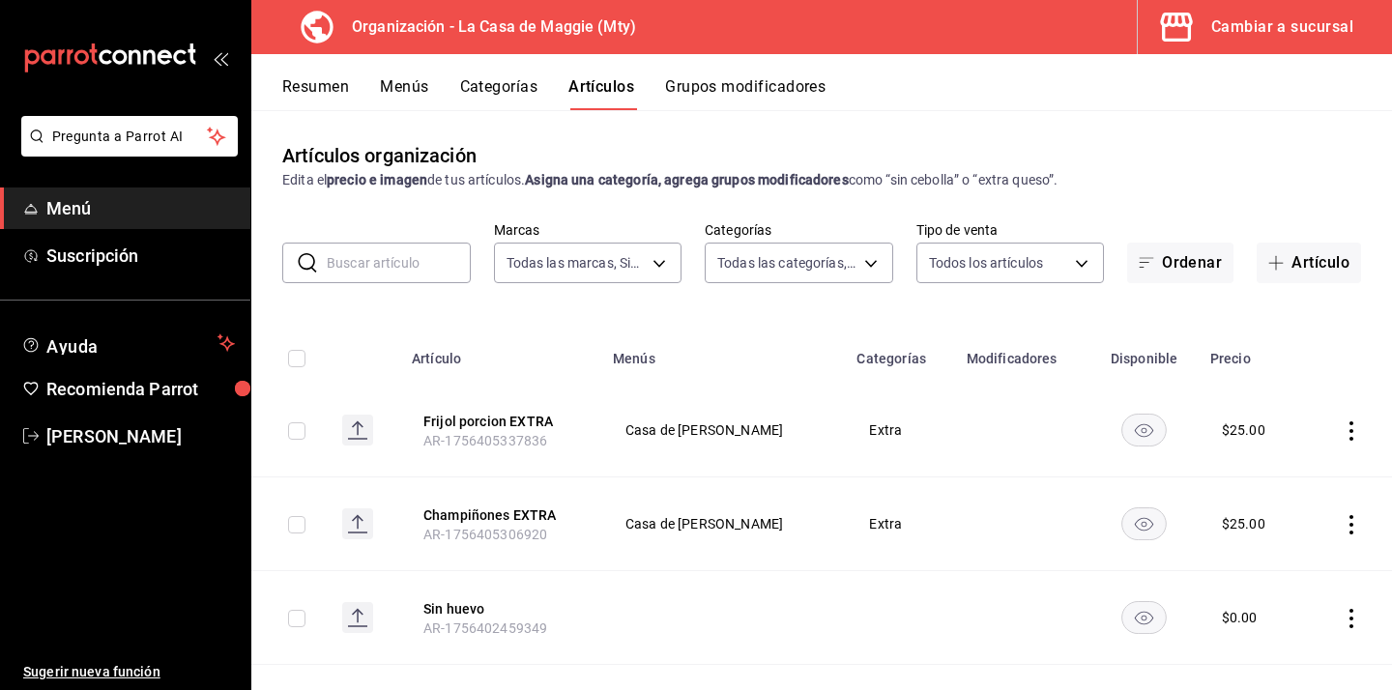
type input "544b6eae-49e1-4439-8256-ca9f1c7968d7,3d140fe3-76fe-4288-a746-acc0e2d86a05,04a6d…"
click at [421, 260] on input "text" at bounding box center [399, 263] width 144 height 39
click at [1303, 260] on button "Artículo" at bounding box center [1309, 263] width 104 height 41
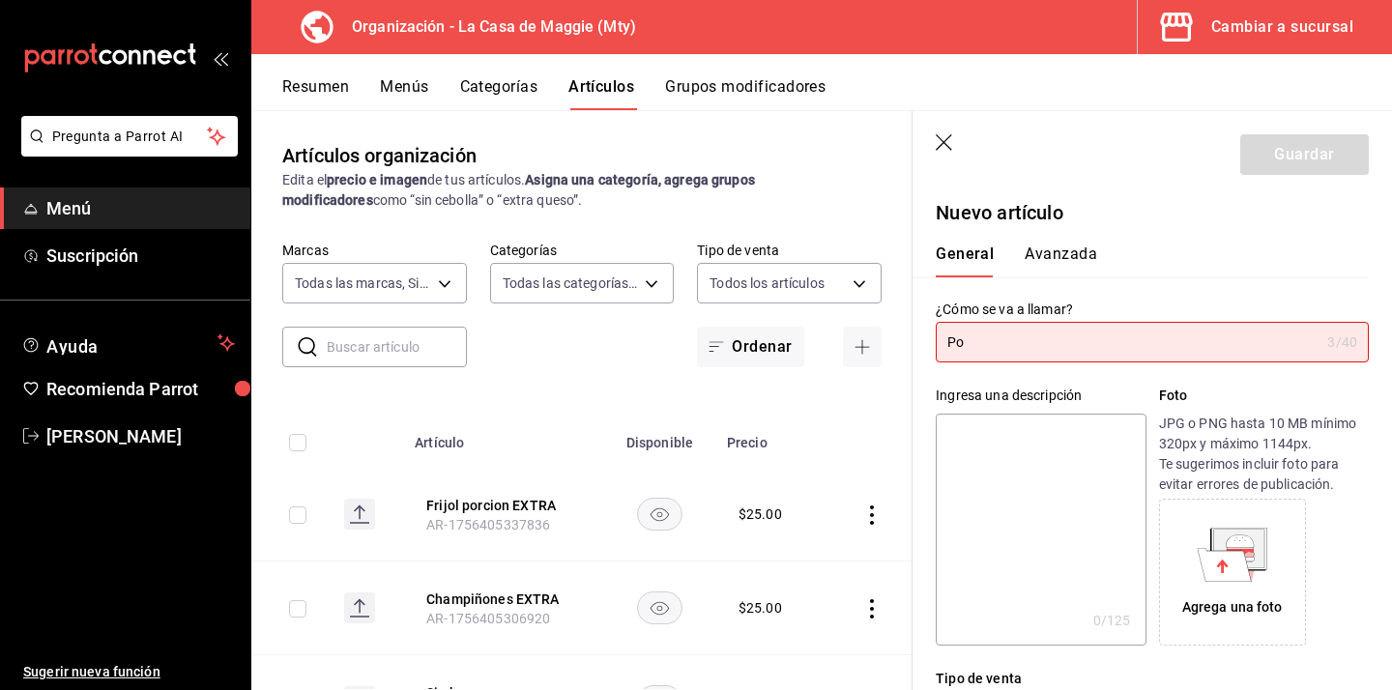
type input "P"
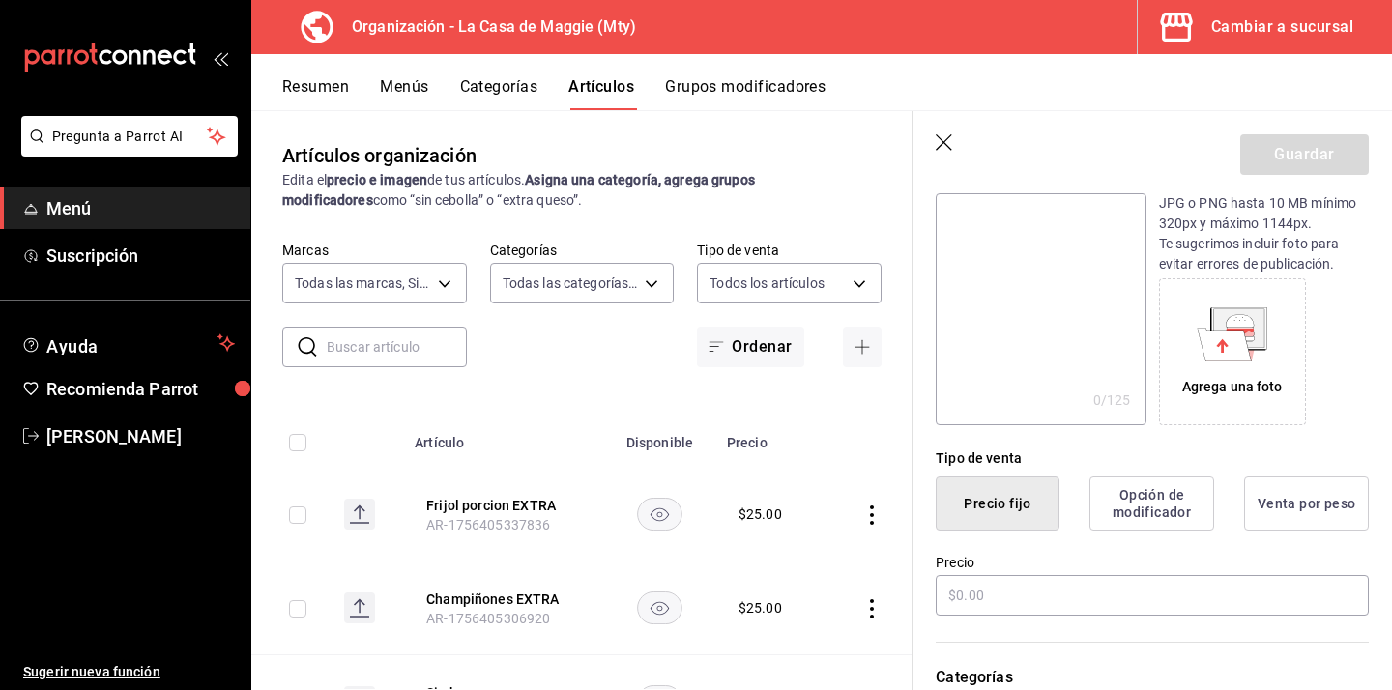
scroll to position [222, 0]
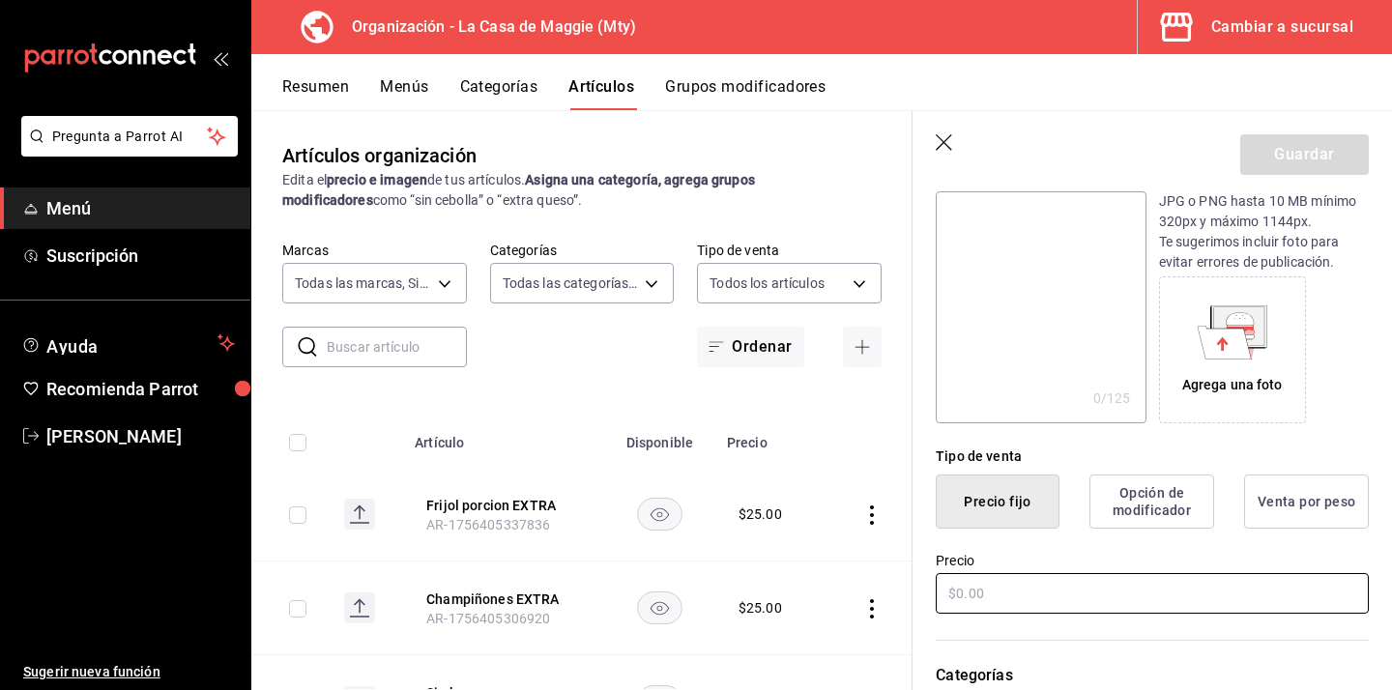
type input "Hot cakes 1 pz"
click at [1003, 596] on input "text" at bounding box center [1152, 593] width 433 height 41
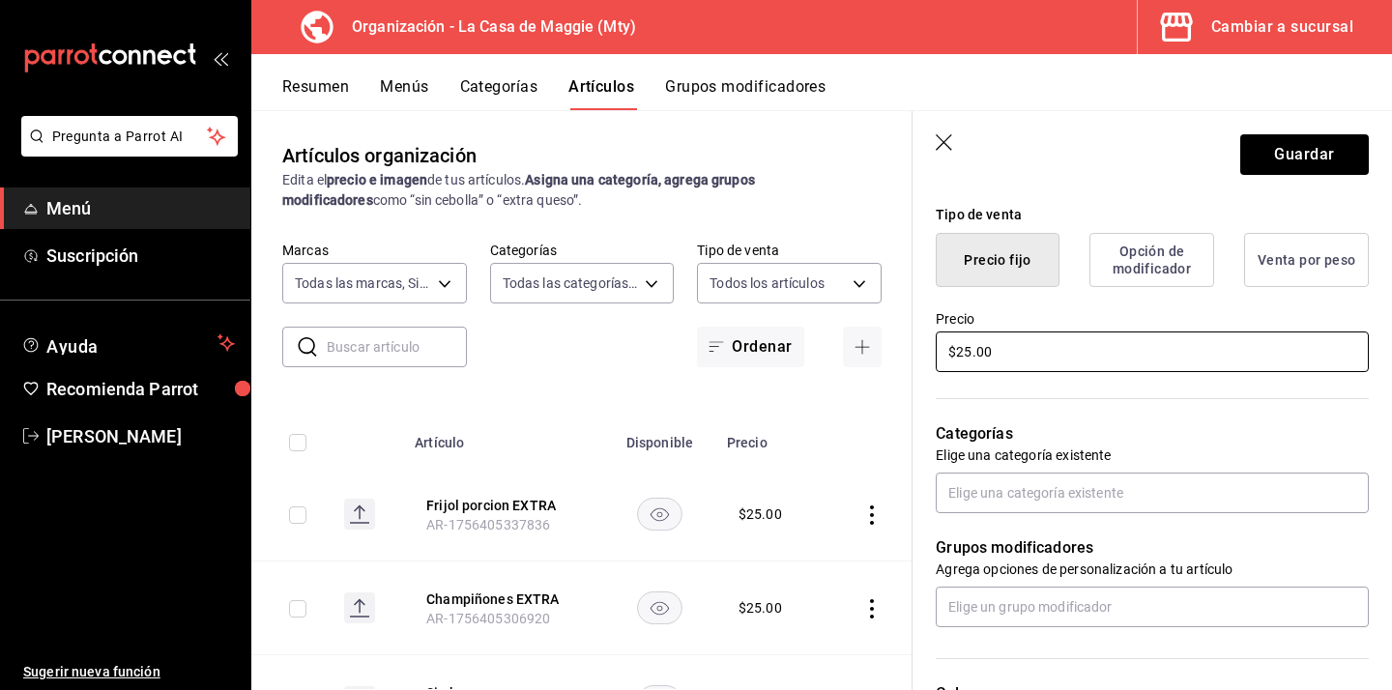
scroll to position [472, 0]
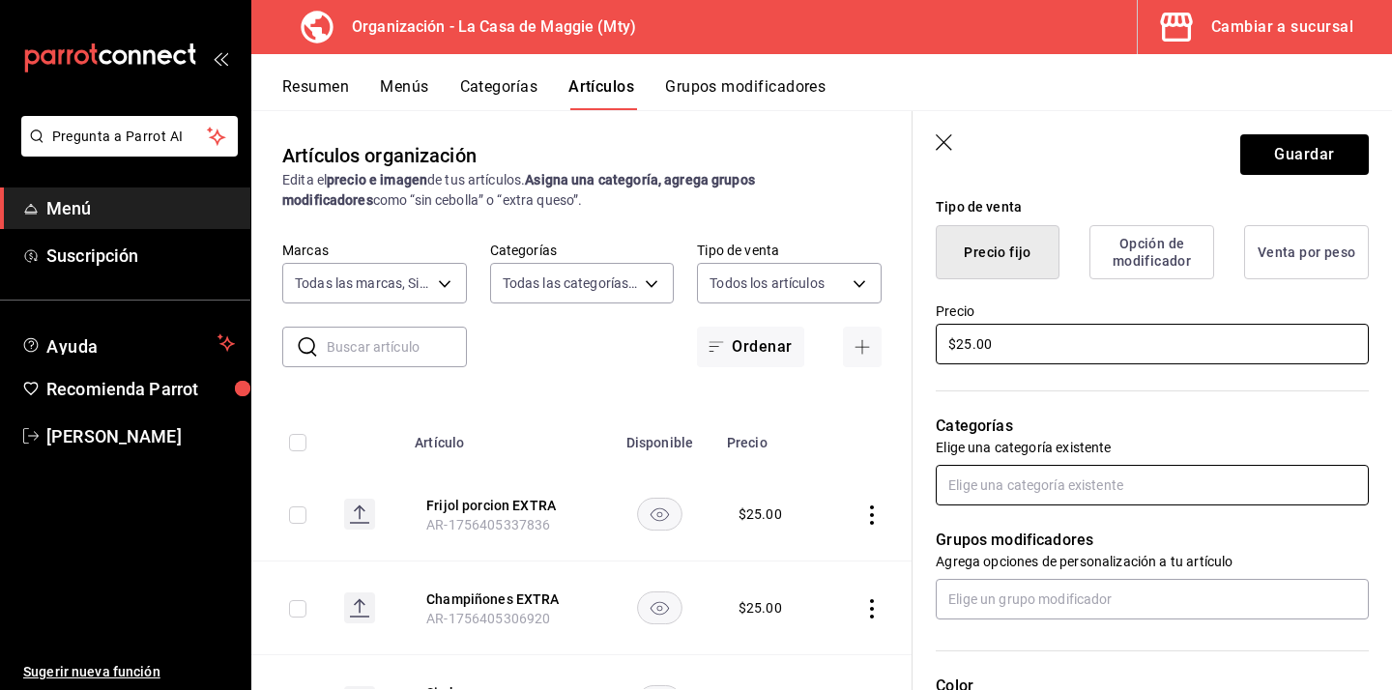
type input "$25.00"
click at [1167, 477] on input "text" at bounding box center [1152, 485] width 433 height 41
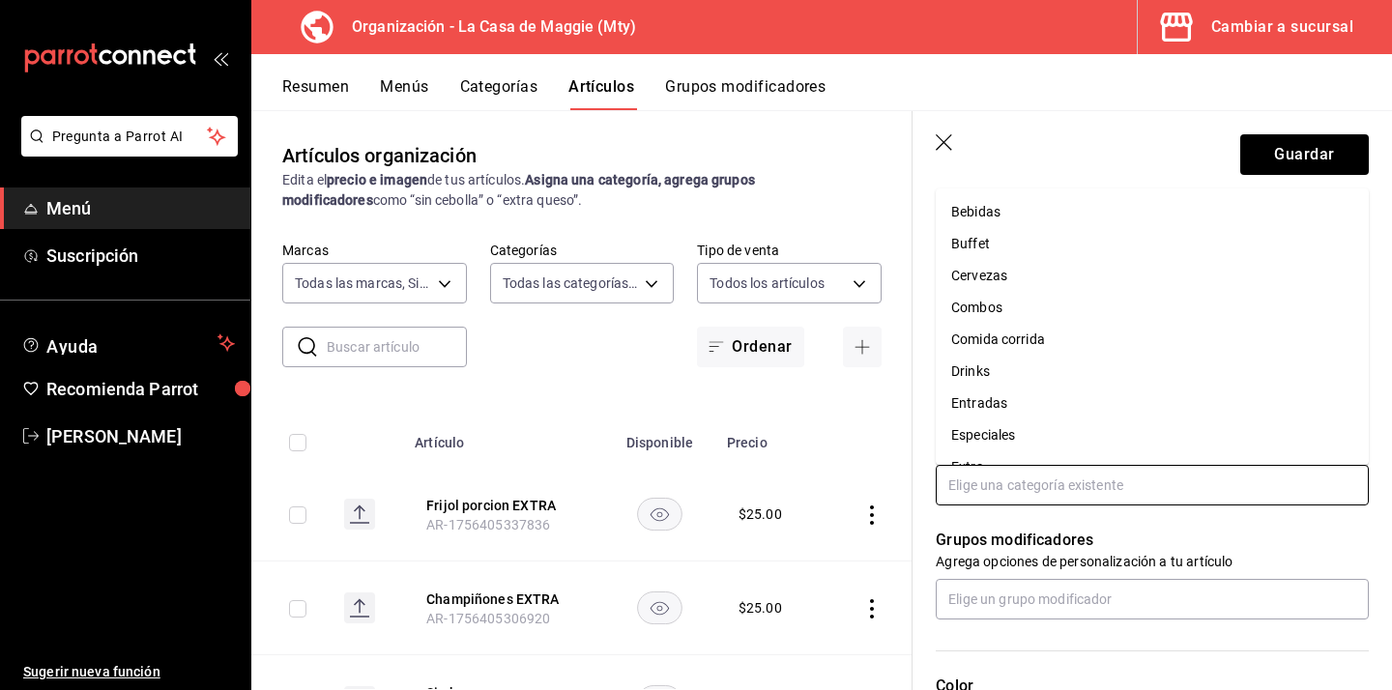
scroll to position [186, 0]
click at [1099, 290] on li "Extra" at bounding box center [1152, 282] width 433 height 32
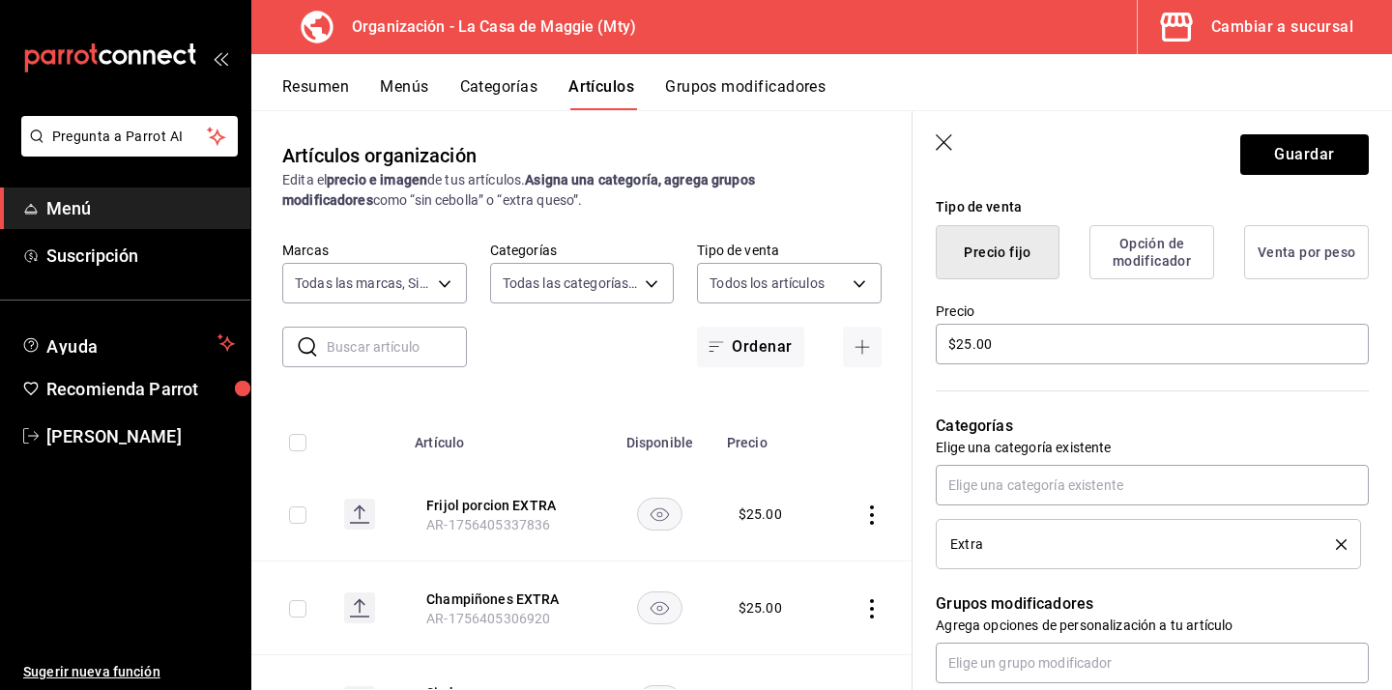
click at [1343, 542] on icon "delete" at bounding box center [1341, 544] width 11 height 11
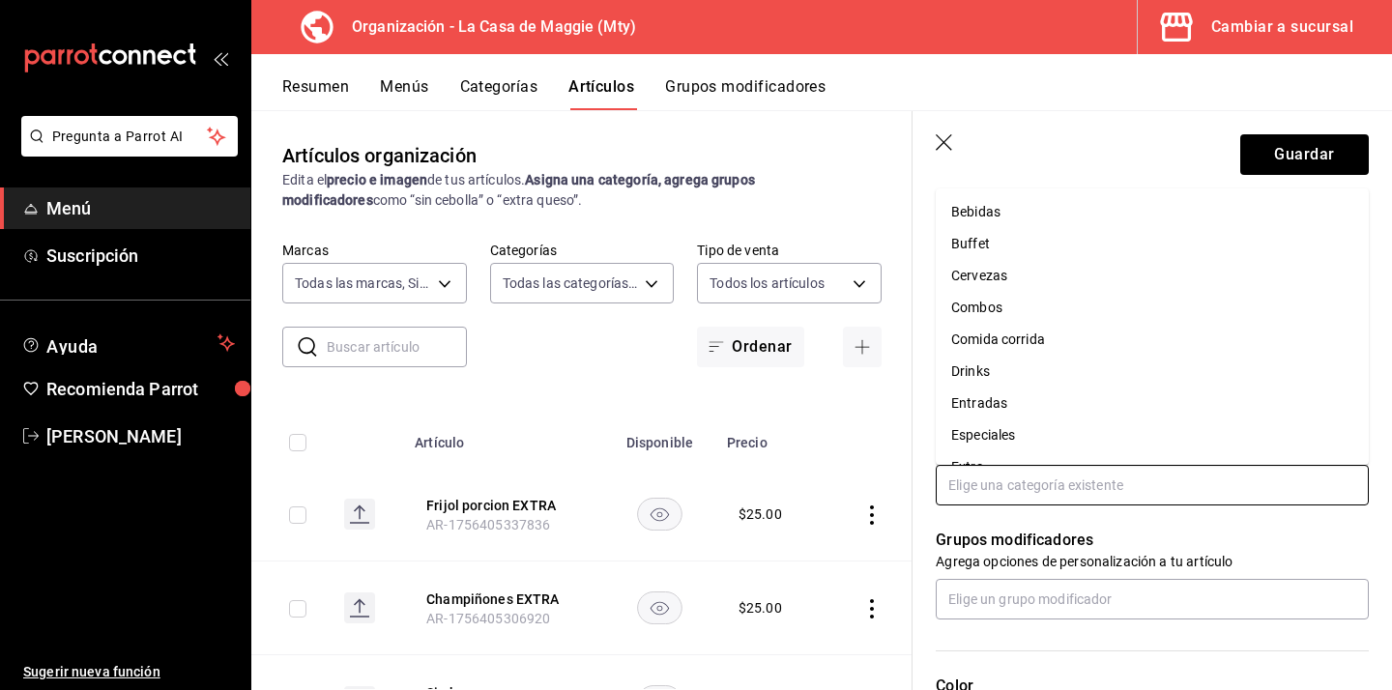
click at [1131, 487] on input "text" at bounding box center [1152, 485] width 433 height 41
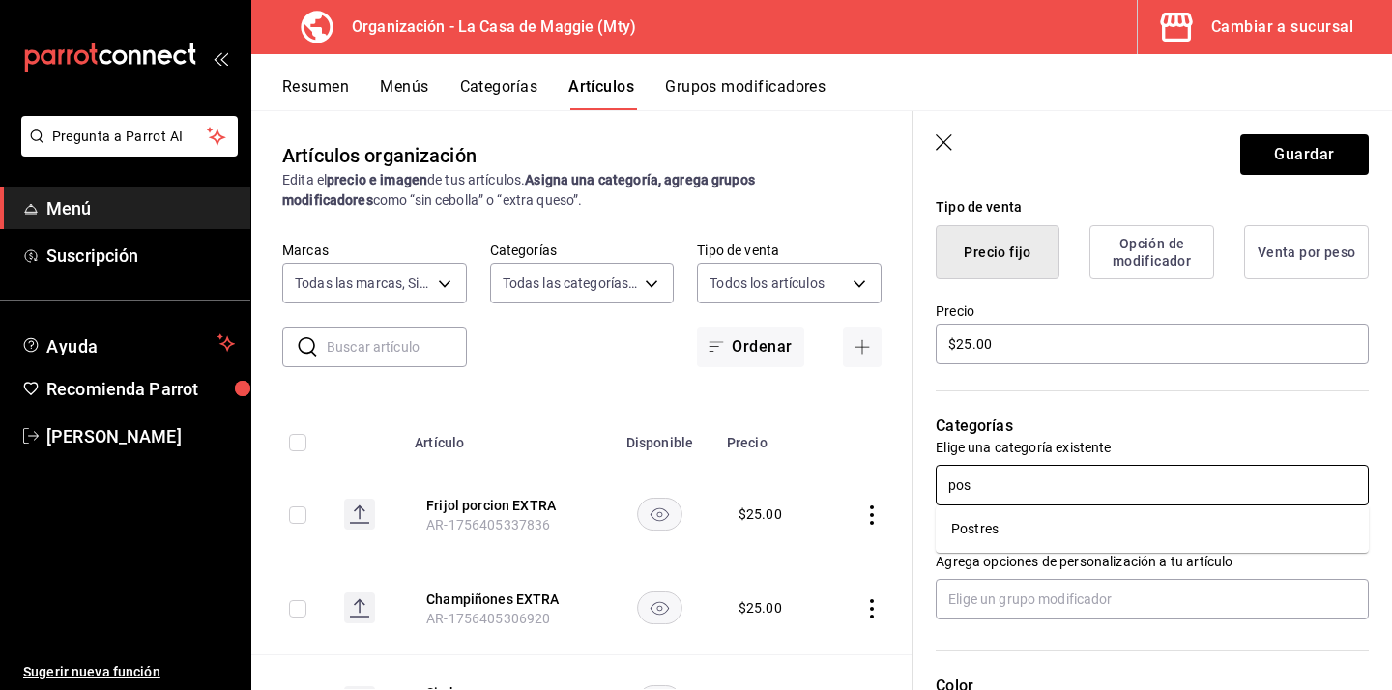
type input "post"
click at [1097, 537] on li "Postres" at bounding box center [1152, 529] width 433 height 32
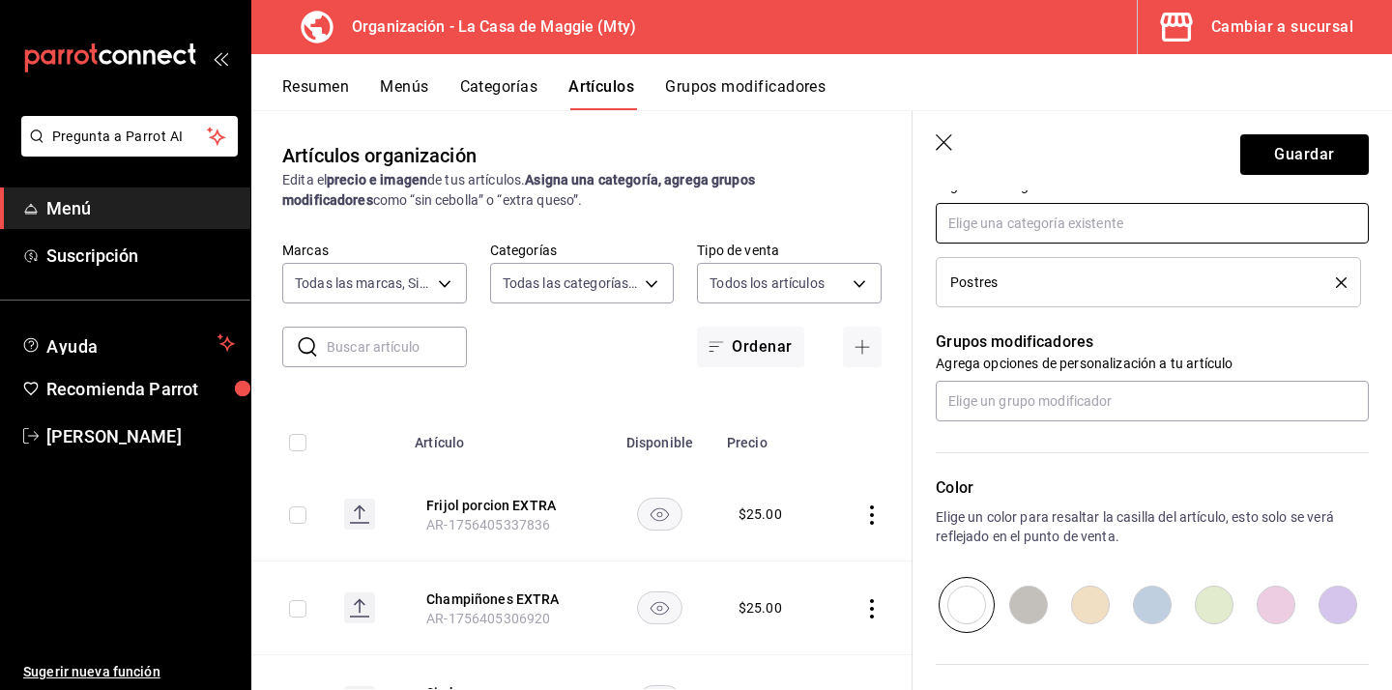
scroll to position [754, 0]
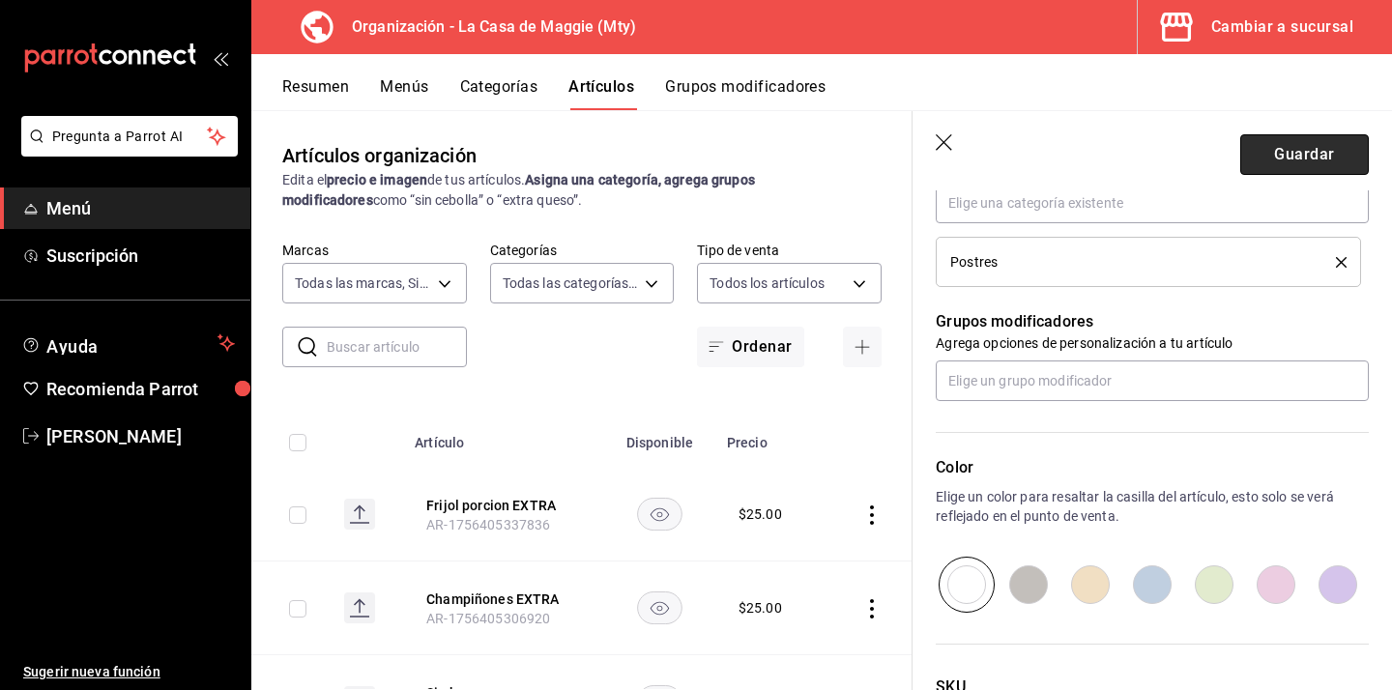
click at [1291, 160] on button "Guardar" at bounding box center [1304, 154] width 129 height 41
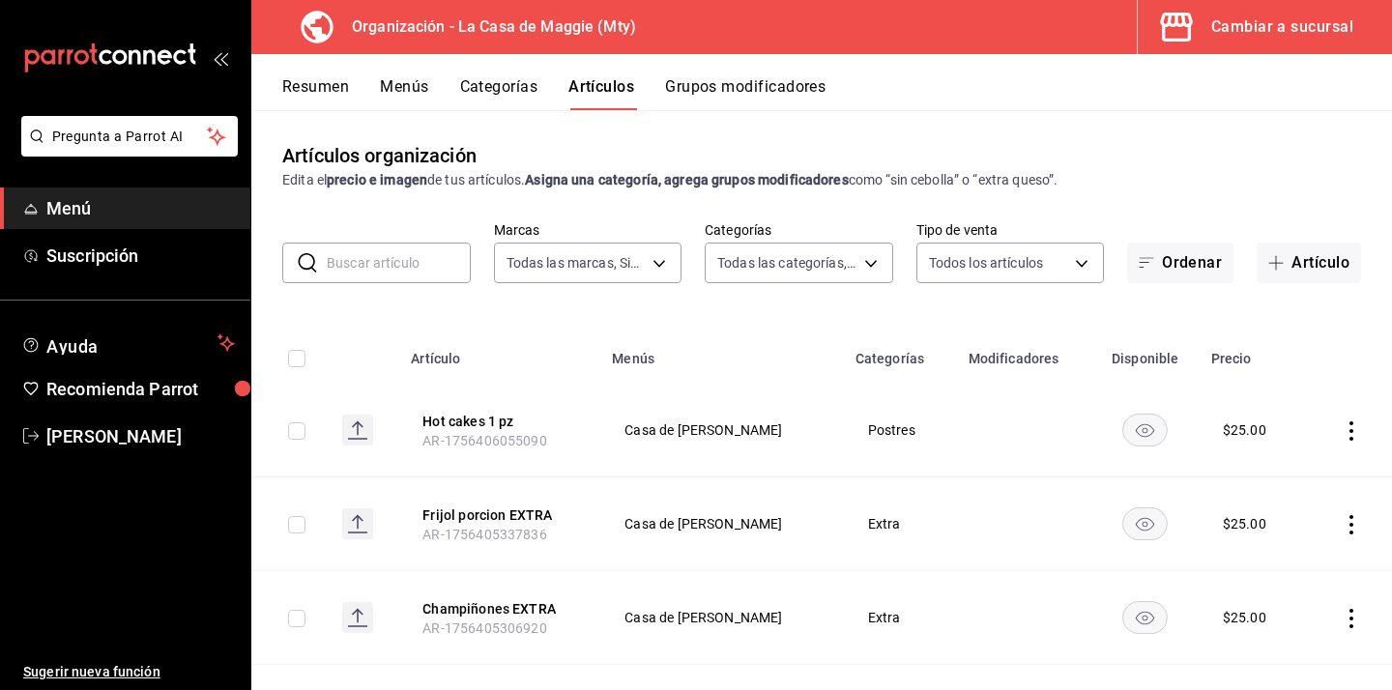
click at [416, 271] on input "text" at bounding box center [399, 263] width 144 height 39
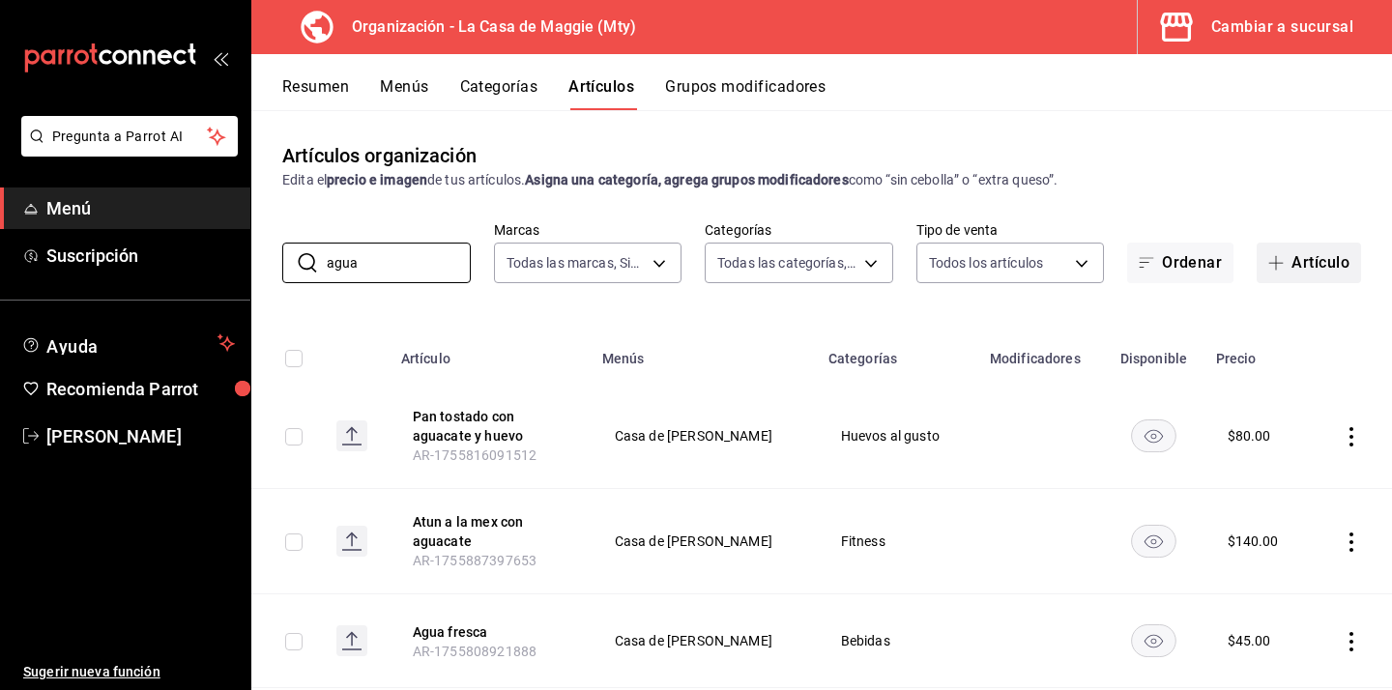
type input "agua"
click at [1305, 272] on button "Artículo" at bounding box center [1309, 263] width 104 height 41
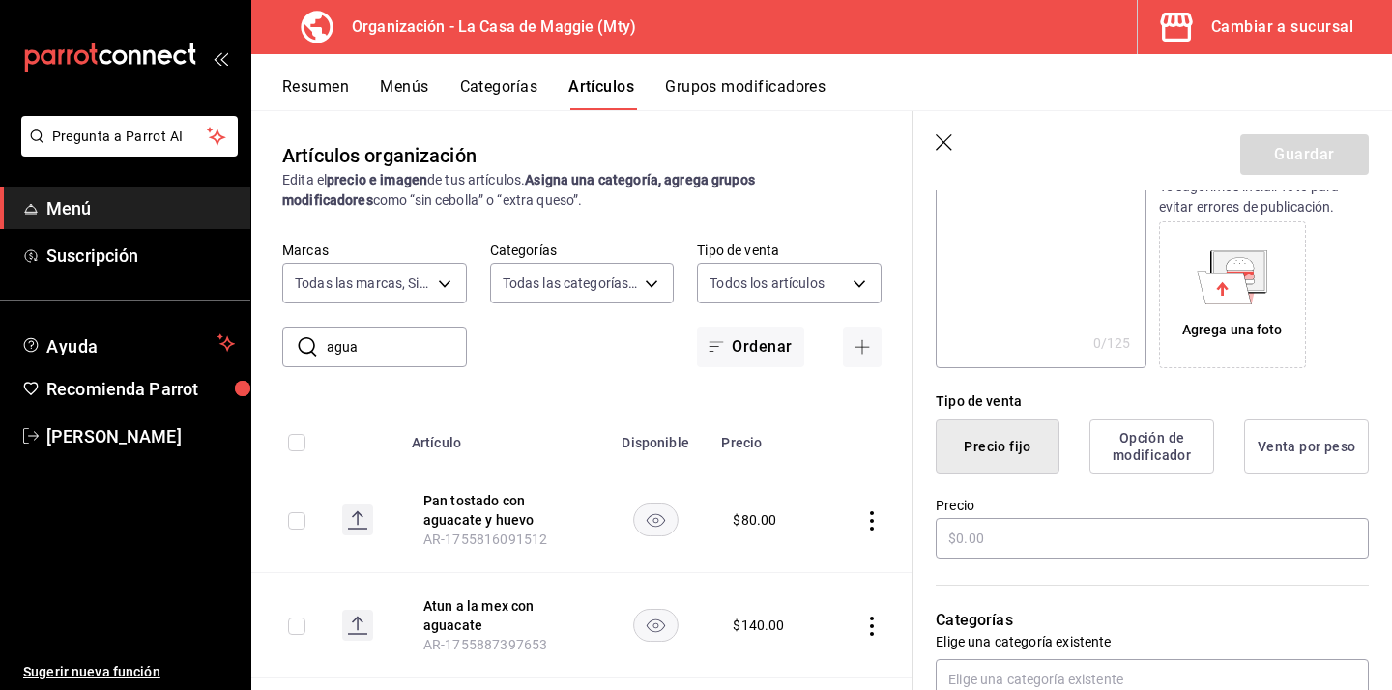
scroll to position [319, 0]
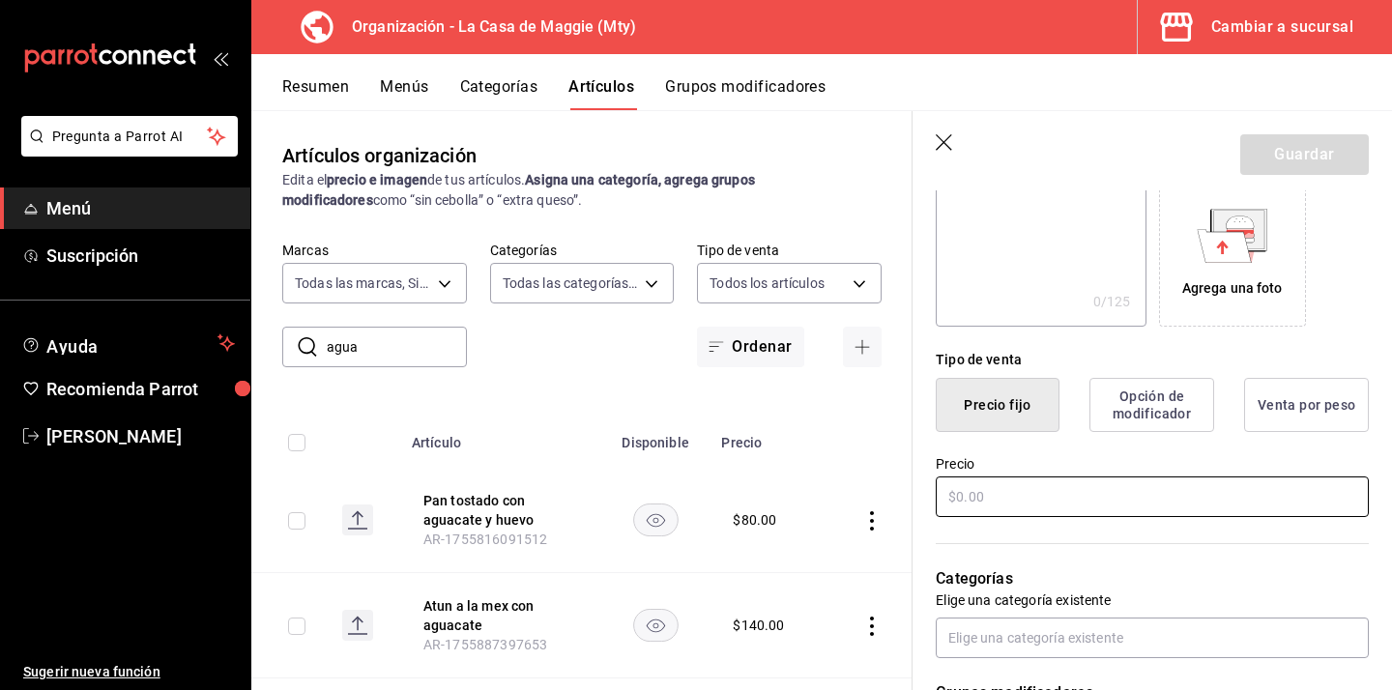
type input "Aguacate EXTRA"
click at [1039, 489] on input "text" at bounding box center [1152, 497] width 433 height 41
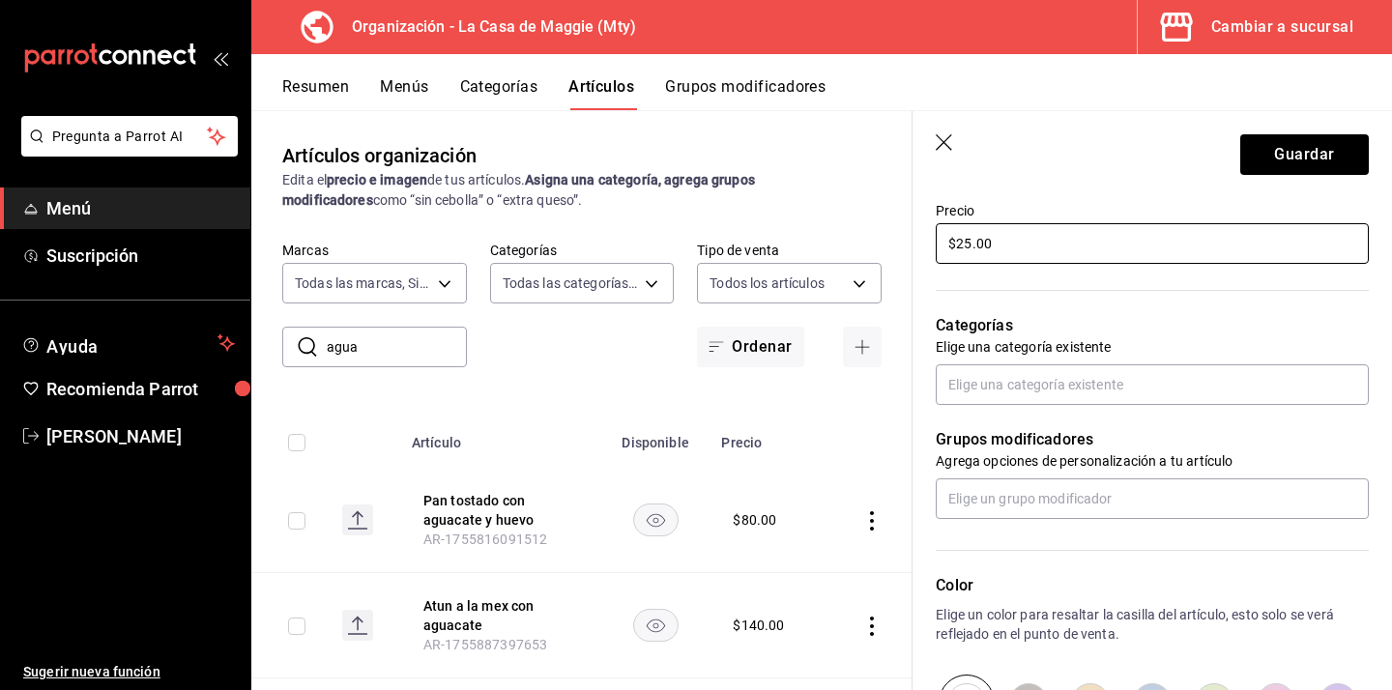
scroll to position [574, 0]
type input "$25.00"
click at [1022, 498] on input "text" at bounding box center [1152, 497] width 433 height 41
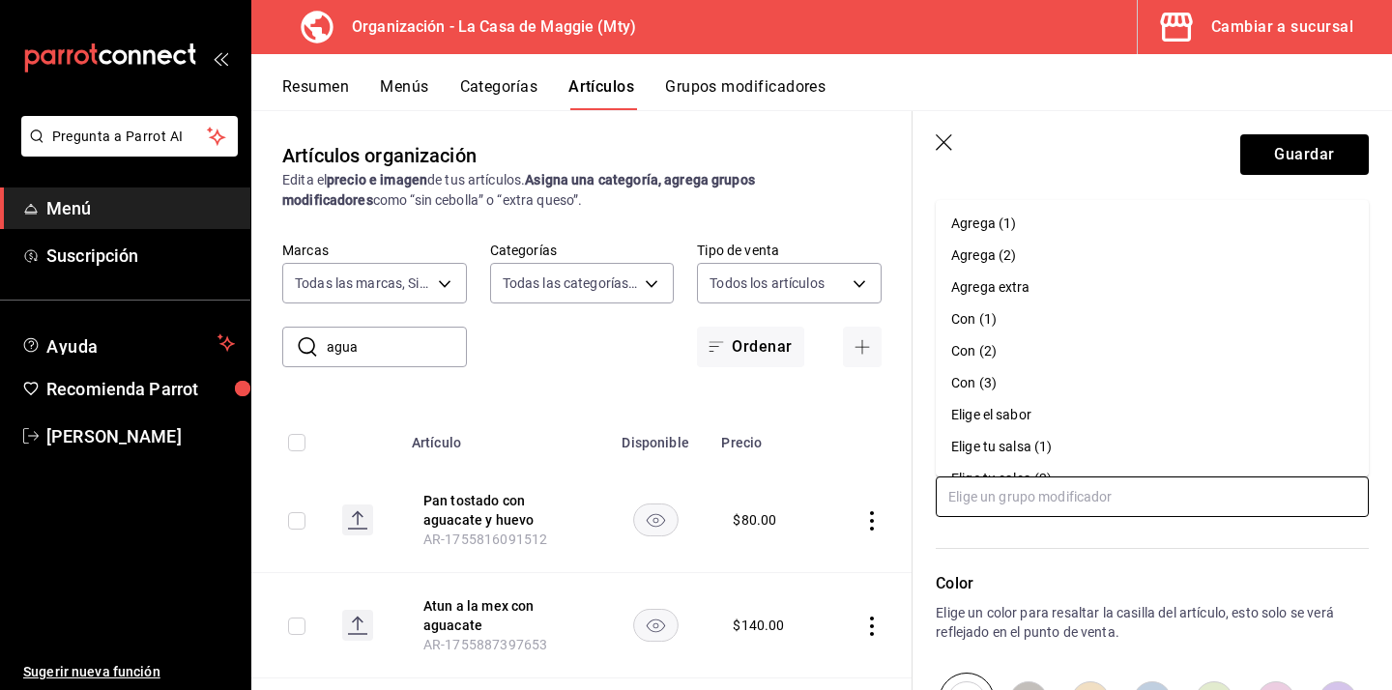
click at [1038, 494] on input "text" at bounding box center [1152, 497] width 433 height 41
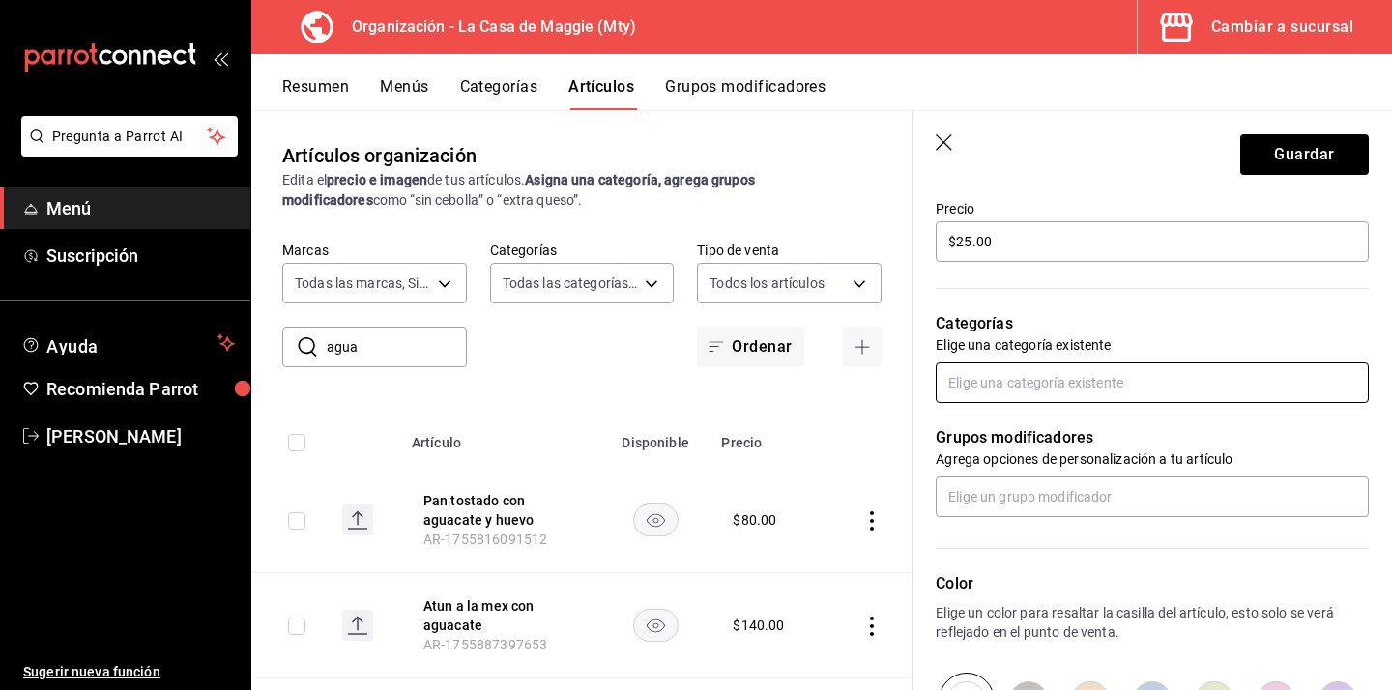
click at [1059, 381] on input "text" at bounding box center [1152, 383] width 433 height 41
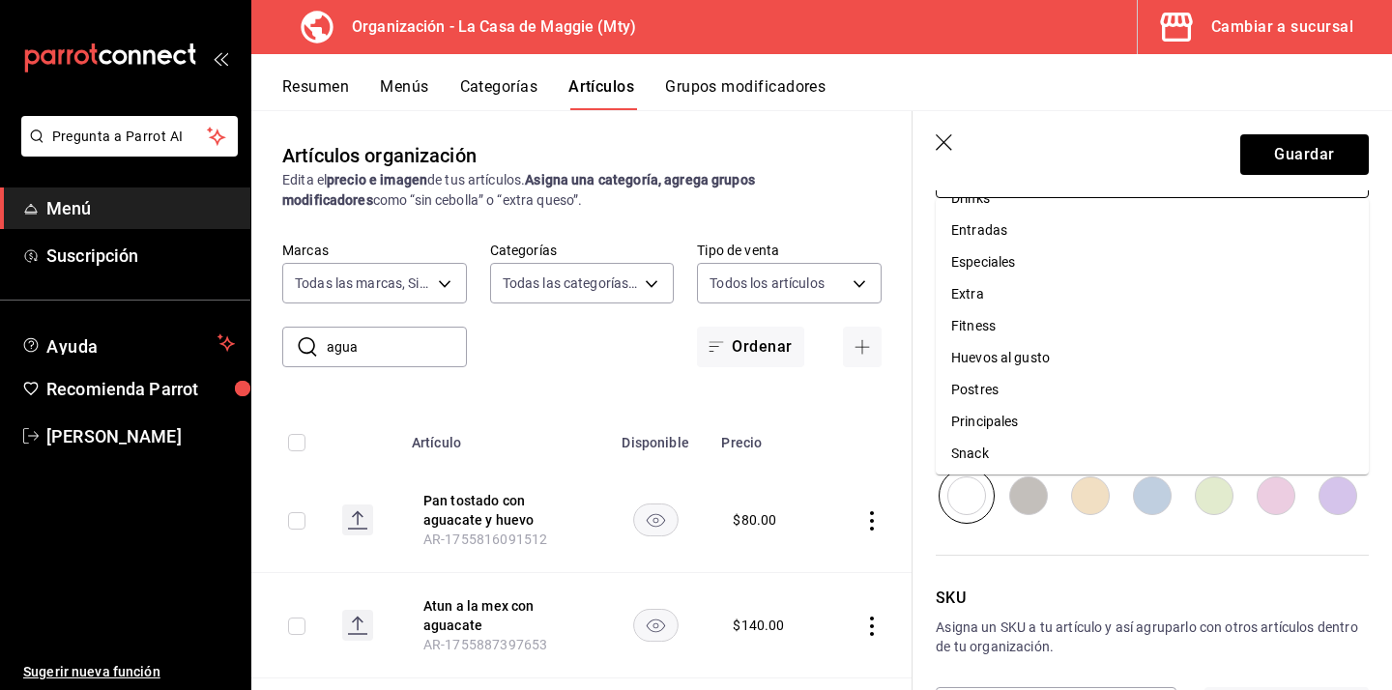
scroll to position [186, 0]
click at [1059, 291] on li "Extra" at bounding box center [1152, 292] width 433 height 32
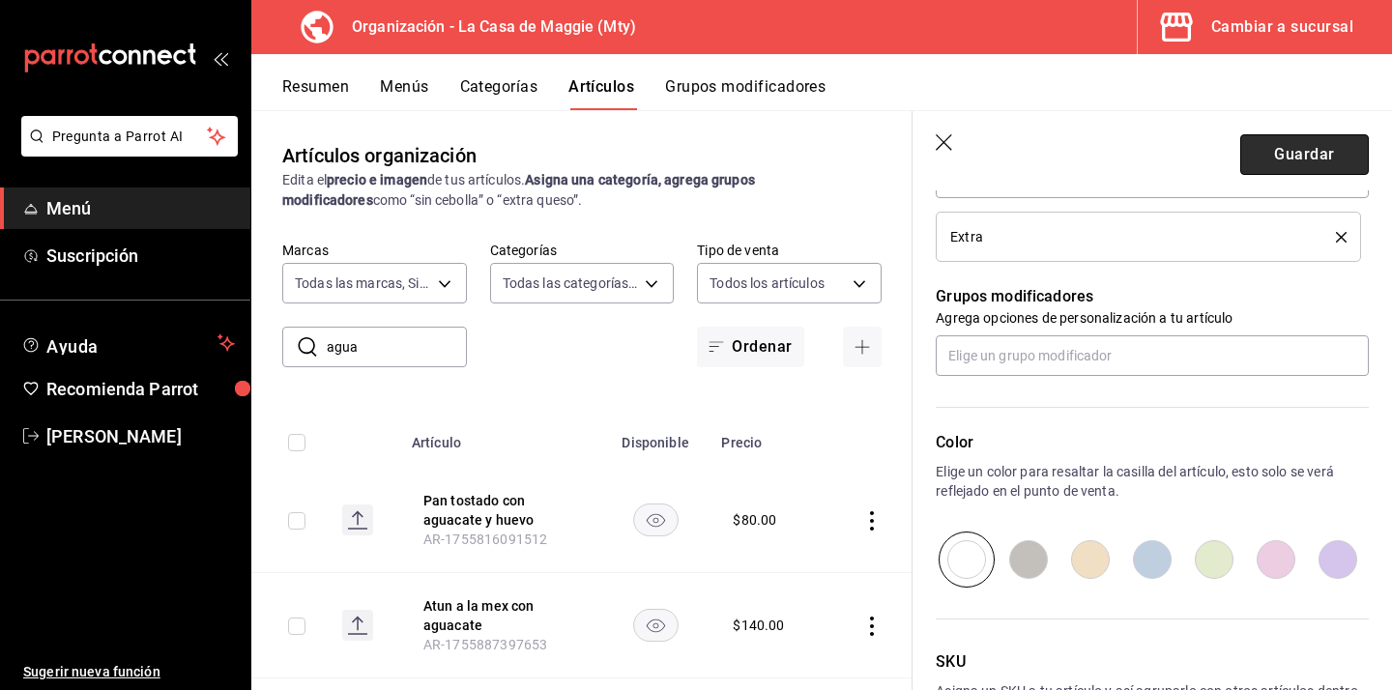
click at [1298, 166] on button "Guardar" at bounding box center [1304, 154] width 129 height 41
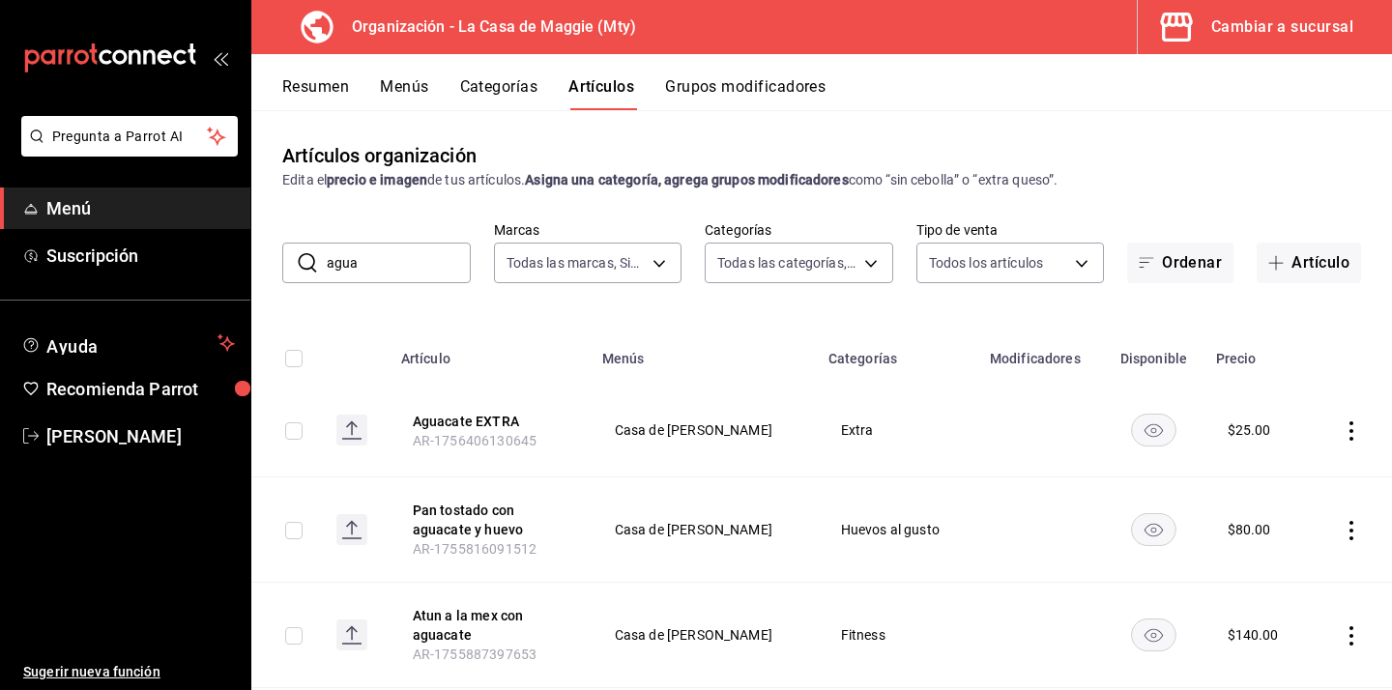
click at [401, 88] on button "Menús" at bounding box center [404, 93] width 48 height 33
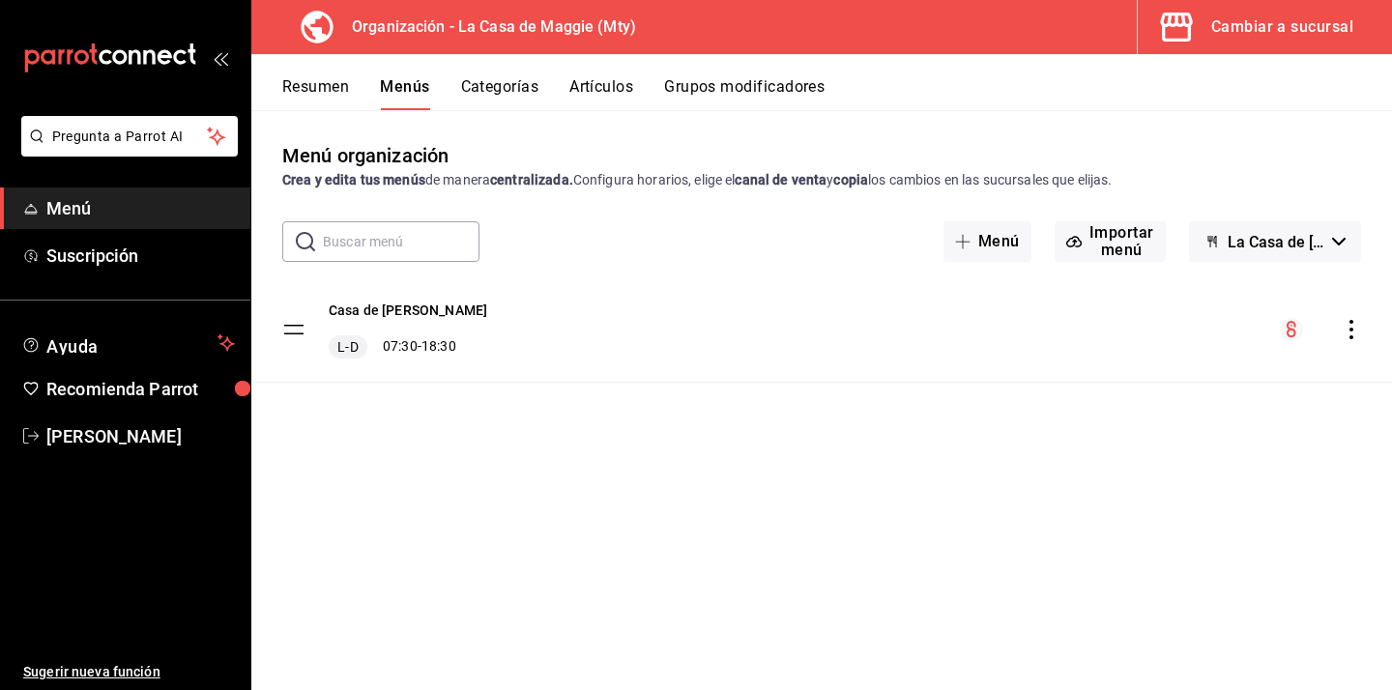
click at [1350, 324] on icon "actions" at bounding box center [1351, 329] width 19 height 19
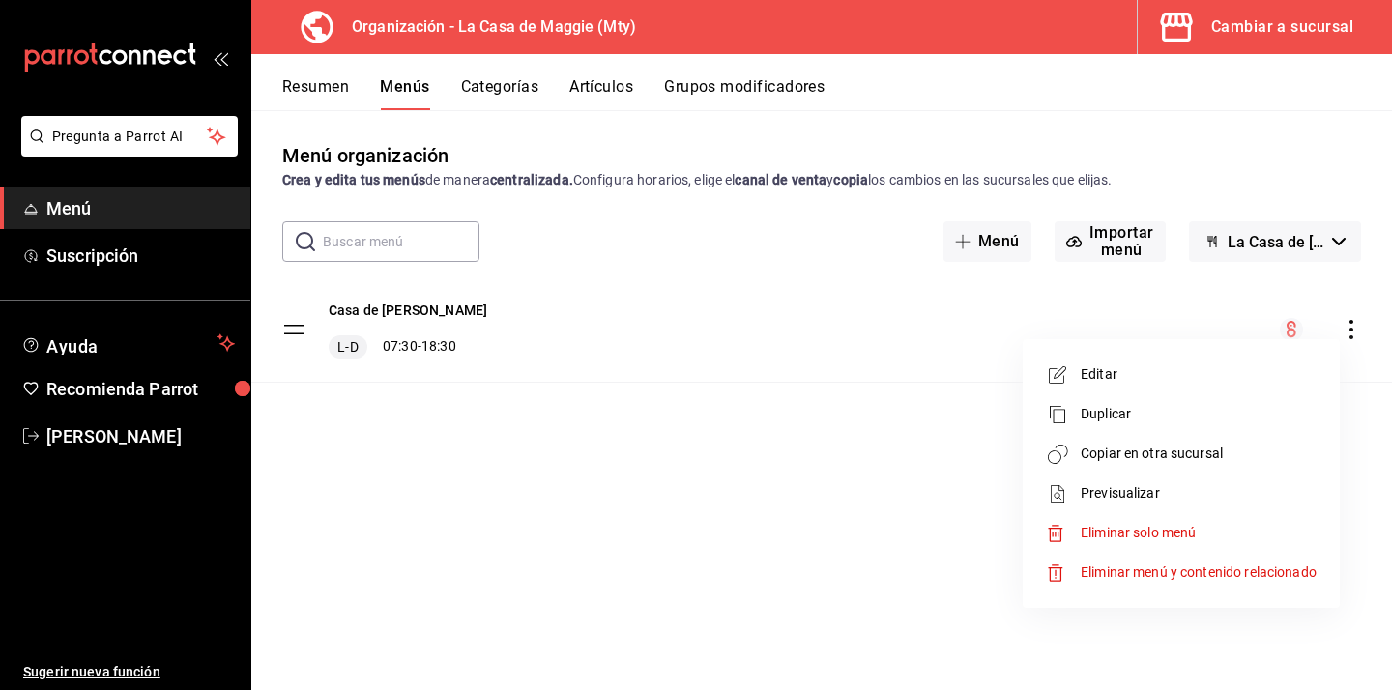
click at [1176, 444] on span "Copiar en otra sucursal" at bounding box center [1199, 454] width 236 height 20
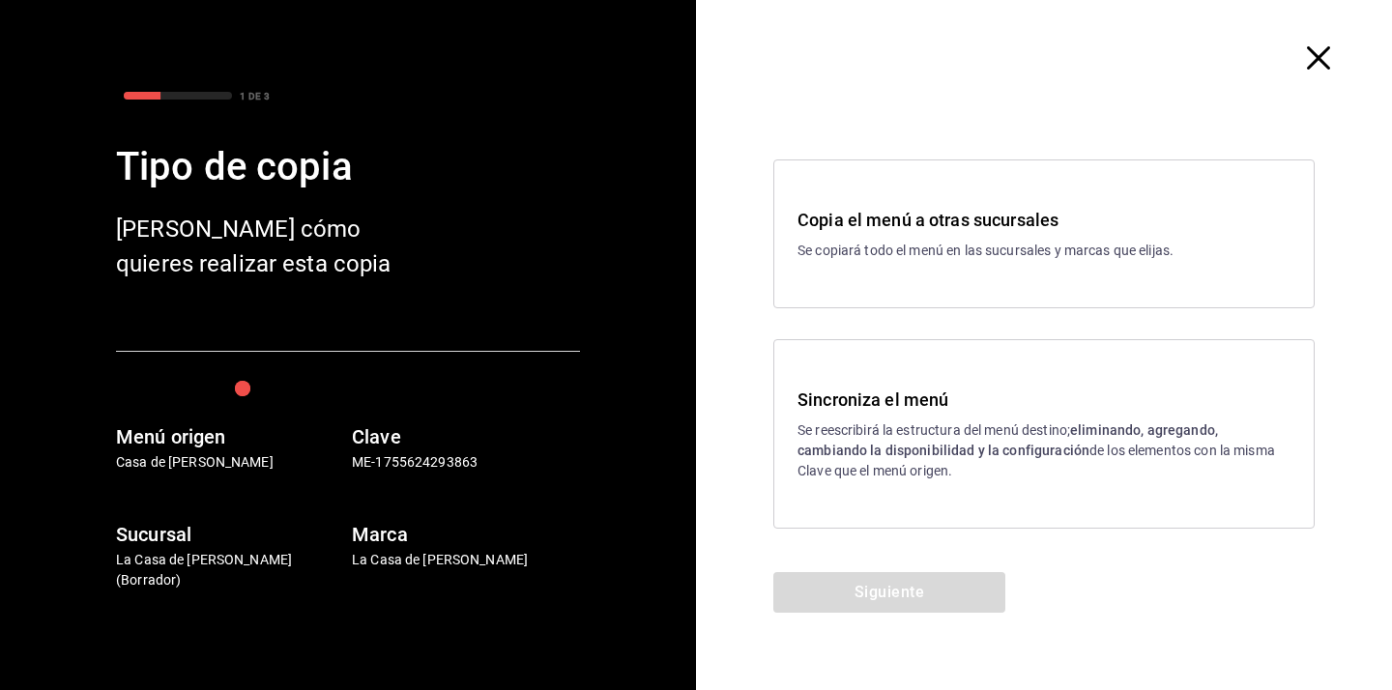
click at [861, 422] on p "Se reescribirá la estructura del menú destino; eliminando, agregando, cambiando…" at bounding box center [1044, 451] width 493 height 61
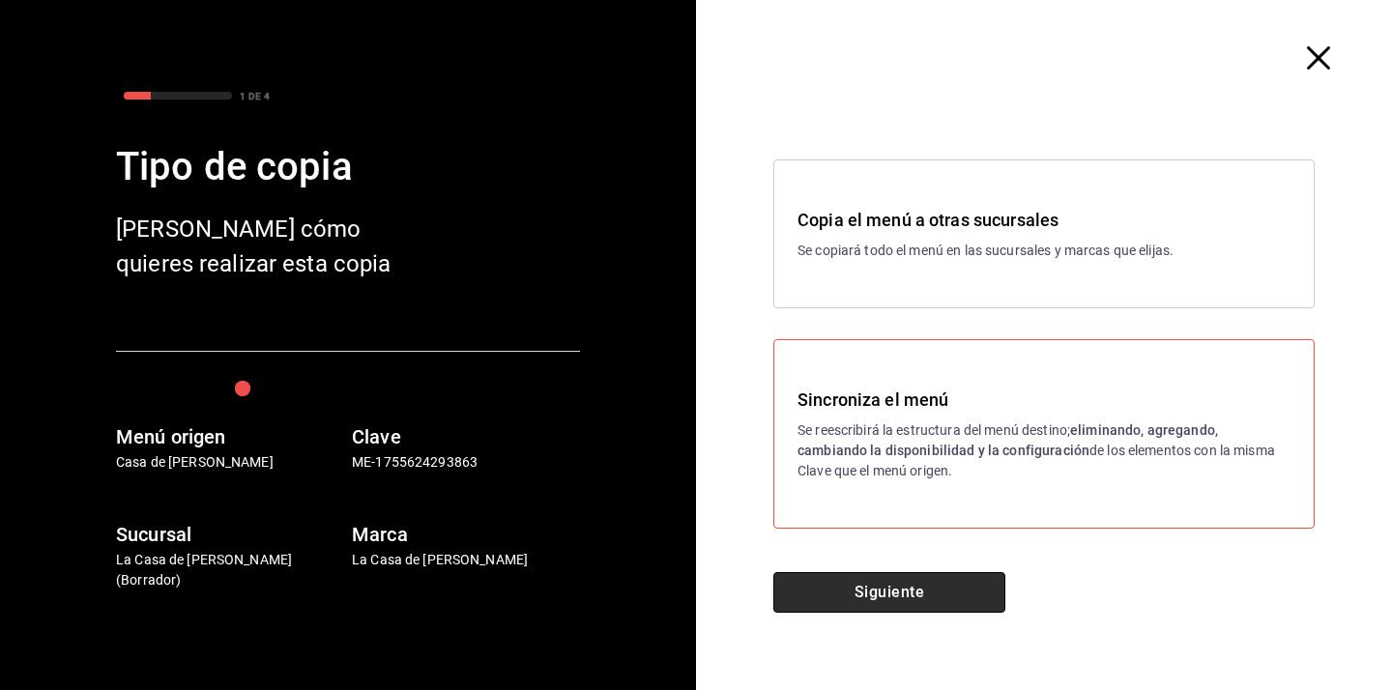
click at [866, 609] on button "Siguiente" at bounding box center [889, 592] width 232 height 41
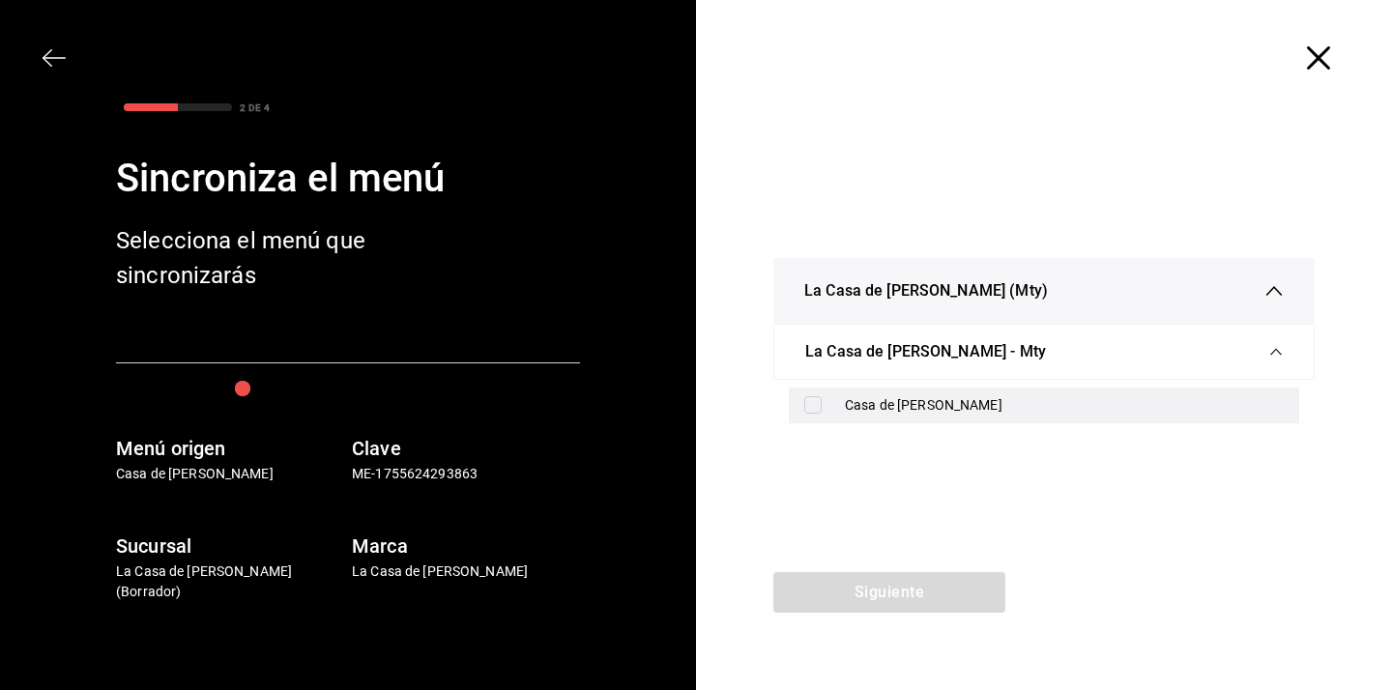
click at [941, 406] on div "Casa de [PERSON_NAME]" at bounding box center [1064, 405] width 439 height 20
checkbox input "true"
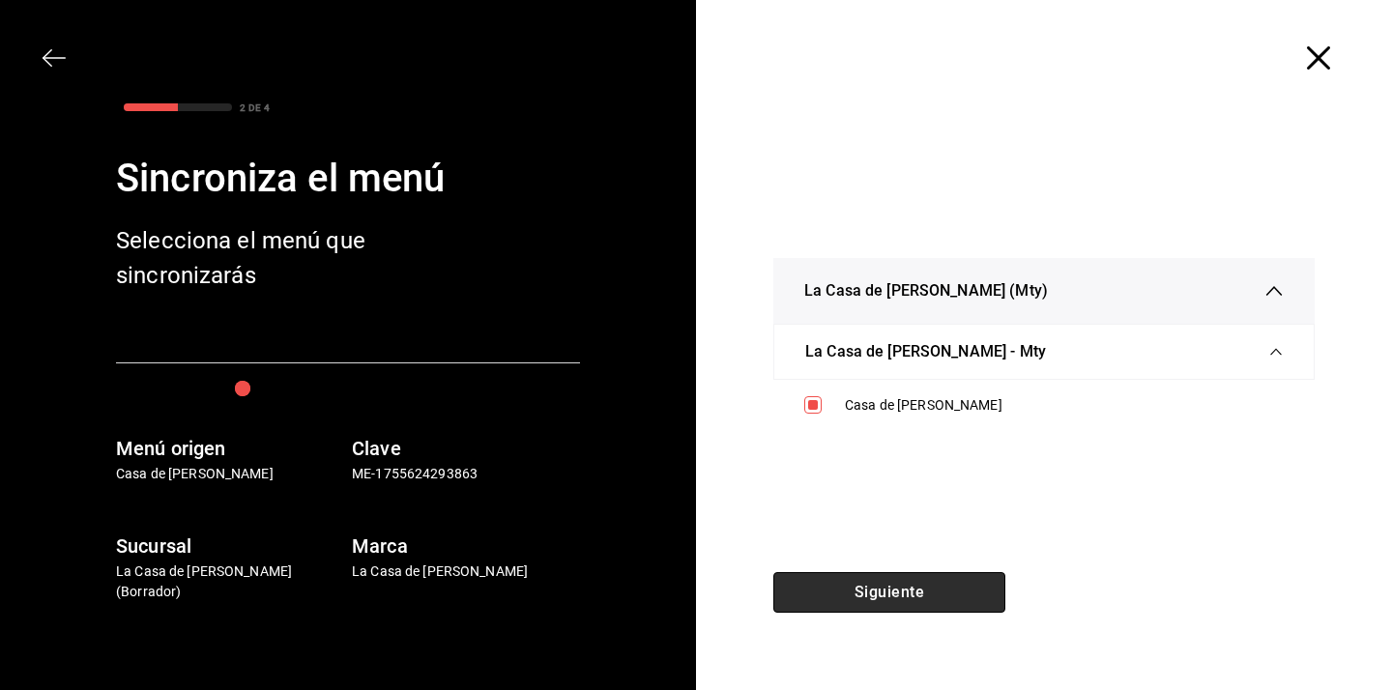
click at [891, 590] on button "Siguiente" at bounding box center [889, 592] width 232 height 41
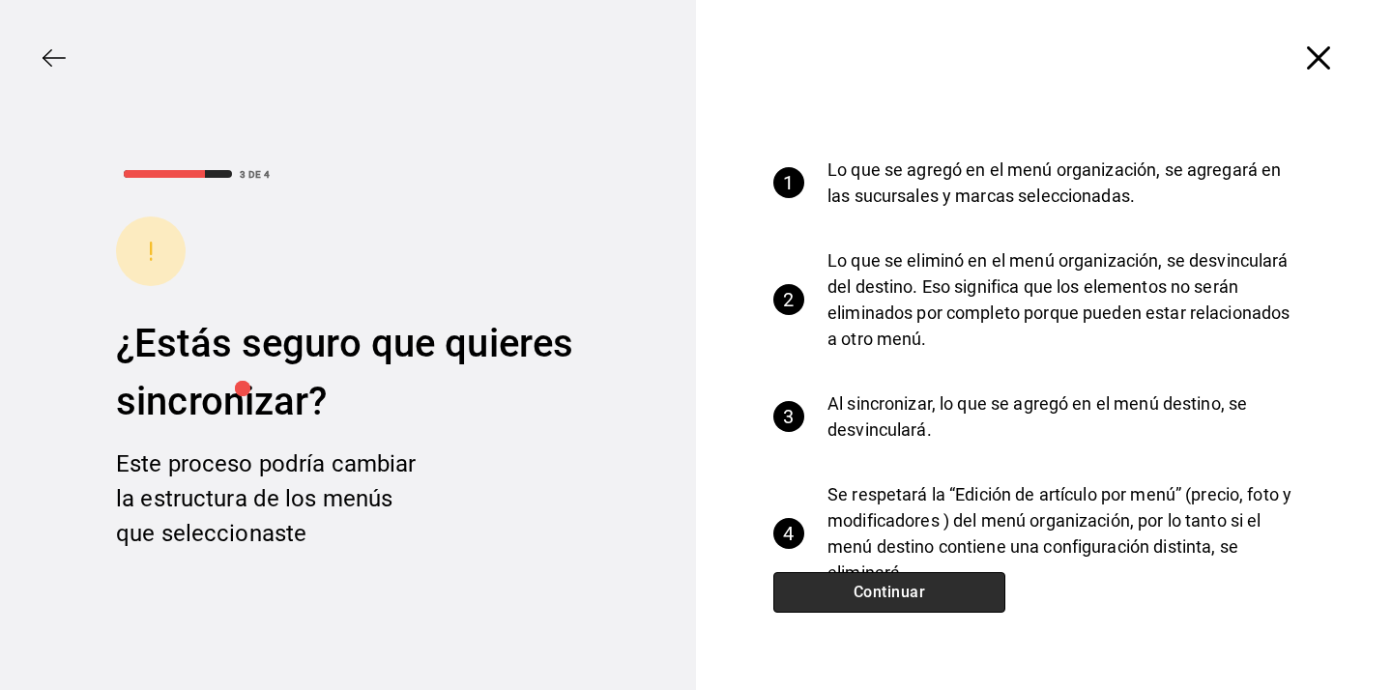
click at [891, 590] on button "Continuar" at bounding box center [889, 592] width 232 height 41
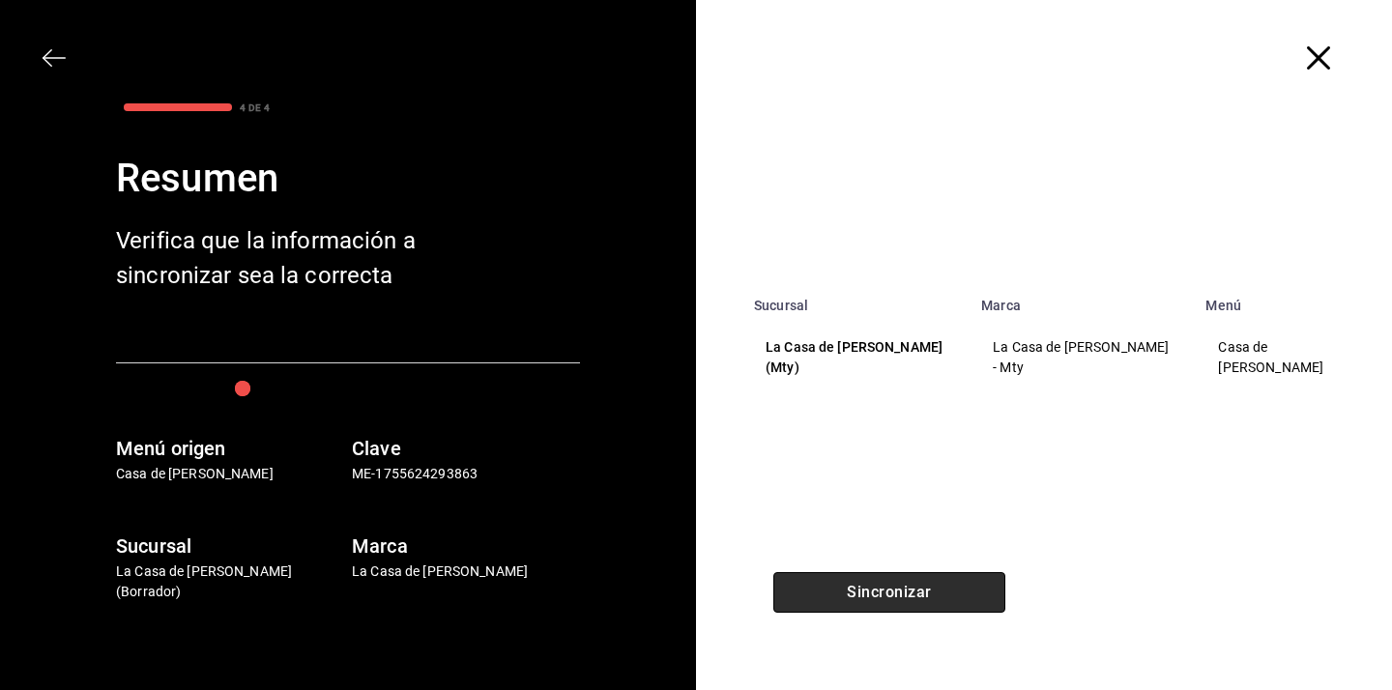
click at [891, 590] on button "Sincronizar" at bounding box center [889, 592] width 232 height 41
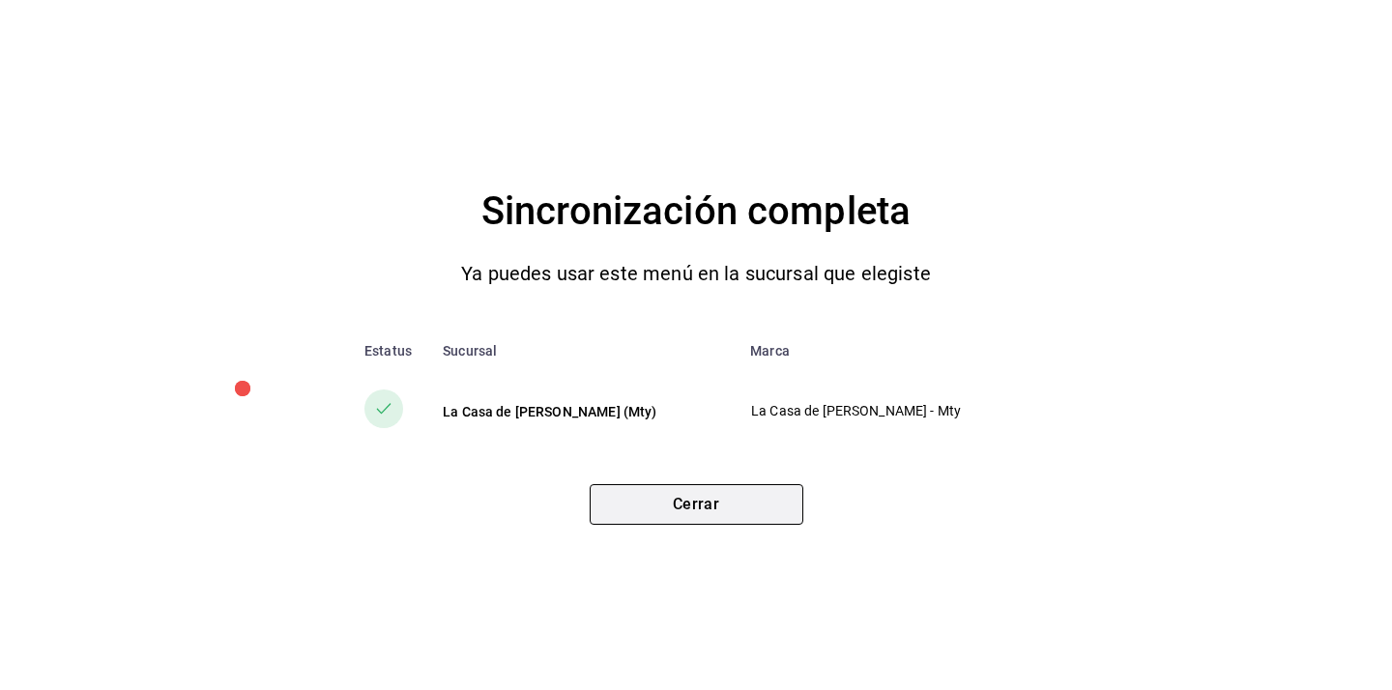
click at [696, 501] on button "Cerrar" at bounding box center [697, 504] width 214 height 41
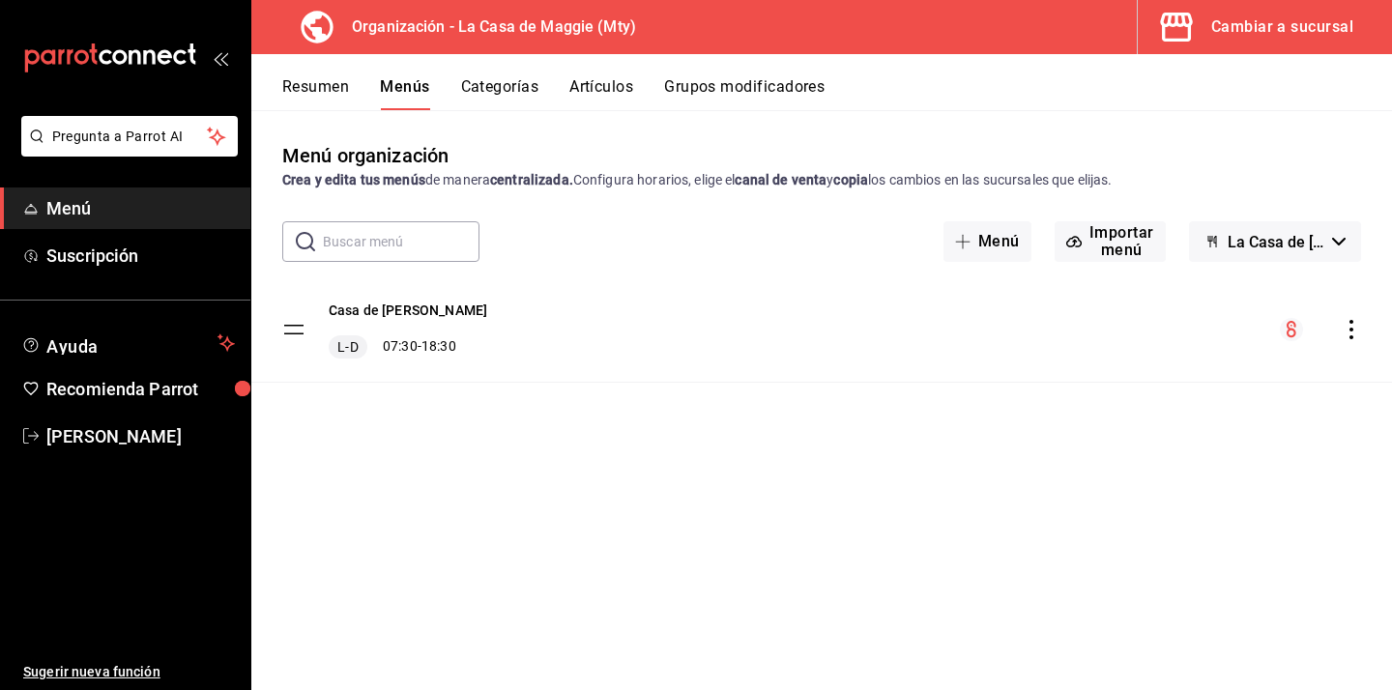
click at [758, 90] on button "Grupos modificadores" at bounding box center [744, 93] width 160 height 33
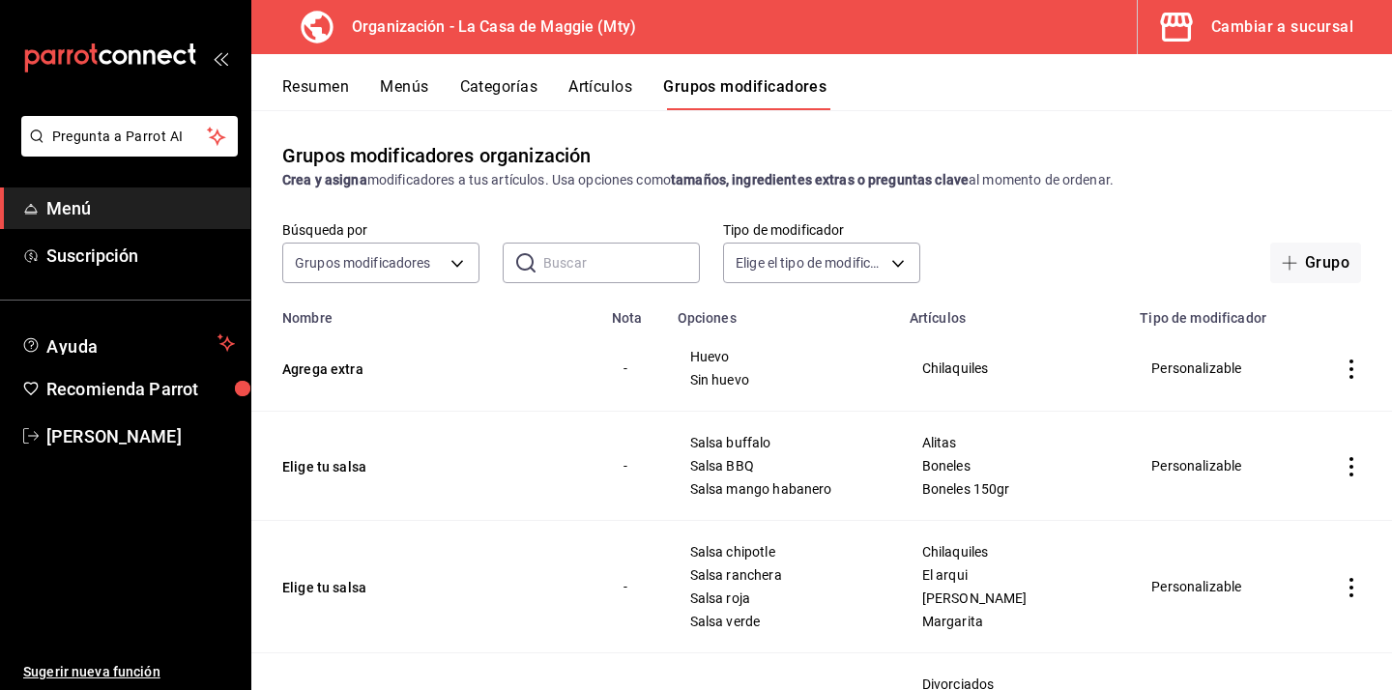
click at [507, 79] on button "Categorías" at bounding box center [499, 93] width 78 height 33
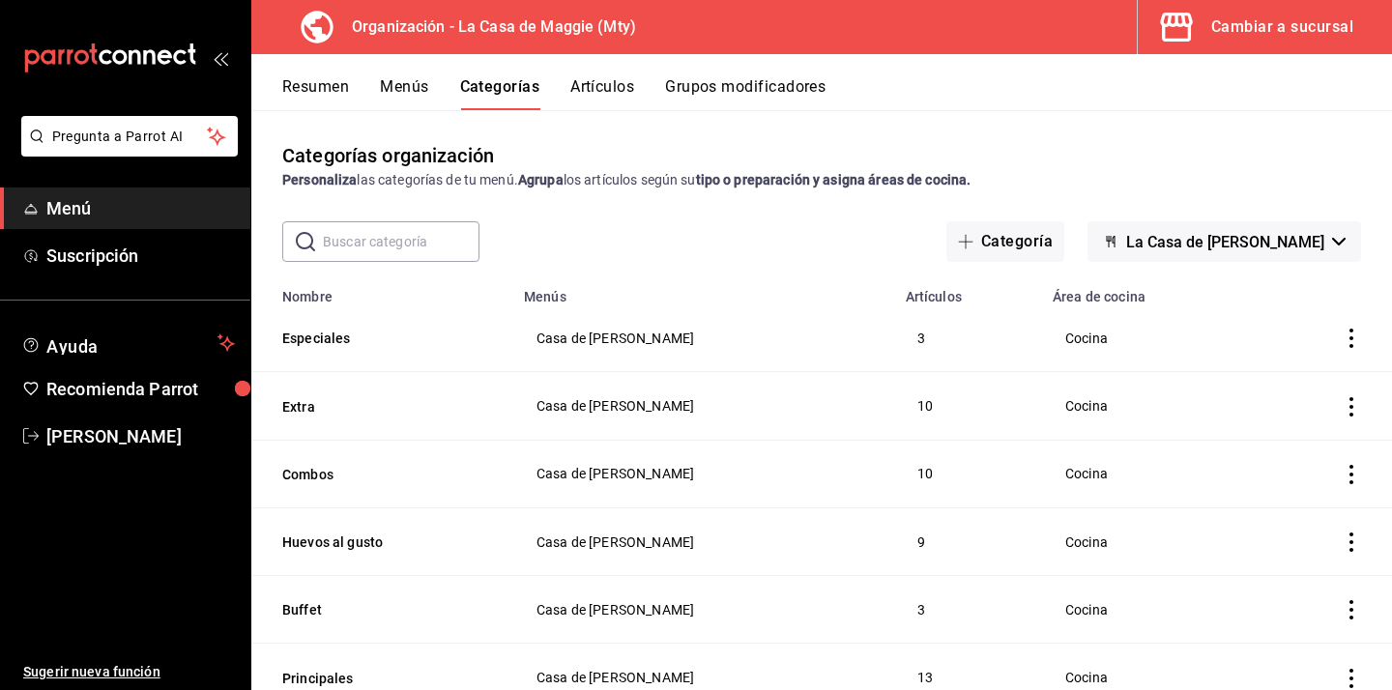
click at [607, 89] on button "Artículos" at bounding box center [602, 93] width 64 height 33
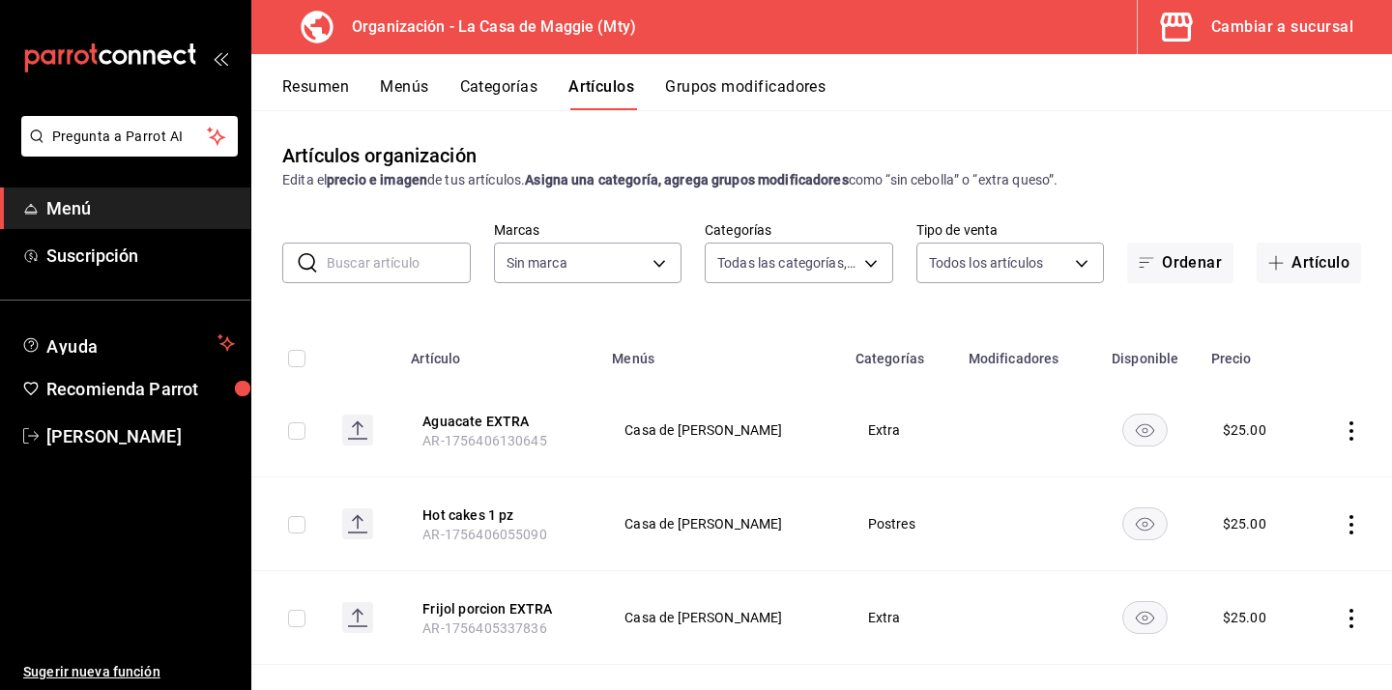
type input "544b6eae-49e1-4439-8256-ca9f1c7968d7,3d140fe3-76fe-4288-a746-acc0e2d86a05,04a6d…"
type input "a3684772-da2a-4e98-bff2-0fed7e2a3e3a"
click at [1302, 253] on button "Artículo" at bounding box center [1309, 263] width 104 height 41
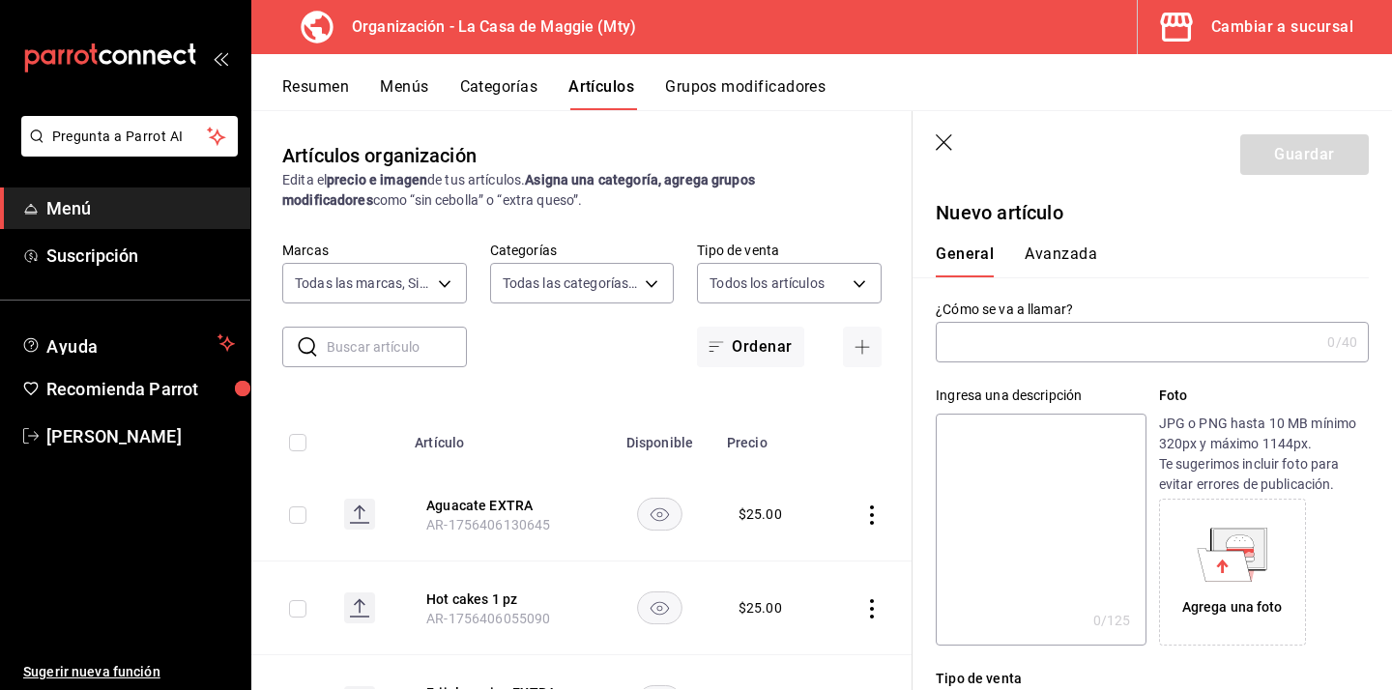
type input "AR-1756406214311"
click at [1018, 342] on input "Guarnicion EXTRA" at bounding box center [1124, 342] width 376 height 39
click at [1159, 349] on input "Guarnicion porcion EXTRA" at bounding box center [1124, 342] width 376 height 39
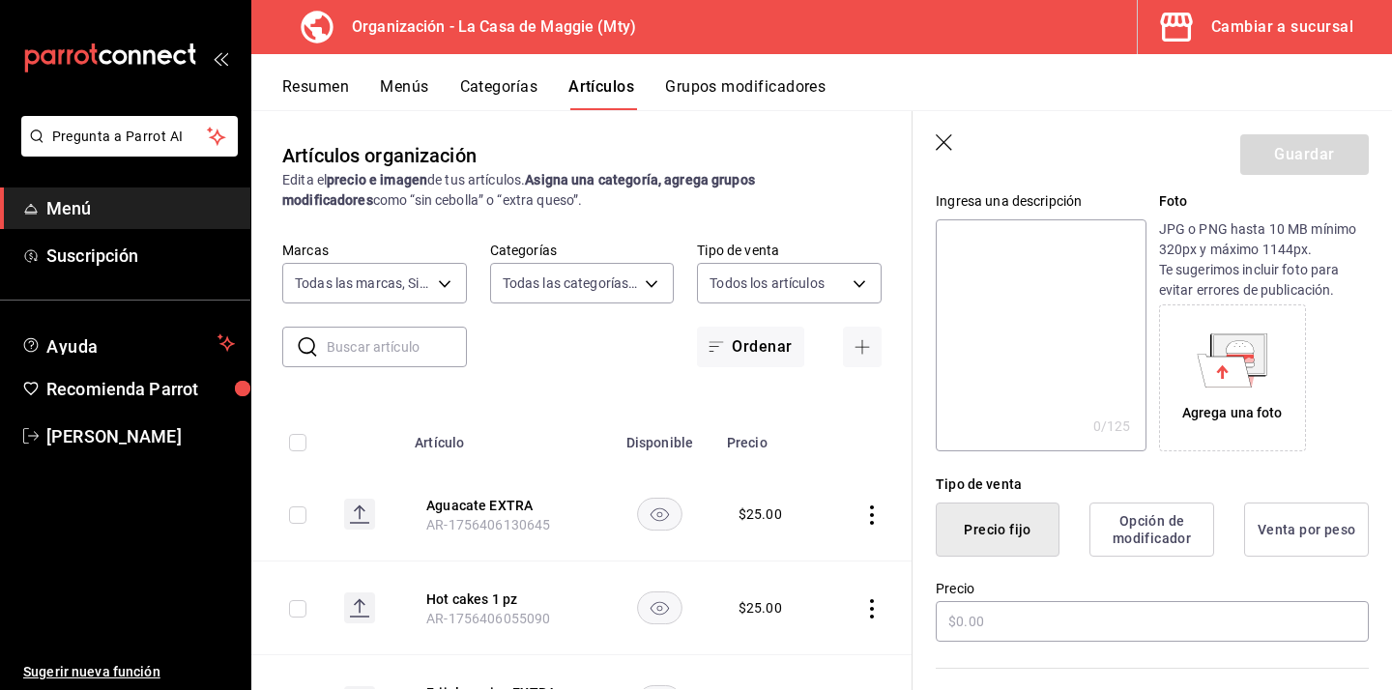
scroll to position [269, 0]
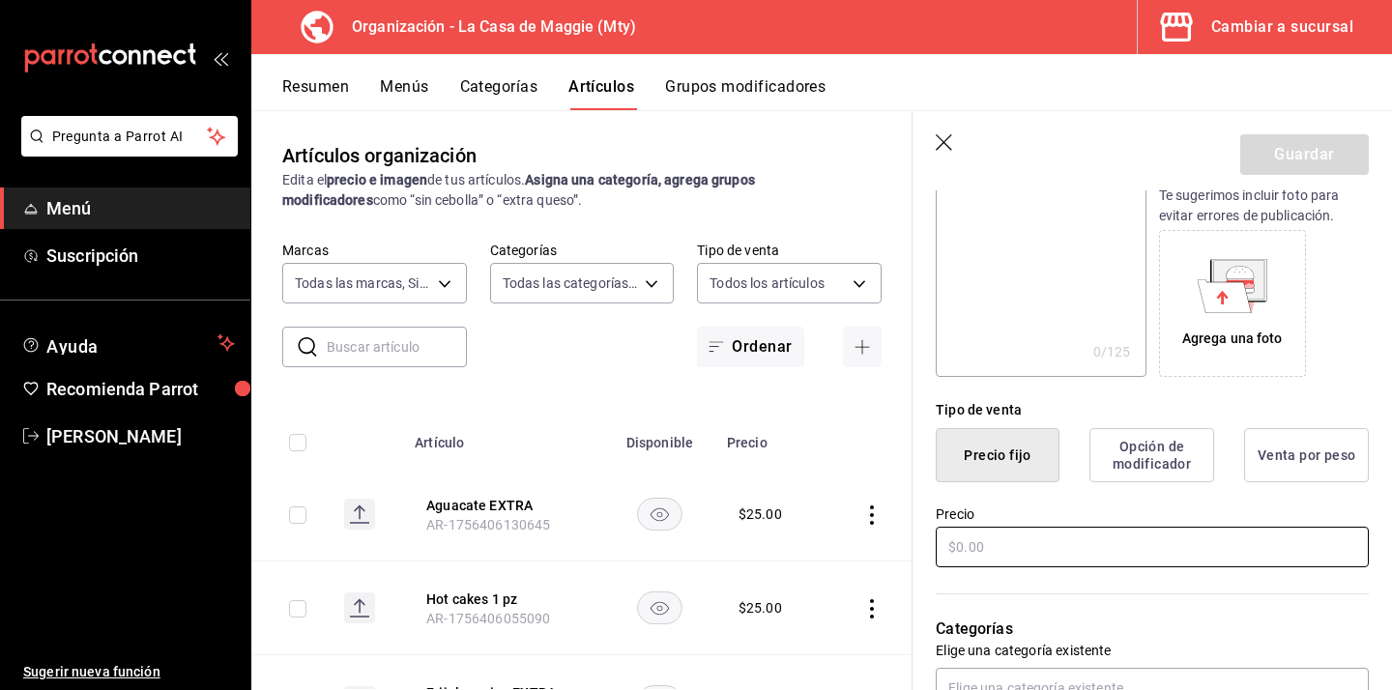
type input "Guarnicion porcion EXTRA"
click at [1022, 556] on input "text" at bounding box center [1152, 547] width 433 height 41
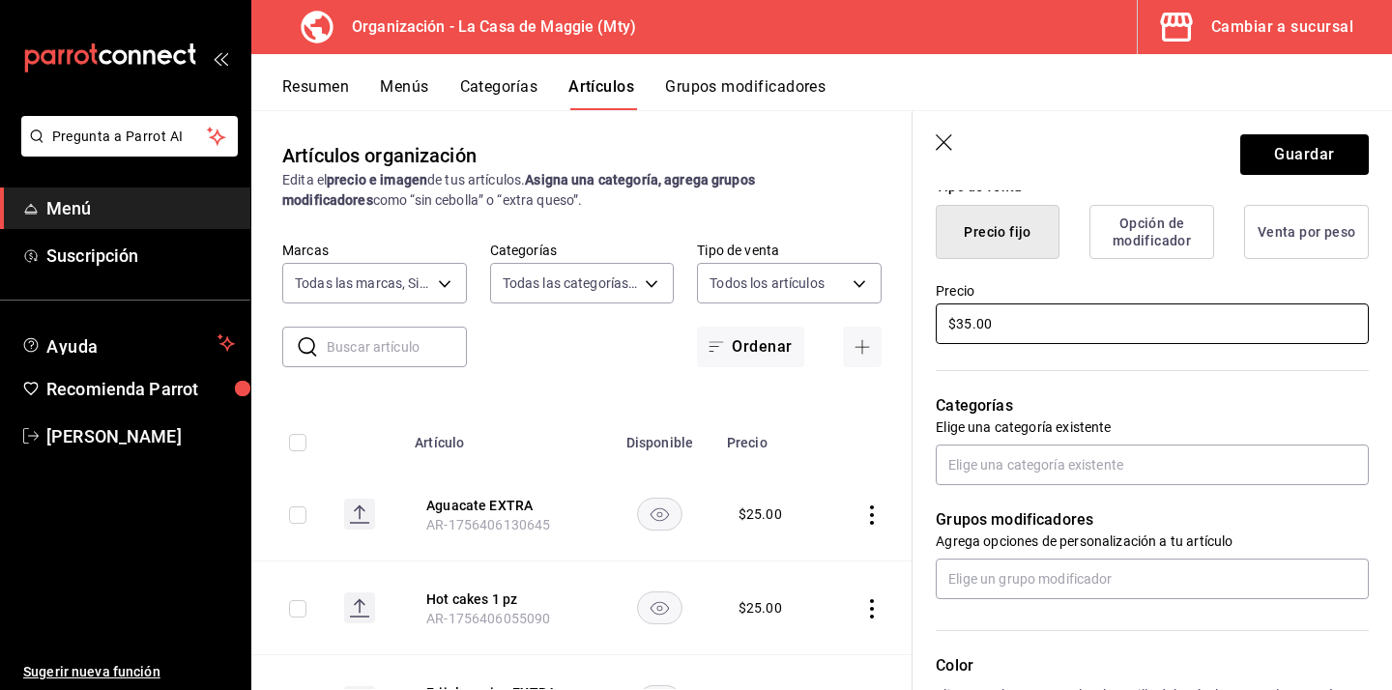
scroll to position [543, 0]
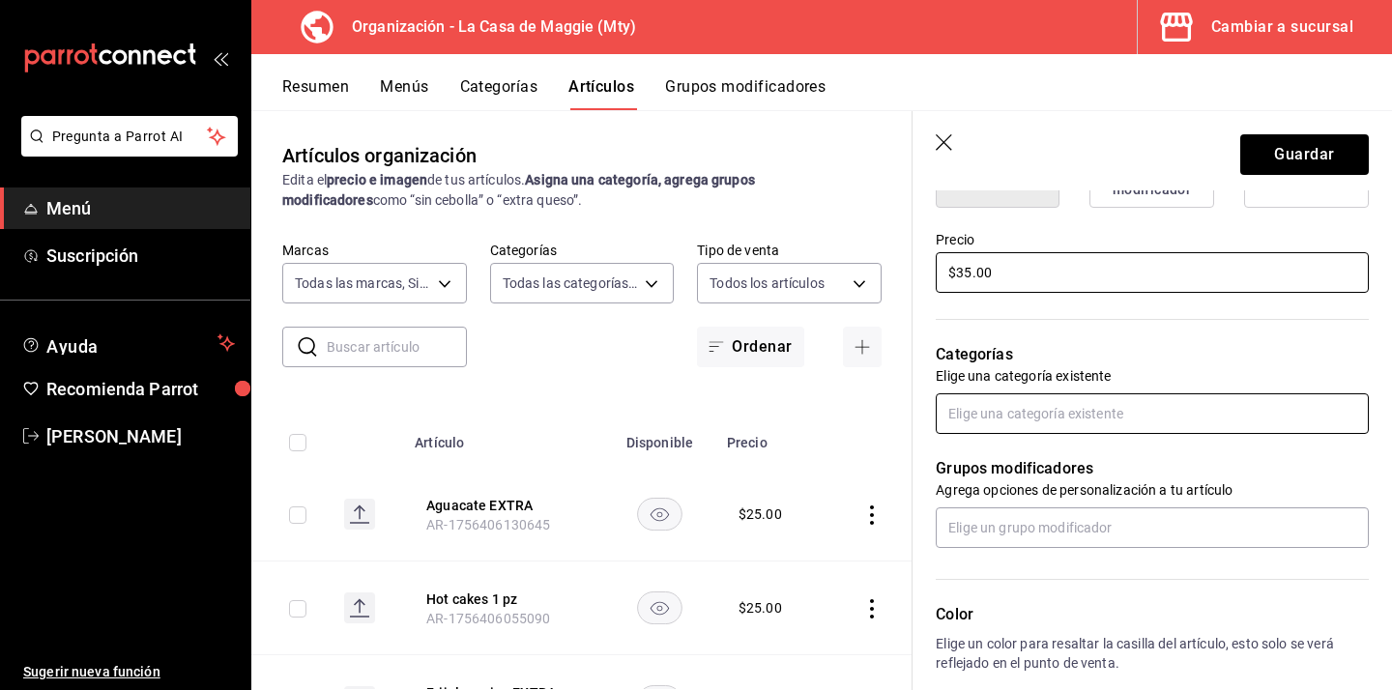
type input "$35.00"
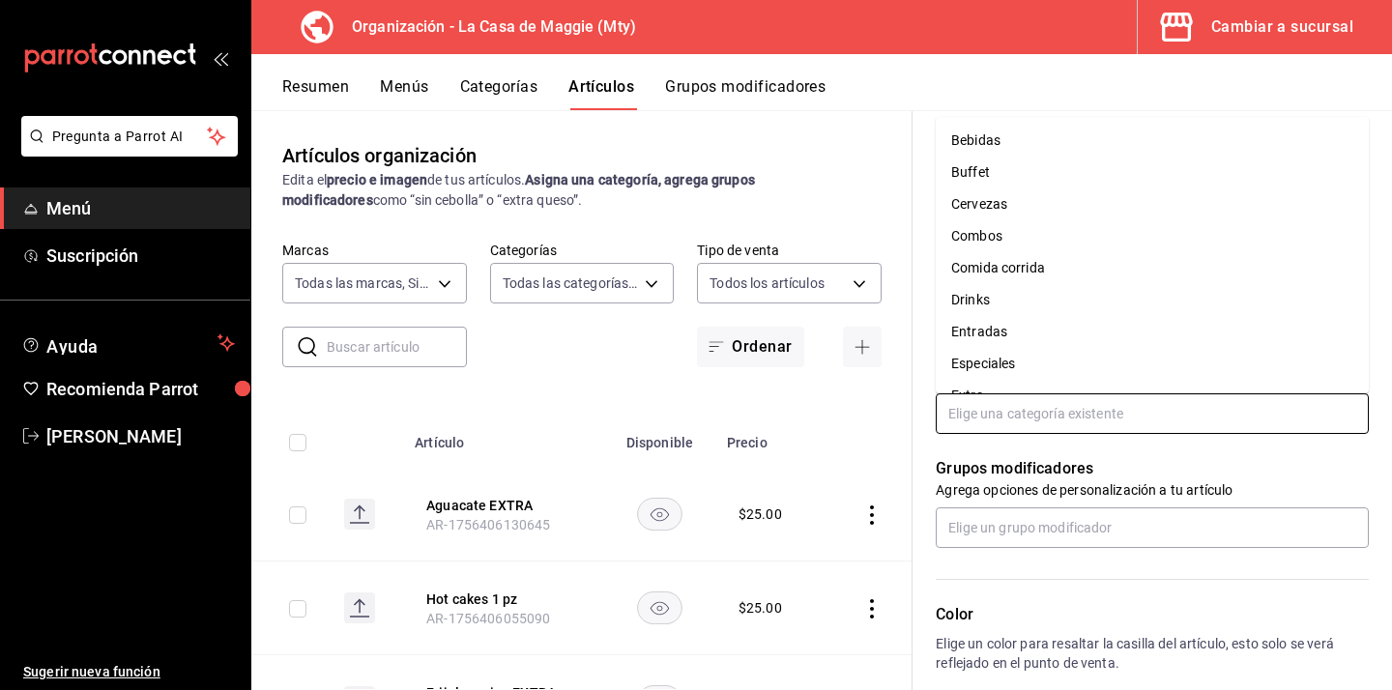
click at [1055, 415] on input "text" at bounding box center [1152, 413] width 433 height 41
click at [1086, 260] on li "Comida corrida" at bounding box center [1152, 268] width 433 height 32
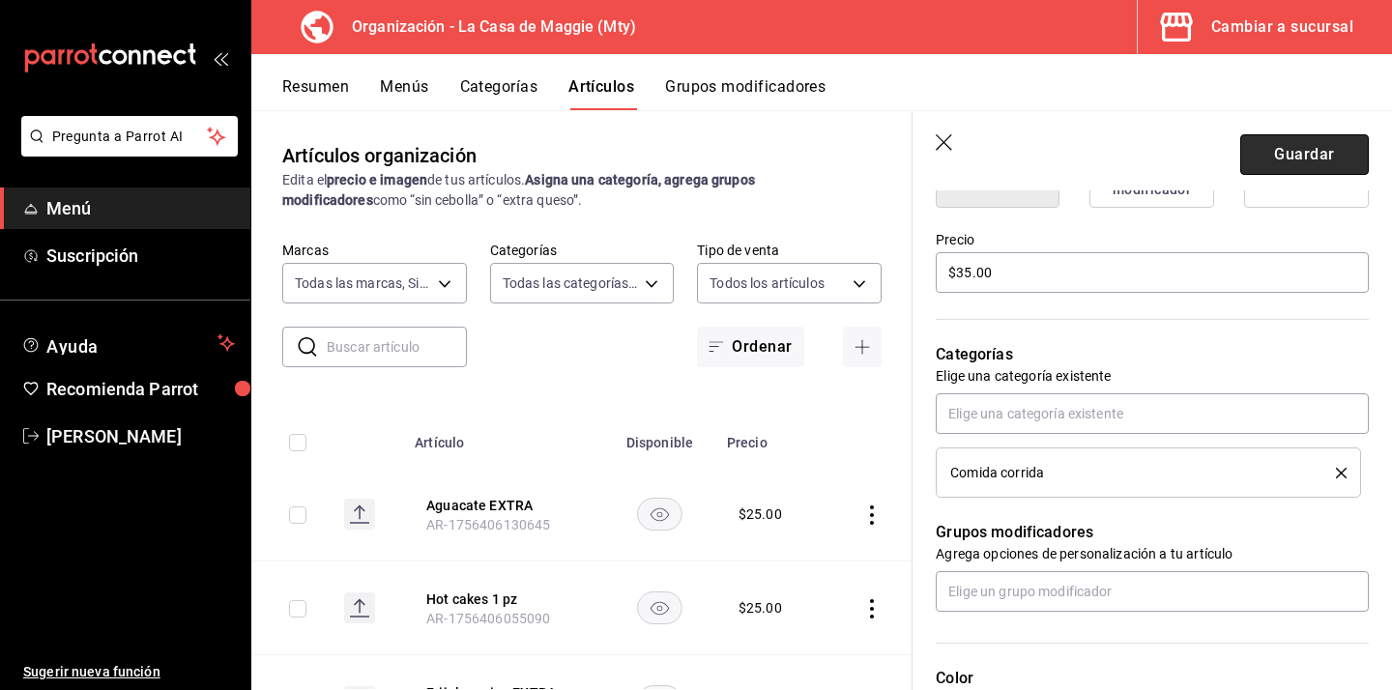
click at [1305, 161] on button "Guardar" at bounding box center [1304, 154] width 129 height 41
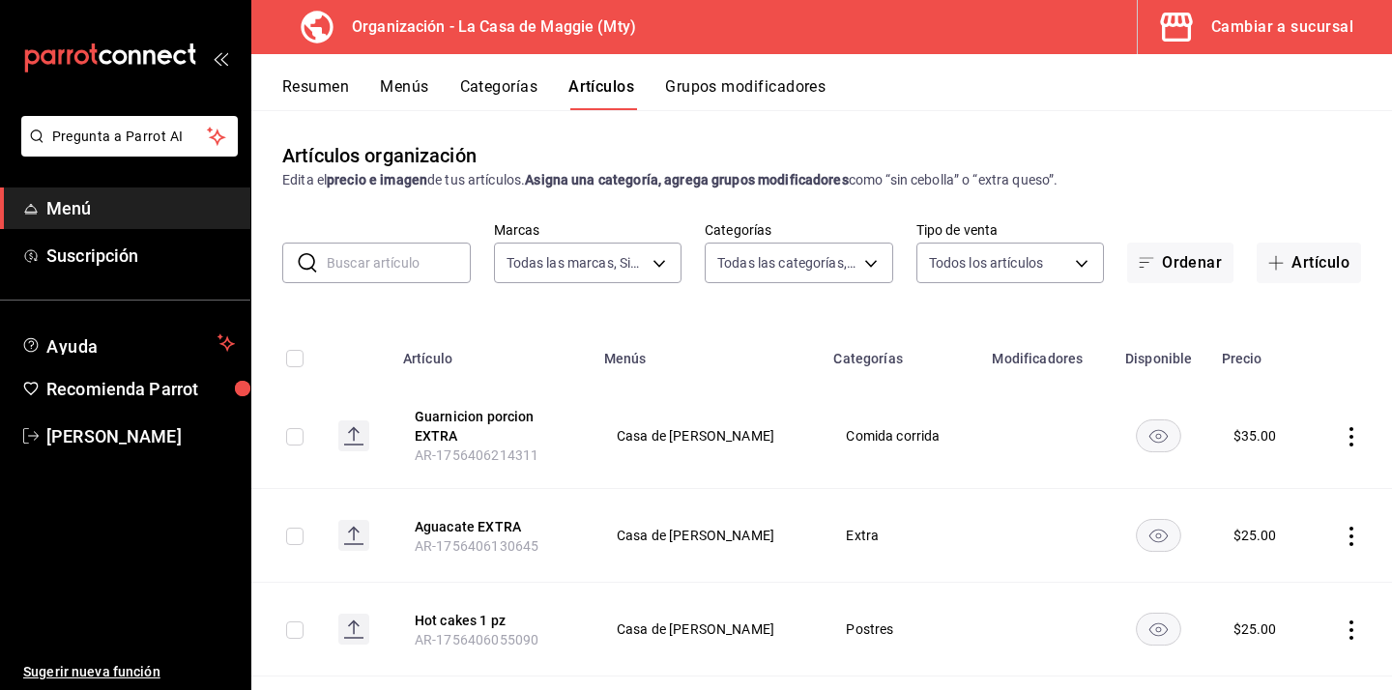
click at [749, 96] on button "Grupos modificadores" at bounding box center [745, 93] width 160 height 33
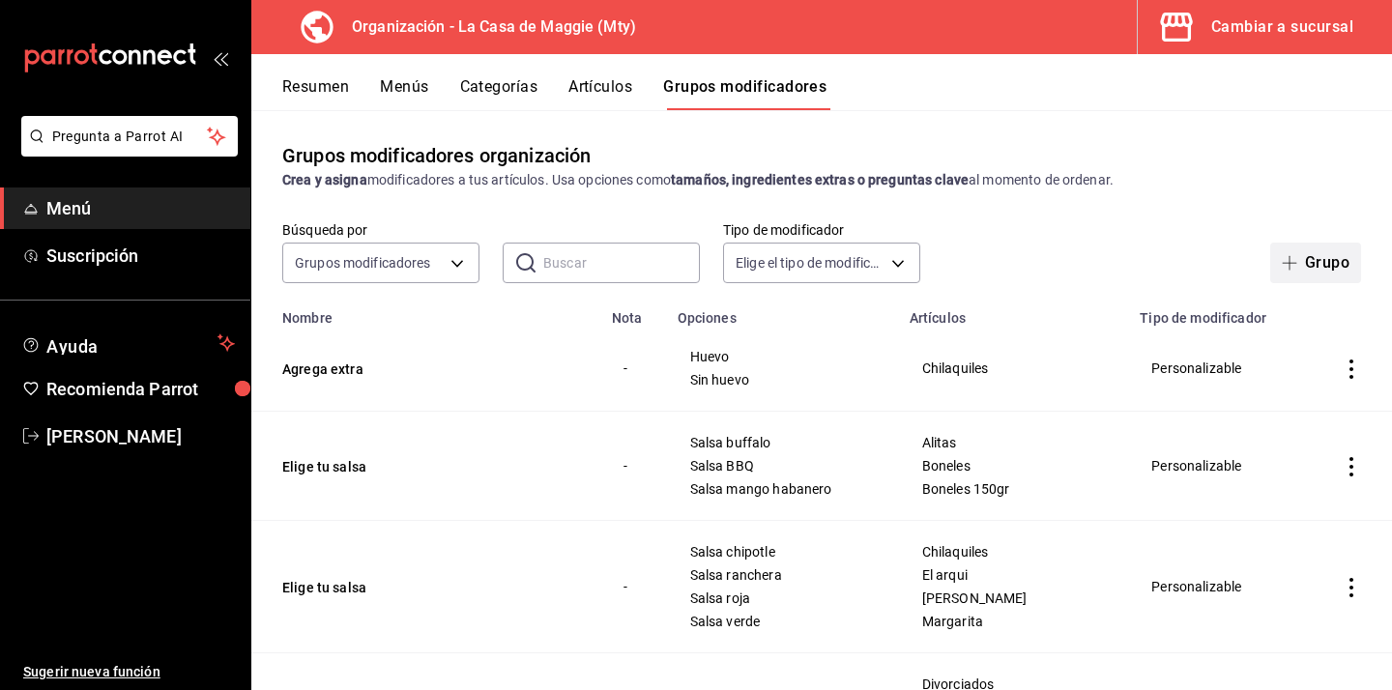
click at [1304, 260] on button "Grupo" at bounding box center [1315, 263] width 91 height 41
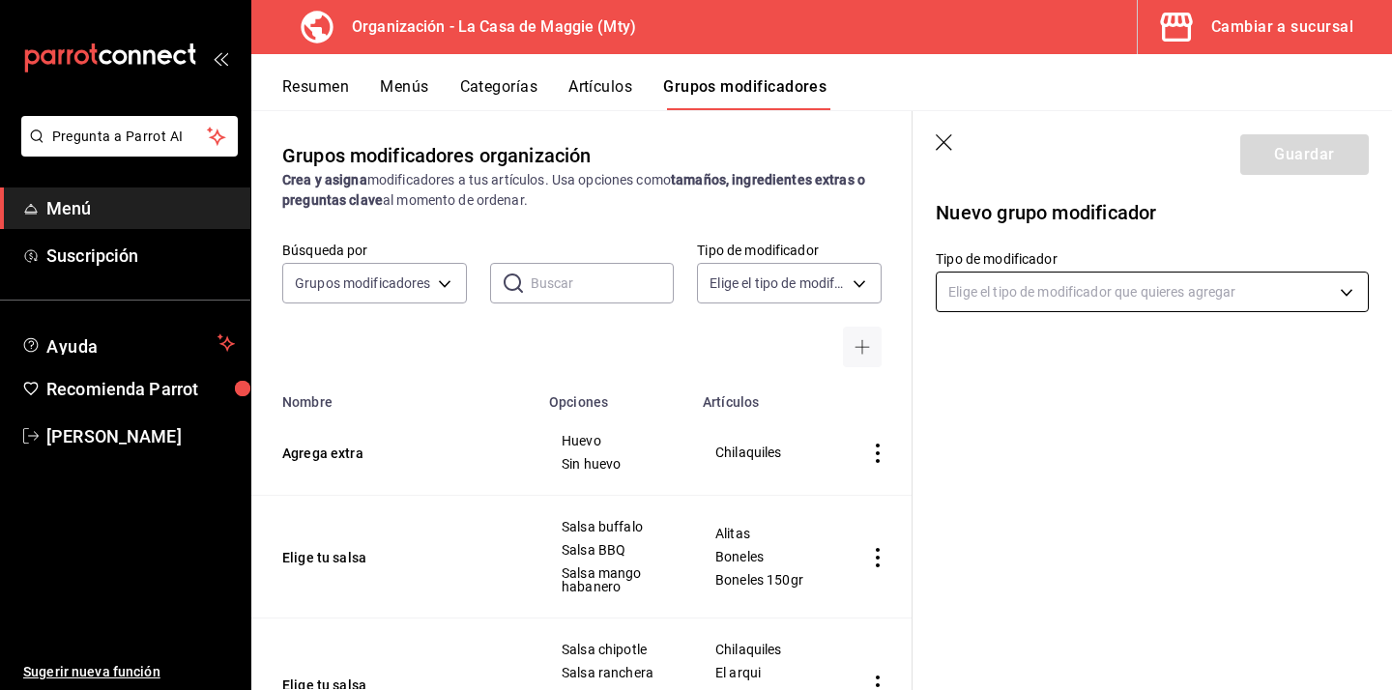
click at [995, 299] on body "Pregunta a Parrot AI Menú Suscripción Ayuda Recomienda Parrot IRENE CHAPA Suger…" at bounding box center [696, 345] width 1392 height 690
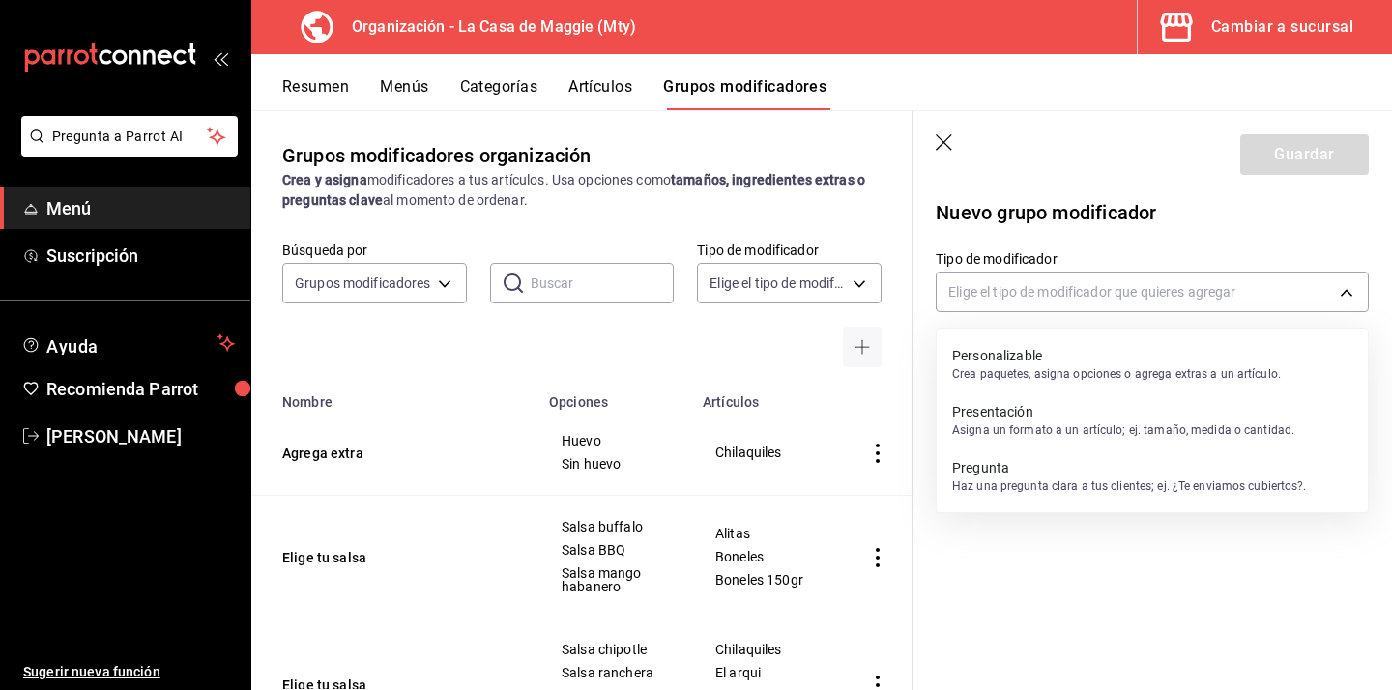
click at [972, 386] on div "Personalizable Crea paquetes, asigna opciones o agrega extras a un artículo." at bounding box center [1116, 364] width 329 height 44
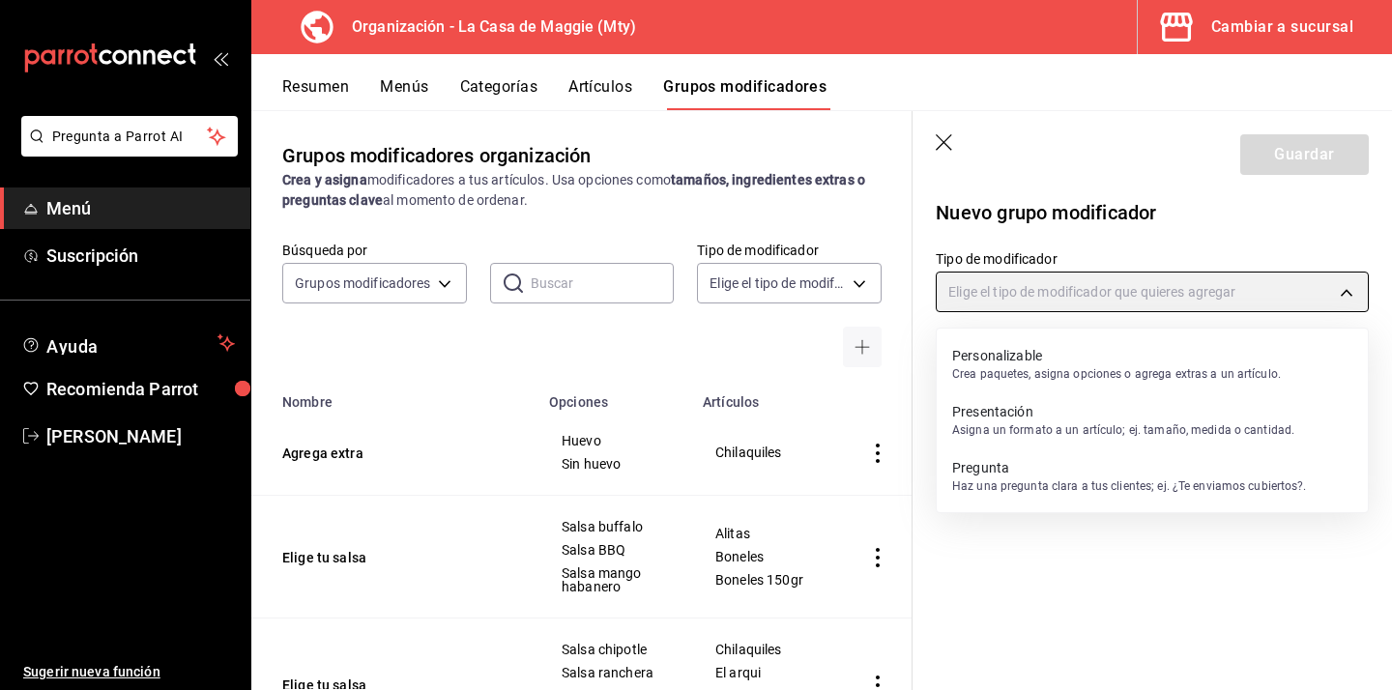
type input "CUSTOMIZABLE"
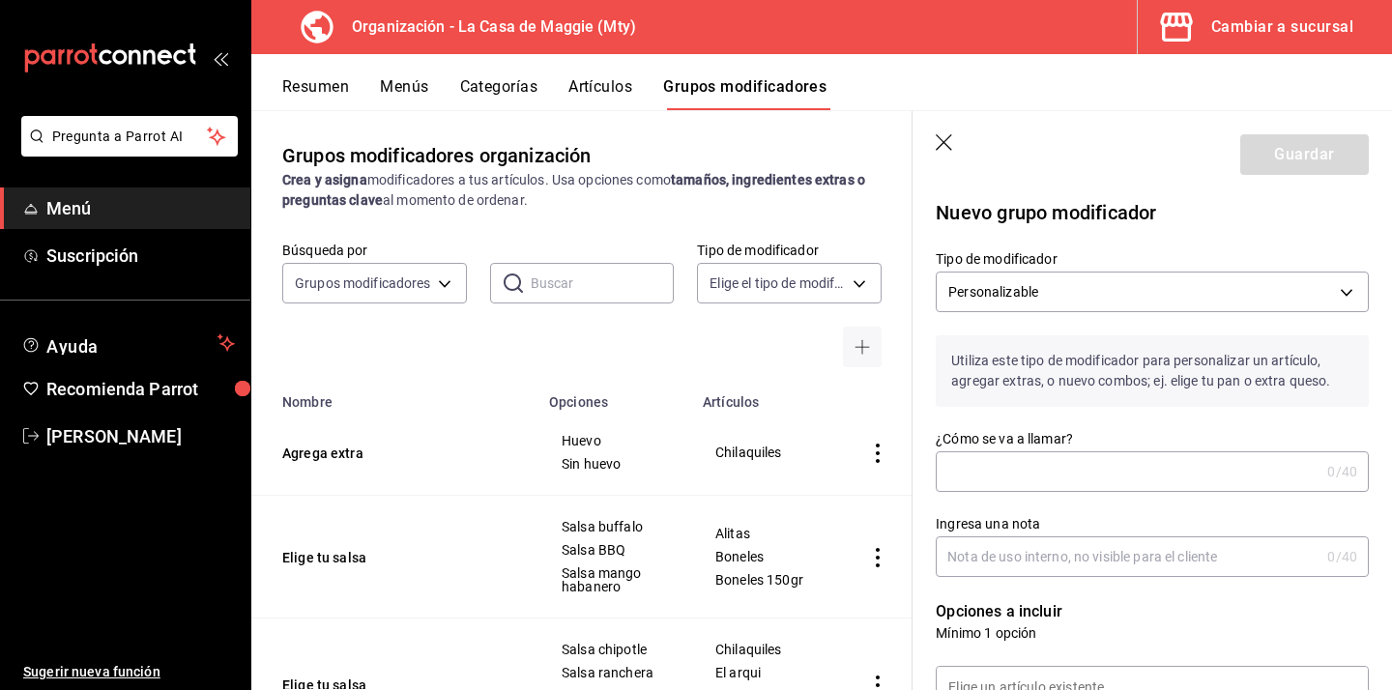
click at [963, 472] on input "¿Cómo se va a llamar?" at bounding box center [1128, 471] width 384 height 39
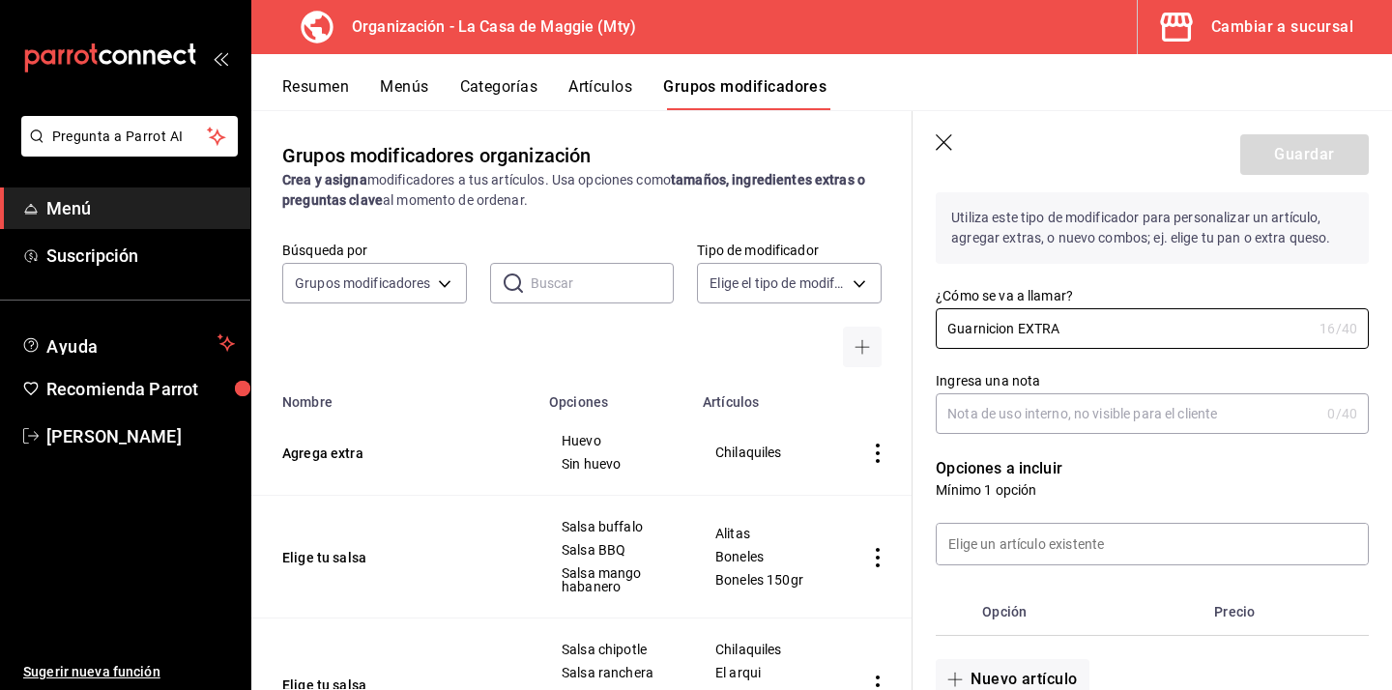
scroll to position [146, 0]
type input "Guarnicion EXTRA"
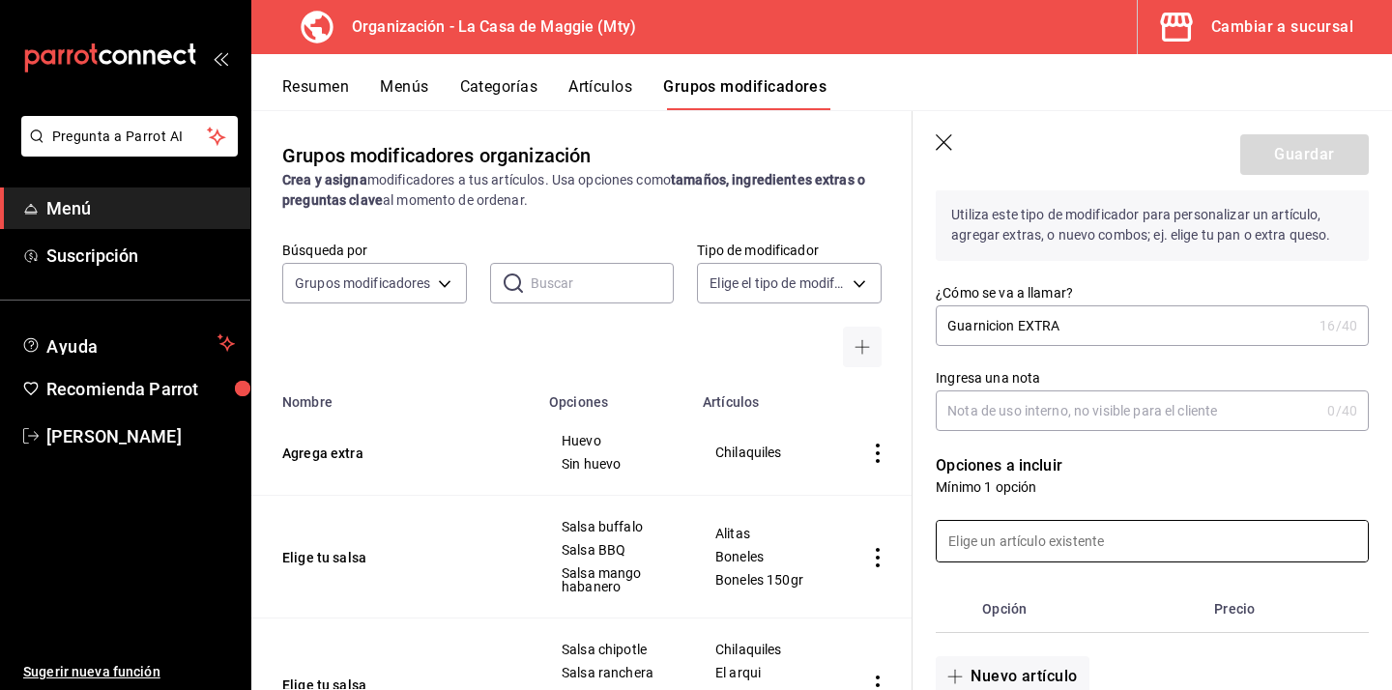
click at [1095, 537] on input at bounding box center [1152, 541] width 431 height 41
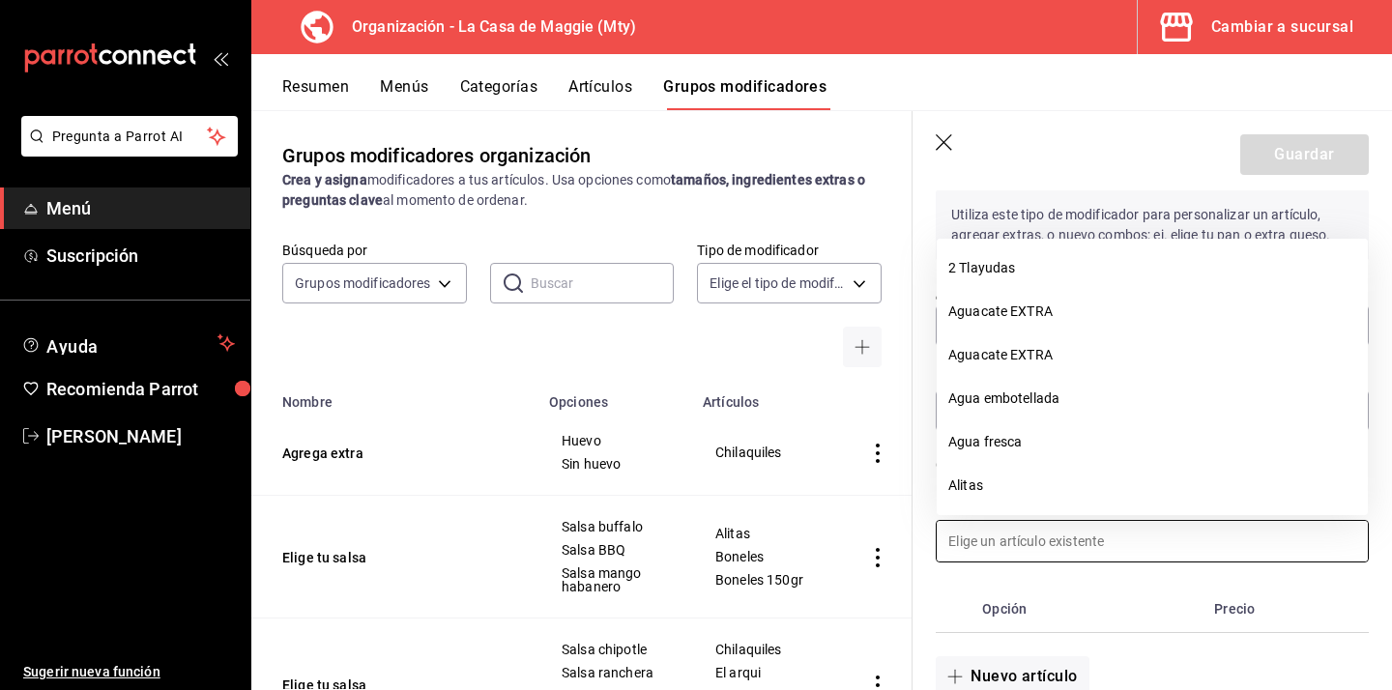
click at [1095, 537] on input at bounding box center [1152, 541] width 431 height 41
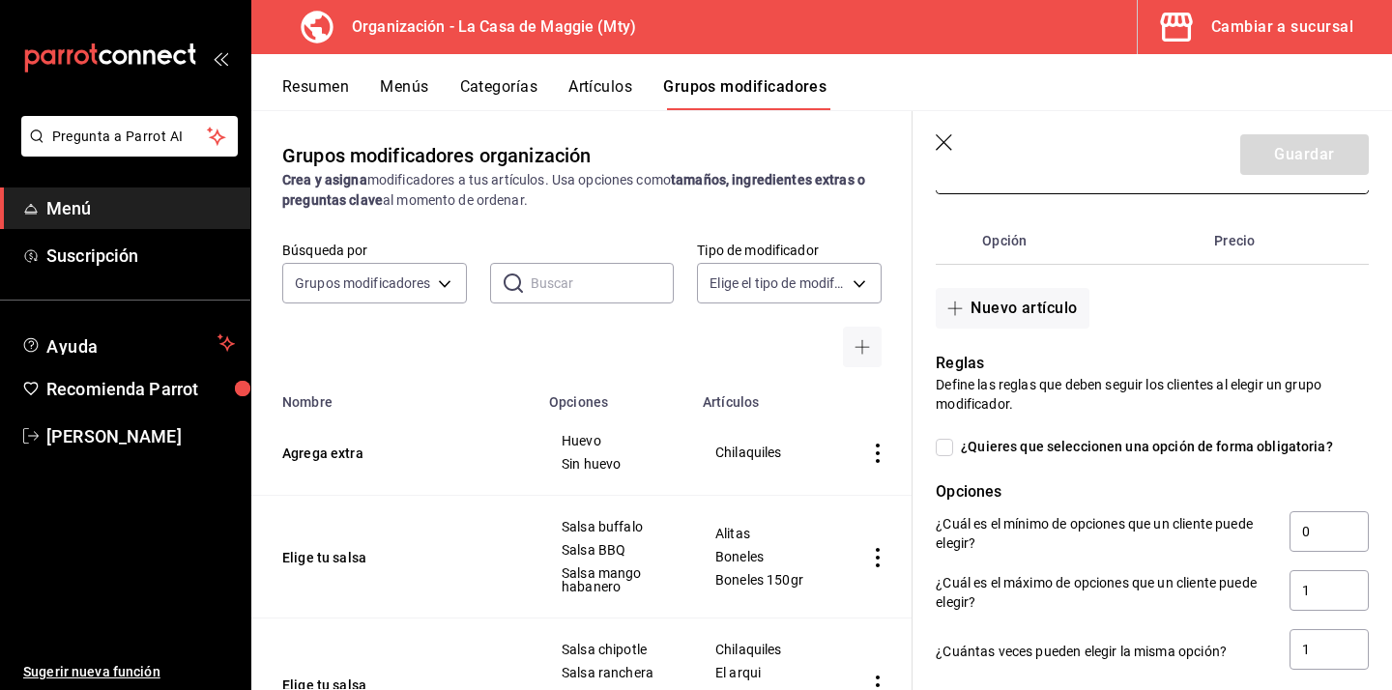
scroll to position [518, 0]
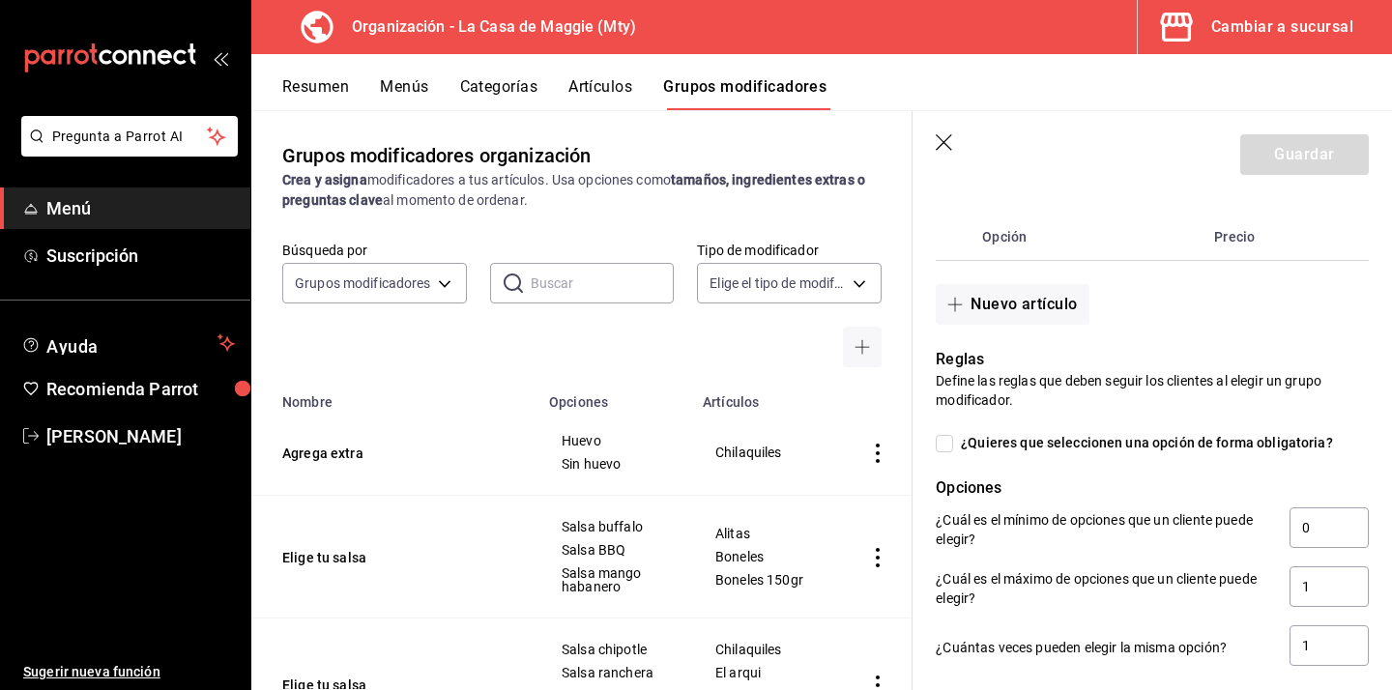
click at [947, 445] on input "¿Quieres que seleccionen una opción de forma obligatoria?" at bounding box center [944, 443] width 17 height 17
checkbox input "true"
type input "1"
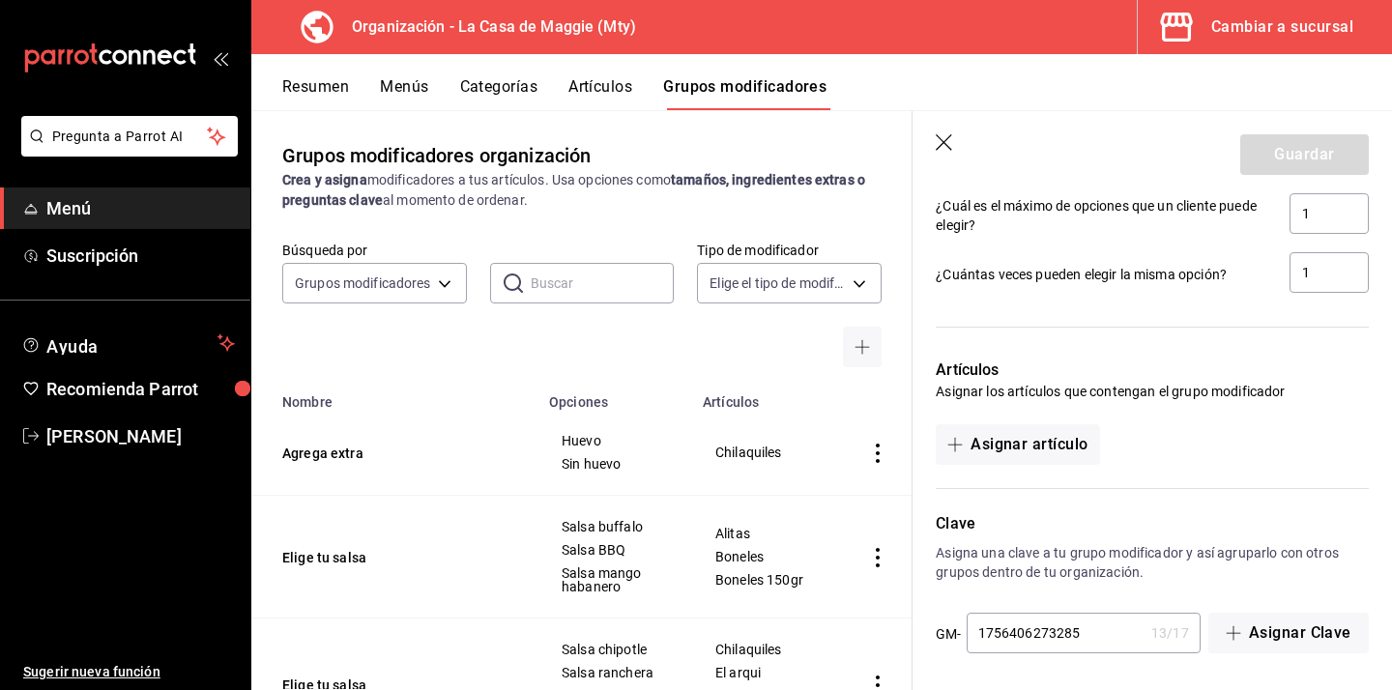
scroll to position [895, 0]
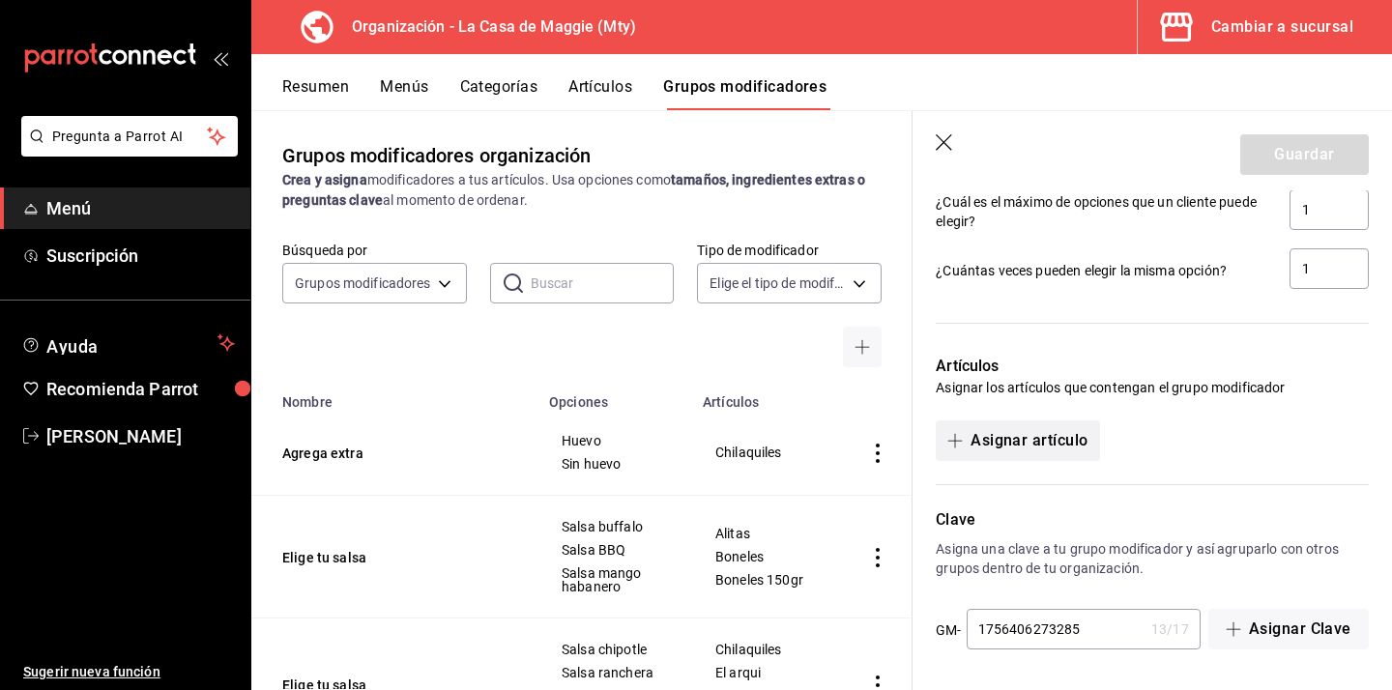
click at [1021, 443] on button "Asignar artículo" at bounding box center [1017, 441] width 163 height 41
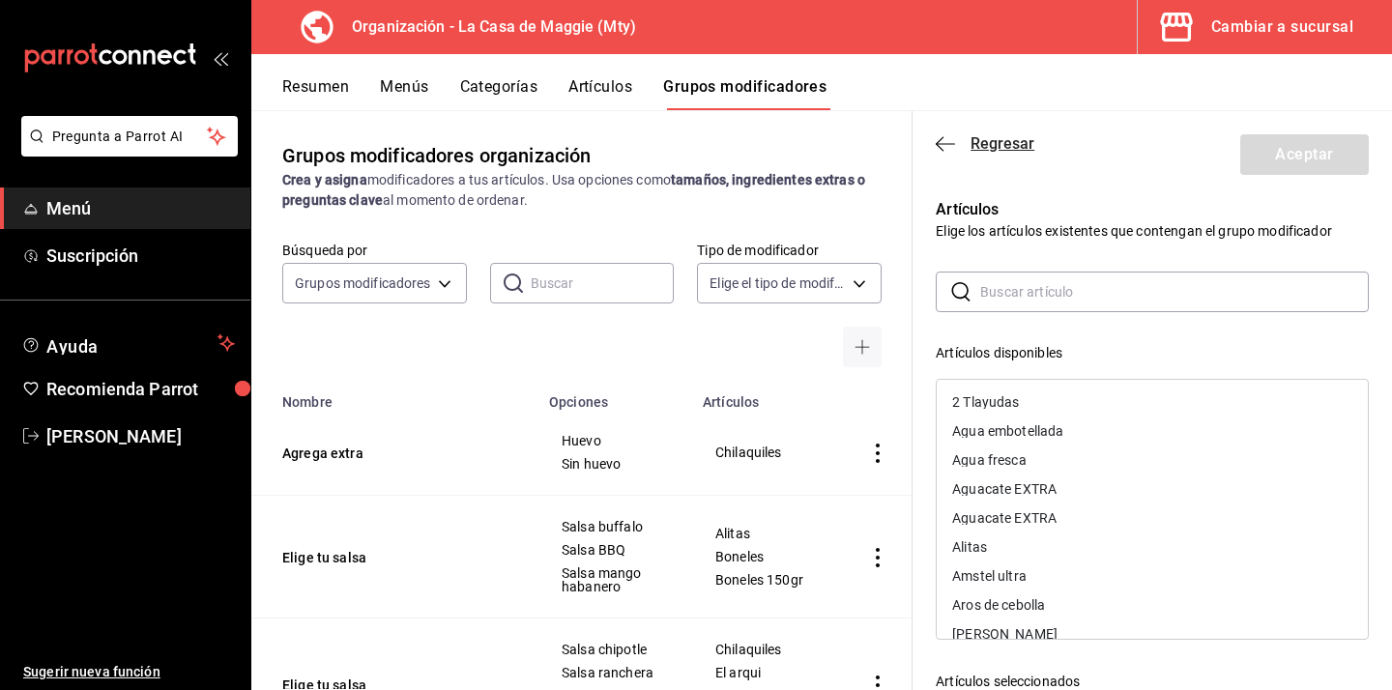
click at [938, 138] on icon "button" at bounding box center [945, 143] width 19 height 17
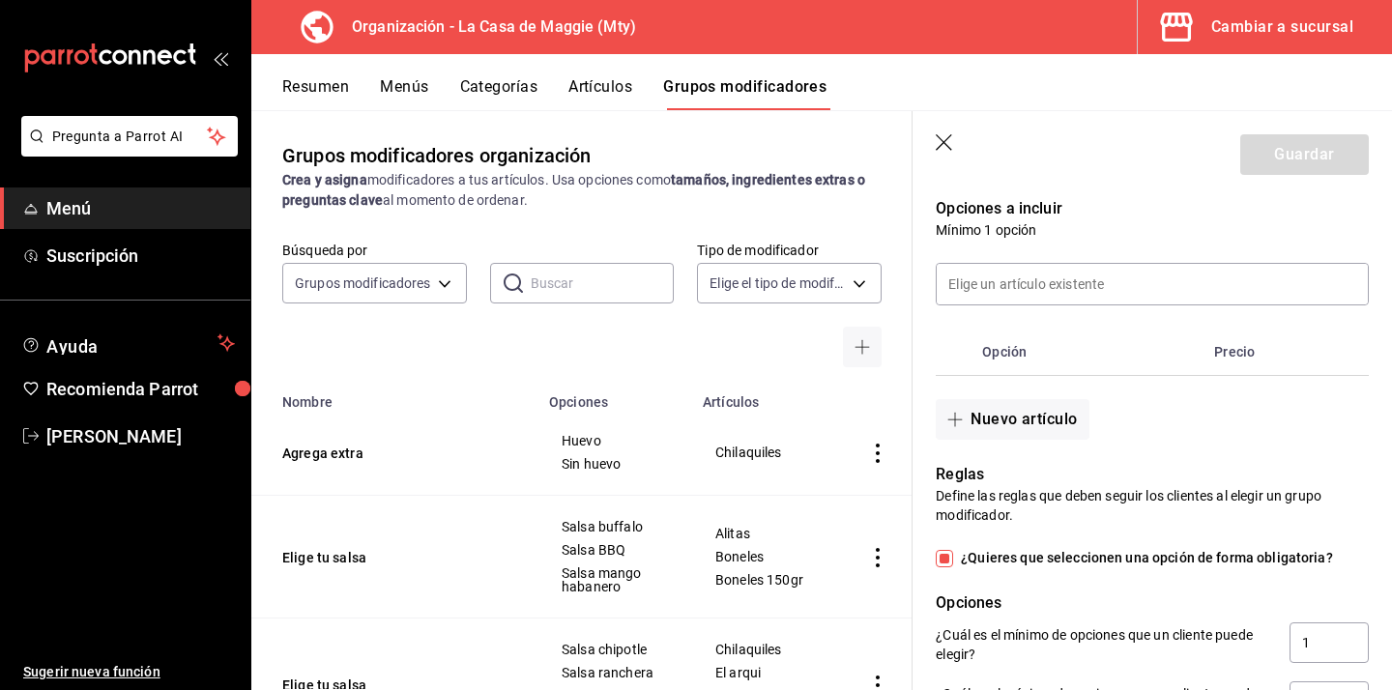
scroll to position [395, 0]
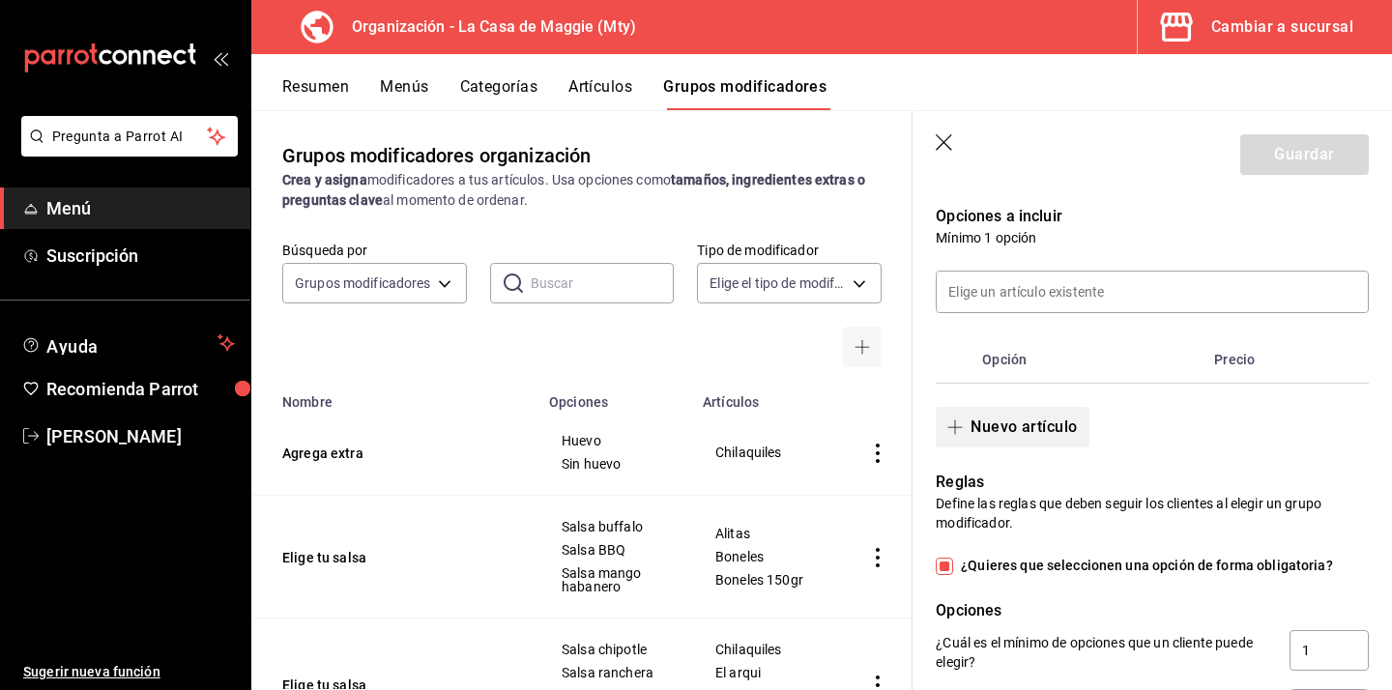
click at [1011, 426] on button "Nuevo artículo" at bounding box center [1012, 427] width 153 height 41
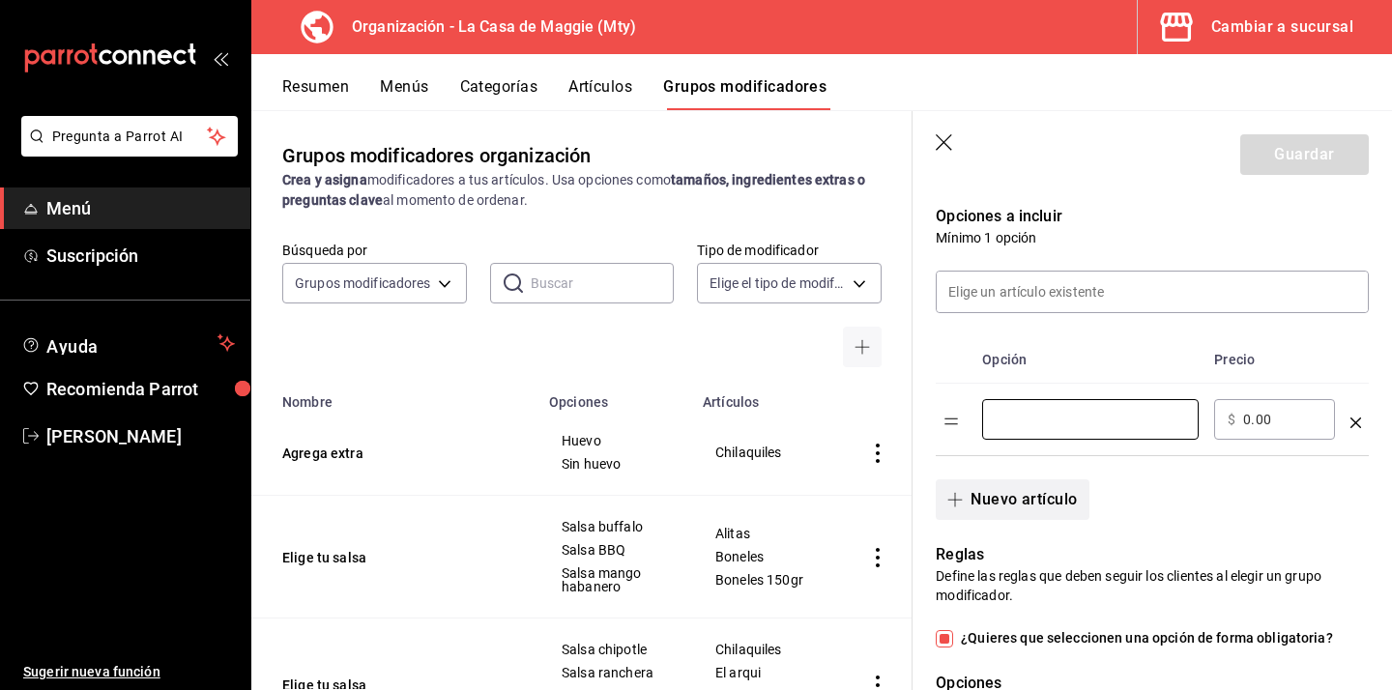
click at [1011, 426] on input "optionsTable" at bounding box center [1090, 419] width 189 height 19
type input "Espagueti"
click at [1047, 506] on button "Nuevo artículo" at bounding box center [1012, 499] width 153 height 41
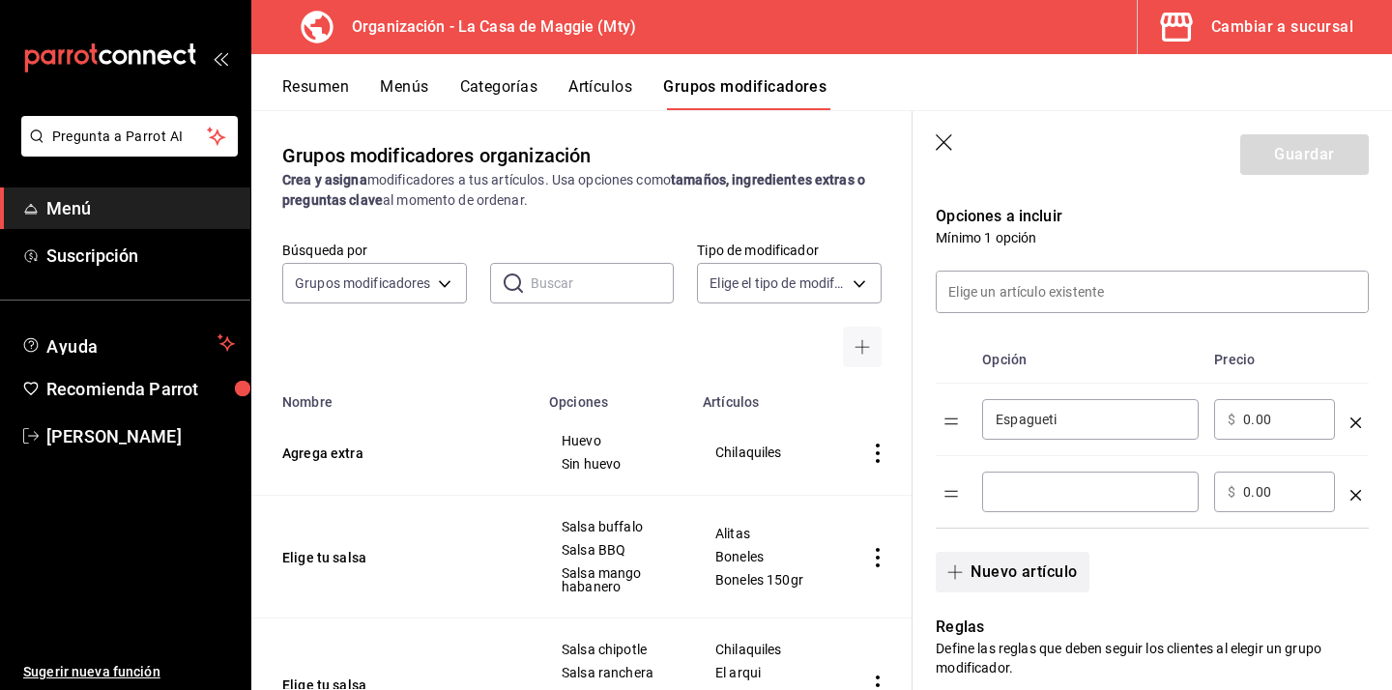
click at [1047, 506] on div "​" at bounding box center [1090, 492] width 217 height 41
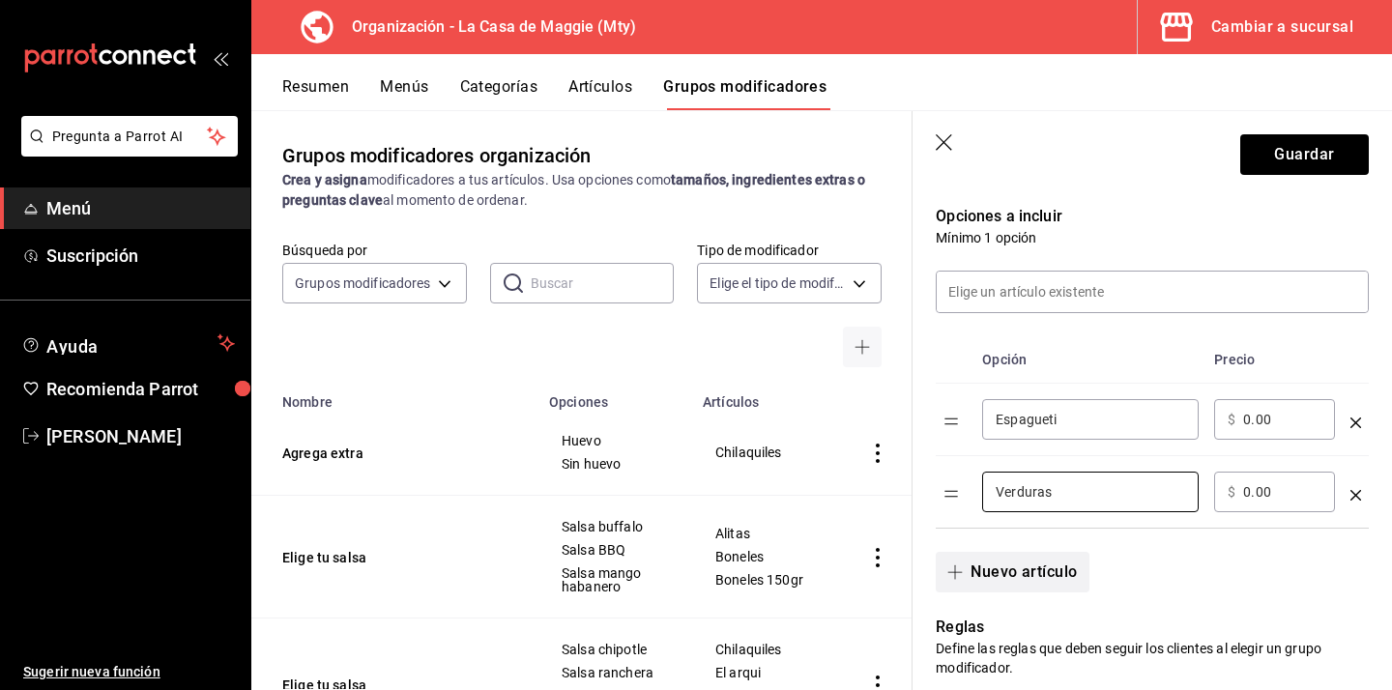
type input "Verduras"
click at [1026, 565] on button "Nuevo artículo" at bounding box center [1012, 572] width 153 height 41
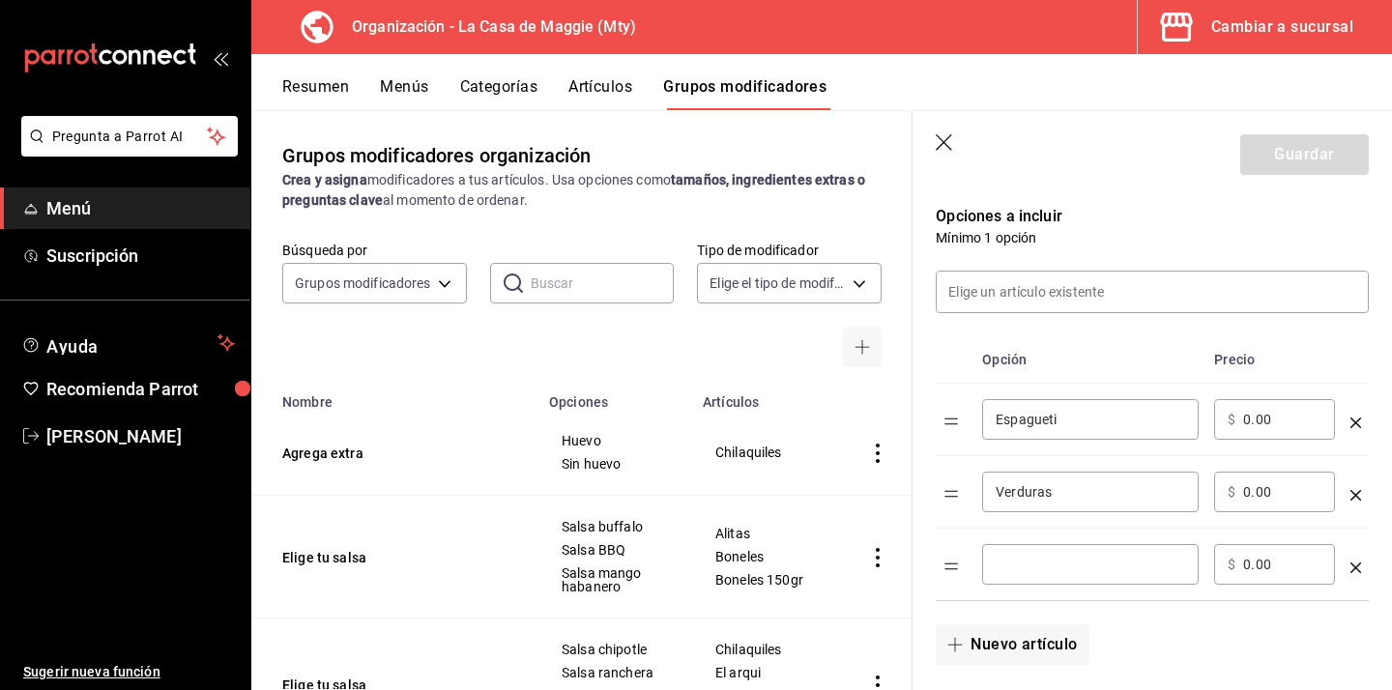
click at [1042, 566] on input "optionsTable" at bounding box center [1090, 564] width 189 height 19
type input "Pure de papa"
click at [1009, 650] on button "Nuevo artículo" at bounding box center [1012, 644] width 153 height 41
click at [1037, 647] on div "​" at bounding box center [1090, 637] width 217 height 41
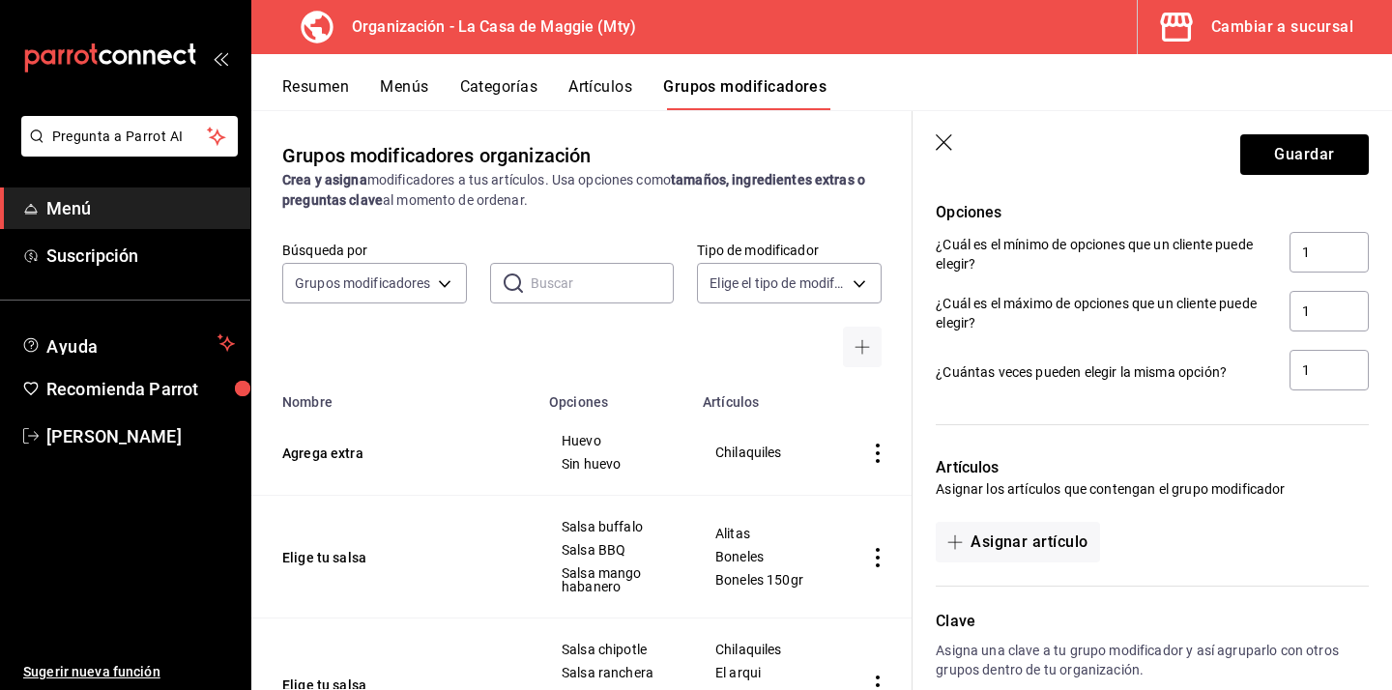
scroll to position [1185, 0]
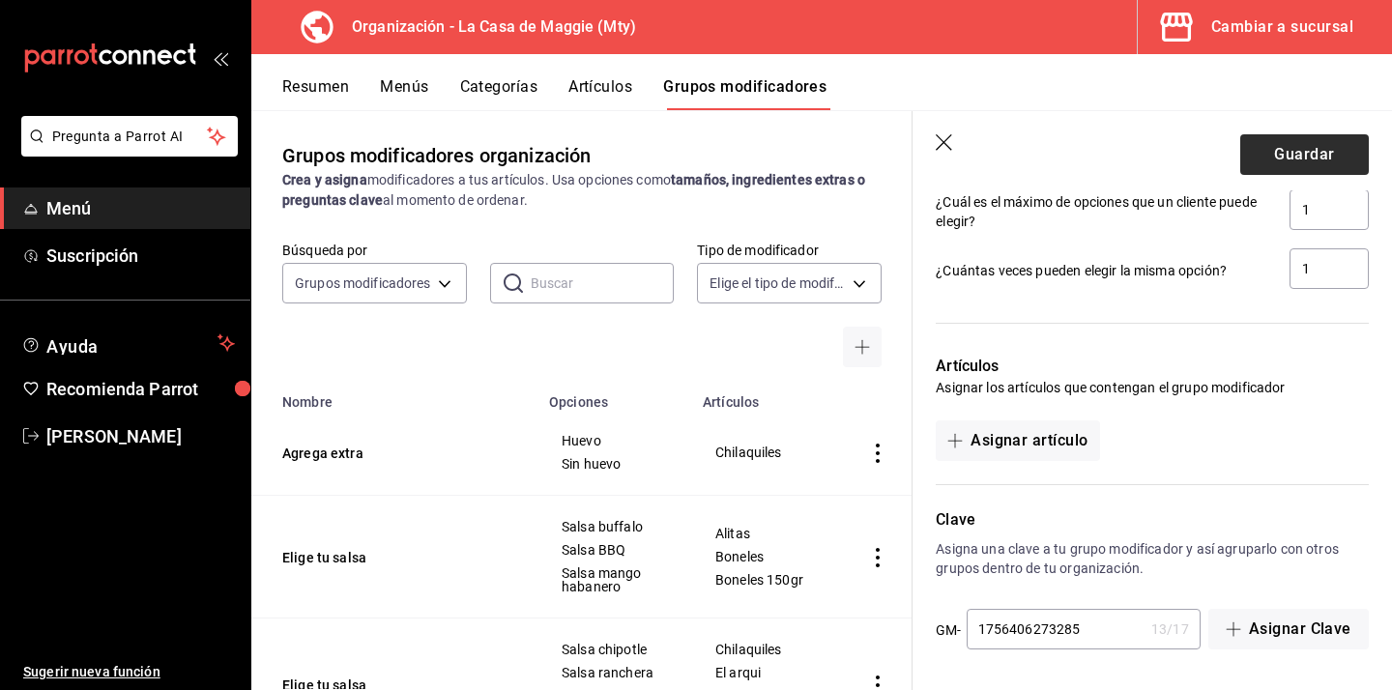
type input "Frijoles"
click at [1333, 147] on button "Guardar" at bounding box center [1304, 154] width 129 height 41
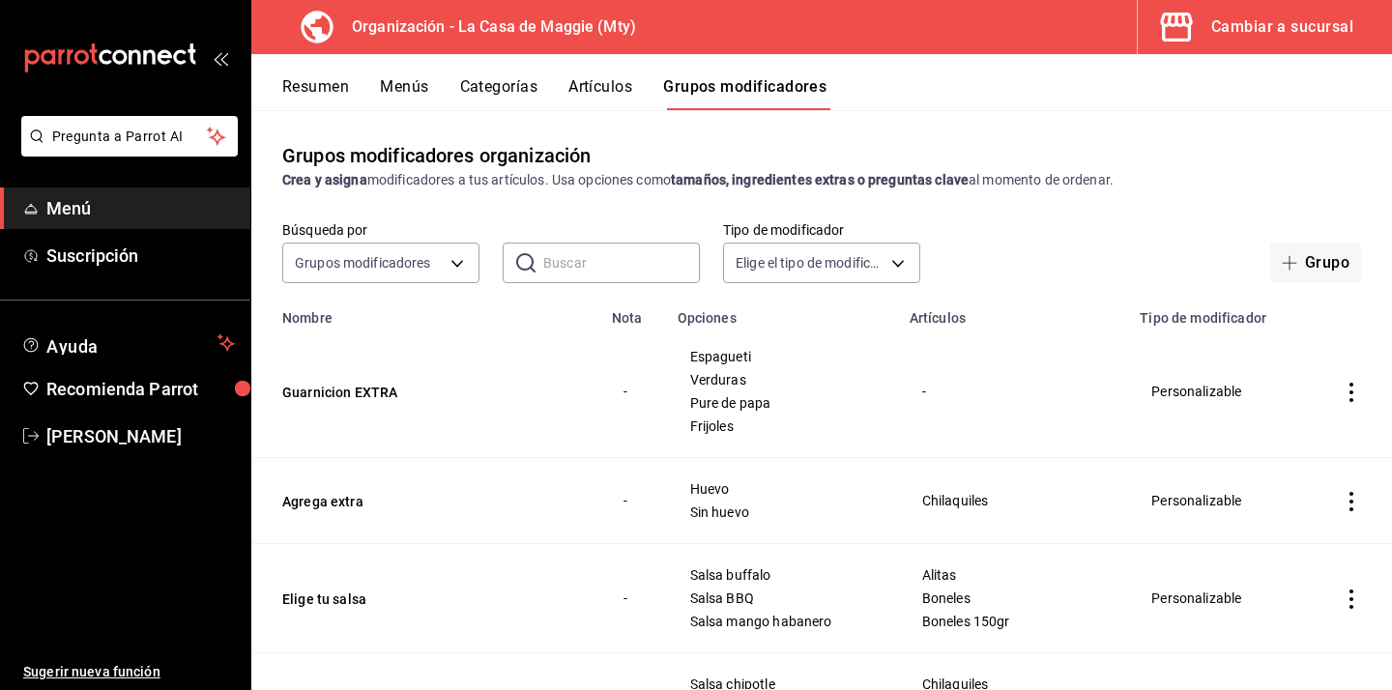
click at [369, 401] on td "Guarnicion EXTRA" at bounding box center [425, 392] width 349 height 132
click at [354, 393] on button "Guarnicion EXTRA" at bounding box center [398, 392] width 232 height 19
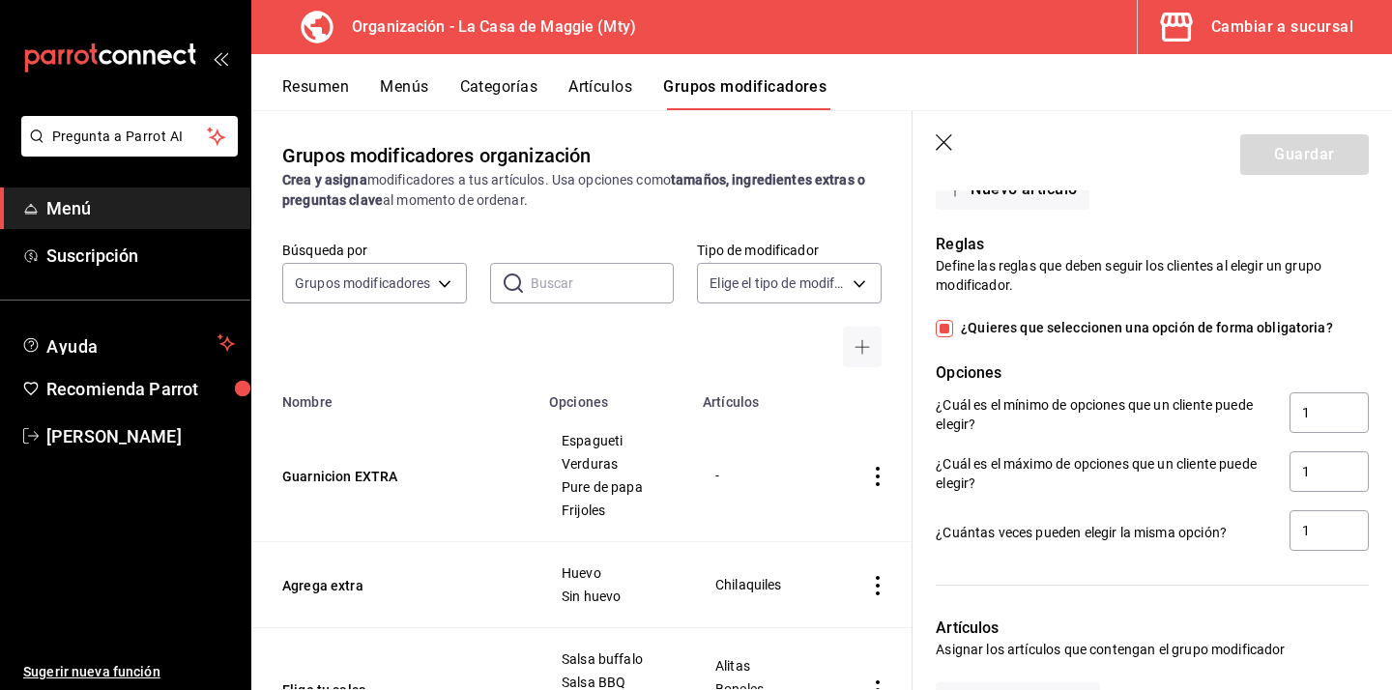
scroll to position [1280, 0]
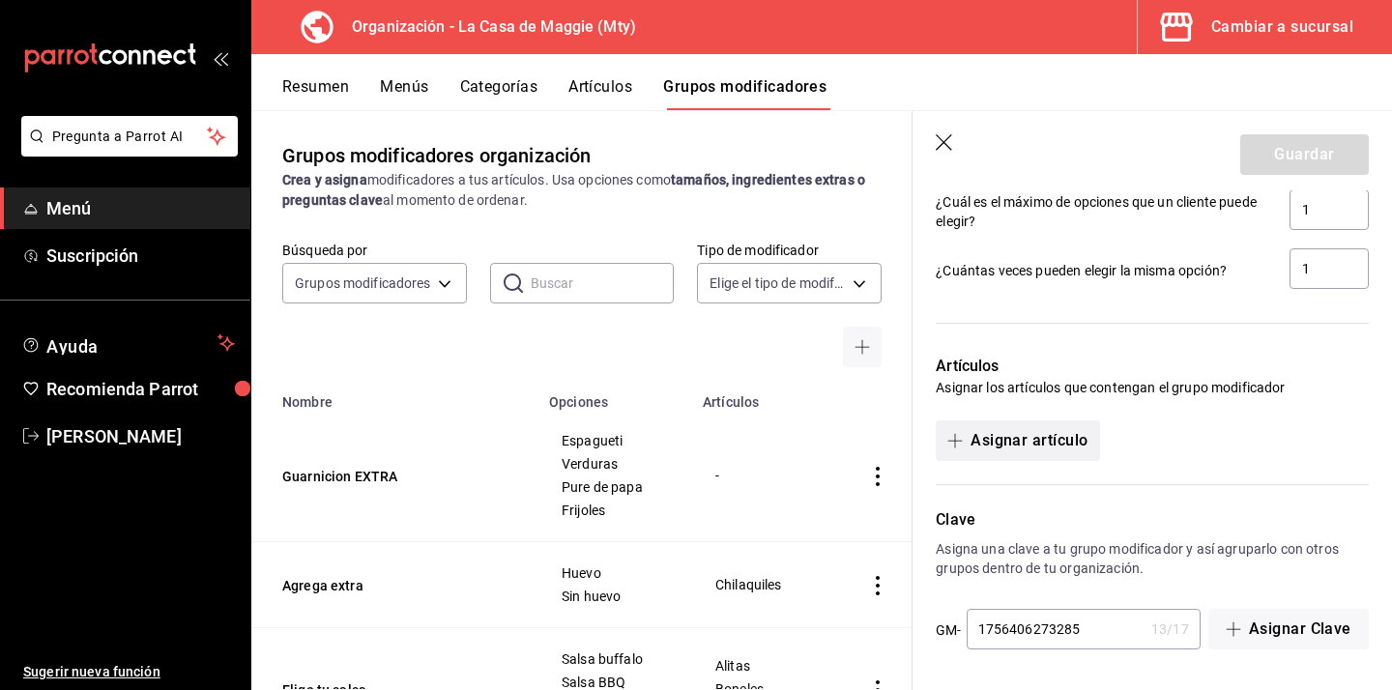
click at [1052, 446] on button "Asignar artículo" at bounding box center [1017, 441] width 163 height 41
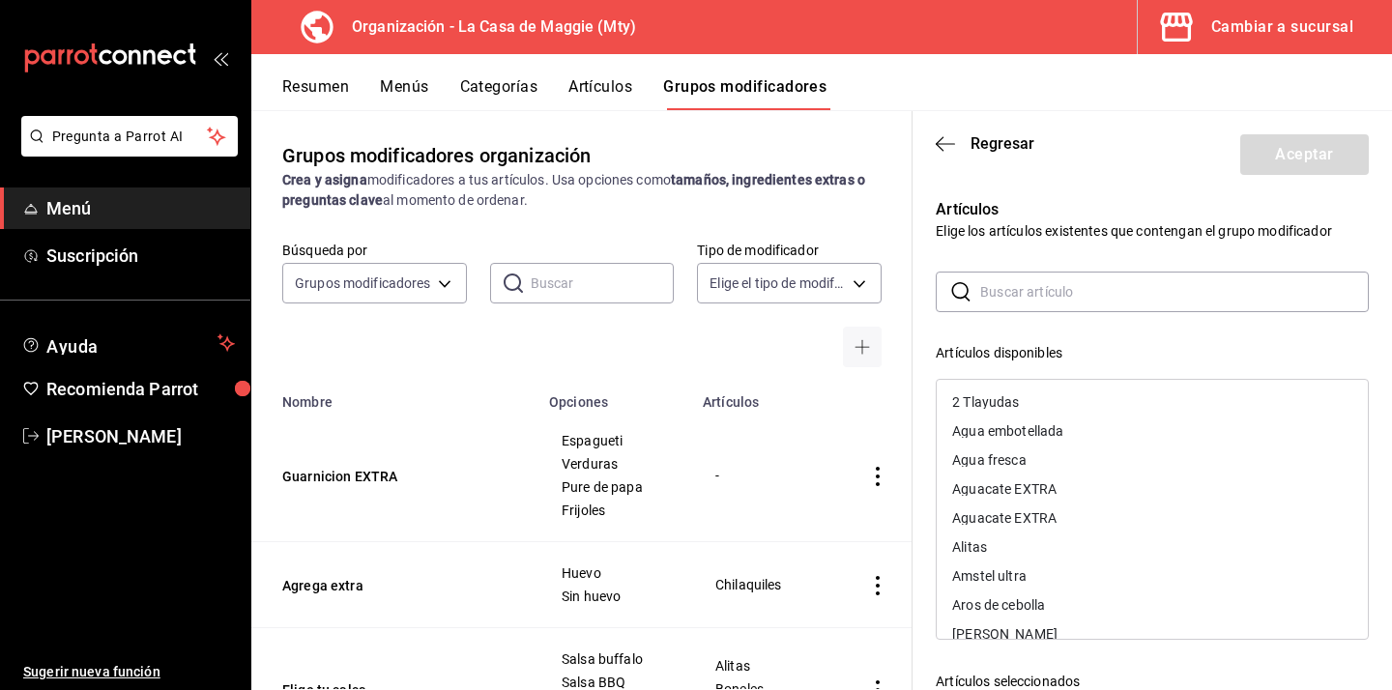
click at [1031, 289] on input "text" at bounding box center [1174, 292] width 389 height 39
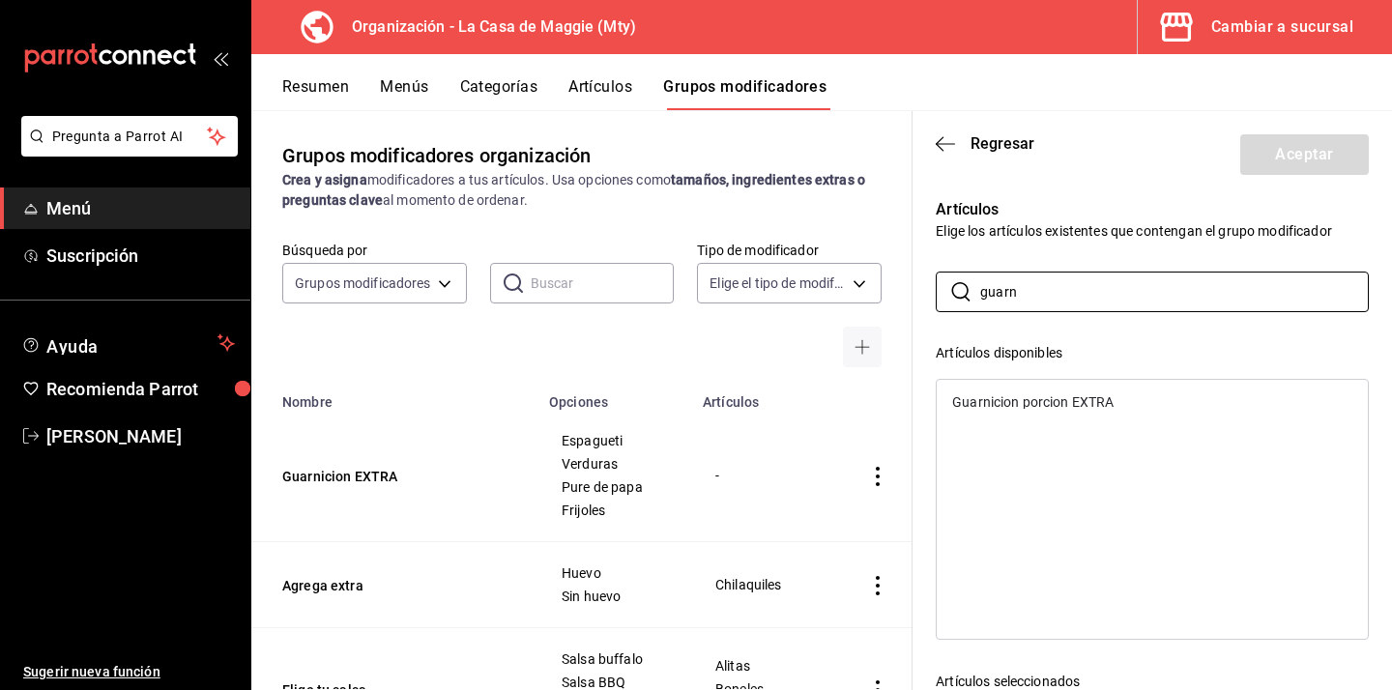
type input "guarn"
click at [993, 400] on div "Guarnicion porcion EXTRA" at bounding box center [1032, 402] width 161 height 14
click at [1316, 154] on button "Aceptar" at bounding box center [1304, 154] width 129 height 41
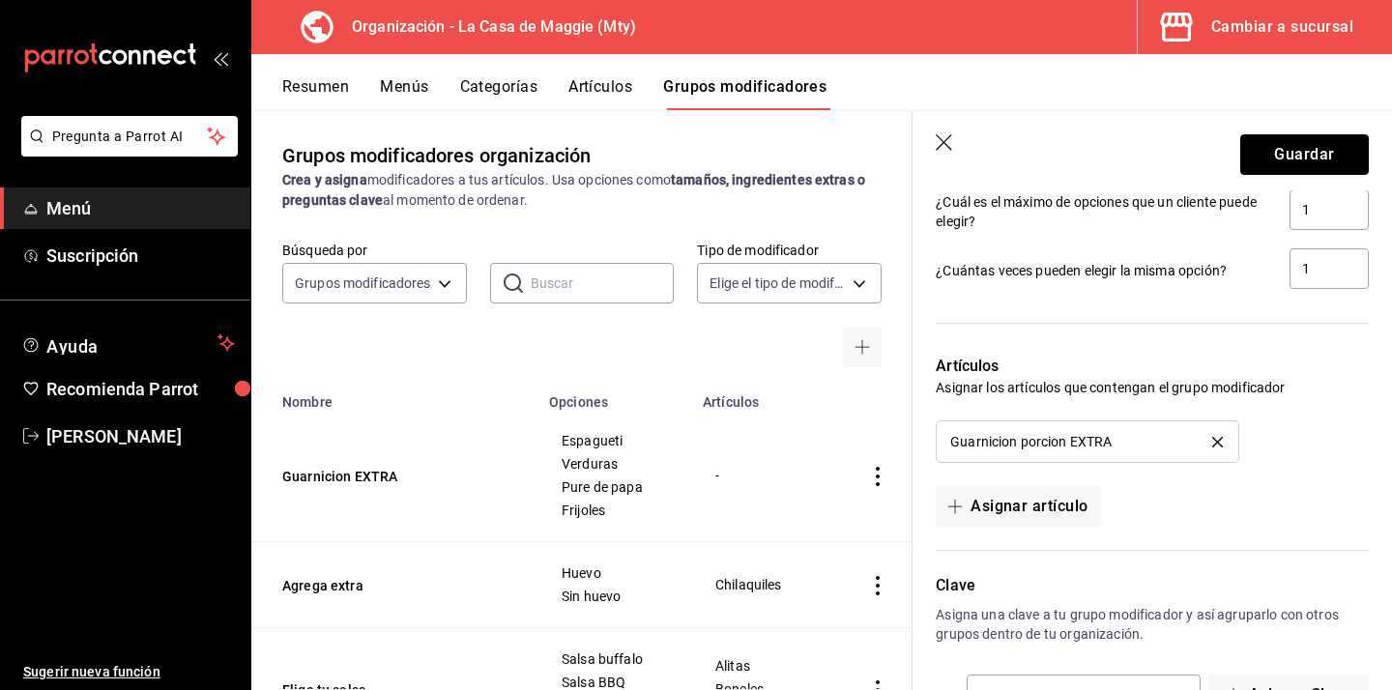
click at [1316, 154] on button "Guardar" at bounding box center [1304, 154] width 129 height 41
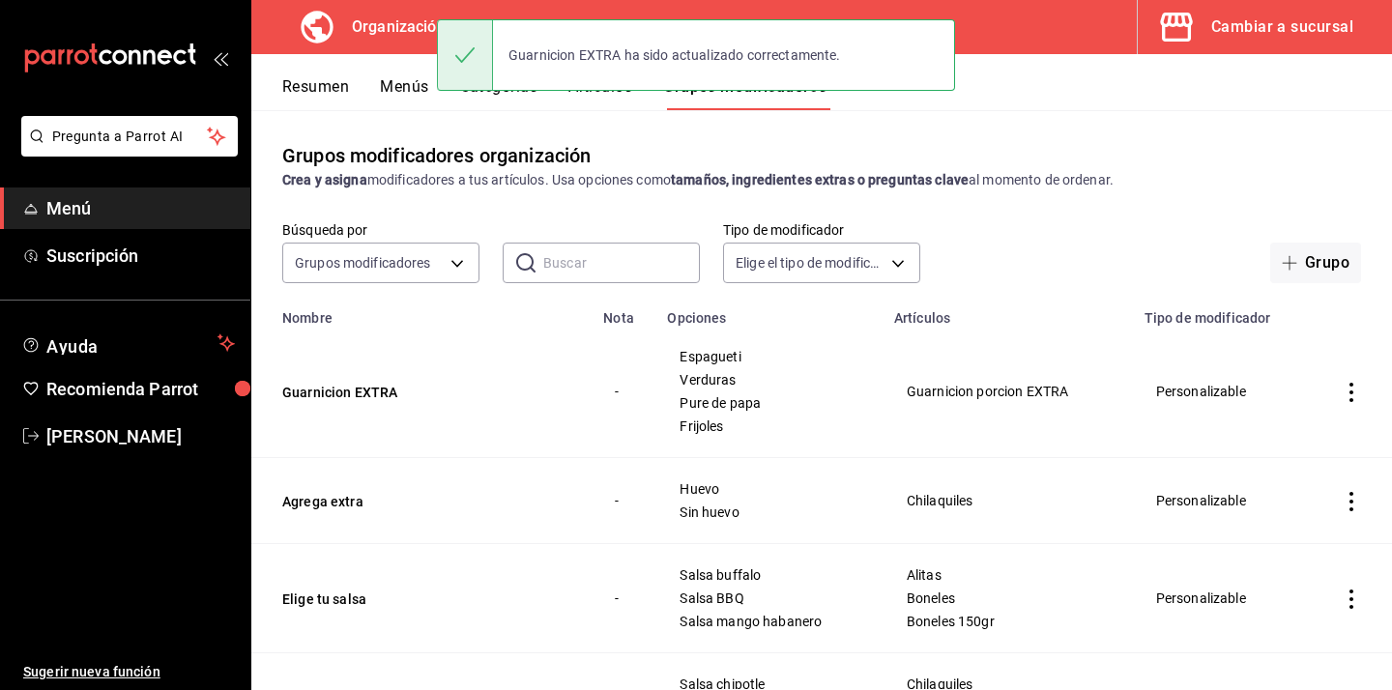
click at [406, 91] on button "Menús" at bounding box center [404, 93] width 48 height 33
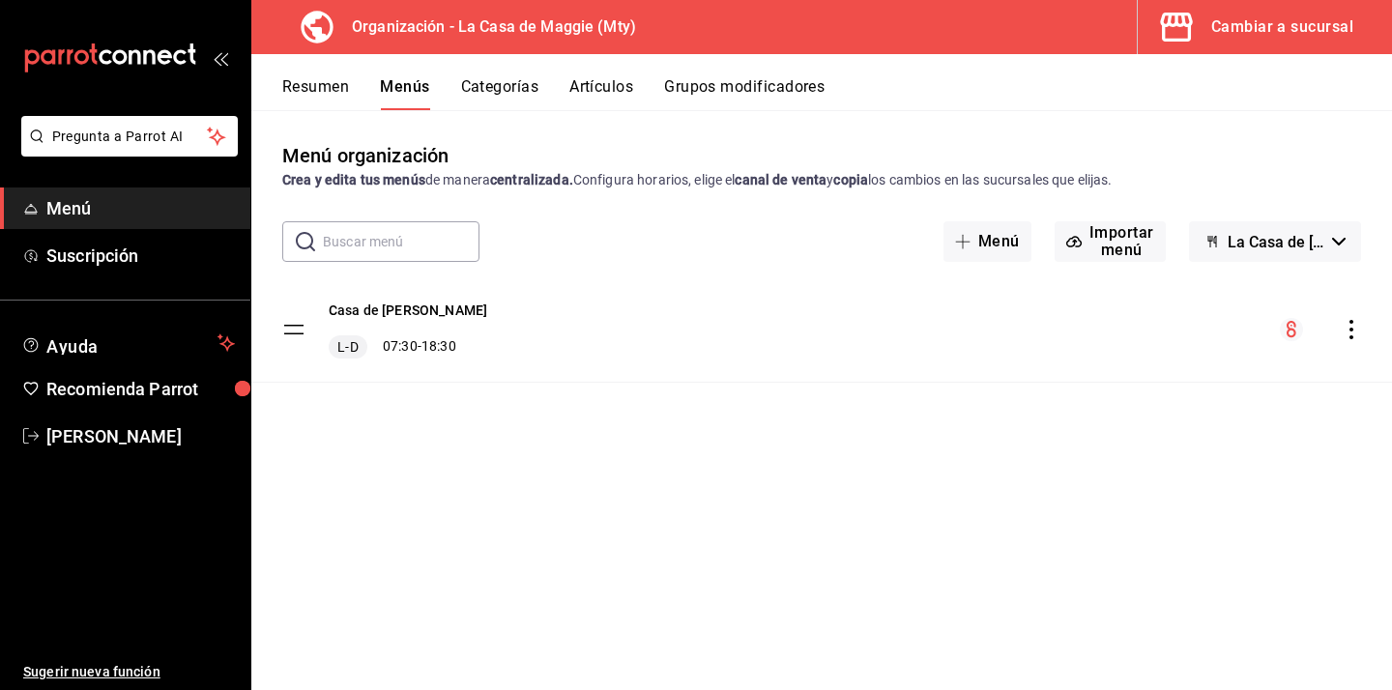
click at [1353, 320] on icon "actions" at bounding box center [1351, 329] width 19 height 19
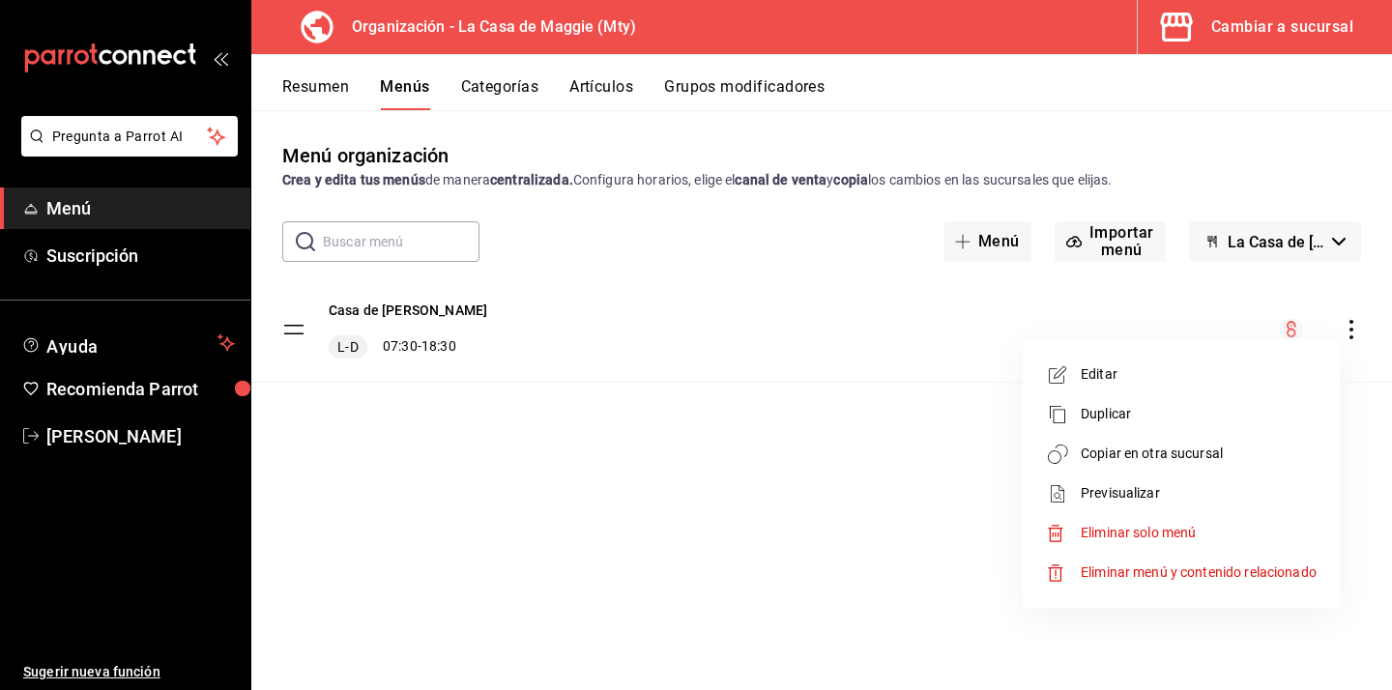
click at [1128, 458] on span "Copiar en otra sucursal" at bounding box center [1199, 454] width 236 height 20
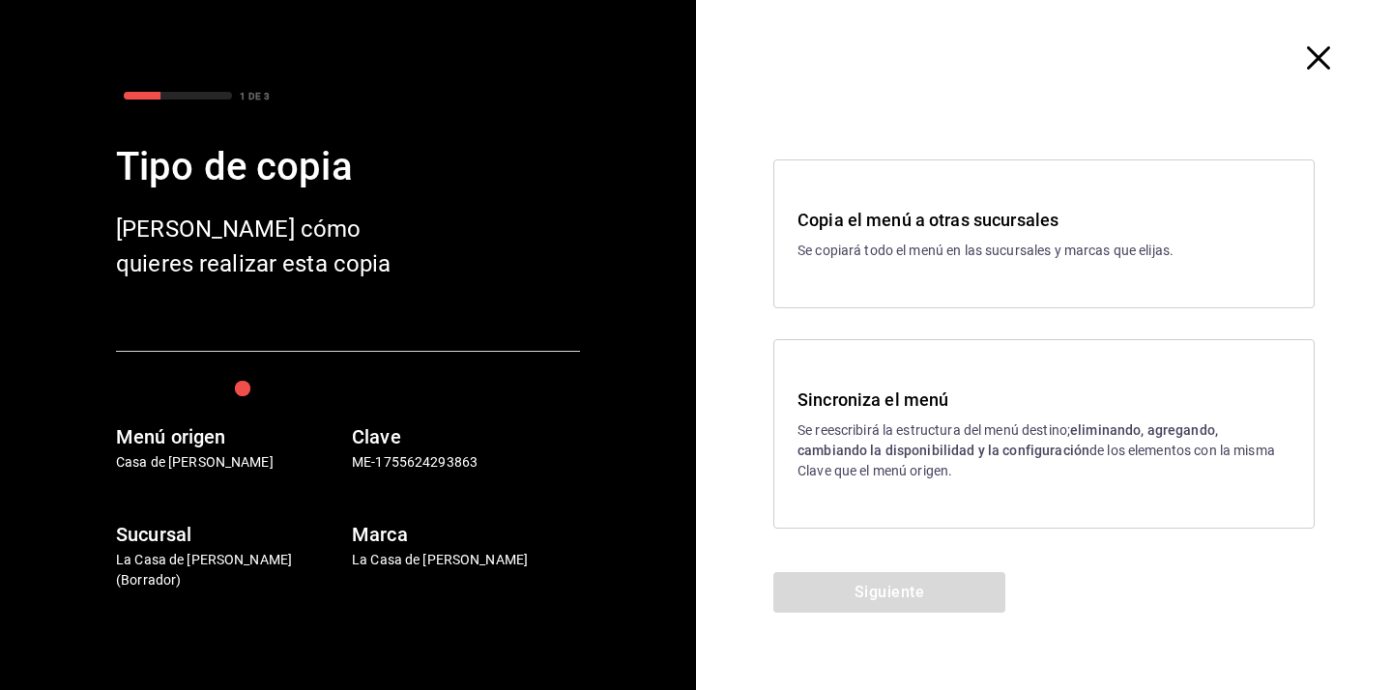
click at [930, 480] on p "Se reescribirá la estructura del menú destino; eliminando, agregando, cambiando…" at bounding box center [1044, 451] width 493 height 61
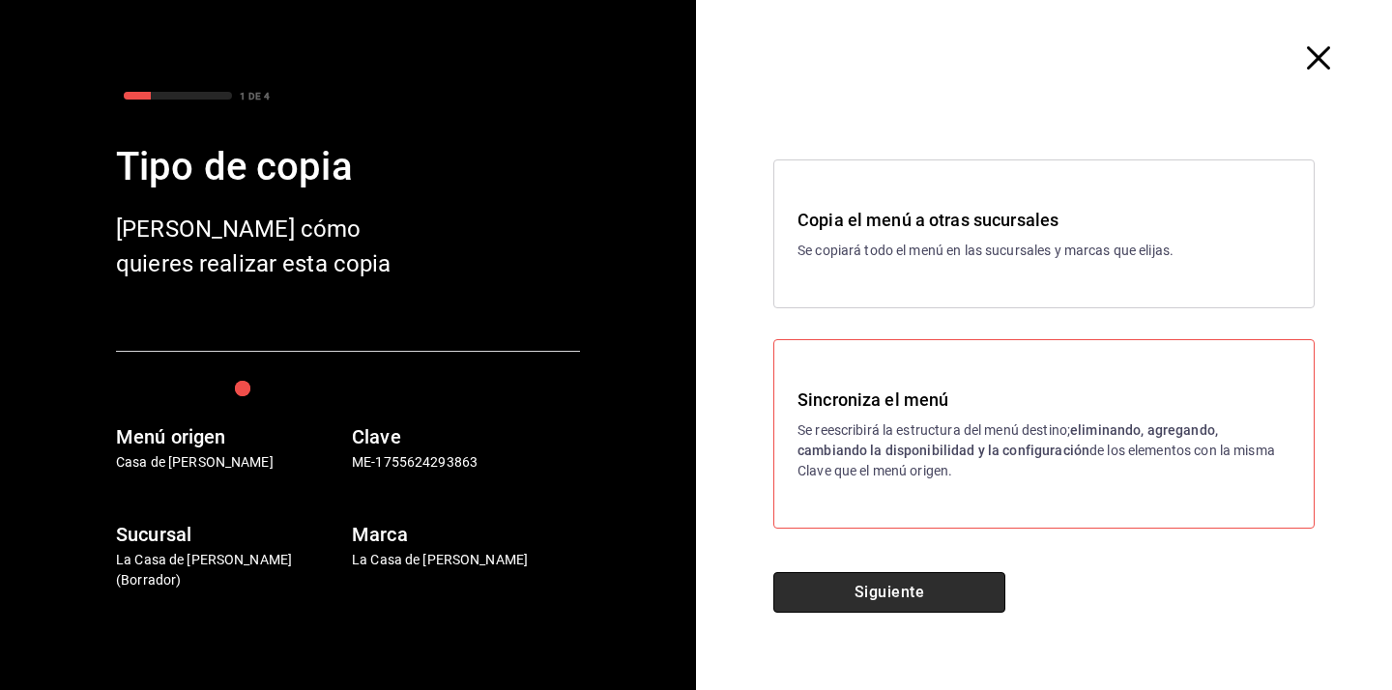
click at [879, 584] on button "Siguiente" at bounding box center [889, 592] width 232 height 41
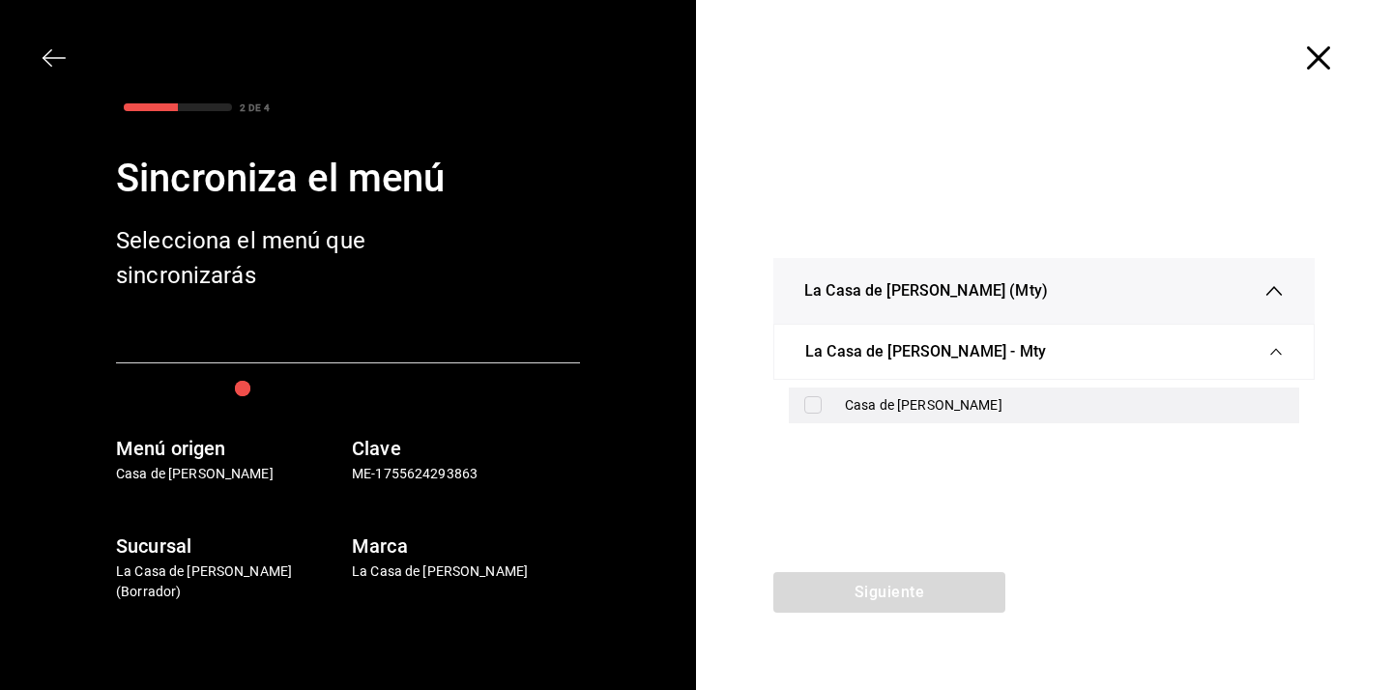
click at [863, 397] on div "Casa de [PERSON_NAME]" at bounding box center [1064, 405] width 439 height 20
checkbox input "true"
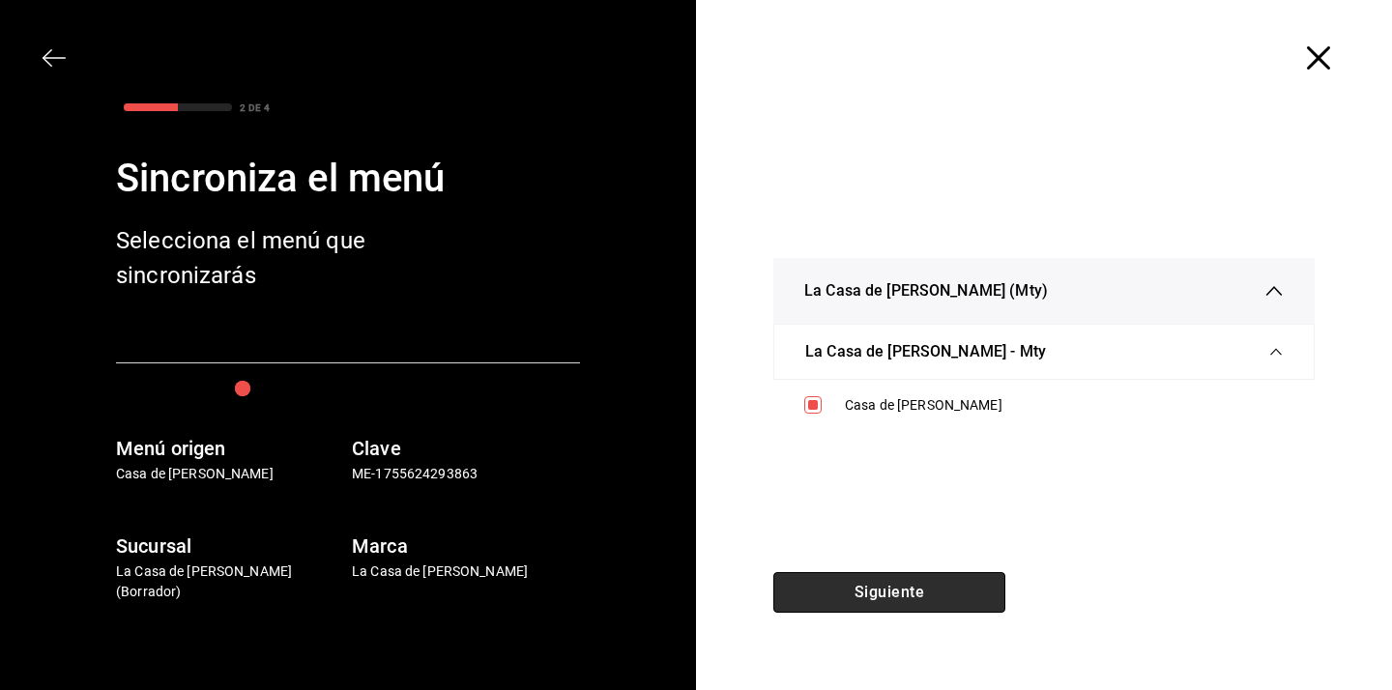
click at [846, 604] on button "Siguiente" at bounding box center [889, 592] width 232 height 41
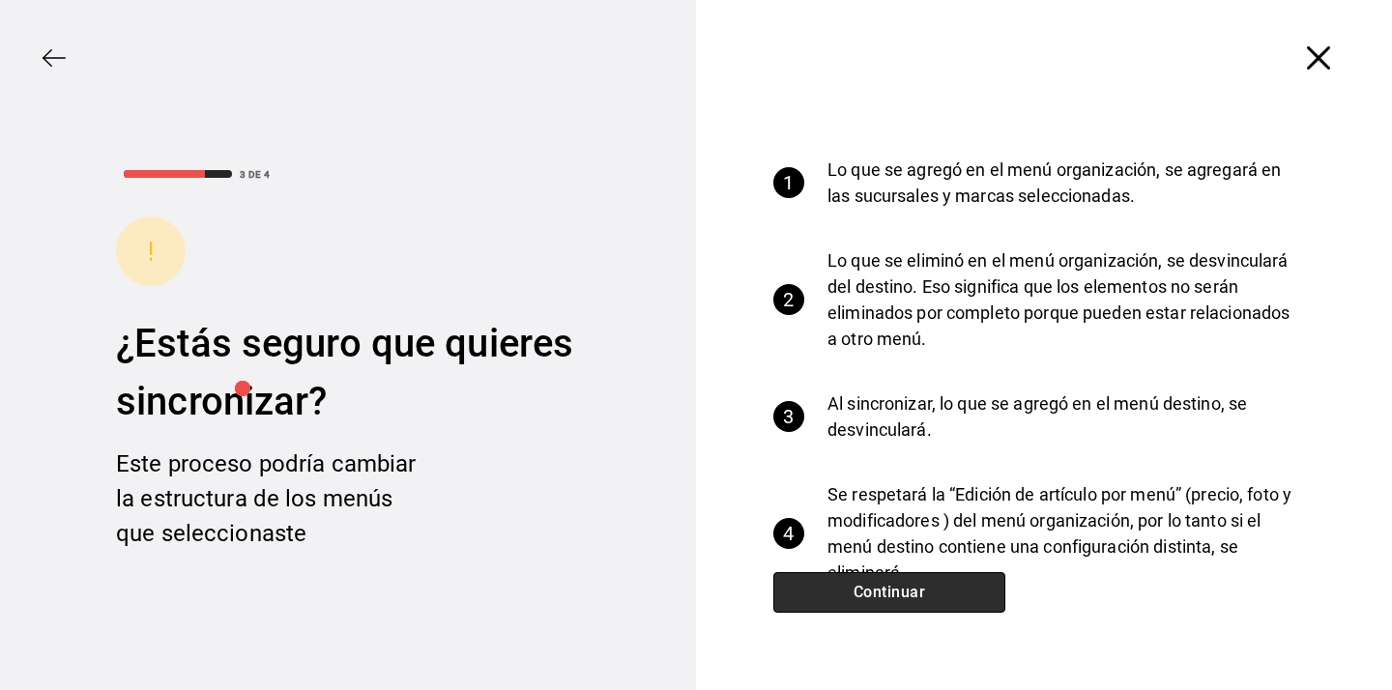
click at [846, 604] on button "Continuar" at bounding box center [889, 592] width 232 height 41
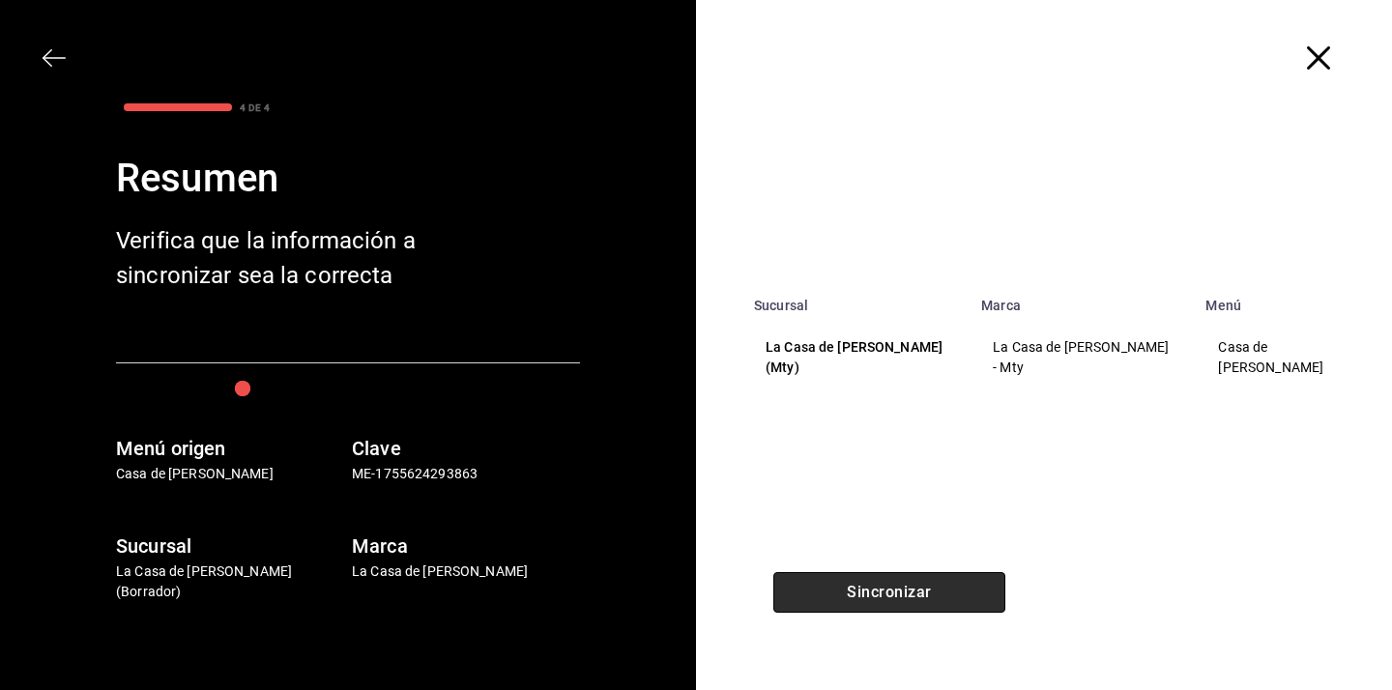
click at [846, 604] on button "Sincronizar" at bounding box center [889, 592] width 232 height 41
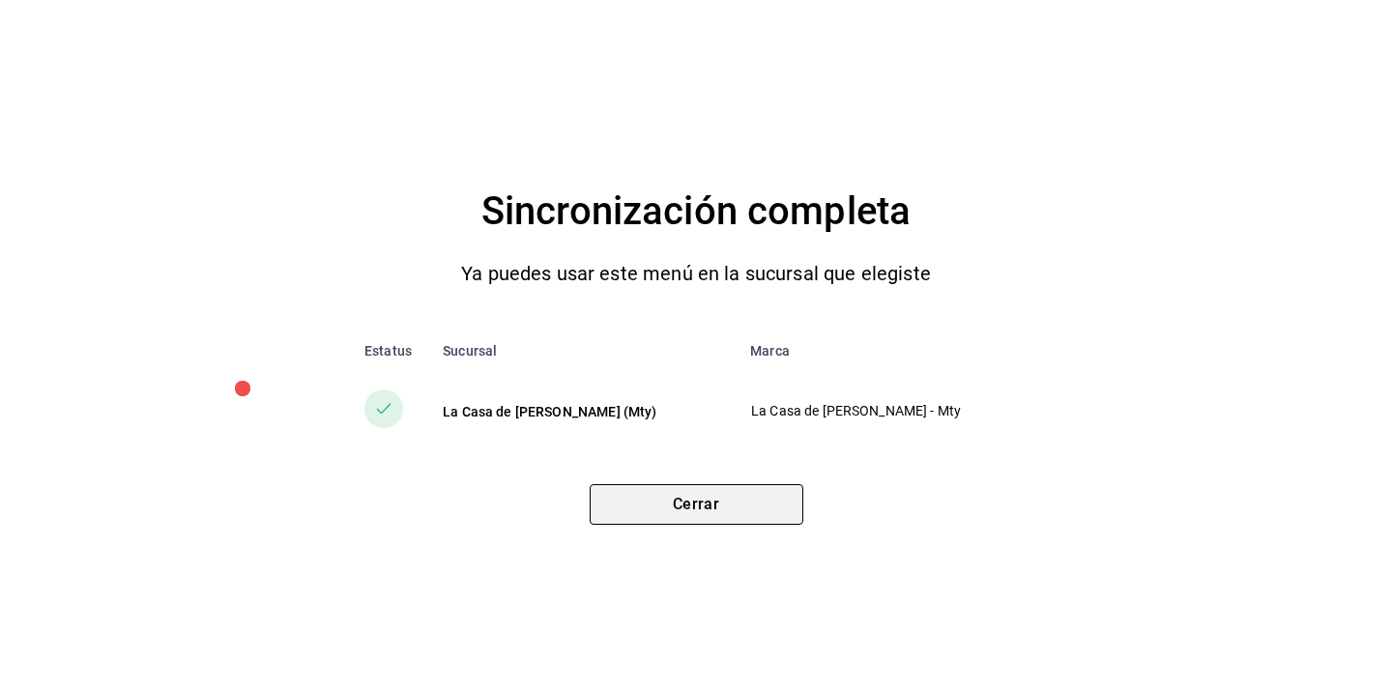
click at [719, 507] on button "Cerrar" at bounding box center [697, 504] width 214 height 41
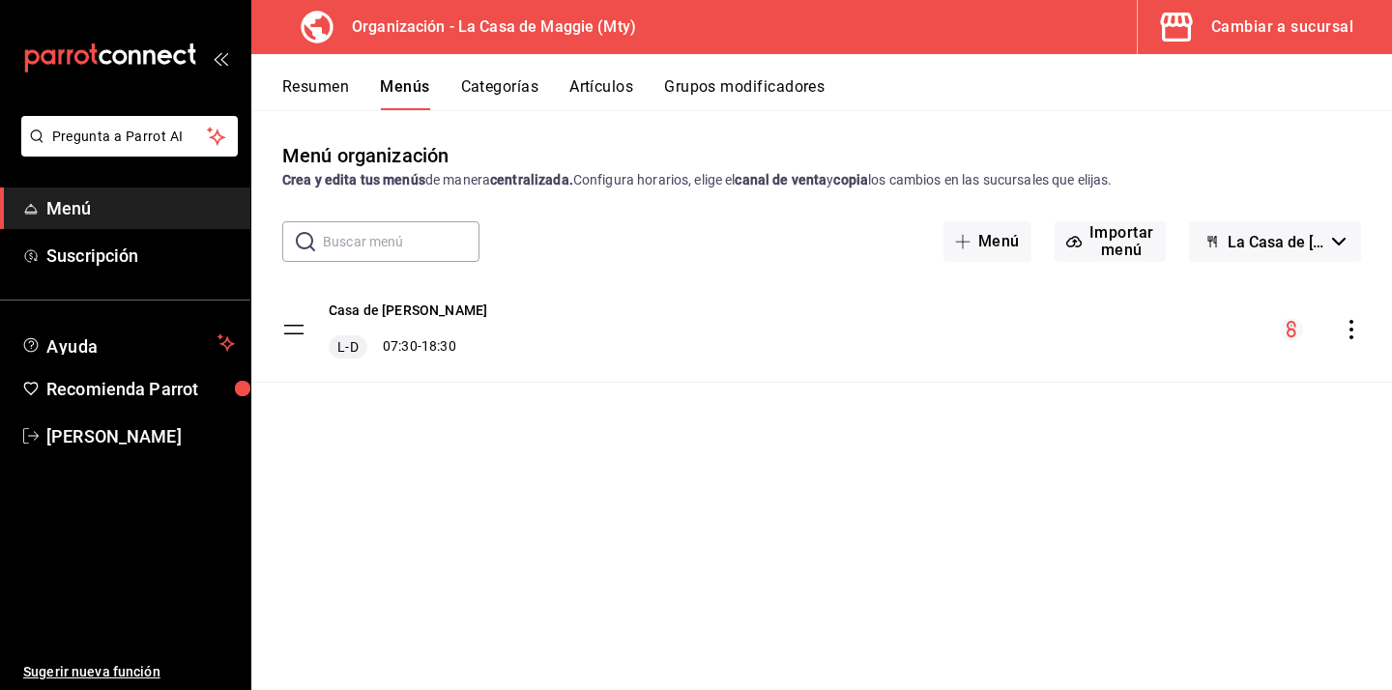
click at [584, 91] on button "Artículos" at bounding box center [601, 93] width 64 height 33
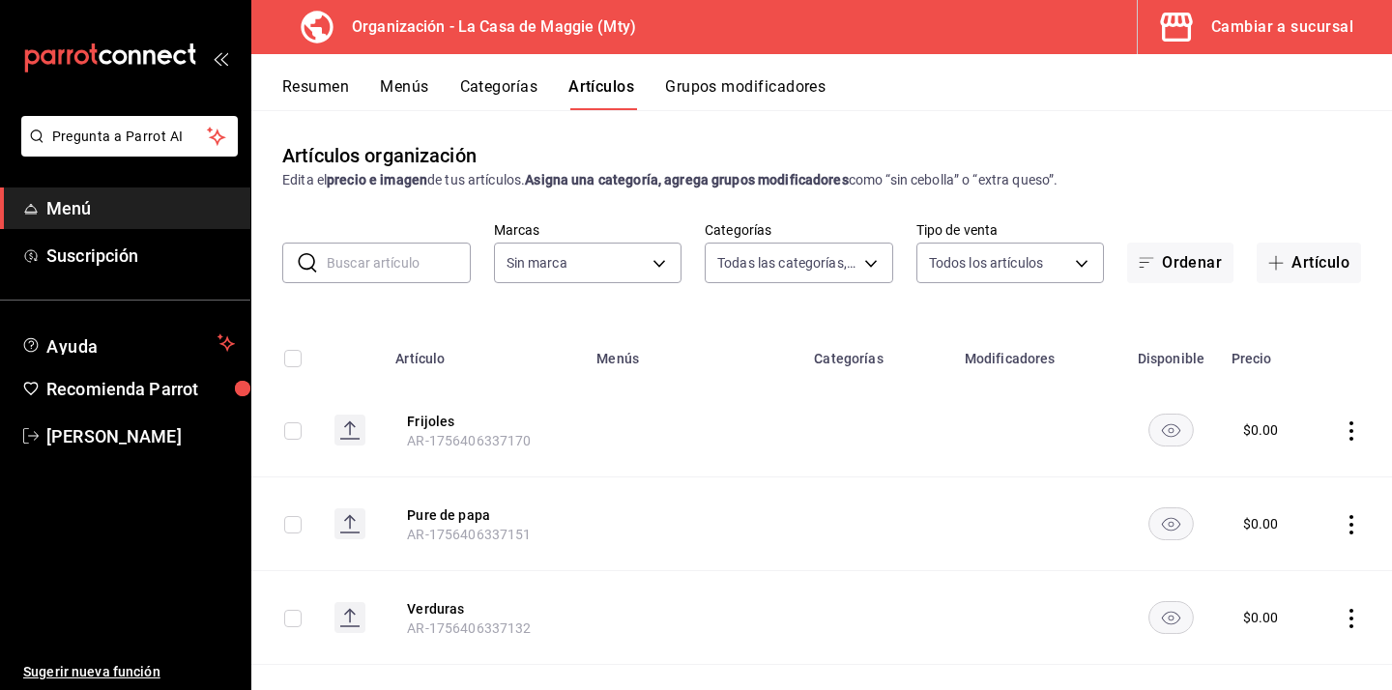
type input "544b6eae-49e1-4439-8256-ca9f1c7968d7,3d140fe3-76fe-4288-a746-acc0e2d86a05,04a6d…"
type input "a3684772-da2a-4e98-bff2-0fed7e2a3e3a"
click at [435, 258] on input "text" at bounding box center [399, 263] width 144 height 39
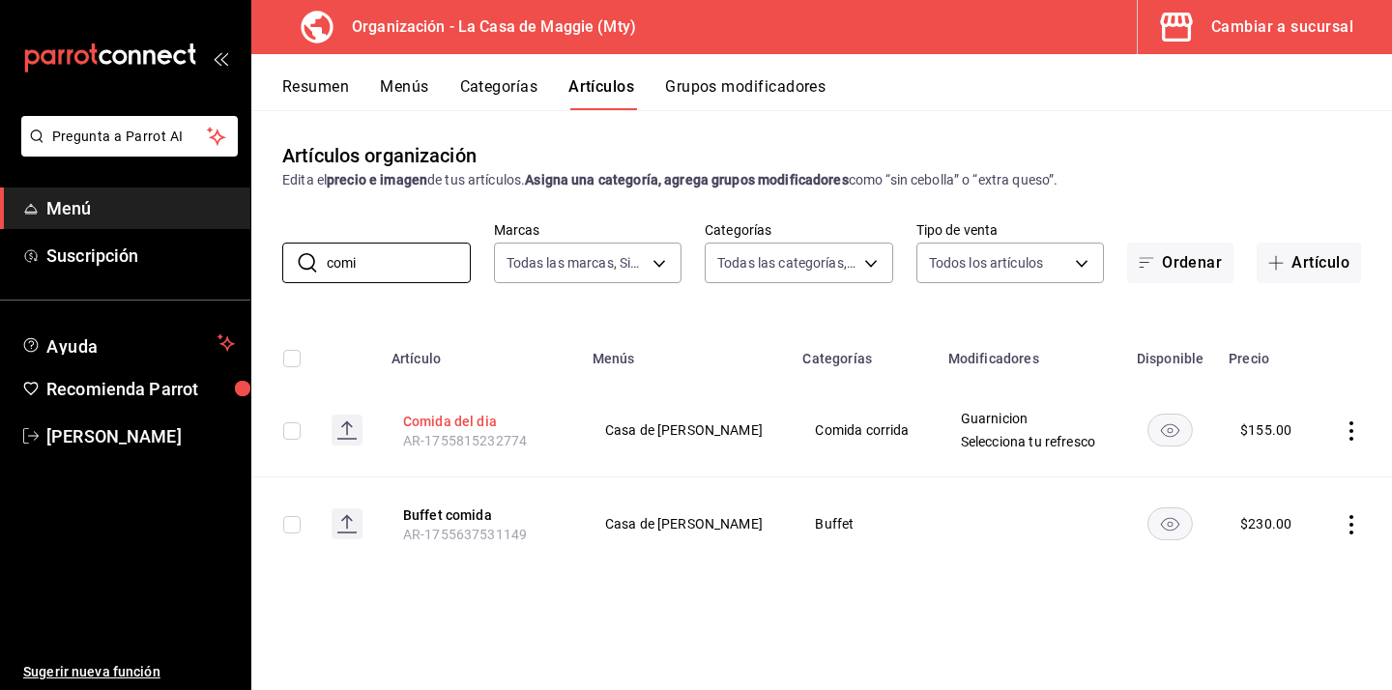
type input "comi"
click at [488, 422] on button "Comida del dia" at bounding box center [480, 421] width 155 height 19
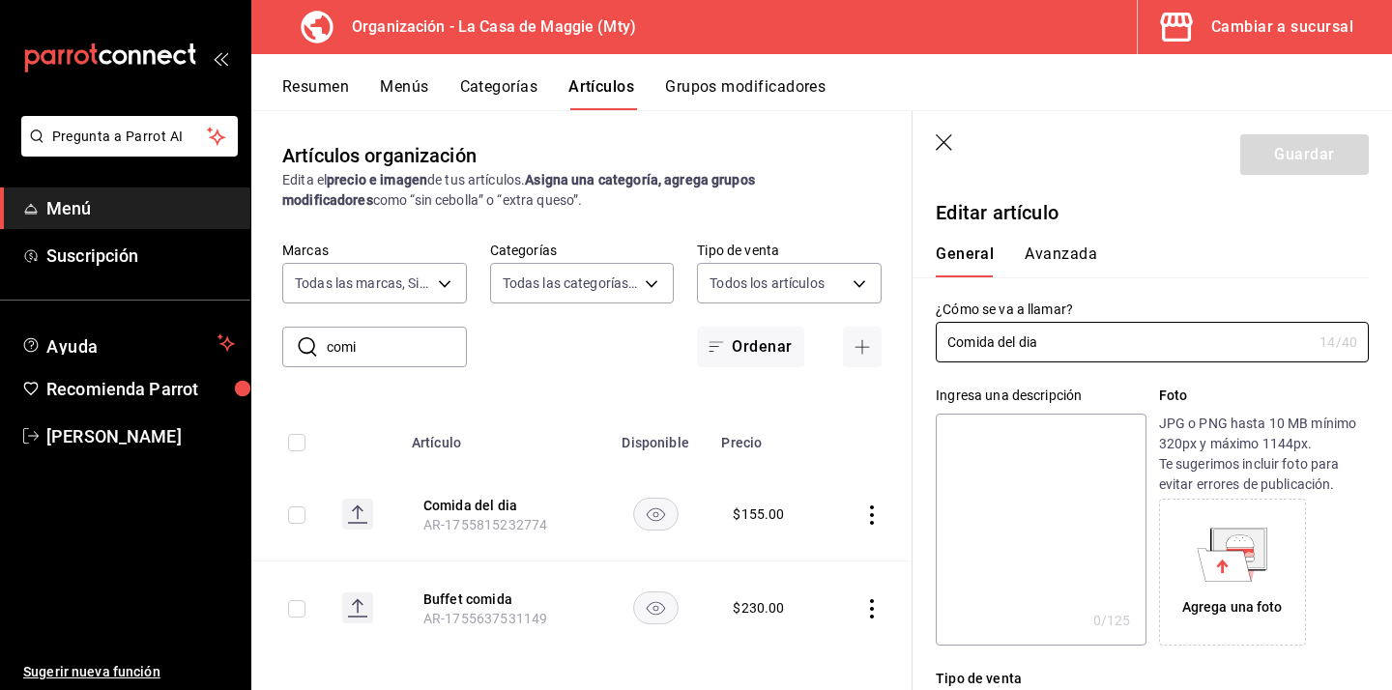
type input "$155.00"
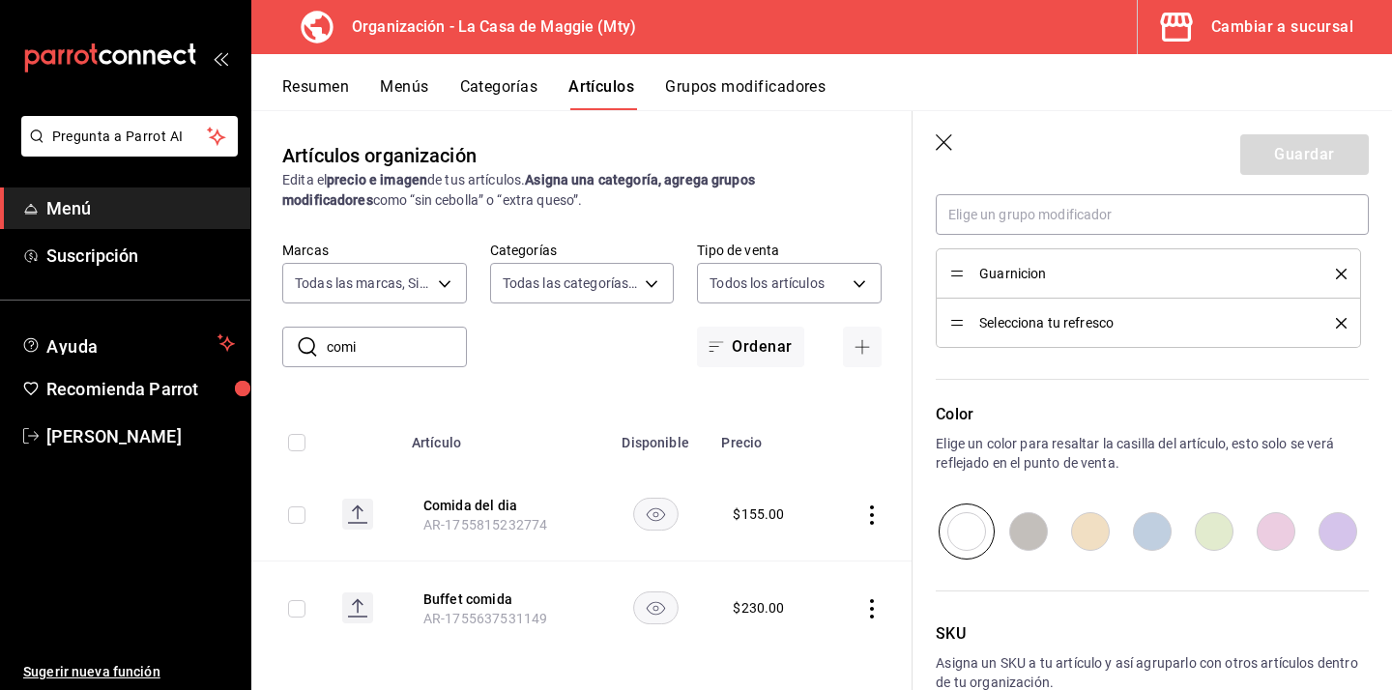
scroll to position [925, 0]
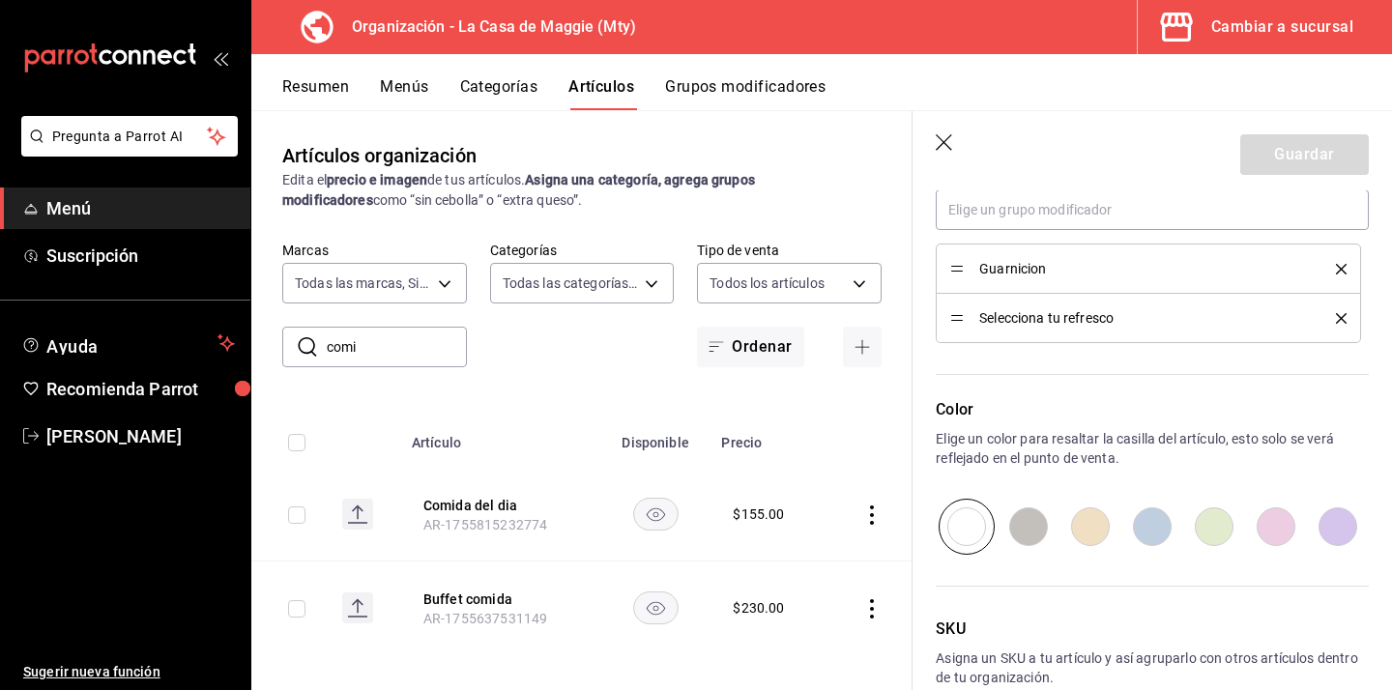
click at [702, 86] on button "Grupos modificadores" at bounding box center [745, 93] width 160 height 33
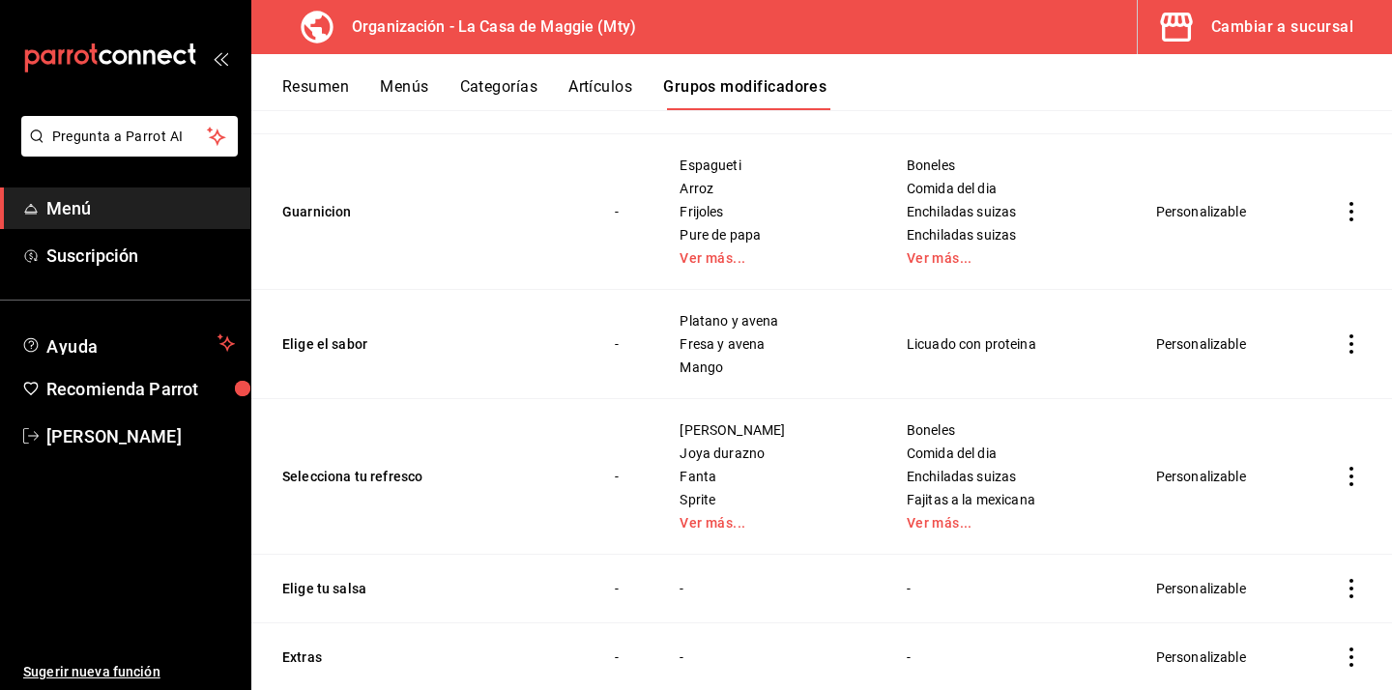
scroll to position [1534, 0]
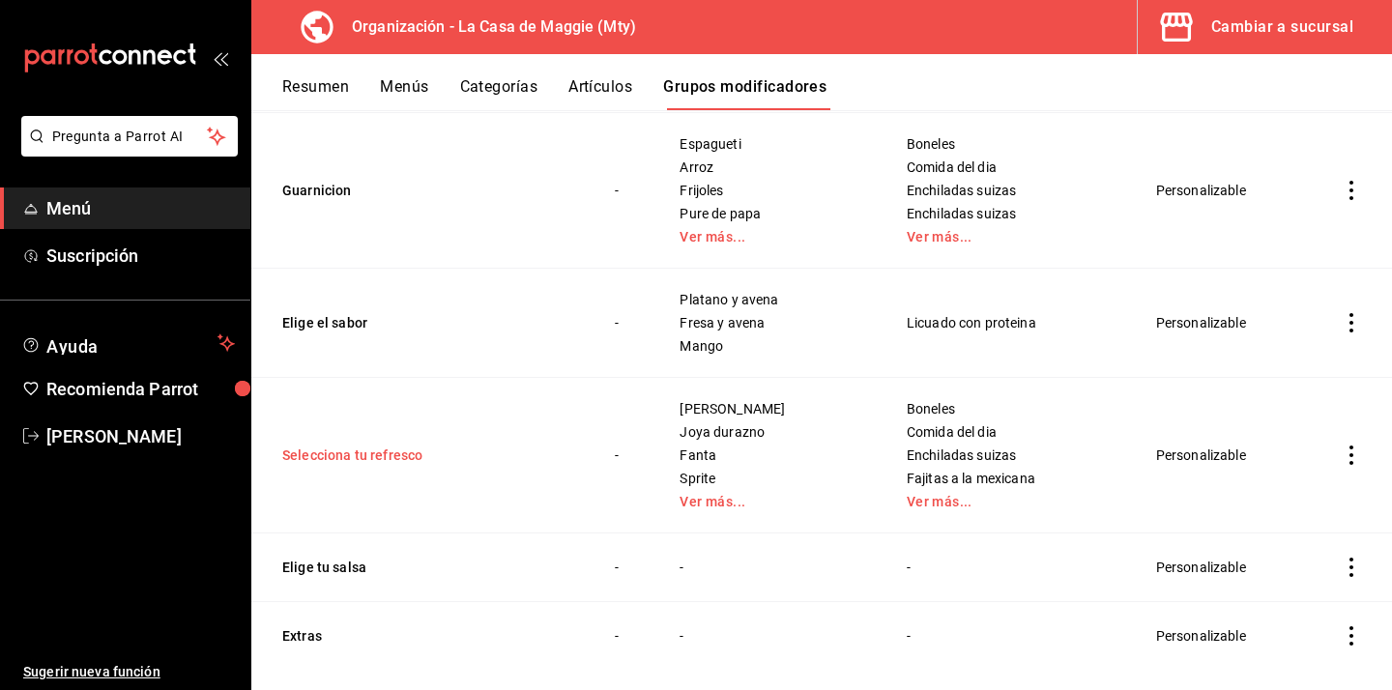
click at [421, 454] on button "Selecciona tu refresco" at bounding box center [398, 455] width 232 height 19
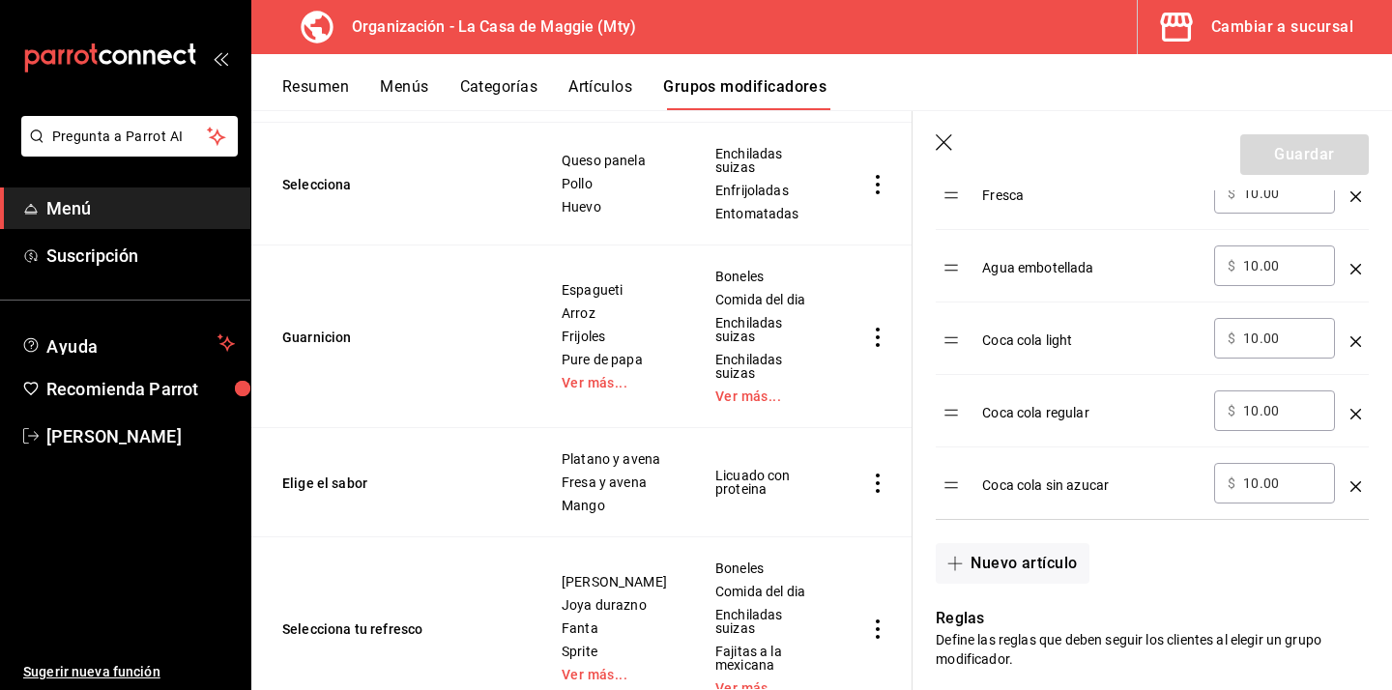
scroll to position [1007, 0]
click at [1079, 566] on button "Nuevo artículo" at bounding box center [1012, 562] width 153 height 41
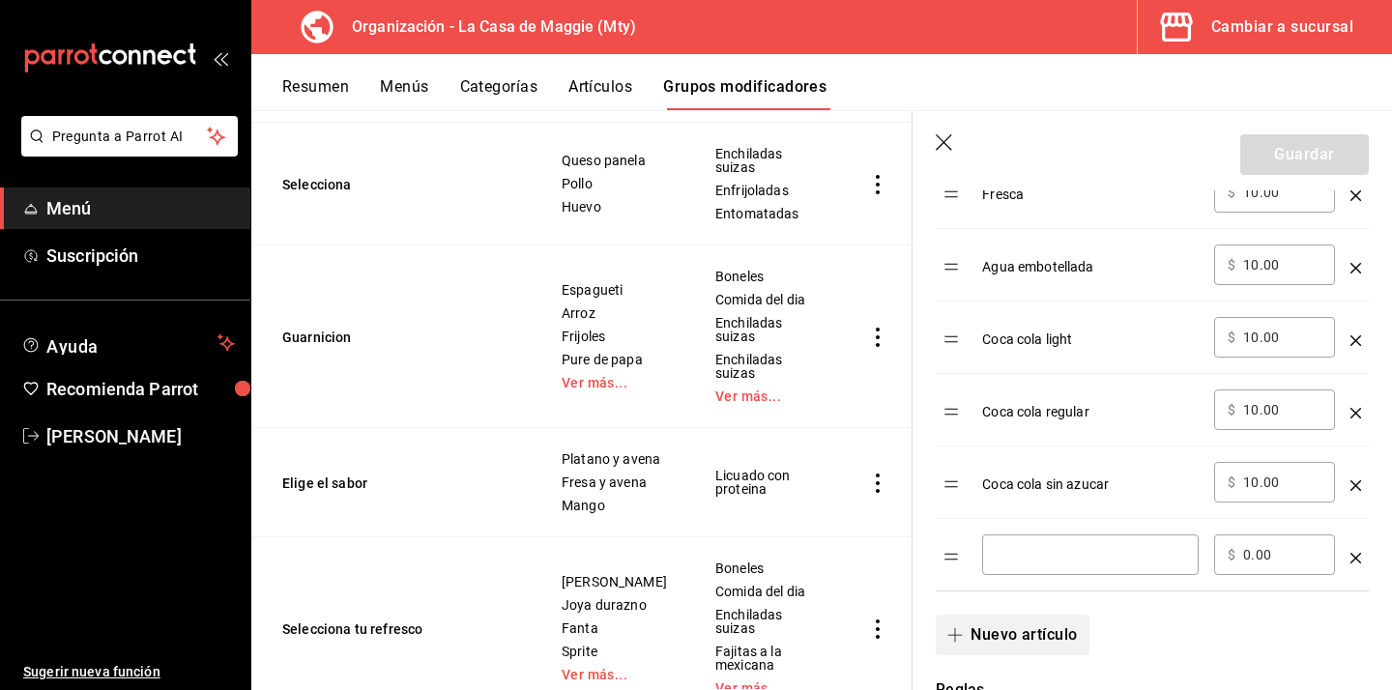
click at [1079, 566] on div "​" at bounding box center [1090, 555] width 217 height 41
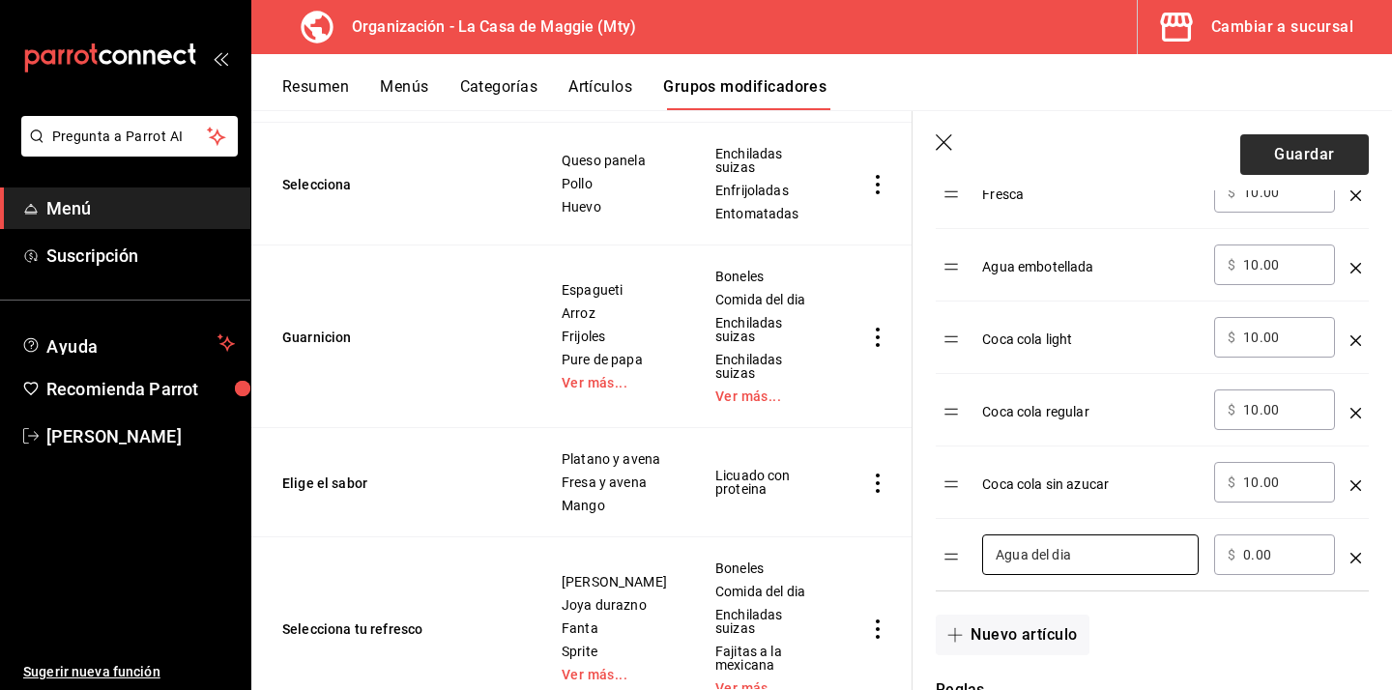
type input "Agua del dia"
click at [1288, 152] on button "Guardar" at bounding box center [1304, 154] width 129 height 41
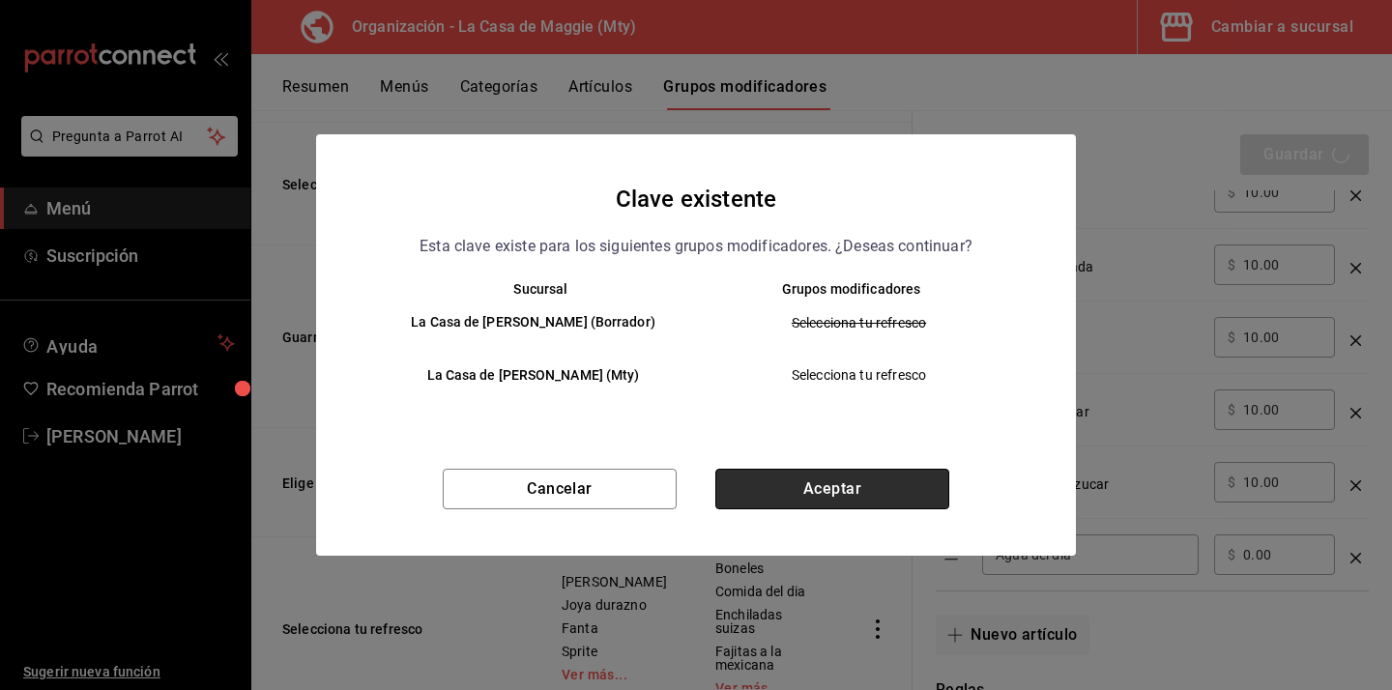
click at [802, 483] on button "Aceptar" at bounding box center [832, 489] width 234 height 41
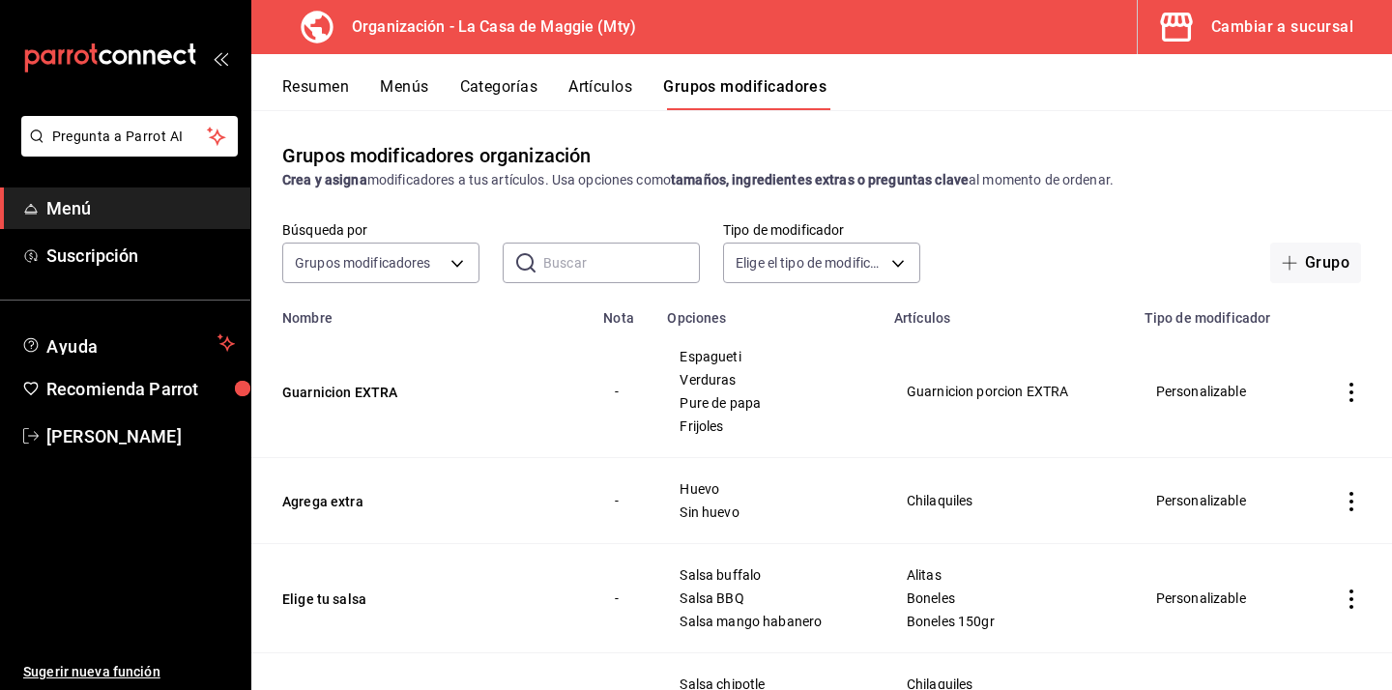
click at [586, 80] on button "Artículos" at bounding box center [600, 93] width 64 height 33
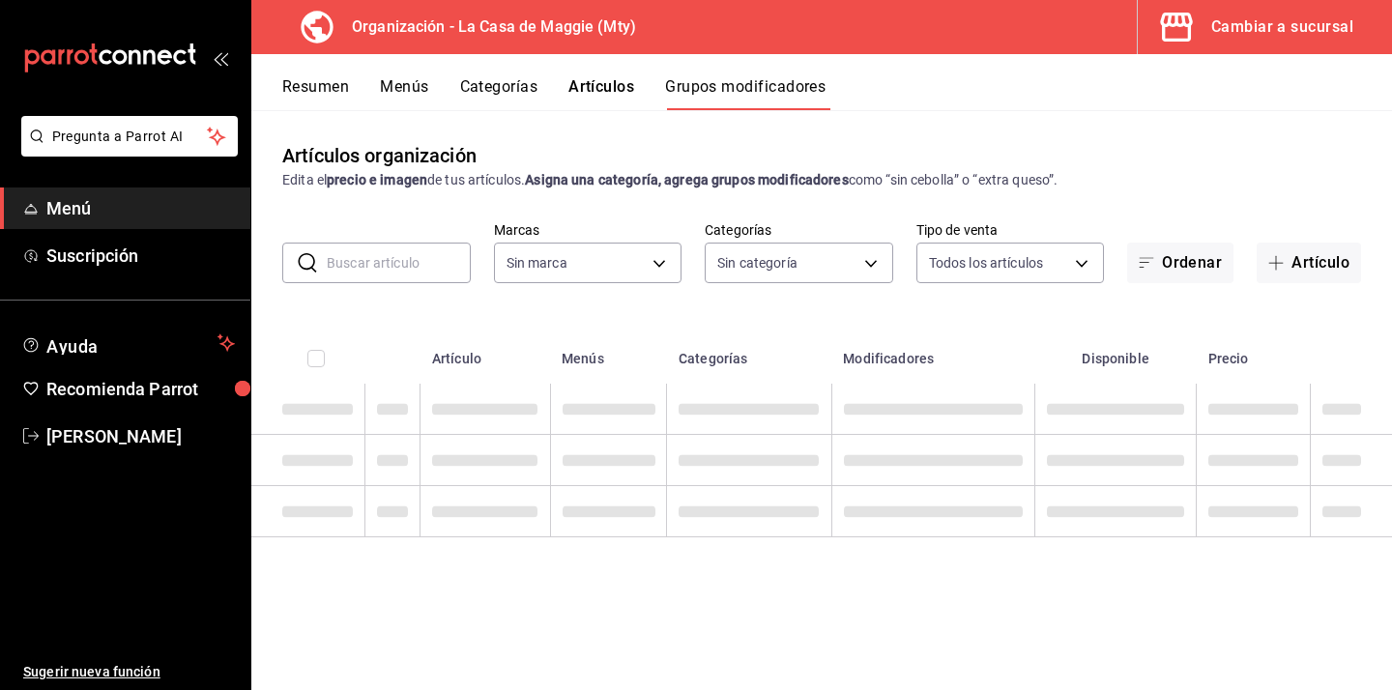
type input "a3684772-da2a-4e98-bff2-0fed7e2a3e3a"
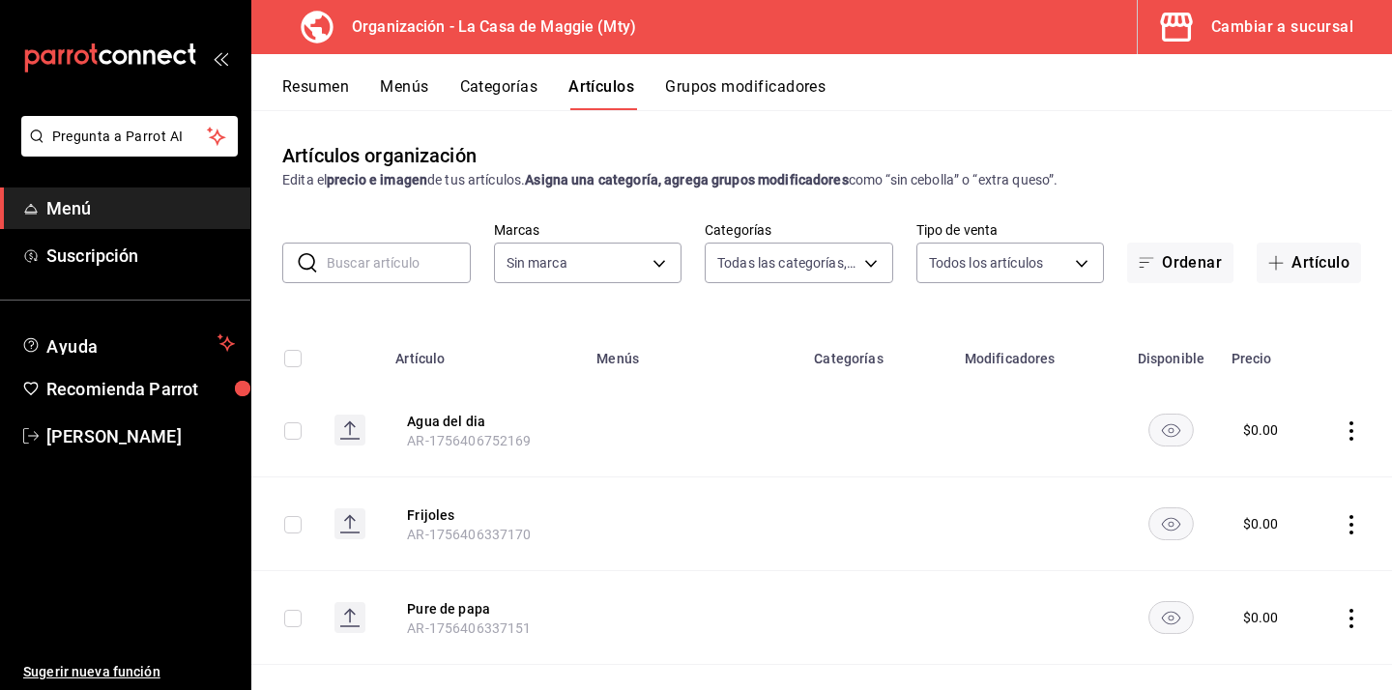
click at [711, 77] on button "Grupos modificadores" at bounding box center [745, 93] width 160 height 33
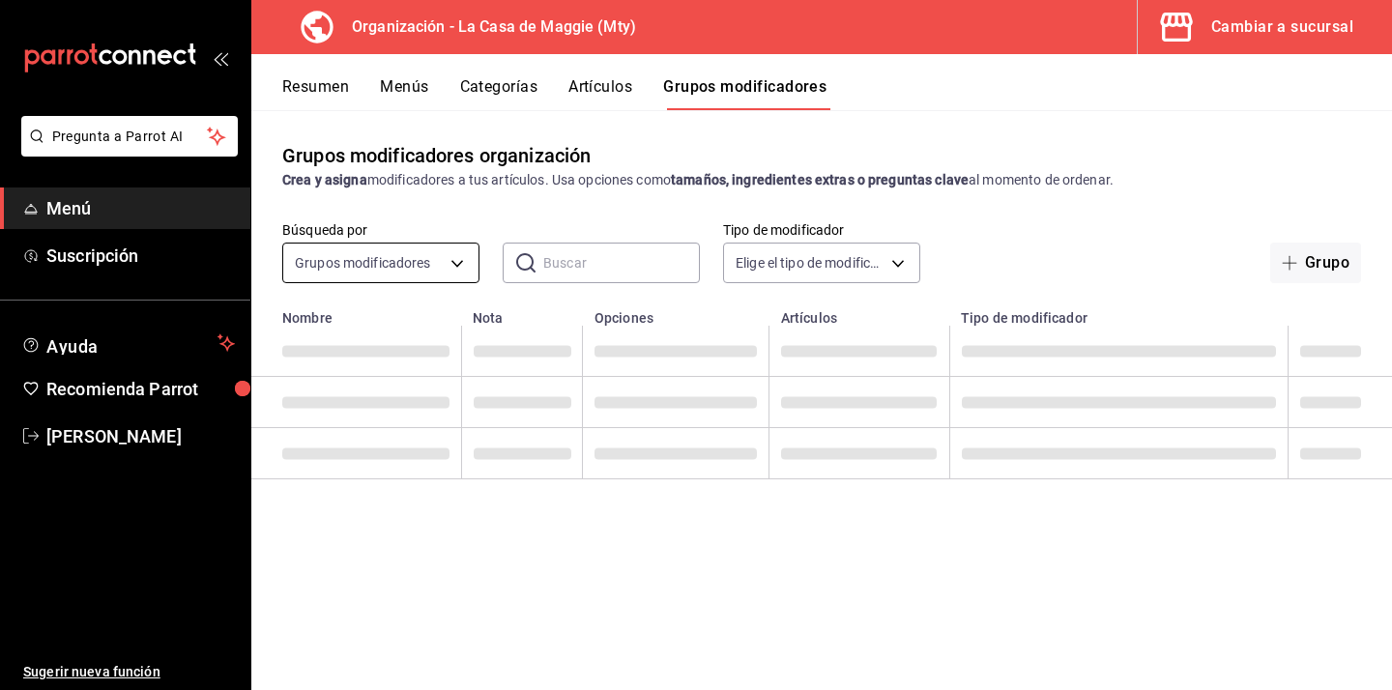
click at [425, 267] on body "Pregunta a Parrot AI Menú Suscripción Ayuda Recomienda Parrot IRENE CHAPA Suger…" at bounding box center [696, 345] width 1392 height 690
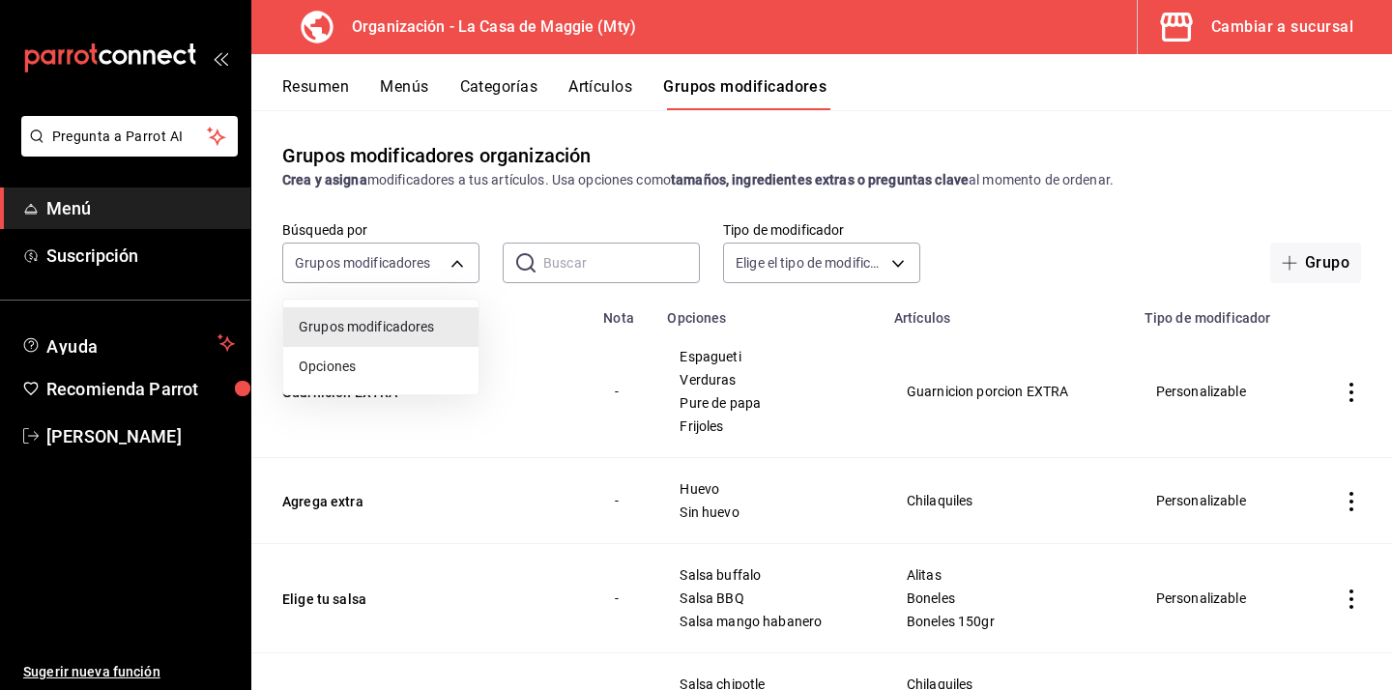
click at [624, 266] on div at bounding box center [696, 345] width 1392 height 690
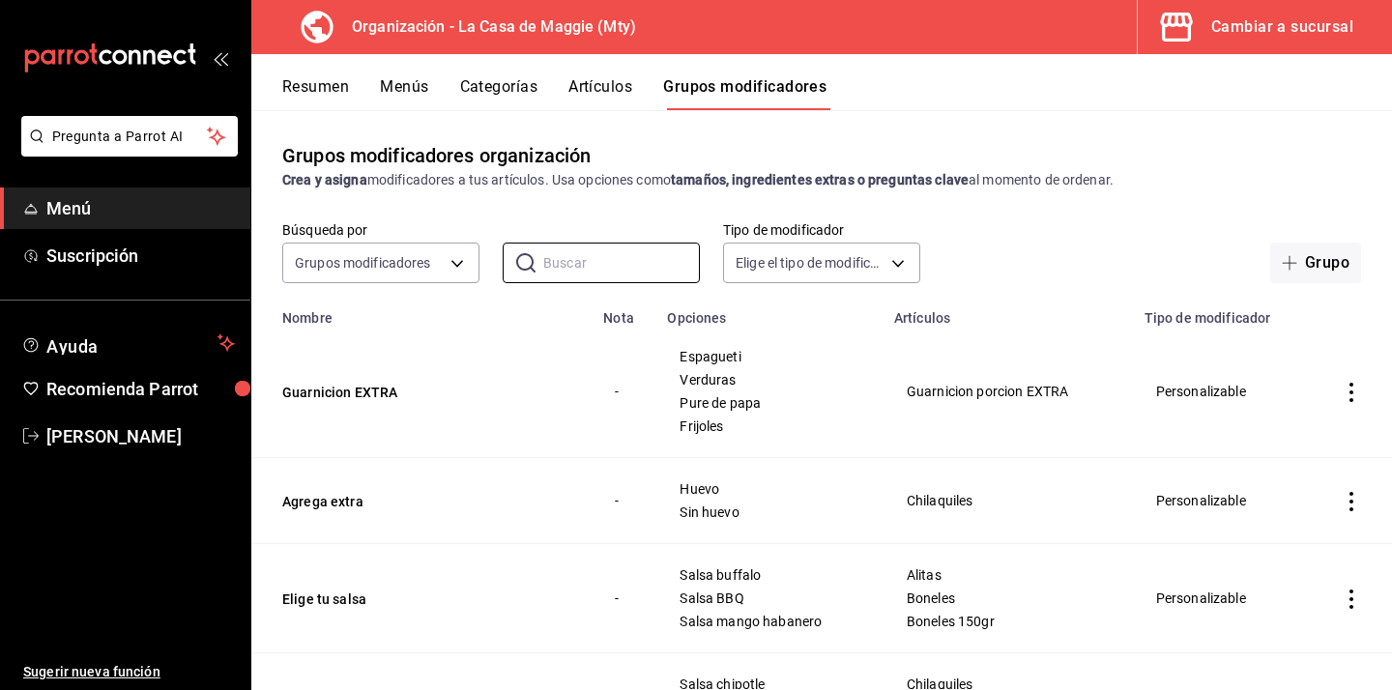
click at [624, 266] on input "text" at bounding box center [621, 263] width 157 height 39
click at [427, 468] on td "Agrega extra" at bounding box center [421, 501] width 340 height 86
click at [418, 90] on button "Menús" at bounding box center [404, 93] width 48 height 33
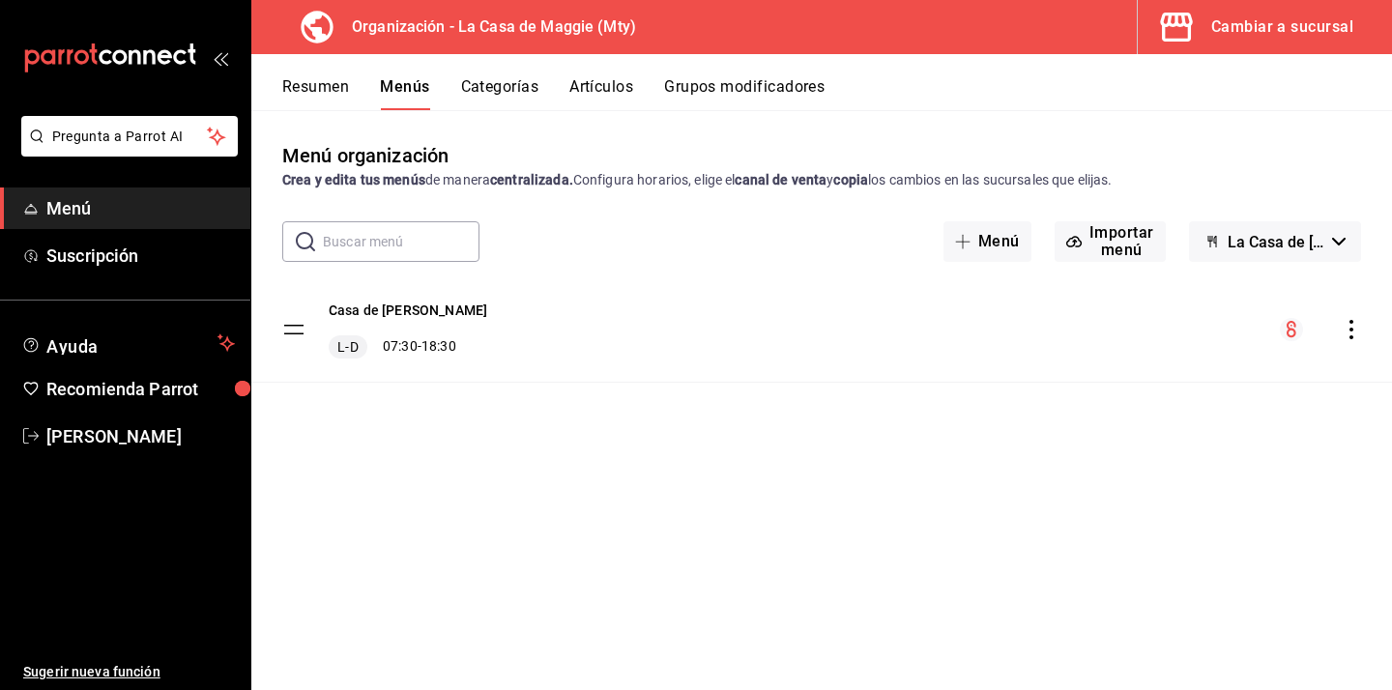
click at [521, 94] on button "Categorías" at bounding box center [500, 93] width 78 height 33
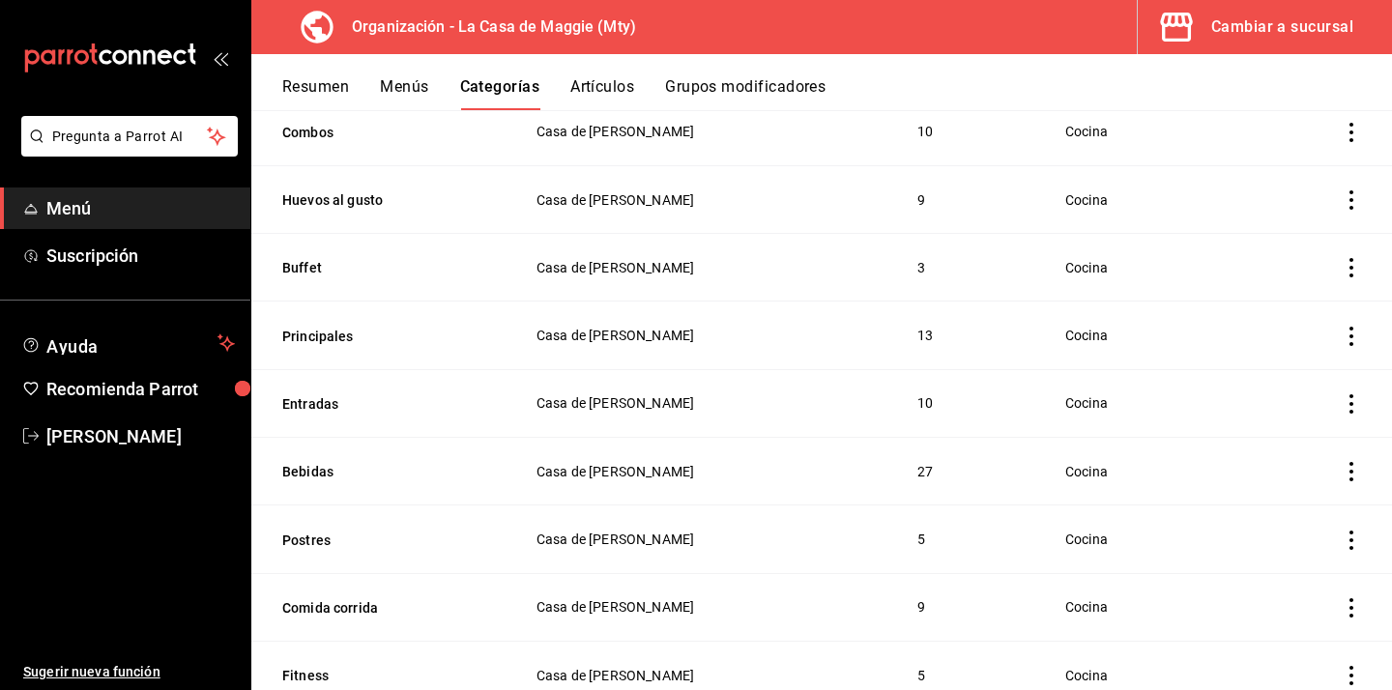
scroll to position [365, 0]
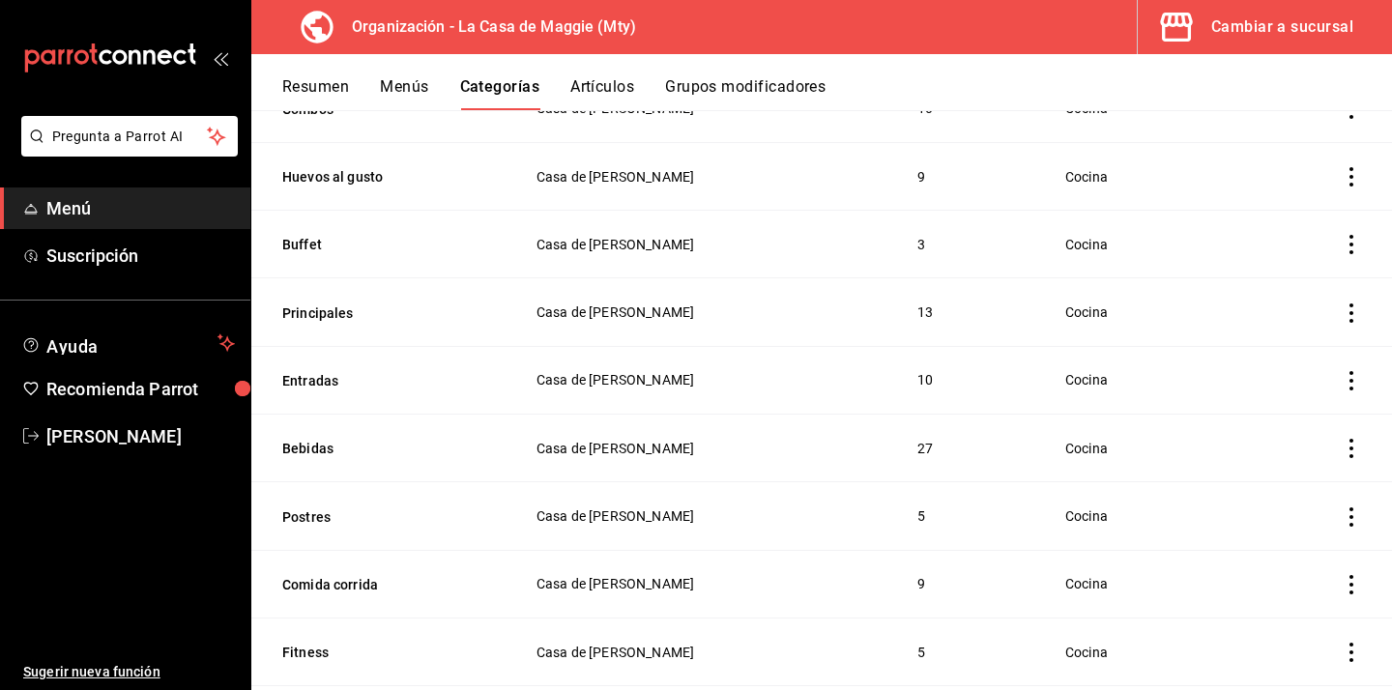
click at [298, 460] on th "Bebidas" at bounding box center [381, 449] width 261 height 68
click at [302, 454] on button "Bebidas" at bounding box center [378, 448] width 193 height 19
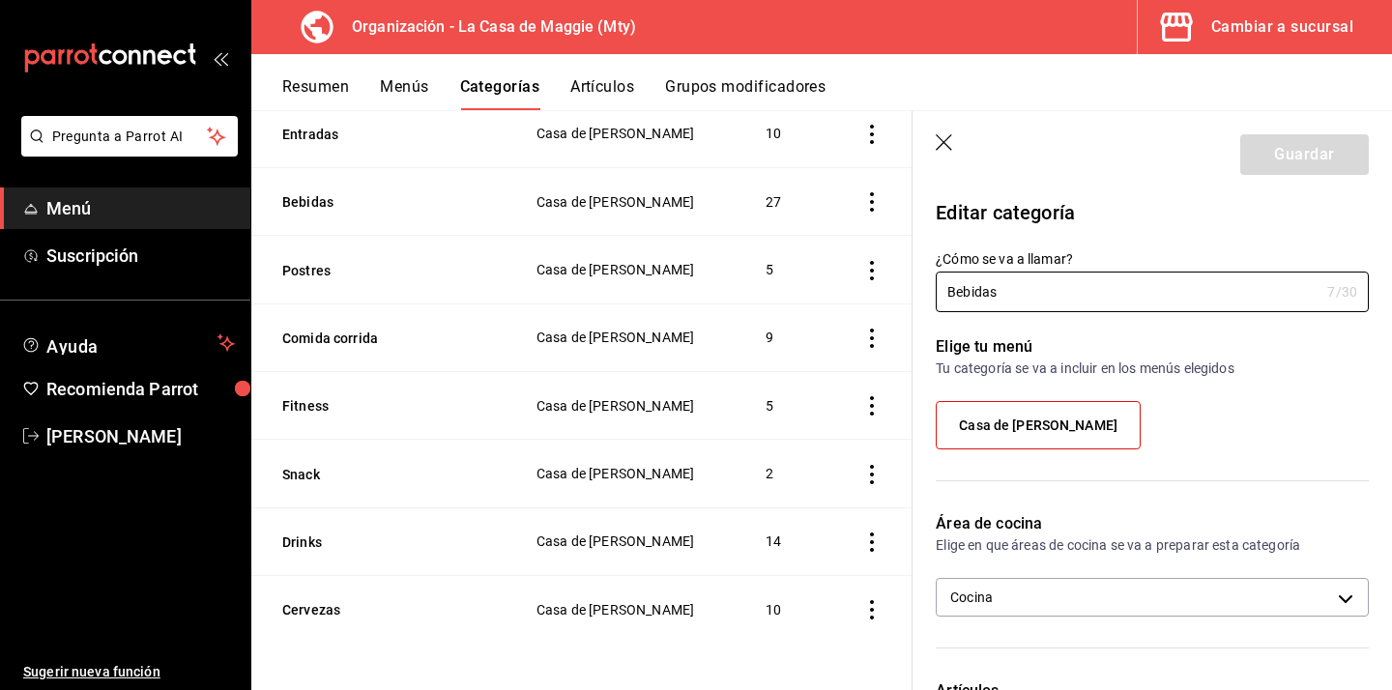
click at [624, 88] on button "Artículos" at bounding box center [602, 93] width 64 height 33
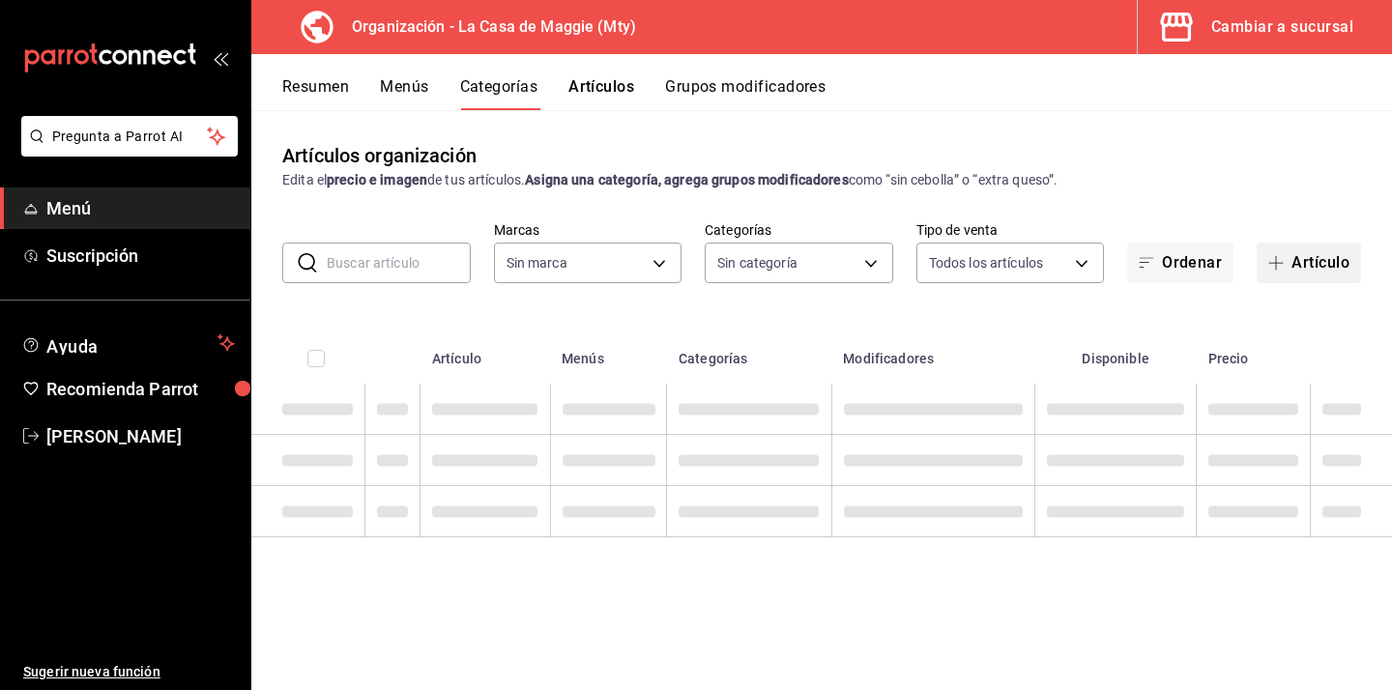
click at [1313, 259] on button "Artículo" at bounding box center [1309, 263] width 104 height 41
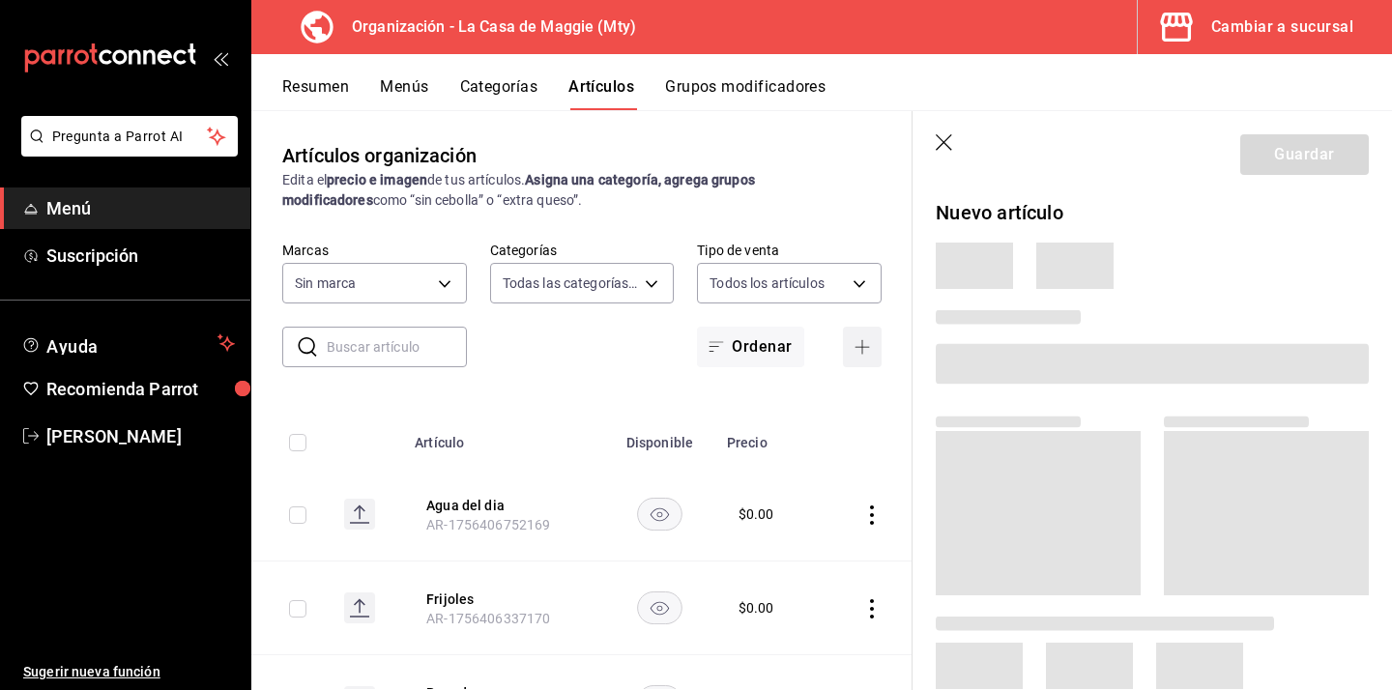
type input "544b6eae-49e1-4439-8256-ca9f1c7968d7,3d140fe3-76fe-4288-a746-acc0e2d86a05,04a6d…"
type input "a3684772-da2a-4e98-bff2-0fed7e2a3e3a"
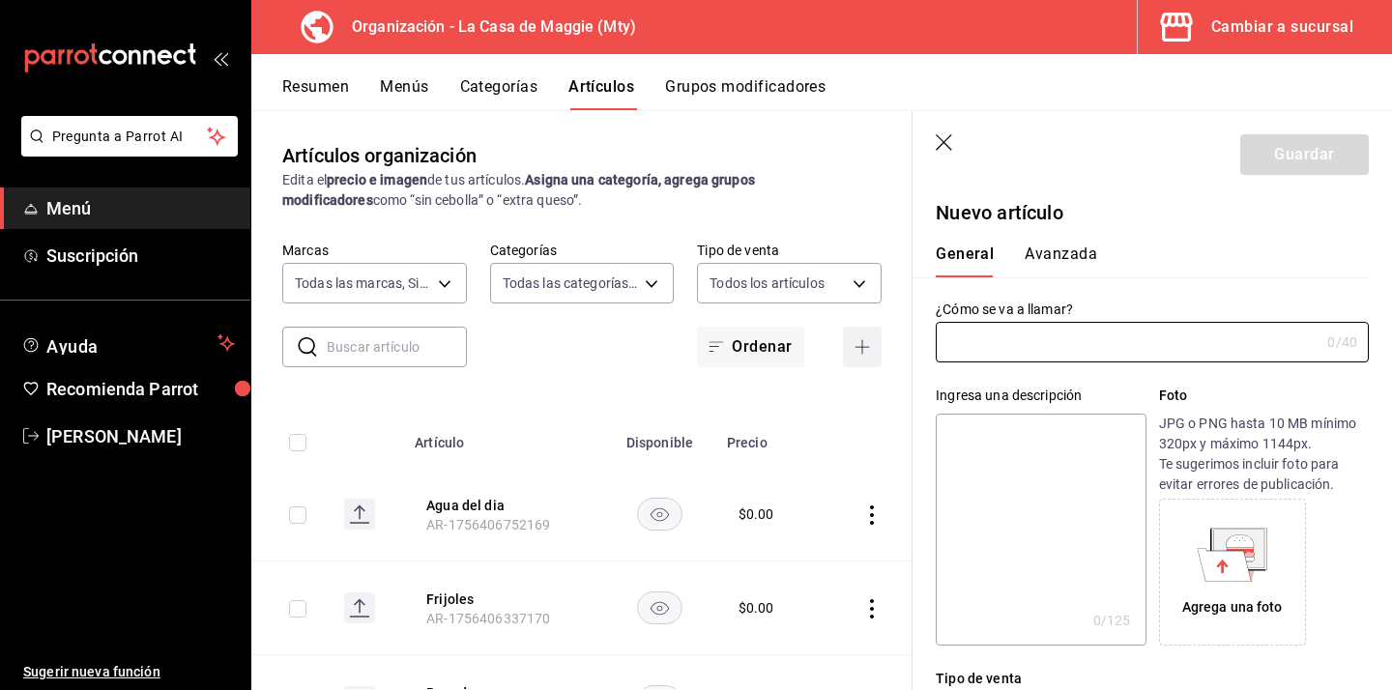
type input "AR-1756406806820"
click at [1083, 344] on input "text" at bounding box center [1128, 342] width 384 height 39
click at [1019, 345] on input "Licuado sinproteina" at bounding box center [1124, 342] width 376 height 39
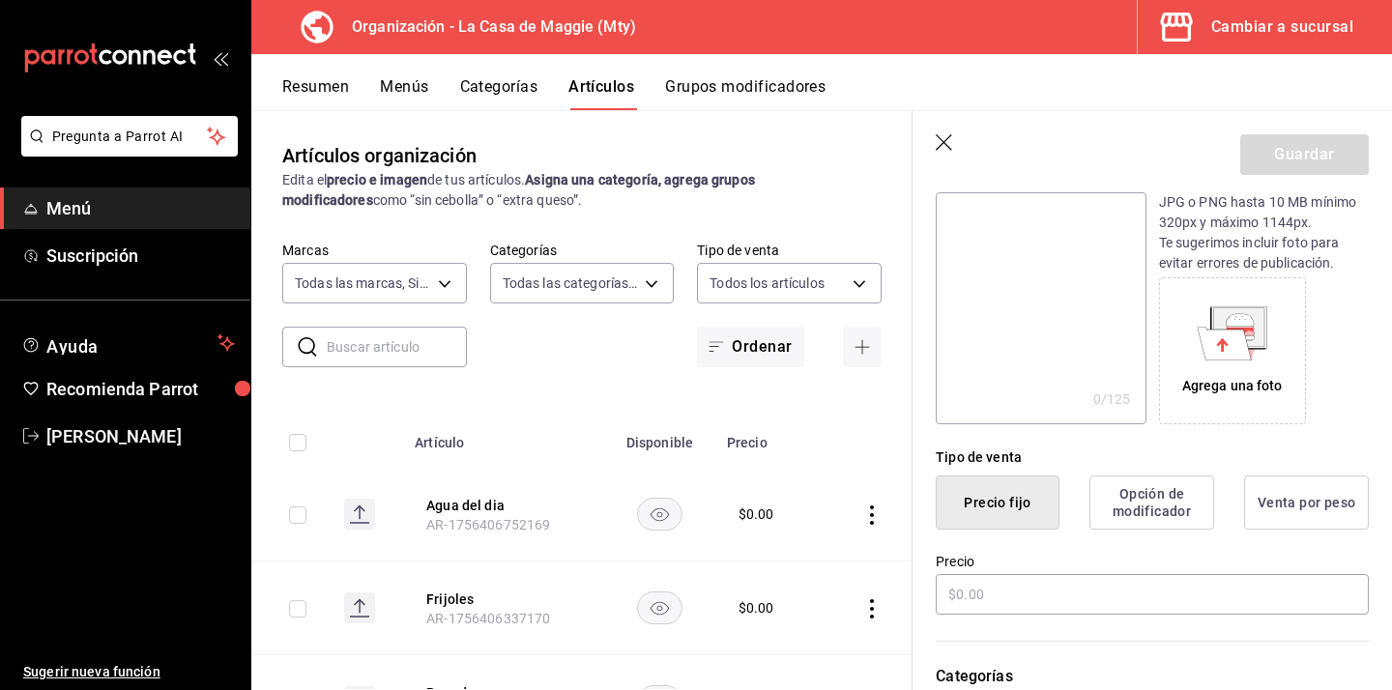
scroll to position [235, 0]
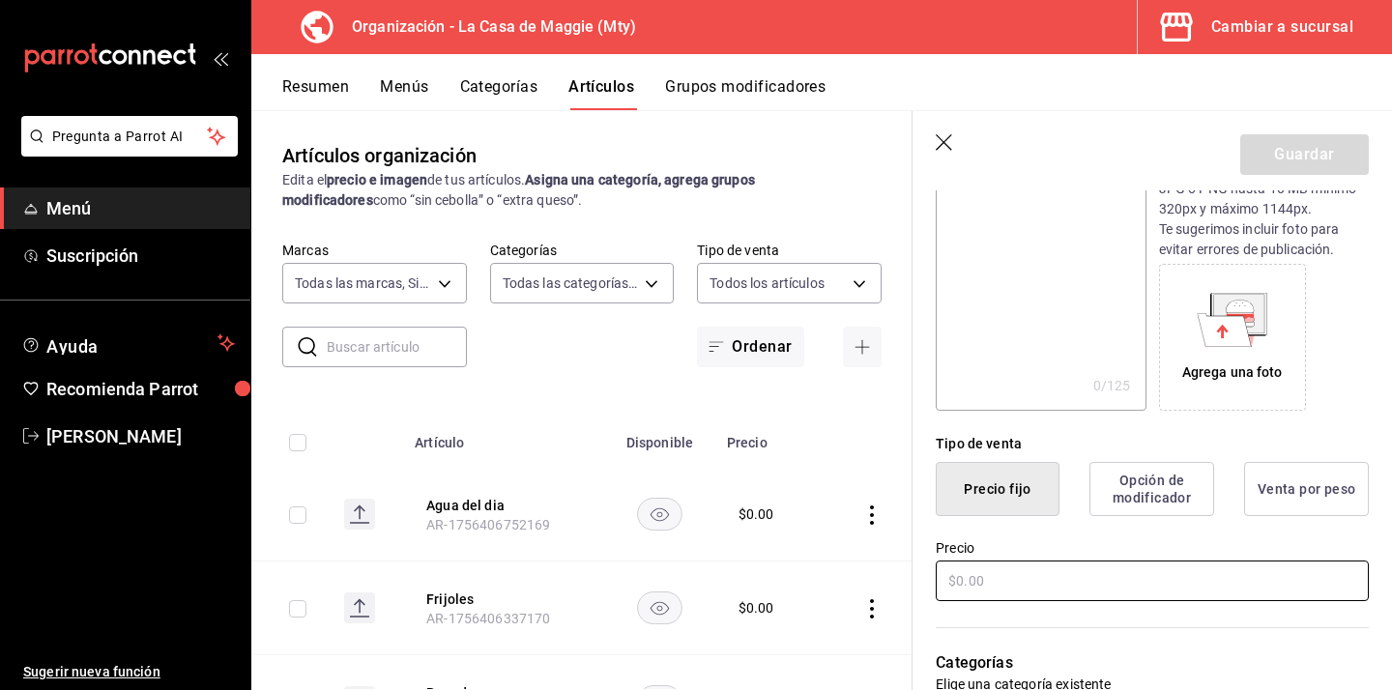
type input "Licuado sin proteina"
click at [1000, 579] on input "text" at bounding box center [1152, 581] width 433 height 41
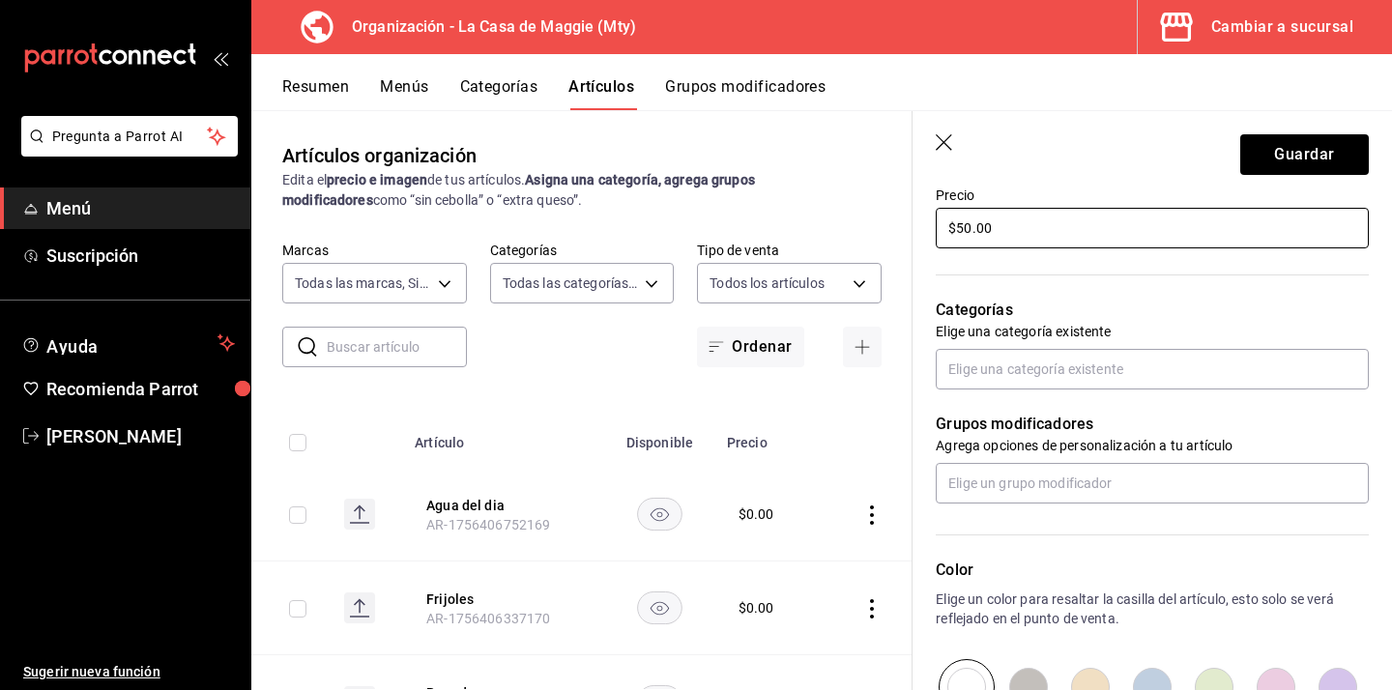
scroll to position [587, 0]
type input "$50.00"
click at [1059, 383] on input "text" at bounding box center [1152, 370] width 433 height 41
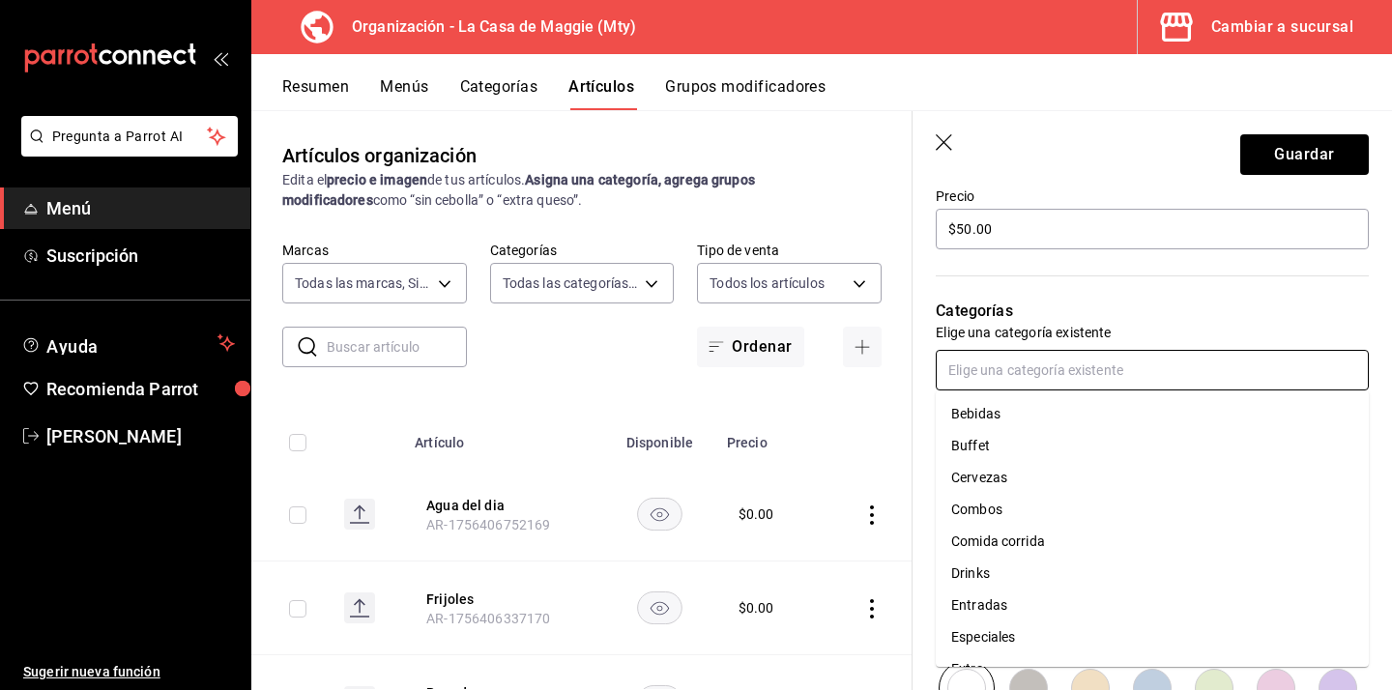
click at [1077, 402] on li "Bebidas" at bounding box center [1152, 414] width 433 height 32
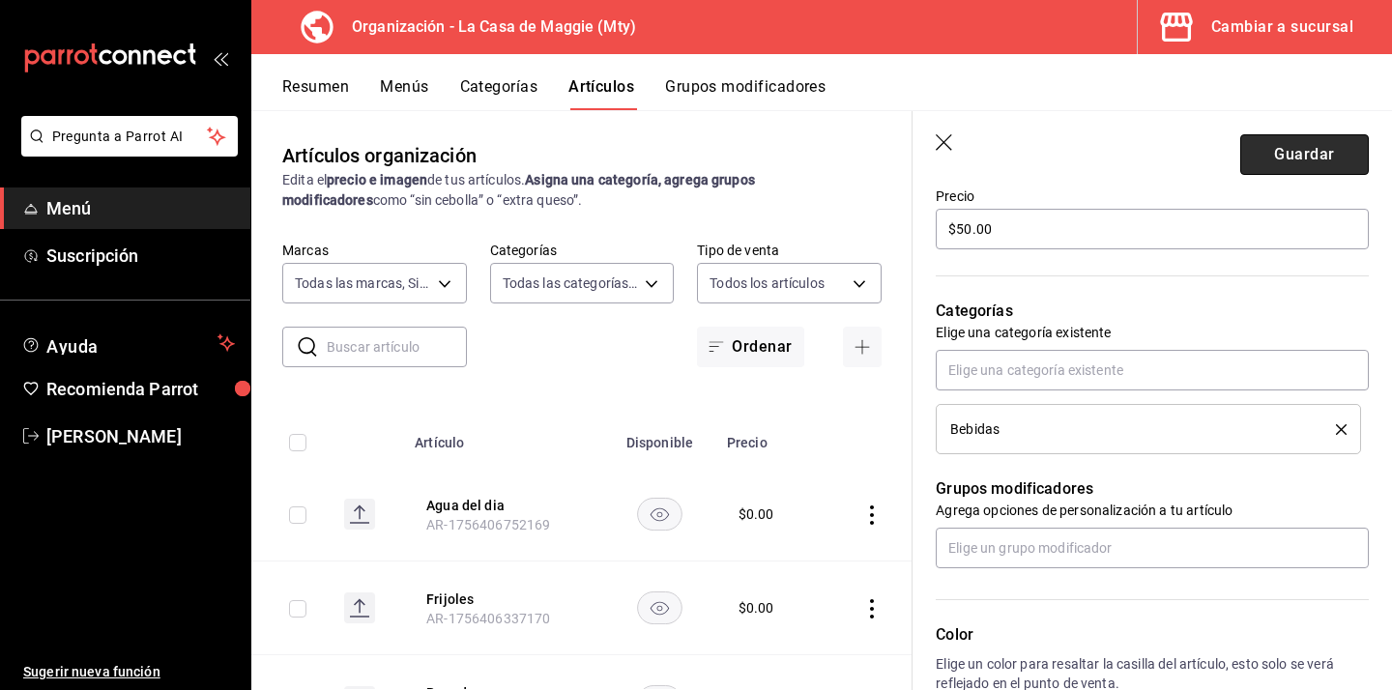
click at [1314, 148] on button "Guardar" at bounding box center [1304, 154] width 129 height 41
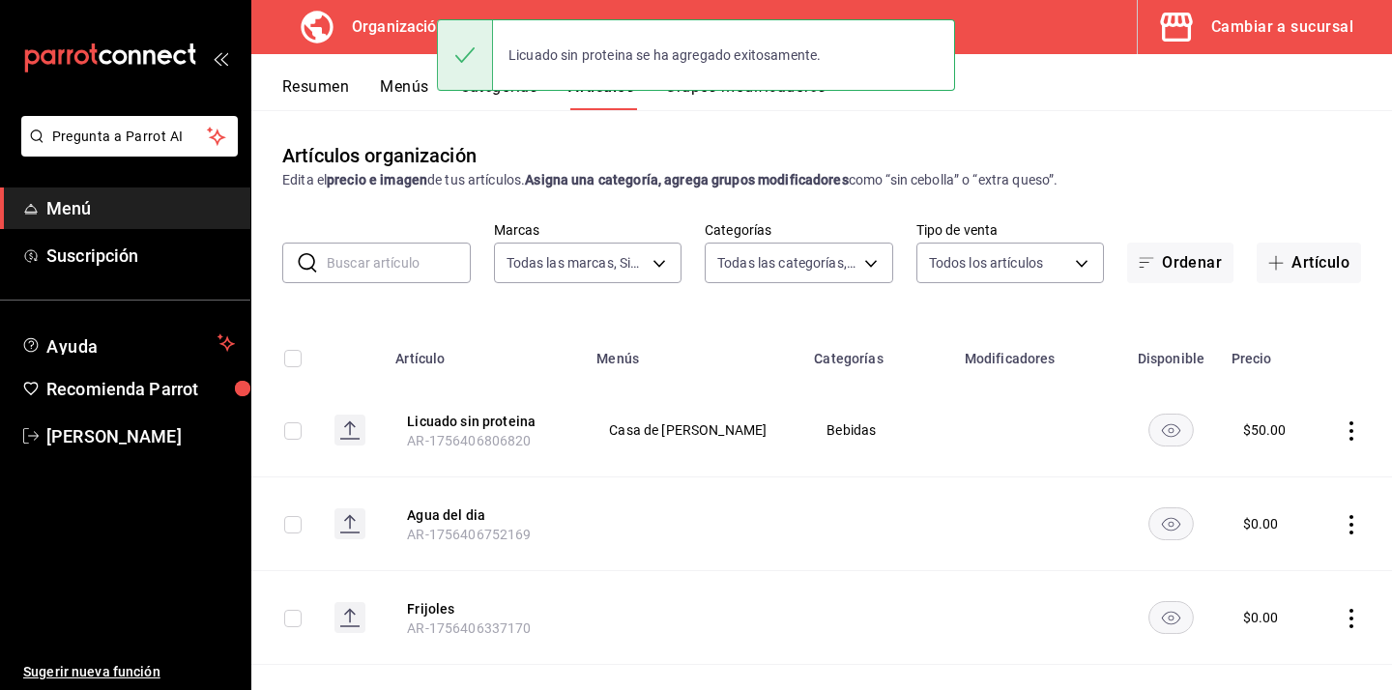
click at [406, 97] on button "Menús" at bounding box center [404, 93] width 48 height 33
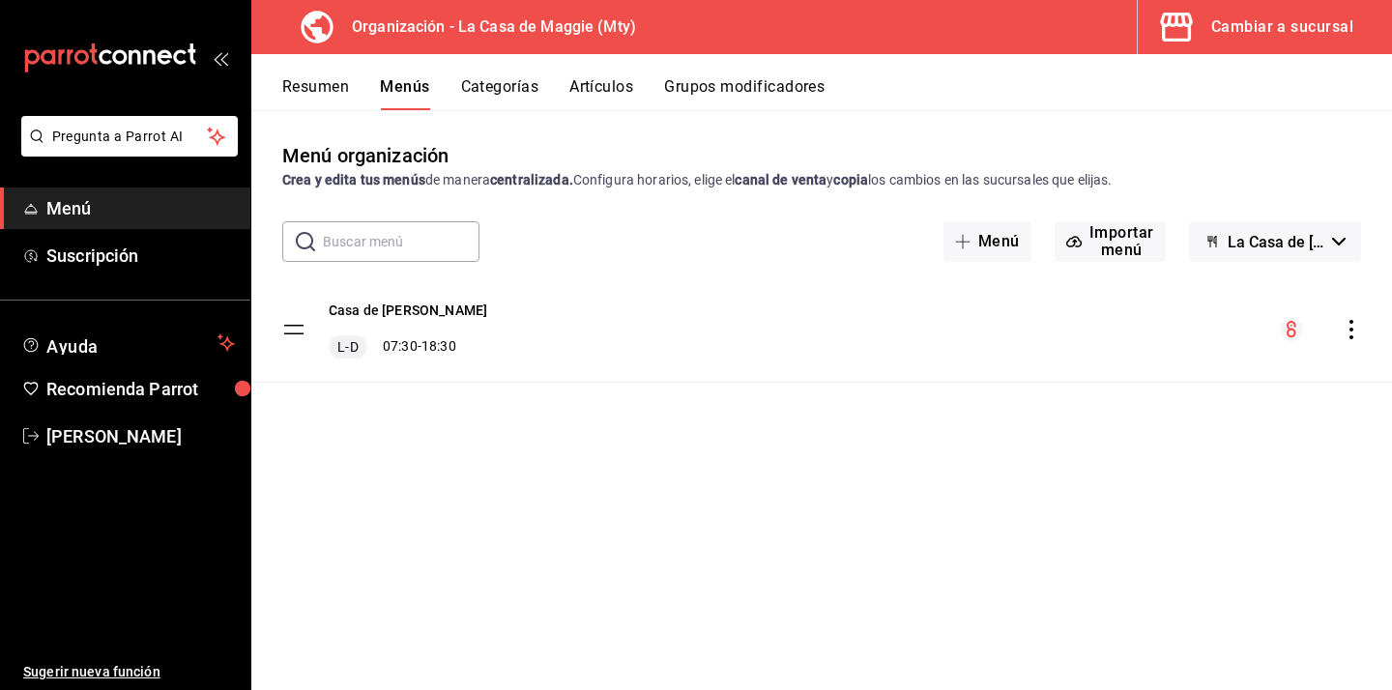
click at [1353, 331] on icon "actions" at bounding box center [1351, 329] width 19 height 19
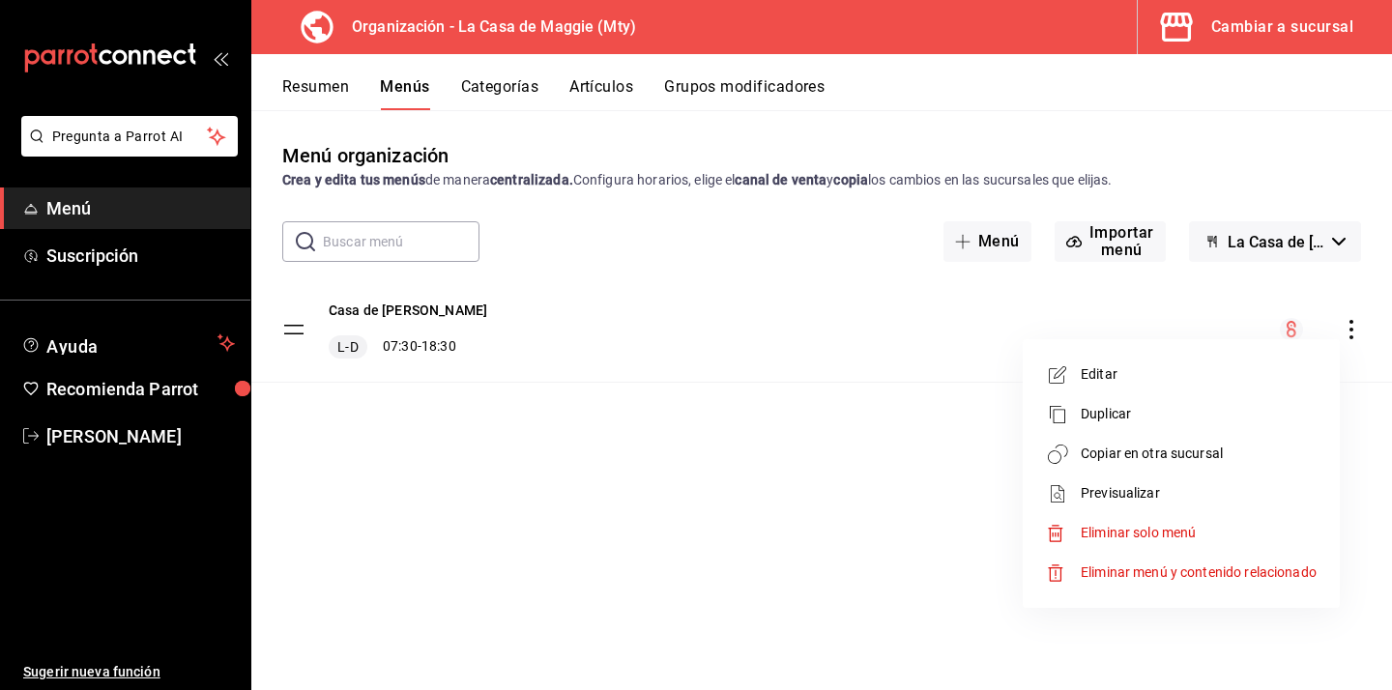
click at [1161, 441] on li "Copiar en otra sucursal" at bounding box center [1181, 454] width 302 height 40
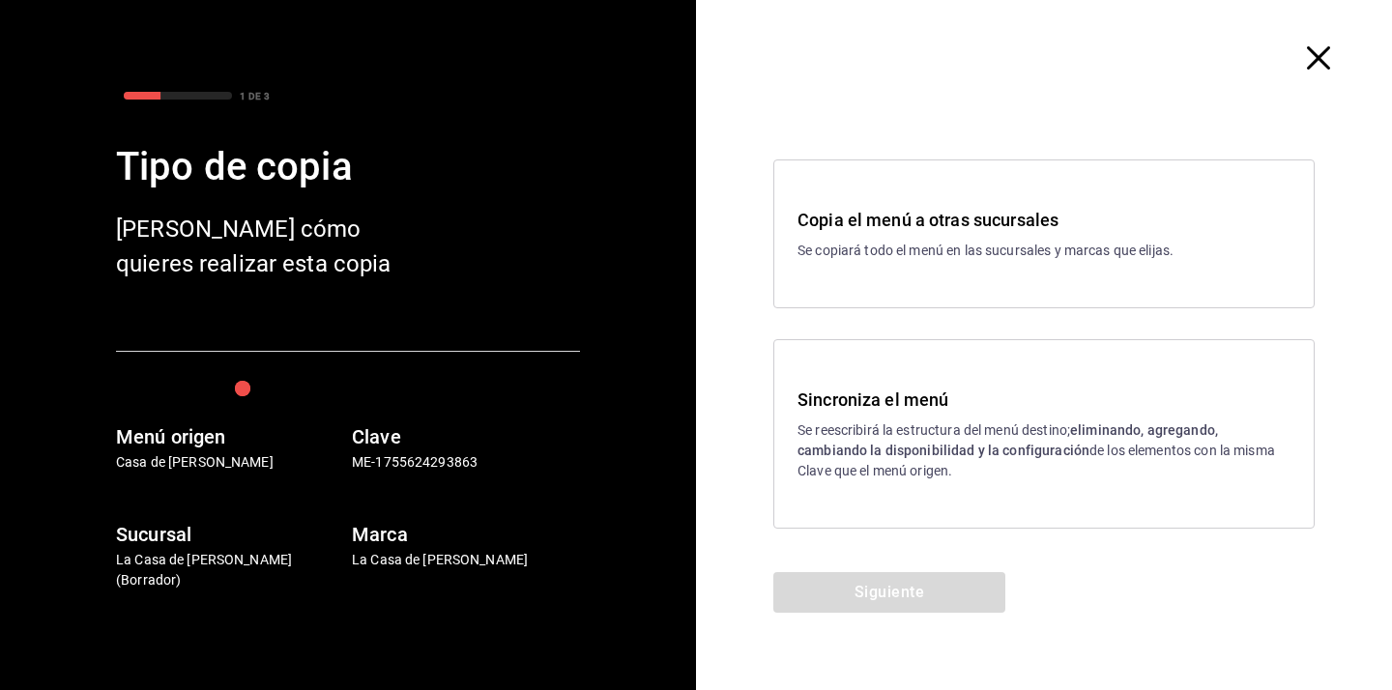
click at [1020, 365] on div "Sincroniza el menú Se reescribirá la estructura del menú destino; eliminando, a…" at bounding box center [1043, 433] width 541 height 189
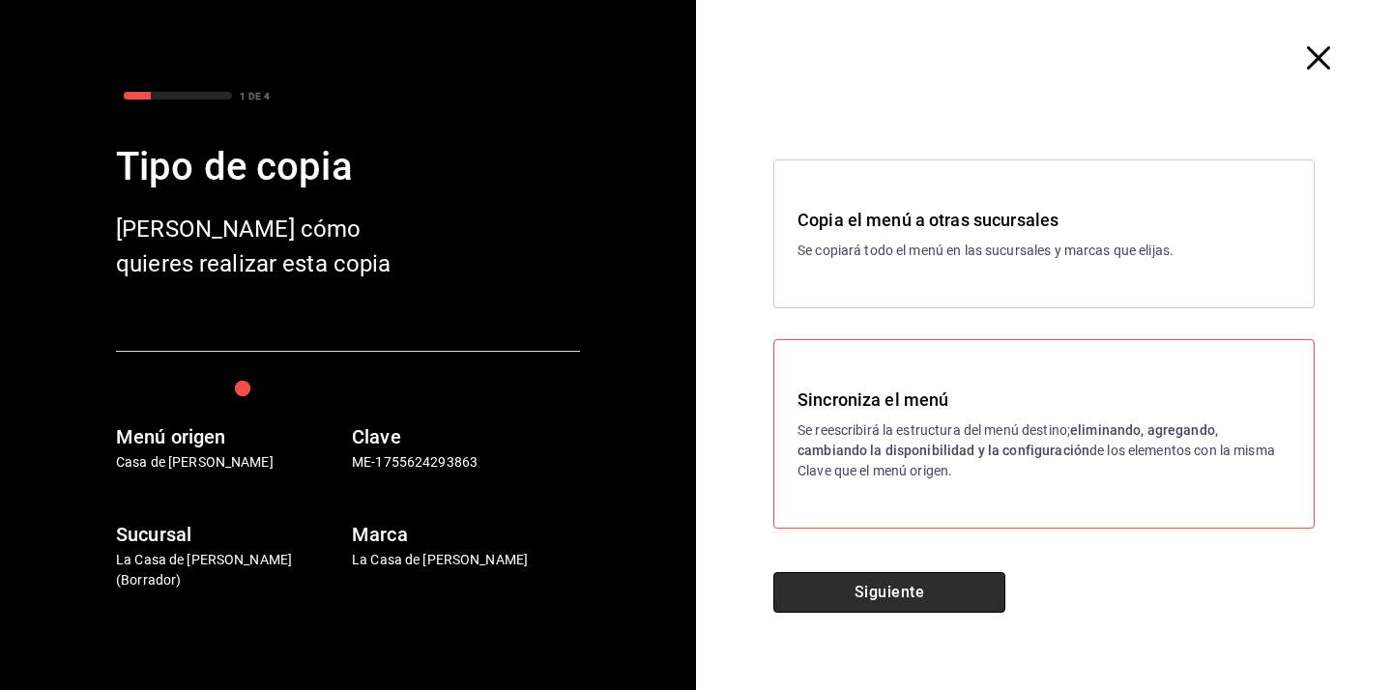
click at [909, 578] on button "Siguiente" at bounding box center [889, 592] width 232 height 41
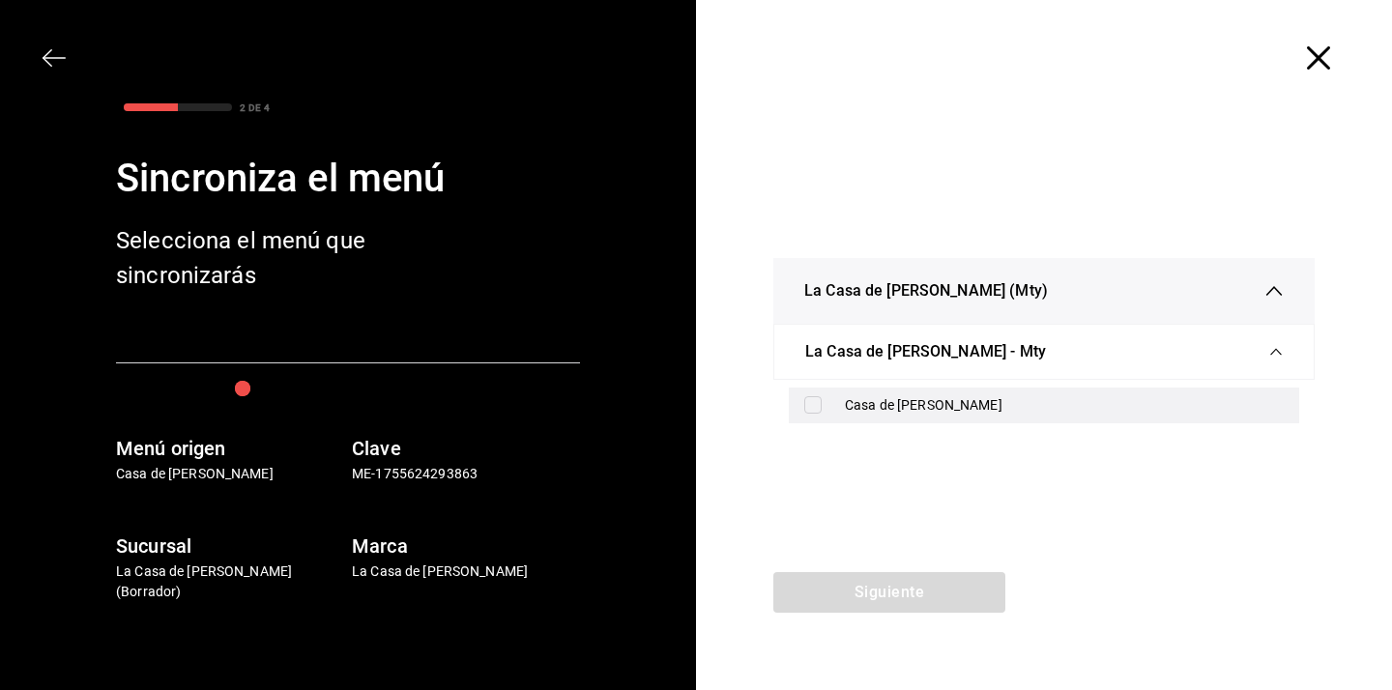
click at [993, 404] on div "Casa de [PERSON_NAME]" at bounding box center [1064, 405] width 439 height 20
checkbox input "true"
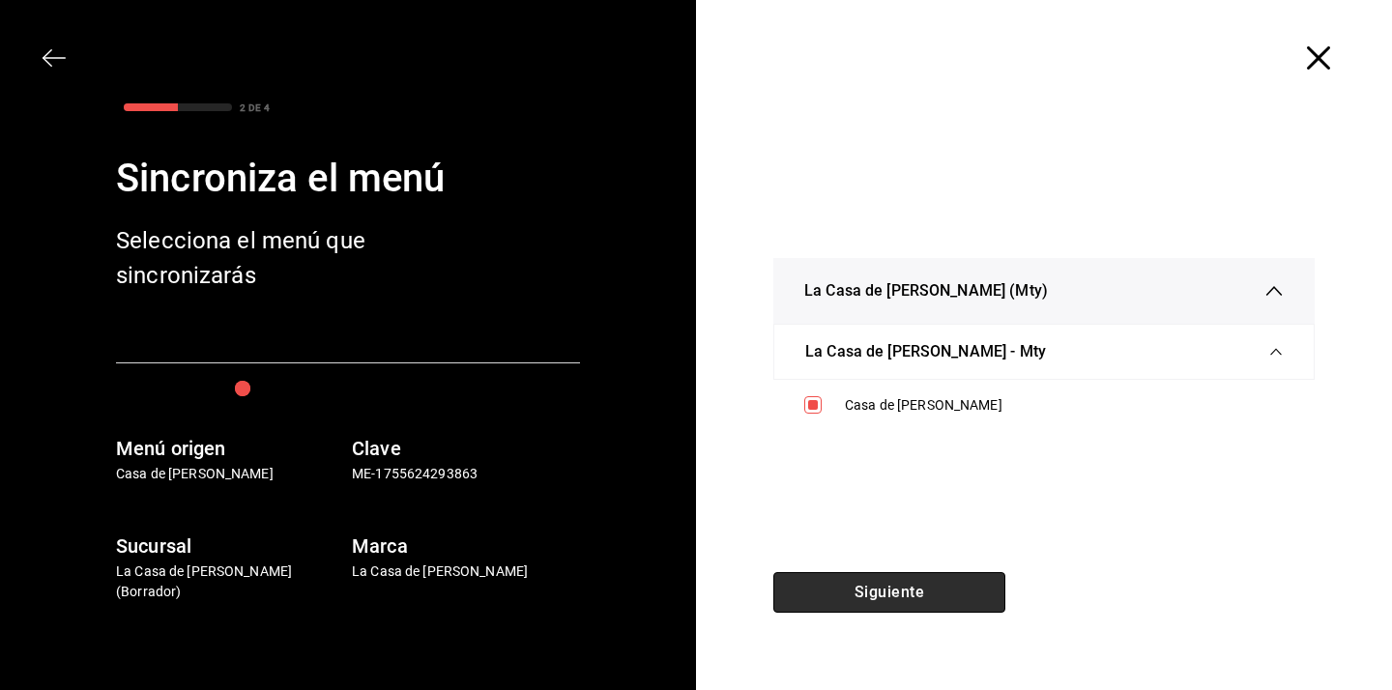
click at [926, 588] on button "Siguiente" at bounding box center [889, 592] width 232 height 41
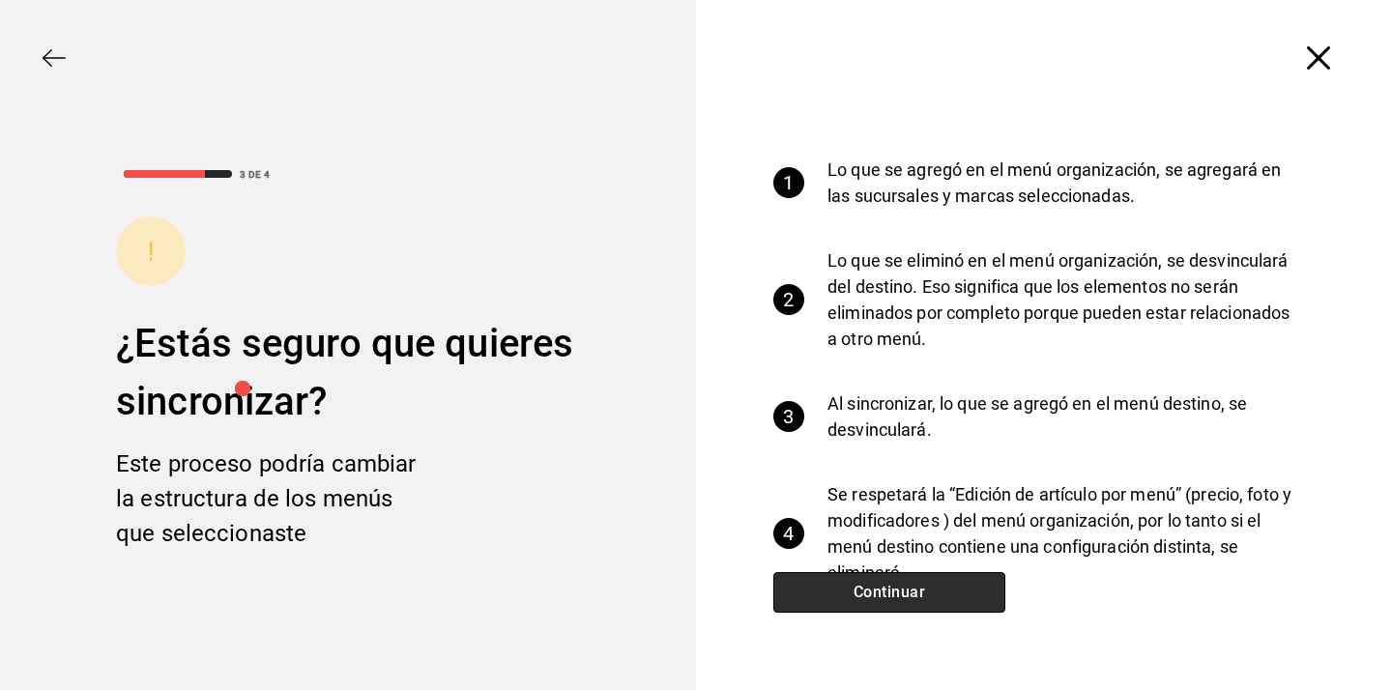
click at [926, 588] on button "Continuar" at bounding box center [889, 592] width 232 height 41
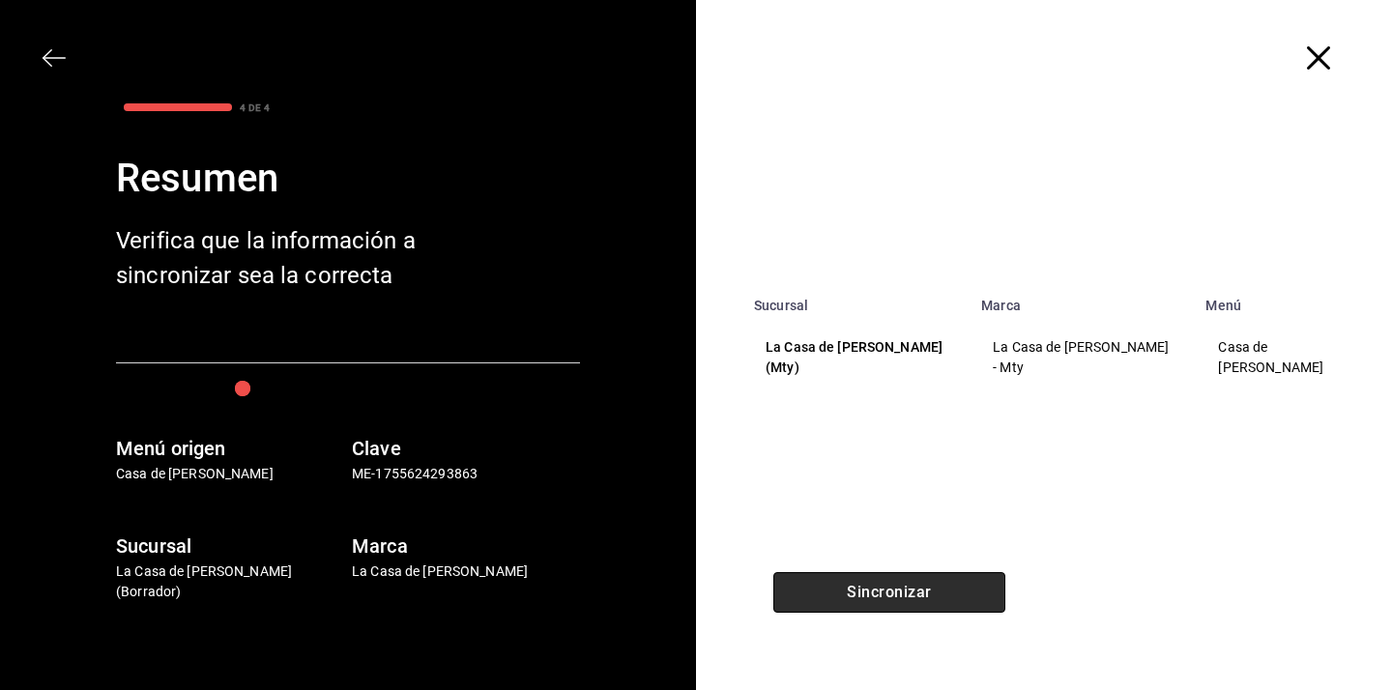
click at [926, 588] on button "Sincronizar" at bounding box center [889, 592] width 232 height 41
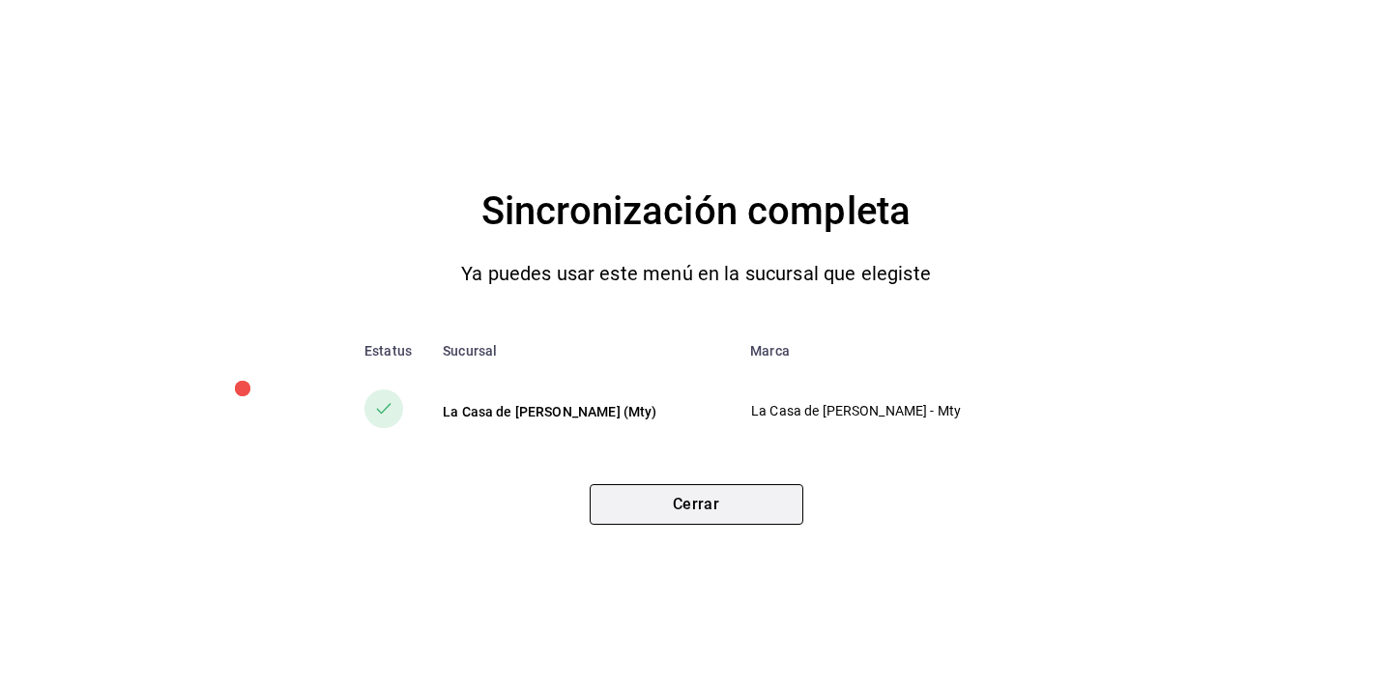
click at [779, 507] on button "Cerrar" at bounding box center [697, 504] width 214 height 41
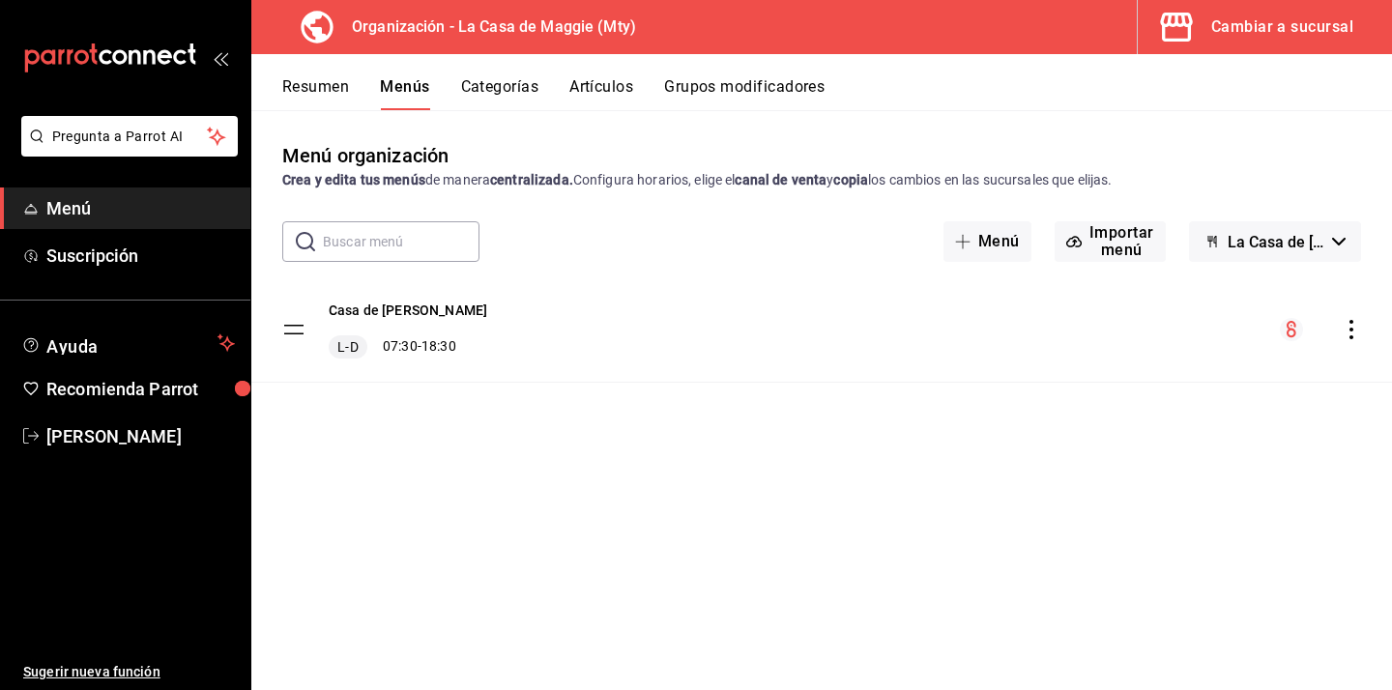
click at [479, 84] on button "Categorías" at bounding box center [500, 93] width 78 height 33
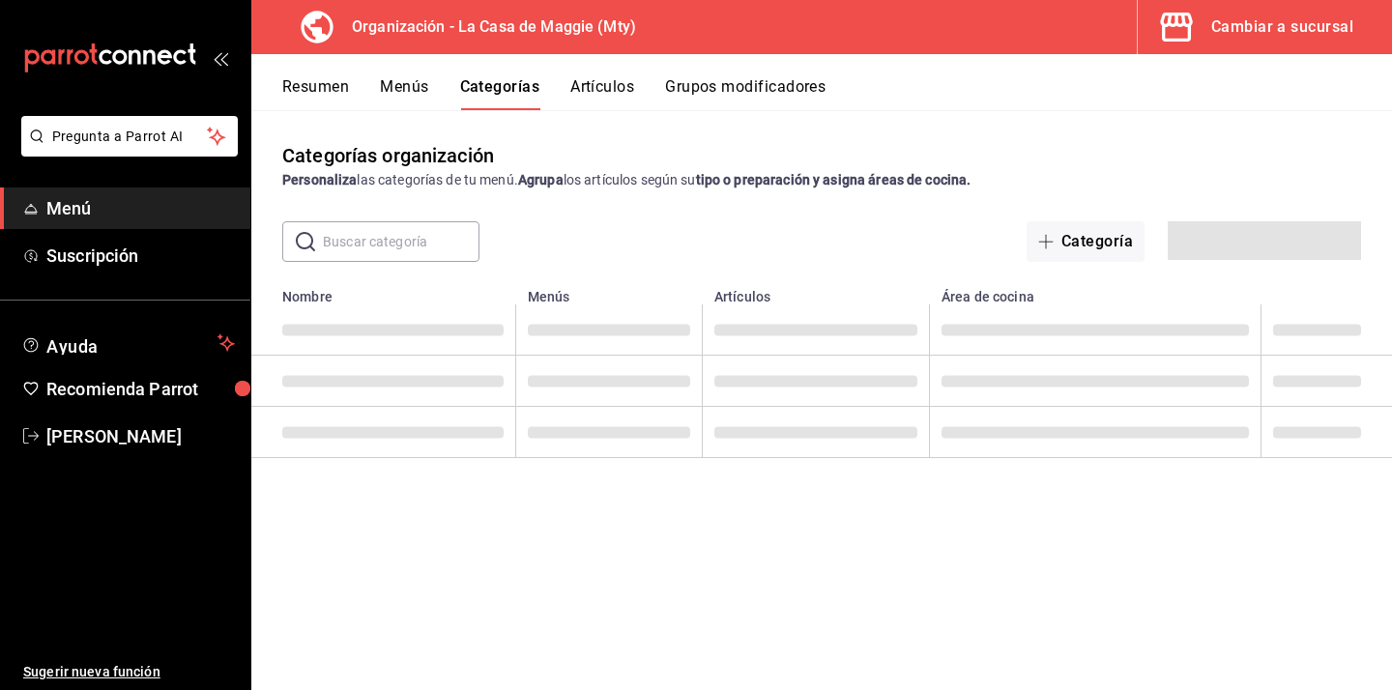
click at [420, 239] on input "text" at bounding box center [401, 241] width 157 height 39
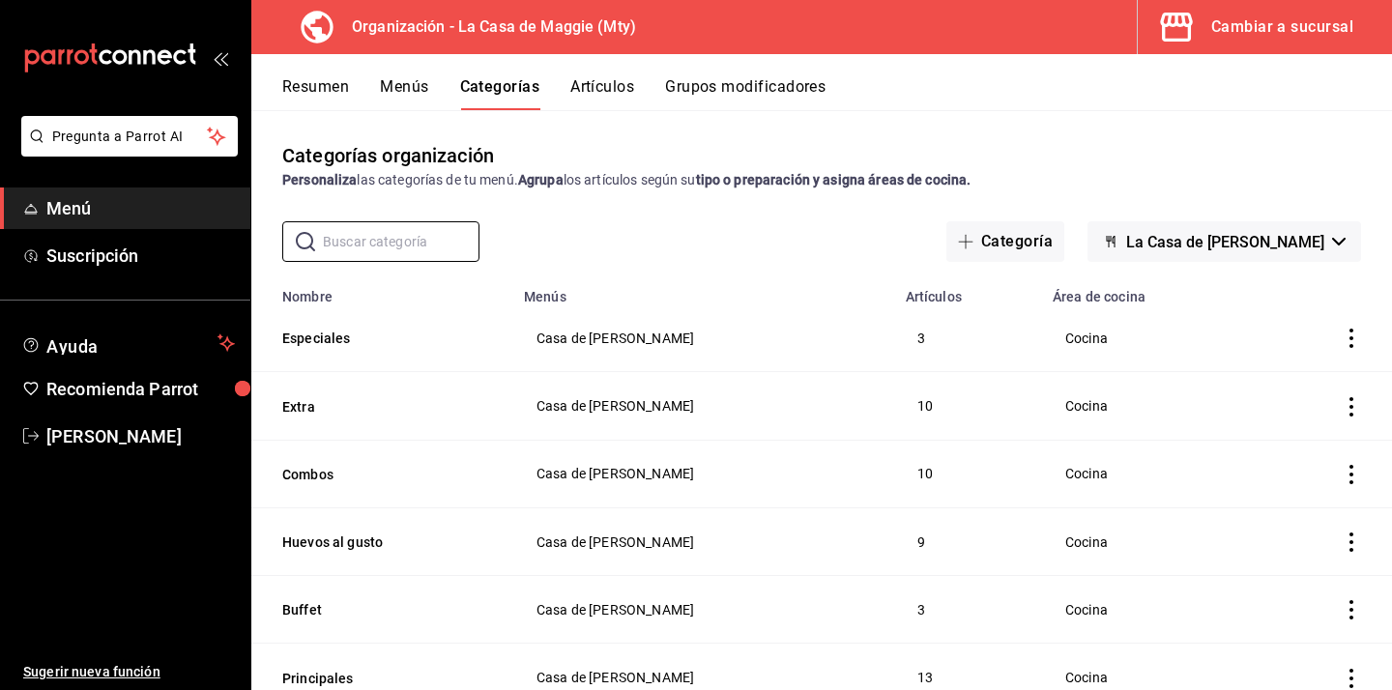
click at [595, 101] on button "Artículos" at bounding box center [602, 93] width 64 height 33
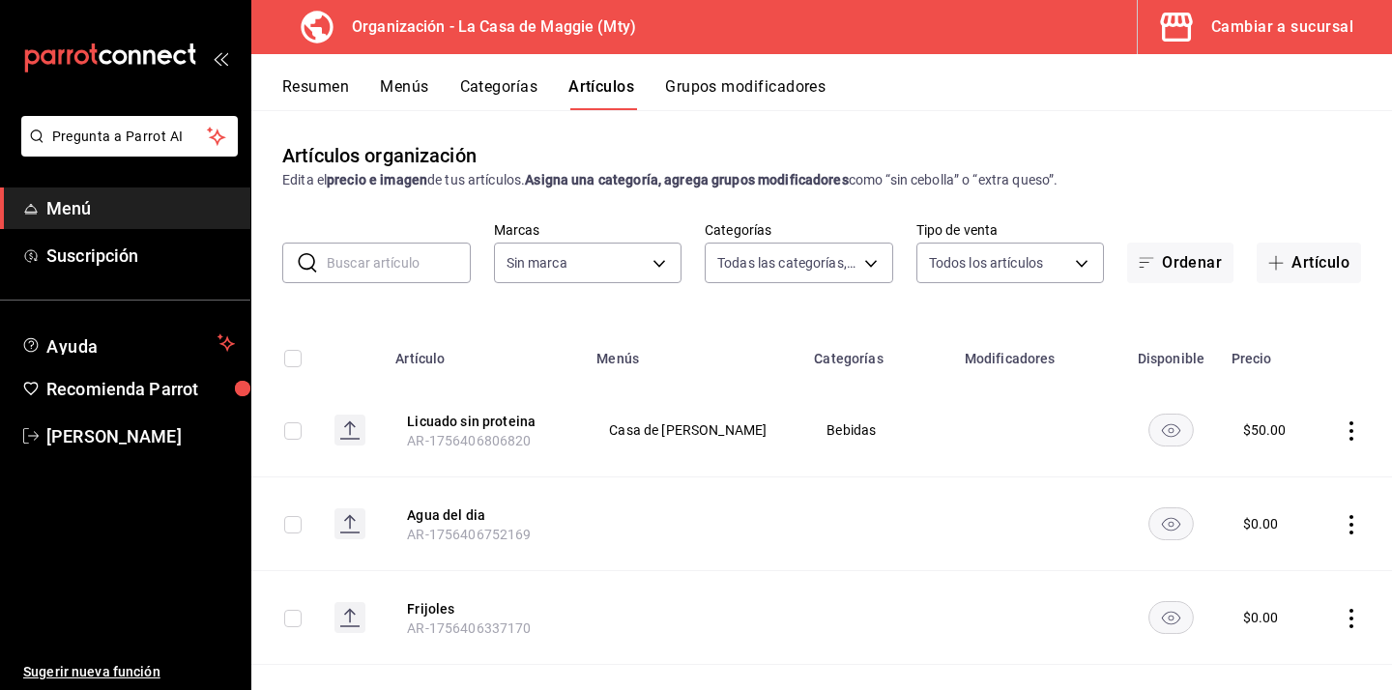
type input "544b6eae-49e1-4439-8256-ca9f1c7968d7,3d140fe3-76fe-4288-a746-acc0e2d86a05,04a6d…"
type input "a3684772-da2a-4e98-bff2-0fed7e2a3e3a"
click at [377, 261] on input "text" at bounding box center [399, 263] width 144 height 39
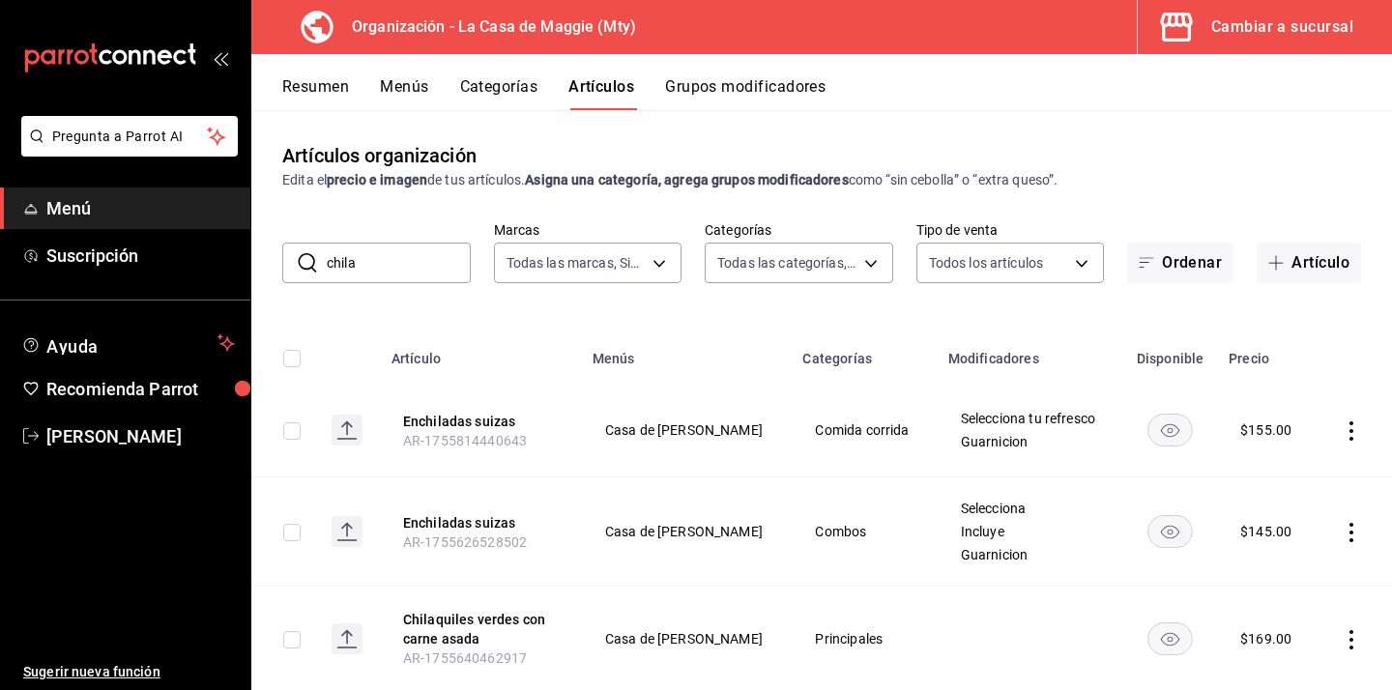
click at [396, 259] on input "chila" at bounding box center [399, 263] width 144 height 39
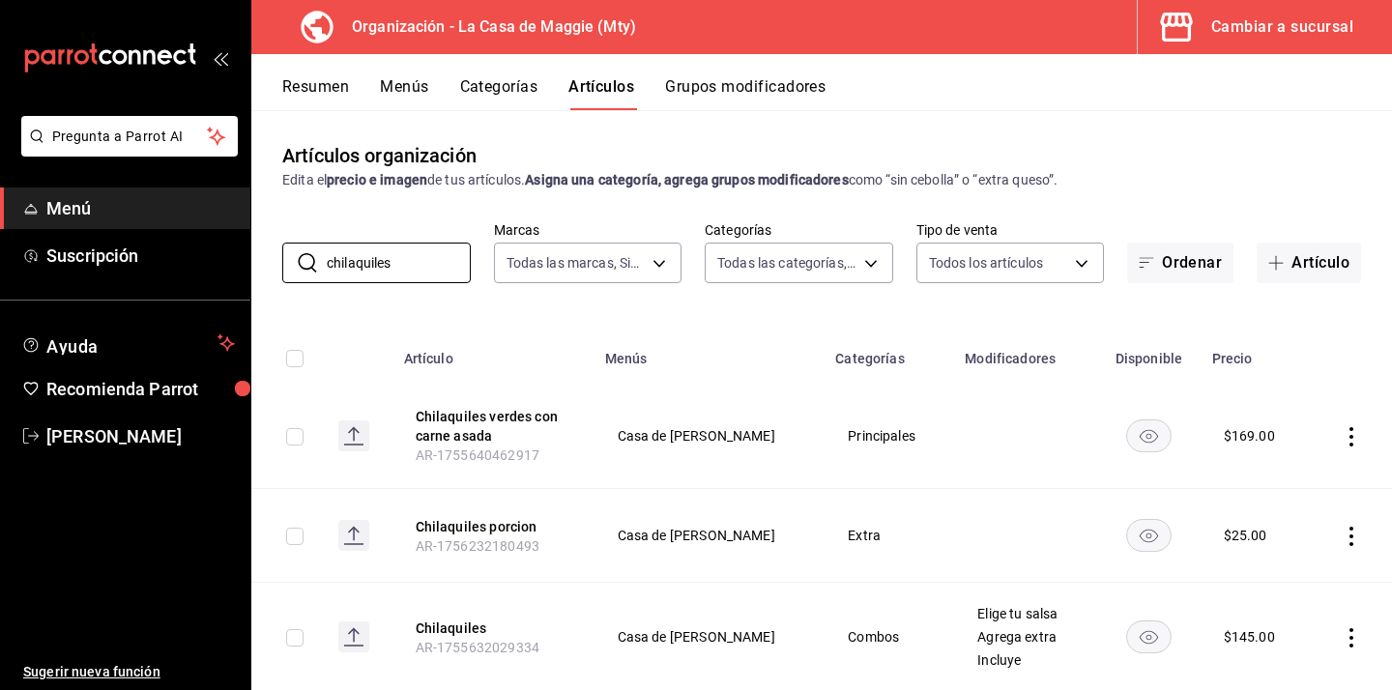
scroll to position [48, 0]
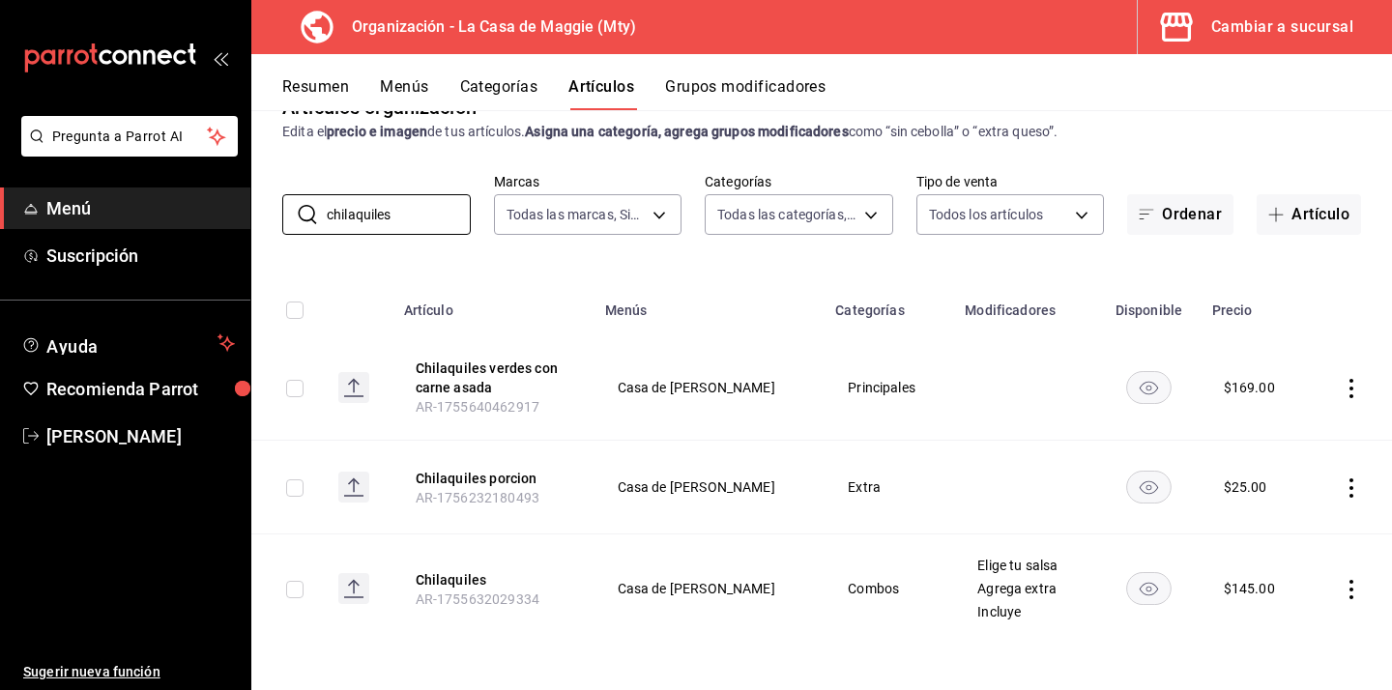
type input "chilaquiles"
